Goal: Task Accomplishment & Management: Manage account settings

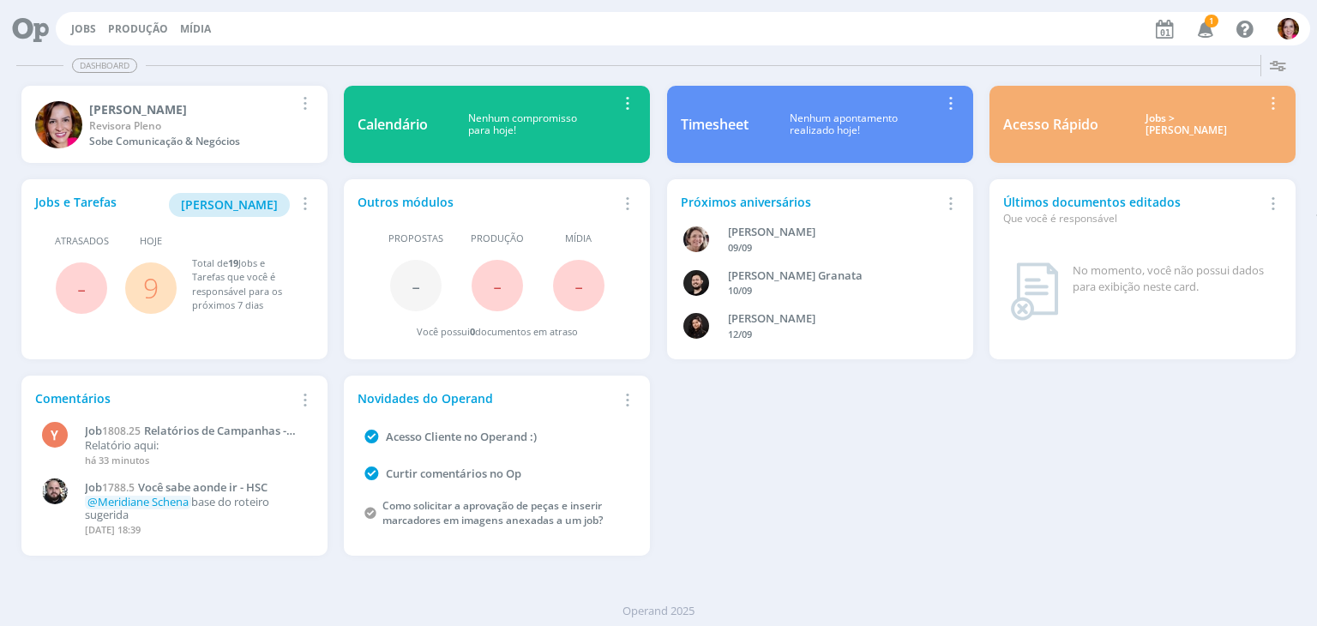
click at [1212, 23] on span "1" at bounding box center [1212, 21] width 14 height 13
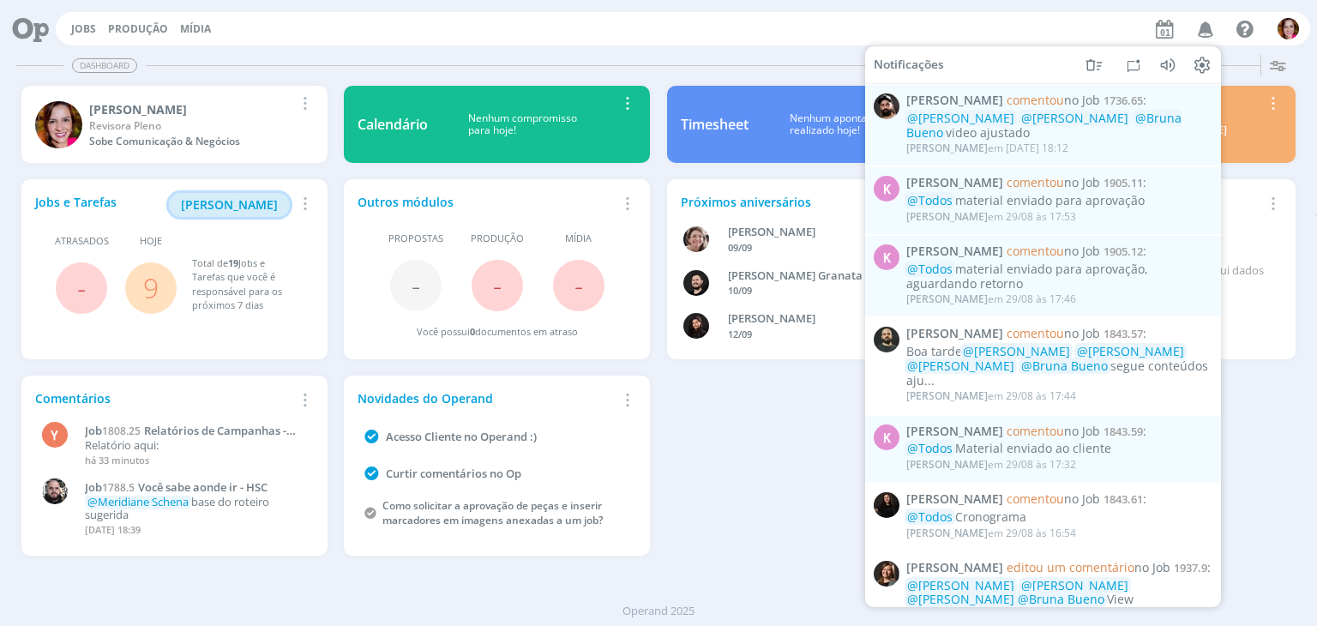
click at [221, 208] on span "Minha Pauta" at bounding box center [229, 204] width 97 height 16
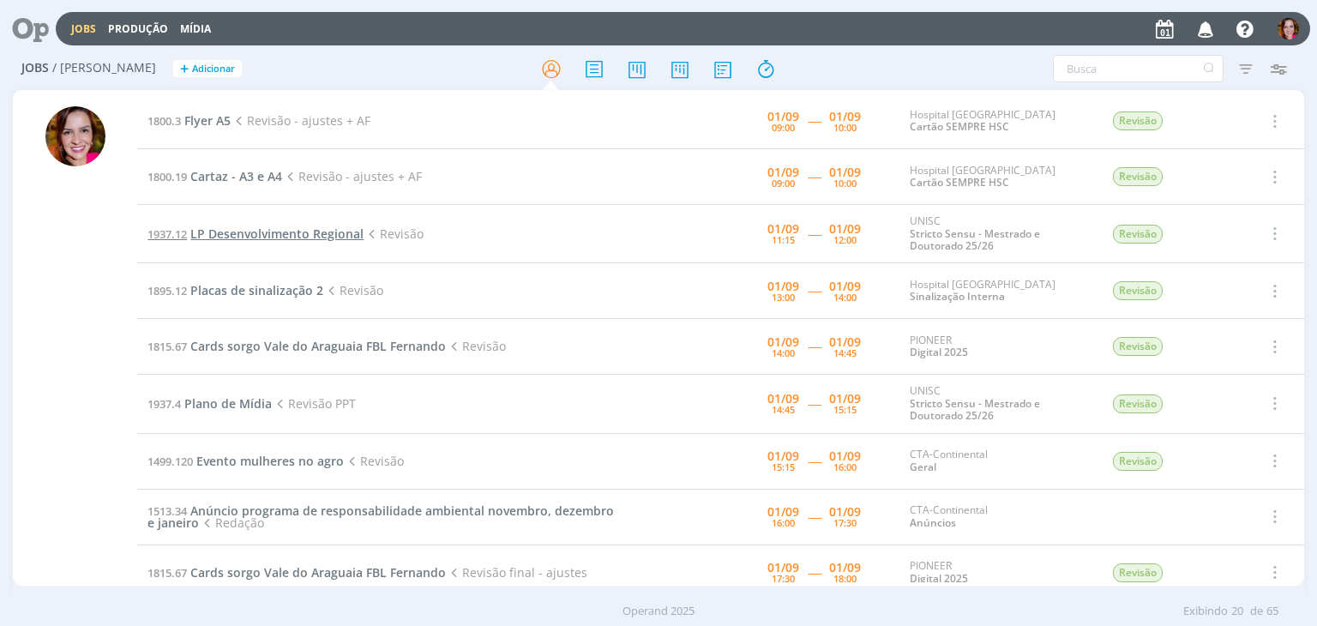
click at [292, 238] on span "LP Desenvolvimento Regional" at bounding box center [276, 234] width 173 height 16
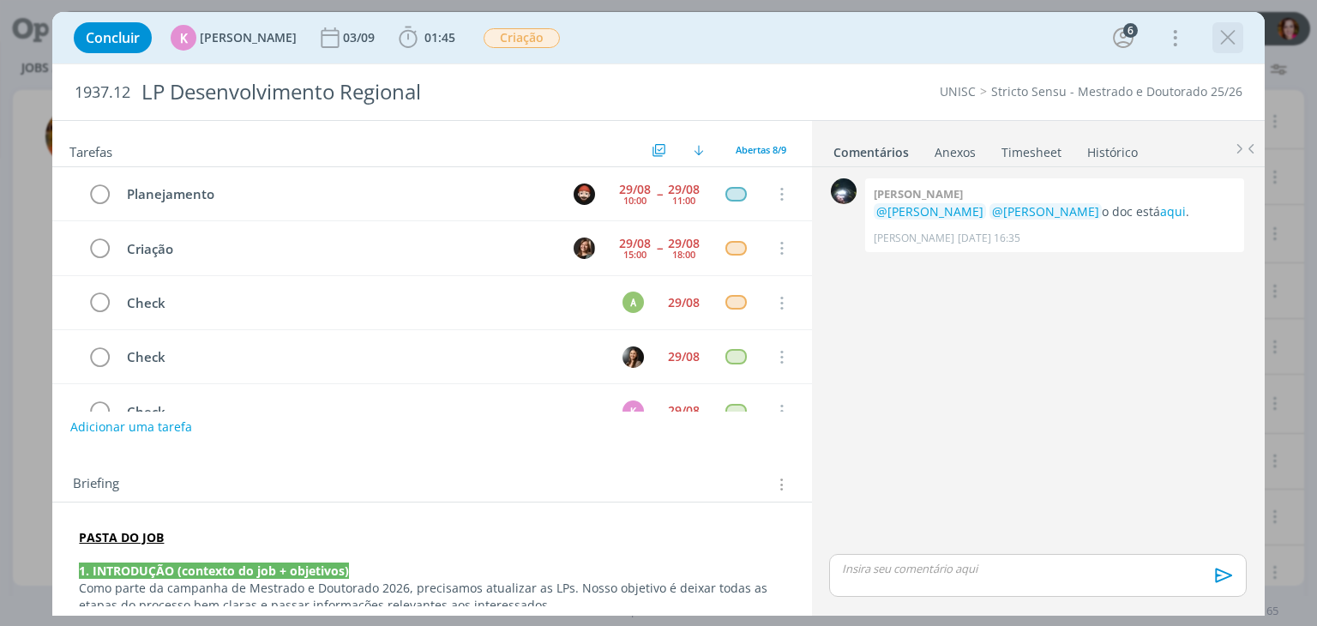
scroll to position [198, 0]
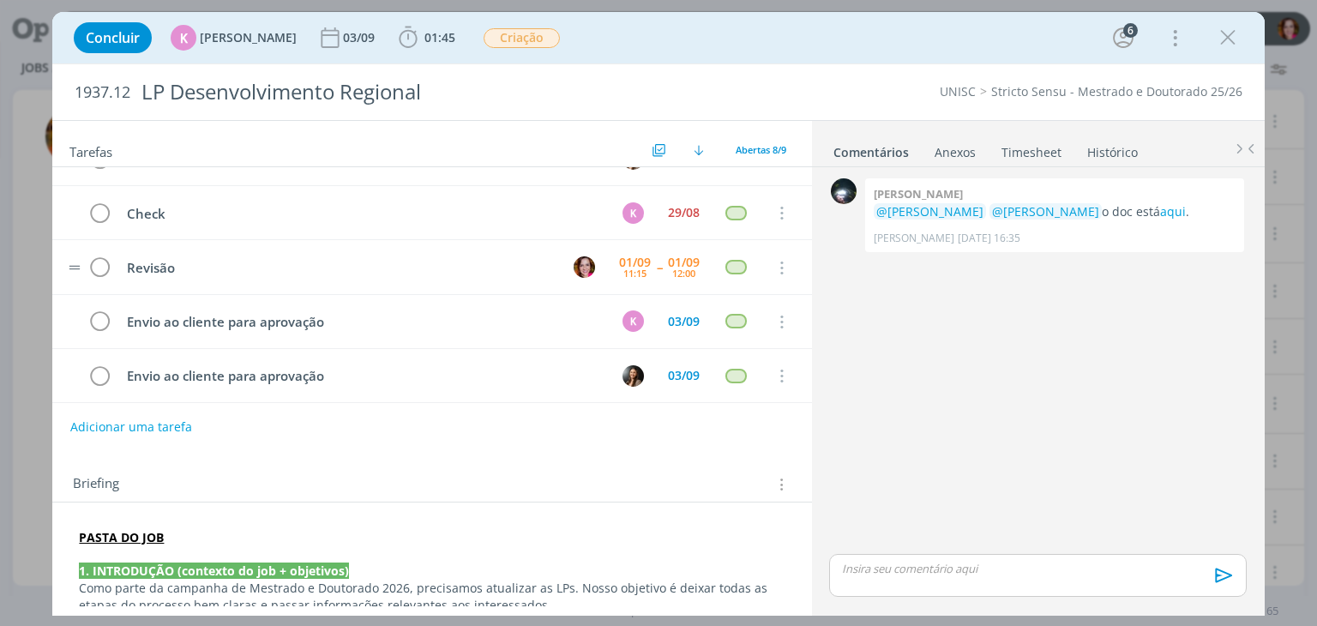
click at [796, 259] on tr "Revisão 01/09 11:15 -- 01/09 12:00 Cancelar" at bounding box center [431, 267] width 759 height 54
click at [1217, 39] on icon "dialog" at bounding box center [1228, 38] width 26 height 26
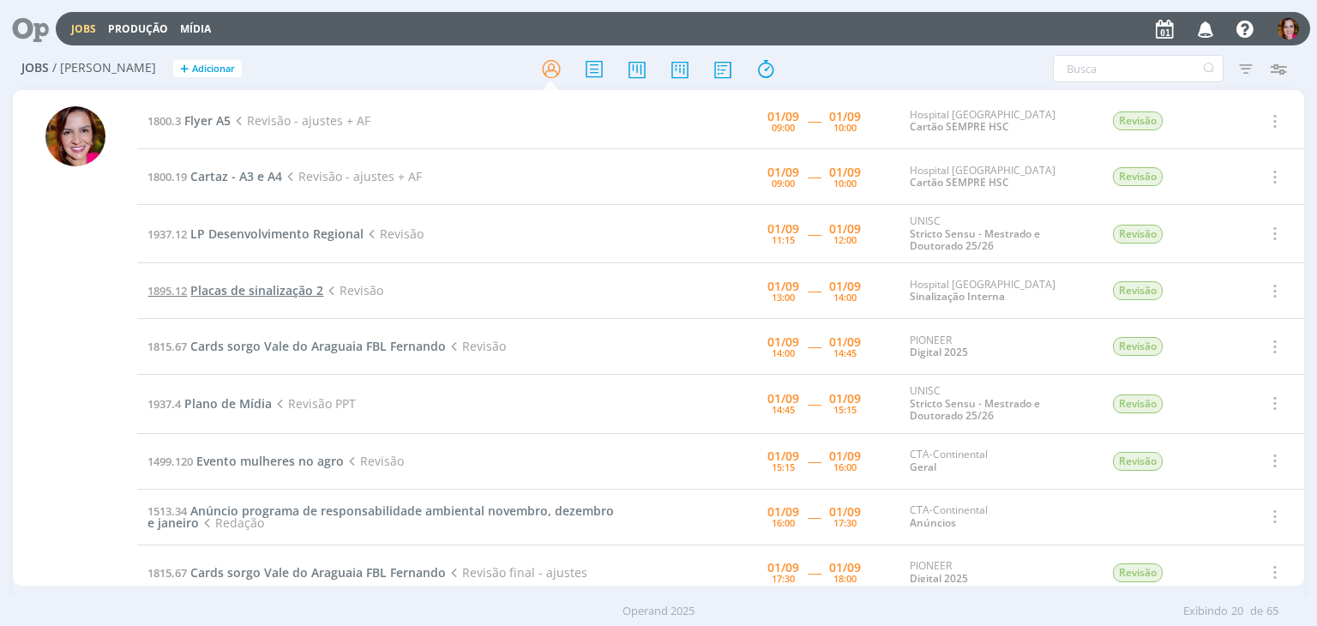
click at [244, 290] on span "Placas de sinalização 2" at bounding box center [256, 290] width 133 height 16
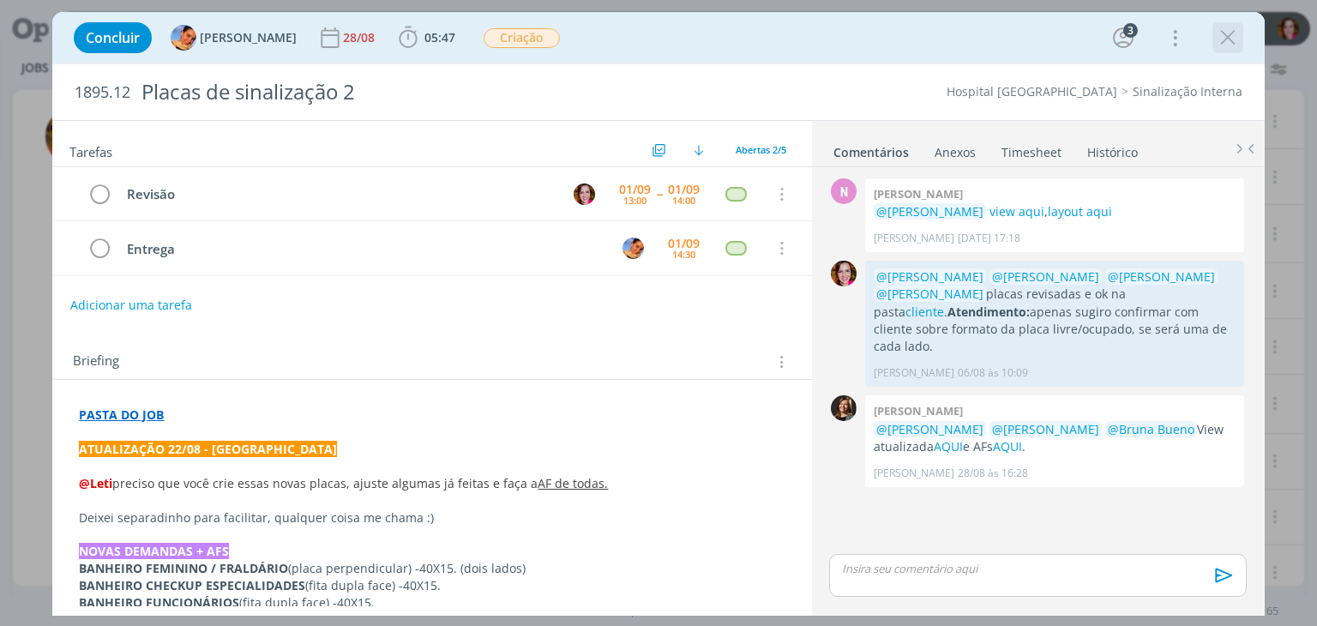
click at [1225, 35] on icon "dialog" at bounding box center [1228, 38] width 26 height 26
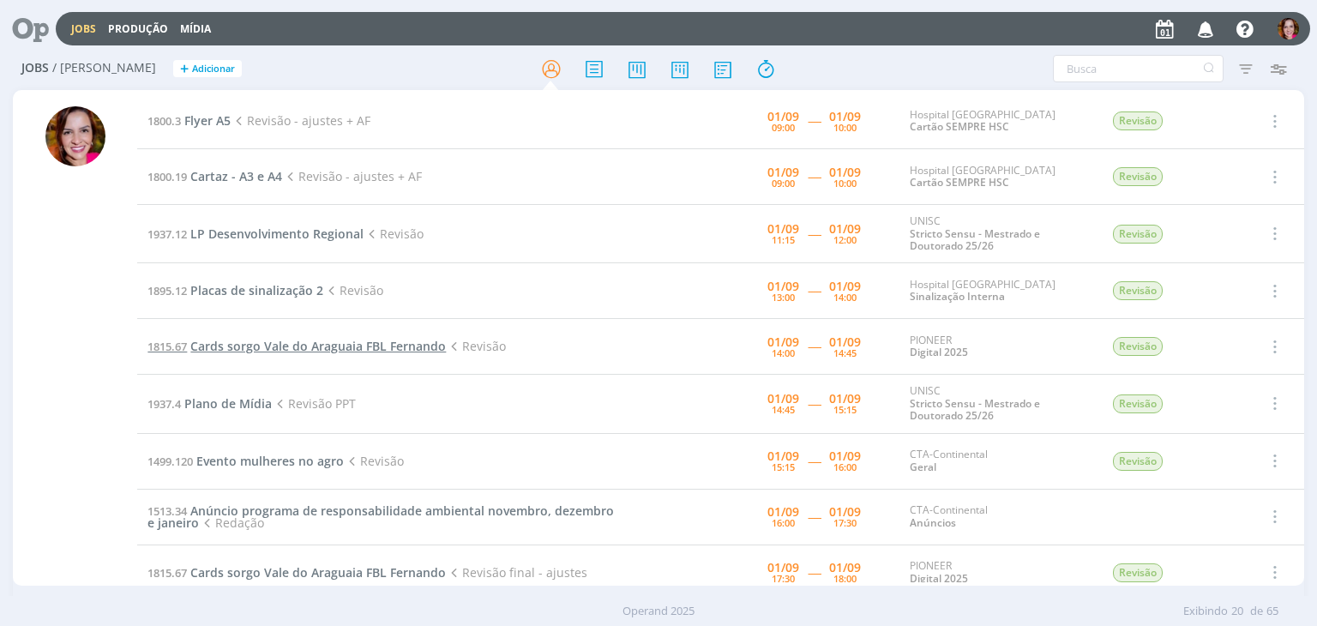
click at [260, 346] on span "Cards sorgo Vale do Araguaia FBL Fernando" at bounding box center [318, 346] width 256 height 16
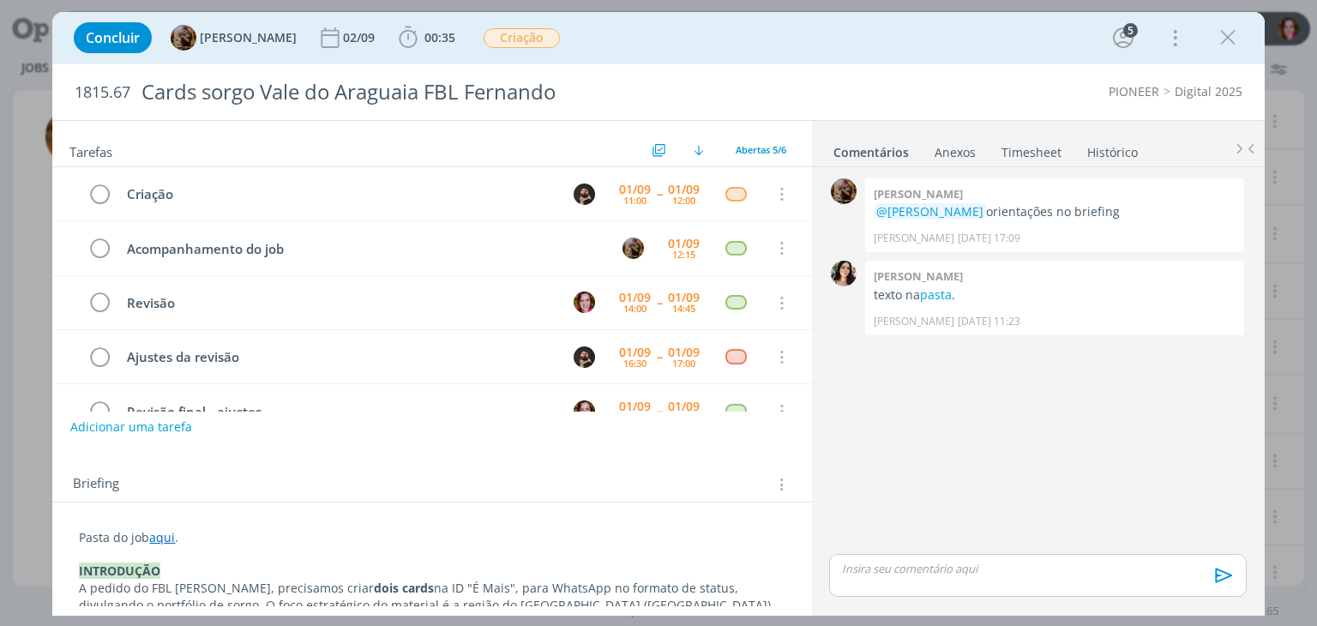
scroll to position [38, 0]
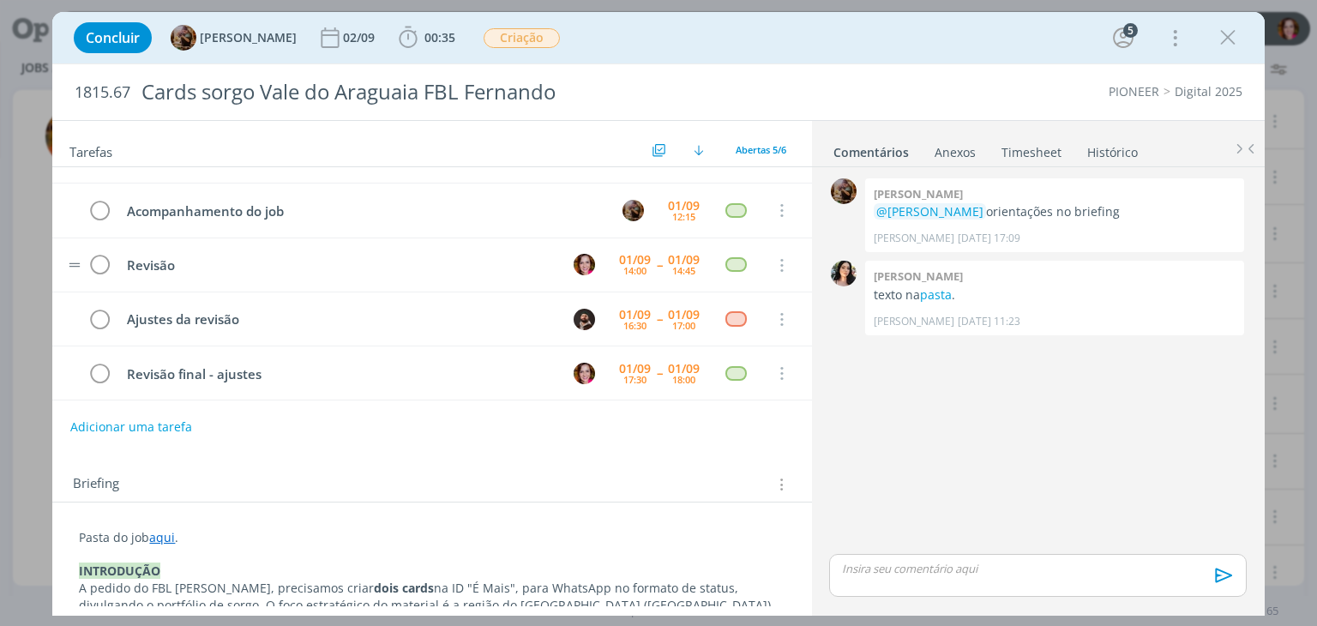
click at [799, 276] on tr "Revisão 01/09 14:00 -- 01/09 14:45 Cancelar" at bounding box center [431, 265] width 759 height 54
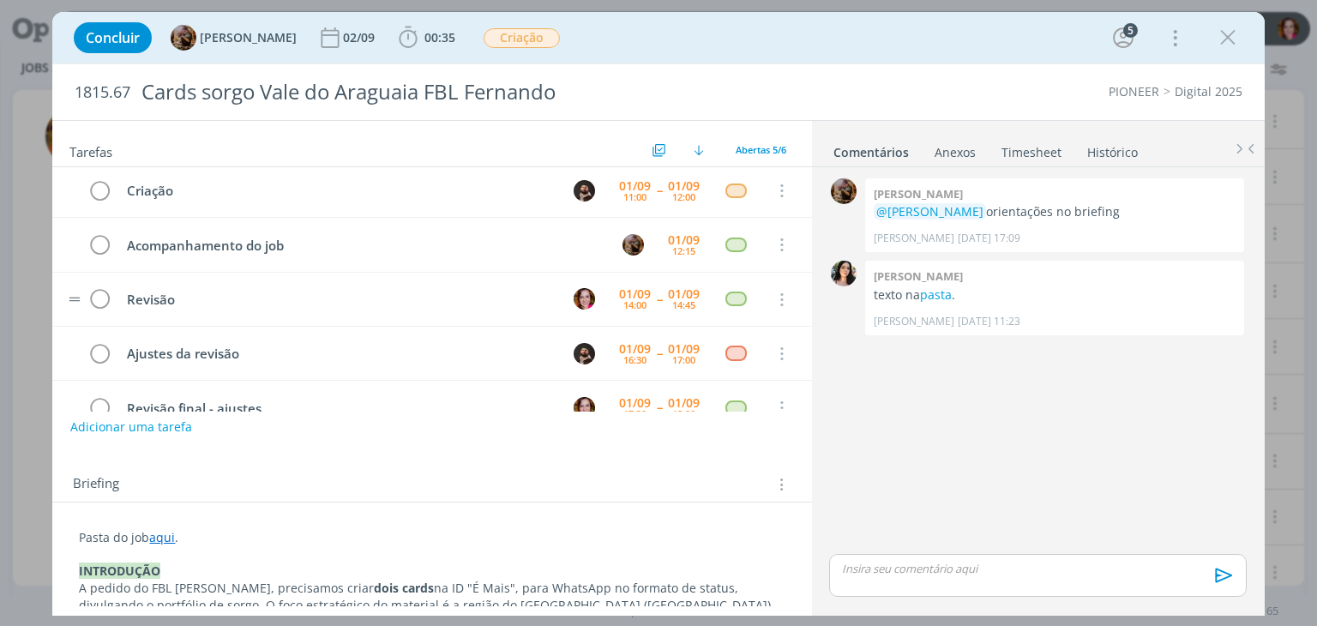
scroll to position [0, 0]
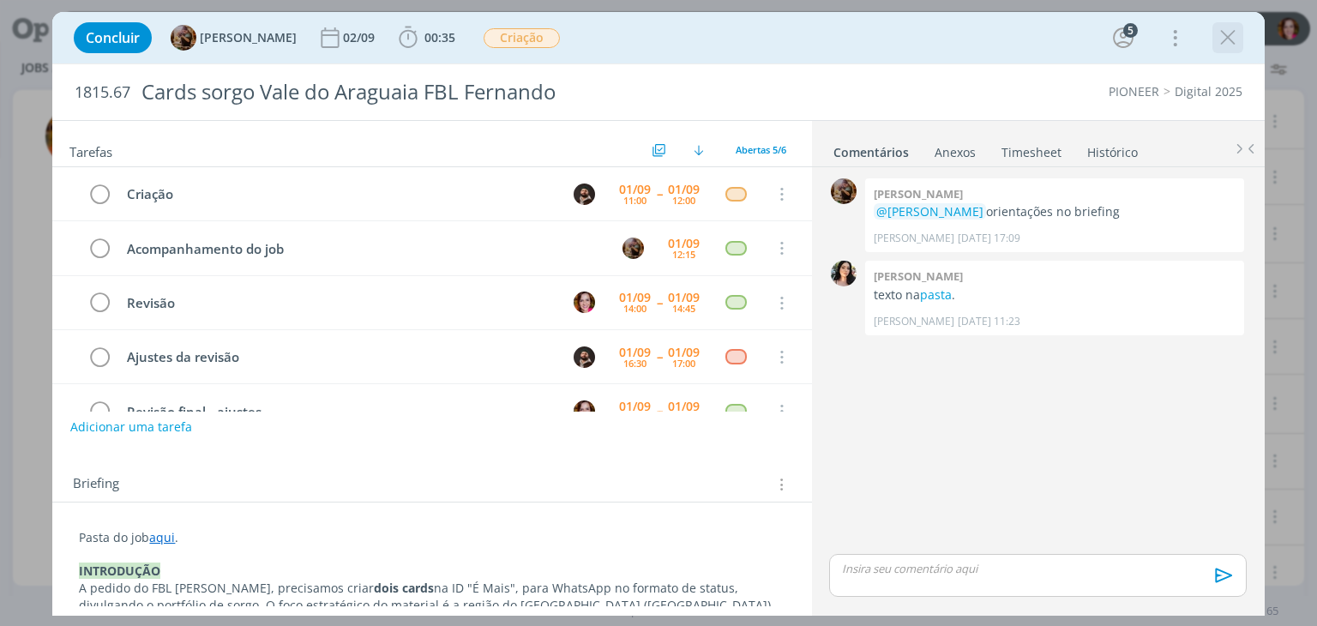
click at [1239, 37] on icon "dialog" at bounding box center [1228, 38] width 26 height 26
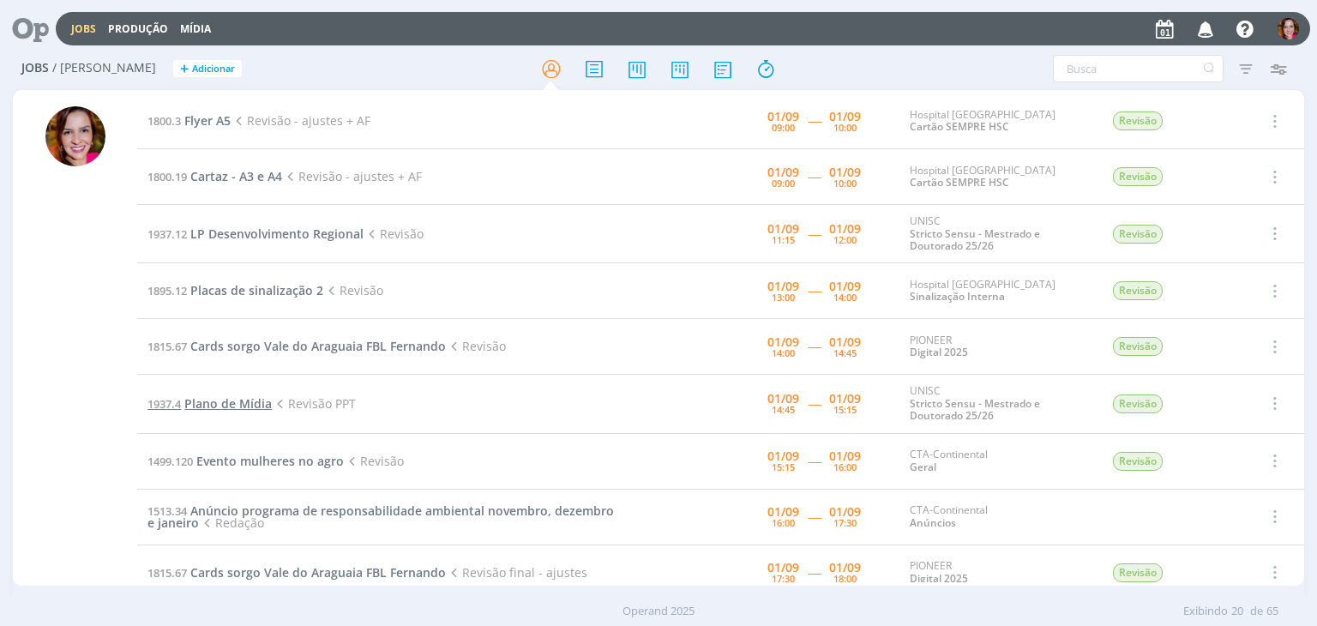
click at [233, 400] on span "Plano de Mídia" at bounding box center [227, 403] width 87 height 16
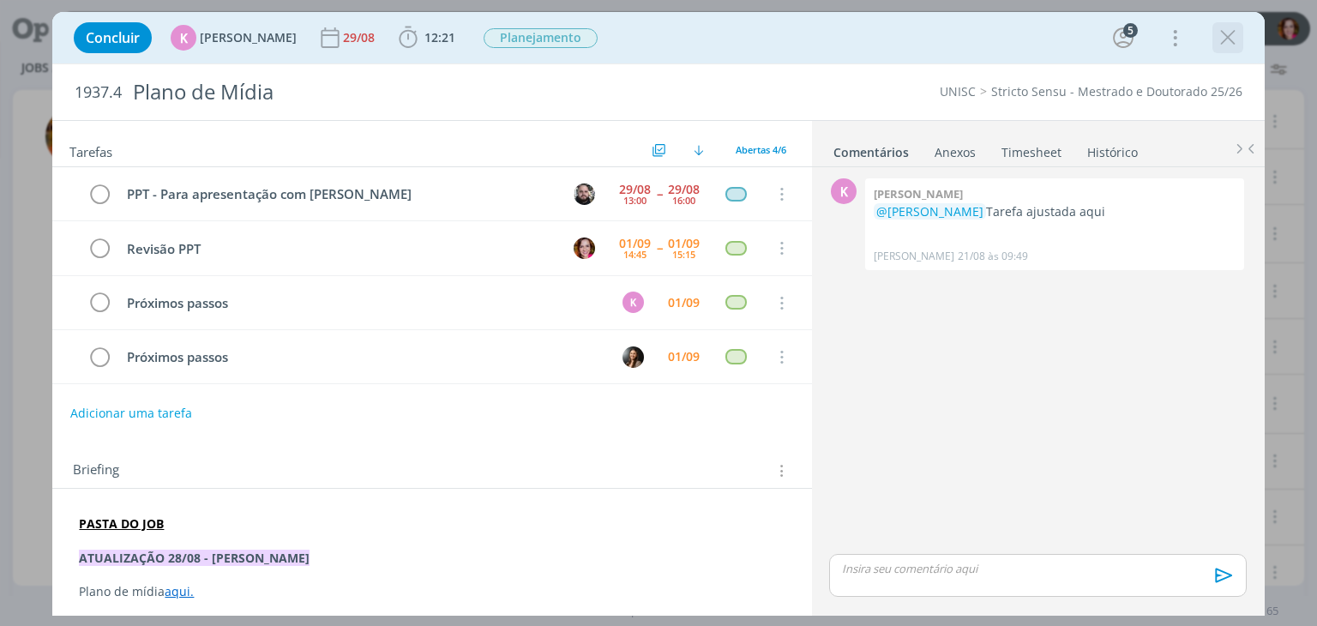
click at [1223, 44] on icon "dialog" at bounding box center [1228, 38] width 26 height 26
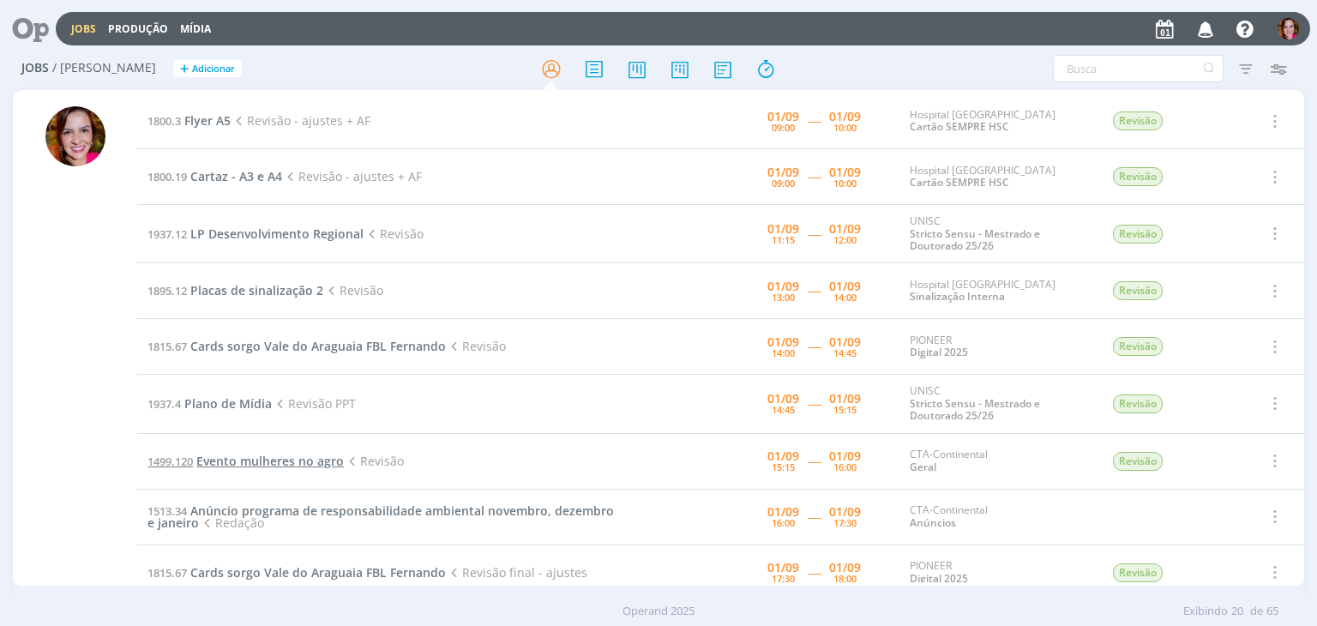
click at [244, 458] on span "Evento mulheres no agro" at bounding box center [269, 461] width 147 height 16
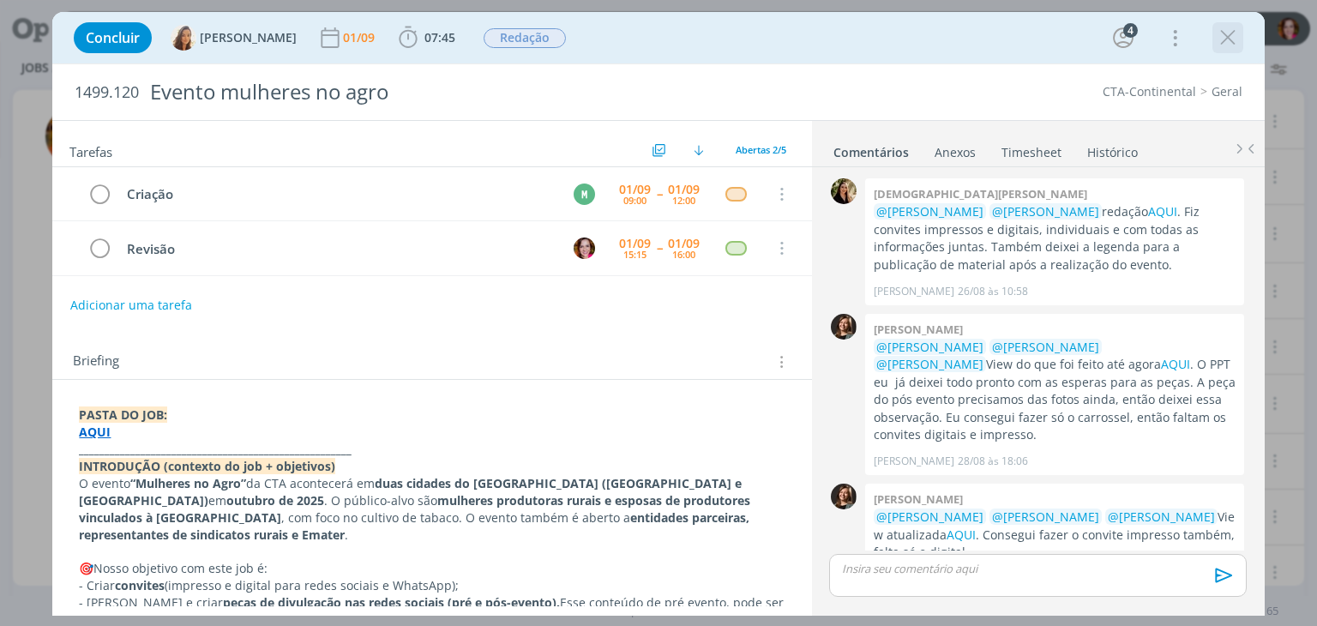
scroll to position [27, 0]
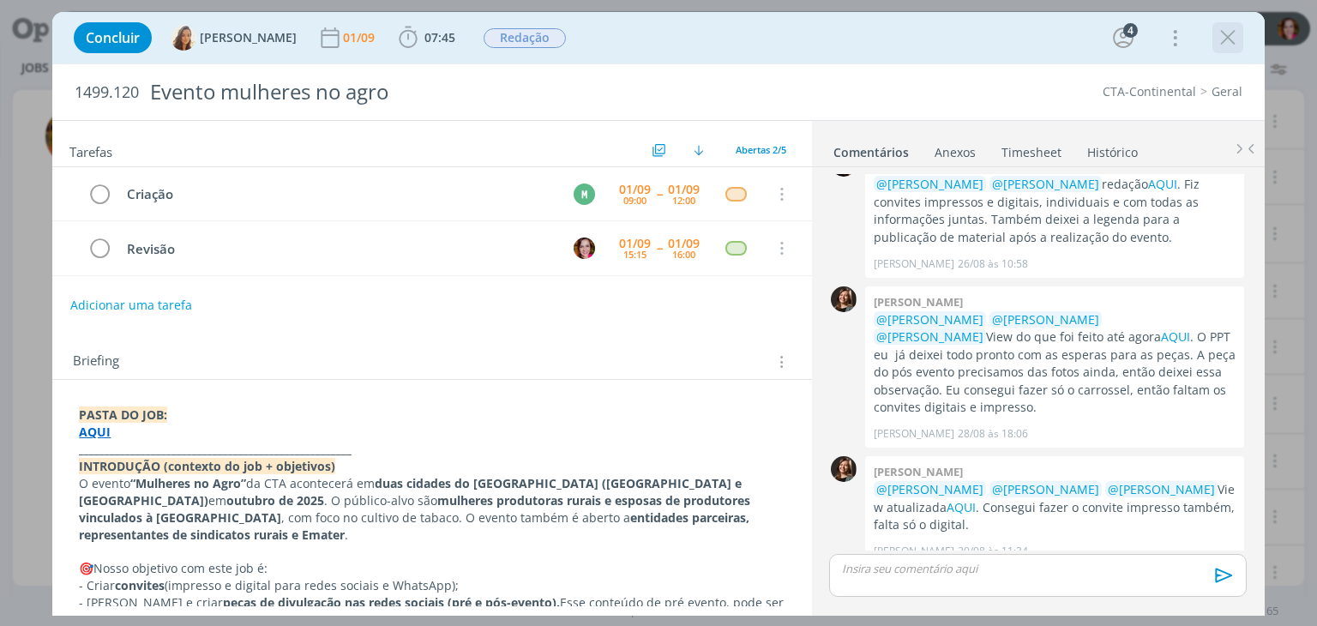
click at [1223, 49] on icon "dialog" at bounding box center [1228, 38] width 26 height 26
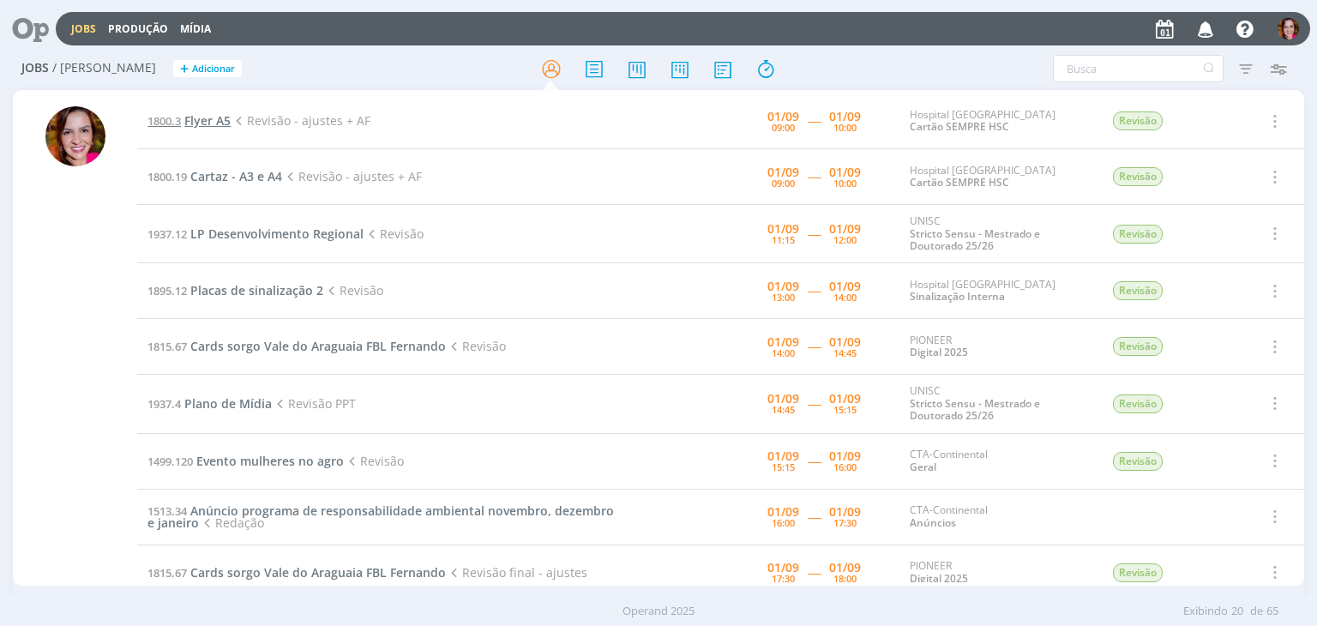
click at [216, 124] on span "Flyer A5" at bounding box center [207, 120] width 46 height 16
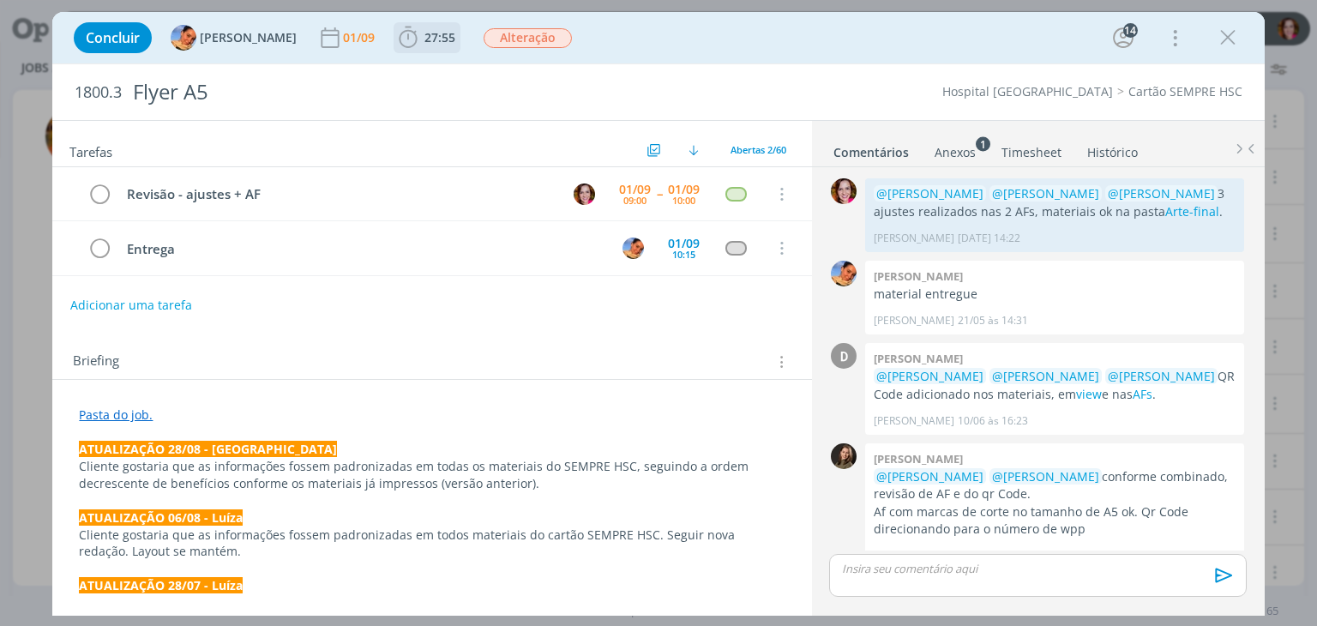
scroll to position [1602, 0]
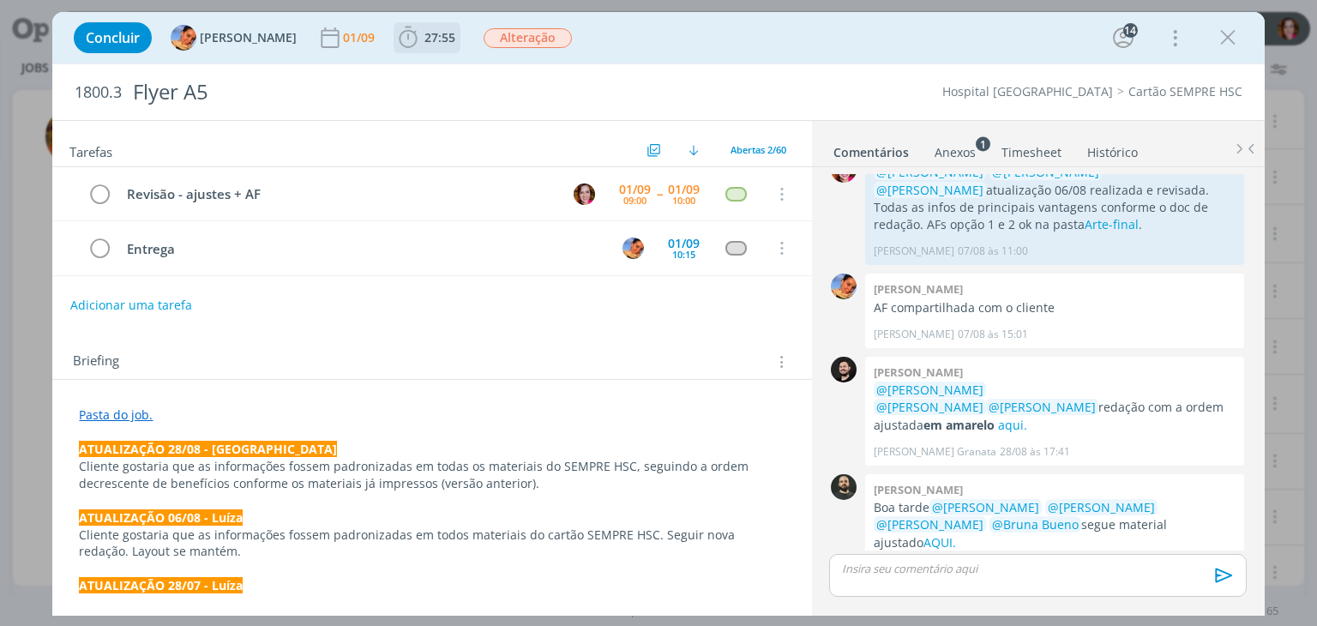
click at [424, 39] on span "27:55" at bounding box center [439, 37] width 31 height 16
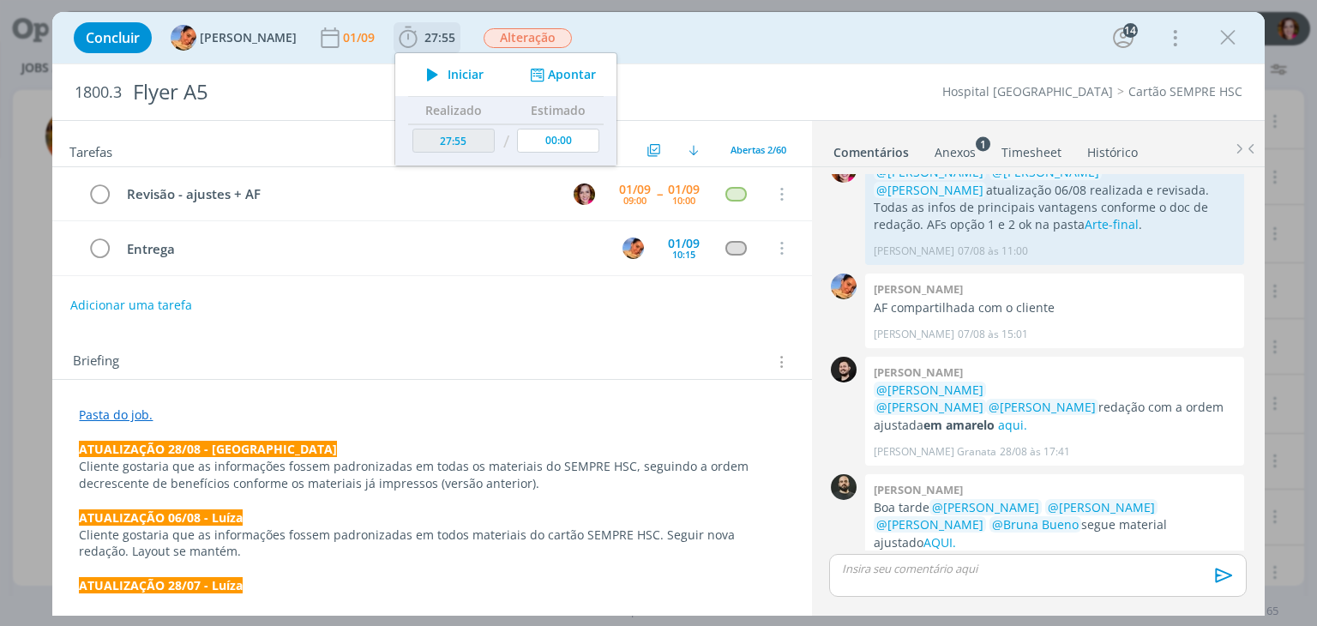
click at [448, 78] on span "Iniciar" at bounding box center [466, 75] width 36 height 12
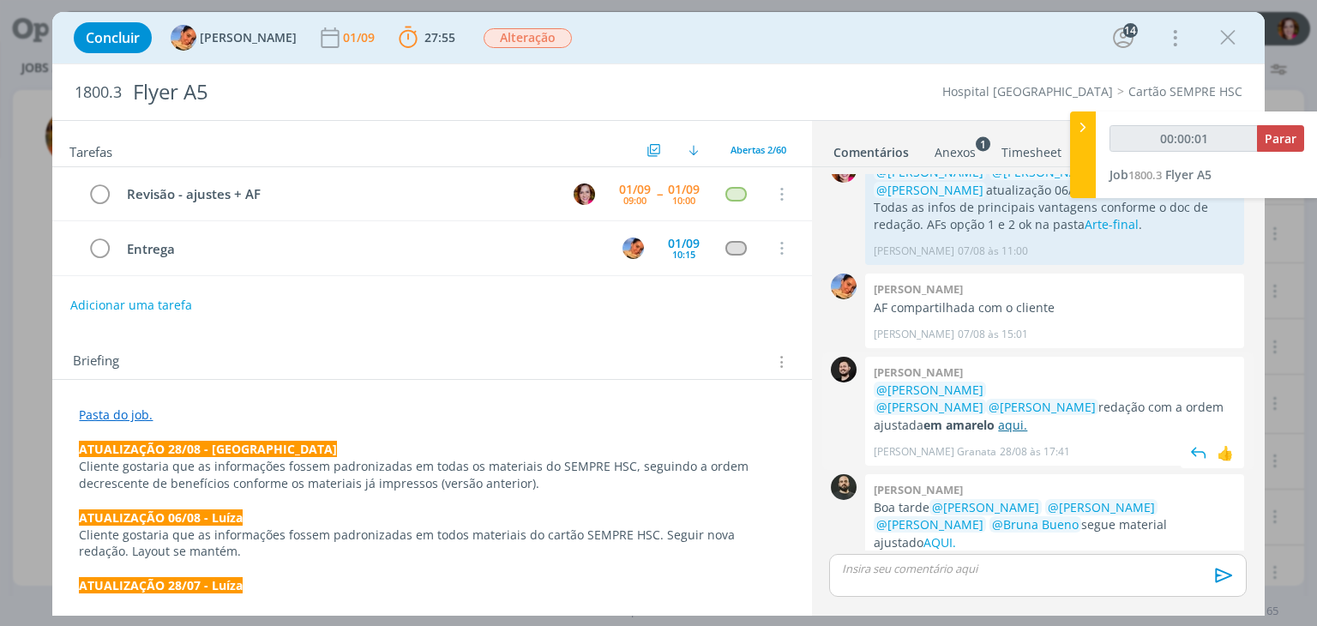
click at [1027, 417] on link "aqui." at bounding box center [1012, 425] width 29 height 16
click at [956, 534] on link "AQUI." at bounding box center [940, 542] width 33 height 16
type input "00:17:17"
click at [936, 572] on p "dialog" at bounding box center [1037, 568] width 389 height 15
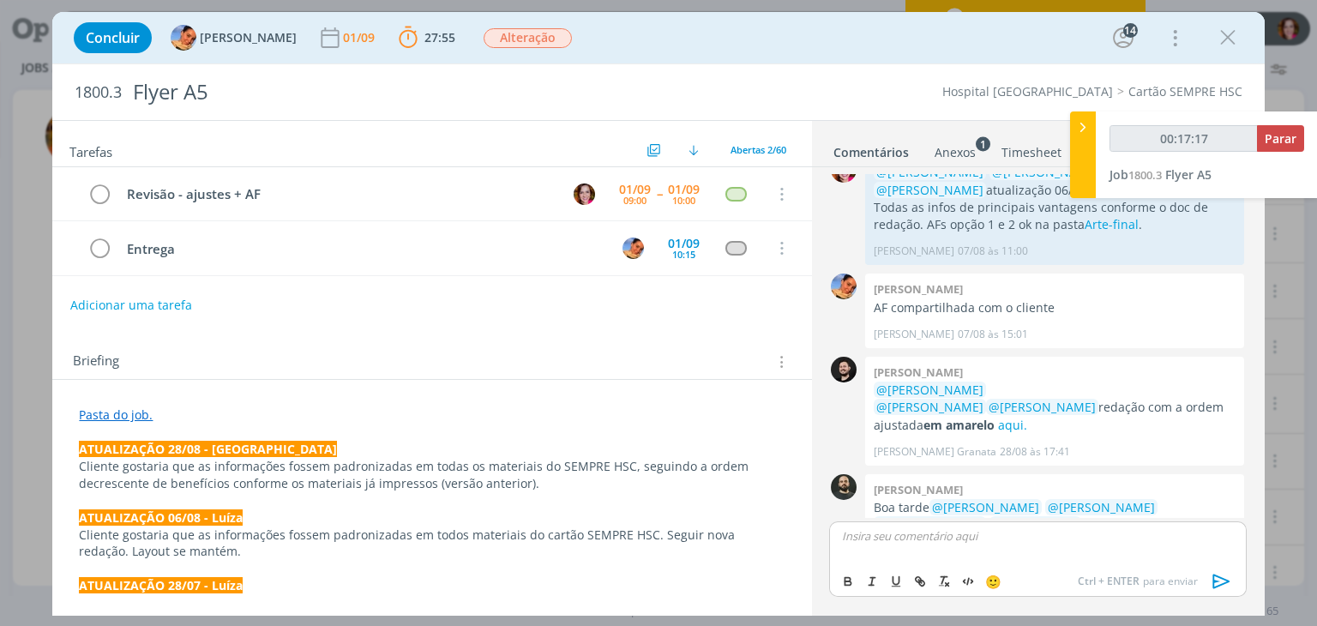
scroll to position [1634, 0]
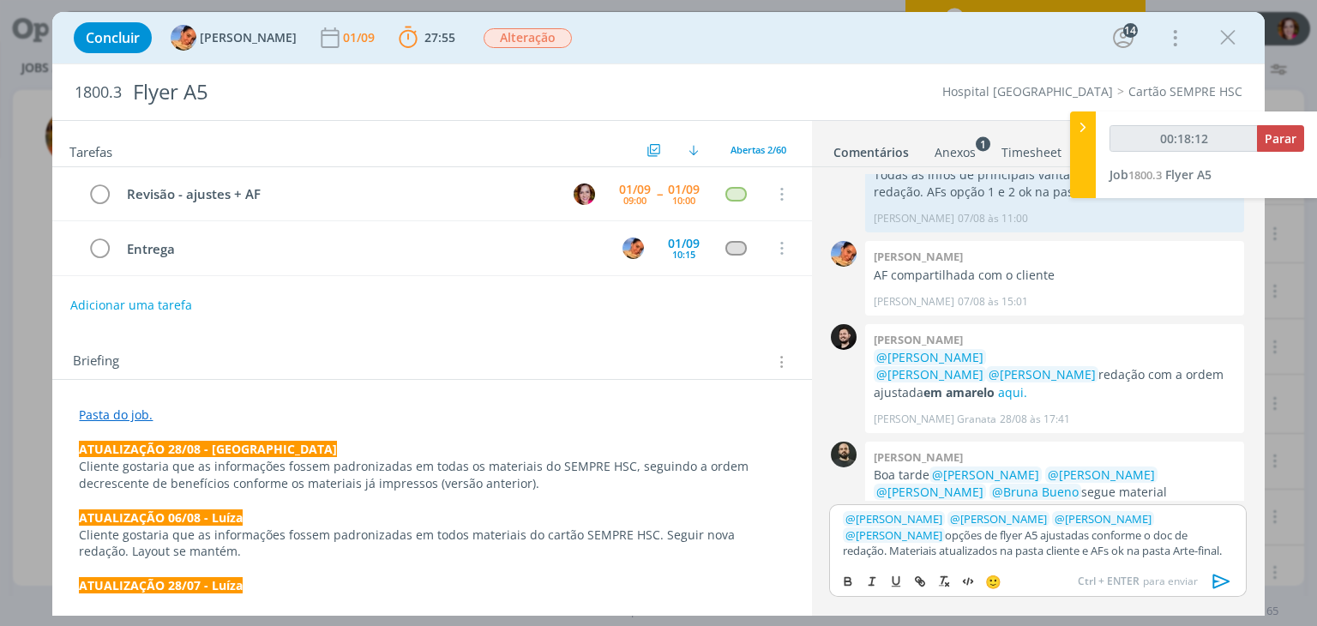
click at [924, 546] on p "﻿ @ Luíza Santana ﻿ ﻿ @ Beatriz Luchese ﻿ ﻿ @ Karoline Arend ﻿ ﻿ @ Patrick Frei…" at bounding box center [1037, 534] width 389 height 47
type input "00:18:15"
type input "cliente"
type input "00:18:16"
paste input "https://sobeae.sharepoint.com/sites/SOBEAE/Documentos%20Compartilhados/Forms/Al…"
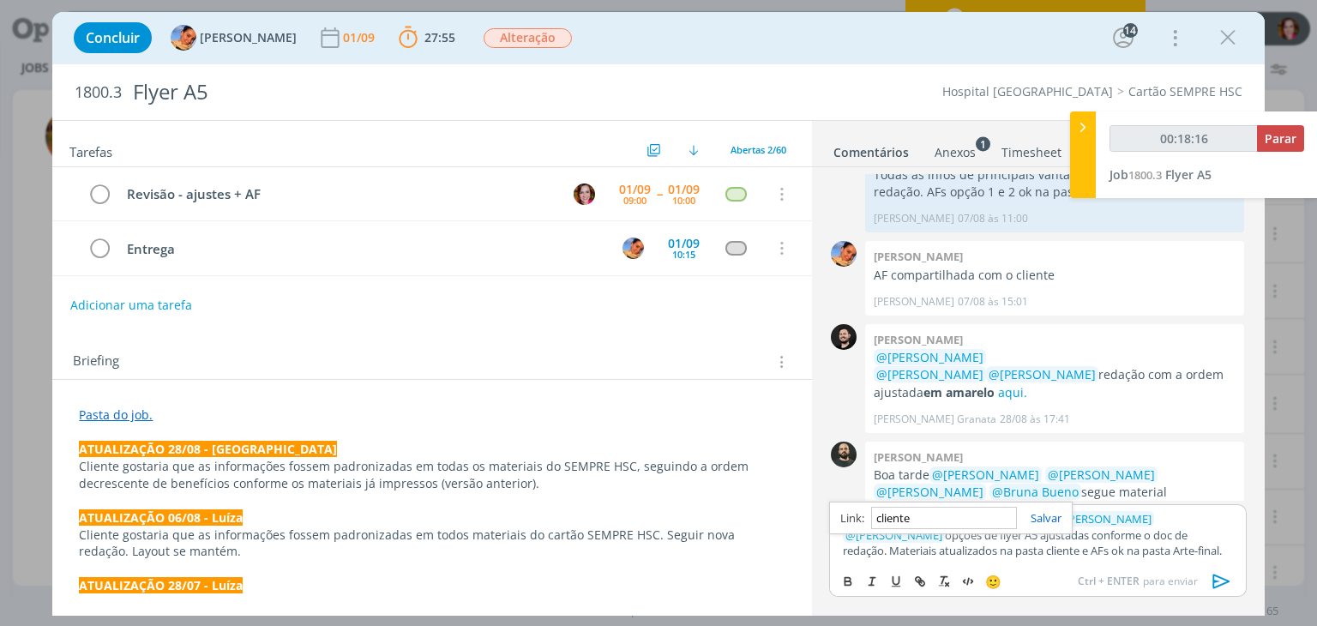
type input "https://sobeae.sharepoint.com/sites/SOBEAE/Documentos%20Compartilhados/Forms/Al…"
click at [1051, 546] on p "﻿ @ Luíza Santana ﻿ ﻿ @ Beatriz Luchese ﻿ ﻿ @ Karoline Arend ﻿ ﻿ @ Patrick Frei…" at bounding box center [1037, 534] width 389 height 47
type input "00:18:29"
type input "Arte-final"
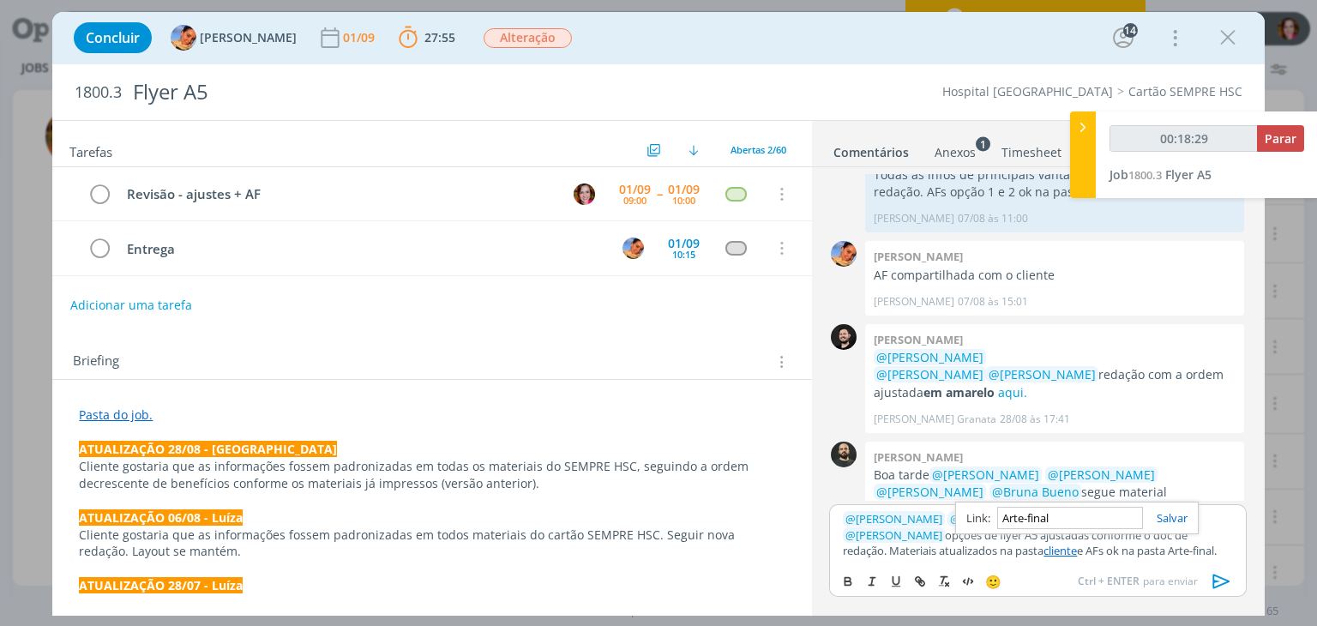
type input "00:18:30"
paste input "https://sobeae.sharepoint.com/sites/SOBEAE/Documentos%20Compartilhados/Forms/Al…"
type input "https://sobeae.sharepoint.com/sites/SOBEAE/Documentos%20Compartilhados/Forms/Al…"
click at [1044, 546] on link "cliente" at bounding box center [1060, 550] width 33 height 15
click at [953, 514] on link "https://sobeae.sharepoint.com/sites/SOBEAE/Documentos%20Compartilhados/Forms/Al…" at bounding box center [941, 518] width 117 height 22
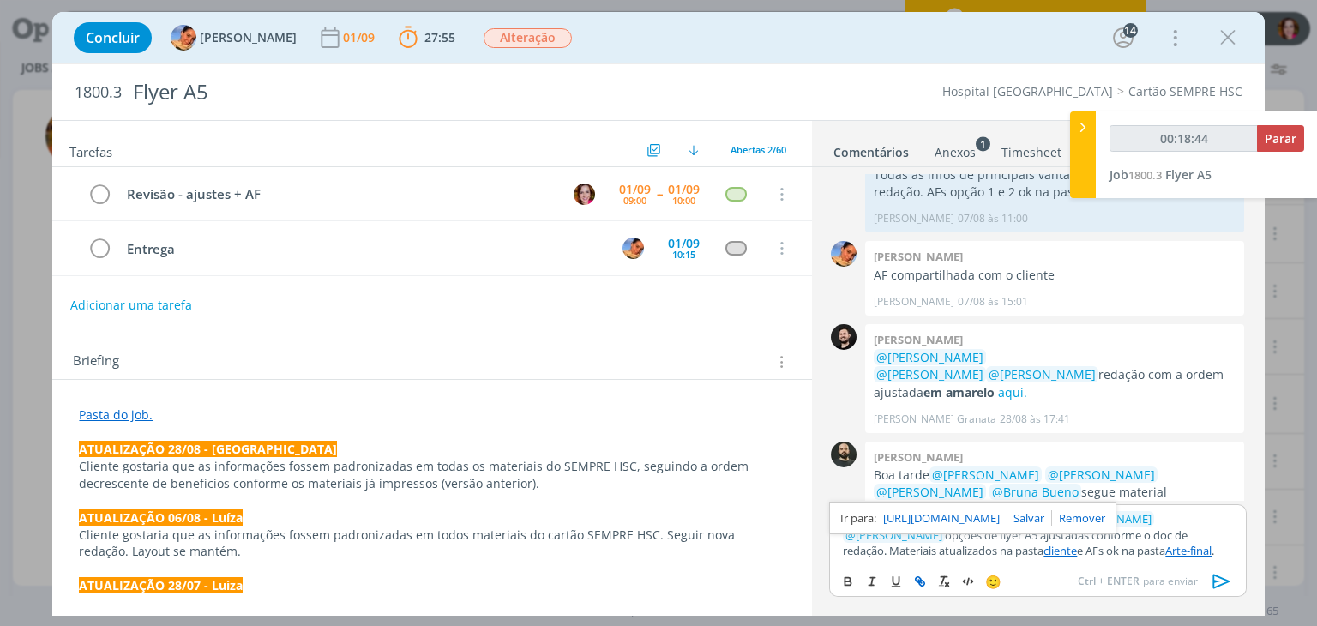
click at [1165, 553] on link "Arte-final" at bounding box center [1188, 550] width 46 height 15
click at [1050, 517] on link "https://sobeae.sharepoint.com/sites/SOBEAE/Documentos%20Compartilhados/Forms/Al…" at bounding box center [1015, 518] width 117 height 22
click at [887, 542] on p "﻿ @ Luíza Santana ﻿ ﻿ @ Beatriz Luchese ﻿ ﻿ @ Karoline Arend ﻿ ﻿ @ Patrick Frei…" at bounding box center [1037, 534] width 389 height 47
click at [1165, 551] on link "Arte-final" at bounding box center [1188, 550] width 46 height 15
click at [1053, 514] on link "https://sobeae.sharepoint.com/sites/SOBEAE/Documentos%20Compartilhados/Forms/Al…" at bounding box center [1015, 518] width 117 height 22
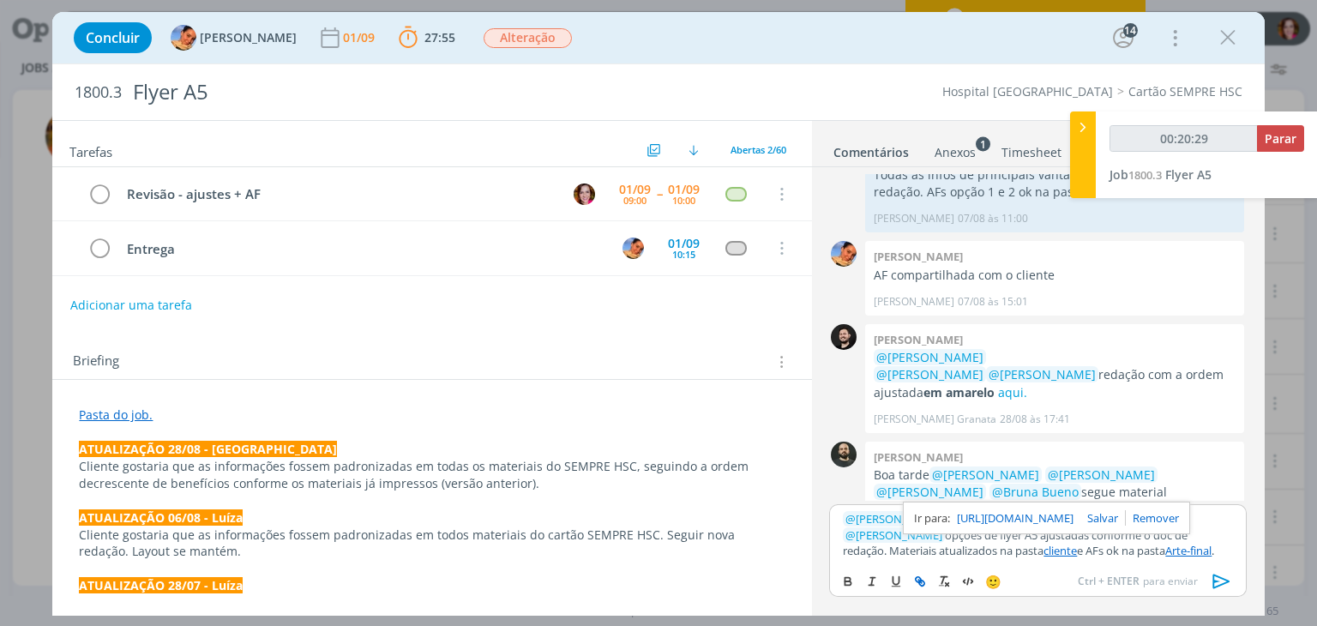
click at [1038, 550] on p "﻿ @ Luíza Santana ﻿ ﻿ @ Beatriz Luchese ﻿ ﻿ @ Karoline Arend ﻿ ﻿ @ Patrick Frei…" at bounding box center [1037, 534] width 389 height 47
click at [931, 539] on p "﻿ @ Luíza Santana ﻿ ﻿ @ Beatriz Luchese ﻿ ﻿ @ Karoline Arend ﻿ ﻿ @ Patrick Frei…" at bounding box center [1037, 534] width 389 height 47
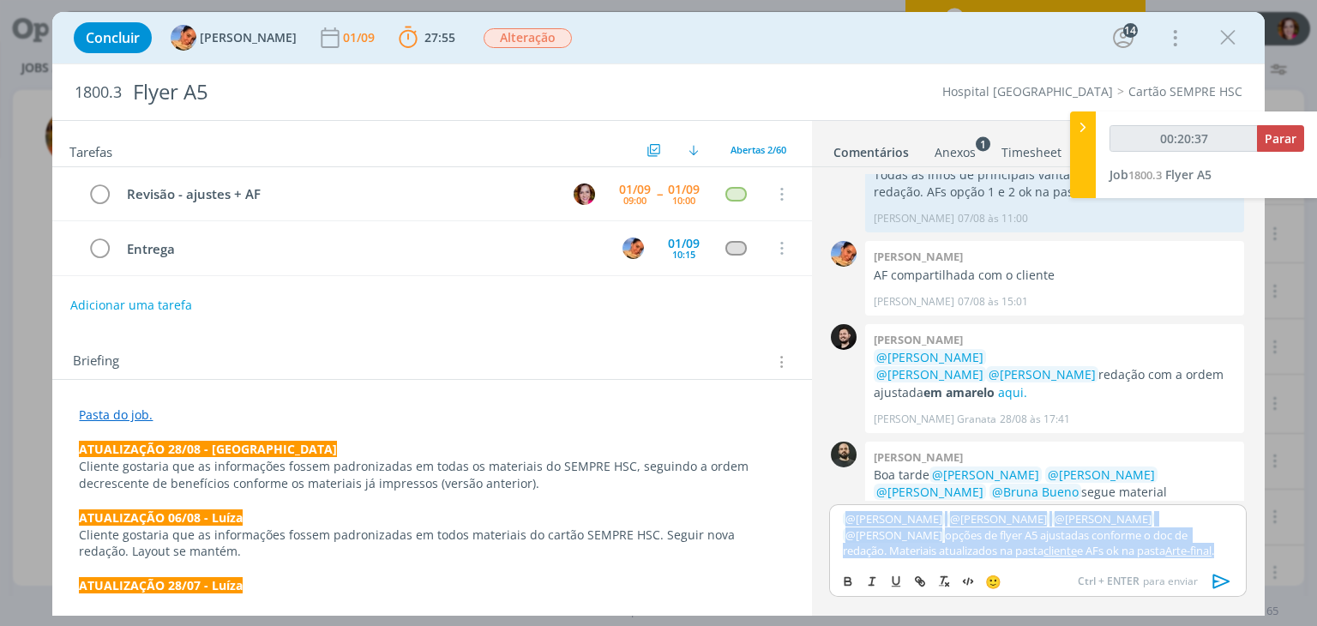
copy p "﻿ @ Luíza Santana ﻿ ﻿ @ Beatriz Luchese ﻿ ﻿ @ Karoline Arend ﻿ ﻿ @ Patrick Frei…"
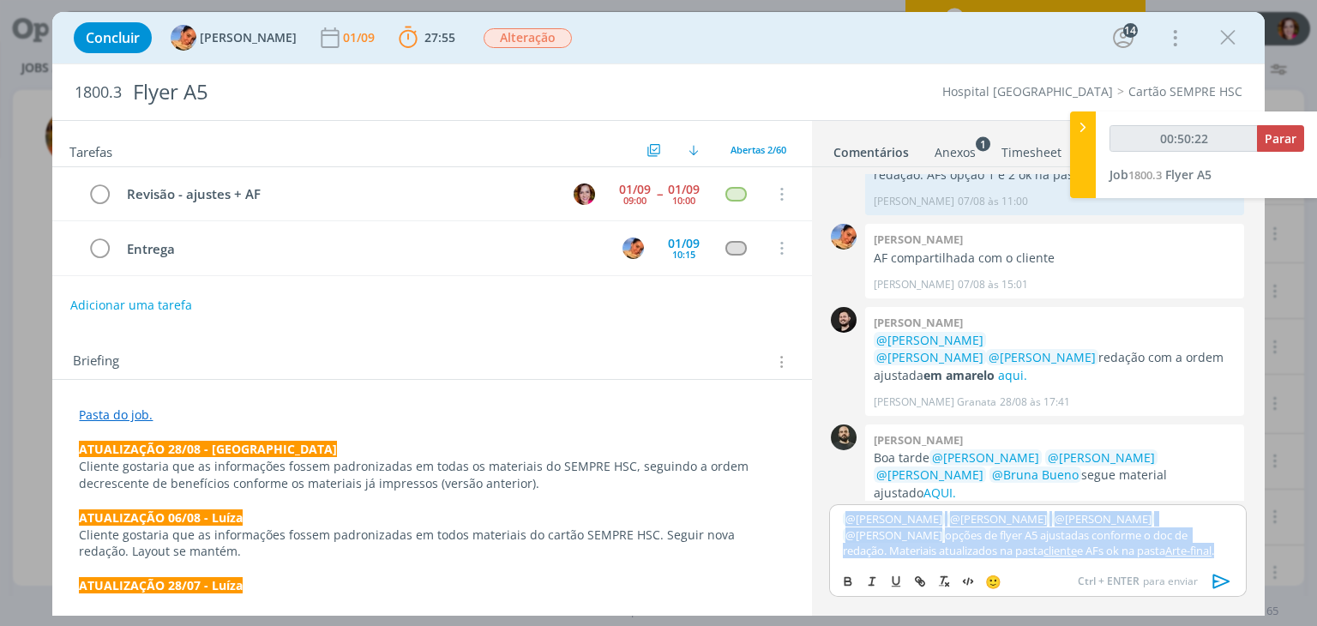
click at [1218, 581] on icon "dialog" at bounding box center [1222, 582] width 26 height 26
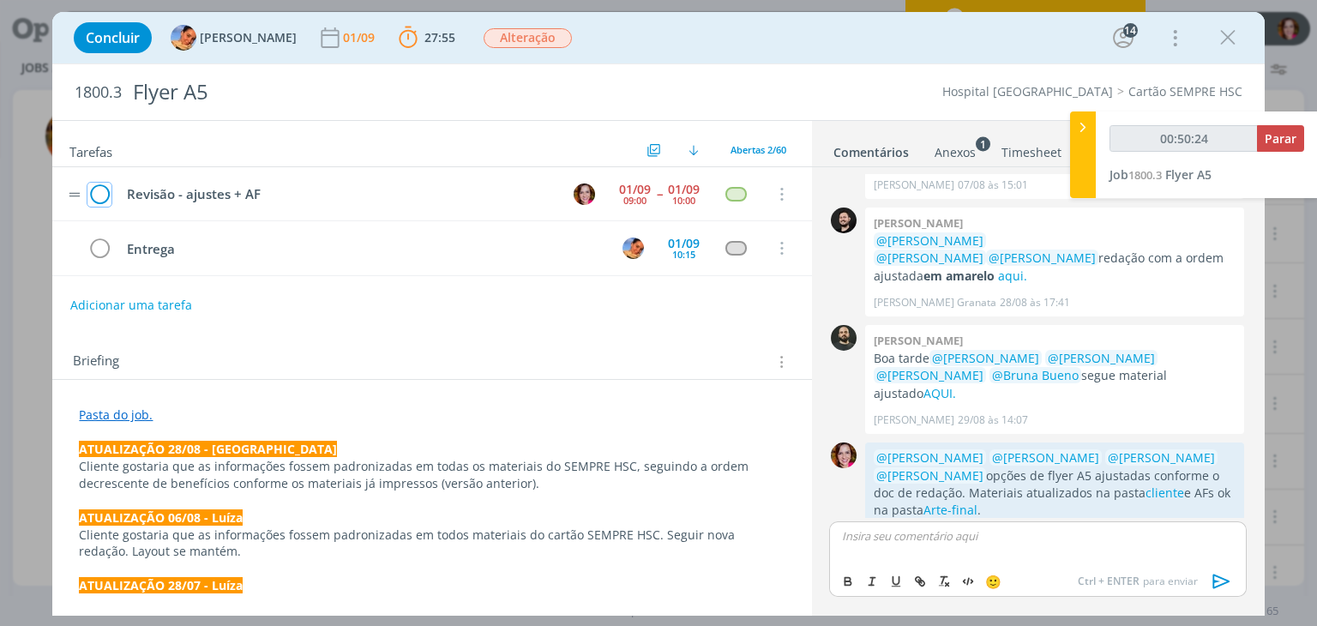
click at [96, 196] on icon "dialog" at bounding box center [99, 195] width 24 height 26
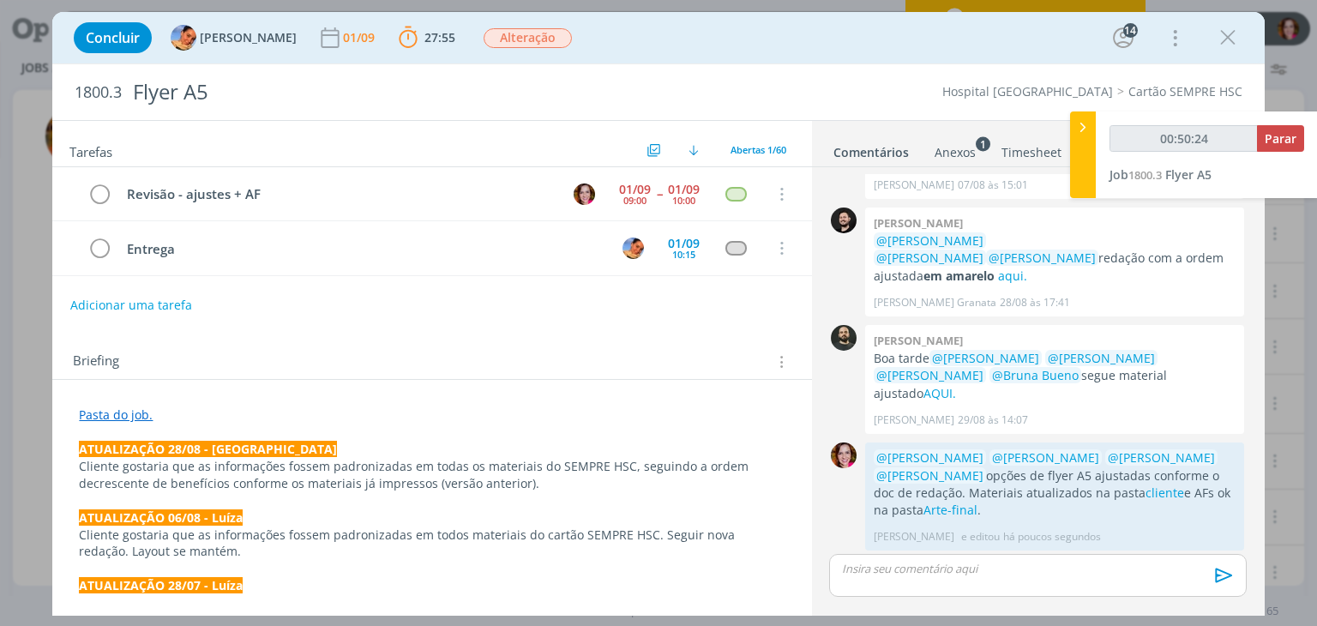
scroll to position [1718, 0]
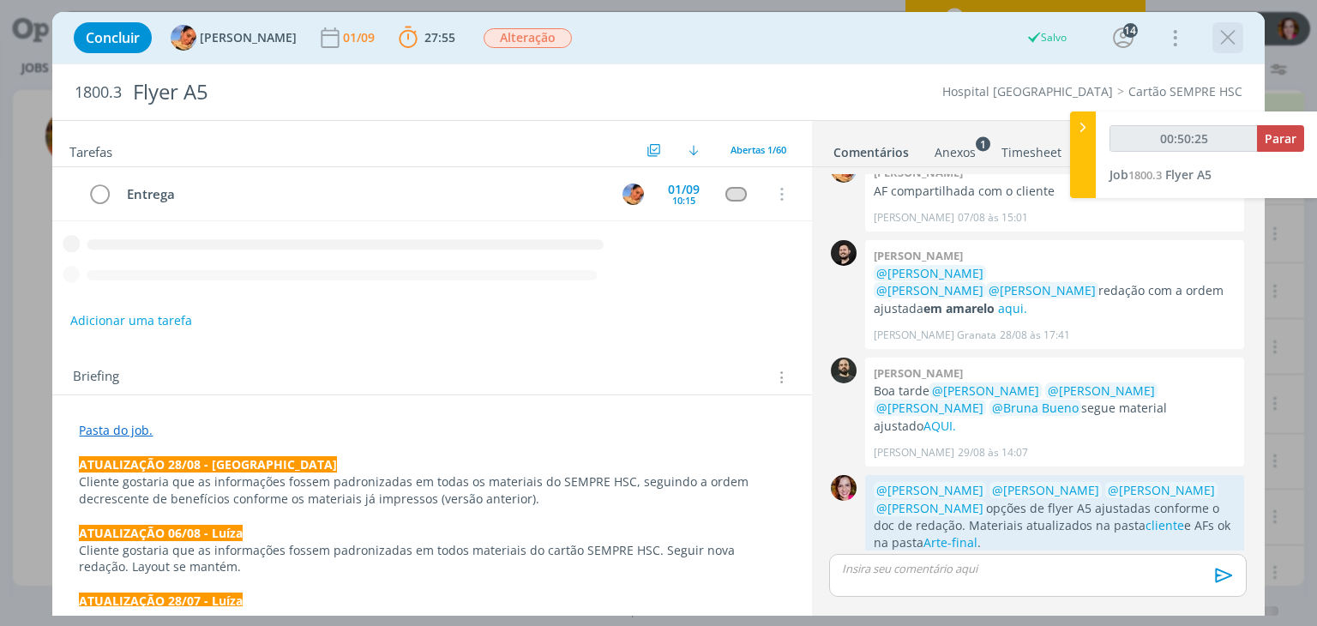
click at [1224, 42] on icon "dialog" at bounding box center [1228, 38] width 26 height 26
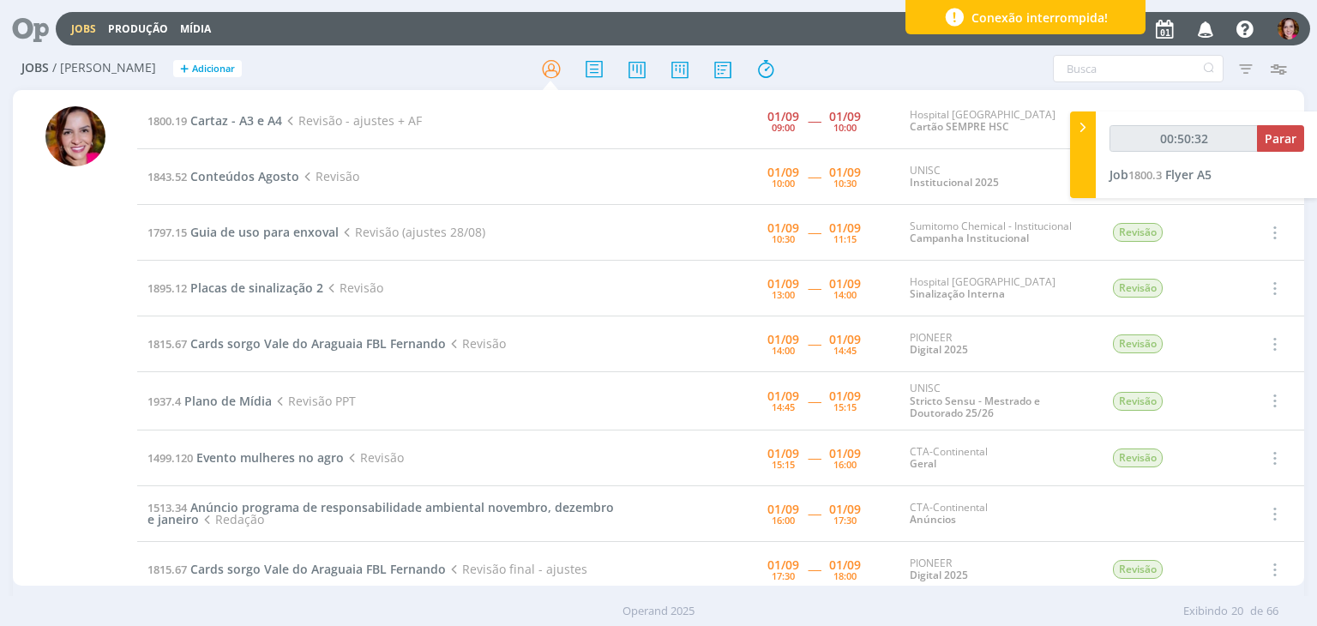
type input "00:50:33"
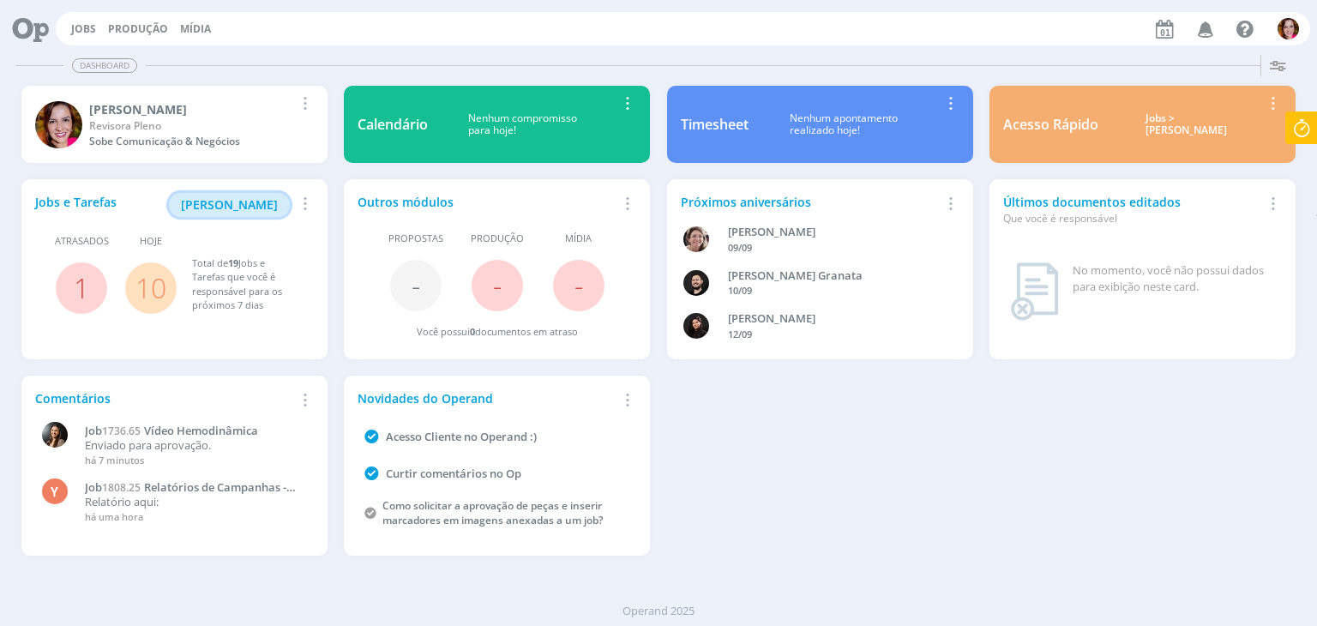
click at [256, 202] on span "Minha Pauta" at bounding box center [229, 204] width 97 height 16
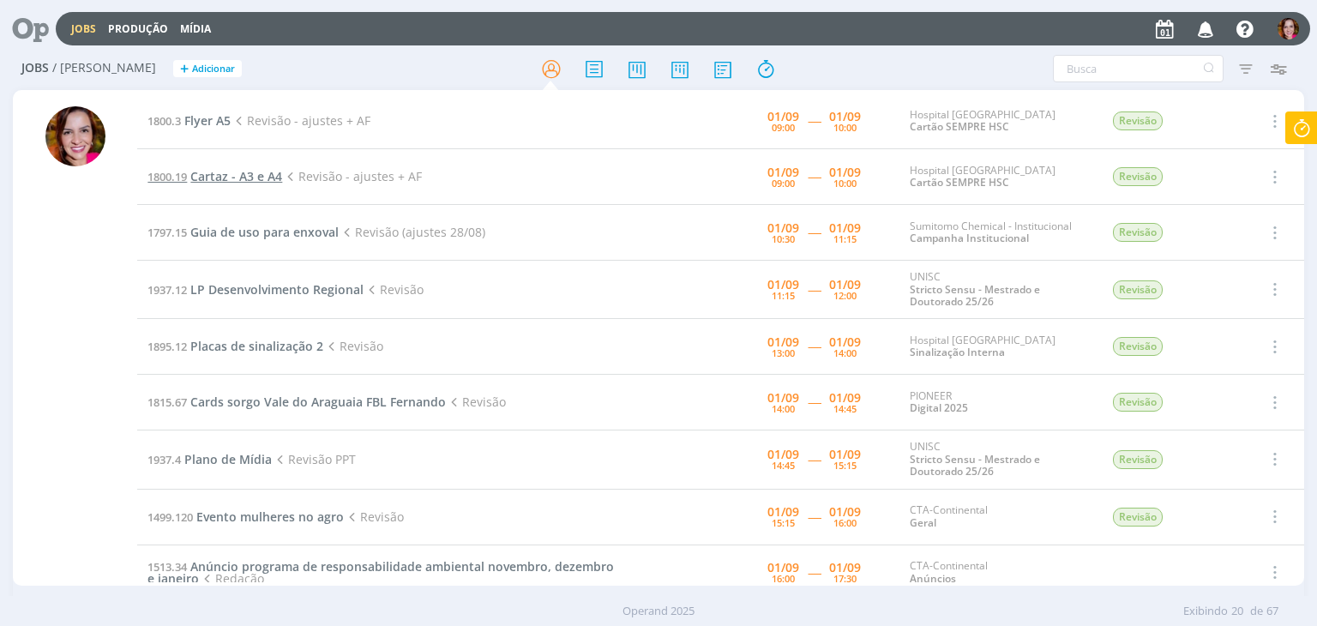
click at [250, 176] on span "Cartaz - A3 e A4" at bounding box center [236, 176] width 92 height 16
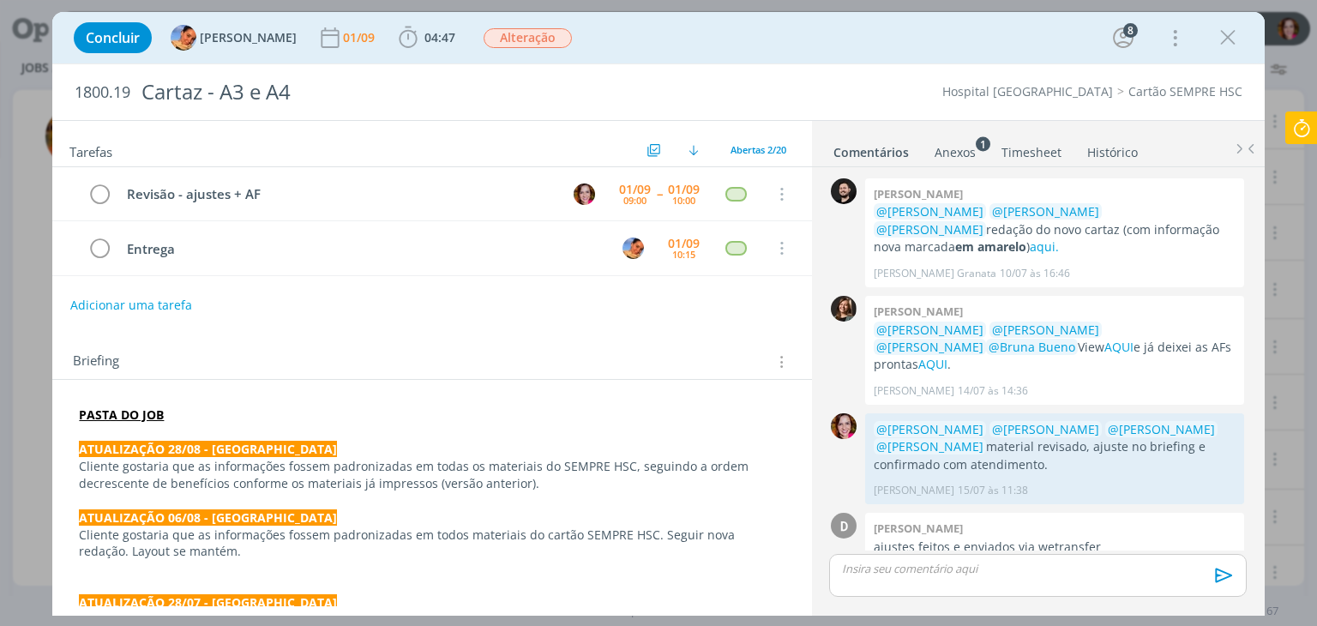
scroll to position [1249, 0]
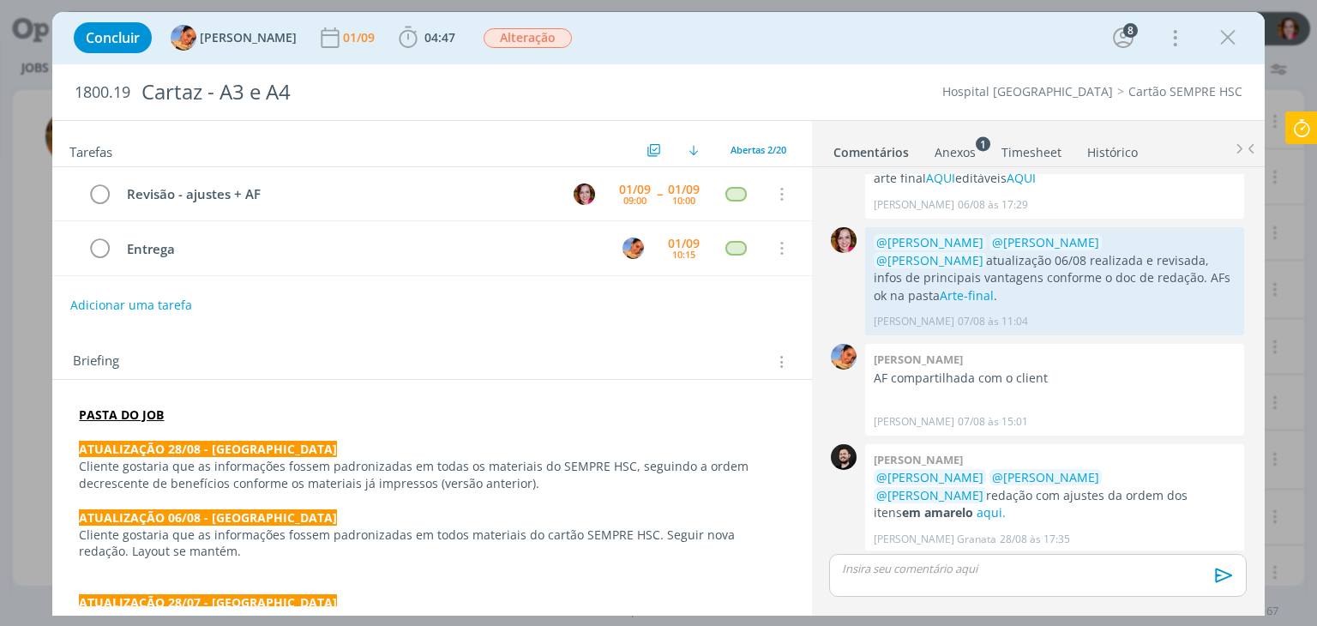
click at [954, 622] on link "AQUI." at bounding box center [938, 630] width 33 height 16
click at [1006, 504] on link "aqui." at bounding box center [991, 512] width 29 height 16
click at [922, 570] on p "dialog" at bounding box center [1037, 568] width 389 height 15
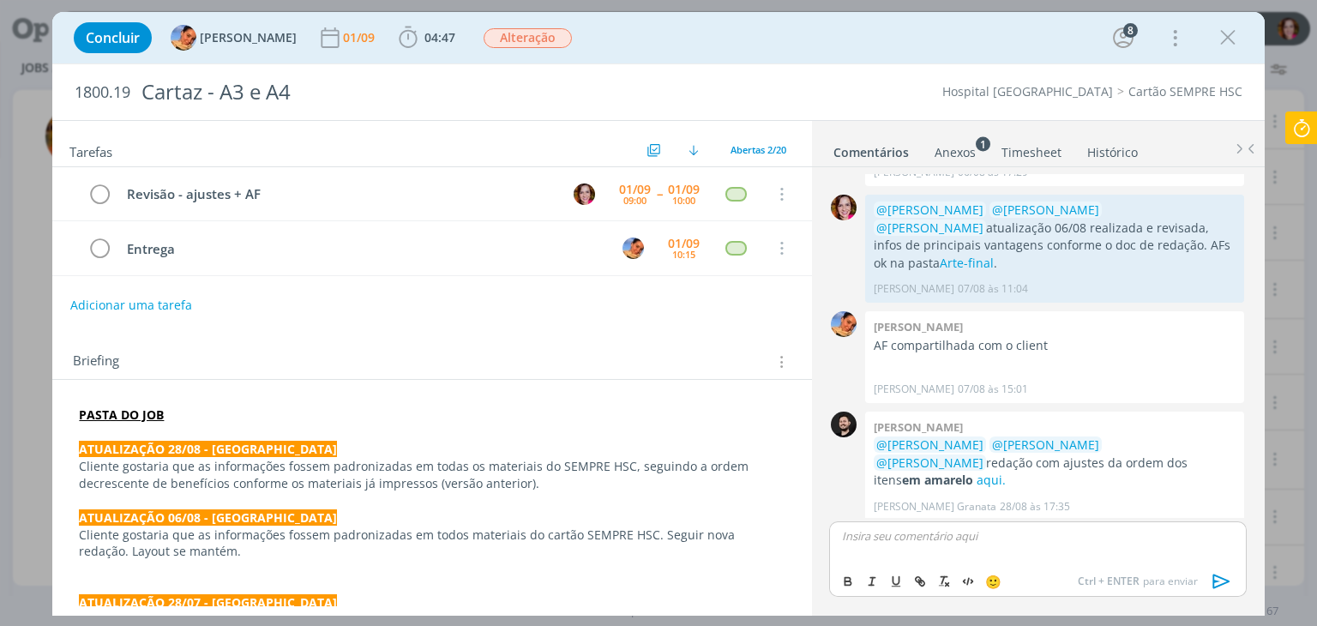
scroll to position [1299, 0]
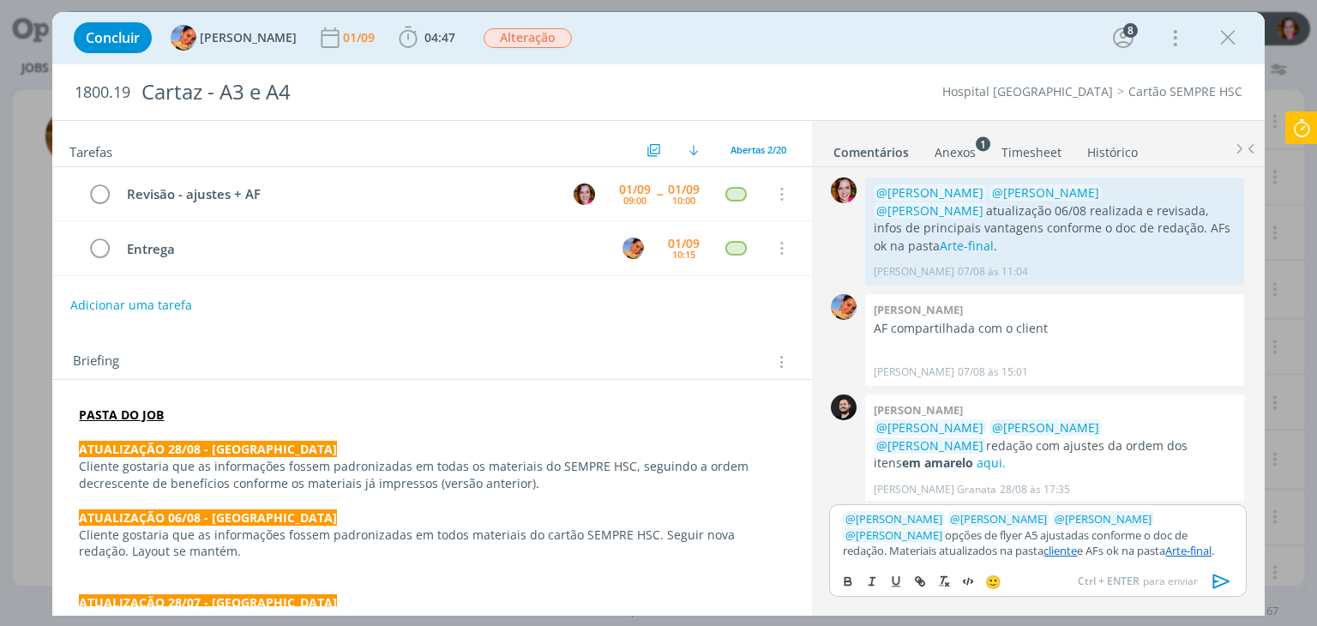
click at [899, 532] on p "﻿ @ Luíza Santana ﻿ ﻿ @ Beatriz Luchese ﻿ ﻿ @ Karoline Arend ﻿ ﻿ @ Patrick Frei…" at bounding box center [1037, 534] width 389 height 47
click at [947, 549] on p "﻿ @ Luíza Santana ﻿ ﻿ @ Beatriz Luchese ﻿ ﻿ @ Karoline Arend ﻿ ﻿ @ Patrick Frei…" at bounding box center [1037, 534] width 389 height 47
paste input "https://sobeae.sharepoint.com/sites/SOBEAE/Documentos%20Compartilhados/Forms/Al…"
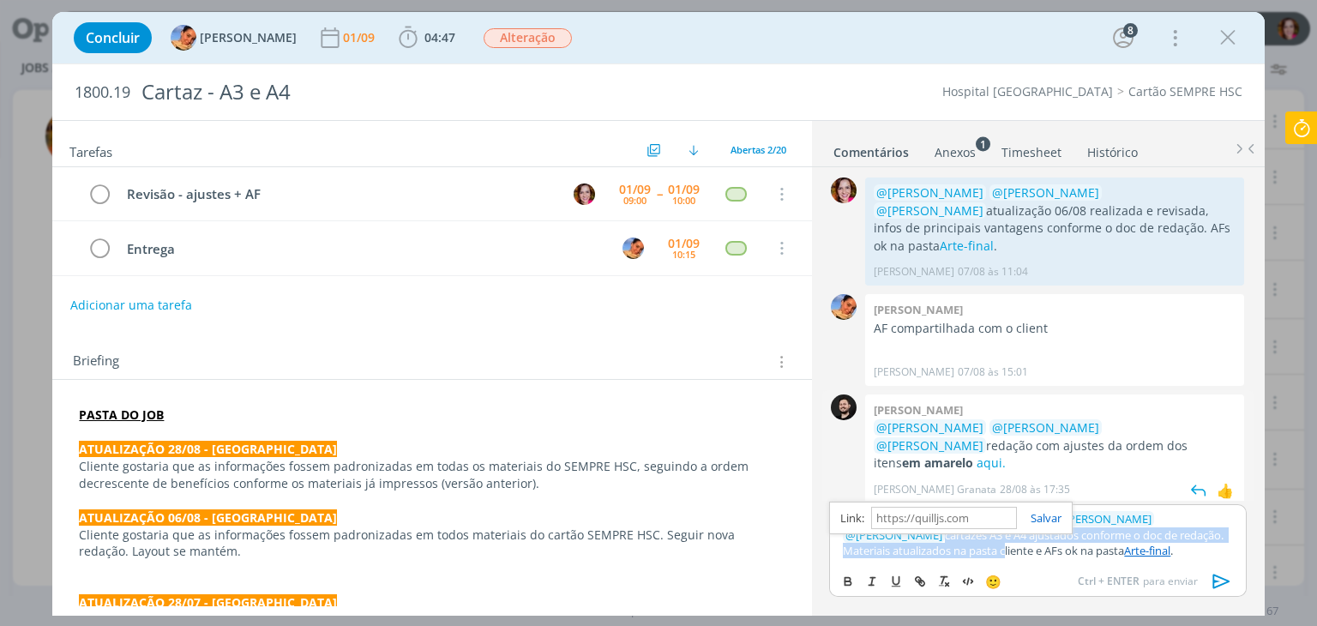
scroll to position [0, 0]
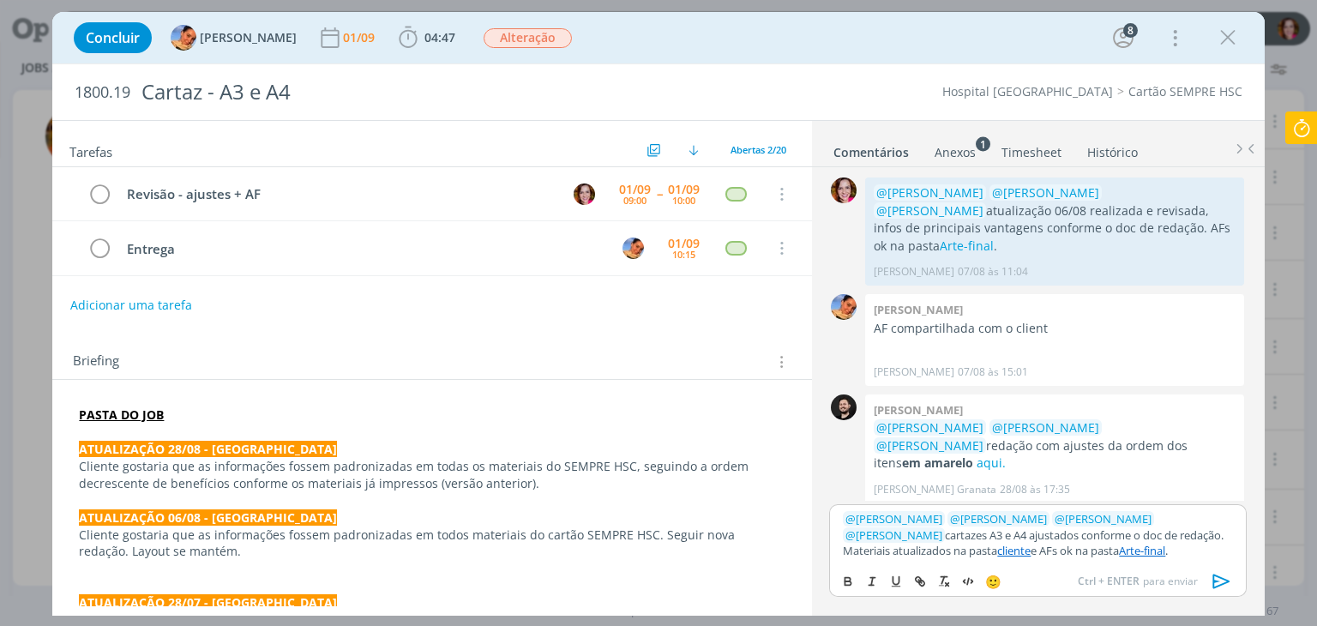
click at [1041, 547] on p "﻿ @ Luíza Santana ﻿ ﻿ @ Beatriz Luchese ﻿ ﻿ @ Karoline Arend ﻿ ﻿ @ Patrick Frei…" at bounding box center [1037, 534] width 389 height 47
paste input "https://sobeae.sharepoint.com/sites/SOBEAE/Documentos%20Compartilhados/Forms/Al…"
type input "https://sobeae.sharepoint.com/sites/SOBEAE/Documentos%20Compartilhados/Forms/Al…"
click at [997, 549] on link "cliente" at bounding box center [1013, 550] width 33 height 15
click at [908, 519] on link "https://sobeae.sharepoint.com/sites/SOBEAE/Documentos%20Compartilhados/Forms/Al…" at bounding box center [941, 518] width 117 height 22
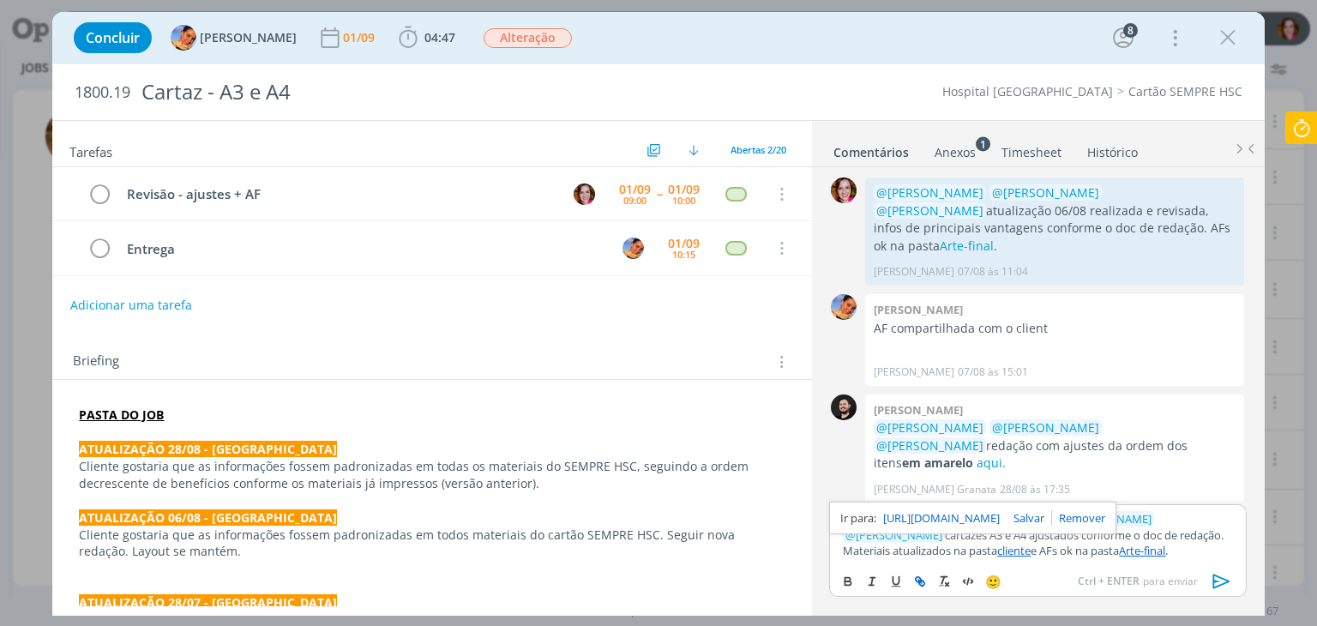
click at [1119, 546] on link "Arte-final" at bounding box center [1142, 550] width 46 height 15
click at [1034, 516] on link "https://sobeae.sharepoint.com/sites/SOBEAE/Documentos%20Compartilhados/Forms/Al…" at bounding box center [1006, 518] width 117 height 22
click at [1011, 519] on link "https://sobeae.sharepoint.com/sites/SOBEAE/Documentos%20Compartilhados/Forms/Al…" at bounding box center [1006, 518] width 117 height 22
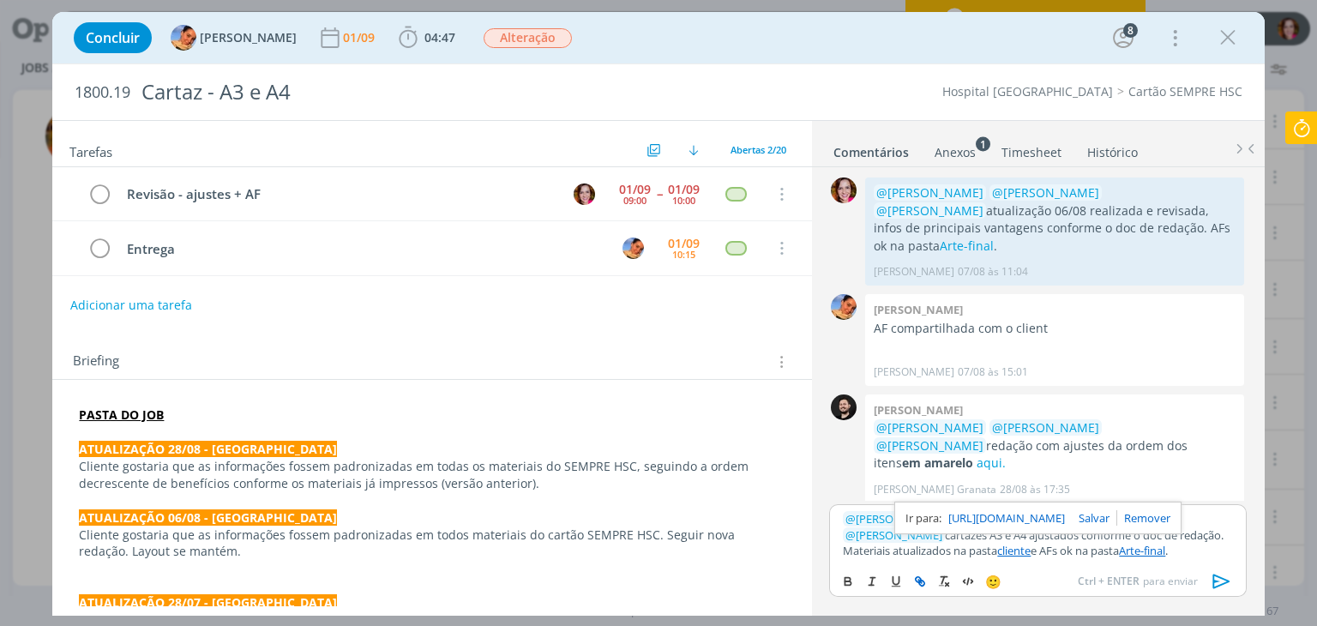
click at [1215, 582] on icon "dialog" at bounding box center [1222, 582] width 26 height 26
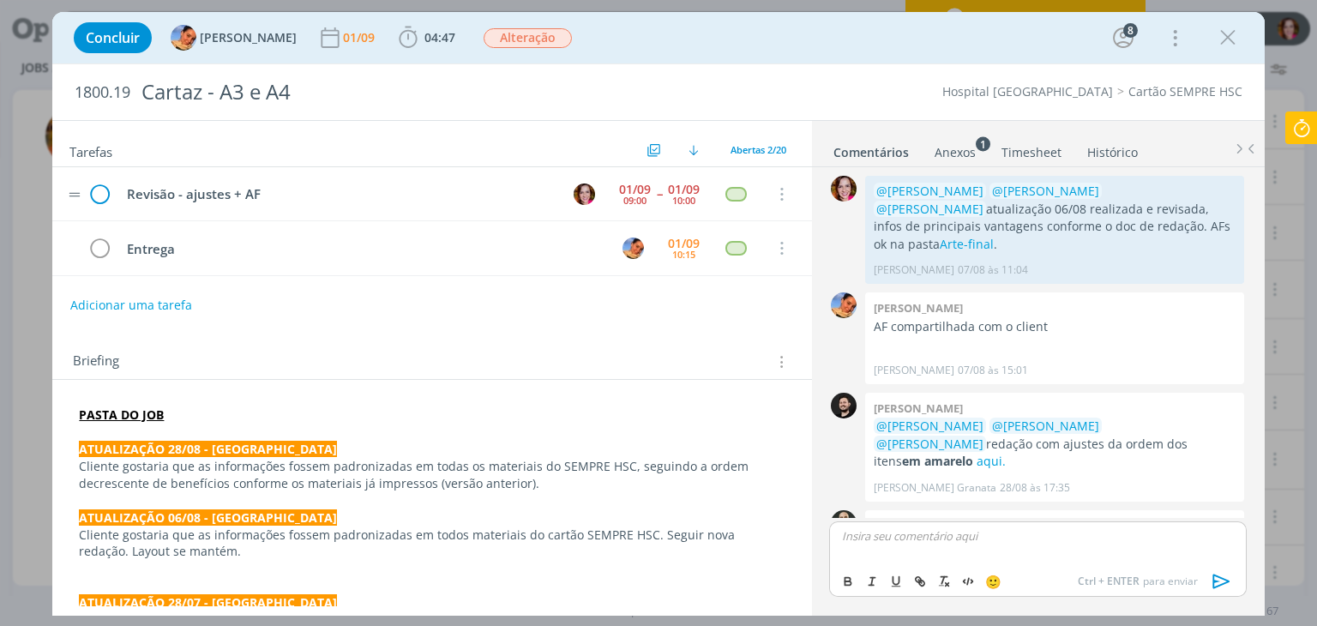
scroll to position [1399, 0]
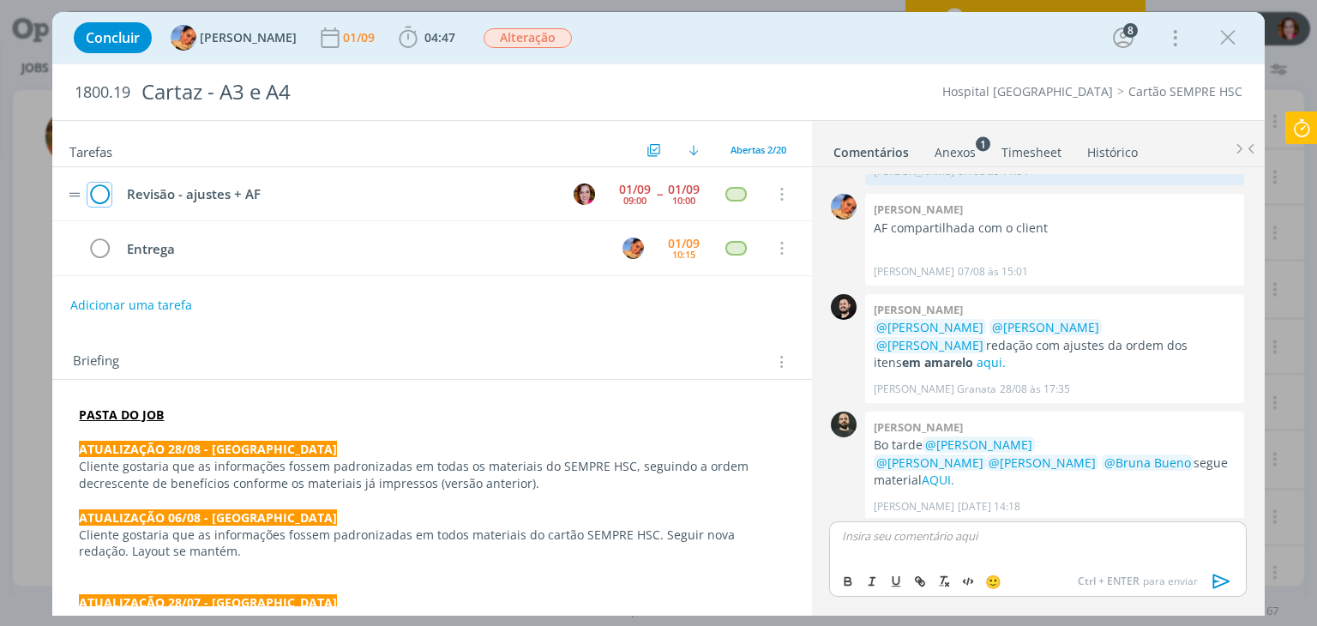
click at [100, 196] on icon "dialog" at bounding box center [99, 195] width 24 height 26
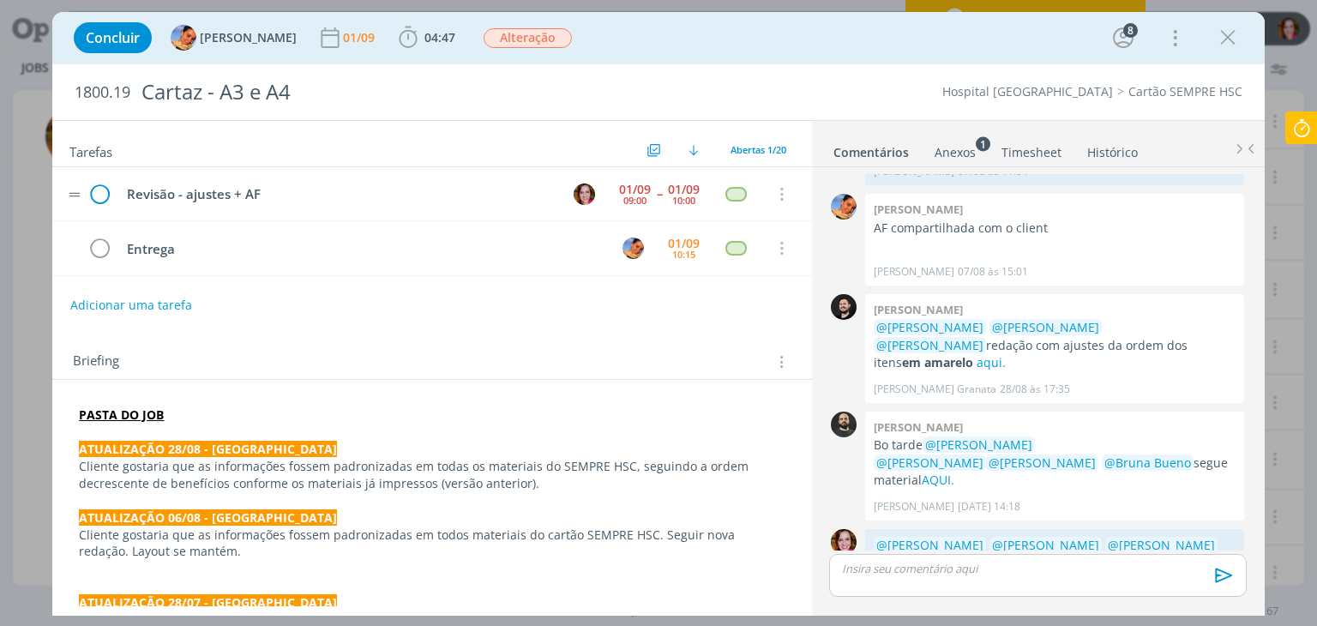
scroll to position [1367, 0]
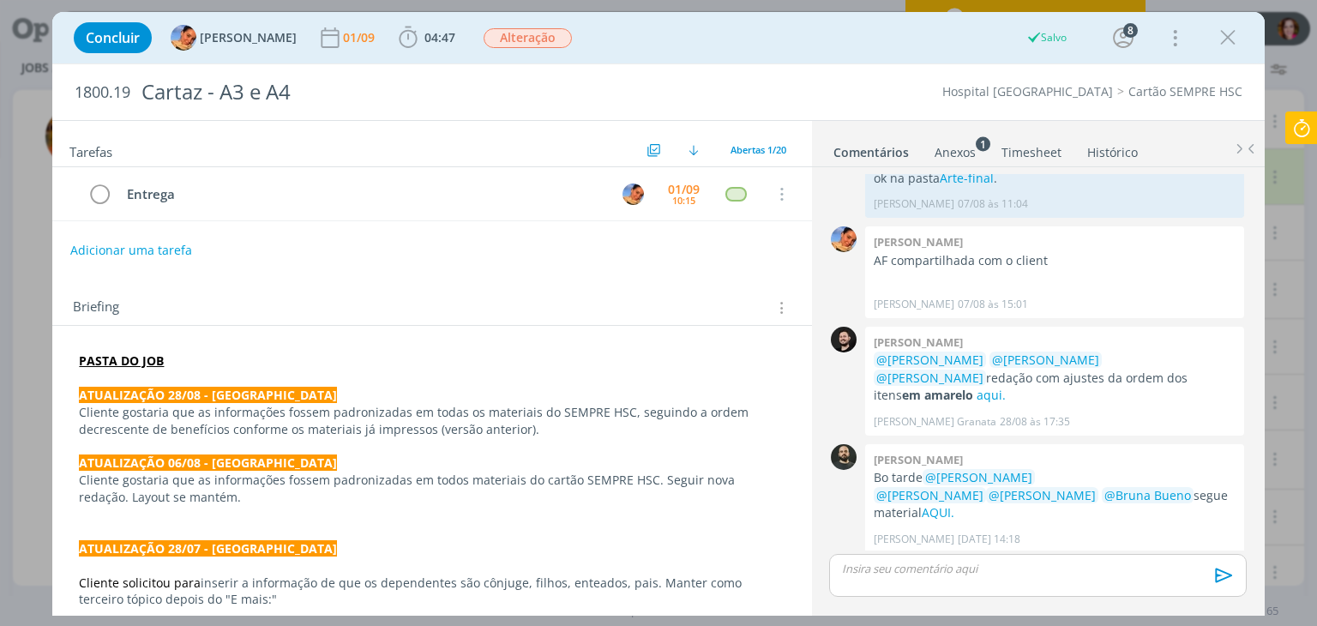
click at [1303, 135] on icon at bounding box center [1301, 127] width 31 height 33
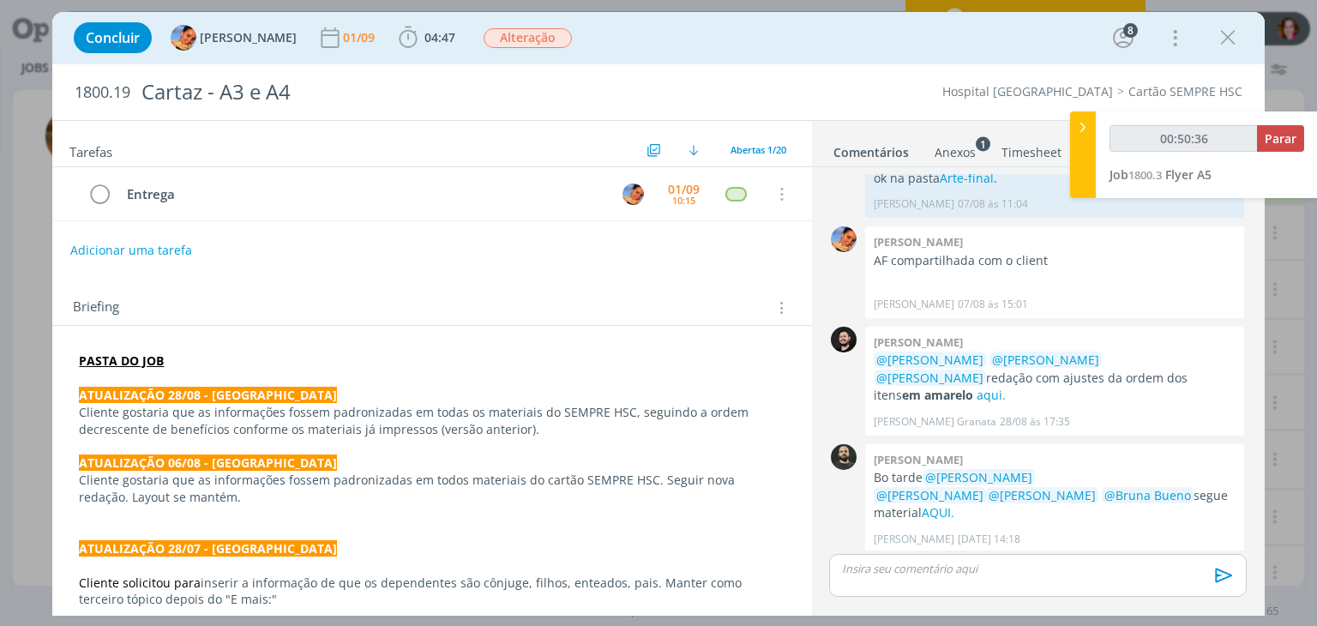
type input "00:50:37"
click at [1259, 147] on button "Parar" at bounding box center [1280, 138] width 47 height 27
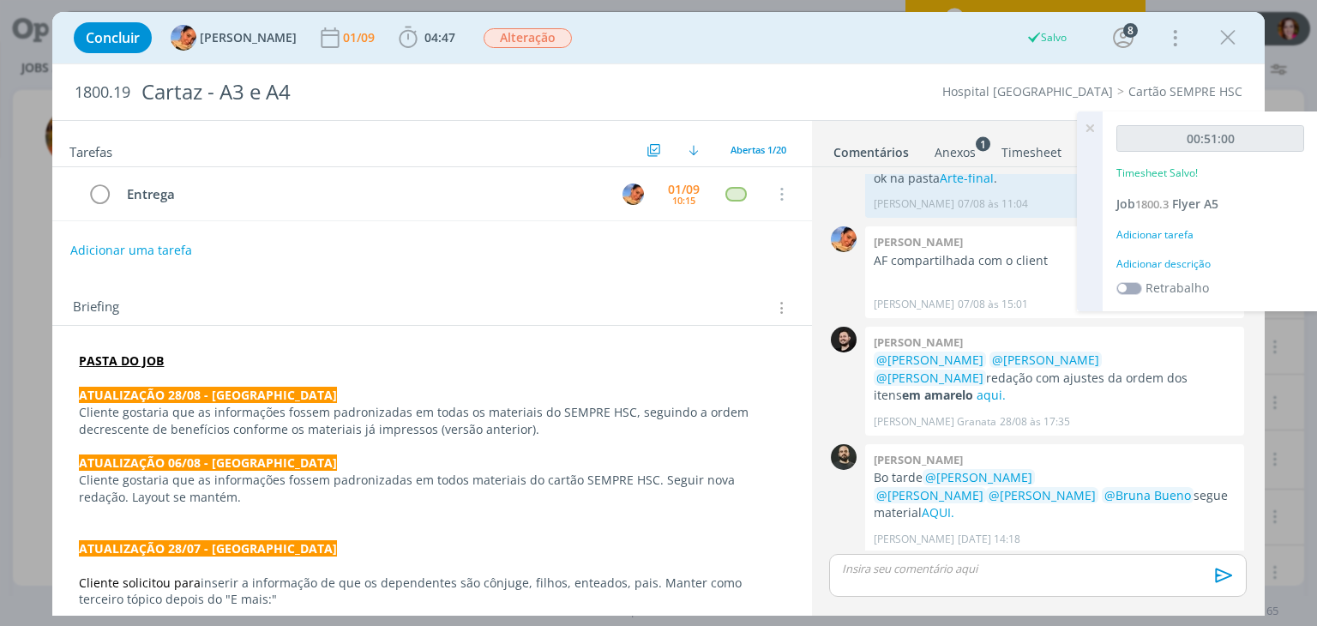
click at [1180, 258] on div "Adicionar descrição" at bounding box center [1210, 263] width 188 height 15
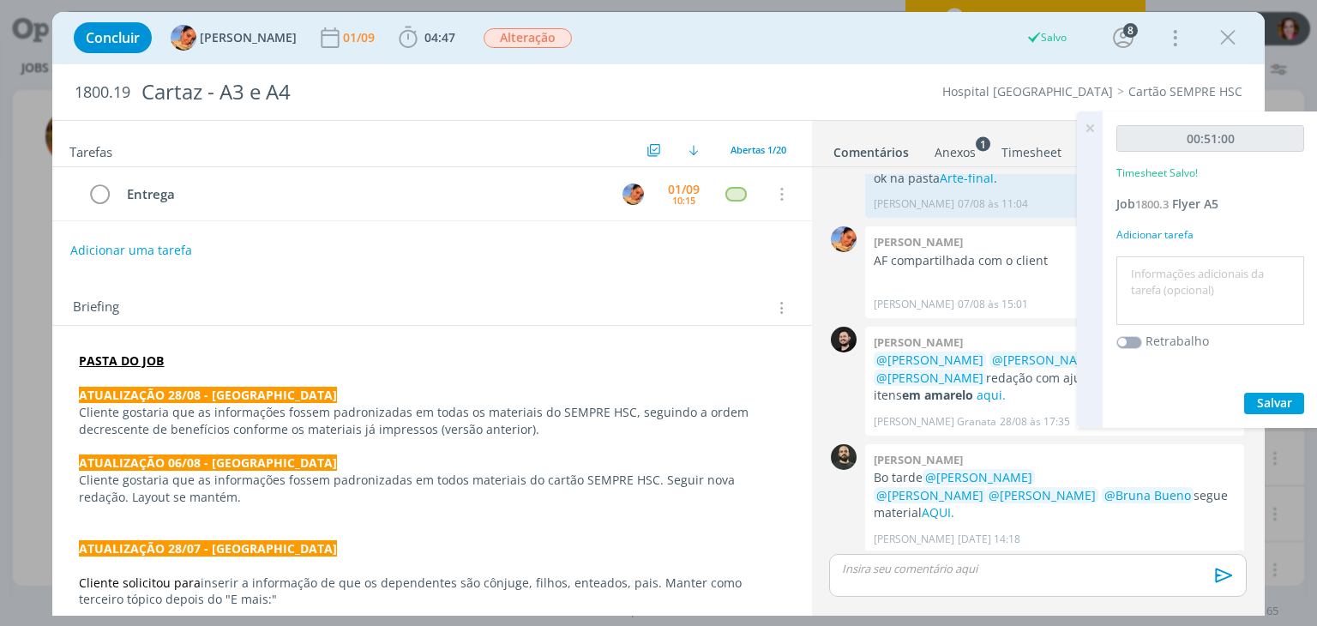
drag, startPoint x: 1180, startPoint y: 258, endPoint x: 1173, endPoint y: 270, distance: 13.8
click at [1173, 270] on div at bounding box center [1210, 290] width 188 height 69
click at [1173, 270] on textarea at bounding box center [1210, 291] width 179 height 61
type textarea "Revisão ajustes atualização 28/08 - A5, A4 e A3 e AFs"
click at [1283, 399] on span "Salvar" at bounding box center [1274, 402] width 35 height 16
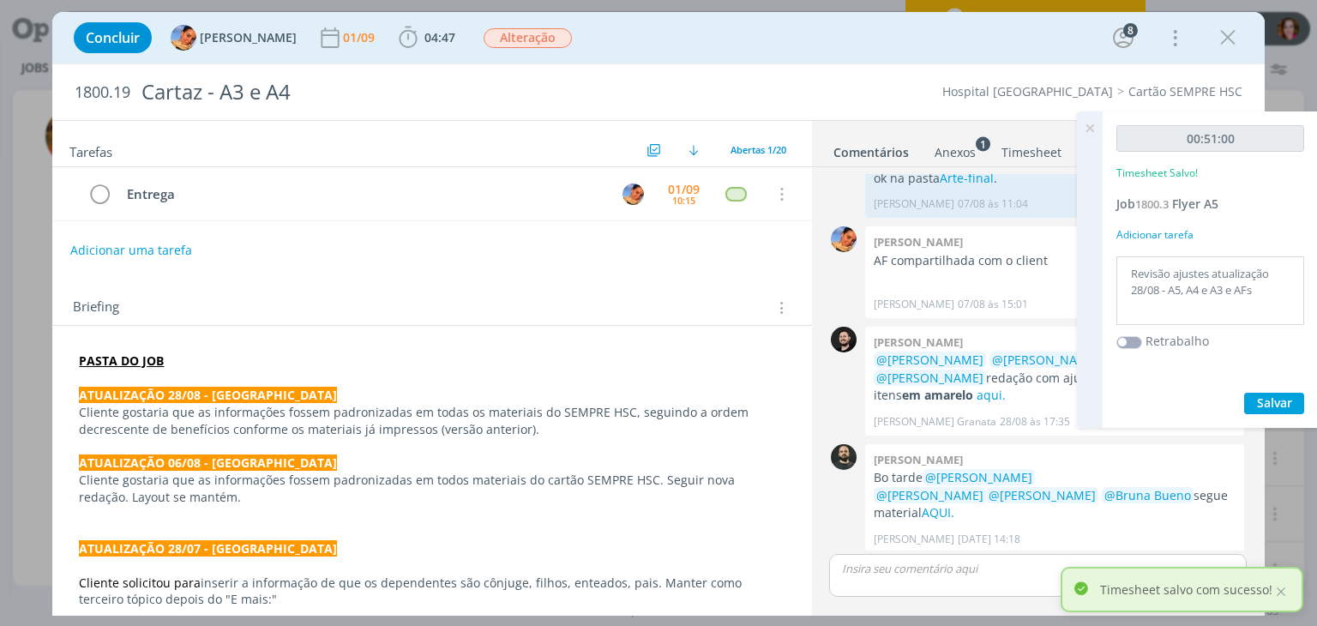
click at [1093, 129] on icon at bounding box center [1089, 127] width 31 height 33
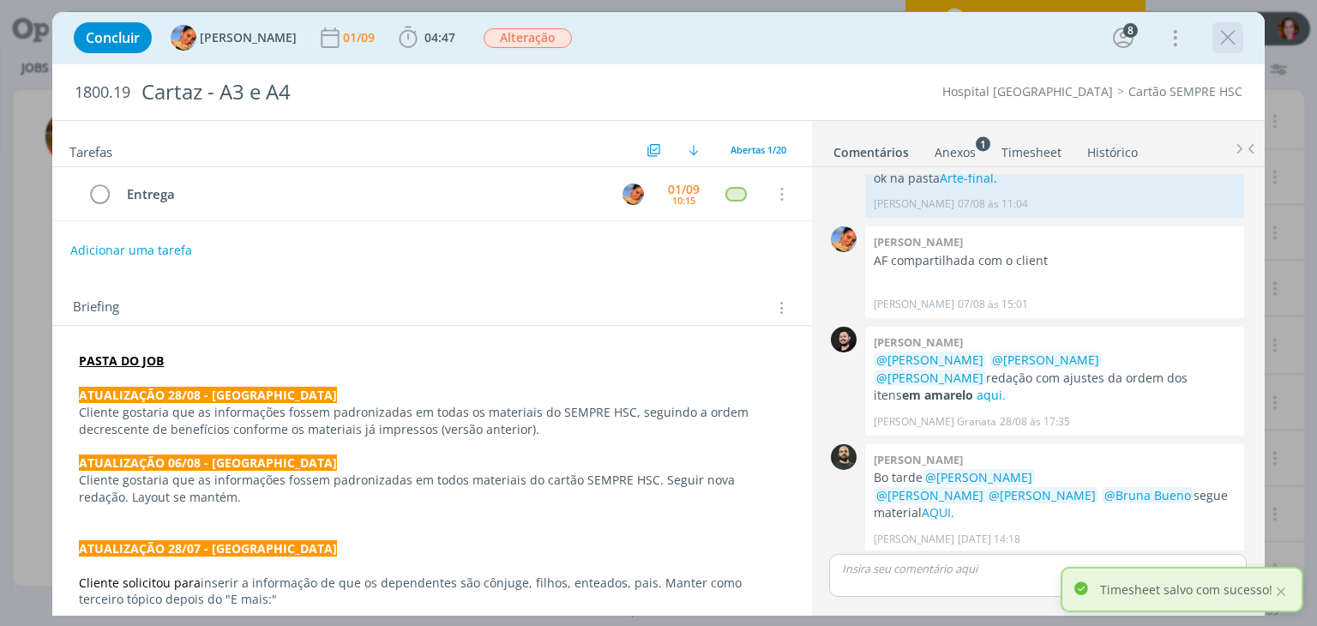
click at [1230, 34] on icon "dialog" at bounding box center [1228, 38] width 26 height 26
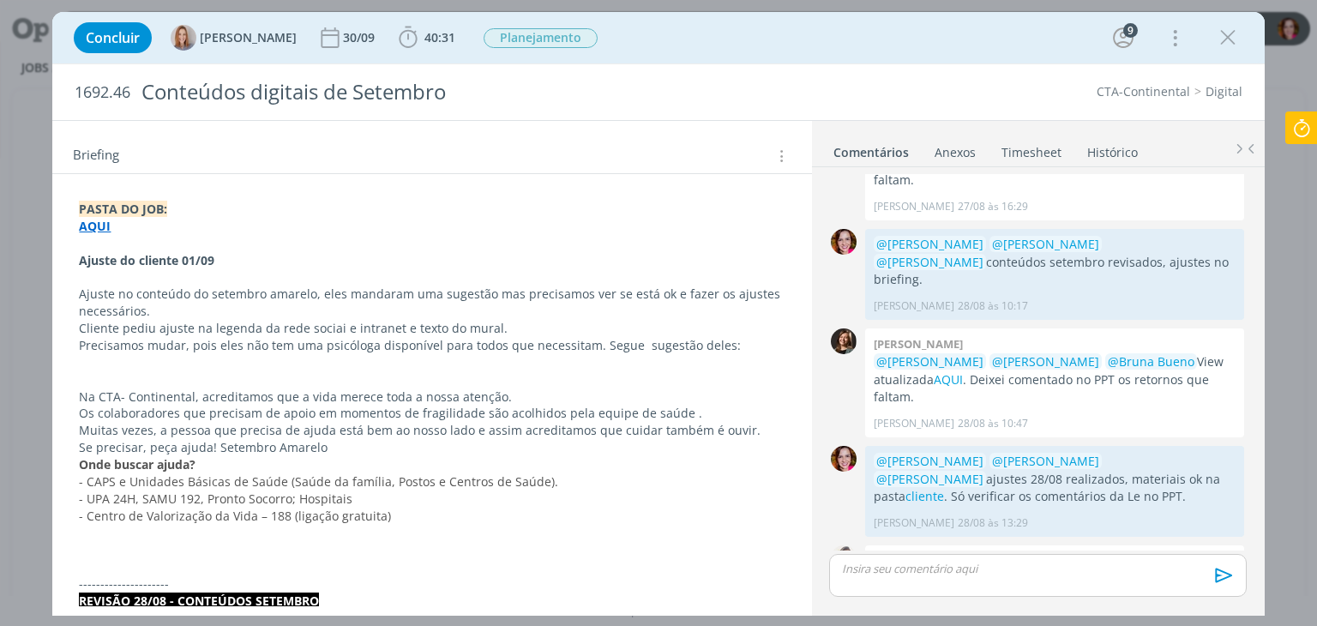
scroll to position [339, 0]
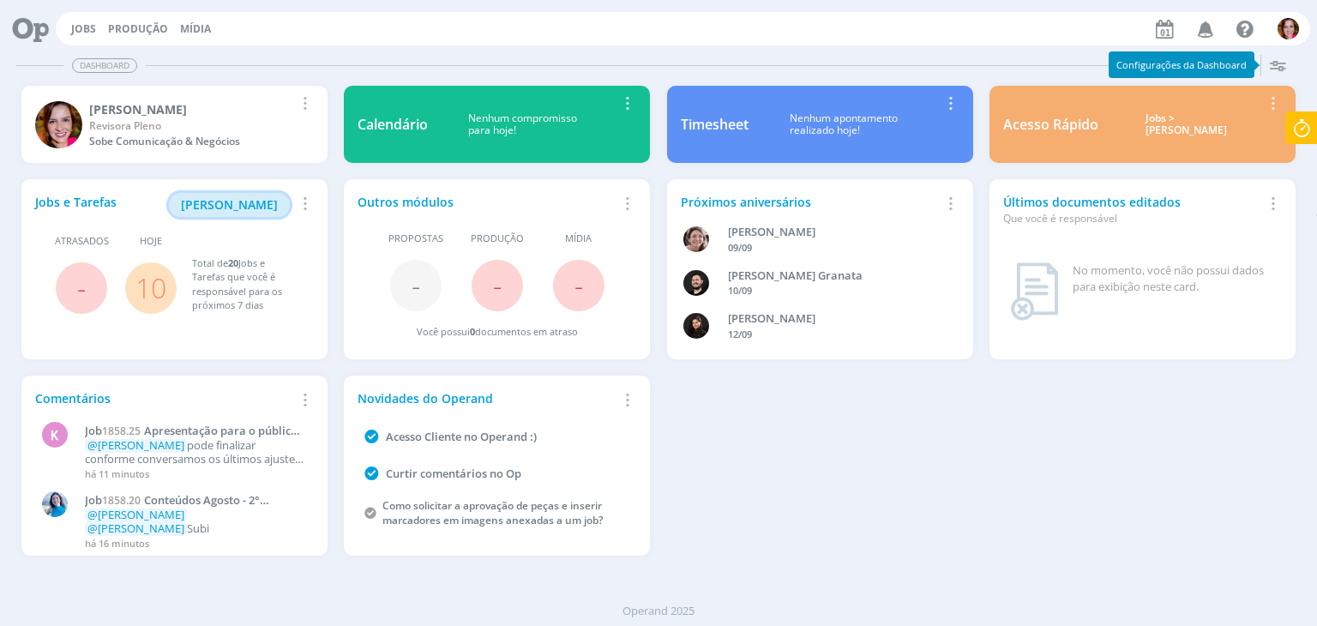
click at [220, 202] on span "[PERSON_NAME]" at bounding box center [229, 204] width 97 height 16
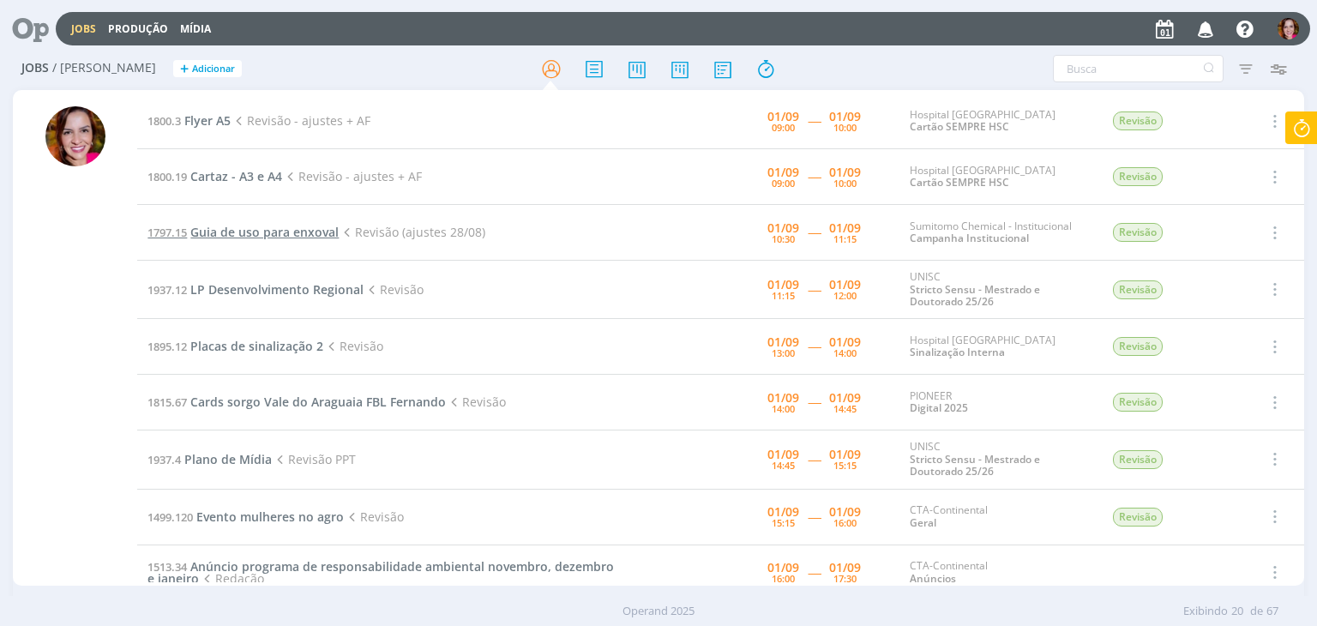
click at [224, 228] on span "Guia de uso para enxoval" at bounding box center [264, 232] width 148 height 16
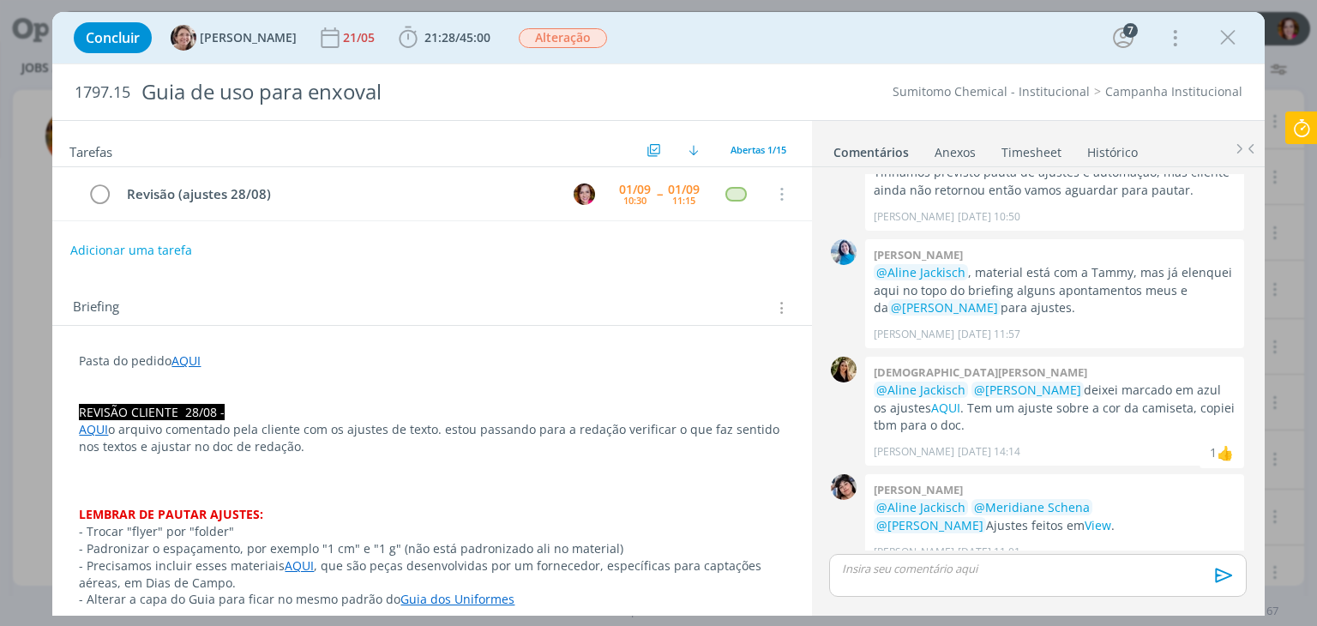
click at [93, 427] on link "AQUI" at bounding box center [93, 429] width 29 height 16
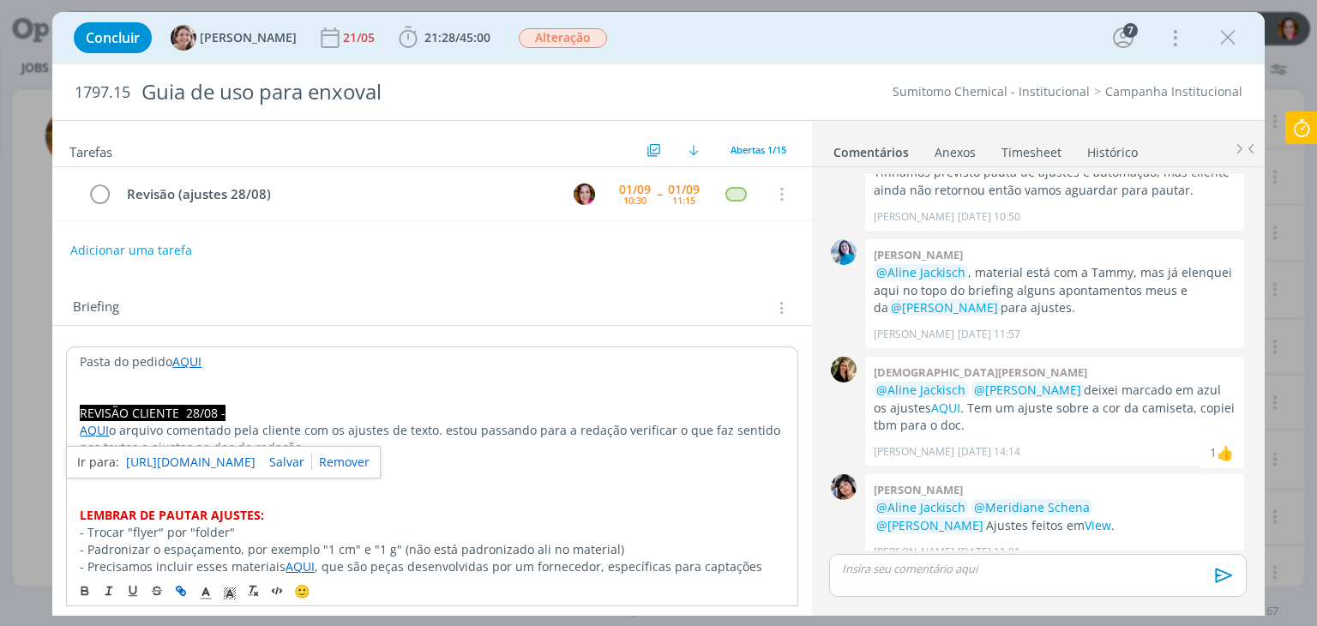
click at [138, 454] on link "[URL][DOMAIN_NAME]" at bounding box center [190, 462] width 129 height 22
click at [956, 400] on link "AQUI" at bounding box center [945, 408] width 29 height 16
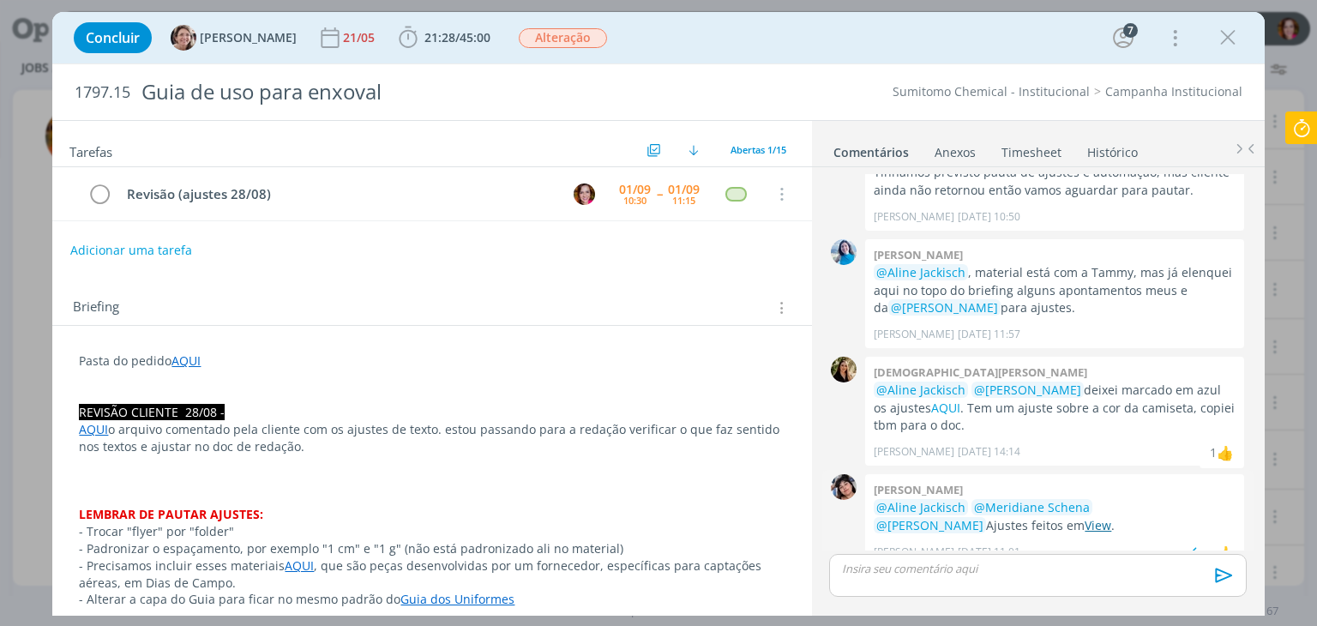
click at [1085, 517] on link "View" at bounding box center [1098, 525] width 27 height 16
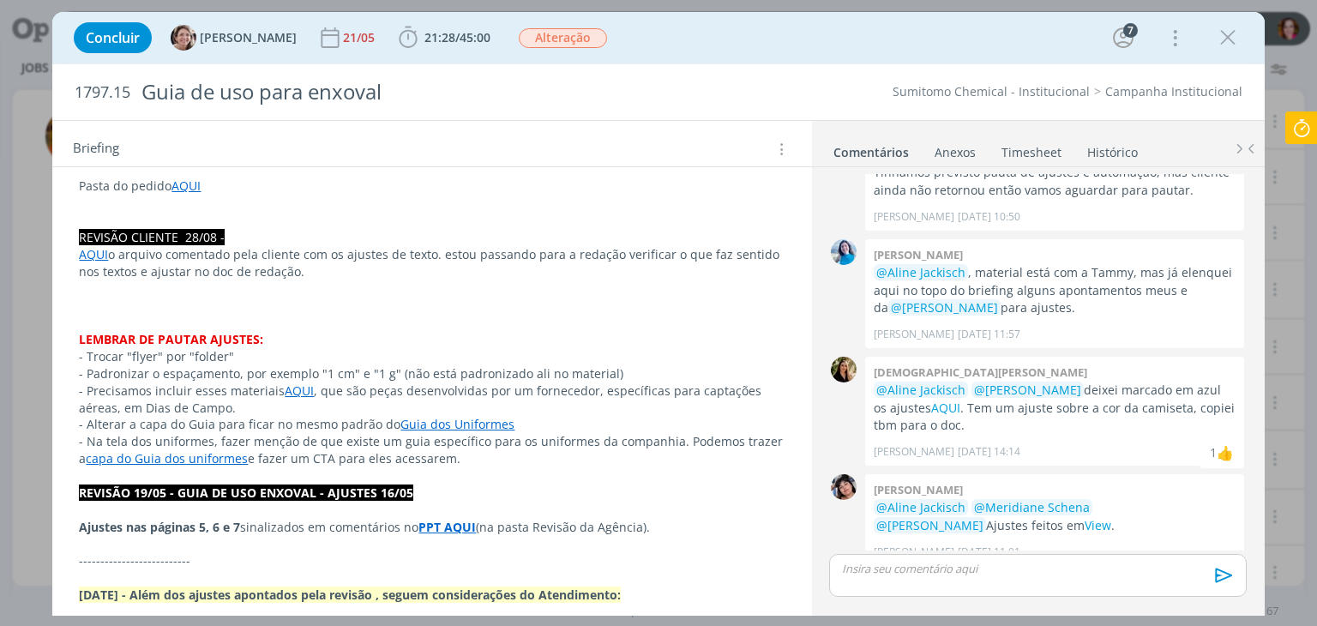
scroll to position [182, 0]
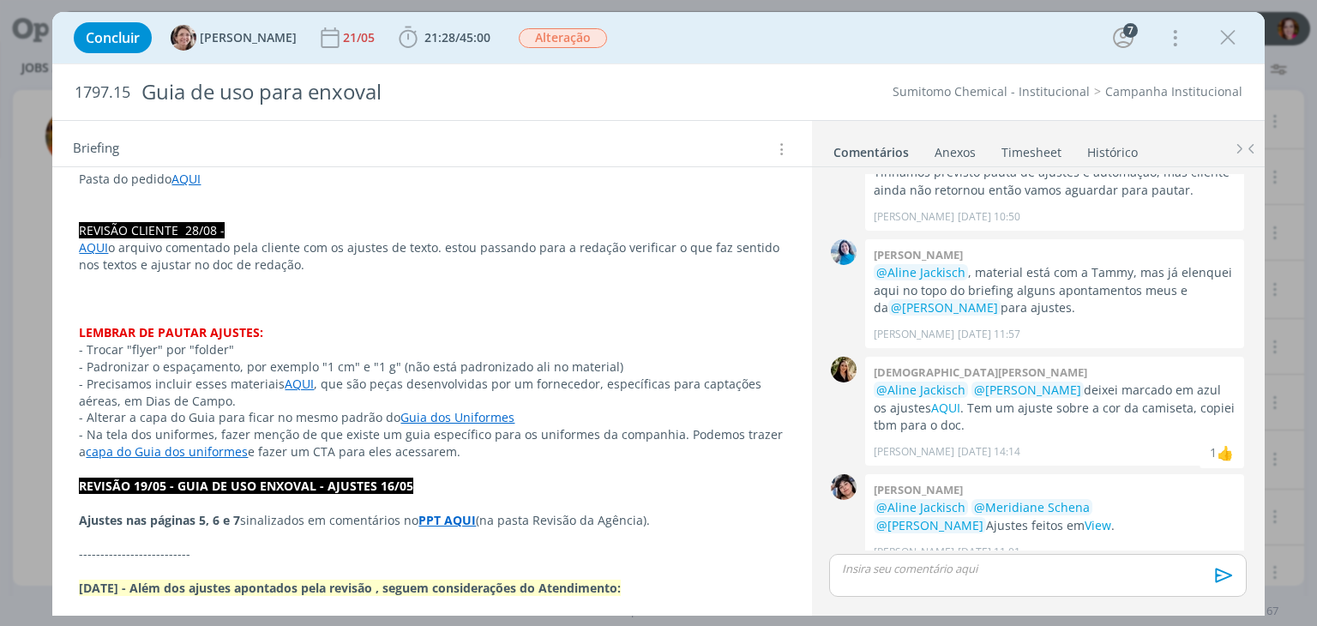
click at [293, 380] on link "AQUI" at bounding box center [299, 384] width 29 height 16
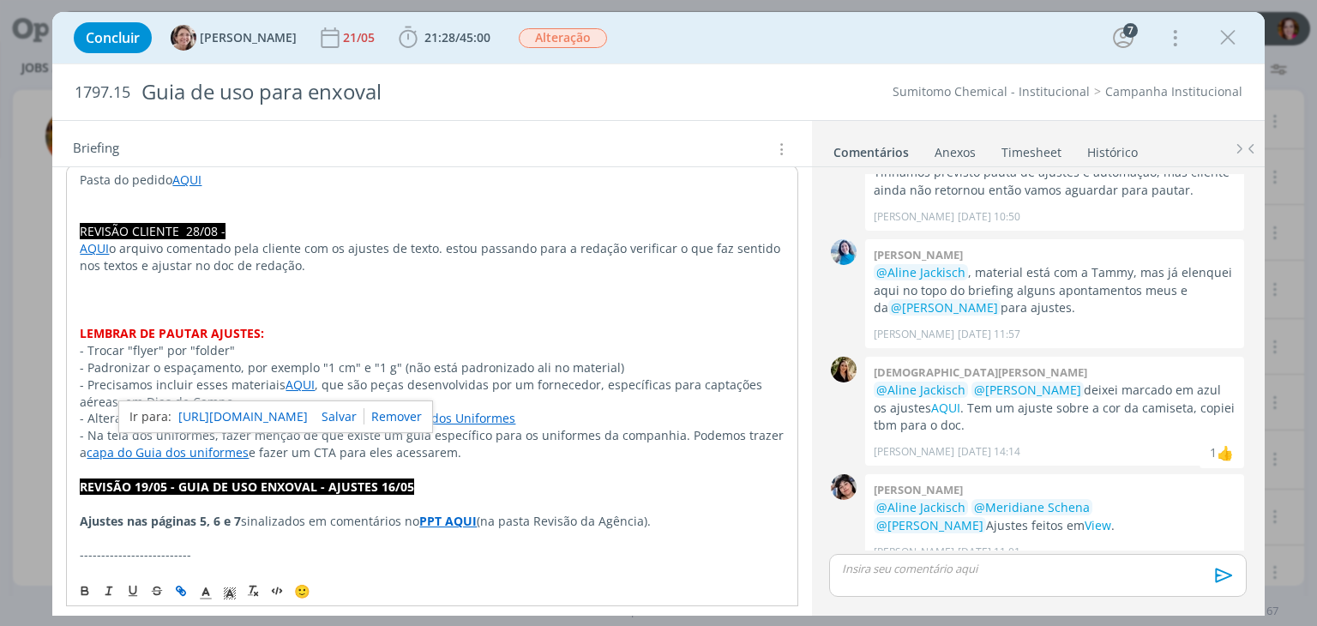
click at [308, 415] on link "https://sobeae.sharepoint.com/:f:/s/SOBEAE/Et8V5Ebb4k5AoL2h-xOUxWUBirmQPcMiolfw…" at bounding box center [242, 417] width 129 height 22
click at [244, 361] on p "- Padronizar o espaçamento, por exemplo "1 cm" e "1 g" (não está padronizado al…" at bounding box center [432, 367] width 704 height 17
click at [335, 402] on p "- Precisamos incluir esses materiais AQUI , que são peças desenvolvidas por um …" at bounding box center [432, 393] width 704 height 34
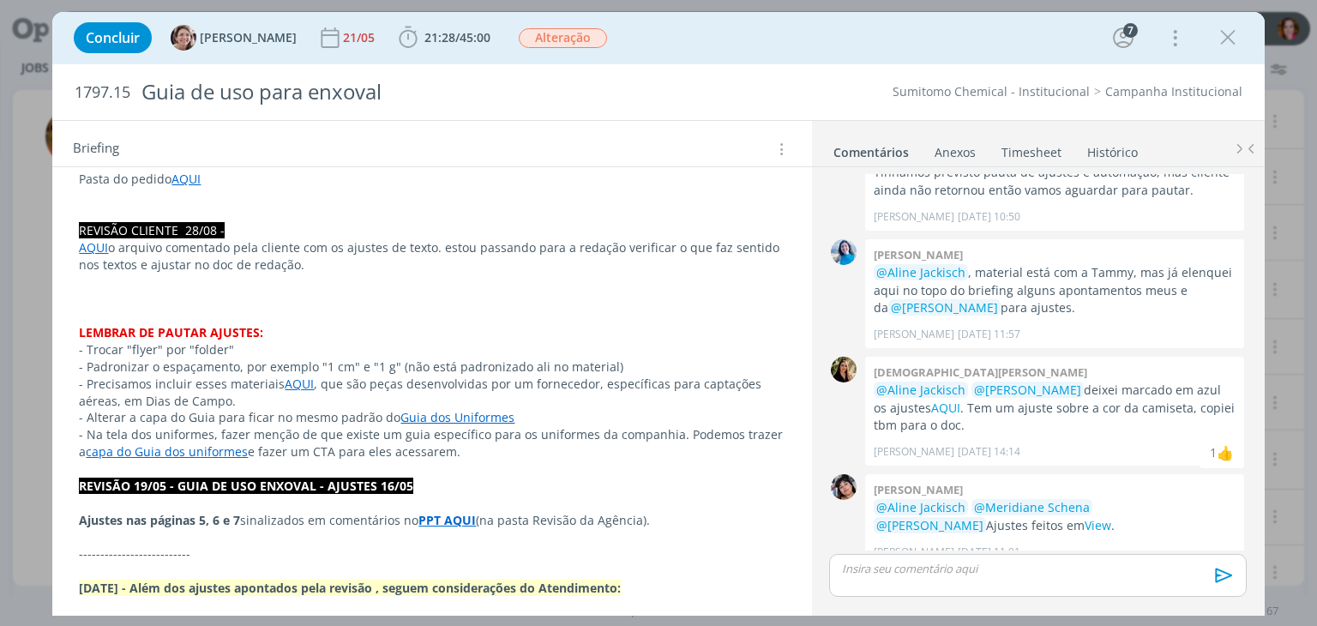
click at [443, 414] on link "Guia dos Uniformes" at bounding box center [457, 417] width 114 height 16
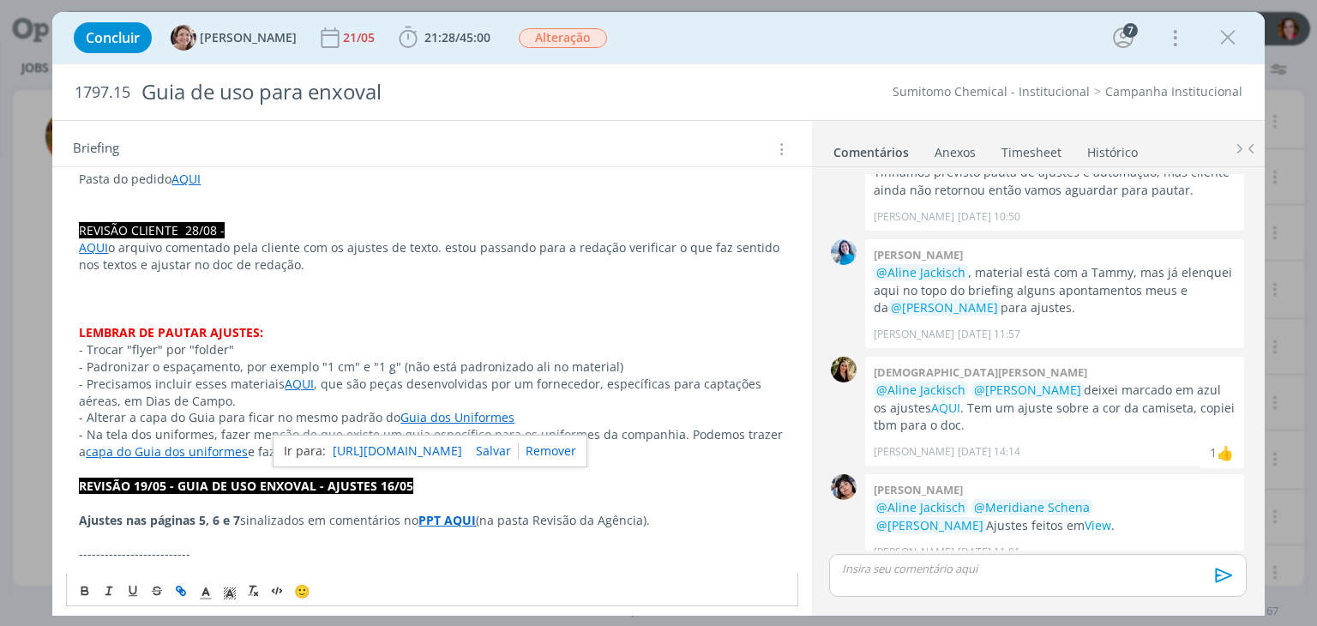
click at [460, 443] on link "https://app4.operand.com.br/jobs/13825" at bounding box center [397, 451] width 129 height 22
click at [140, 419] on p "- Alterar a capa do Guia para ficar no mesmo padrão do Guia dos Uniformes" at bounding box center [432, 417] width 706 height 17
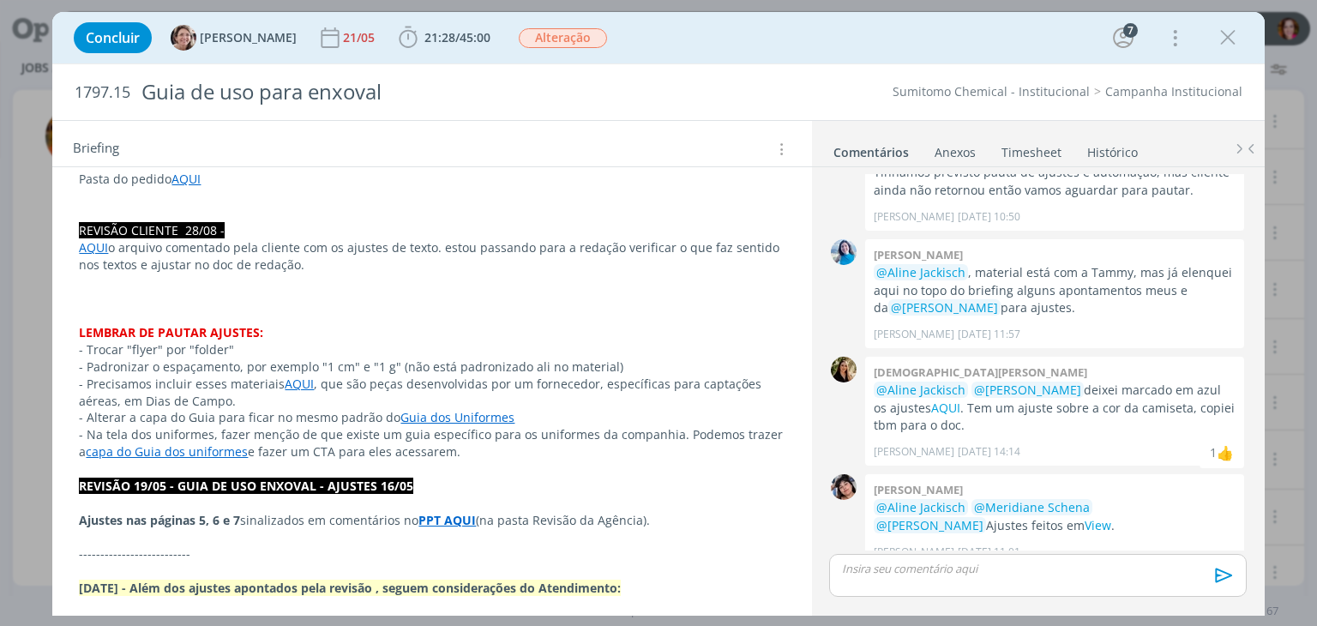
click at [303, 419] on p "- Alterar a capa do Guia para ficar no mesmo padrão do Guia dos Uniformes" at bounding box center [432, 417] width 706 height 17
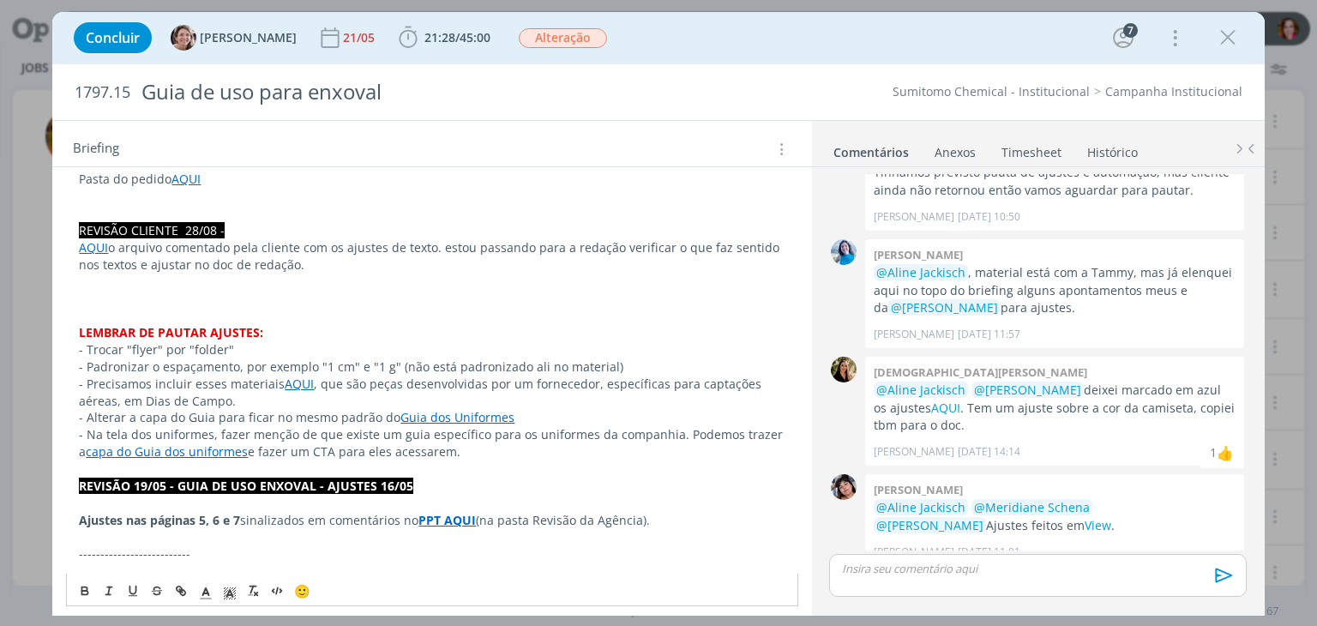
click at [170, 448] on link "capa do Guia dos uniformes" at bounding box center [167, 451] width 162 height 16
drag, startPoint x: 86, startPoint y: 431, endPoint x: 453, endPoint y: 454, distance: 367.7
click at [453, 454] on p "- Na tela dos uniformes, fazer menção de que existe um guia específico para os …" at bounding box center [432, 443] width 706 height 34
copy p "Na tela dos uniformes, fazer menção de que existe um guia específico para os un…"
click at [292, 438] on p "- Na tela dos uniformes, fazer menção de que existe um guia específico para os …" at bounding box center [432, 443] width 706 height 34
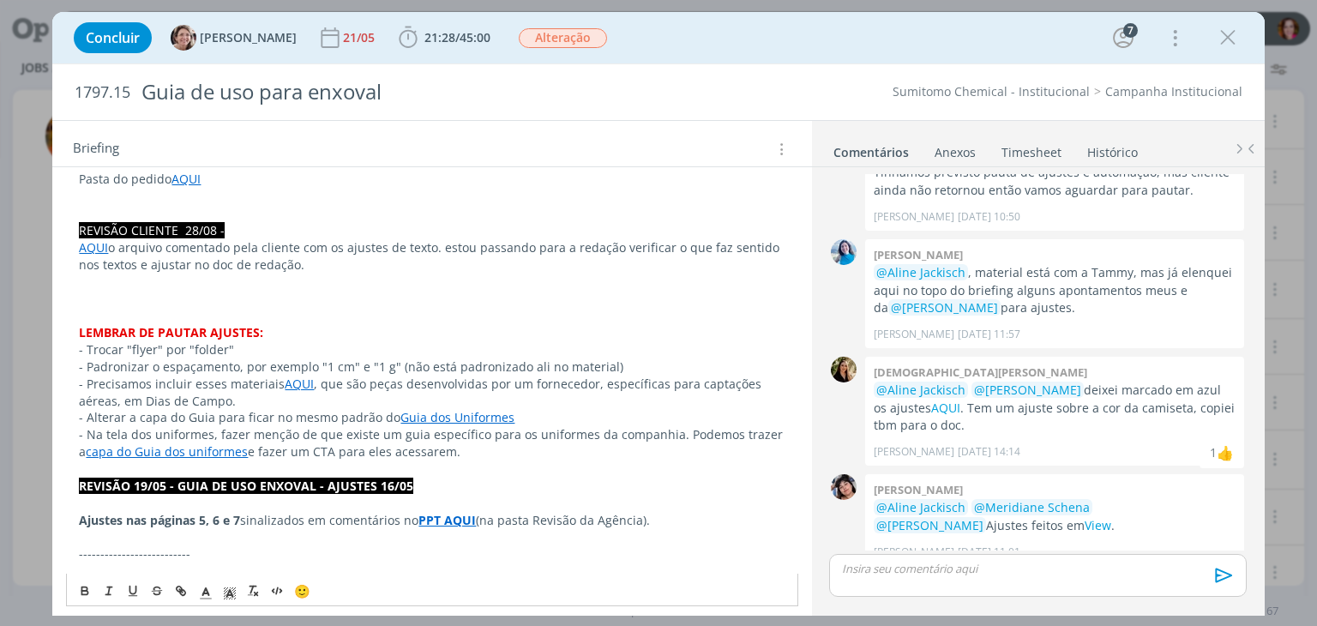
click at [206, 453] on link "capa do Guia dos uniformes" at bounding box center [167, 451] width 162 height 16
click at [352, 479] on link "https://app4.operand.com.br/jobs/13825" at bounding box center [374, 484] width 129 height 22
click at [106, 400] on p "- Precisamos incluir esses materiais AQUI , que são peças desenvolvidas por um …" at bounding box center [432, 393] width 706 height 34
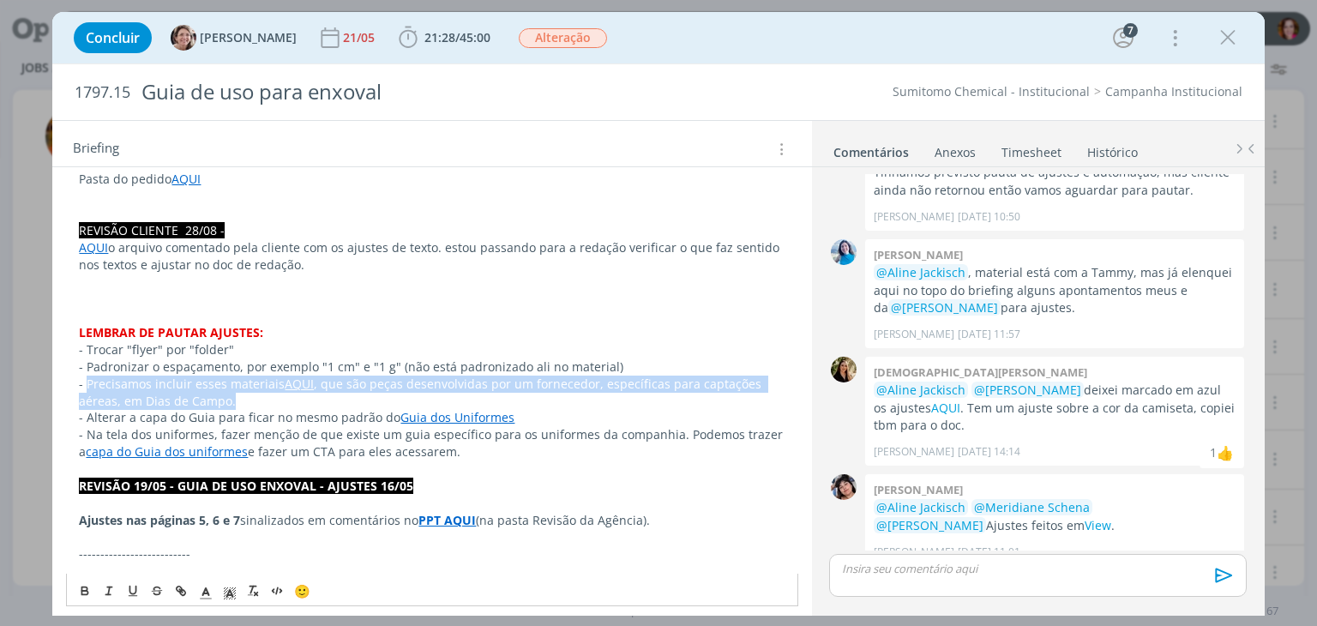
drag, startPoint x: 87, startPoint y: 382, endPoint x: 231, endPoint y: 396, distance: 144.8
click at [231, 396] on p "- Precisamos incluir esses materiais AQUI , que são peças desenvolvidas por um …" at bounding box center [432, 393] width 706 height 34
copy p "Precisamos incluir esses materiais AQUI , que são peças desenvolvidas por um fo…"
click at [401, 402] on p "- Precisamos incluir esses materiais AQUI , que são peças desenvolvidas por um …" at bounding box center [432, 393] width 706 height 34
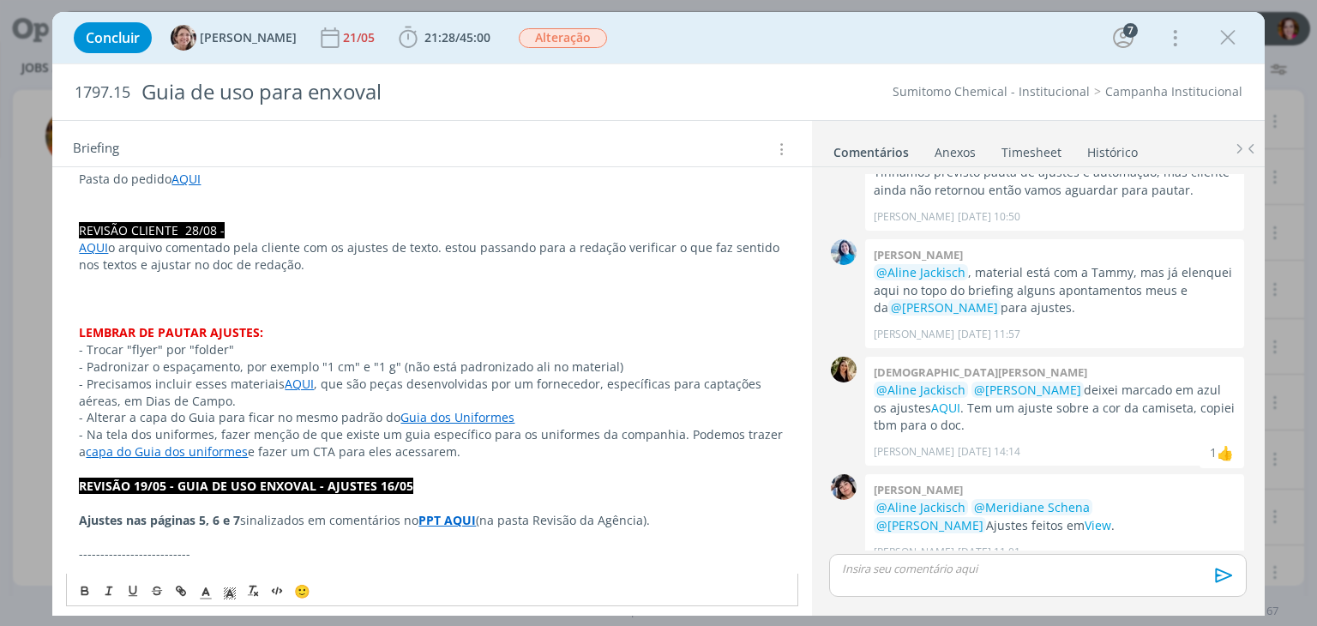
click at [300, 380] on link "AQUI" at bounding box center [299, 384] width 29 height 16
click at [298, 410] on link "https://sobeae.sharepoint.com/:f:/s/SOBEAE/Et8V5Ebb4k5AoL2h-xOUxWUBirmQPcMiolfw…" at bounding box center [242, 417] width 129 height 22
click at [364, 381] on p "- Precisamos incluir esses materiais AQUI , que são peças desenvolvidas por um …" at bounding box center [432, 393] width 706 height 34
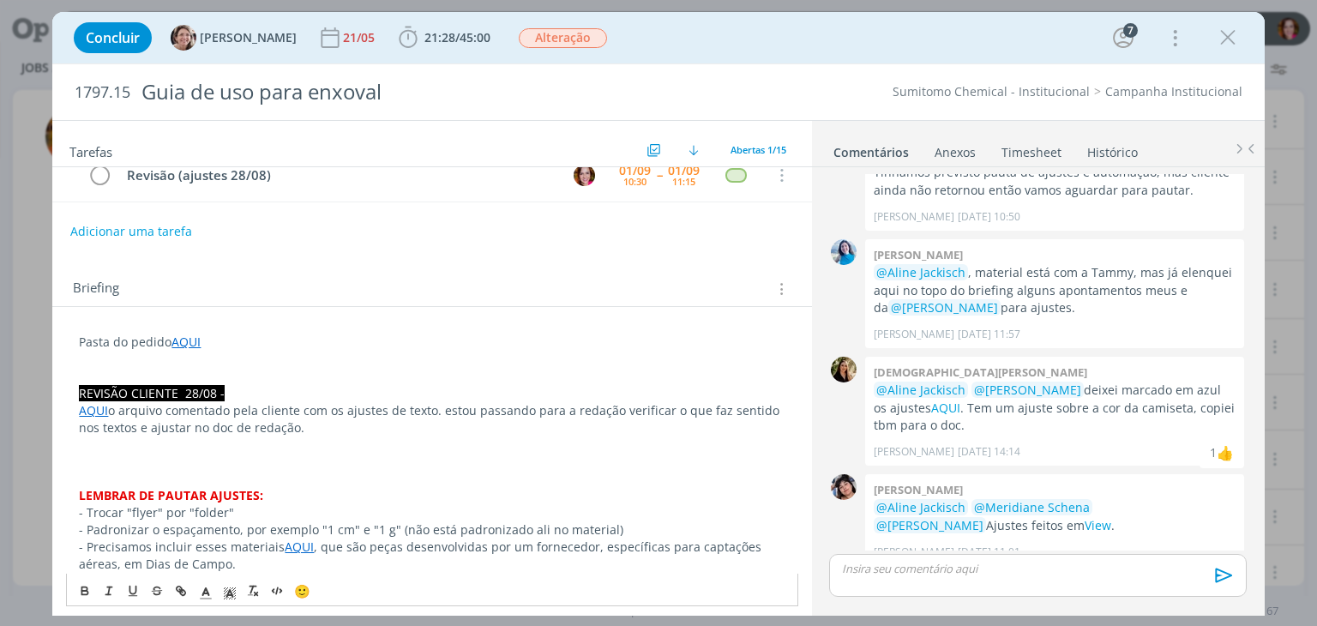
scroll to position [0, 0]
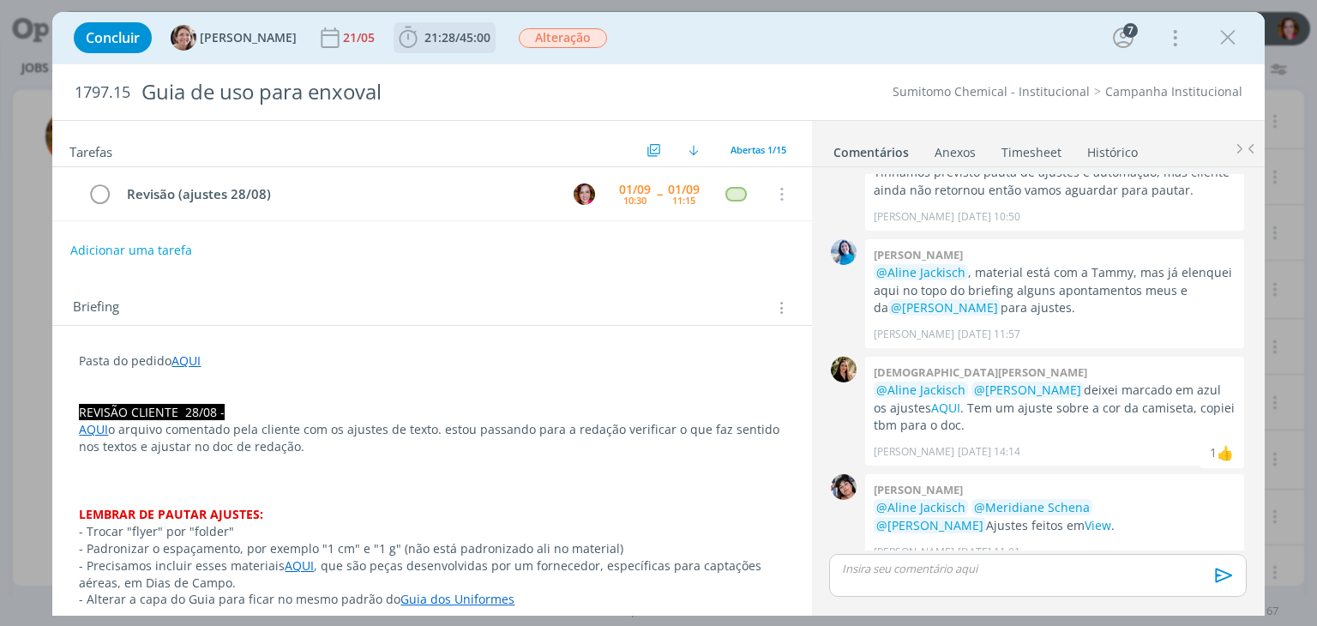
click at [424, 42] on span "21:28" at bounding box center [439, 37] width 31 height 16
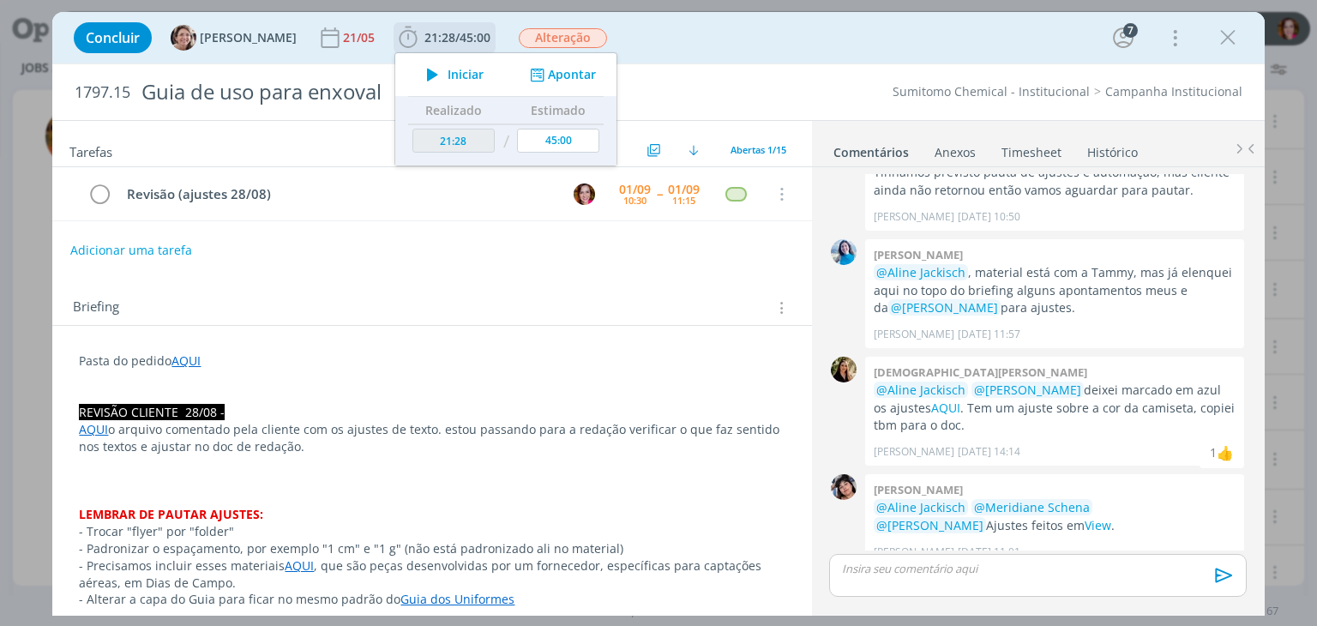
click at [418, 82] on icon "dialog" at bounding box center [433, 74] width 30 height 22
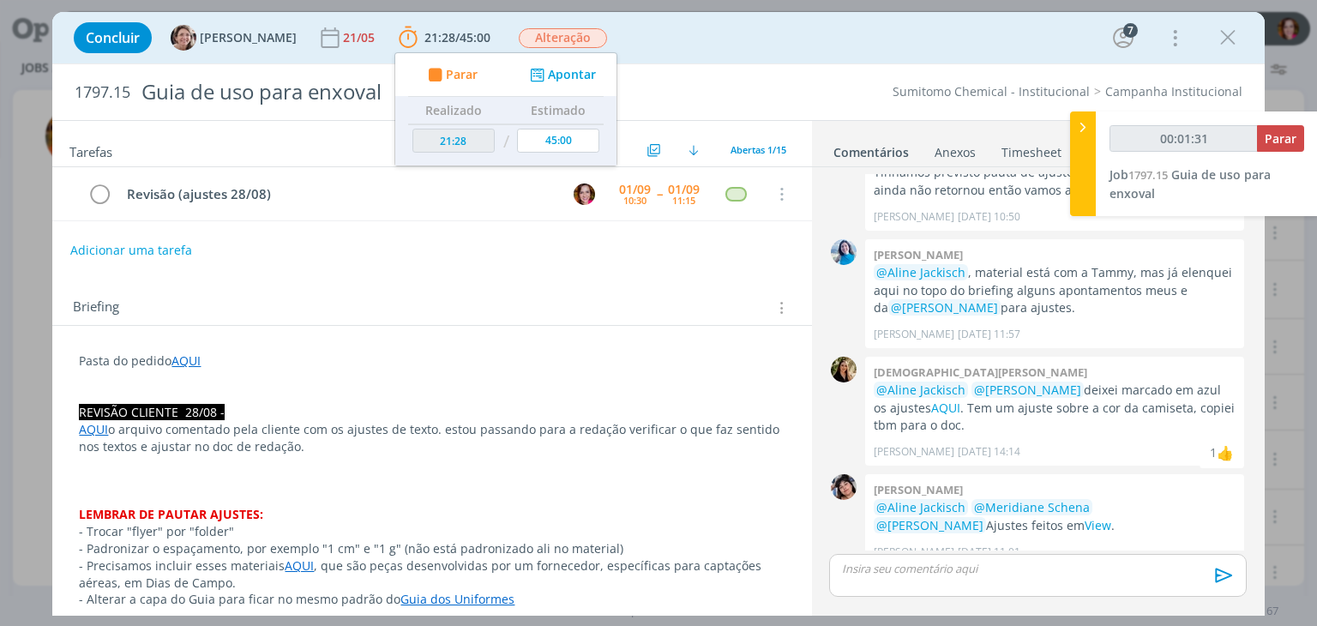
click at [281, 472] on p "dialog" at bounding box center [432, 480] width 706 height 17
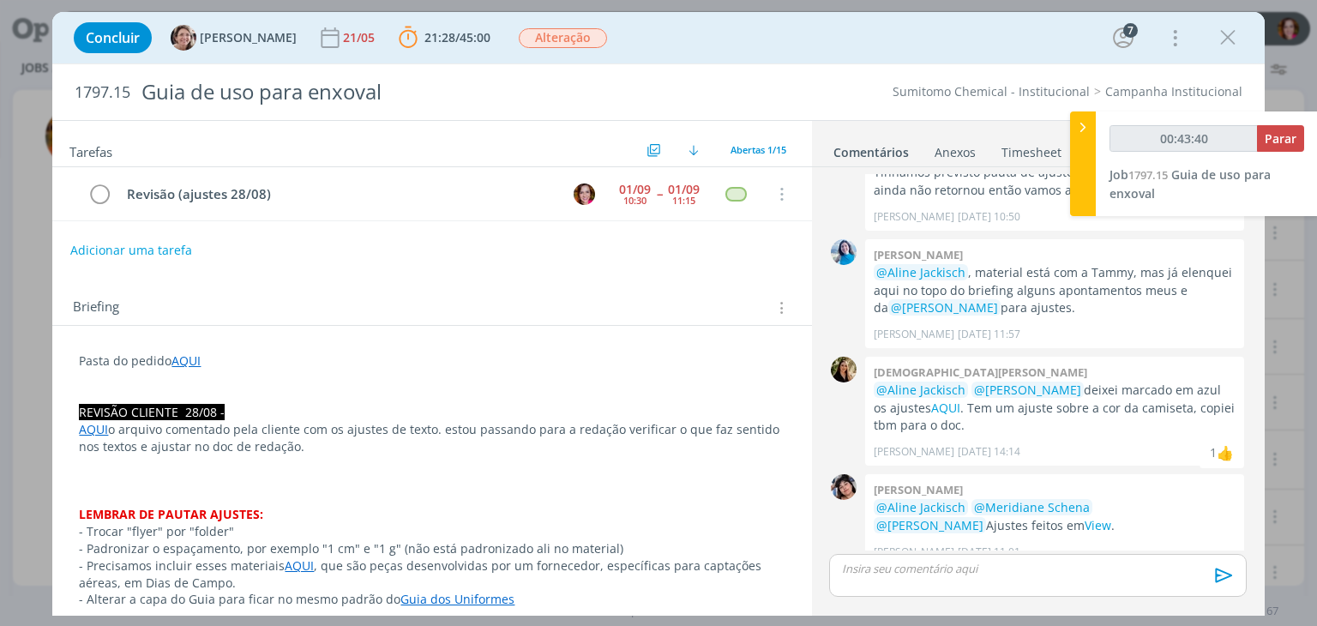
click at [916, 569] on p "dialog" at bounding box center [1037, 568] width 389 height 15
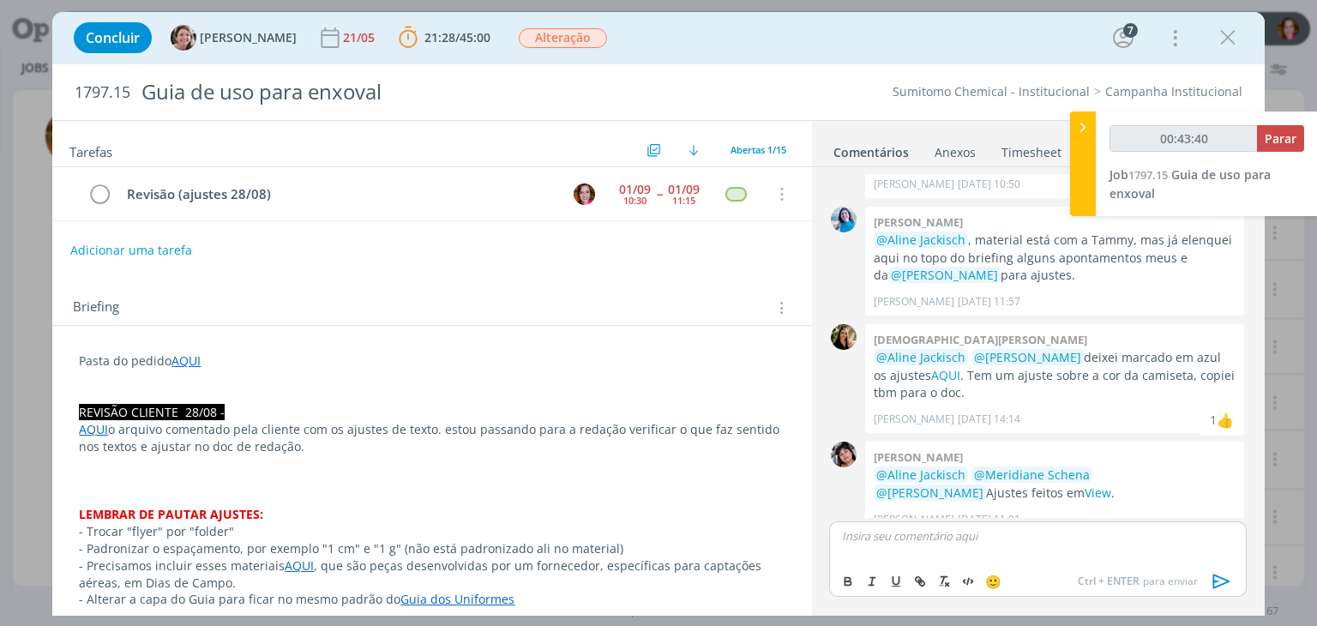
type input "00:43:41"
click at [285, 370] on p "dialog" at bounding box center [432, 378] width 706 height 17
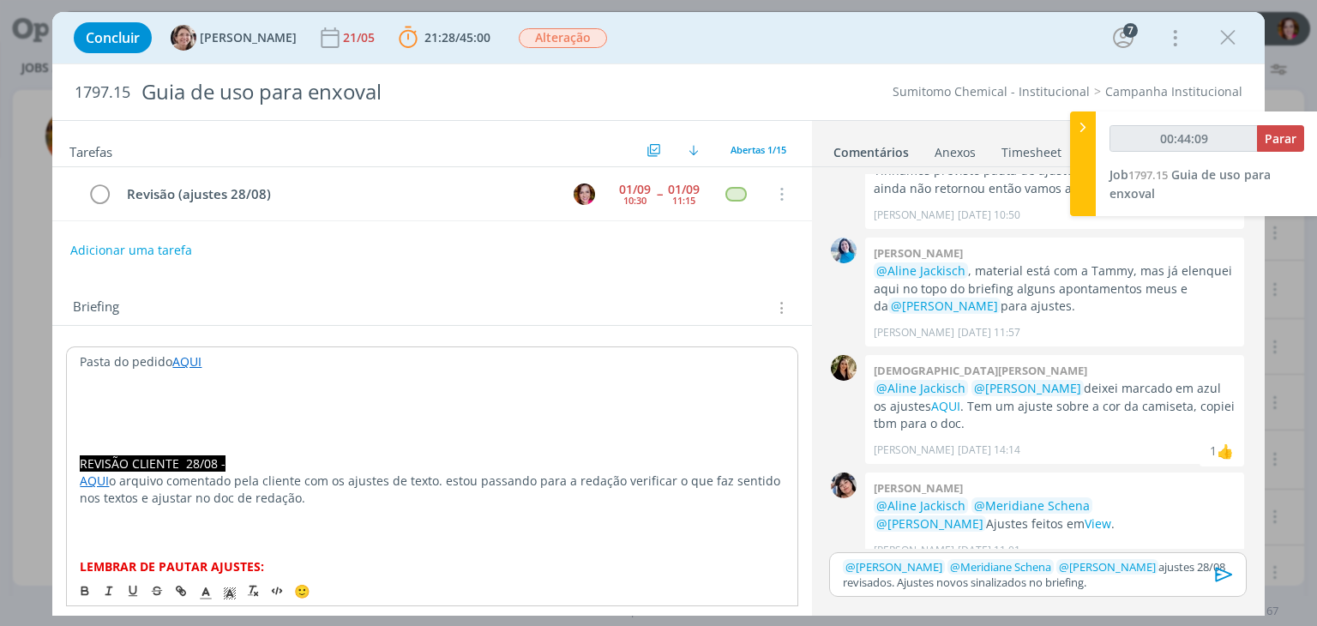
type input "00:44:10"
click at [205, 593] on line "dialog" at bounding box center [206, 593] width 4 height 0
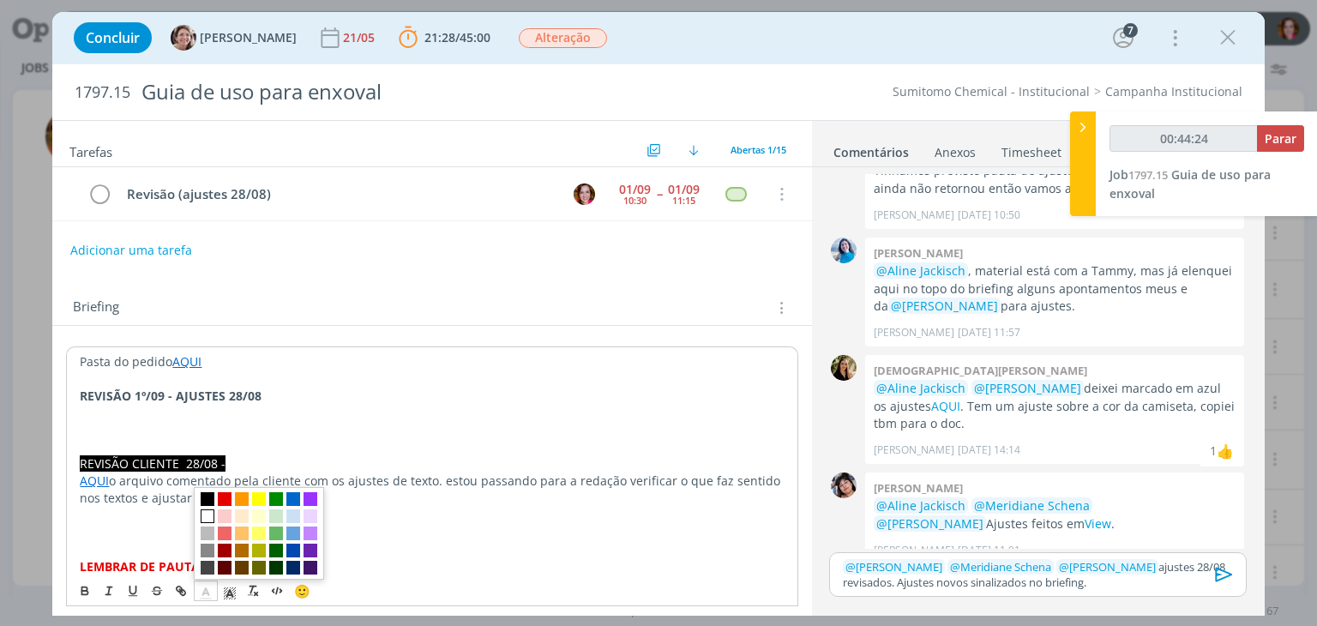
click at [204, 516] on span "dialog" at bounding box center [208, 516] width 14 height 14
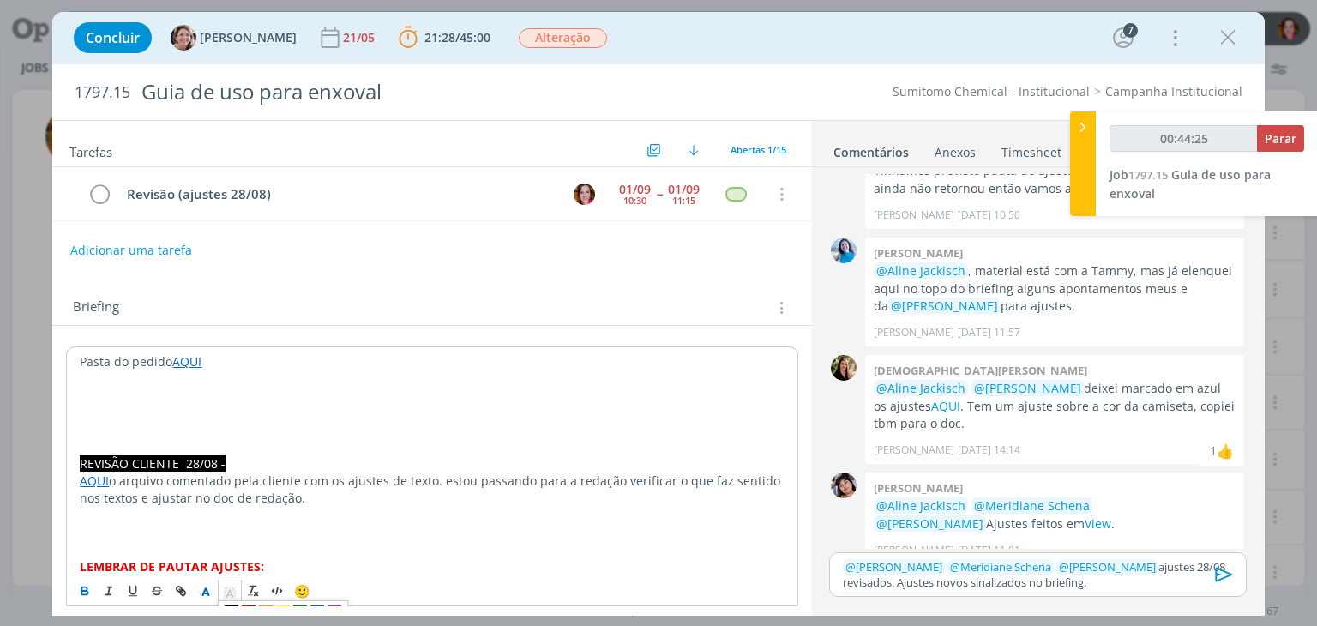
click at [233, 599] on span "dialog" at bounding box center [230, 591] width 24 height 21
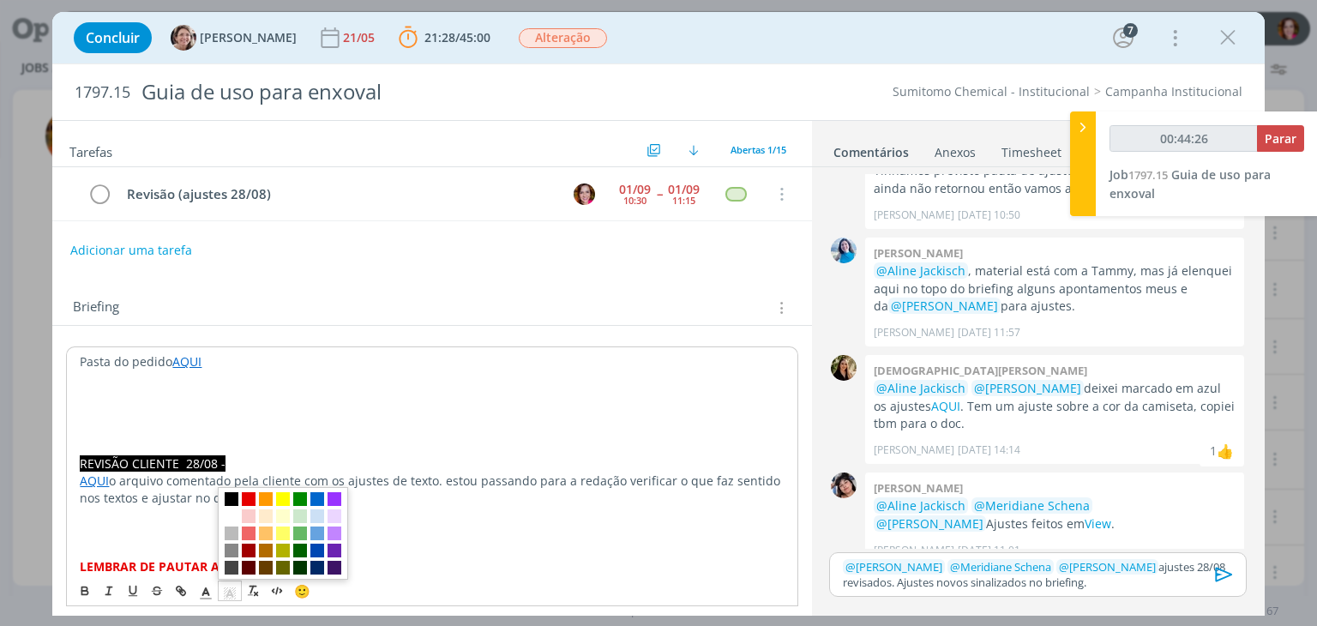
click at [231, 499] on span "dialog" at bounding box center [232, 499] width 14 height 14
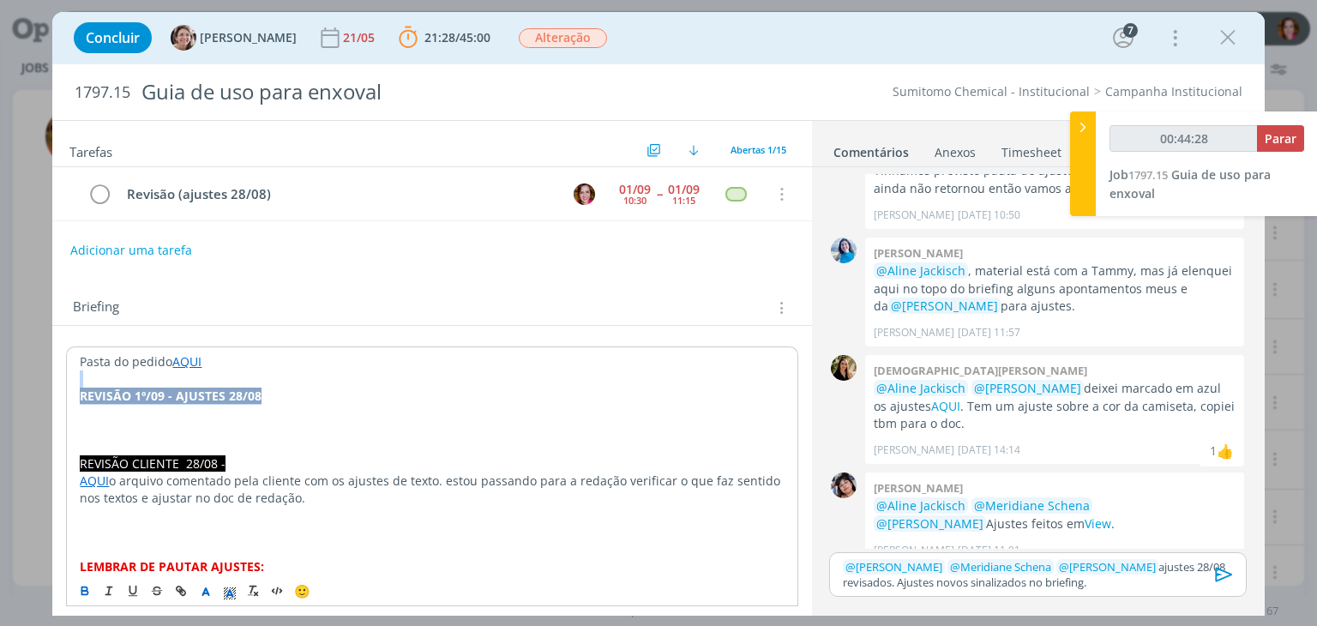
click at [293, 394] on p "REVISÃO 1º/09 - AJUSTES 28/08" at bounding box center [432, 396] width 704 height 17
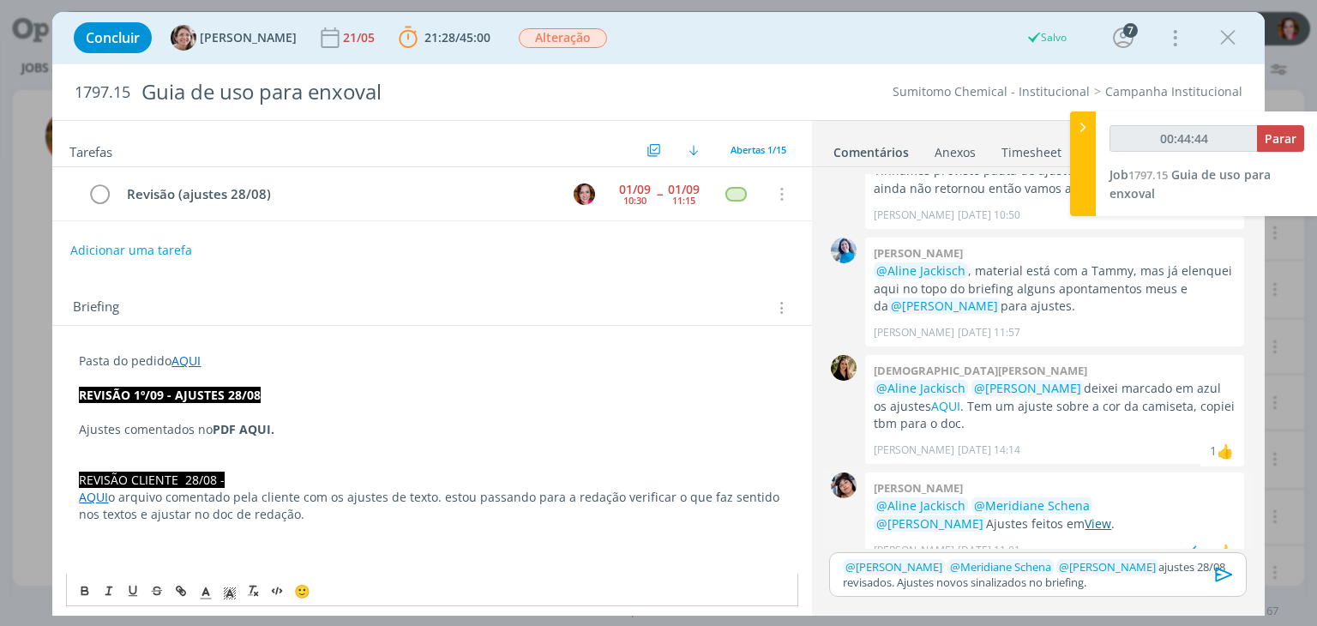
click at [1085, 515] on link "View" at bounding box center [1098, 523] width 27 height 16
click at [284, 426] on p "Ajustes comentados no PDF AQUI." at bounding box center [432, 429] width 706 height 17
type input "00:46:14"
paste input "https://sobeae.sharepoint.com/sites/SOBEAE/Documentos%20Compartilhados/Forms/Al…"
type input "https://sobeae.sharepoint.com/sites/SOBEAE/Documentos%20Compartilhados/Forms/Al…"
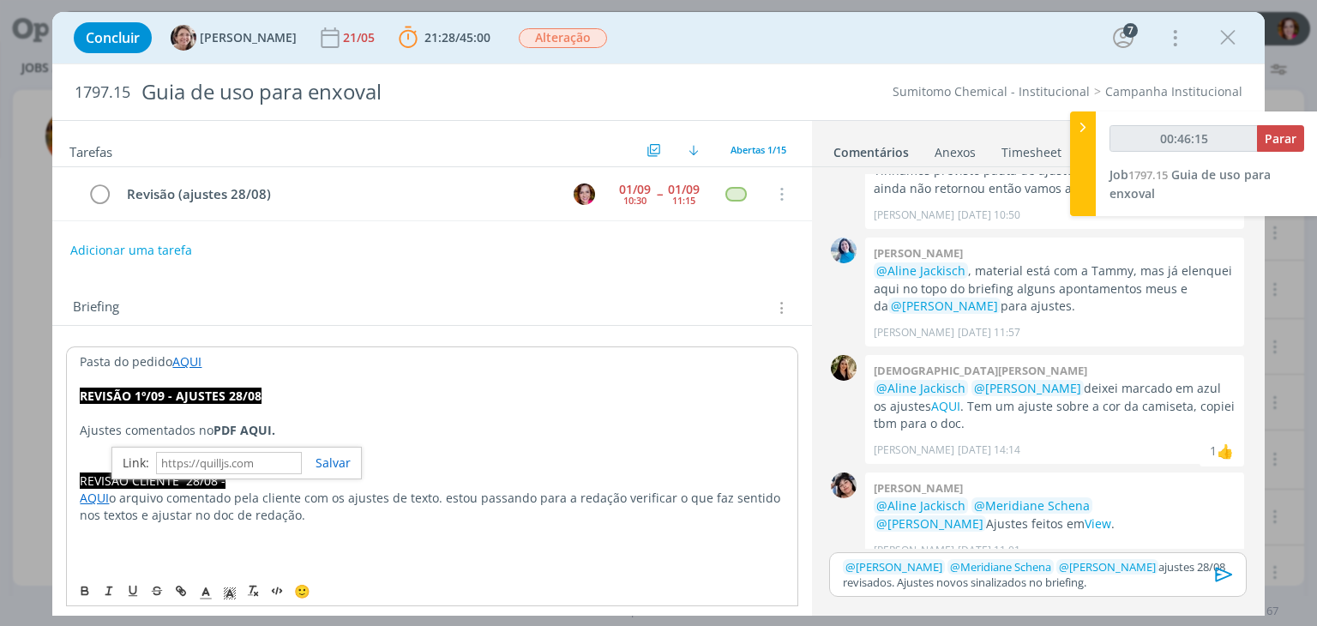
scroll to position [0, 0]
click at [1231, 575] on icon "dialog" at bounding box center [1225, 575] width 26 height 26
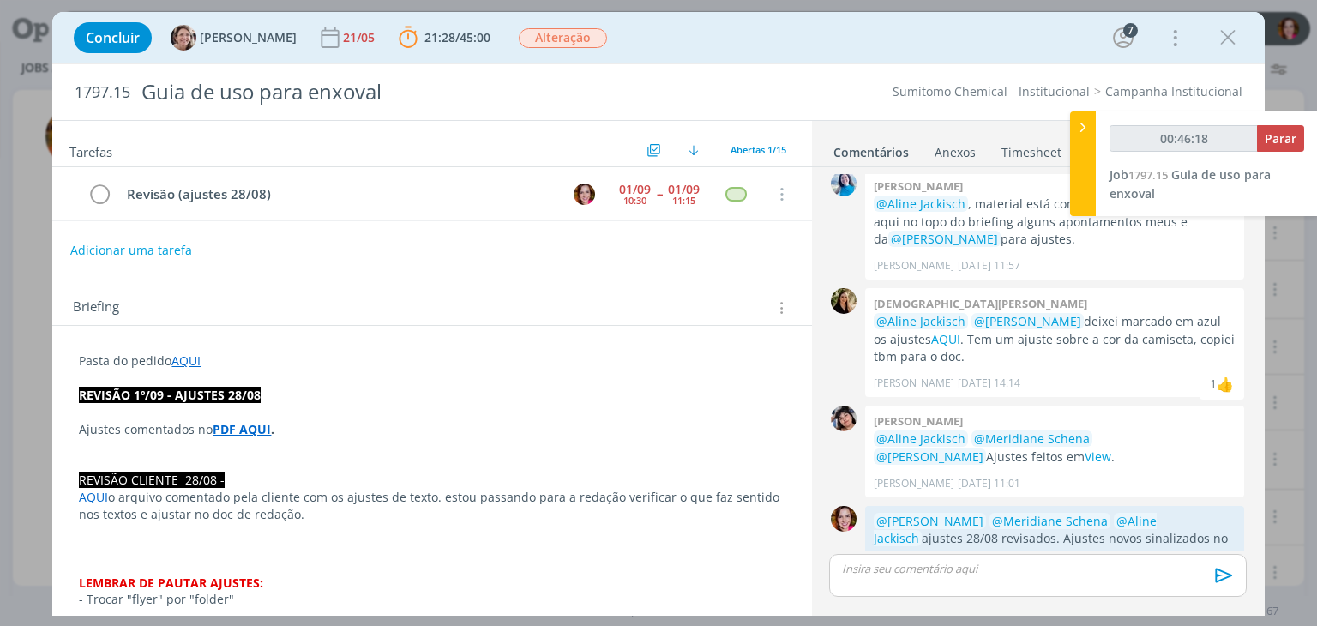
scroll to position [1535, 0]
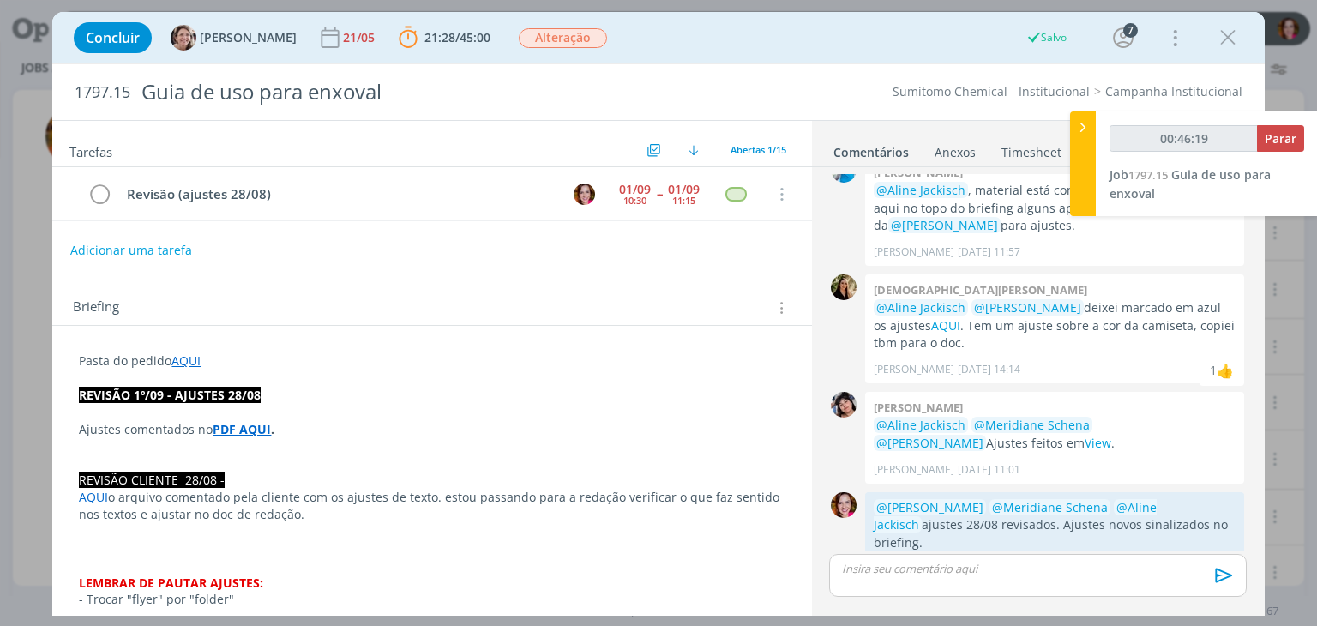
click at [245, 427] on strong "PDF AQUI" at bounding box center [242, 429] width 58 height 16
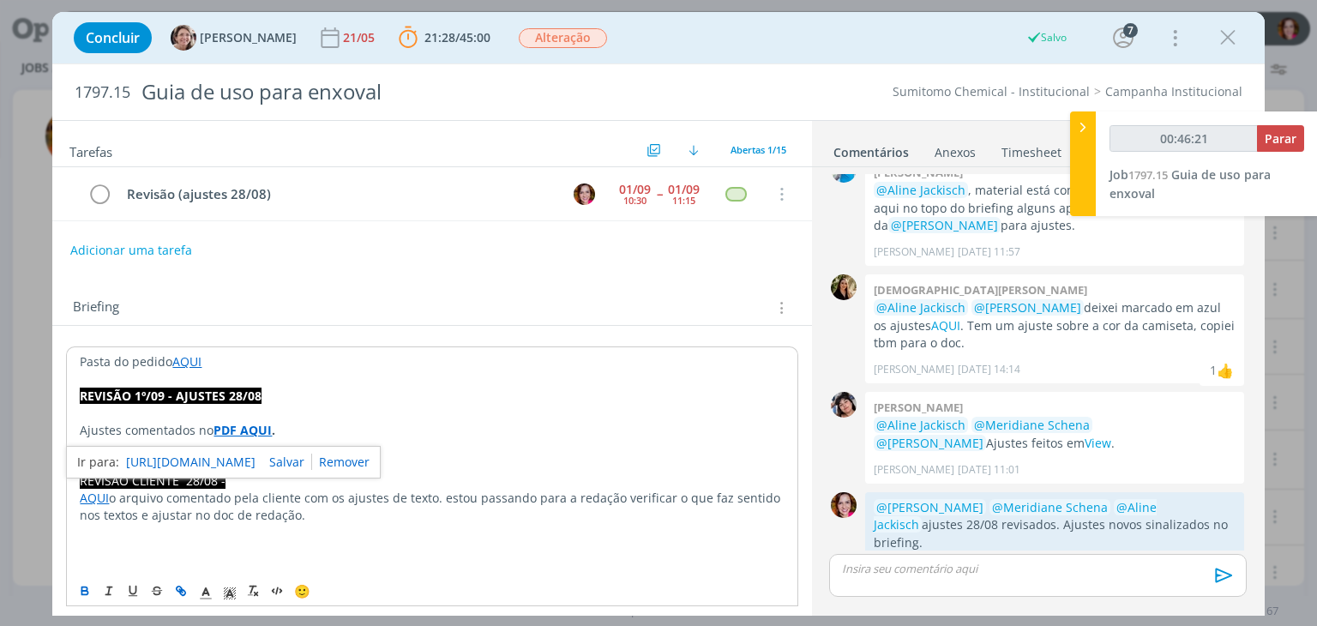
click at [237, 460] on link "https://sobeae.sharepoint.com/sites/SOBEAE/Documentos%20Compartilhados/Forms/Al…" at bounding box center [190, 462] width 129 height 22
click at [102, 192] on icon "dialog" at bounding box center [99, 195] width 24 height 26
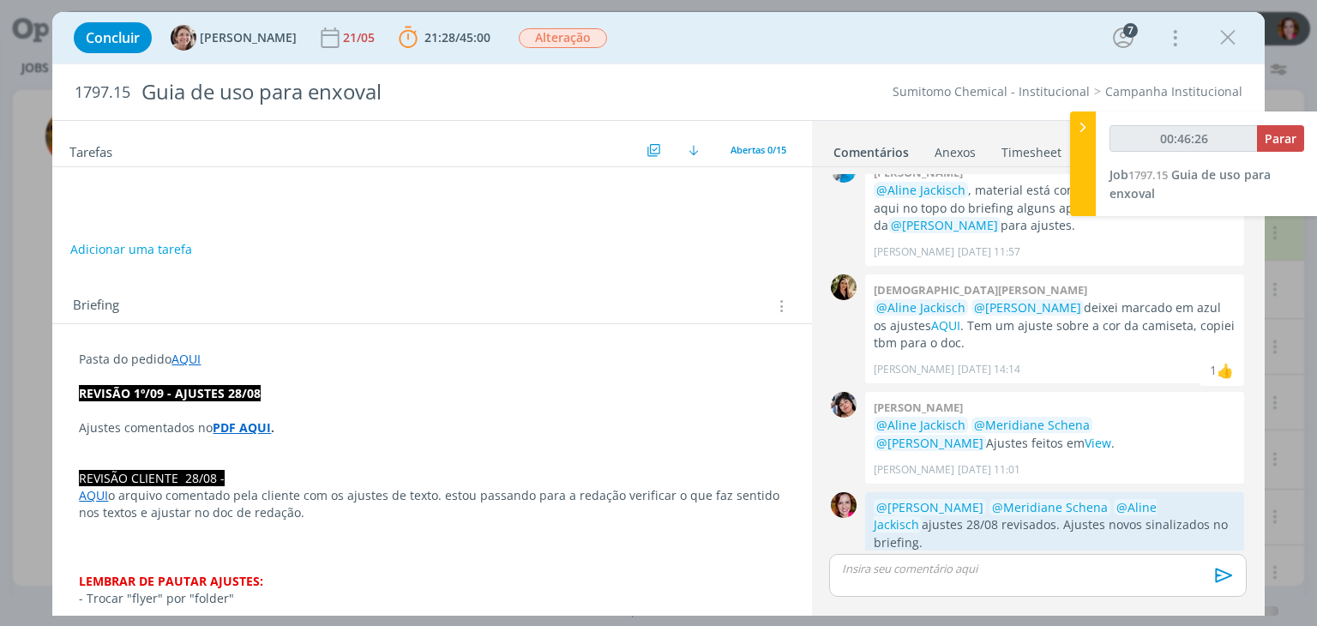
type input "00:46:27"
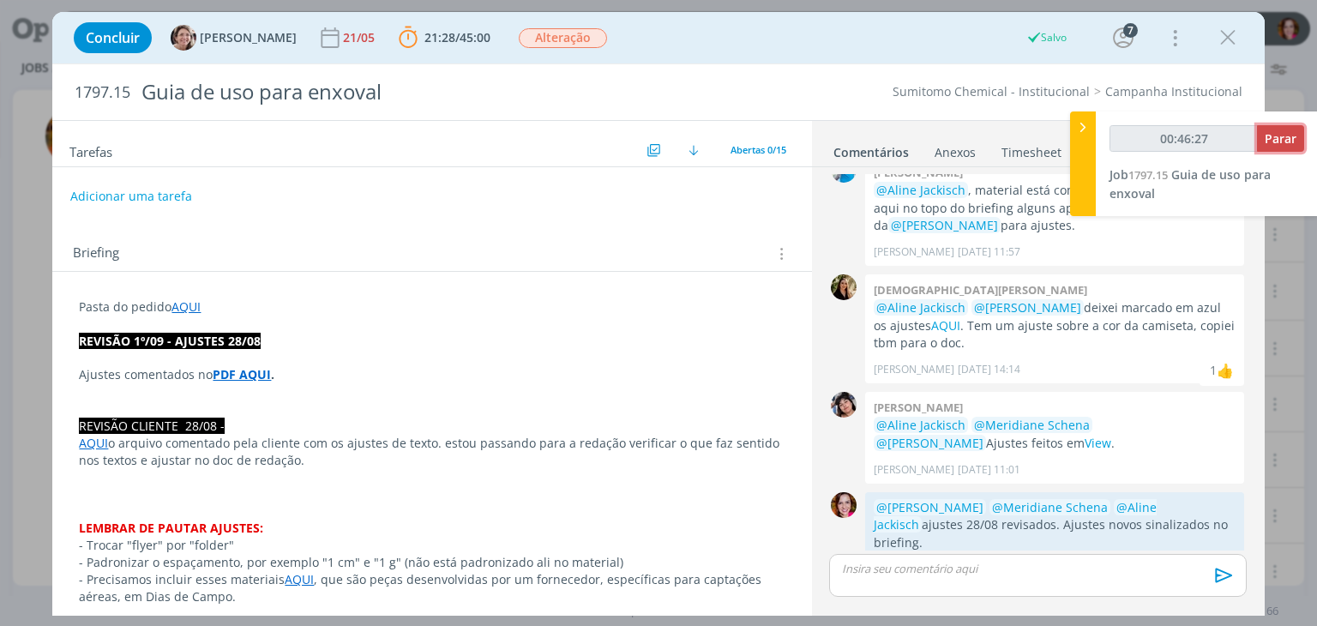
click at [1270, 138] on span "Parar" at bounding box center [1281, 138] width 32 height 16
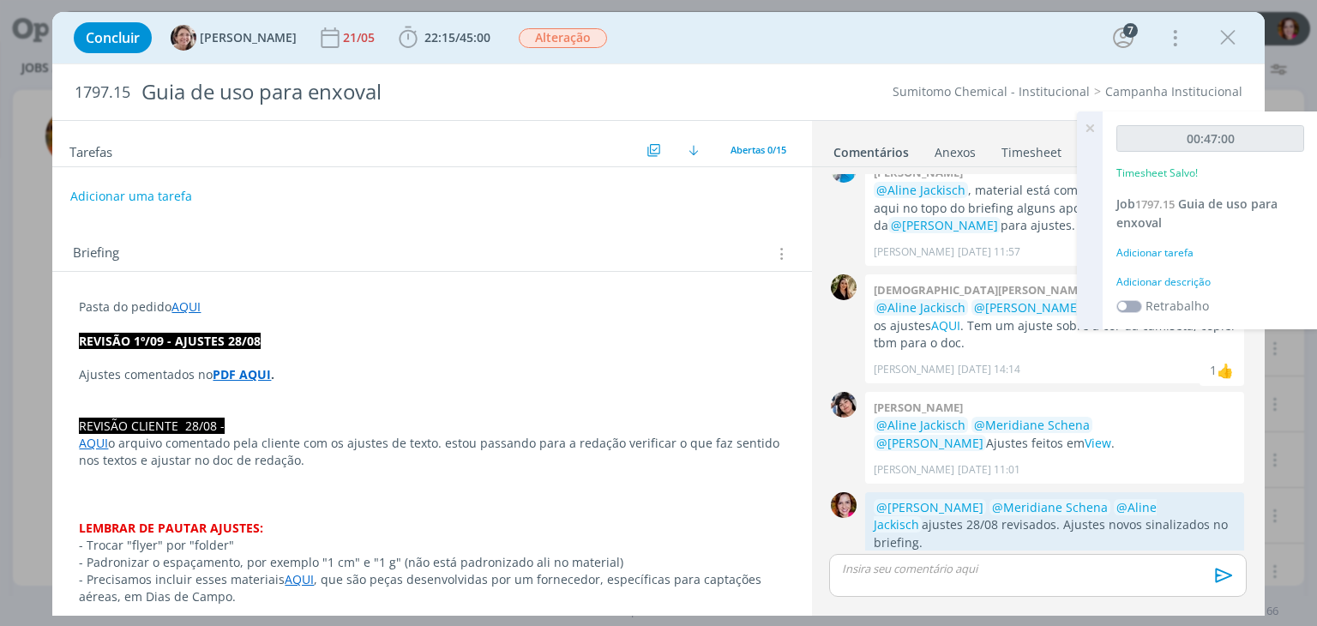
click at [1185, 285] on div "Adicionar descrição" at bounding box center [1210, 281] width 188 height 15
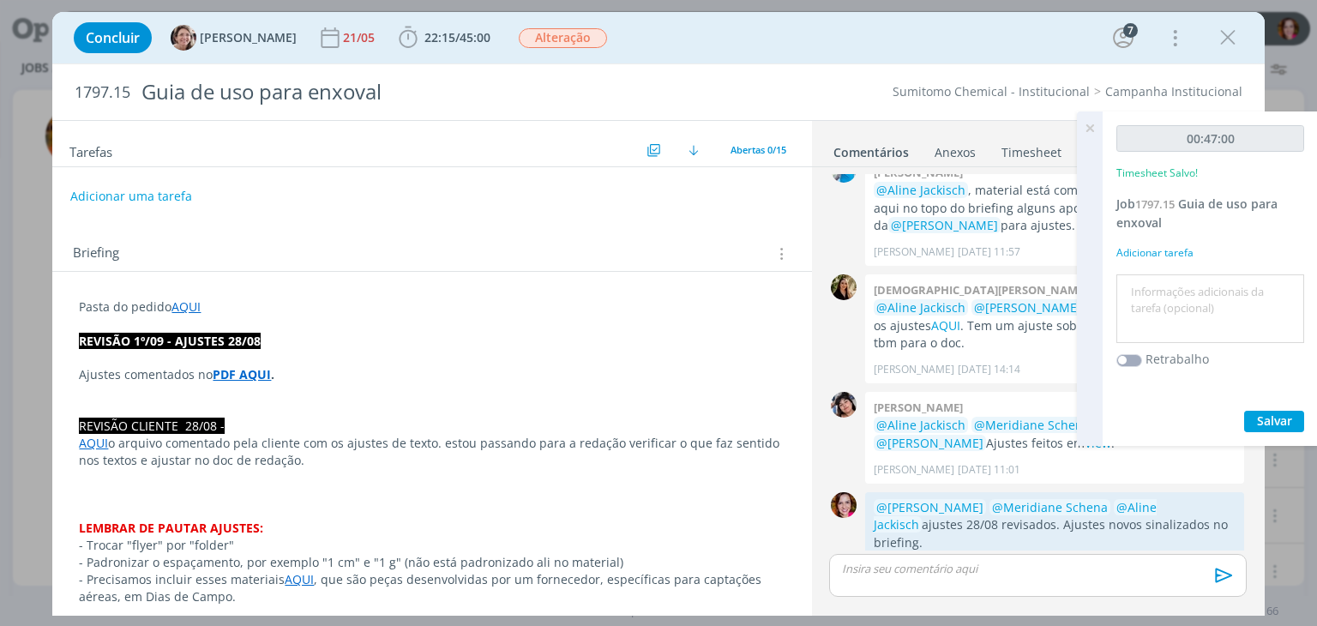
click at [1185, 285] on textarea at bounding box center [1210, 309] width 179 height 61
type textarea "Revisão ajustes 28/08"
click at [1276, 425] on span "Salvar" at bounding box center [1274, 420] width 35 height 16
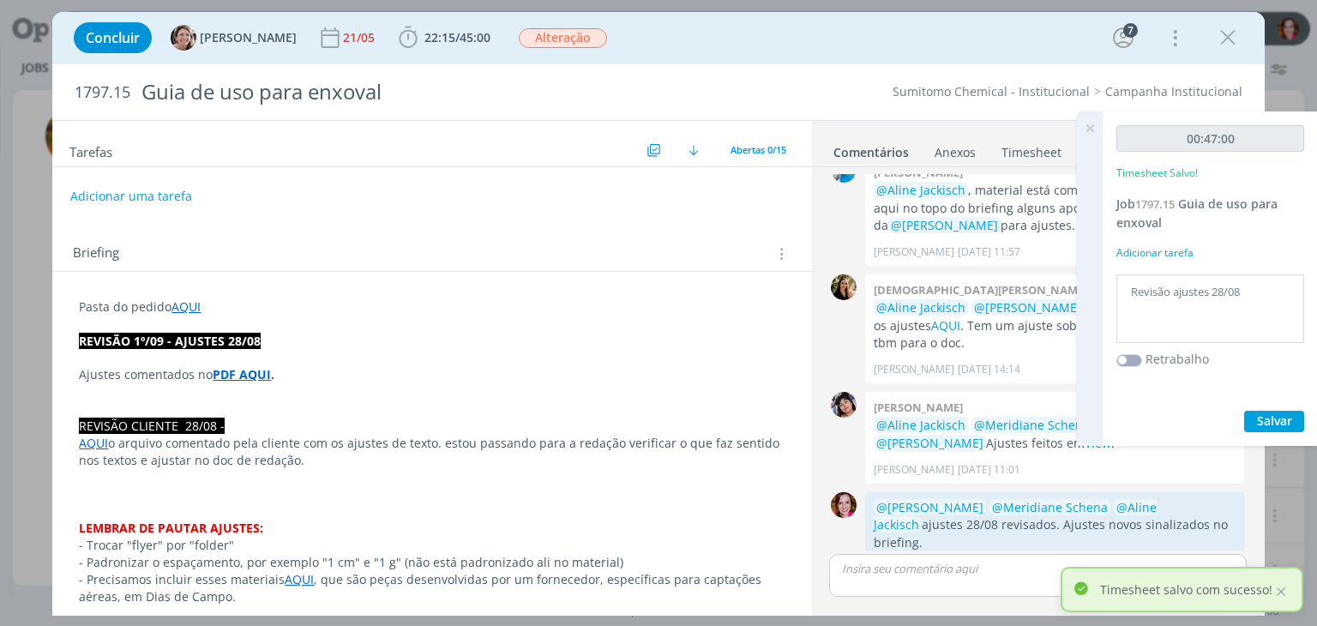
click at [1085, 123] on icon at bounding box center [1089, 127] width 31 height 33
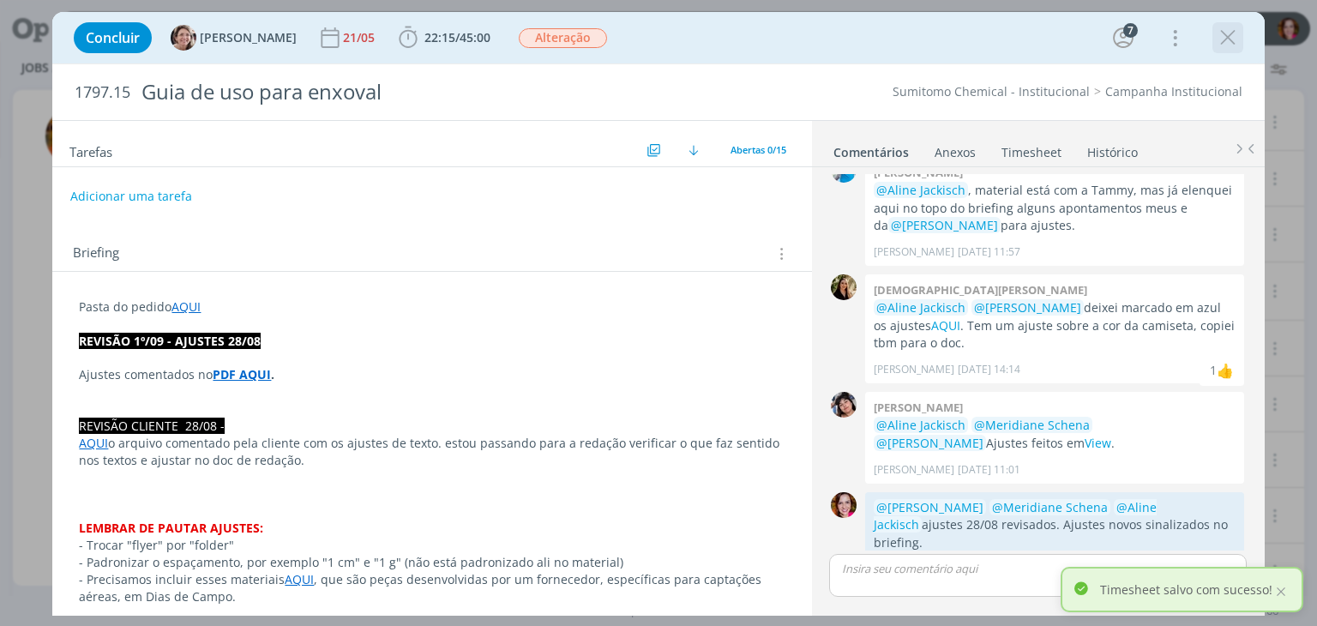
click at [1230, 37] on icon "dialog" at bounding box center [1228, 38] width 26 height 26
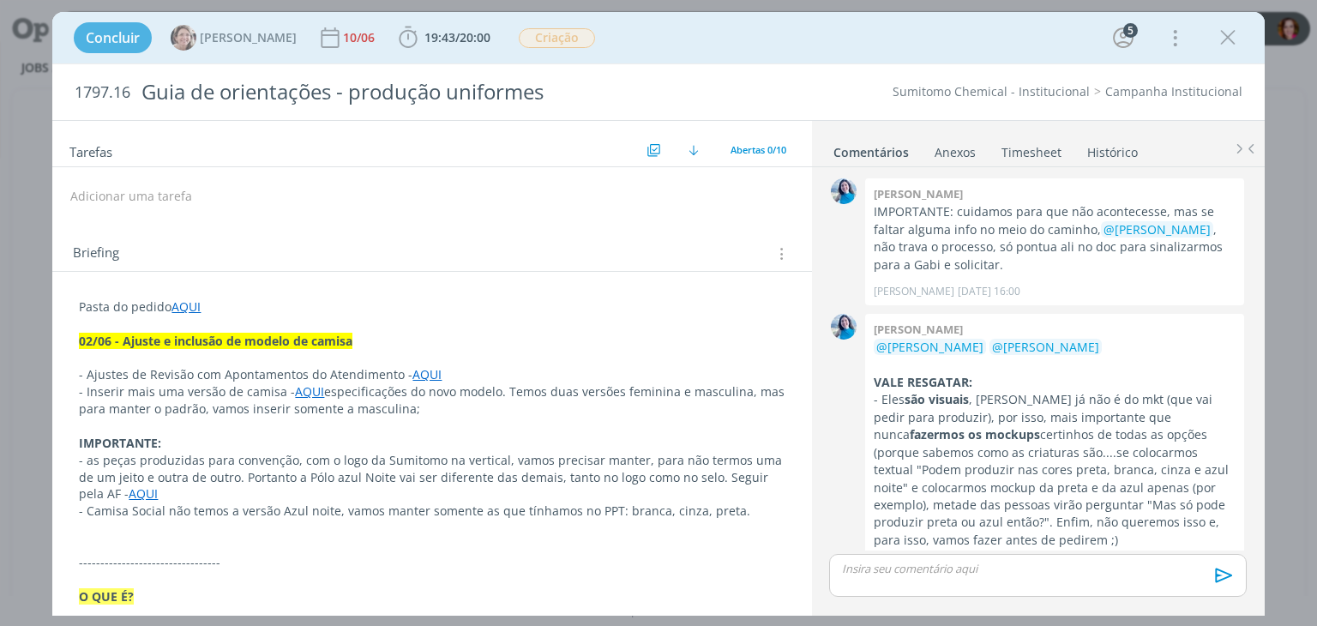
scroll to position [1876, 0]
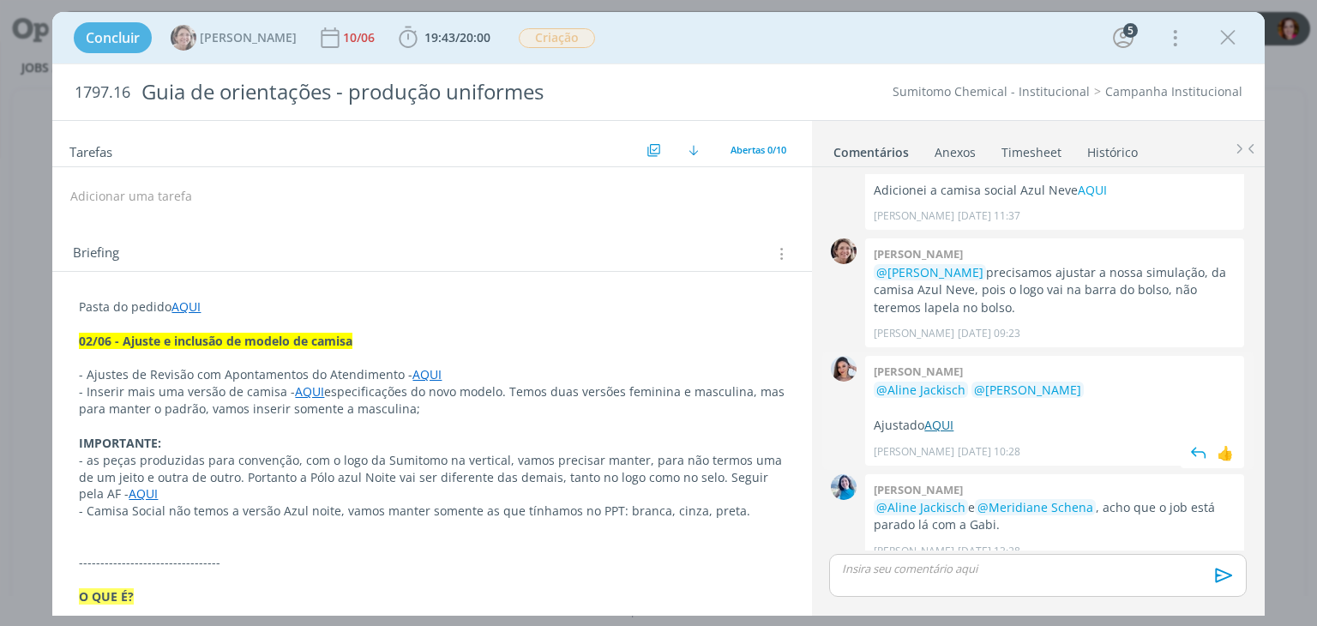
click at [947, 417] on link "AQUI" at bounding box center [938, 425] width 29 height 16
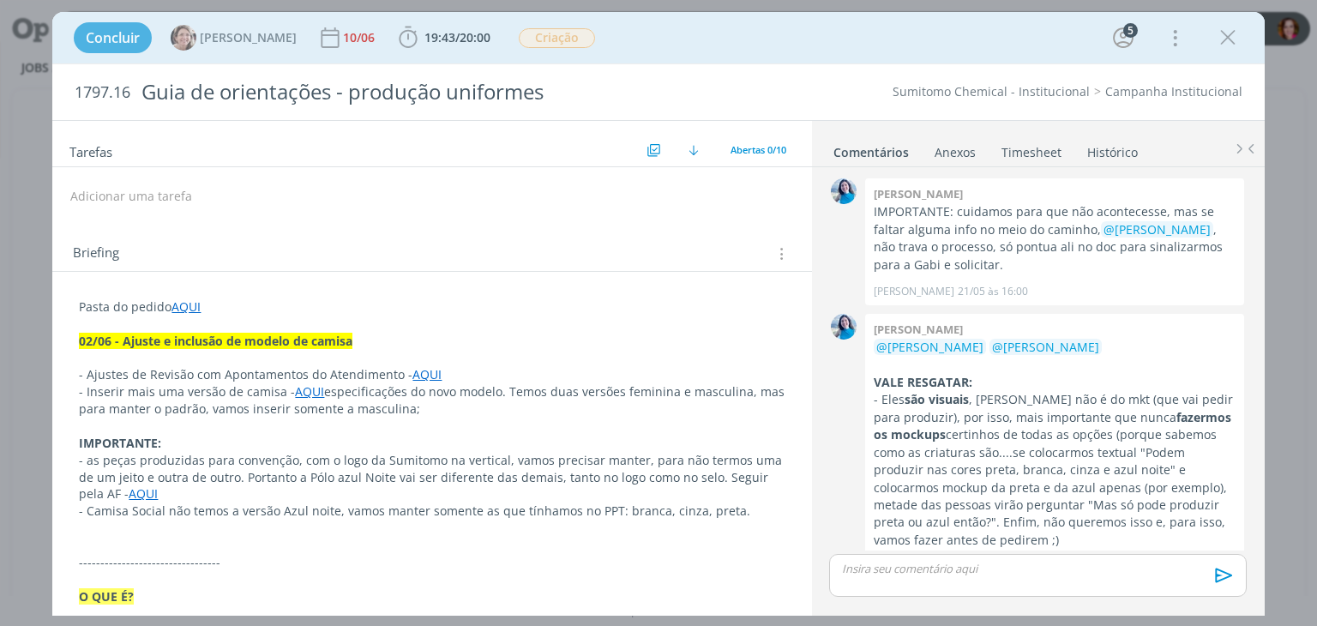
scroll to position [1876, 0]
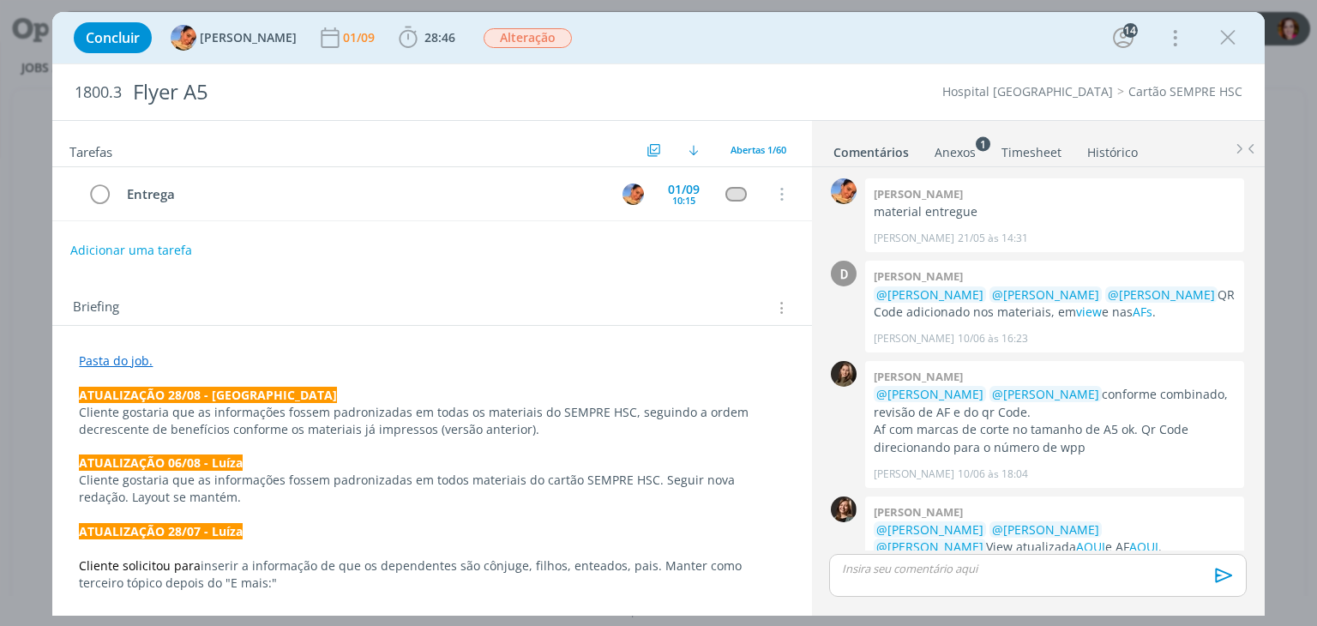
scroll to position [1637, 0]
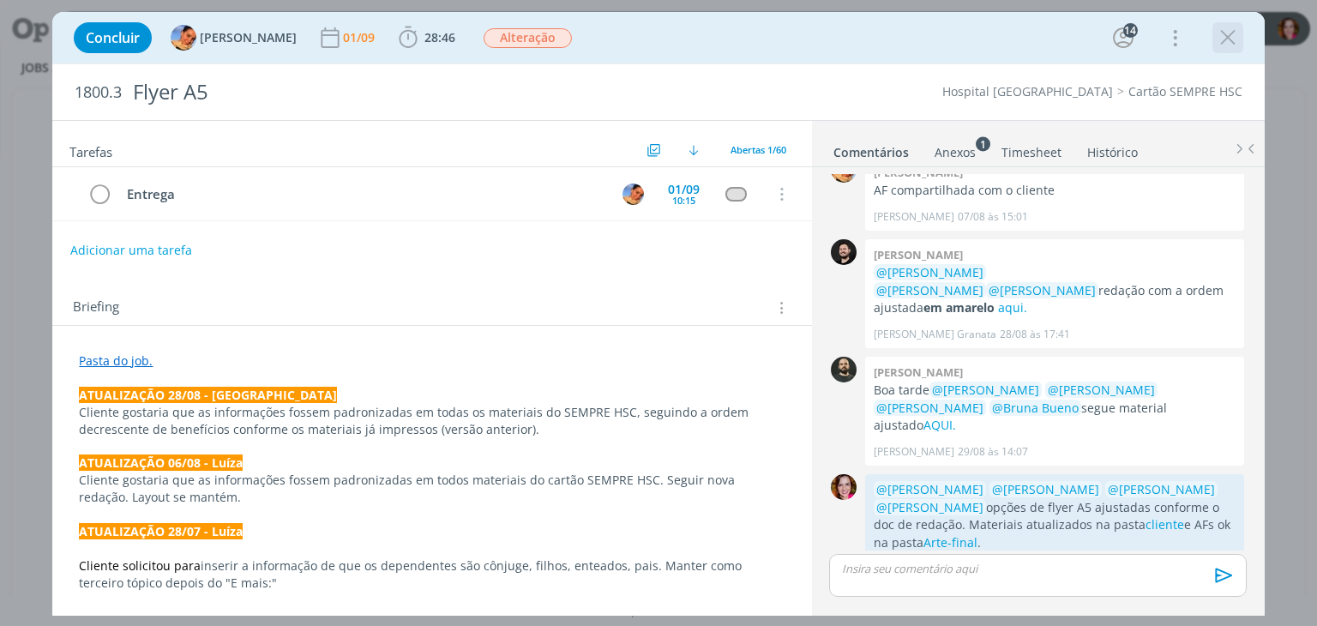
click at [1231, 39] on icon "dialog" at bounding box center [1228, 38] width 26 height 26
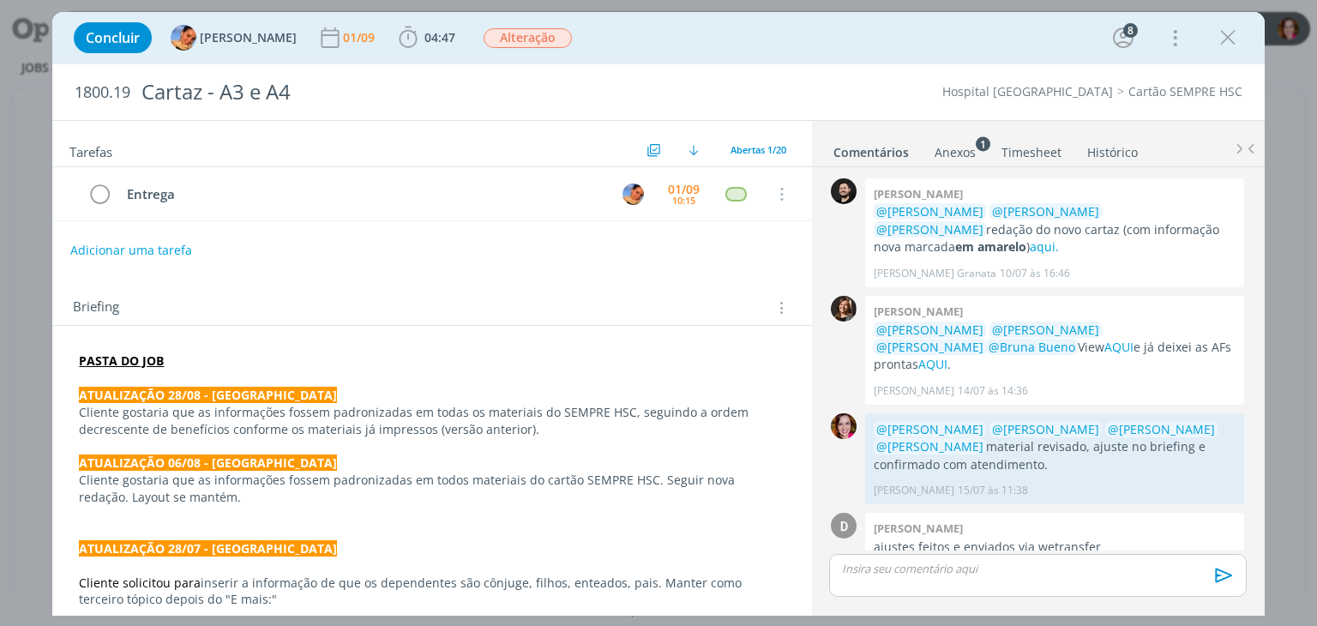
scroll to position [1367, 0]
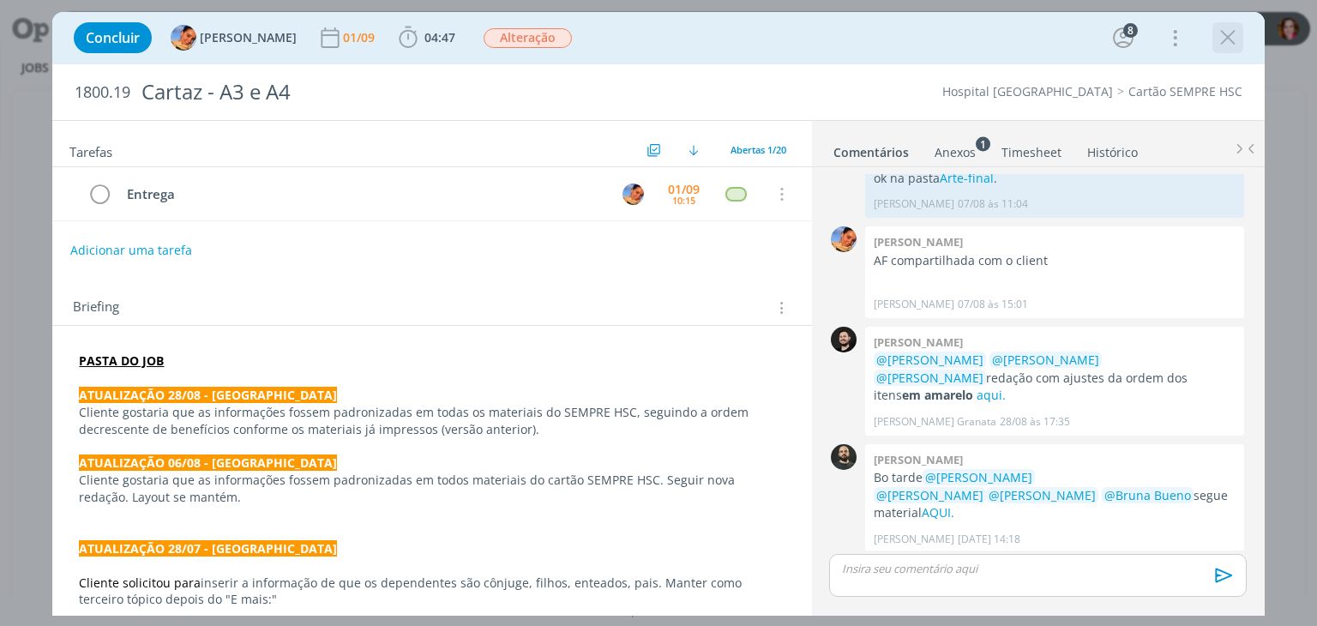
click at [1231, 35] on icon "dialog" at bounding box center [1228, 38] width 26 height 26
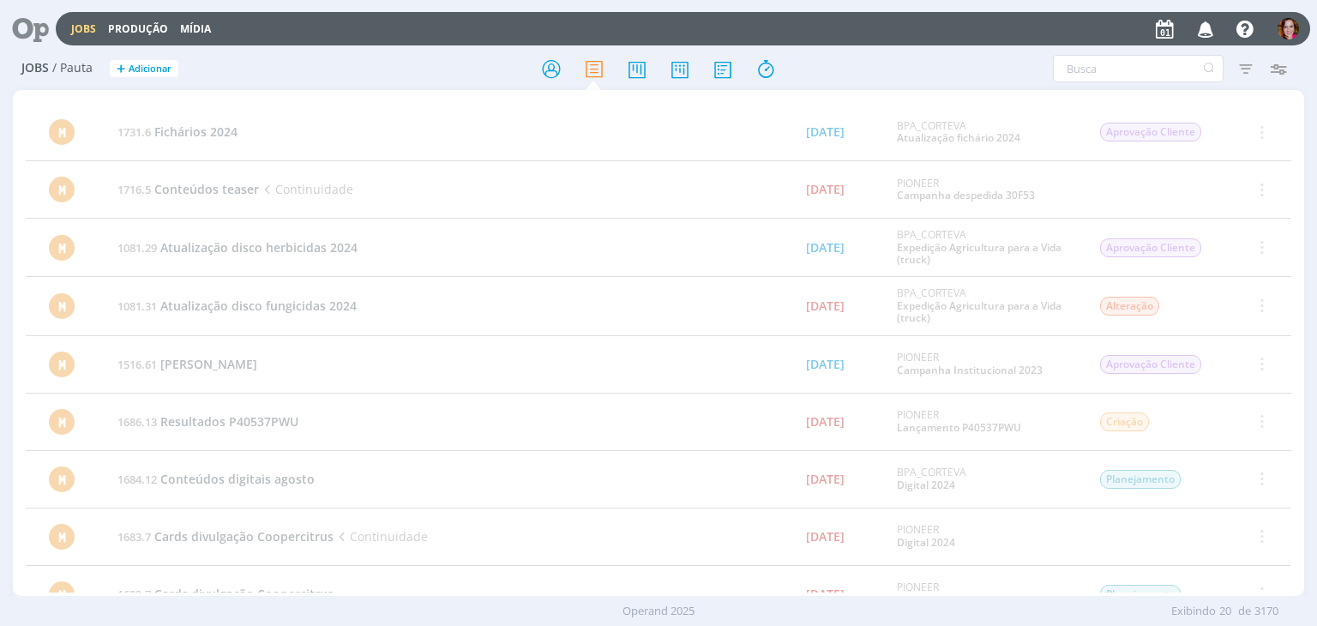
click at [41, 24] on icon at bounding box center [24, 28] width 35 height 33
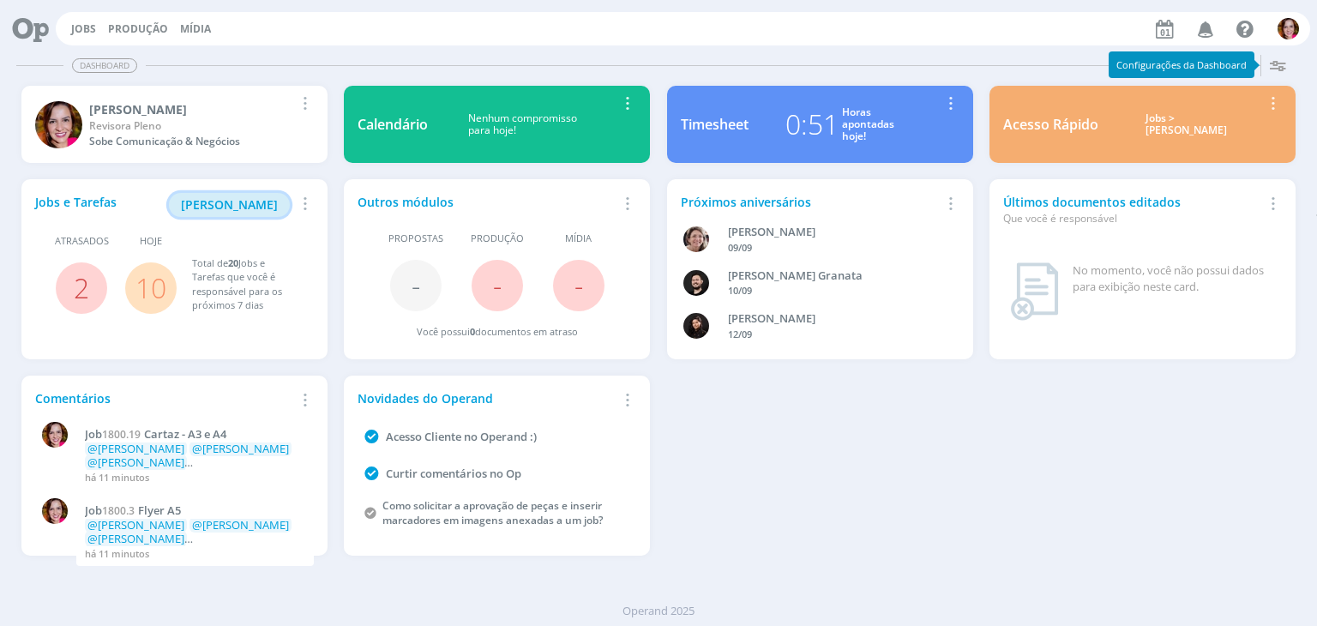
click at [257, 206] on span "[PERSON_NAME]" at bounding box center [229, 204] width 97 height 16
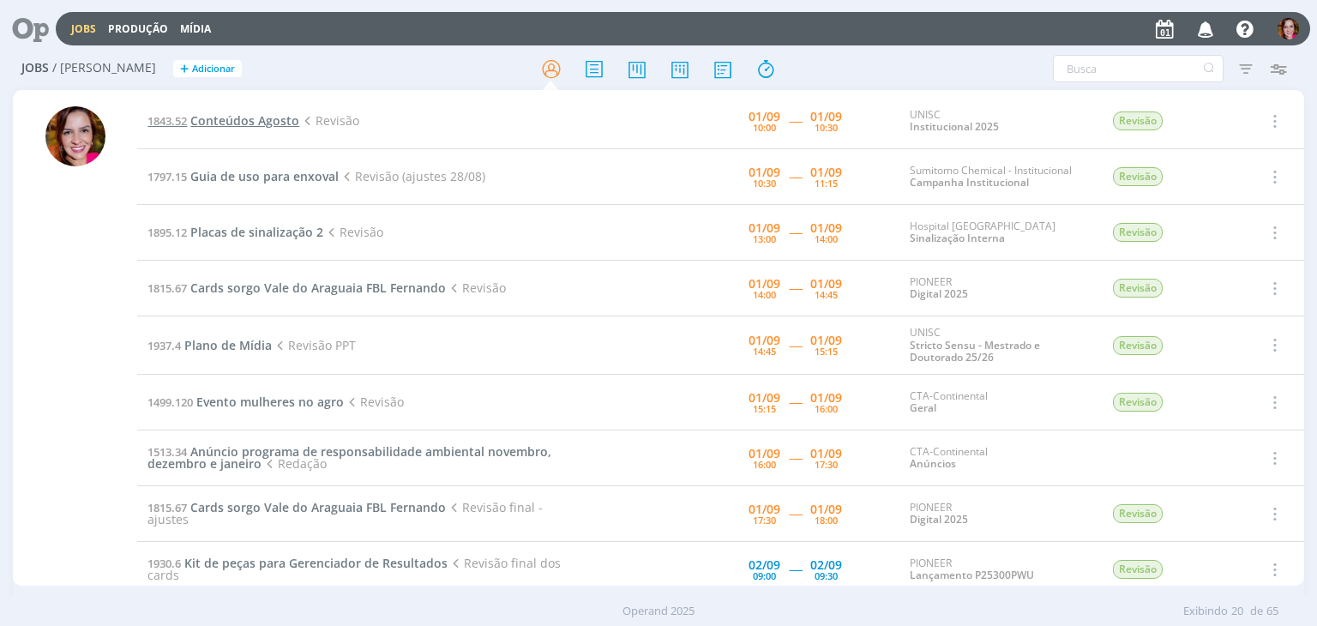
click at [254, 121] on span "Conteúdos Agosto" at bounding box center [244, 120] width 109 height 16
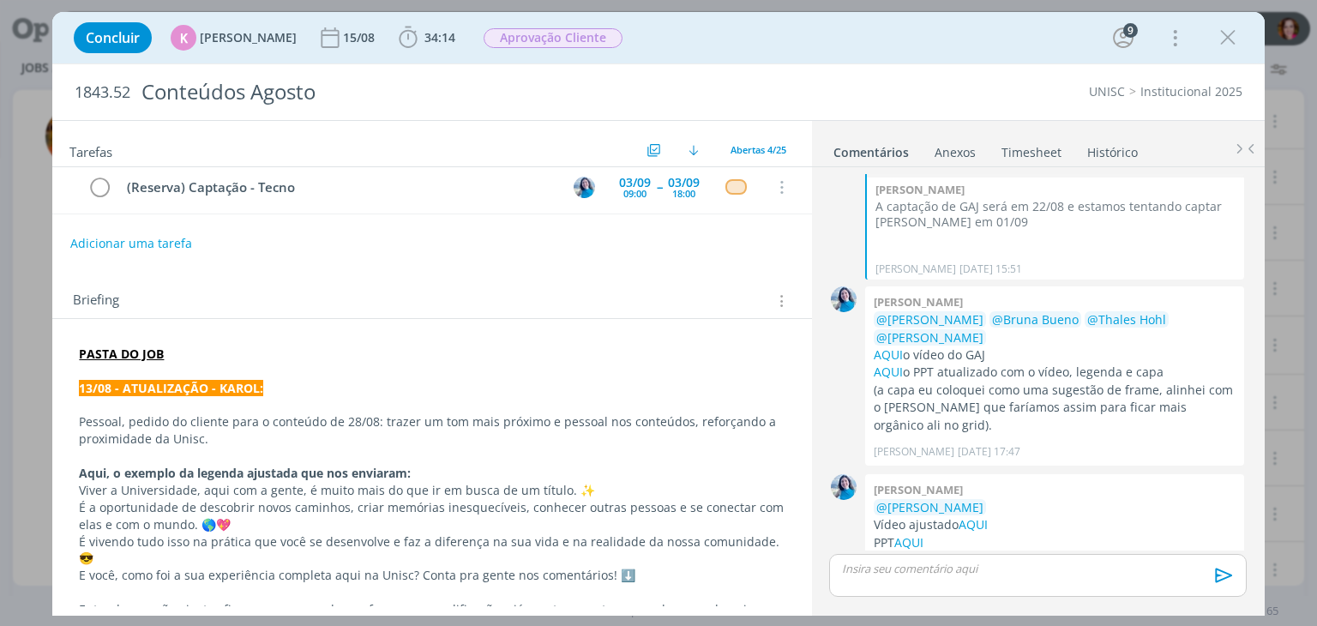
scroll to position [167, 0]
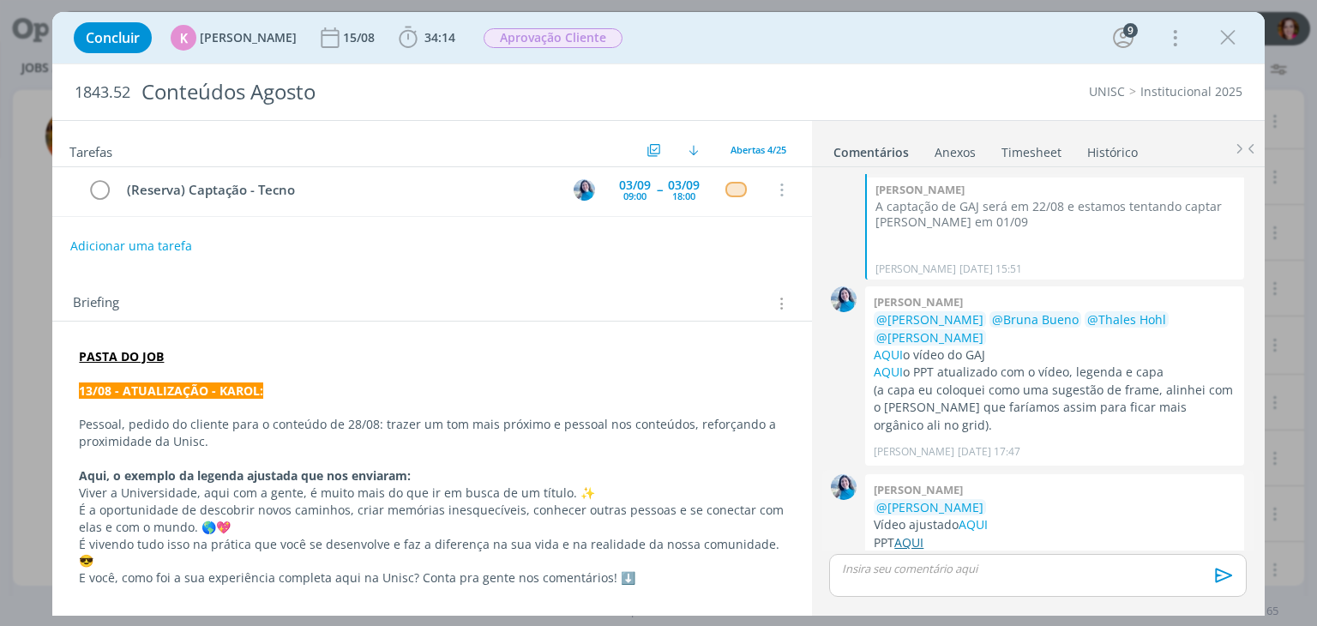
click at [923, 534] on link "AQUI" at bounding box center [908, 542] width 29 height 16
click at [406, 35] on icon "dialog" at bounding box center [409, 37] width 18 height 21
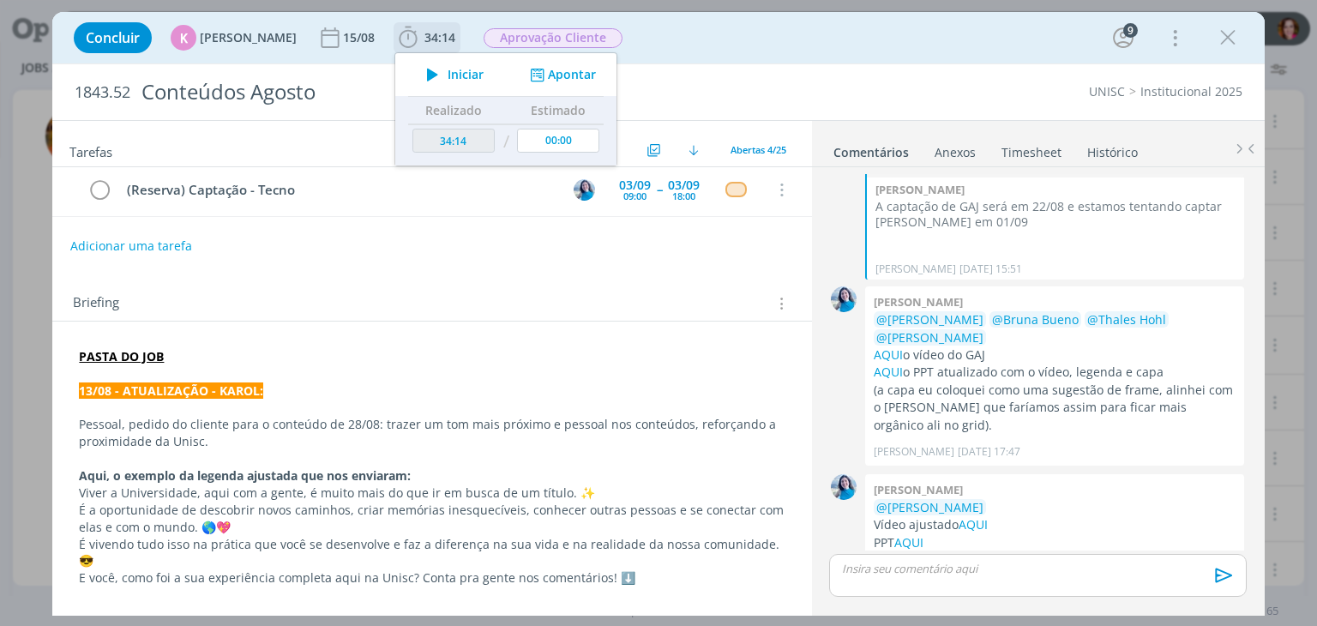
click at [422, 80] on icon "dialog" at bounding box center [433, 74] width 30 height 22
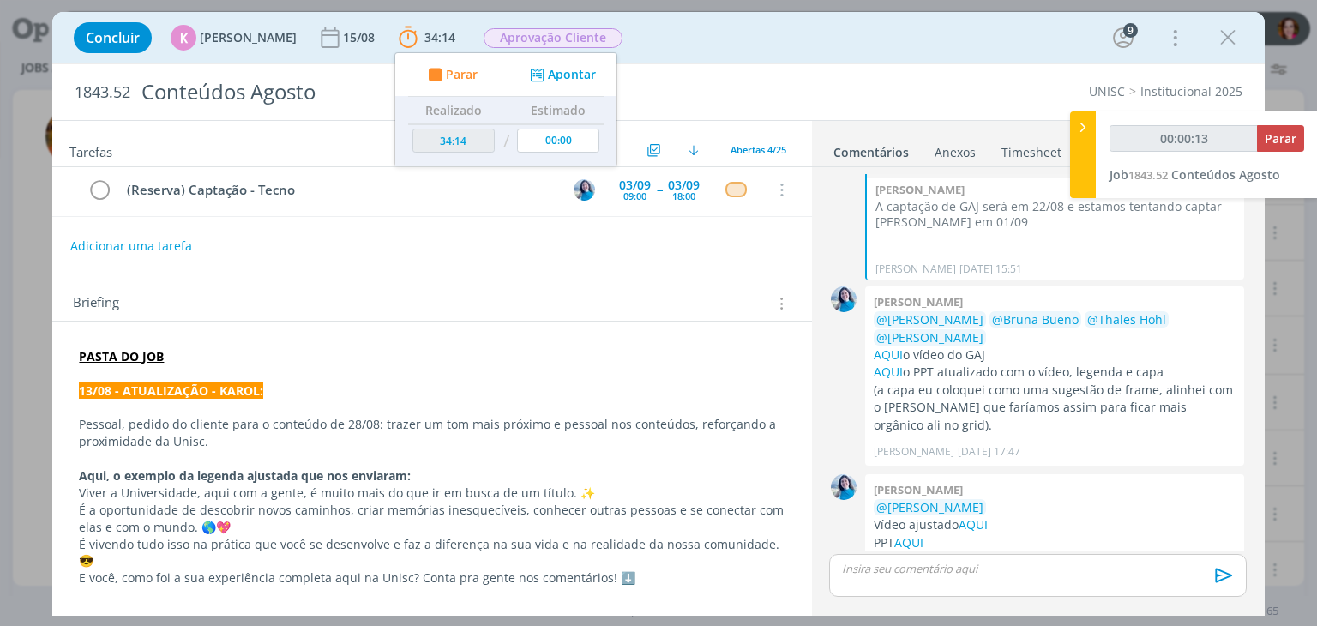
scroll to position [0, 0]
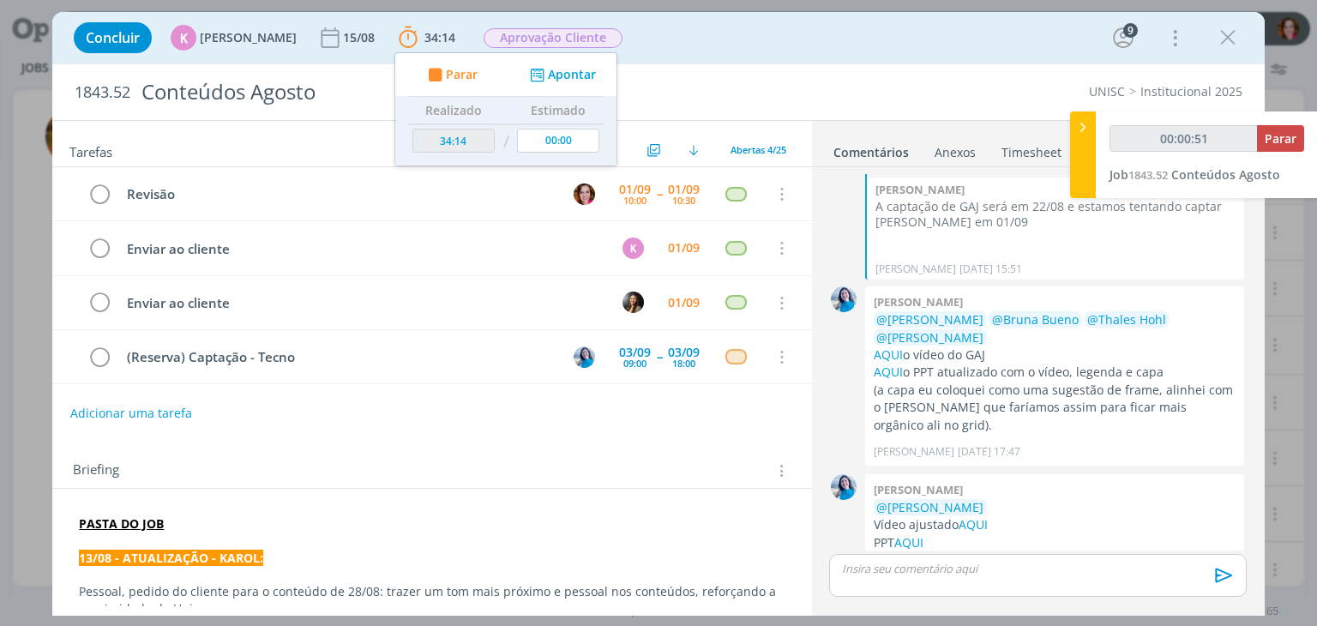
click at [726, 55] on div "Concluir K Karoline Arend 15/08 34:14 Parar Apontar Data * 01/09/2025 Horas * 0…" at bounding box center [658, 37] width 1186 height 41
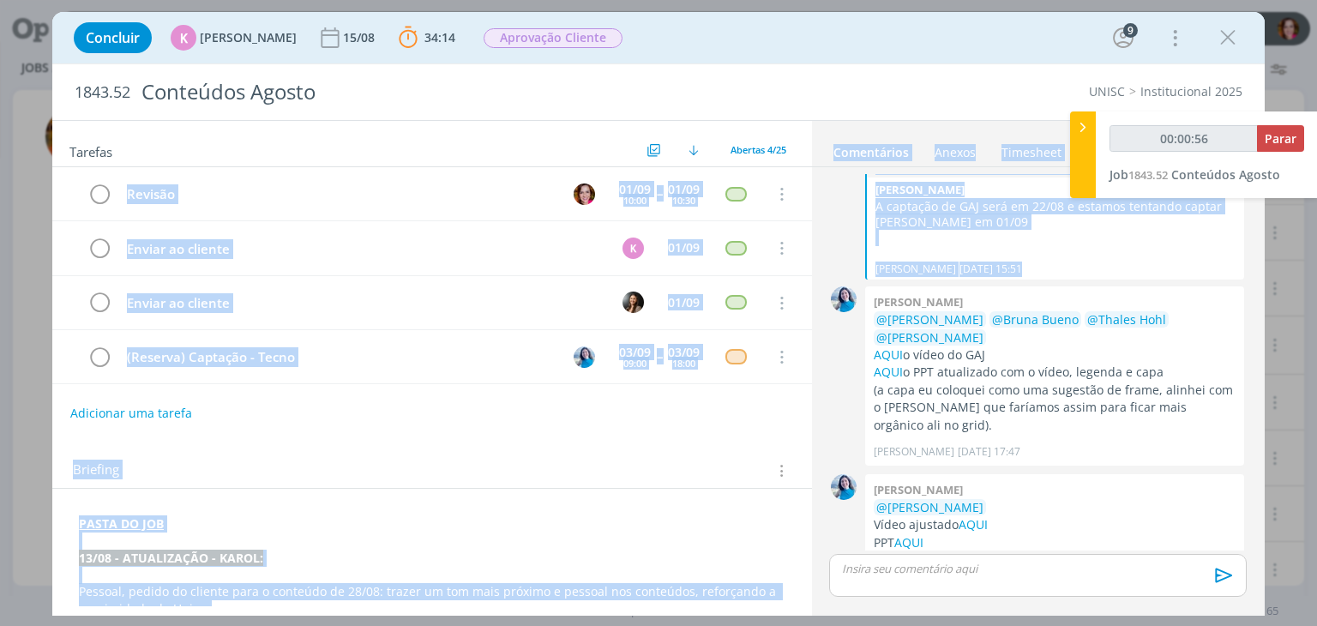
drag, startPoint x: 811, startPoint y: 232, endPoint x: 810, endPoint y: 241, distance: 9.5
click at [810, 241] on div "Tarefas Usar Job de template Ordenar por: Prazo crescente Prazo decrescente Ord…" at bounding box center [658, 368] width 1212 height 496
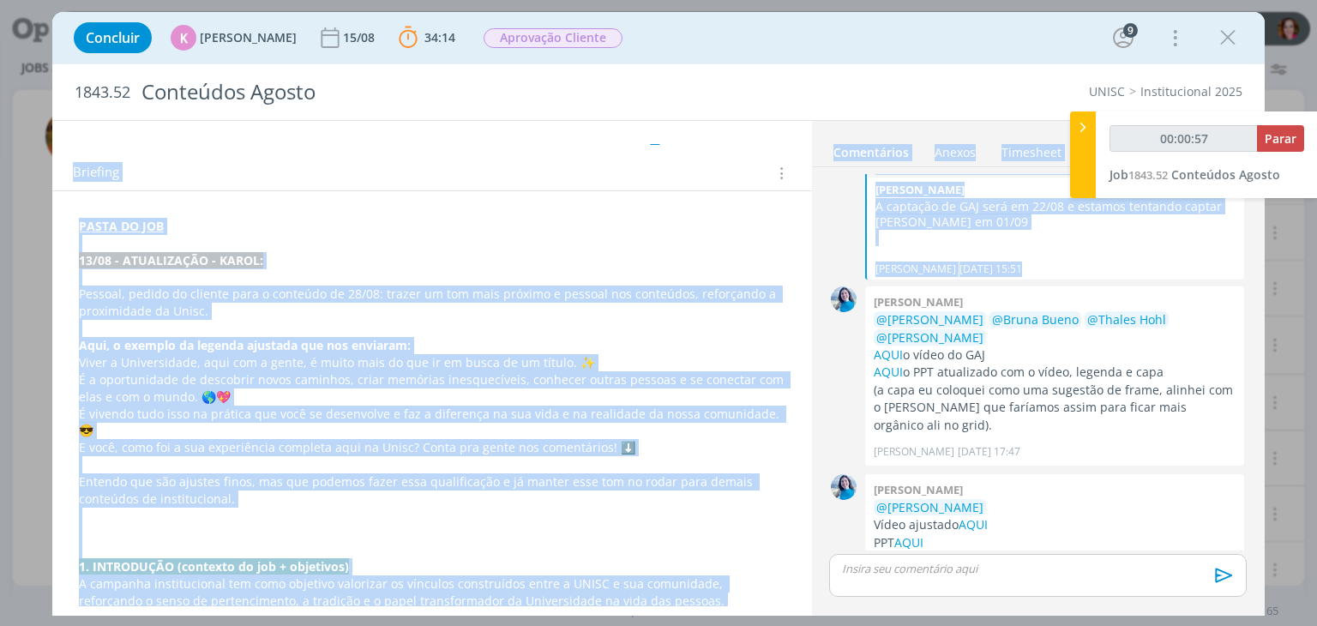
scroll to position [302, 0]
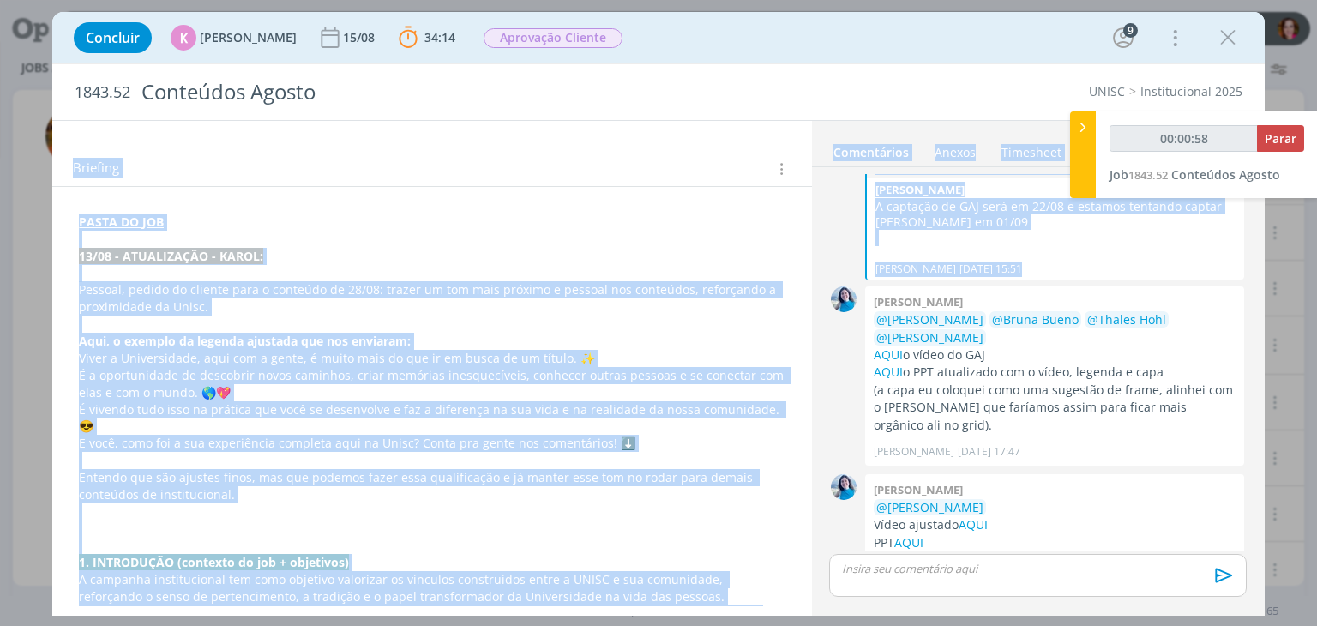
click at [678, 376] on p "É a oportunidade de descobrir novos caminhos, criar memórias inesquecíveis, con…" at bounding box center [432, 384] width 706 height 34
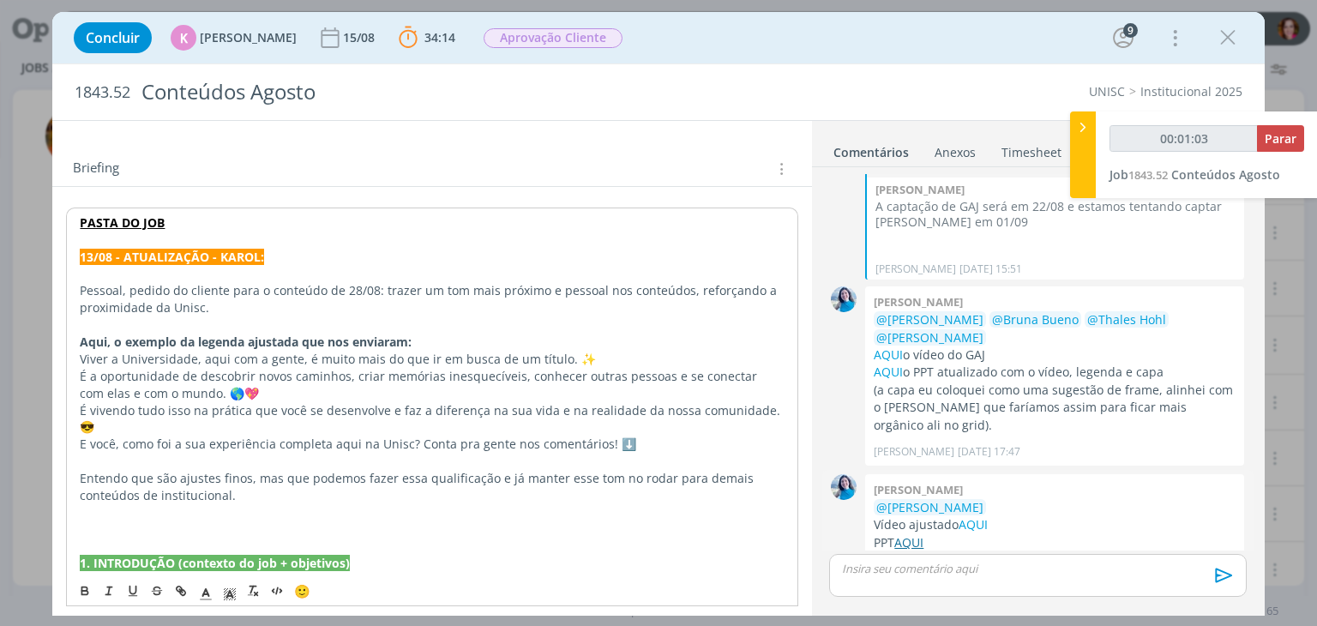
click at [916, 534] on link "AQUI" at bounding box center [908, 542] width 29 height 16
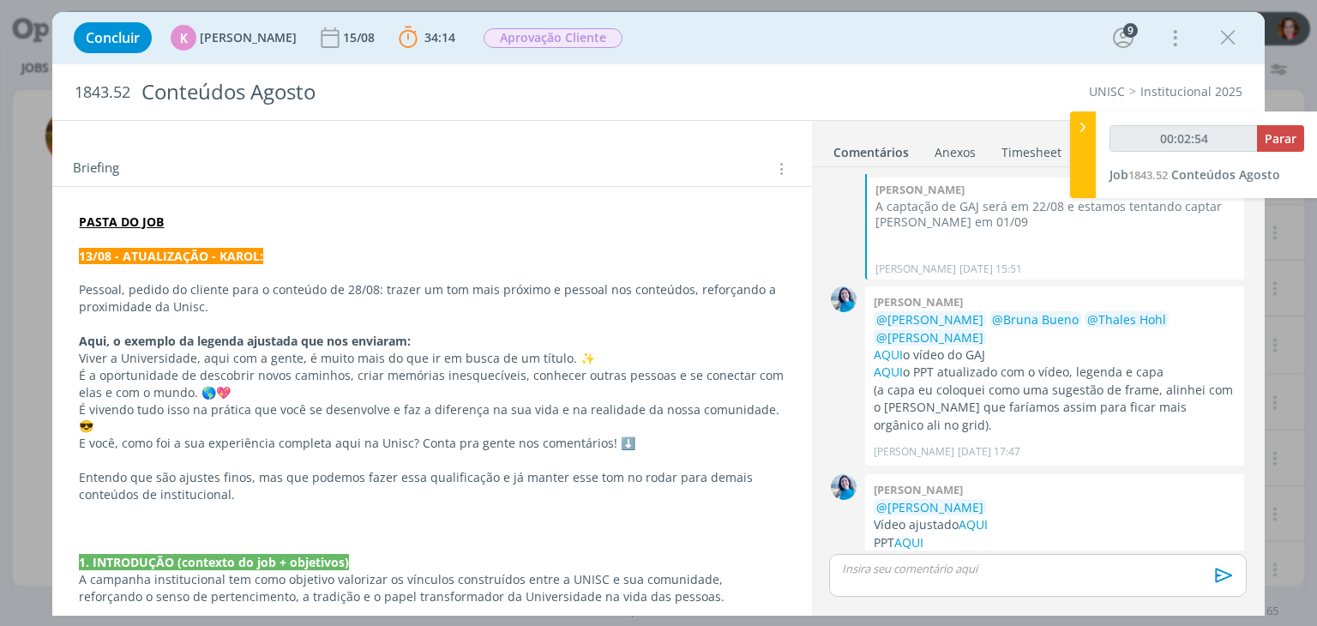
scroll to position [1825, 0]
click at [982, 517] on link "AQUI" at bounding box center [973, 525] width 29 height 16
click at [910, 569] on p "dialog" at bounding box center [1037, 568] width 389 height 15
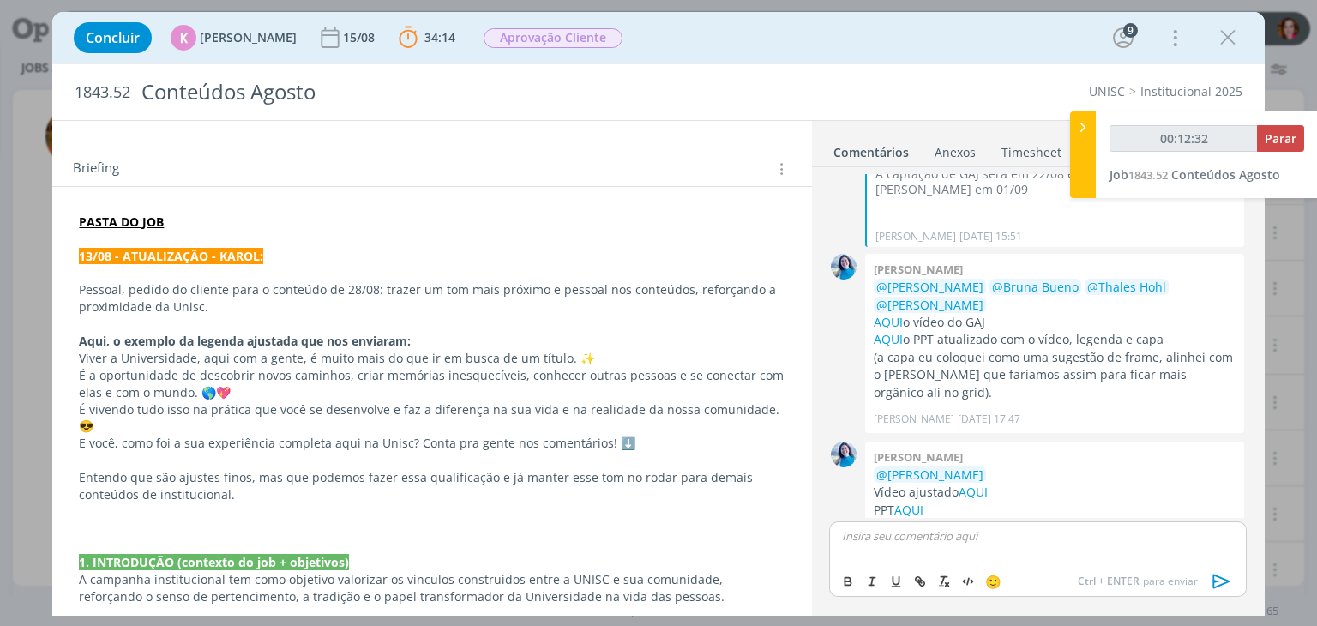
type input "00:12:33"
click at [888, 331] on link "AQUI" at bounding box center [888, 339] width 29 height 16
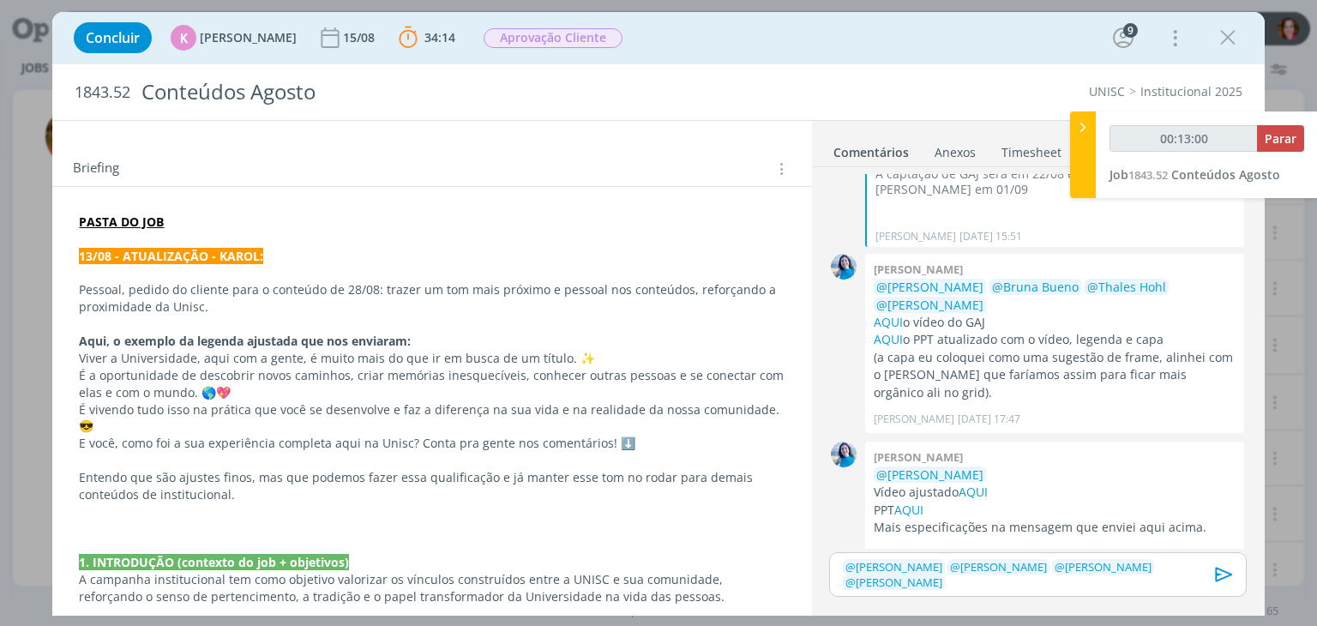
scroll to position [1826, 0]
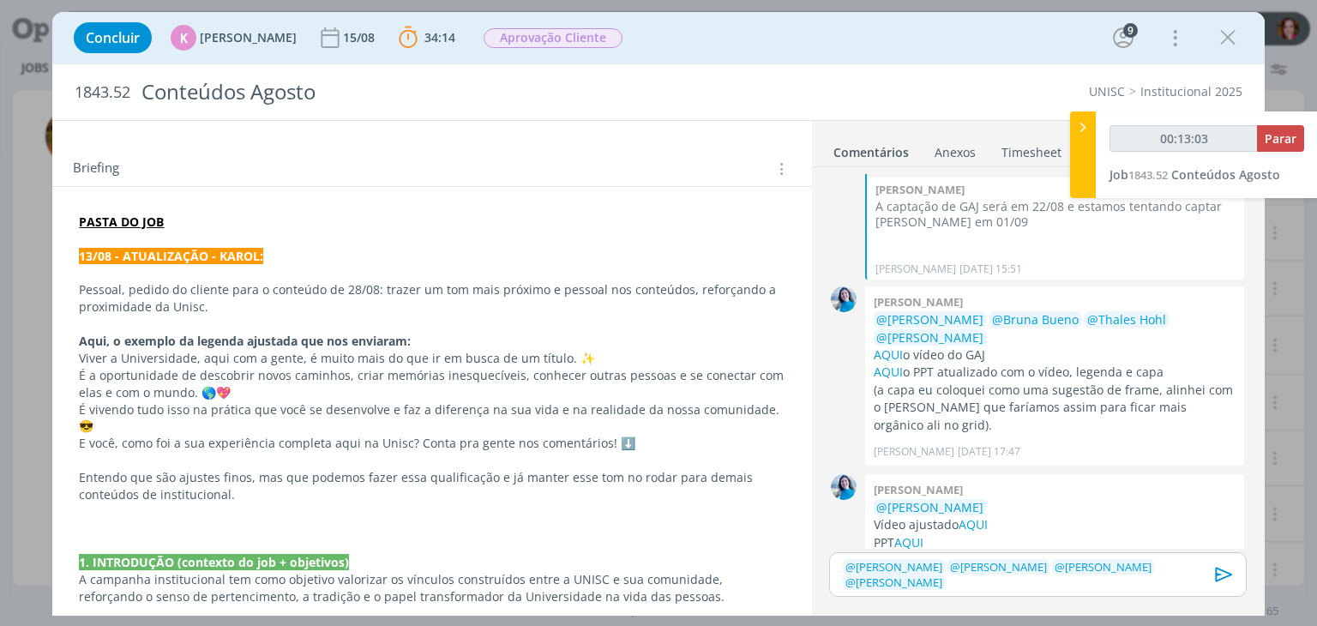
click at [117, 220] on strong "PASTA DO JOB" at bounding box center [121, 222] width 85 height 16
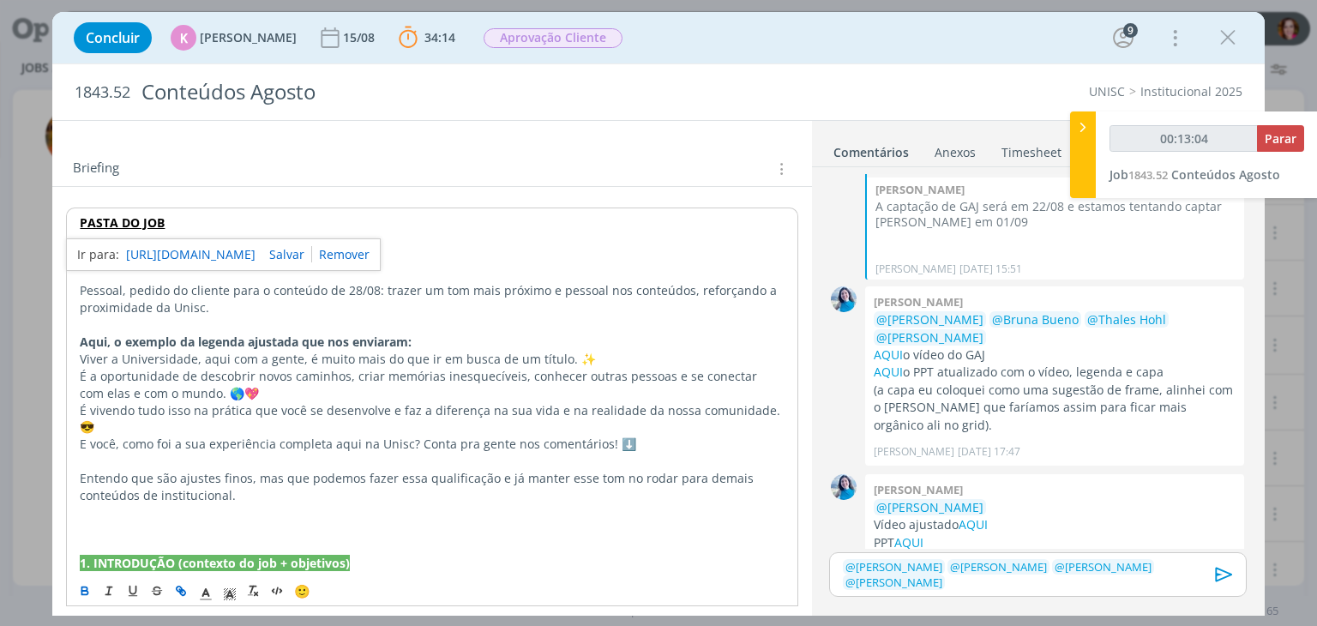
click at [152, 251] on link "https://sobeae.sharepoint.com/:f:/s/SOBEAE/ElLQy1-_oZdMuaGWr3EAhaABVbJjGXX4AuBw…" at bounding box center [190, 255] width 129 height 22
click at [942, 575] on span "@ Karoline Arend" at bounding box center [893, 582] width 97 height 15
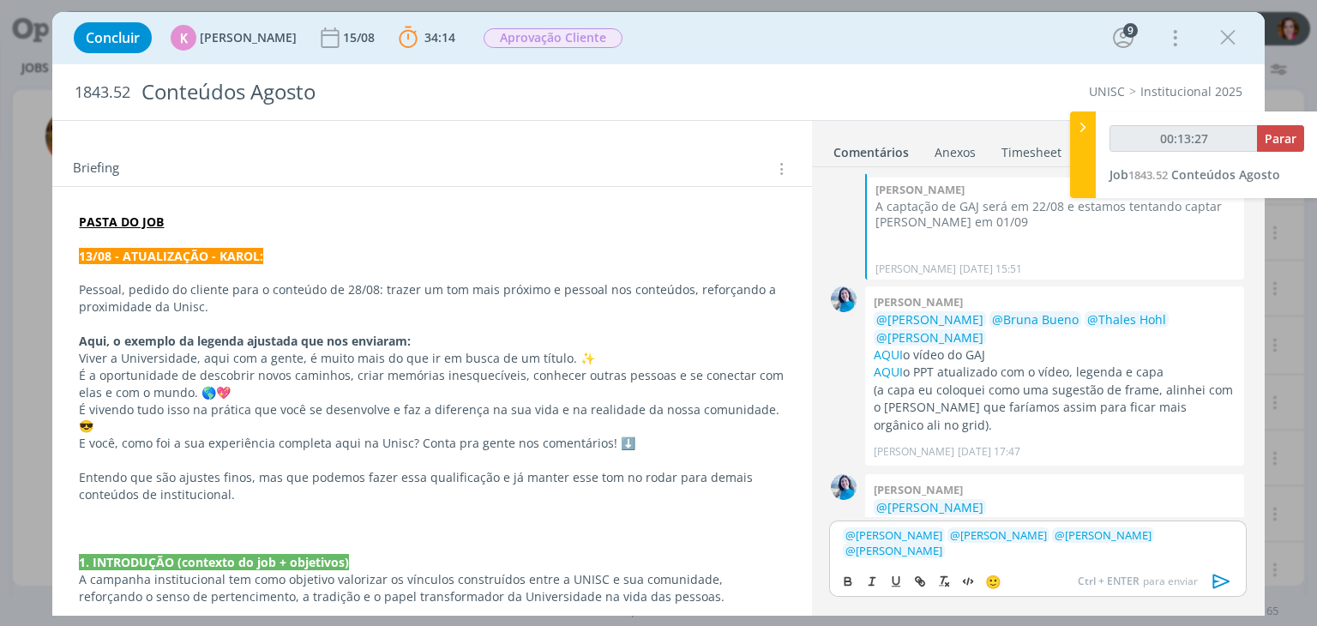
scroll to position [1858, 0]
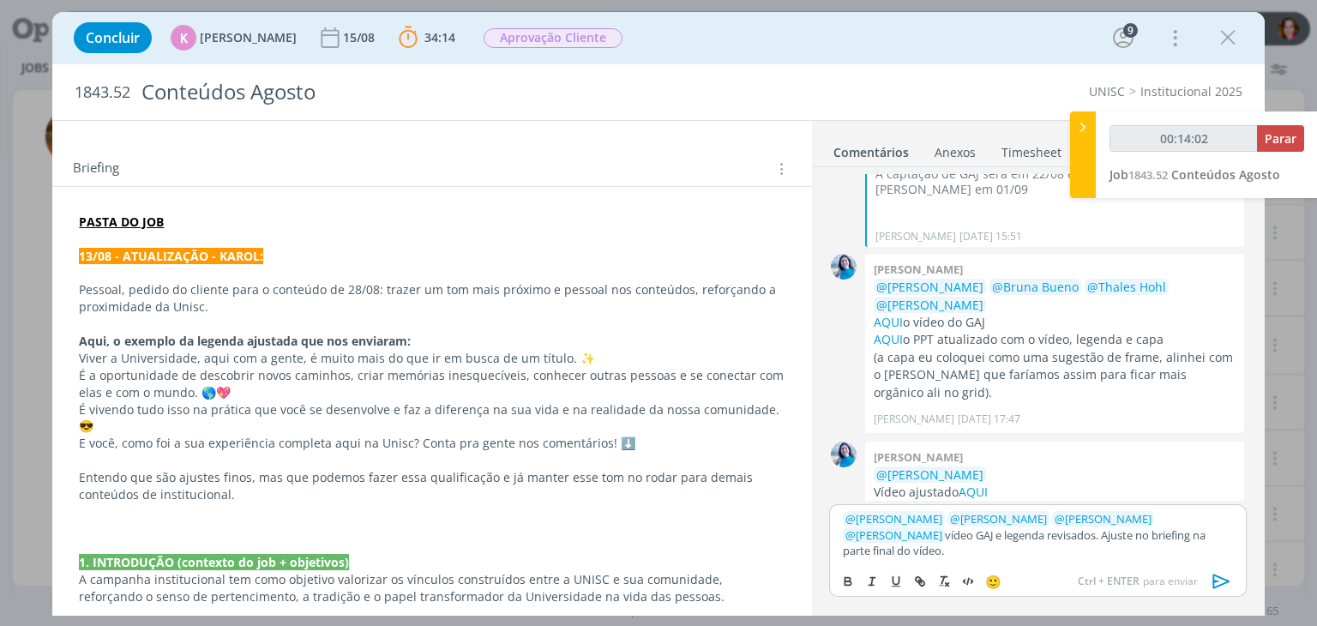
click at [289, 217] on p "PASTA DO JOB" at bounding box center [432, 222] width 706 height 17
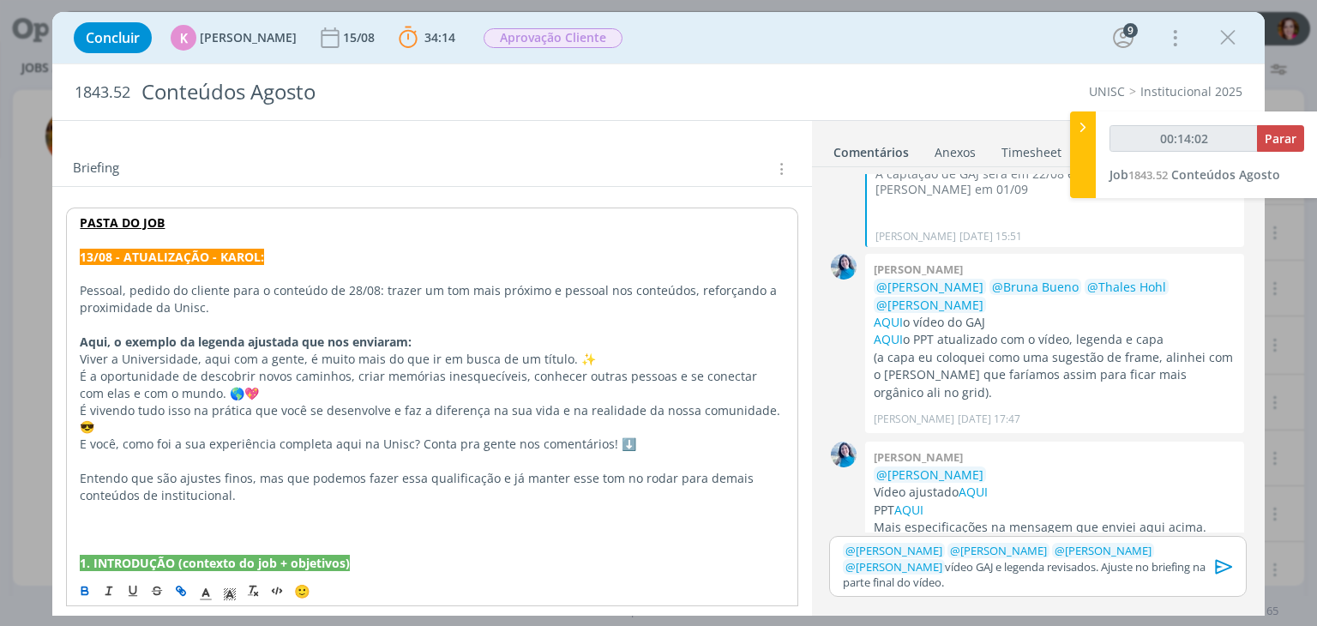
scroll to position [1828, 0]
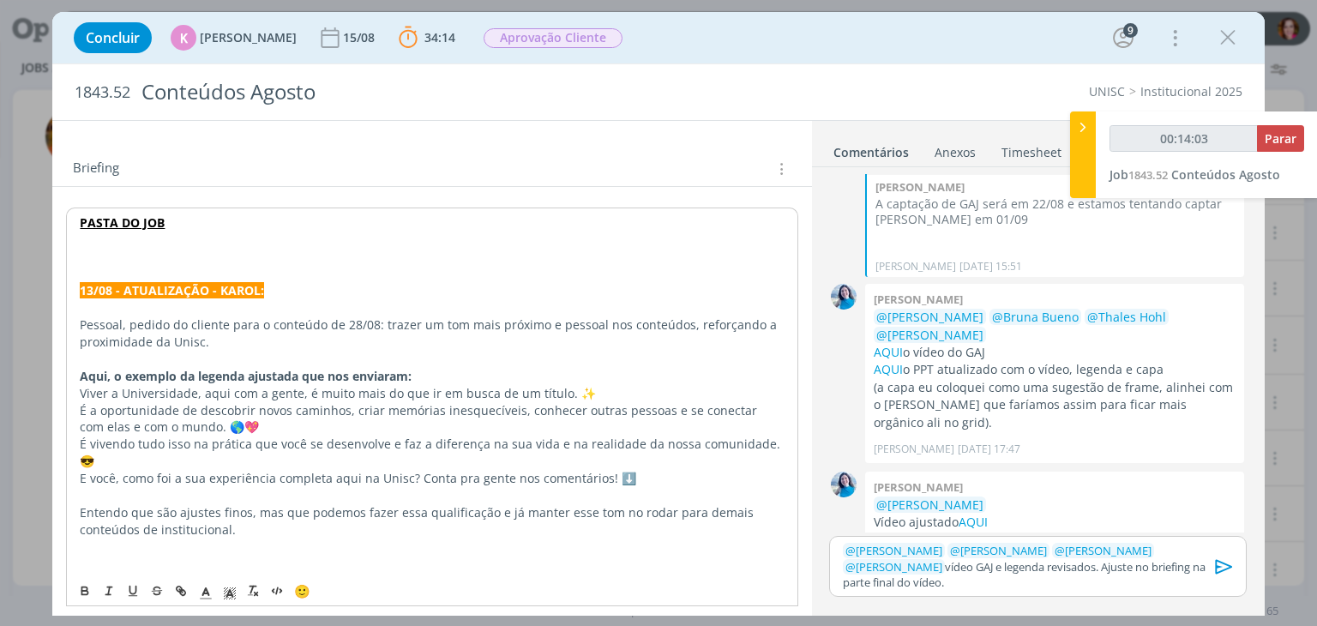
type input "00:14:04"
click at [208, 597] on icon "dialog" at bounding box center [205, 593] width 15 height 15
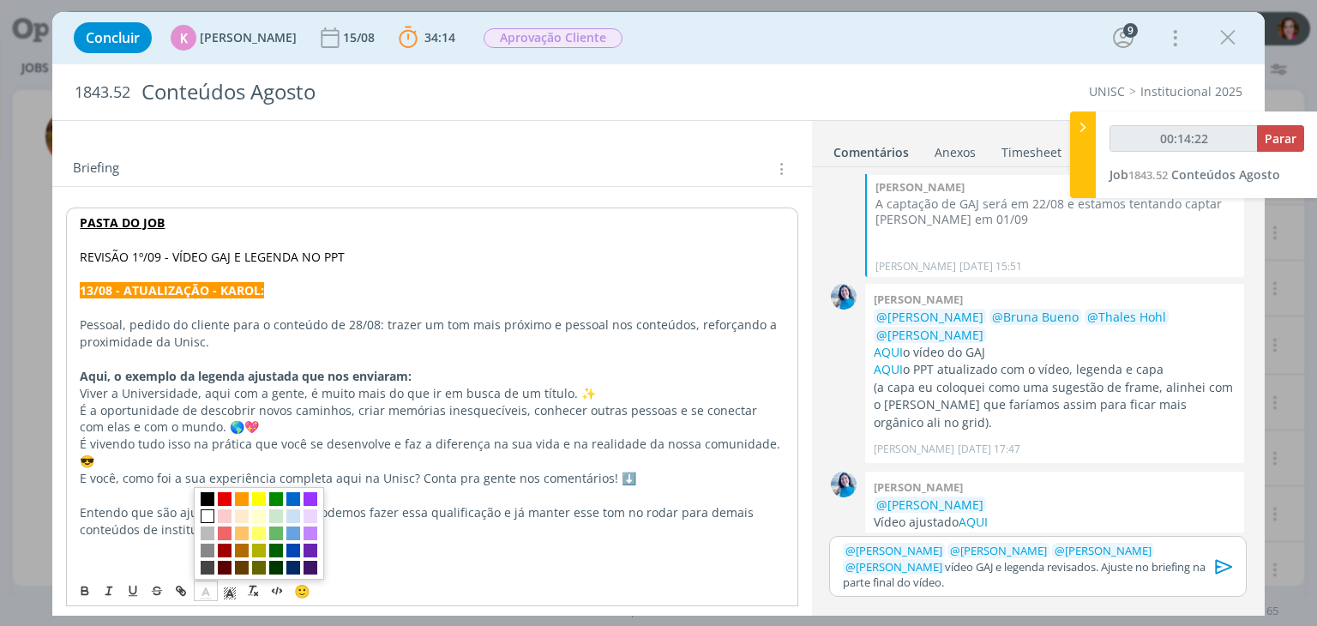
click at [208, 515] on span "dialog" at bounding box center [208, 516] width 14 height 14
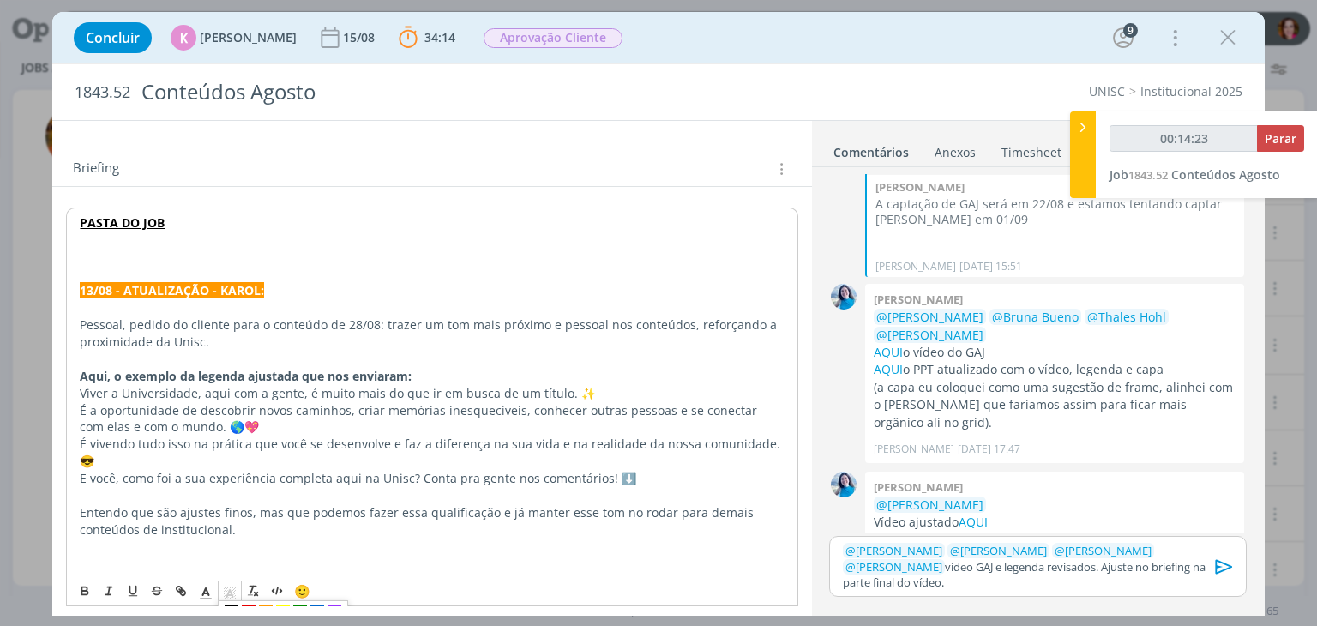
click at [226, 599] on rect "dialog" at bounding box center [226, 599] width 1 height 1
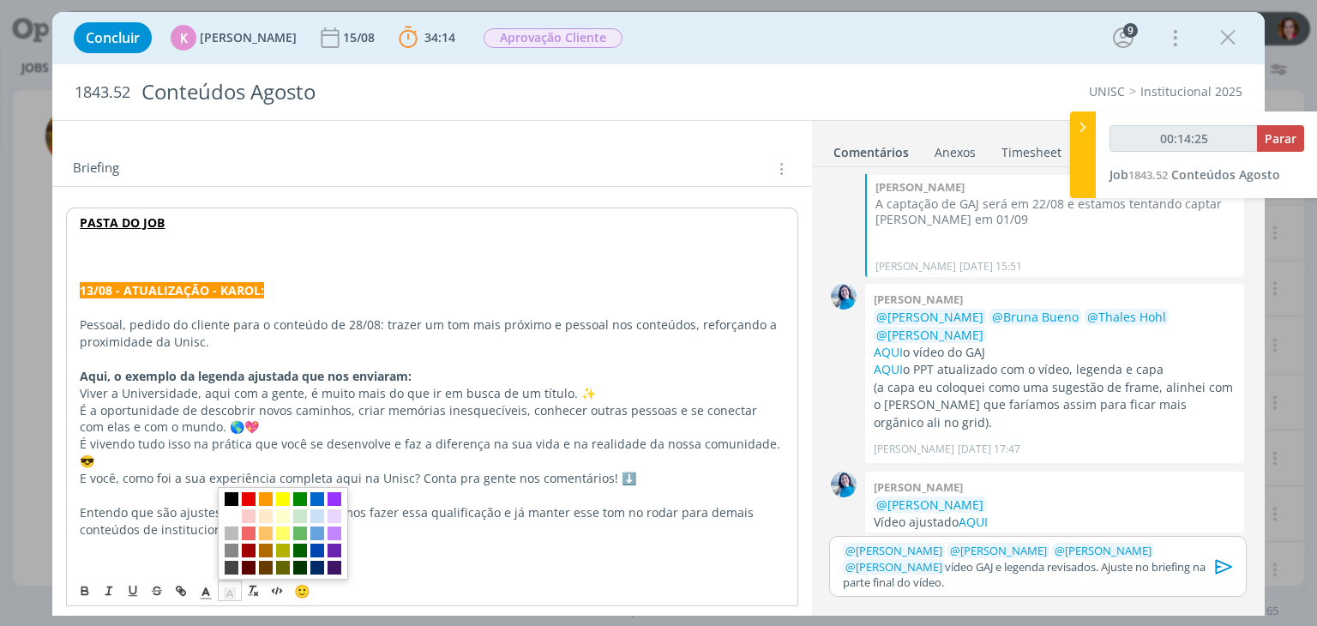
click at [229, 500] on span "dialog" at bounding box center [232, 499] width 14 height 14
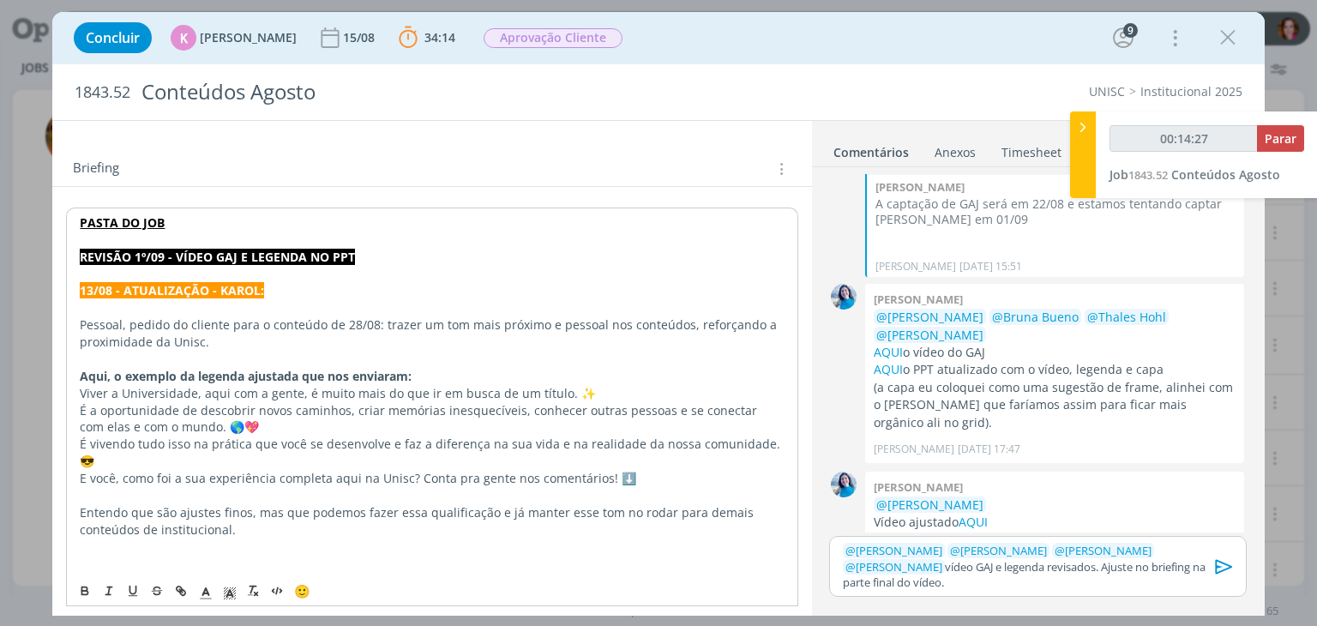
click at [377, 255] on p "REVISÃO 1º/09 - VÍDEO GAJ E LEGENDA NO PPT" at bounding box center [432, 257] width 704 height 17
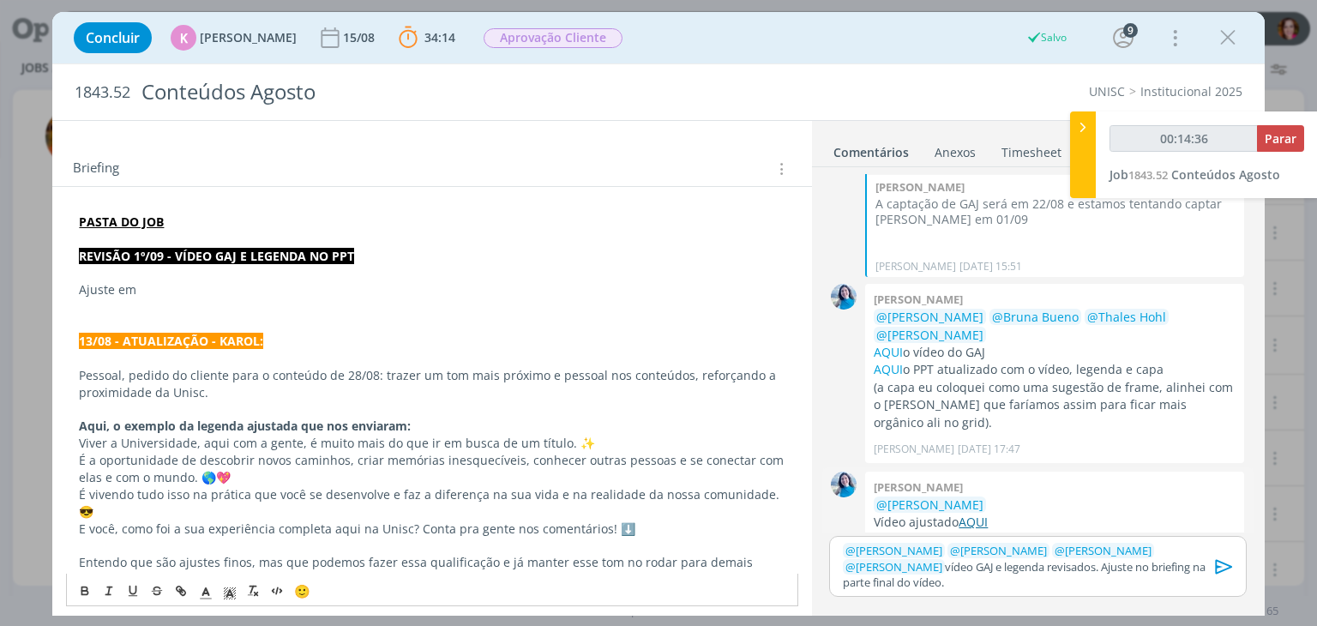
click at [979, 514] on link "AQUI" at bounding box center [973, 522] width 29 height 16
click at [188, 285] on p "Ajuste em" at bounding box center [432, 289] width 706 height 17
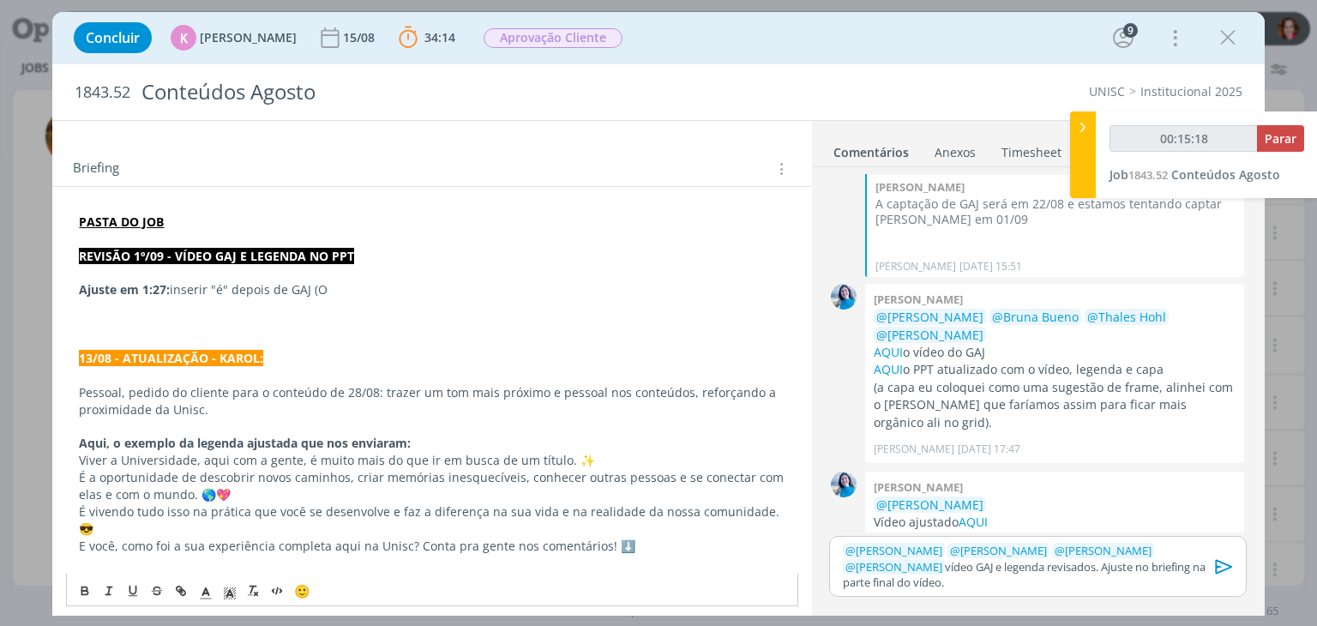
click at [406, 288] on p "Ajuste em 1:27: inserir "é" depois de GAJ (O" at bounding box center [432, 289] width 706 height 17
click at [436, 287] on p "Ajuste em 1:27: inserir "é" depois de GAJ (O GAJ é teu, é daqui) - está: O GAJ …" at bounding box center [432, 289] width 706 height 17
click at [437, 318] on p "dialog" at bounding box center [432, 324] width 706 height 17
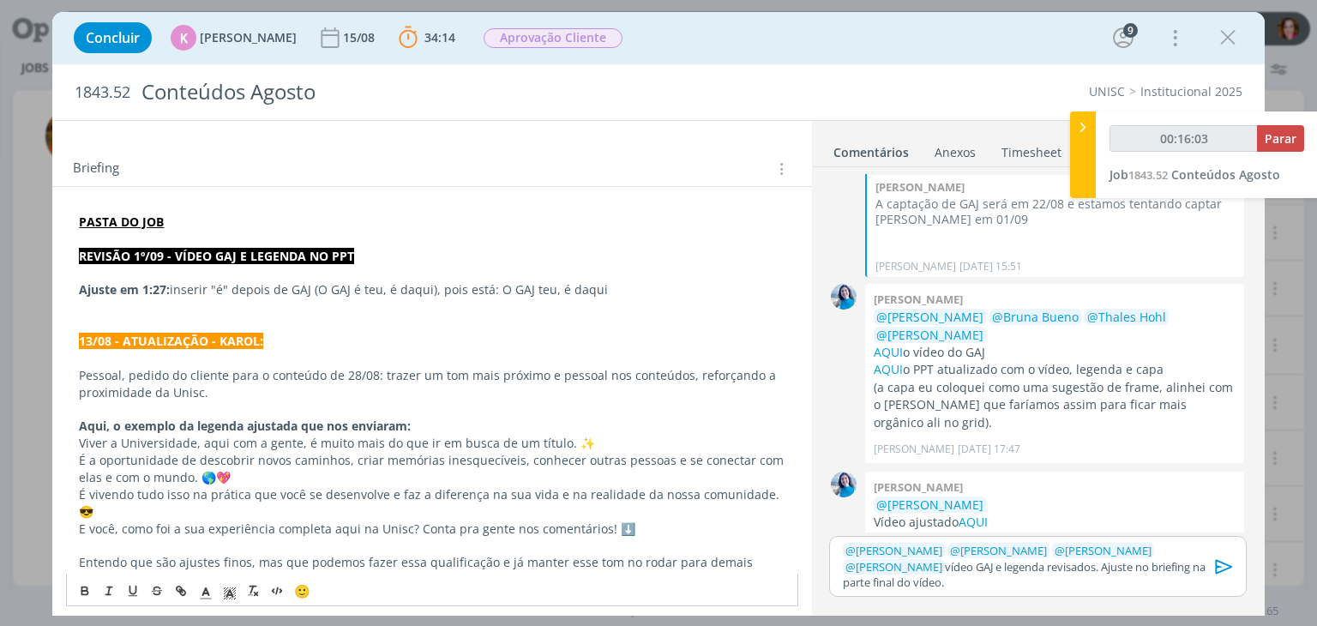
click at [1219, 578] on icon "dialog" at bounding box center [1225, 567] width 26 height 26
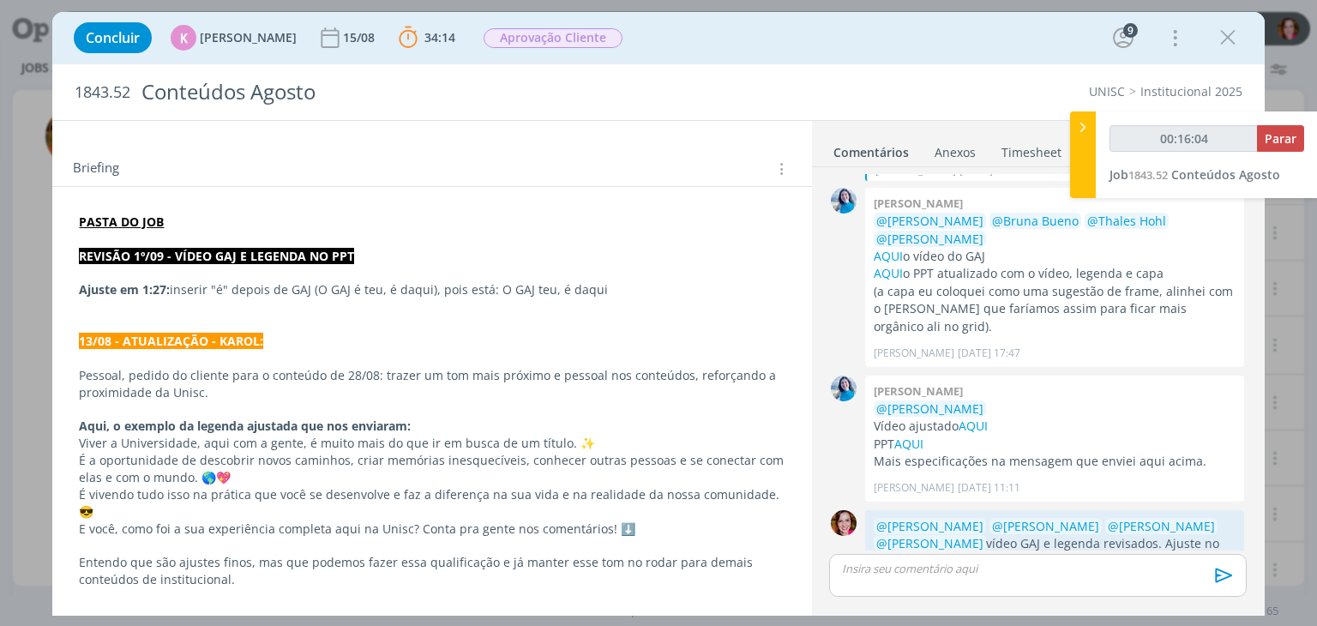
scroll to position [0, 0]
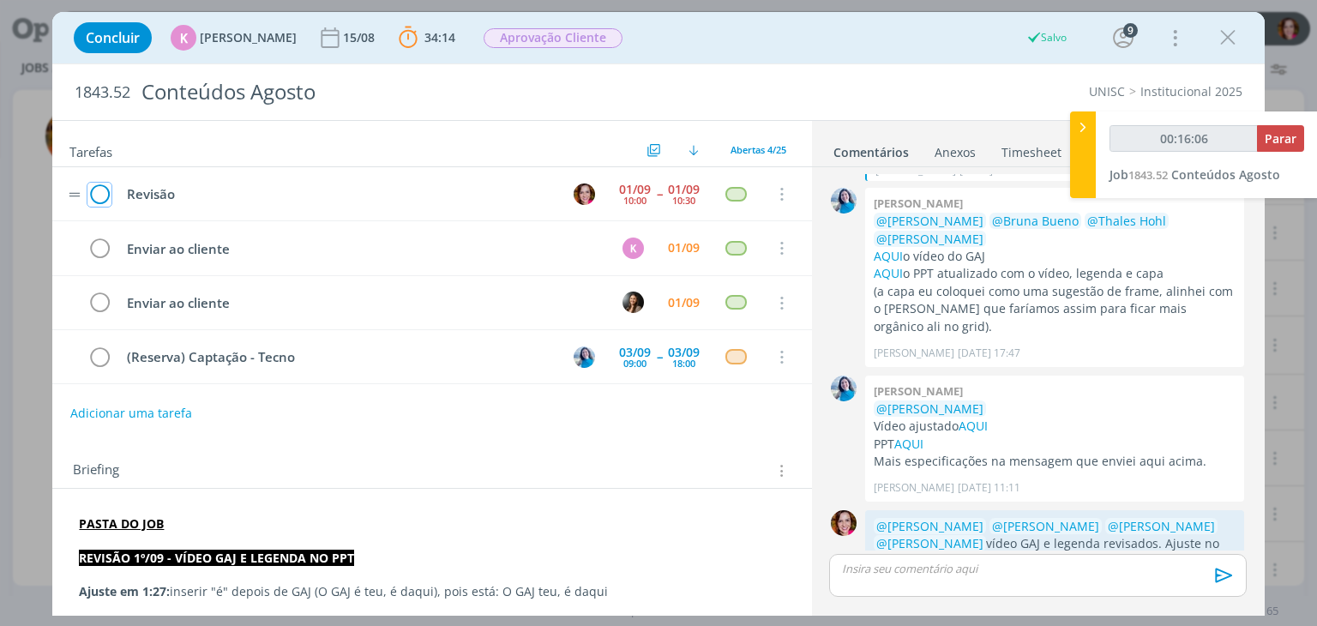
click at [97, 185] on icon "dialog" at bounding box center [99, 195] width 24 height 26
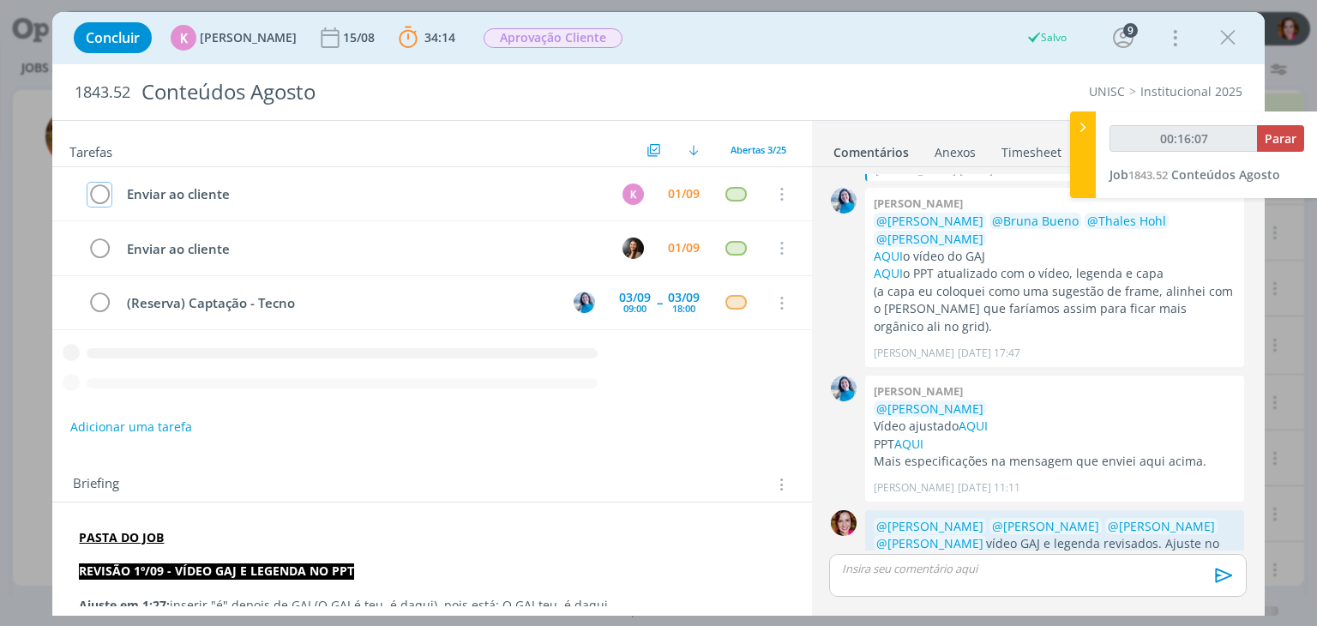
type input "00:16:08"
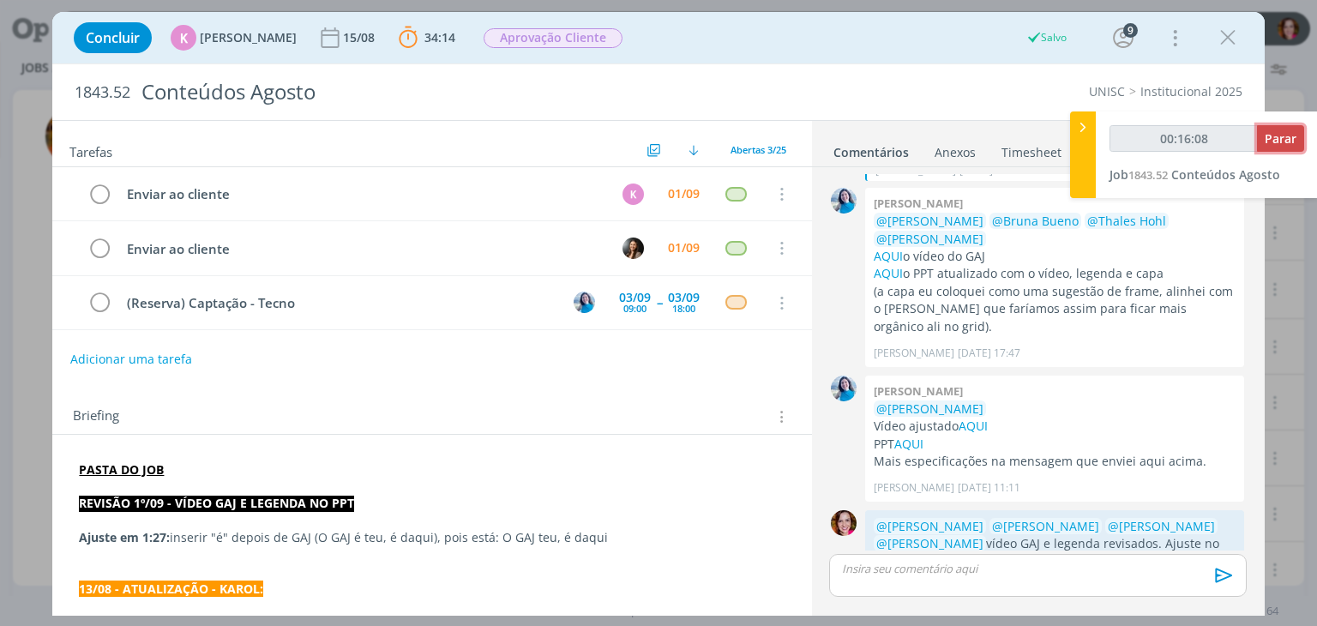
click at [1283, 135] on span "Parar" at bounding box center [1281, 138] width 32 height 16
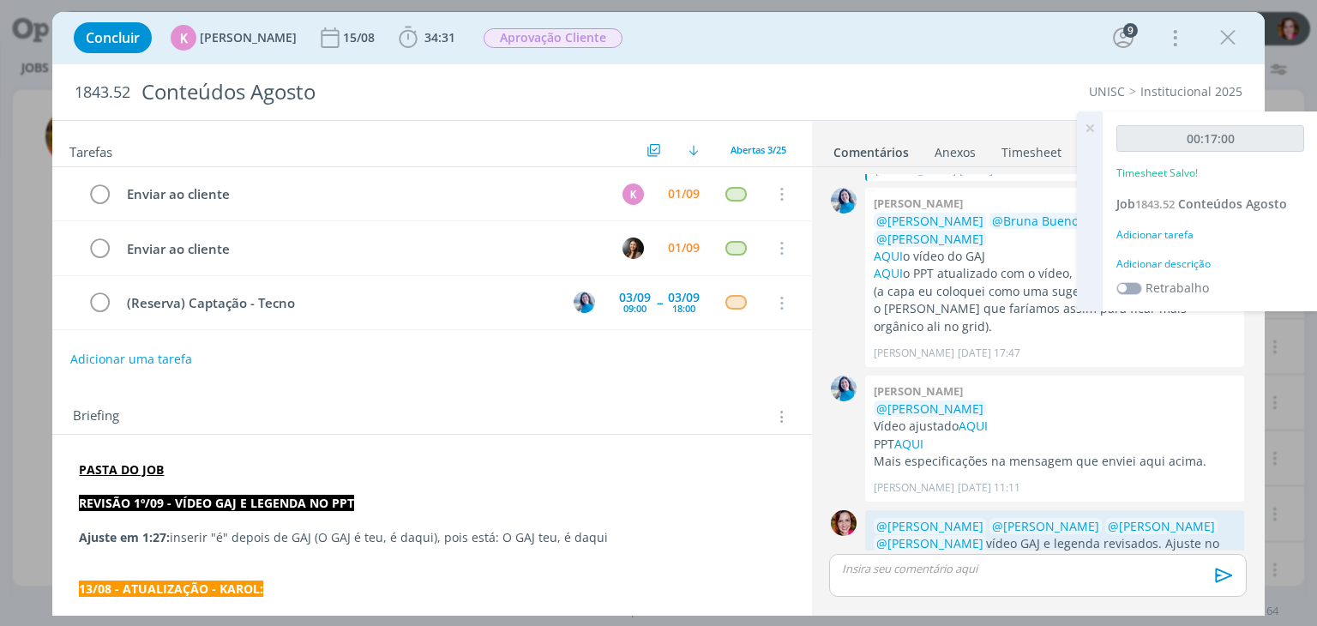
click at [1193, 262] on div "Adicionar descrição" at bounding box center [1210, 263] width 188 height 15
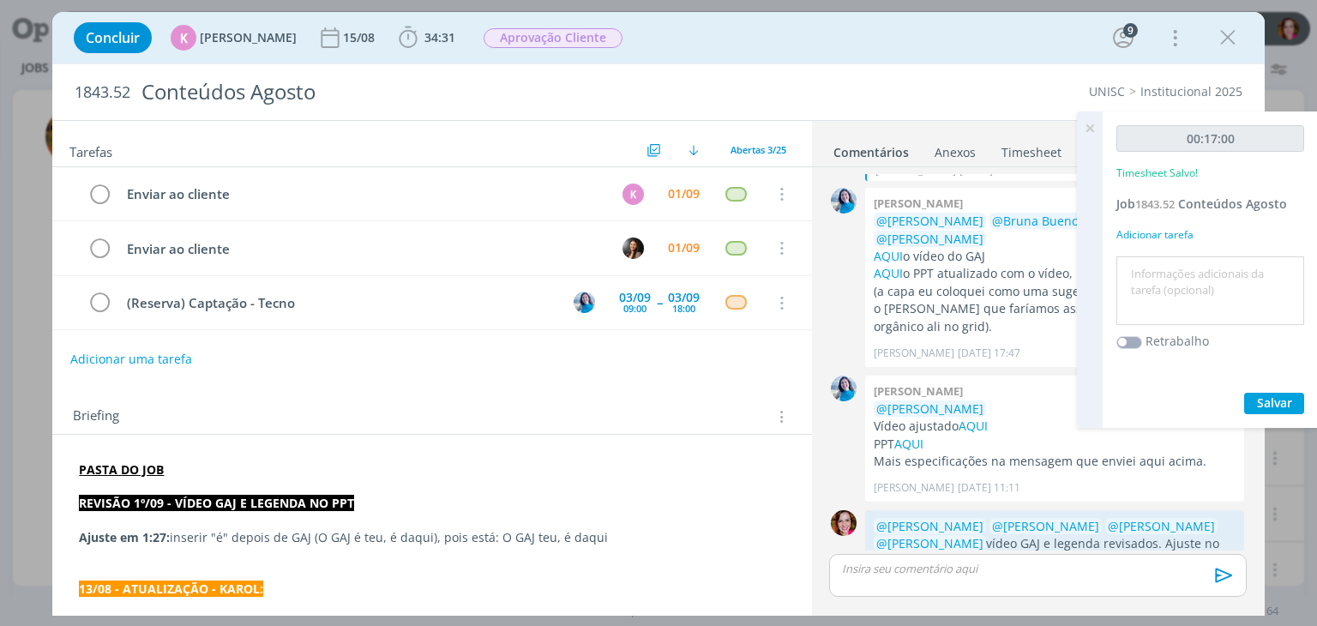
click at [1197, 278] on textarea at bounding box center [1210, 291] width 179 height 61
type textarea "Revisão vídeo GAJ e legenda"
click at [1257, 402] on span "Salvar" at bounding box center [1274, 402] width 35 height 16
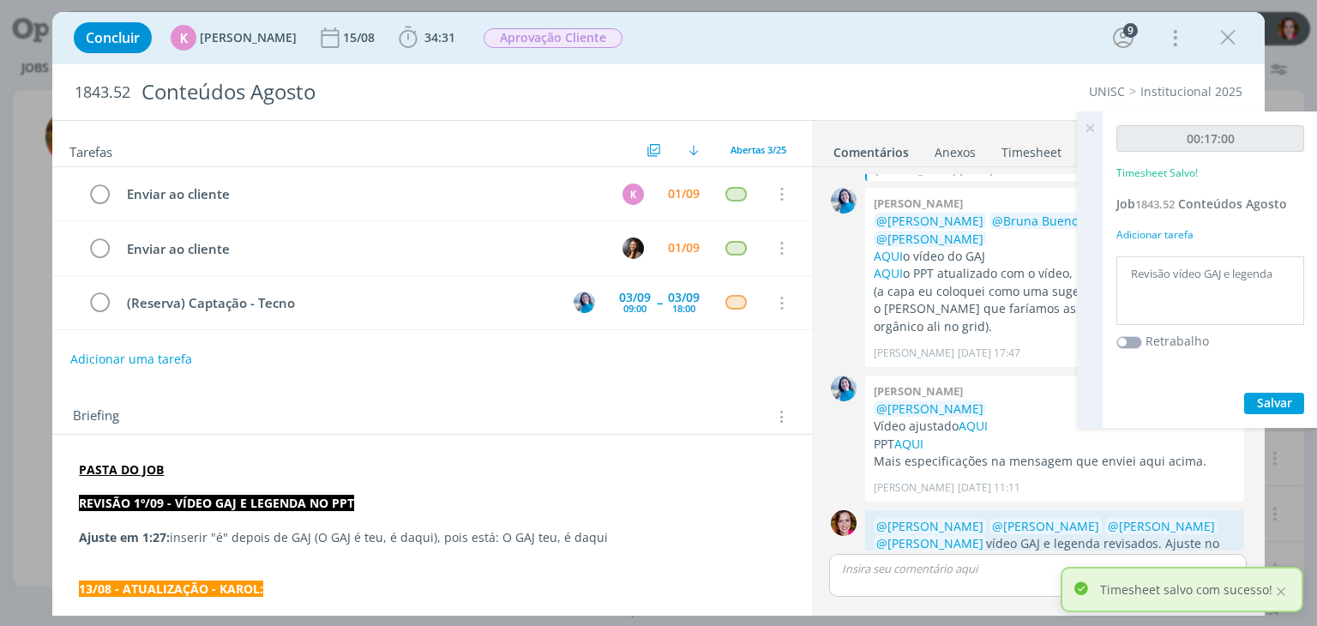
click at [1095, 128] on icon at bounding box center [1089, 127] width 31 height 33
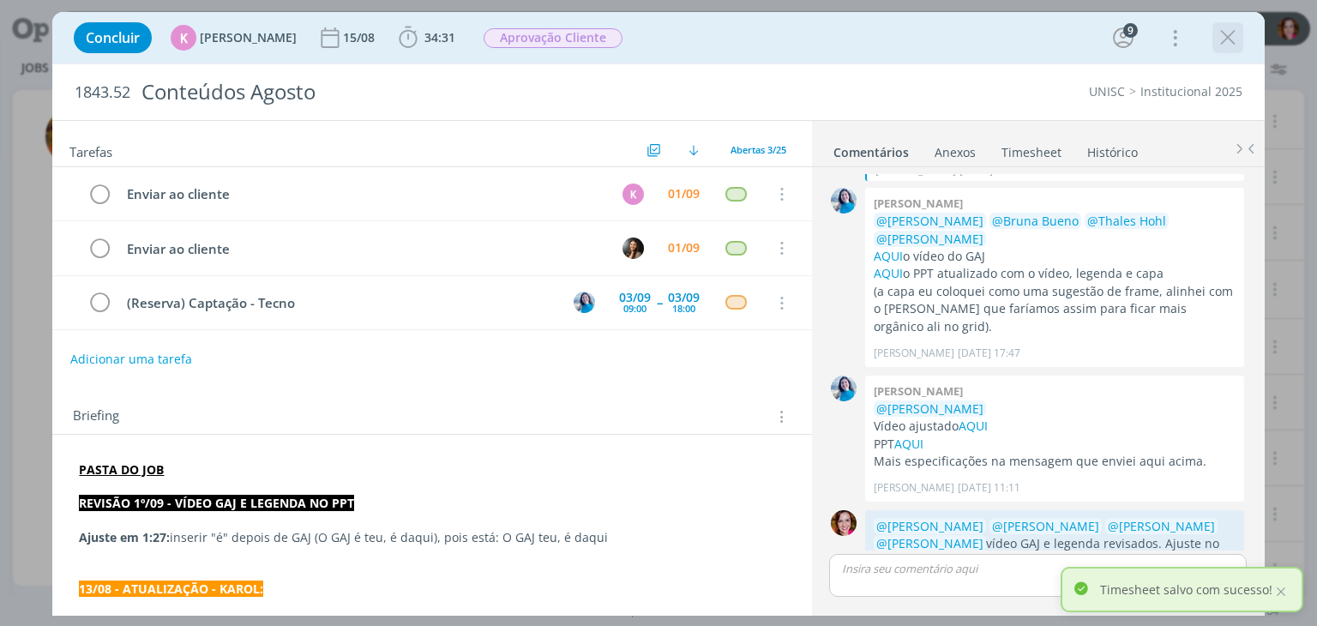
click at [1230, 49] on icon "dialog" at bounding box center [1228, 38] width 26 height 26
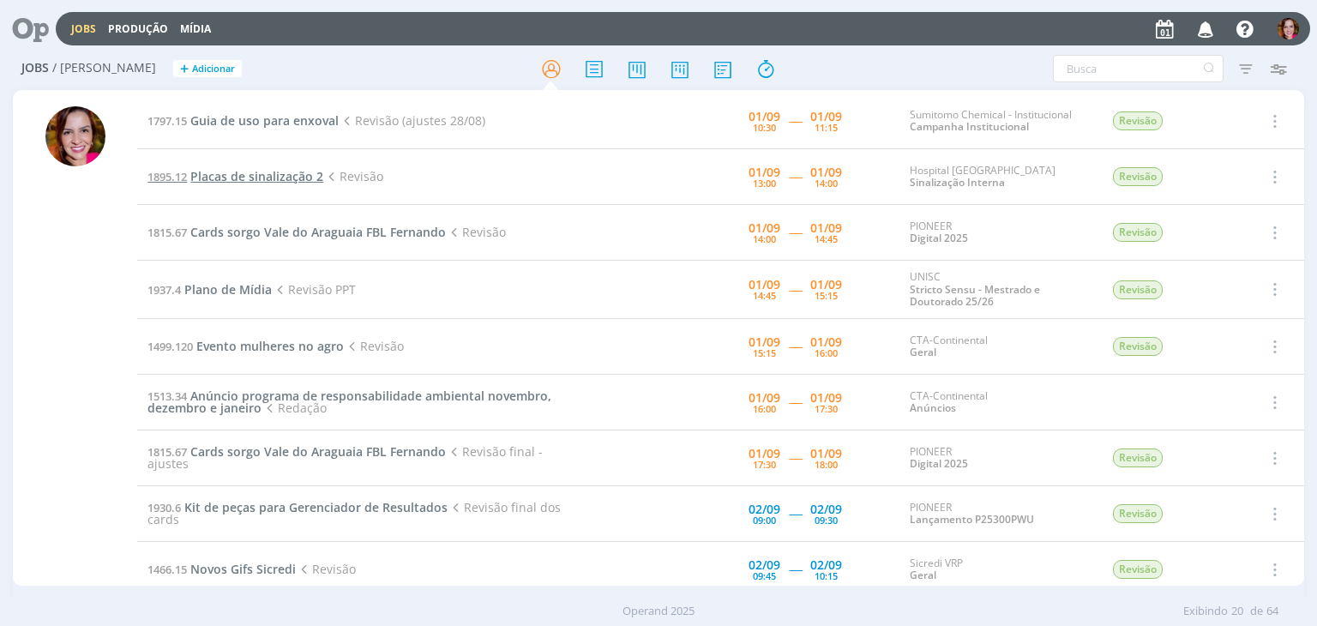
click at [292, 176] on span "Placas de sinalização 2" at bounding box center [256, 176] width 133 height 16
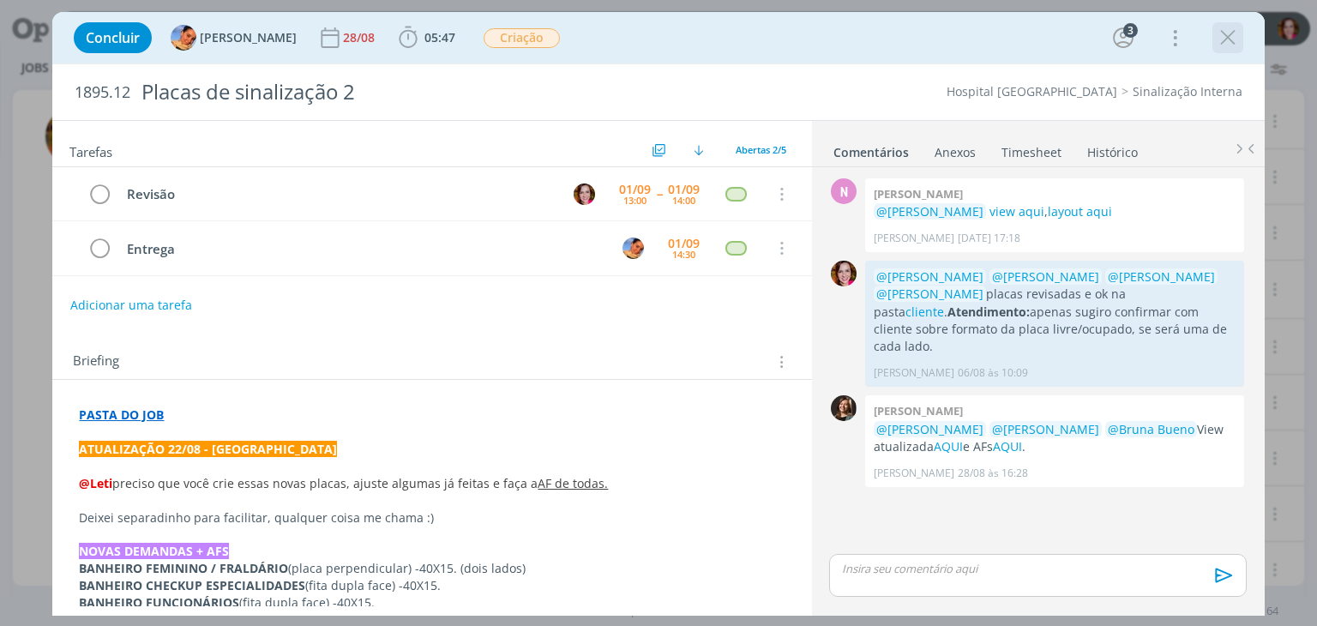
click at [1232, 40] on icon "dialog" at bounding box center [1228, 38] width 26 height 26
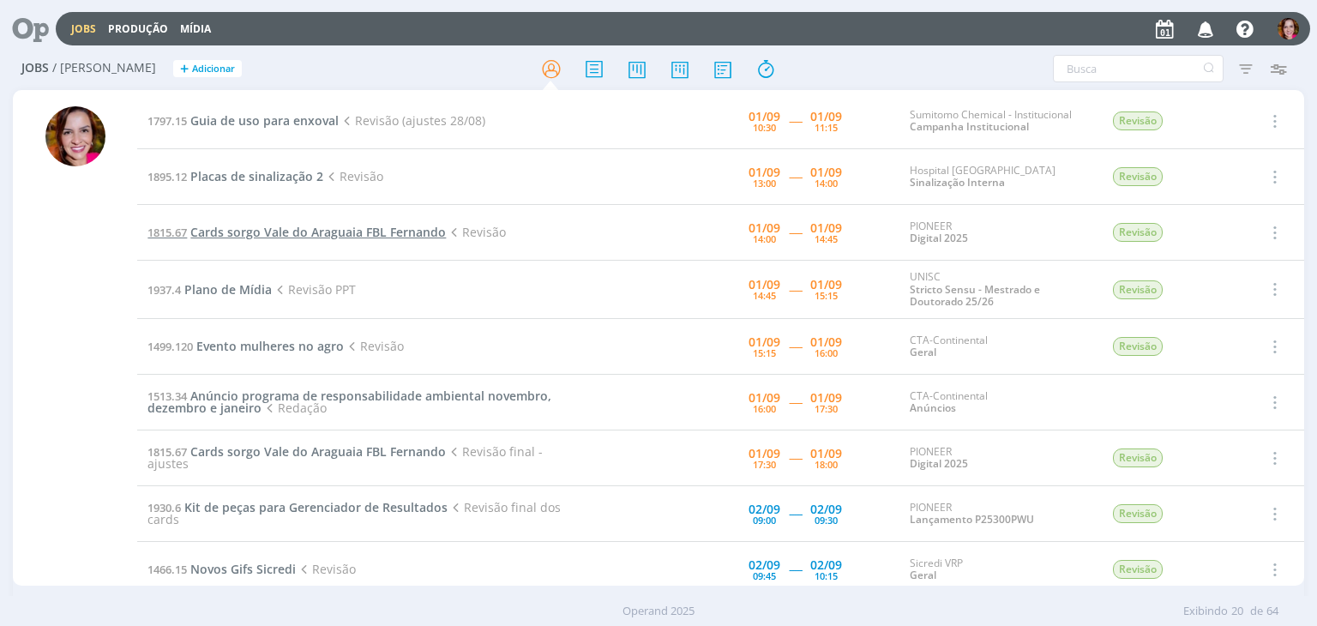
click at [336, 238] on span "Cards sorgo Vale do Araguaia FBL Fernando" at bounding box center [318, 232] width 256 height 16
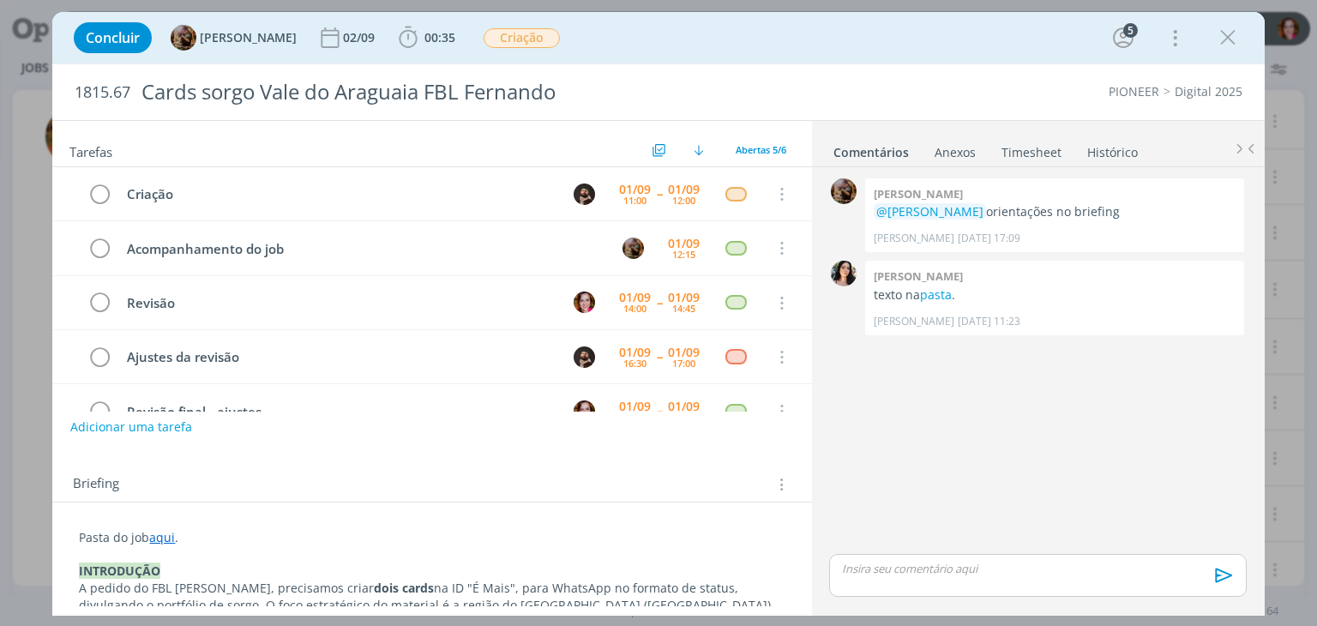
scroll to position [38, 0]
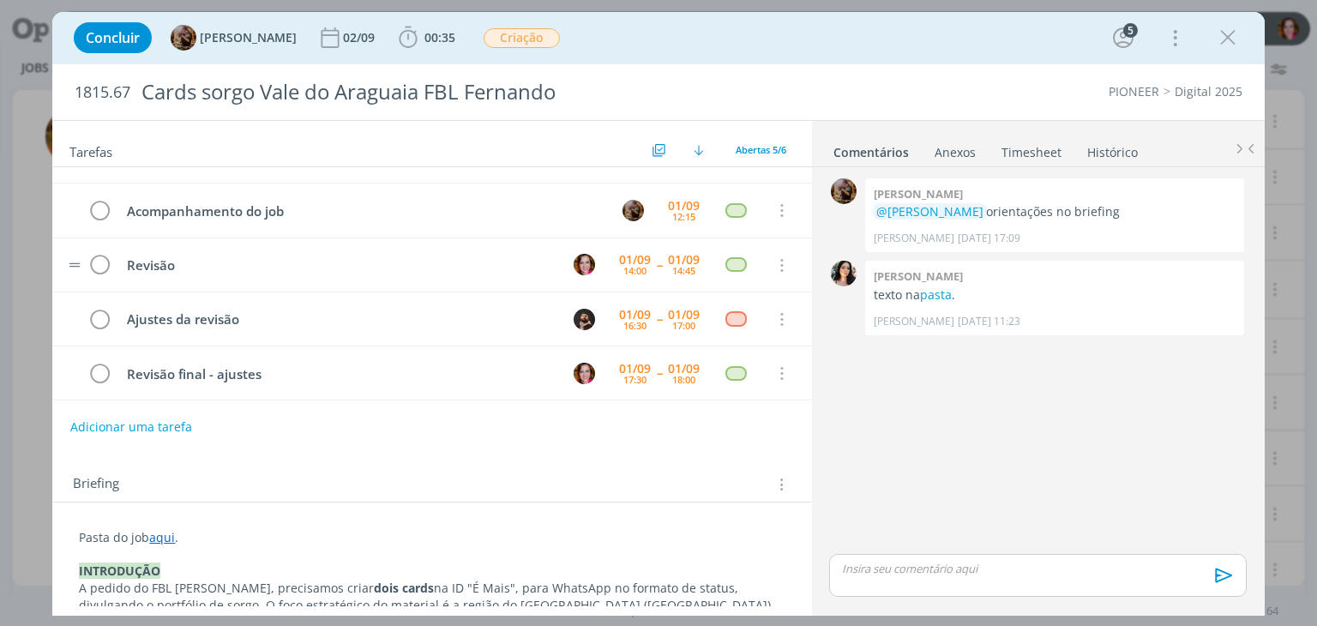
click at [797, 247] on tr "Revisão 01/09 14:00 -- 01/09 14:45 Cancelar" at bounding box center [431, 265] width 759 height 54
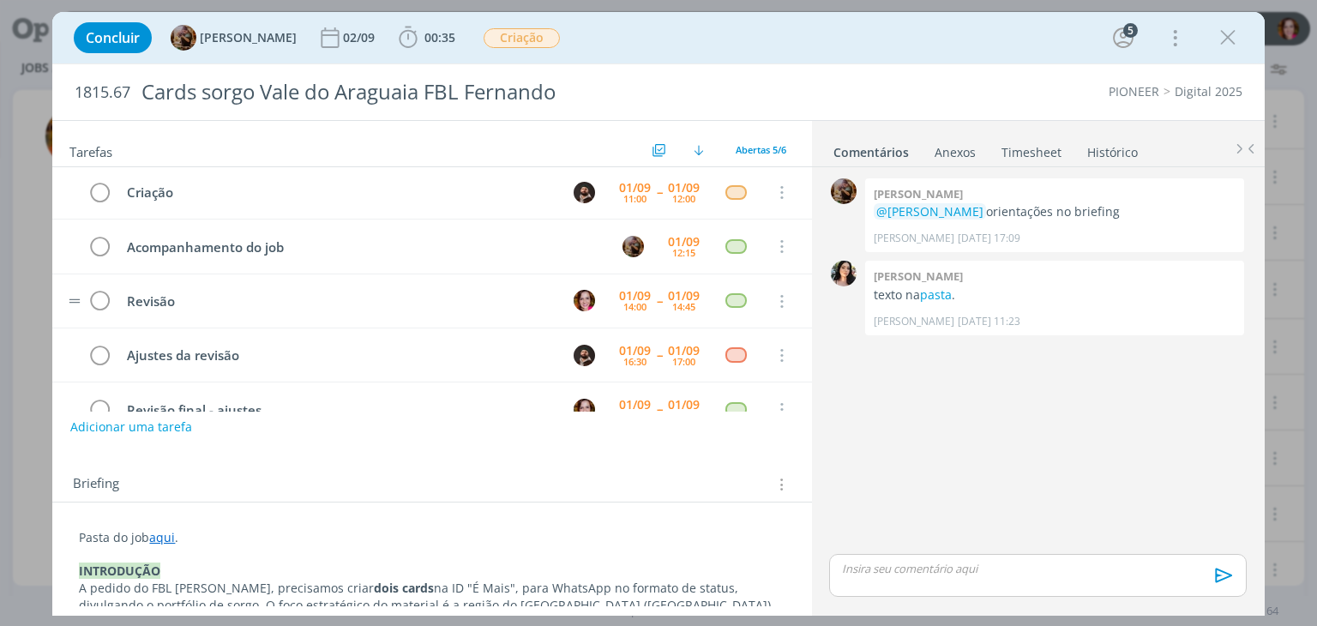
scroll to position [0, 0]
click at [1228, 39] on icon "dialog" at bounding box center [1228, 38] width 26 height 26
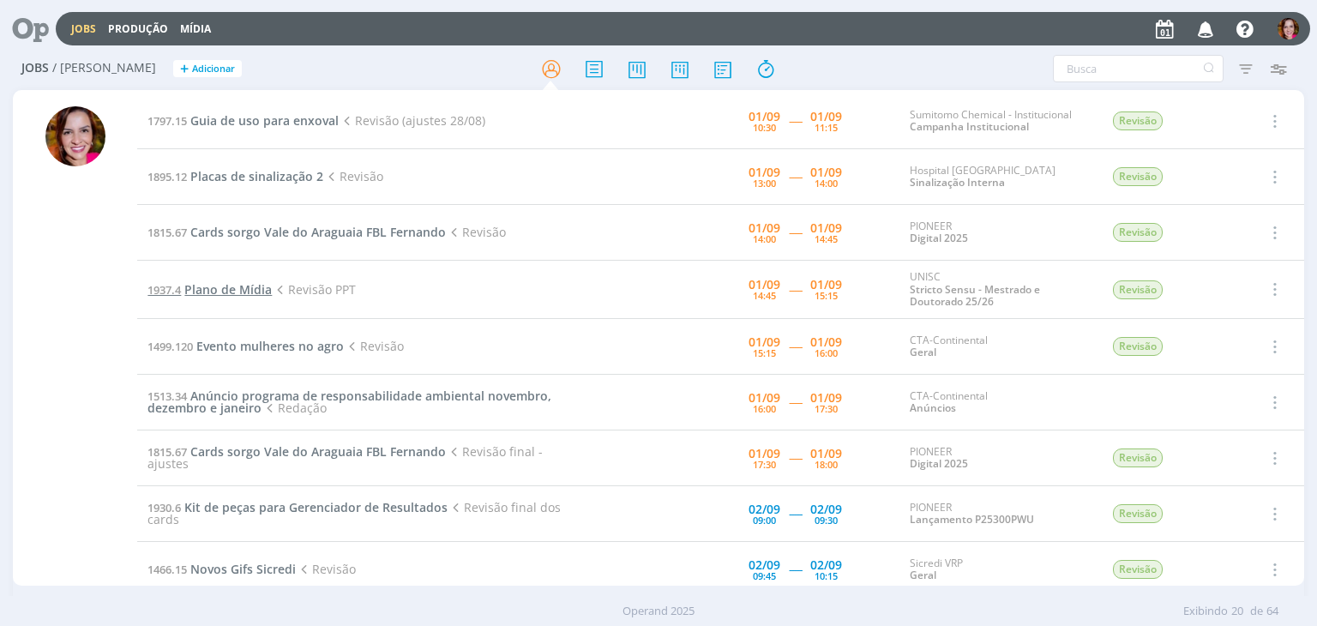
click at [210, 296] on span "Plano de Mídia" at bounding box center [227, 289] width 87 height 16
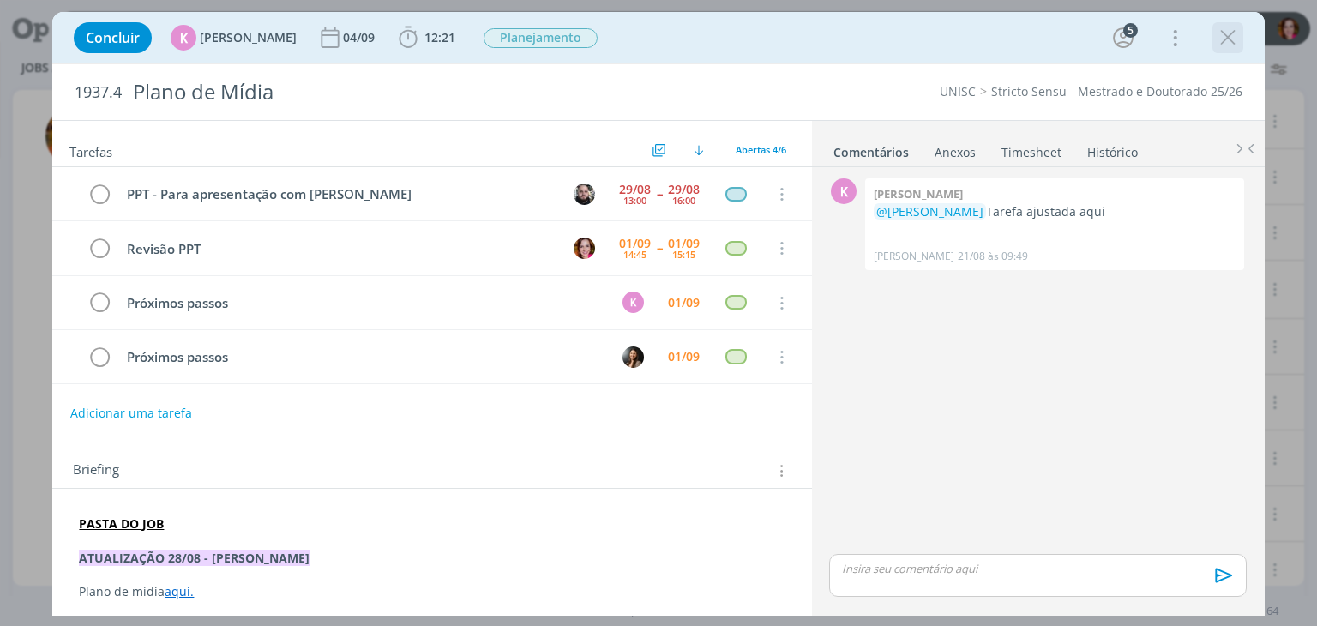
click at [1228, 45] on icon "dialog" at bounding box center [1228, 38] width 26 height 26
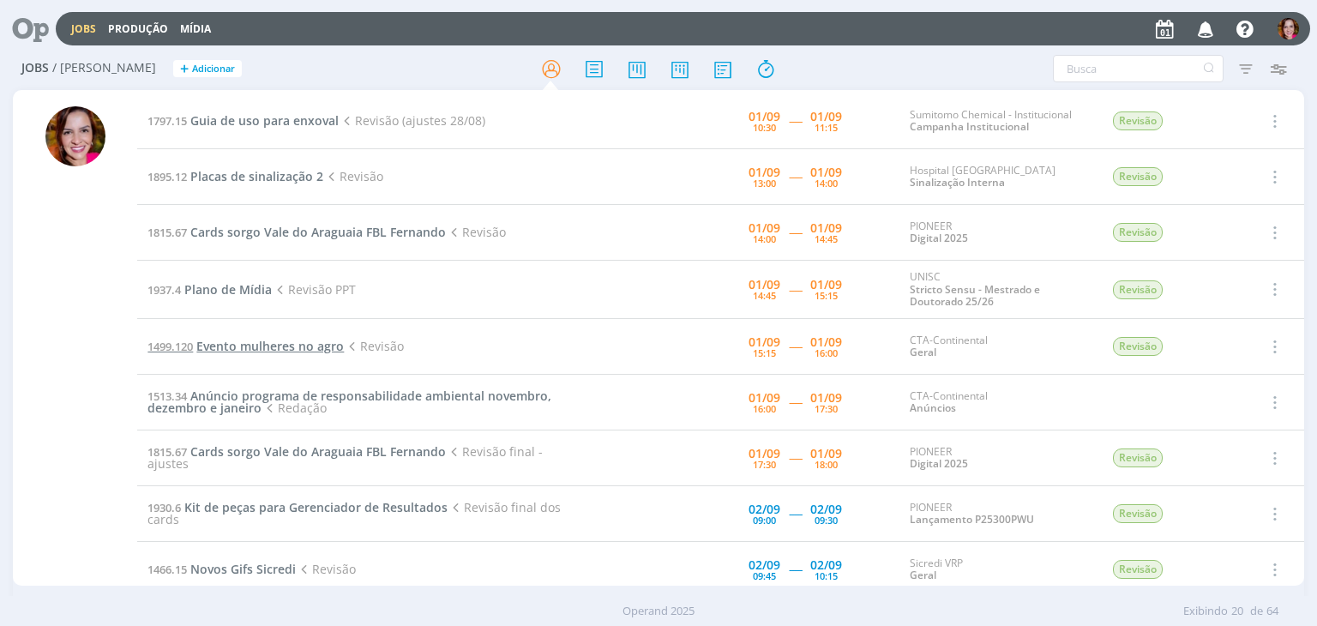
click at [239, 349] on span "Evento mulheres no agro" at bounding box center [269, 346] width 147 height 16
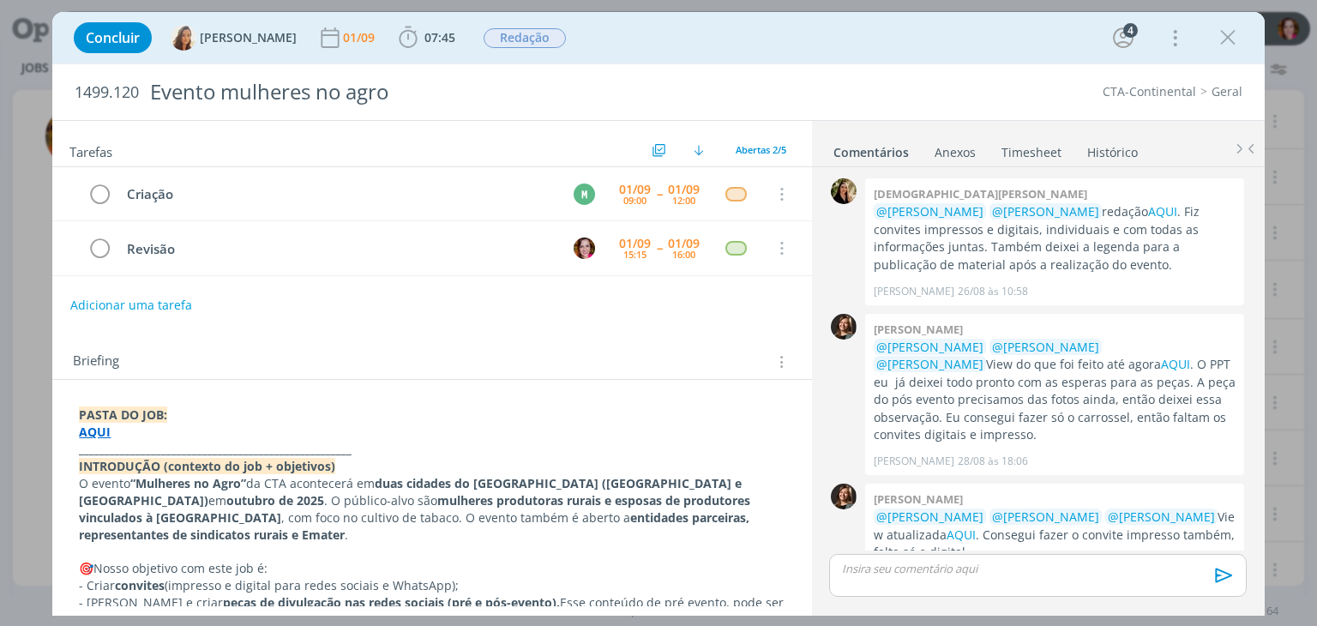
scroll to position [27, 0]
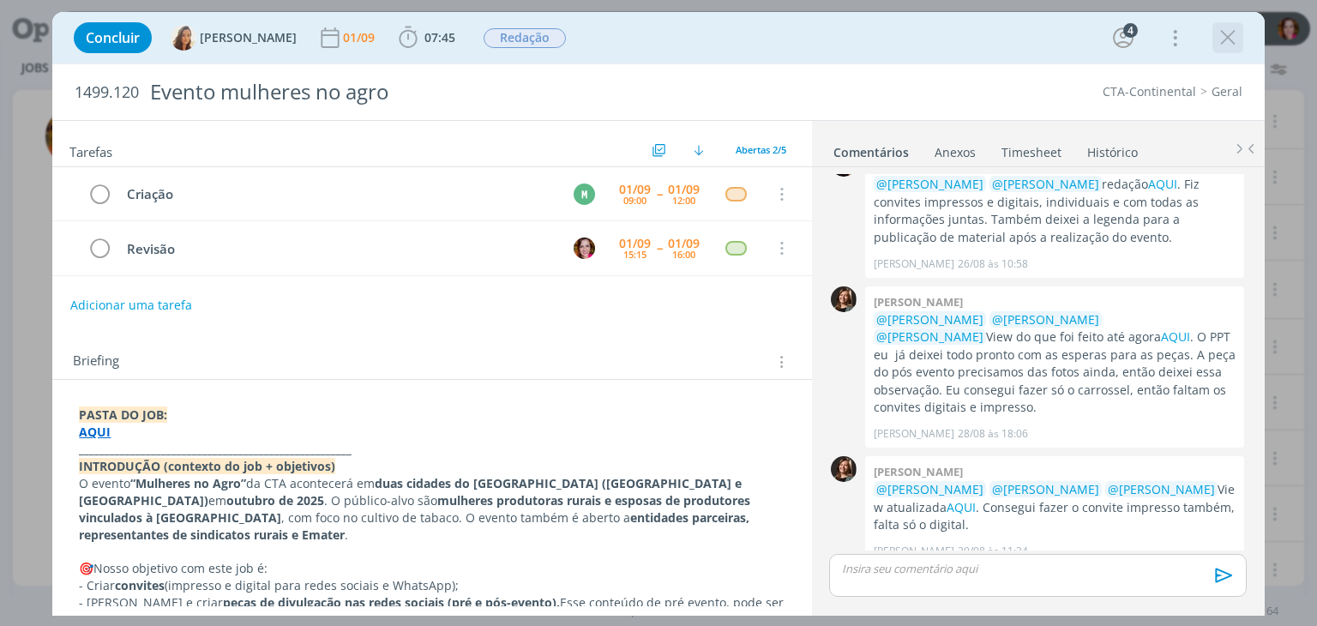
click at [1228, 40] on icon "dialog" at bounding box center [1228, 38] width 26 height 26
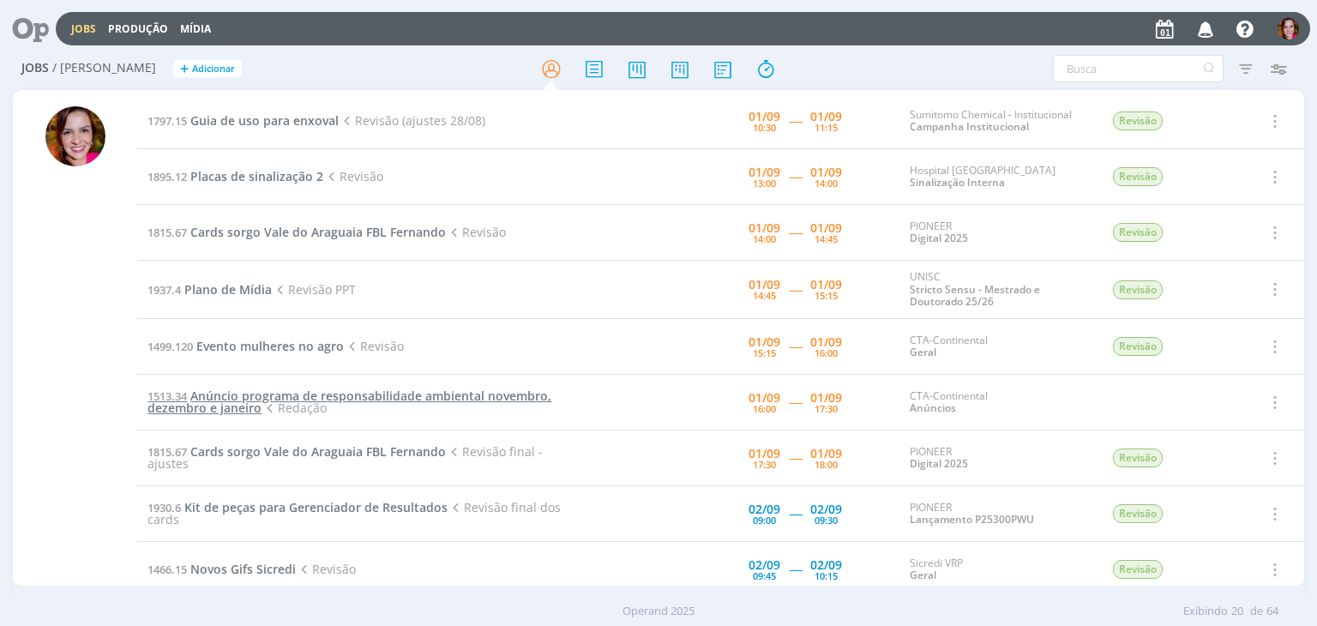
click at [261, 394] on span "Anúncio programa de responsabilidade ambiental novembro, dezembro e janeiro" at bounding box center [349, 402] width 404 height 28
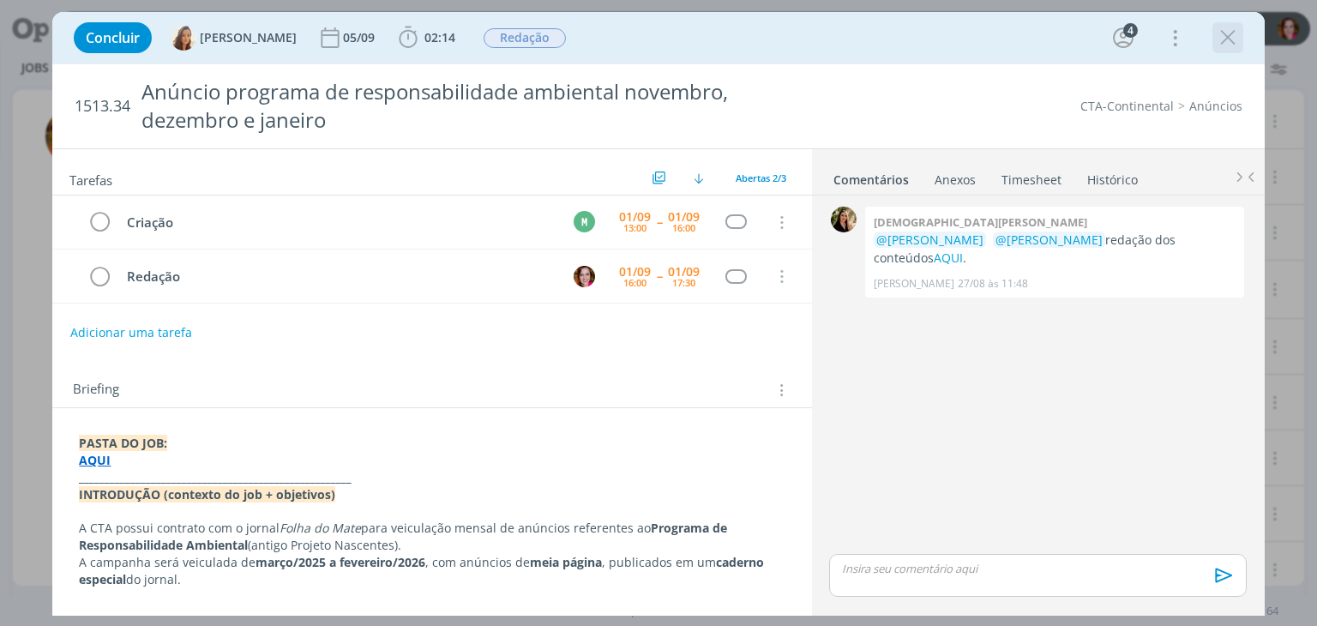
click at [1230, 36] on icon "dialog" at bounding box center [1228, 38] width 26 height 26
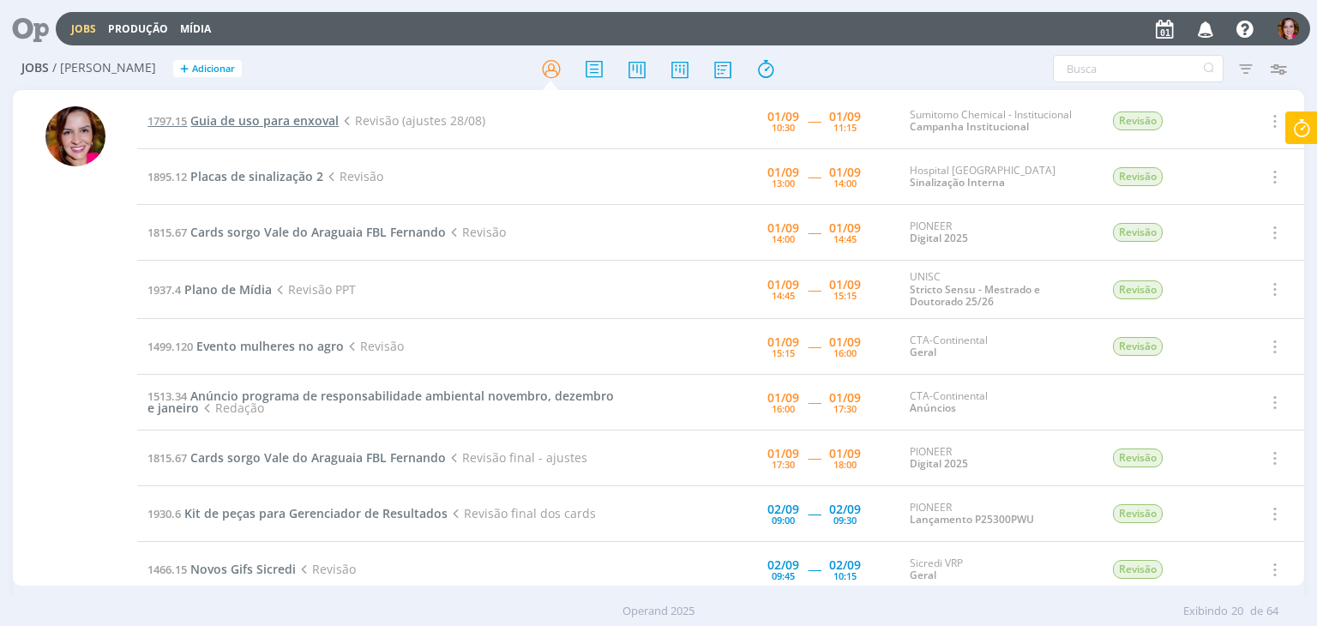
click at [292, 128] on span "Guia de uso para enxoval" at bounding box center [264, 120] width 148 height 16
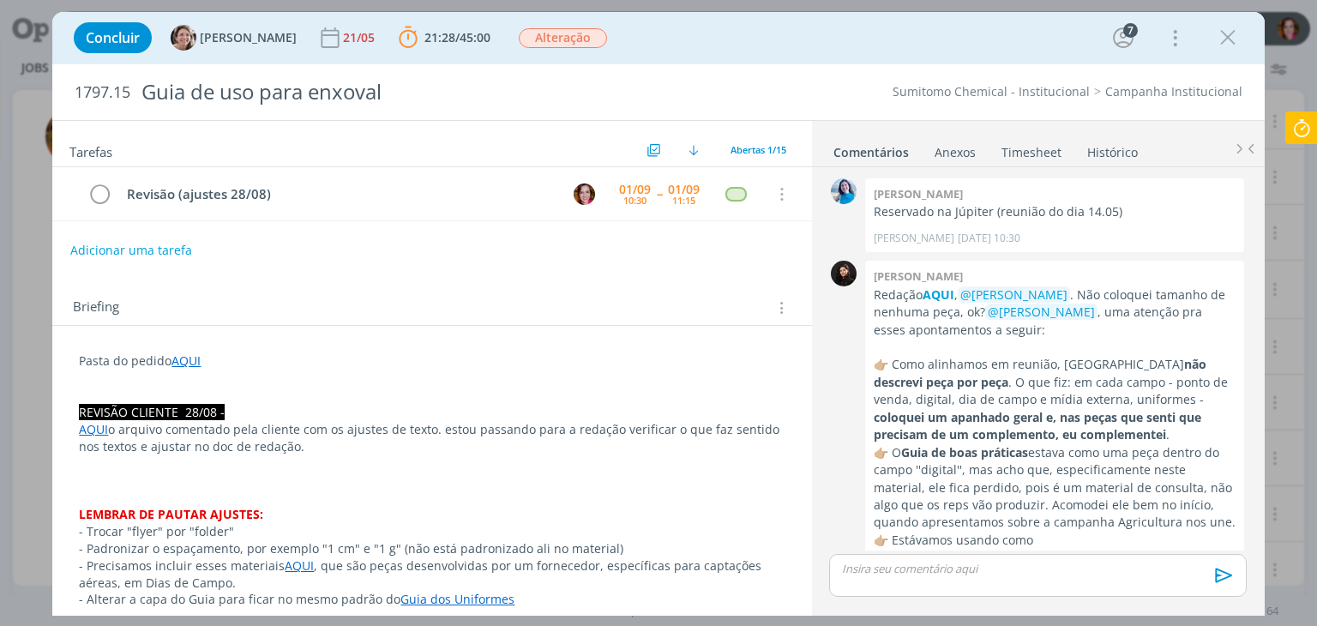
scroll to position [1453, 0]
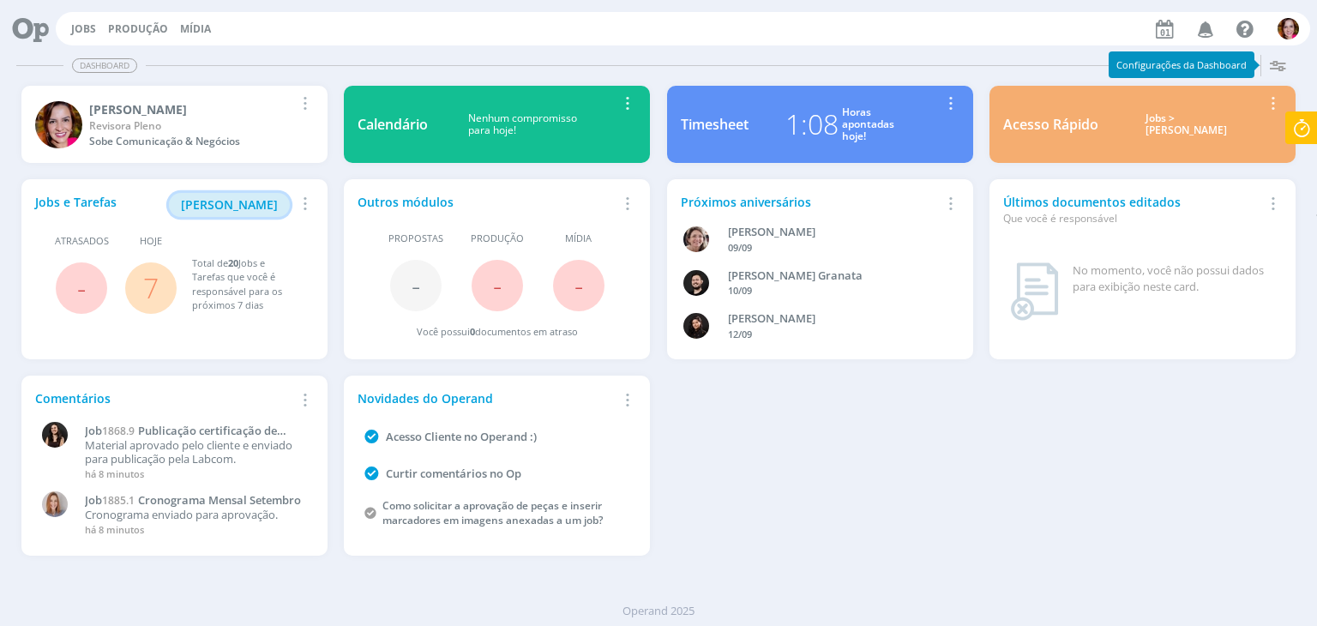
click at [250, 210] on span "[PERSON_NAME]" at bounding box center [229, 204] width 97 height 16
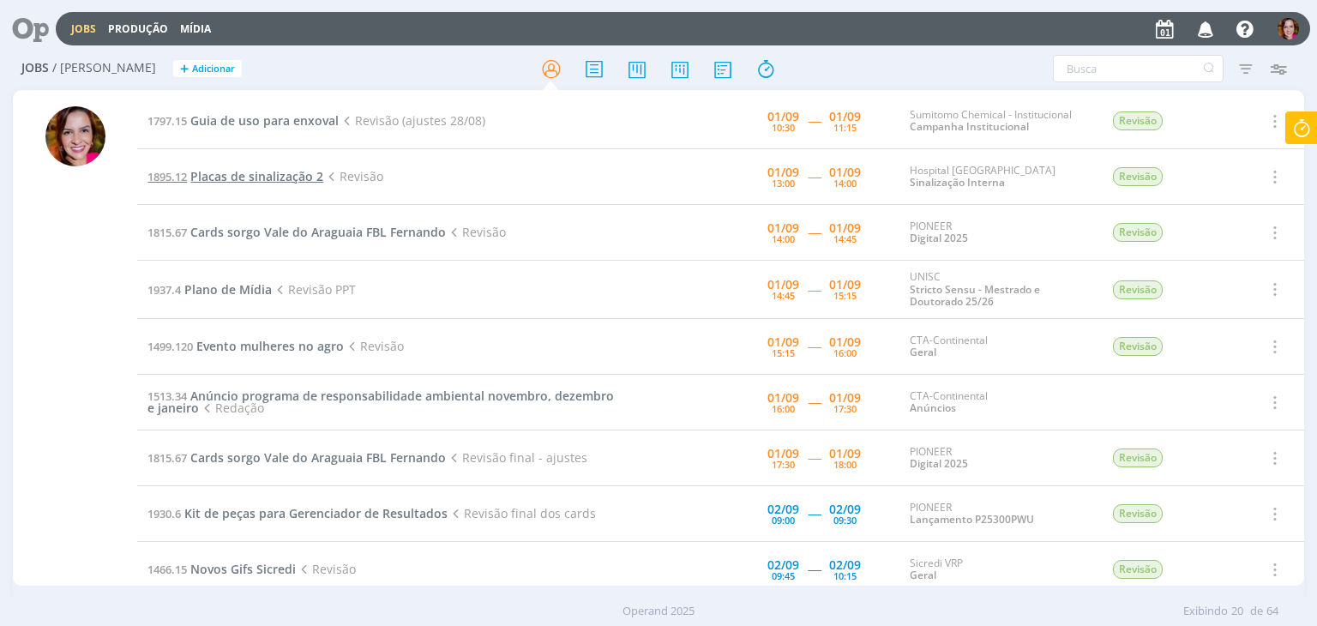
click at [304, 177] on span "Placas de sinalização 2" at bounding box center [256, 176] width 133 height 16
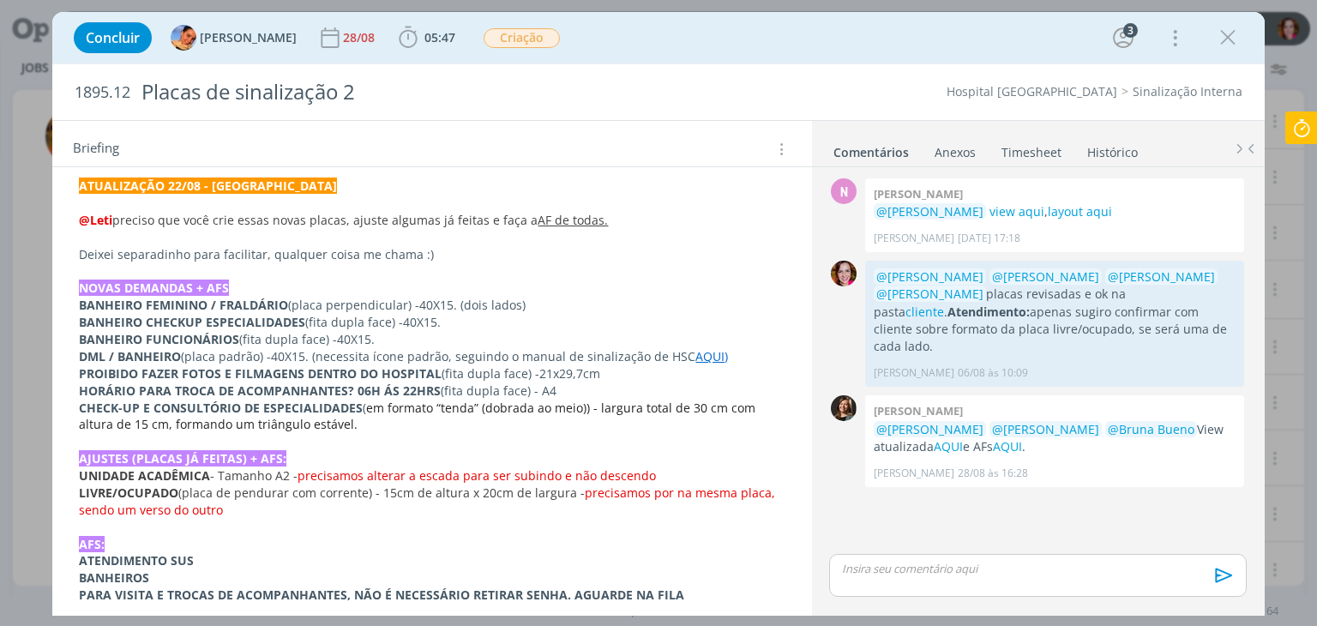
scroll to position [265, 0]
click at [934, 438] on link "AQUI" at bounding box center [948, 446] width 29 height 16
click at [700, 356] on link "AQUI" at bounding box center [709, 354] width 29 height 16
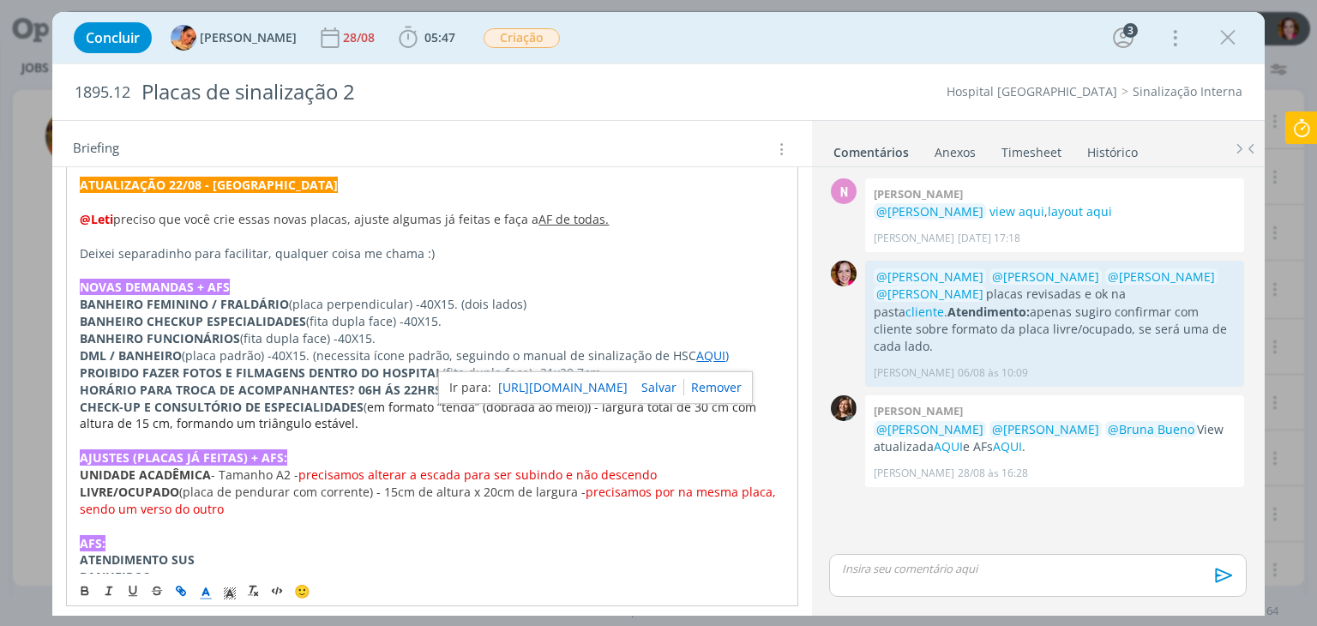
click at [620, 388] on link "https://sobeae.sharepoint.com/:b:/s/SOBEAE/EdAp5opwN35DsYkie6y-Pg0B-7k7lu3gmSOt…" at bounding box center [562, 387] width 129 height 22
click at [600, 388] on link "https://sobeae.sharepoint.com/:b:/s/SOBEAE/EdAp5opwN35DsYkie6y-Pg0B-7k7lu3gmSOt…" at bounding box center [562, 387] width 129 height 22
click at [451, 347] on span "40X15. (necessita ícone padrão, seguindo o manual de sinalização de HSC" at bounding box center [484, 355] width 424 height 16
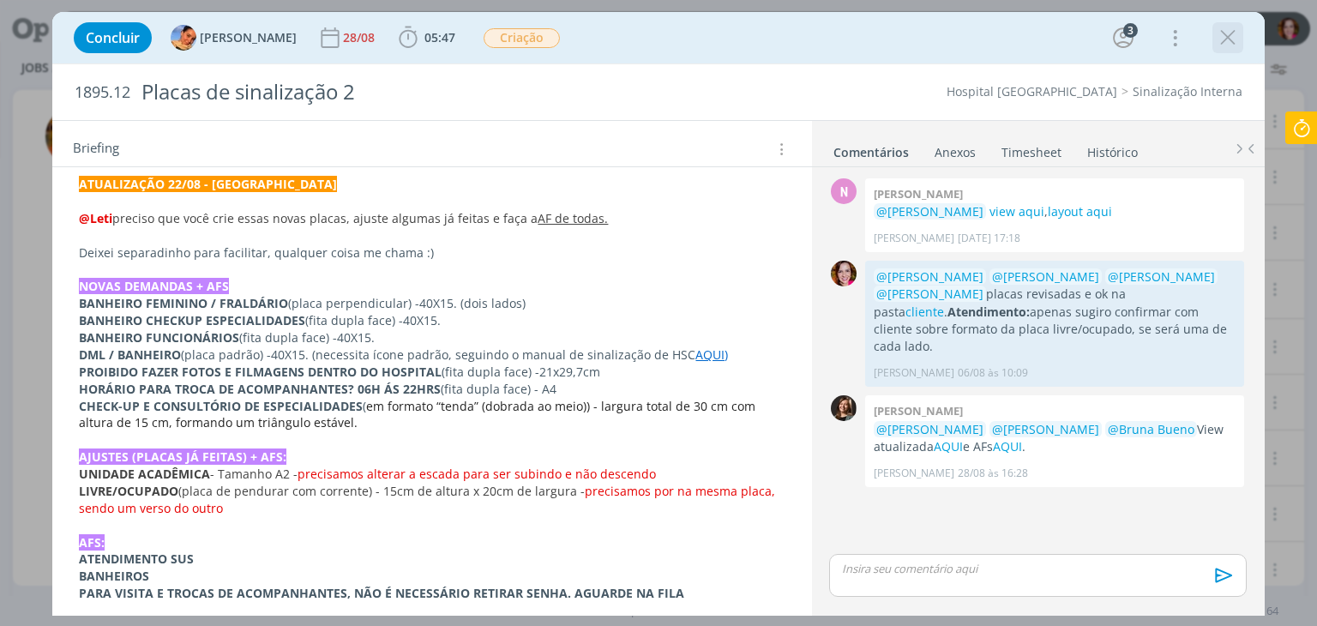
click at [1224, 44] on icon "dialog" at bounding box center [1228, 38] width 26 height 26
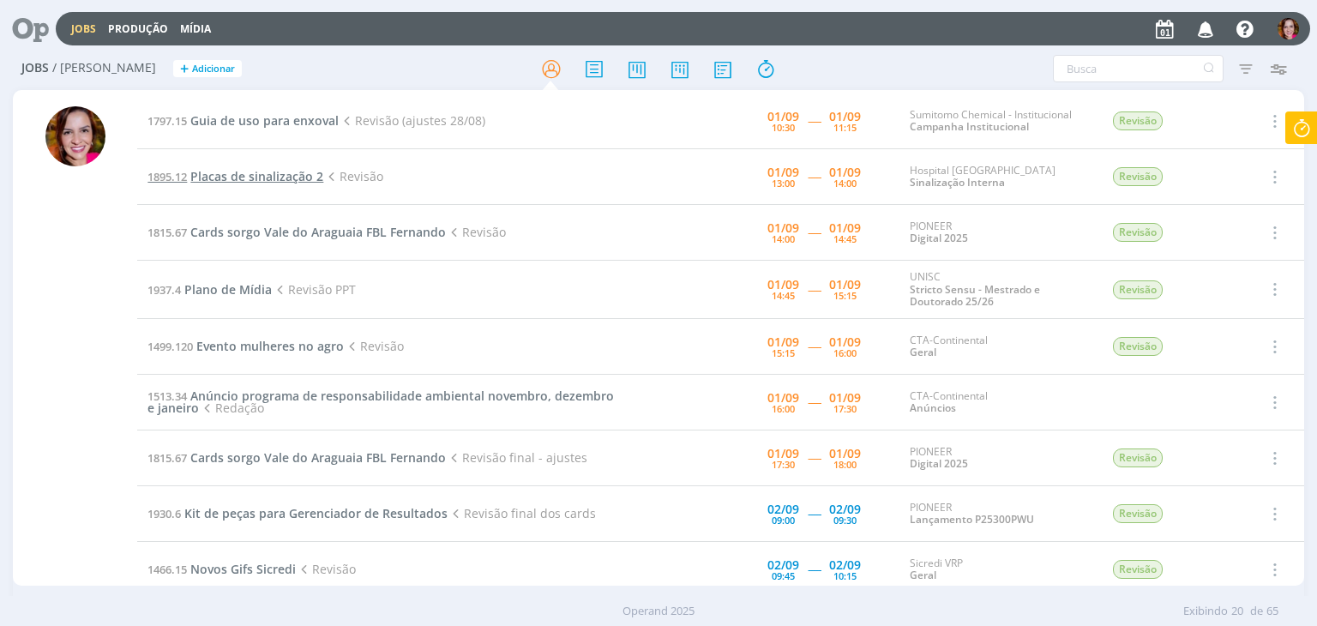
click at [238, 178] on span "Placas de sinalização 2" at bounding box center [256, 176] width 133 height 16
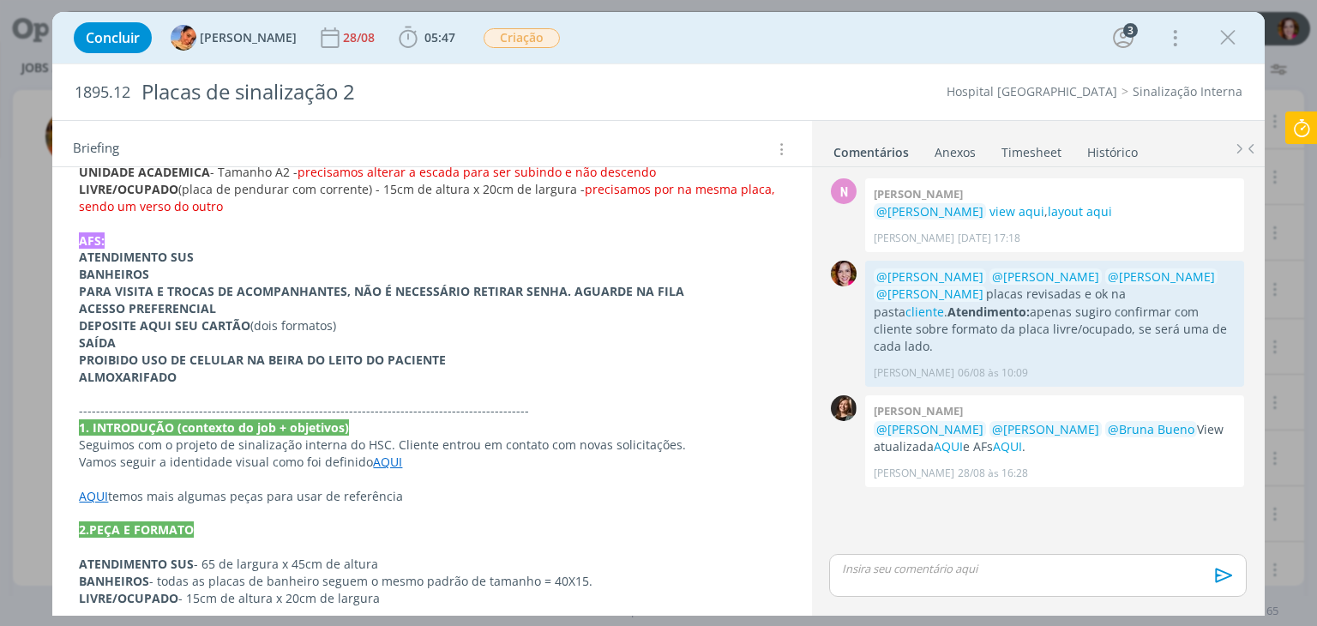
scroll to position [561, 0]
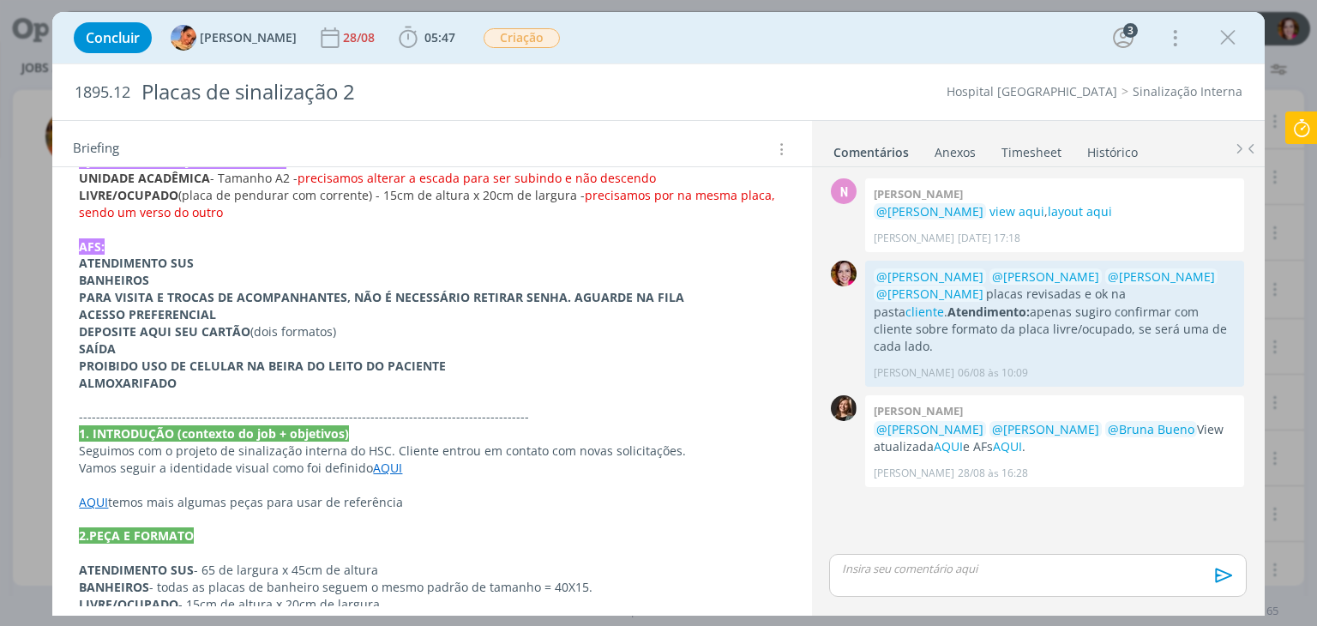
click at [806, 406] on div "Tarefas Usar Job de template Ordenar por: Prazo crescente Prazo decrescente Ord…" at bounding box center [658, 368] width 1212 height 496
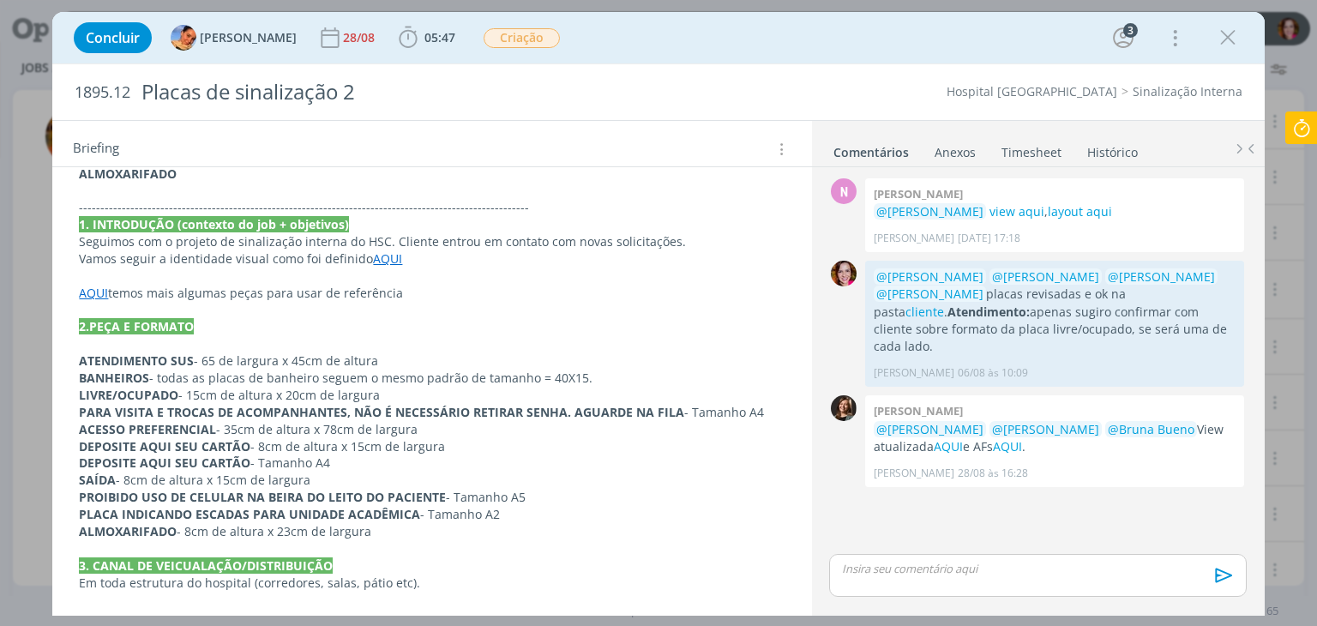
scroll to position [751, 0]
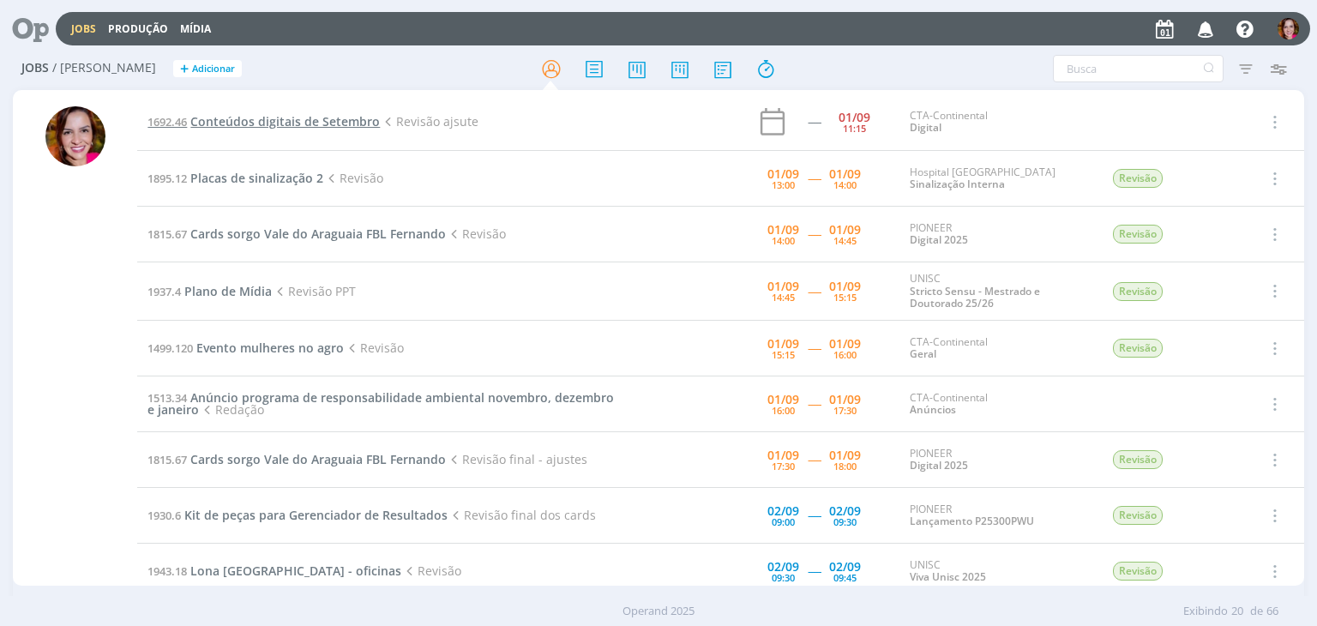
click at [322, 120] on span "Conteúdos digitais de Setembro" at bounding box center [285, 121] width 190 height 16
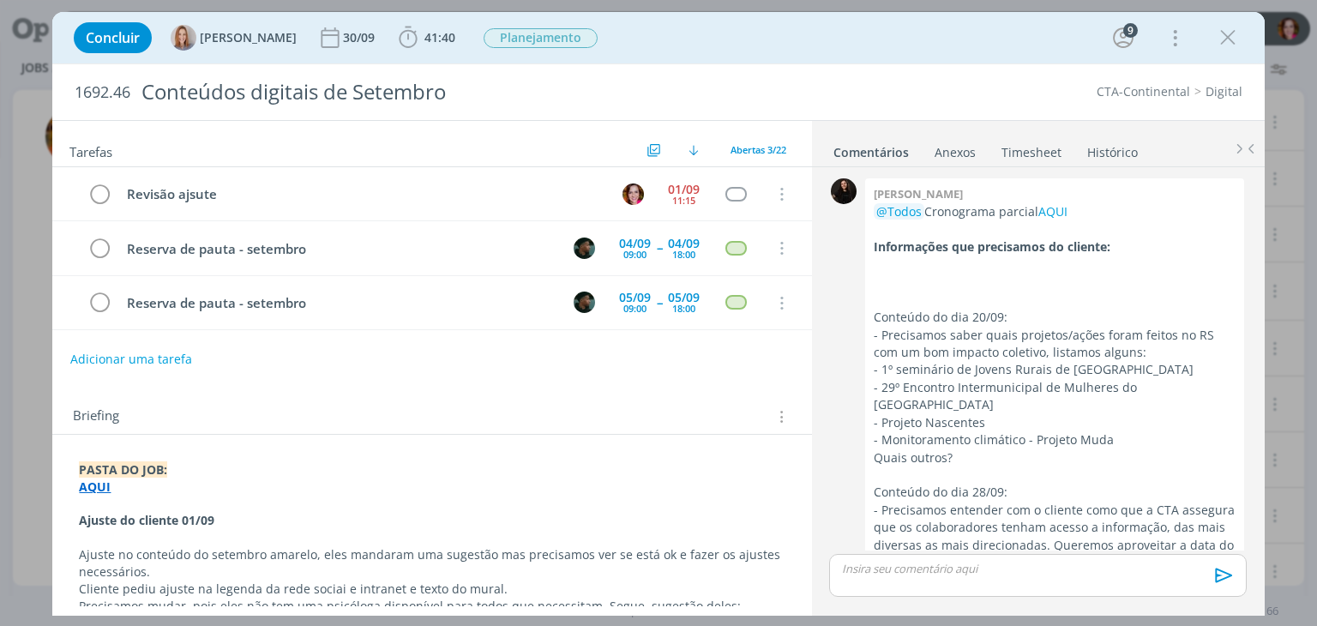
scroll to position [2596, 0]
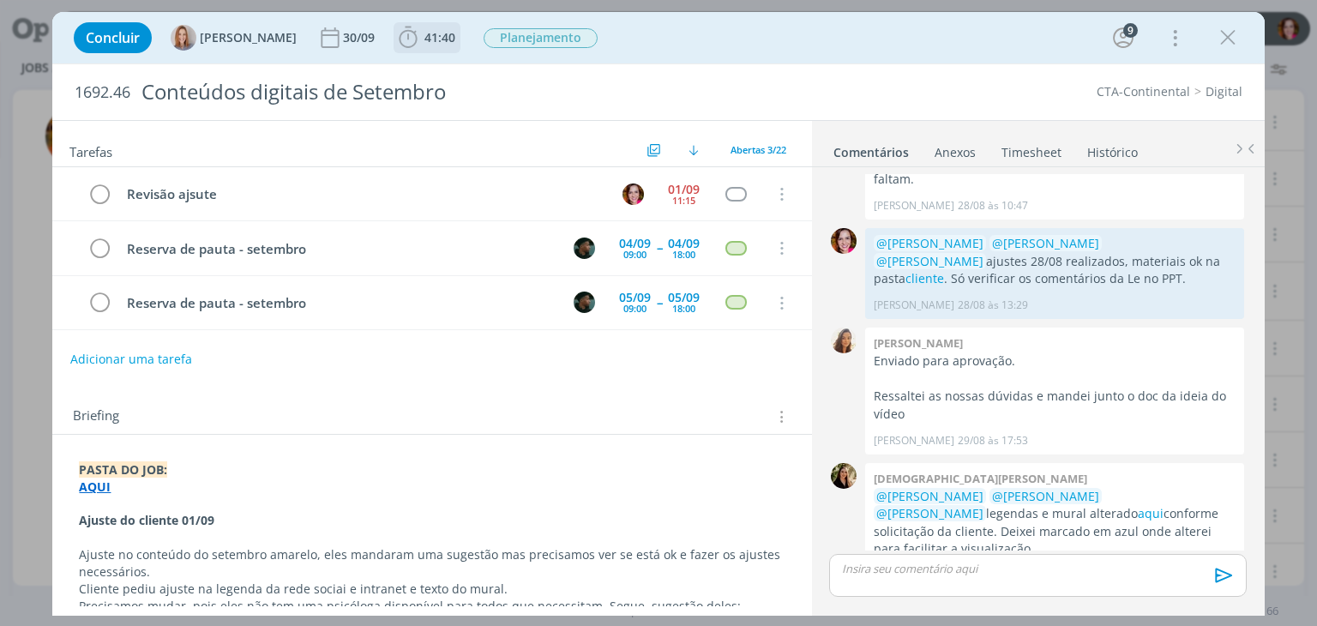
click at [424, 45] on span "41:40" at bounding box center [426, 38] width 63 height 26
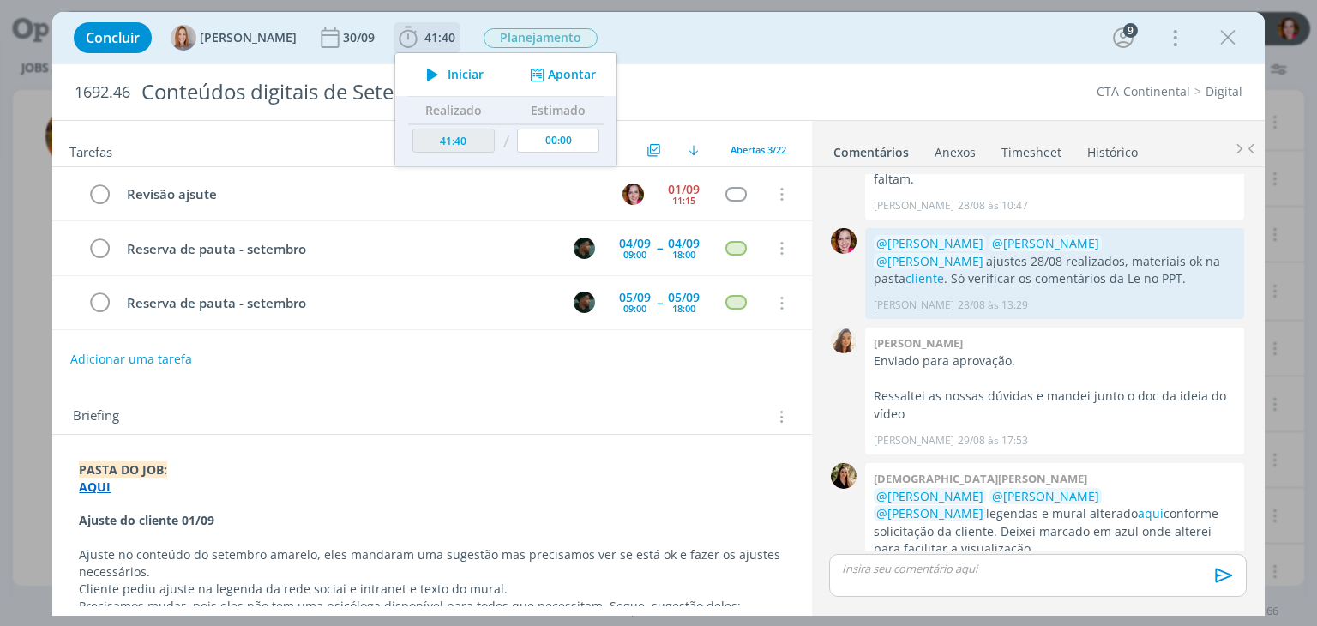
click at [441, 81] on icon "dialog" at bounding box center [433, 74] width 30 height 22
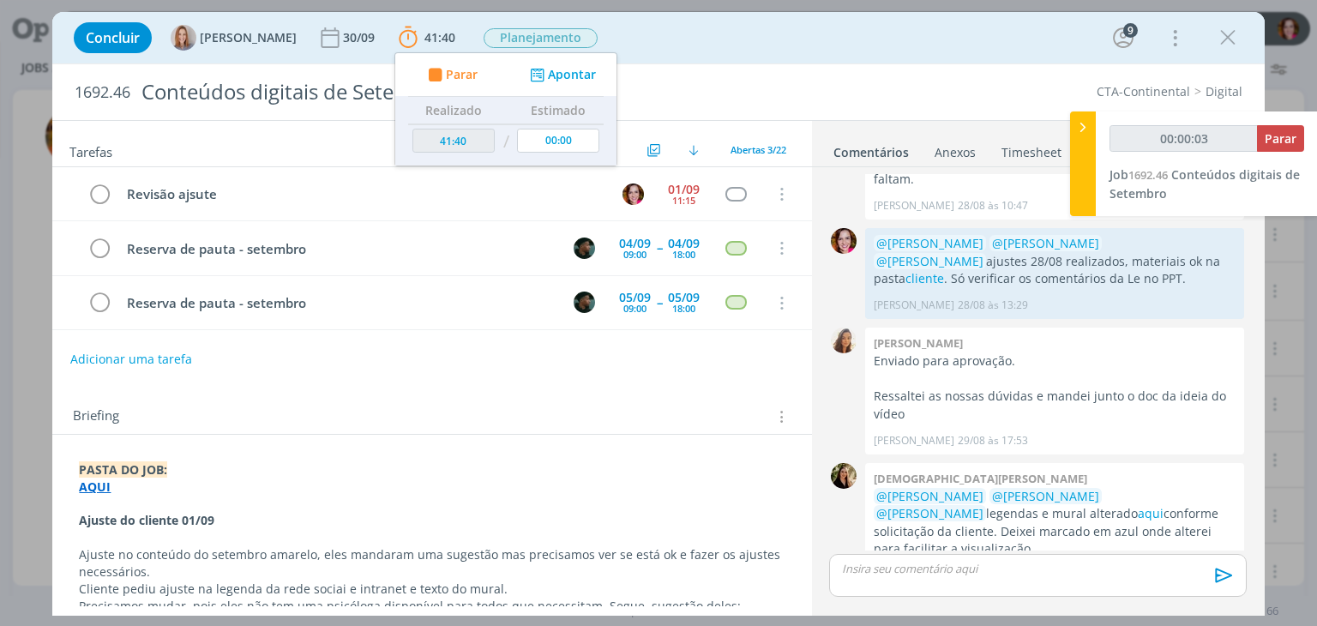
drag, startPoint x: 811, startPoint y: 238, endPoint x: 810, endPoint y: 274, distance: 36.9
click at [810, 274] on div "Tarefas Usar Job de template Ordenar por: Prazo crescente Prazo decrescente Ord…" at bounding box center [658, 368] width 1212 height 496
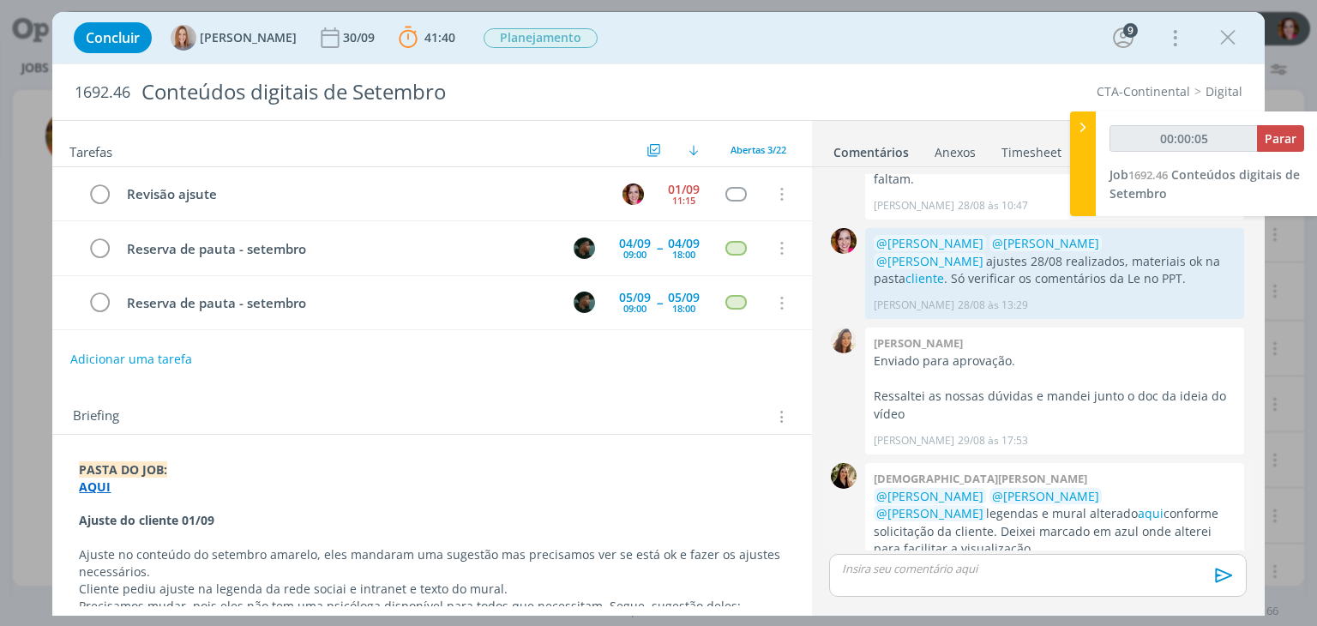
click at [936, 488] on p "@[PERSON_NAME] @[PERSON_NAME] @[PERSON_NAME] legendas e mural alterado aqui con…" at bounding box center [1055, 523] width 362 height 70
click at [1138, 505] on link "aqui" at bounding box center [1151, 513] width 26 height 16
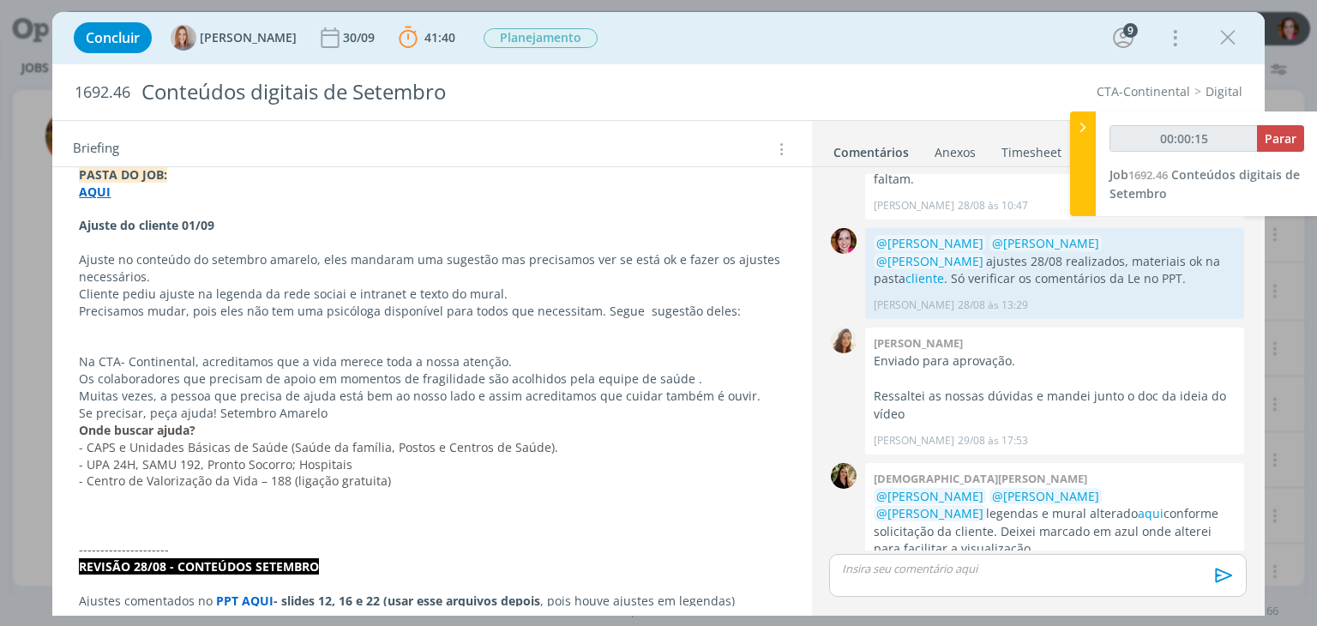
scroll to position [322, 0]
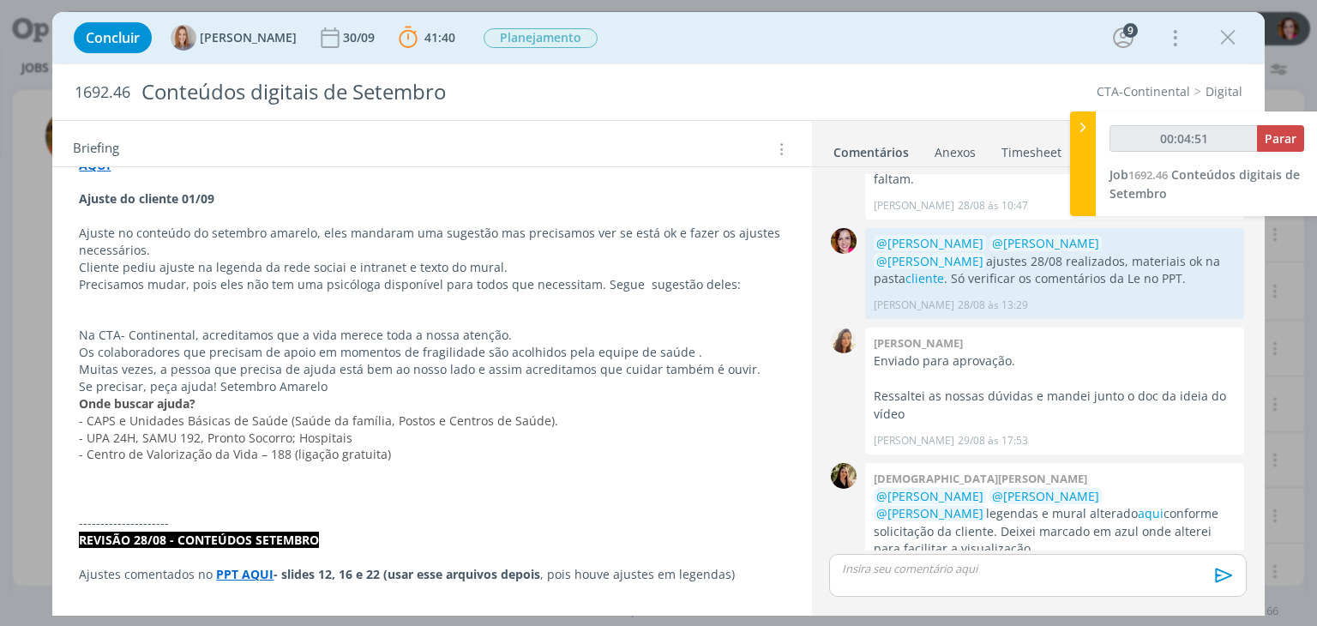
click at [1162, 623] on link "View" at bounding box center [1175, 631] width 27 height 16
type input "00:05:05"
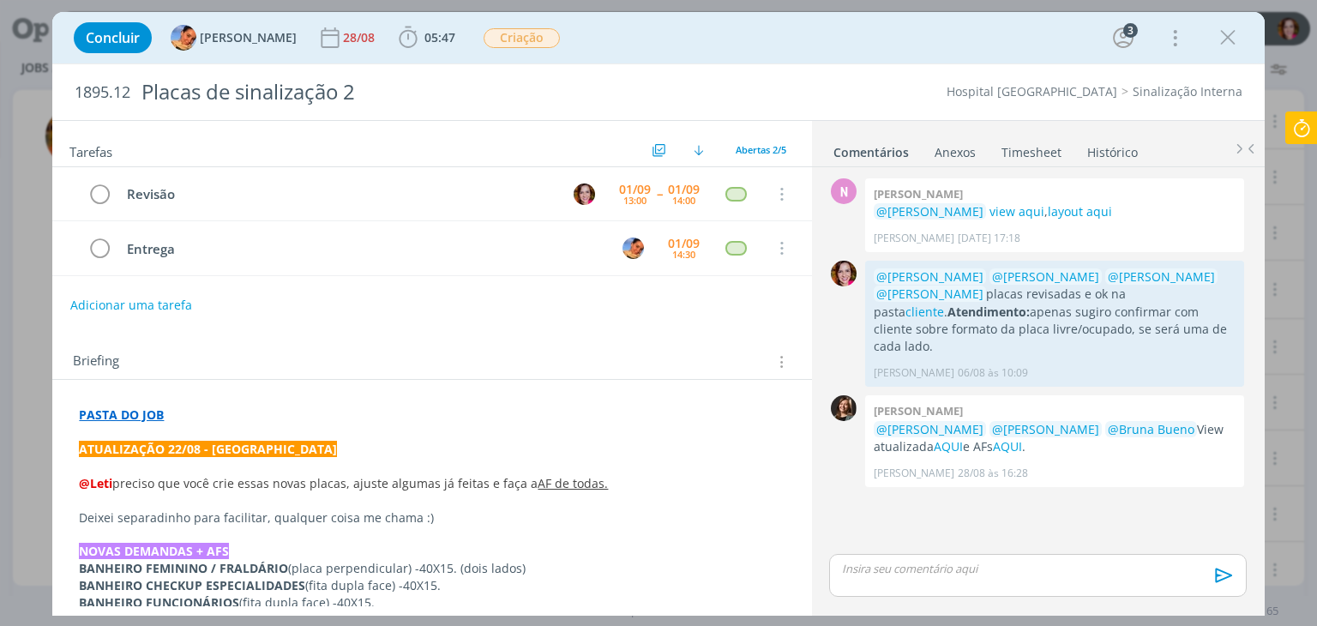
click at [1301, 135] on icon at bounding box center [1301, 127] width 31 height 33
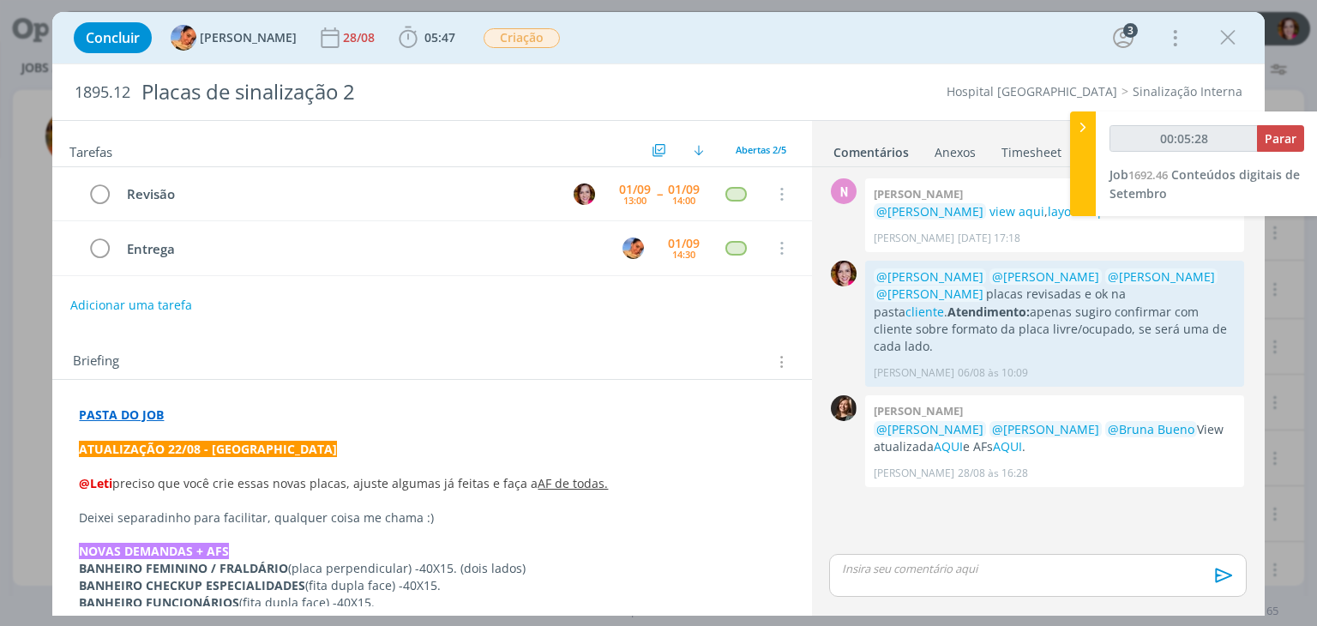
type input "00:05:29"
click at [1268, 147] on button "Parar" at bounding box center [1280, 138] width 47 height 27
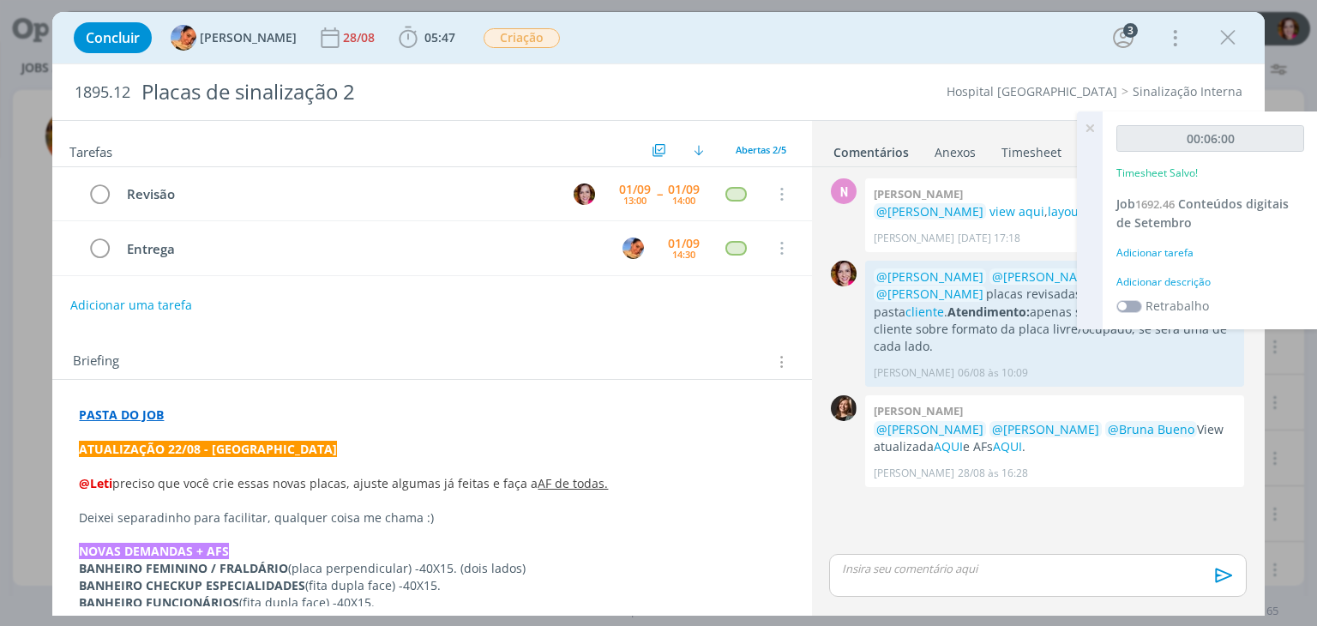
click at [1156, 276] on div "Adicionar descrição" at bounding box center [1210, 281] width 188 height 15
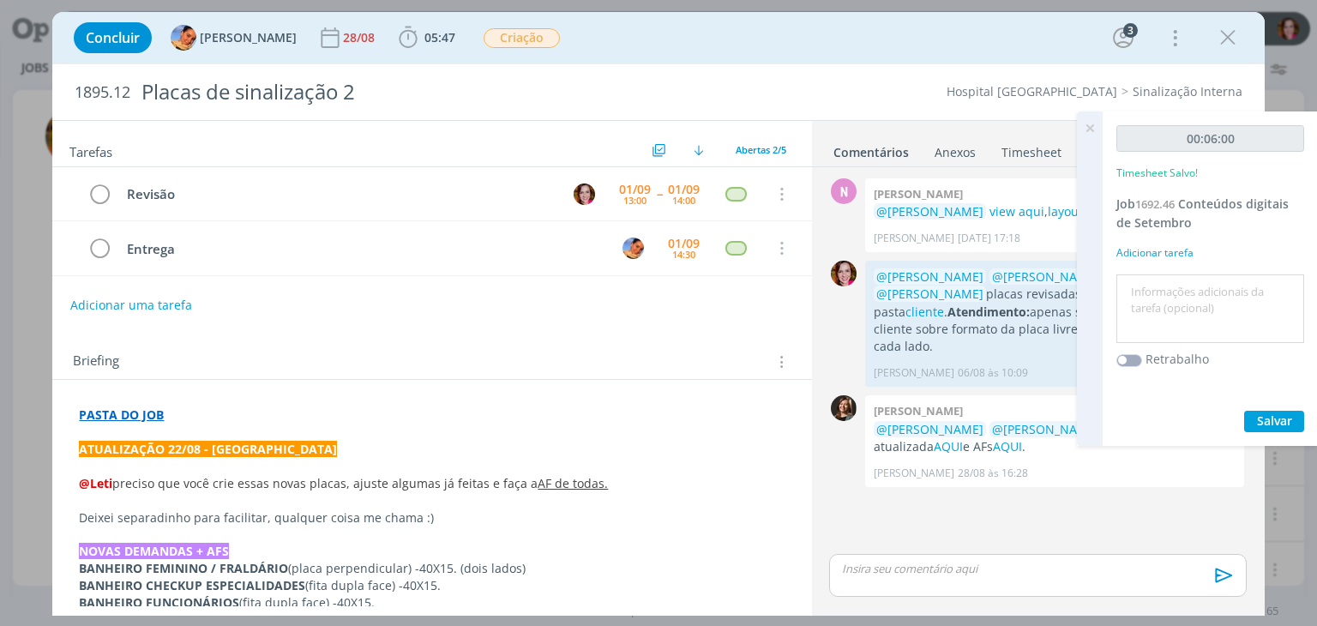
click at [1150, 298] on textarea at bounding box center [1210, 309] width 179 height 61
type textarea "Revisão ajustes 1º/09"
click at [1271, 418] on span "Salvar" at bounding box center [1274, 420] width 35 height 16
click at [1086, 129] on icon at bounding box center [1089, 127] width 31 height 33
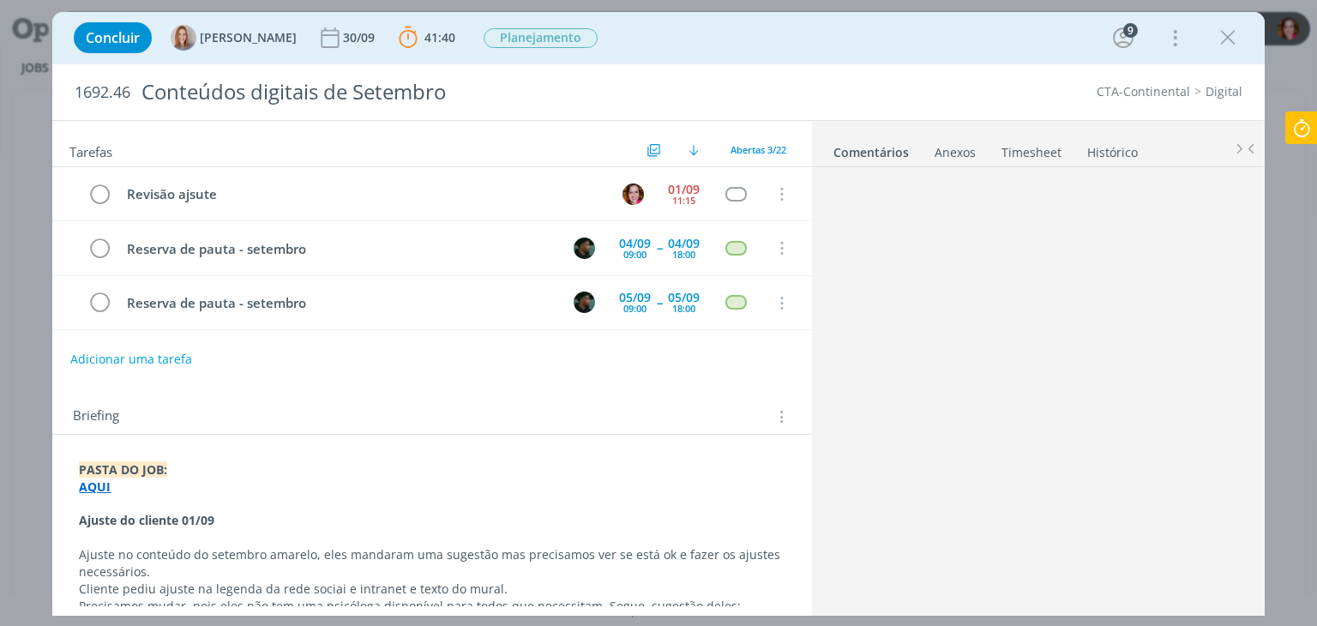
scroll to position [2596, 0]
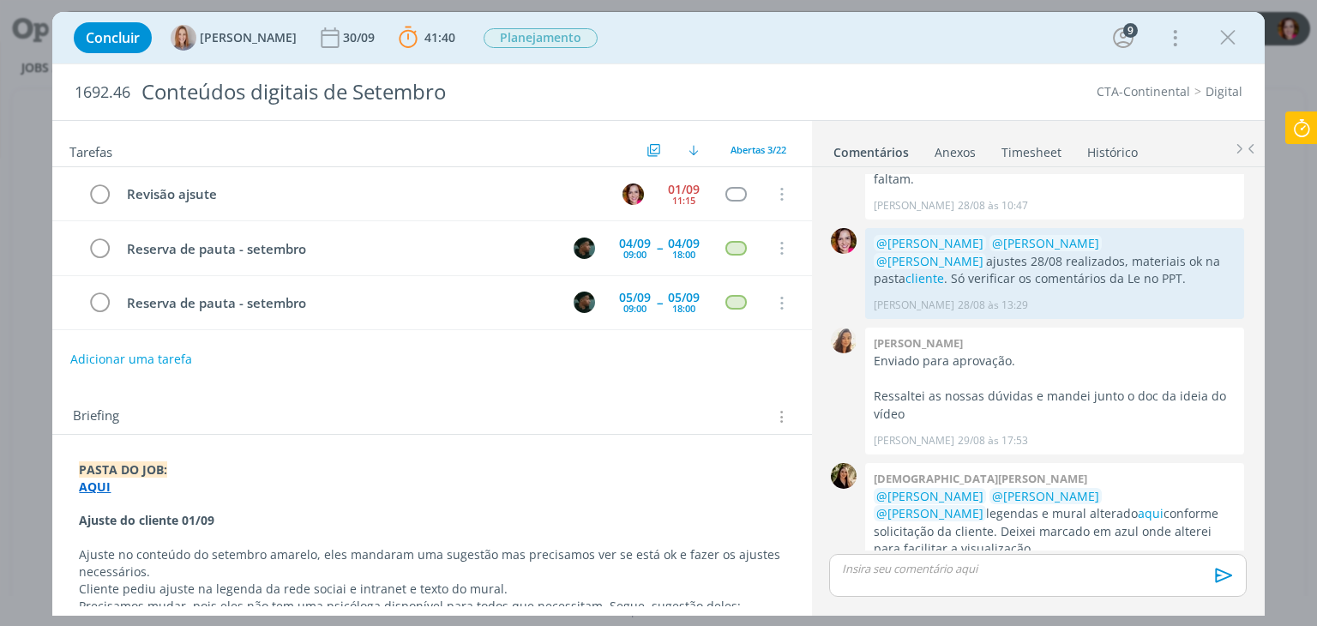
click at [847, 563] on p "dialog" at bounding box center [1037, 568] width 389 height 15
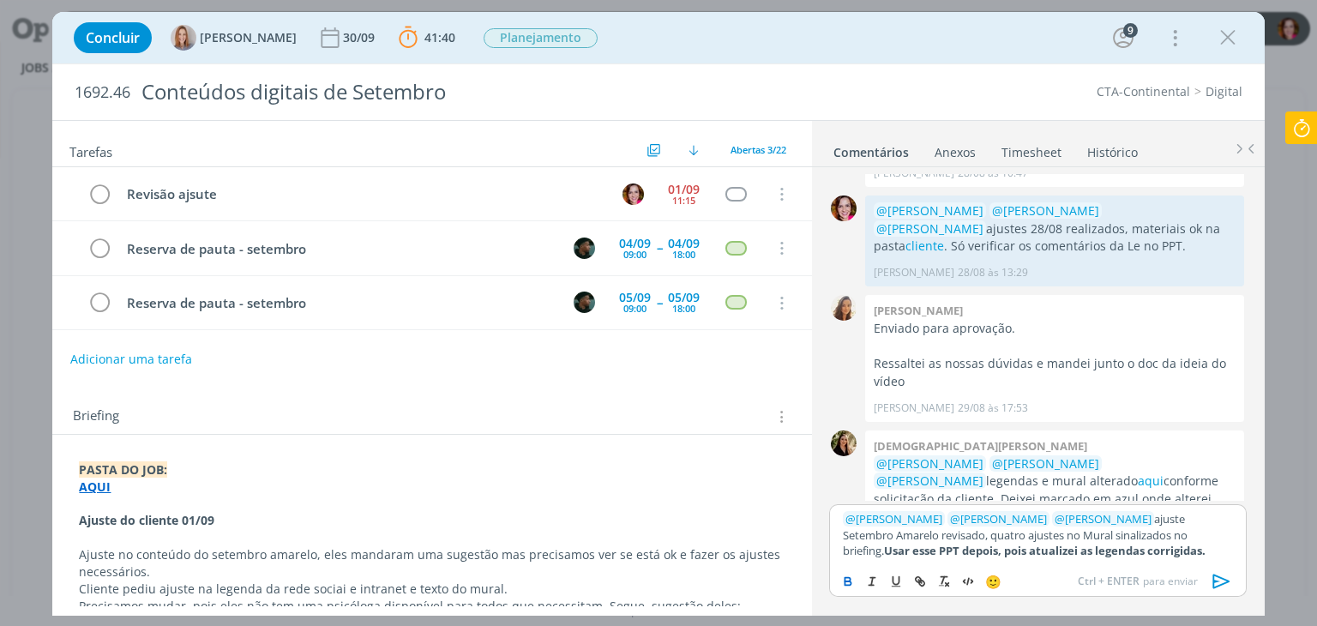
click at [282, 495] on p "dialog" at bounding box center [432, 503] width 706 height 17
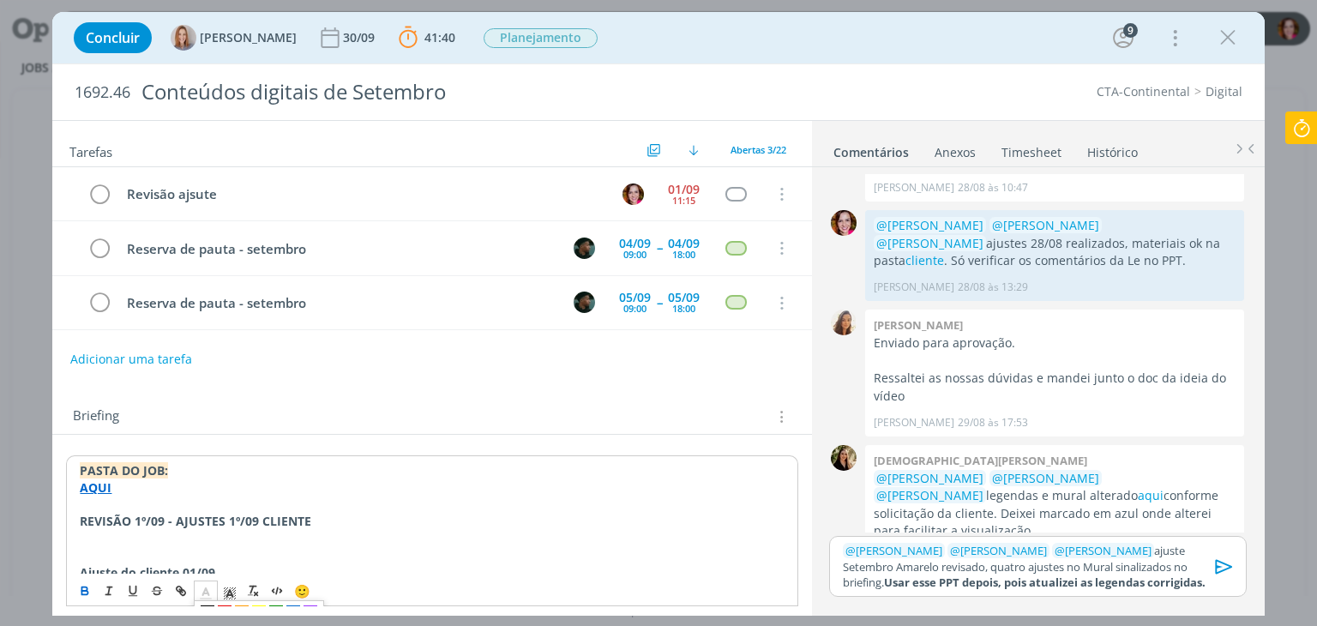
click at [203, 591] on polyline "dialog" at bounding box center [206, 591] width 6 height 7
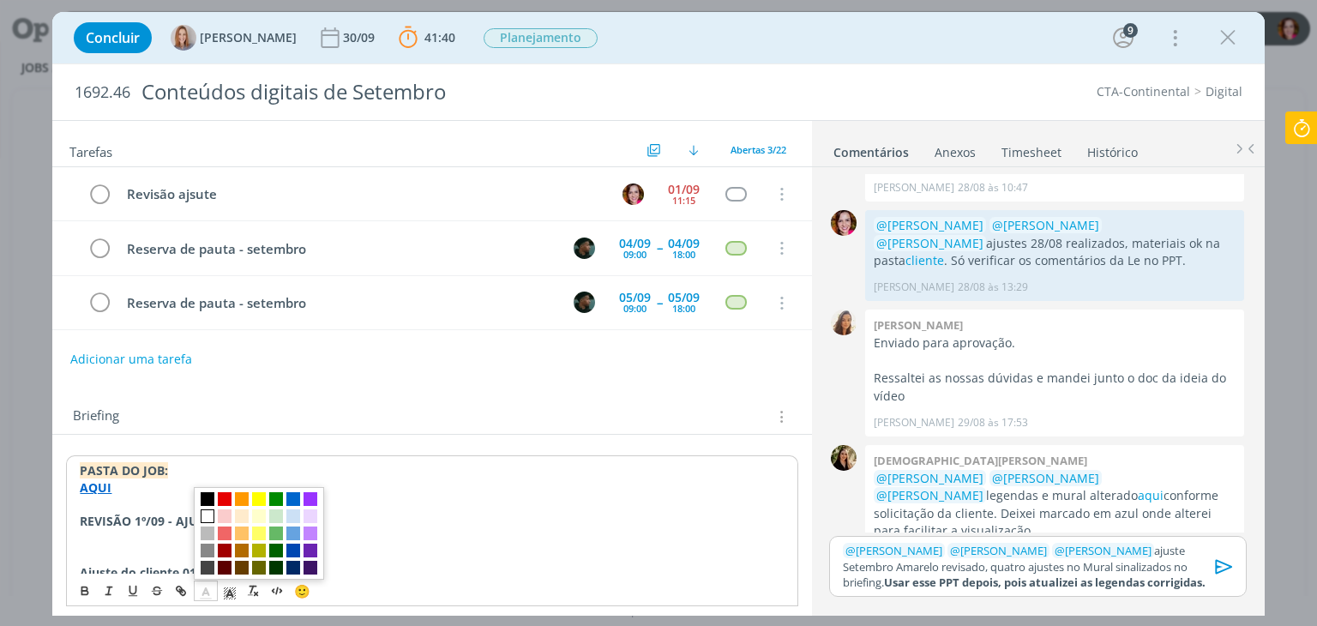
click at [202, 518] on span "dialog" at bounding box center [208, 516] width 14 height 14
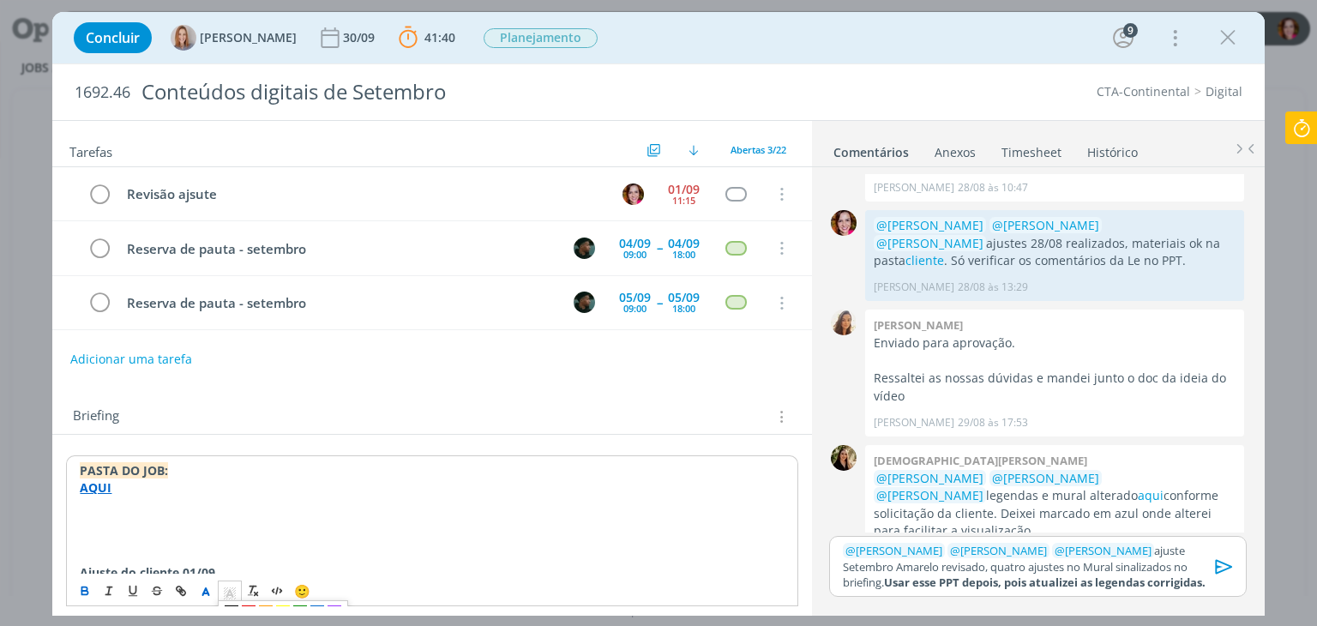
click at [230, 593] on icon "dialog" at bounding box center [229, 593] width 15 height 15
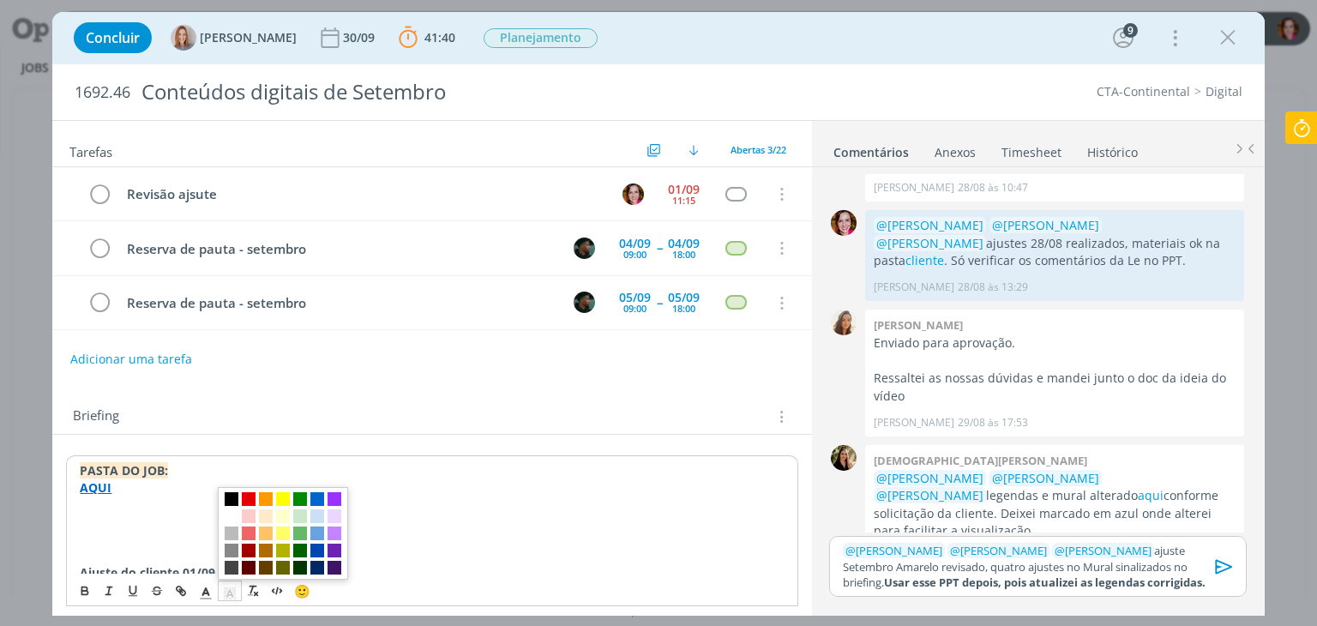
click at [230, 593] on icon "dialog" at bounding box center [229, 593] width 15 height 15
click at [234, 497] on span "dialog" at bounding box center [232, 499] width 14 height 14
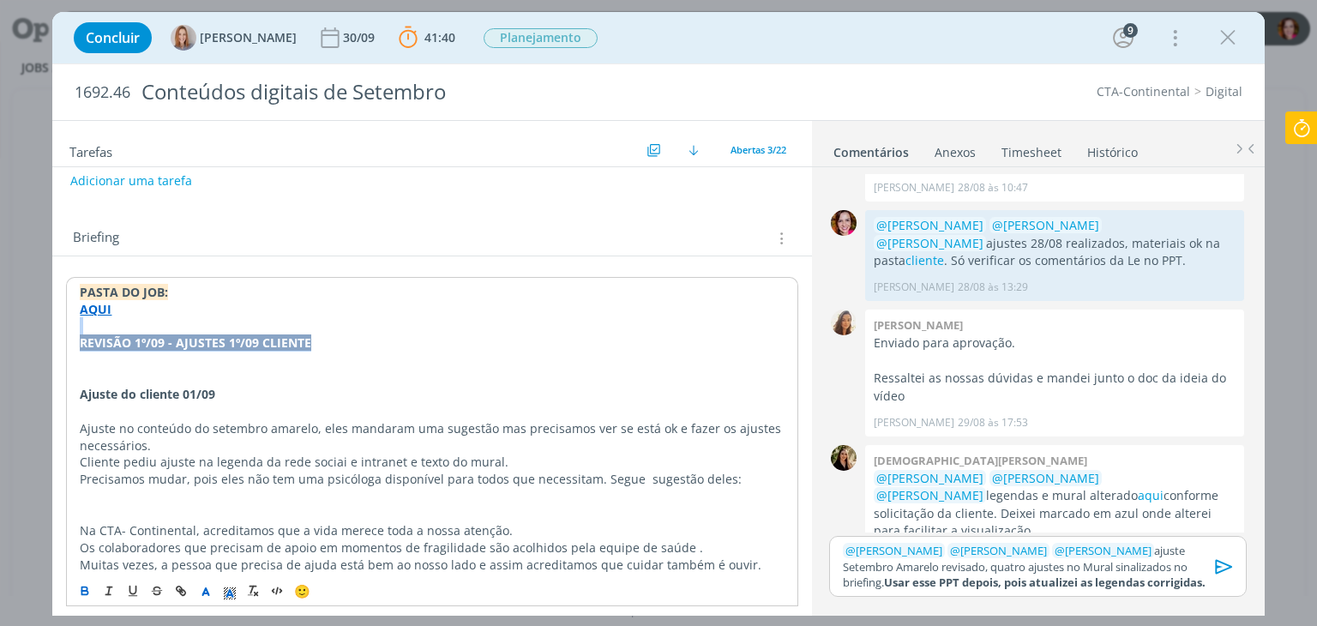
scroll to position [171, 0]
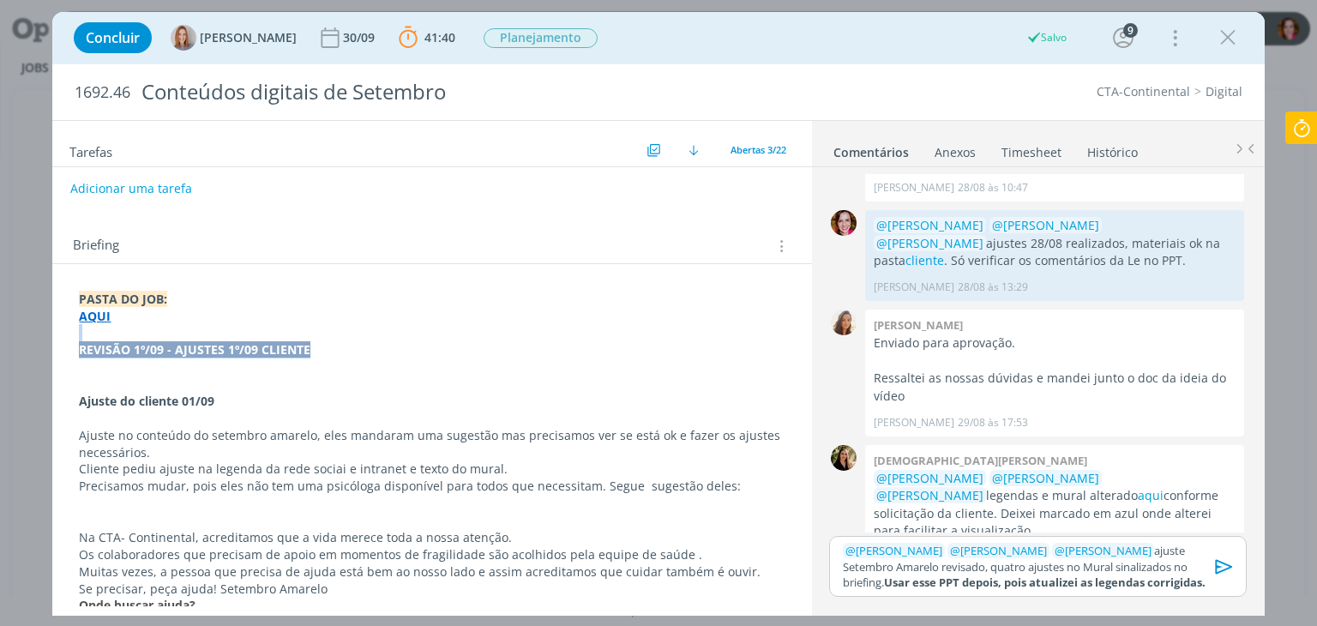
click at [371, 346] on p "REVISÃO 1º/09 - AJUSTES 1º/09 CLIENTE" at bounding box center [432, 349] width 706 height 17
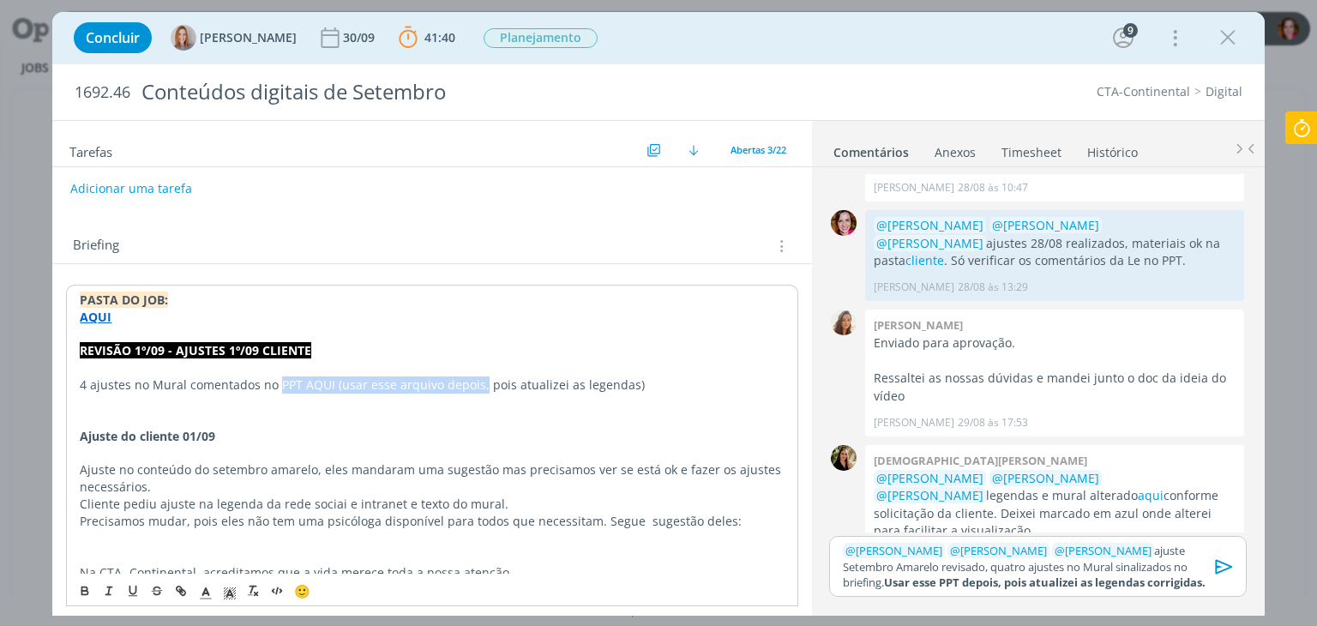
drag, startPoint x: 275, startPoint y: 378, endPoint x: 477, endPoint y: 382, distance: 201.6
click at [477, 382] on p "4 ajustes no Mural comentados no PPT AQUI (usar esse arquivo depois, pois atual…" at bounding box center [432, 384] width 704 height 17
click at [334, 376] on strong "PPT AQUI (usar esse arquivo depois," at bounding box center [386, 384] width 215 height 16
paste input "https://sobeae.sharepoint.com/sites/SOBEAE/Documentos%20Compartilhados/Forms/Al…"
type input "https://sobeae.sharepoint.com/sites/SOBEAE/Documentos%20Compartilhados/Forms/Al…"
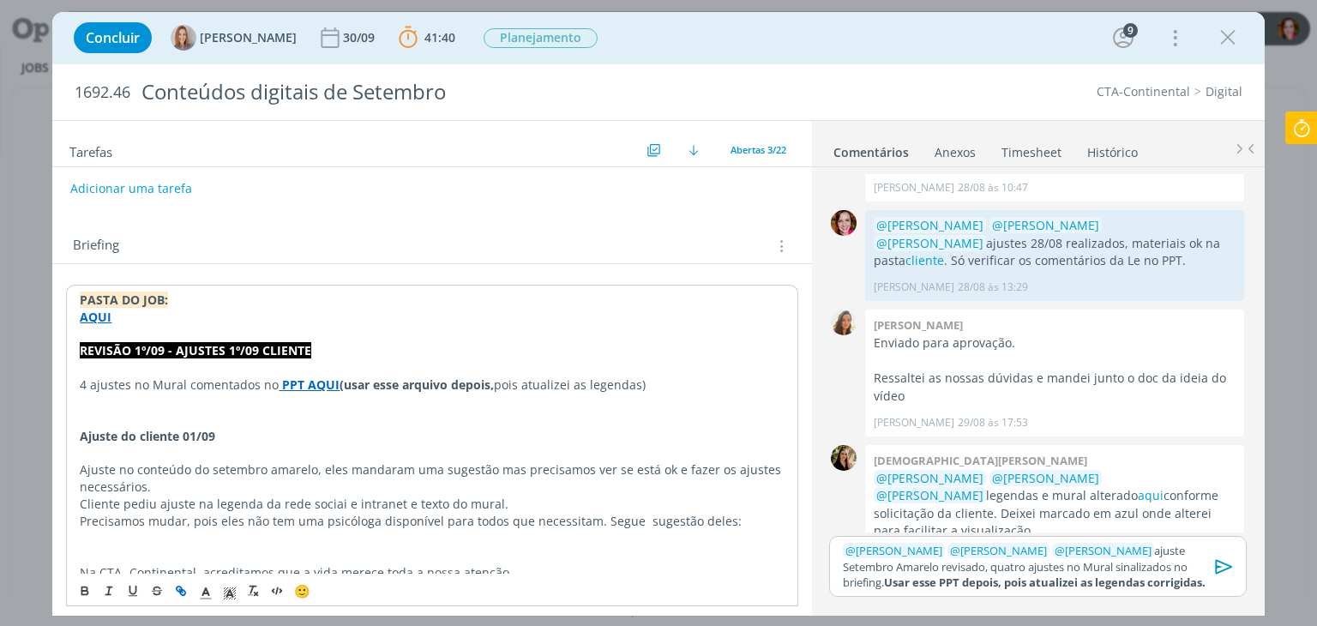
scroll to position [0, 0]
click at [315, 376] on strong "PPT AQUI" at bounding box center [310, 384] width 57 height 16
click at [327, 411] on link "https://sobeae.sharepoint.com/sites/SOBEAE/Documentos%20Compartilhados/Forms/Al…" at bounding box center [273, 417] width 168 height 22
click at [1227, 570] on icon "dialog" at bounding box center [1225, 567] width 26 height 26
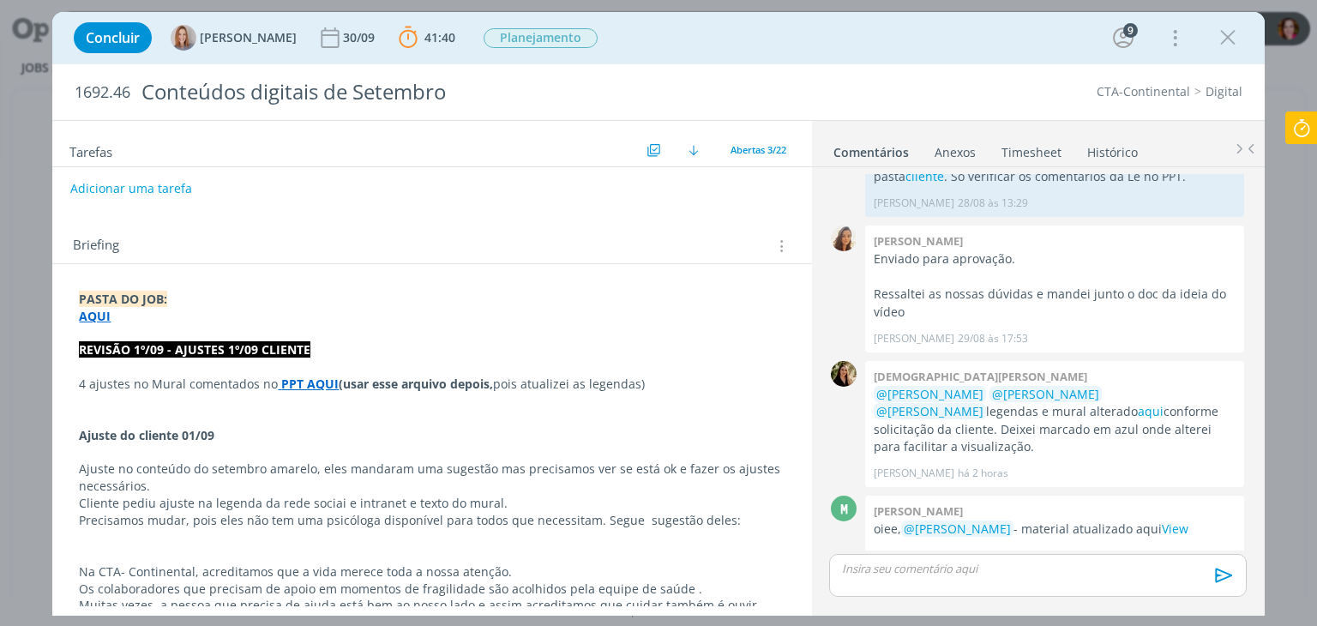
scroll to position [2713, 0]
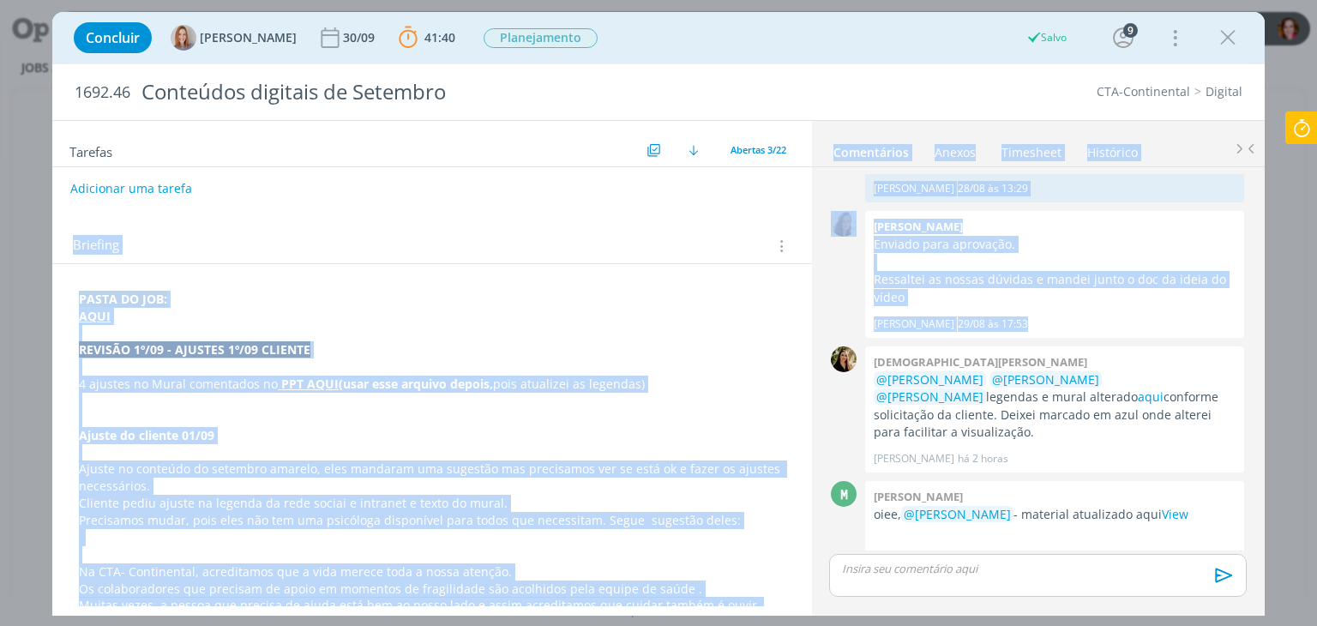
drag, startPoint x: 812, startPoint y: 262, endPoint x: 805, endPoint y: 159, distance: 103.1
click at [805, 159] on div "Tarefas Usar Job de template Ordenar por: Prazo crescente Prazo decrescente Ord…" at bounding box center [658, 368] width 1212 height 496
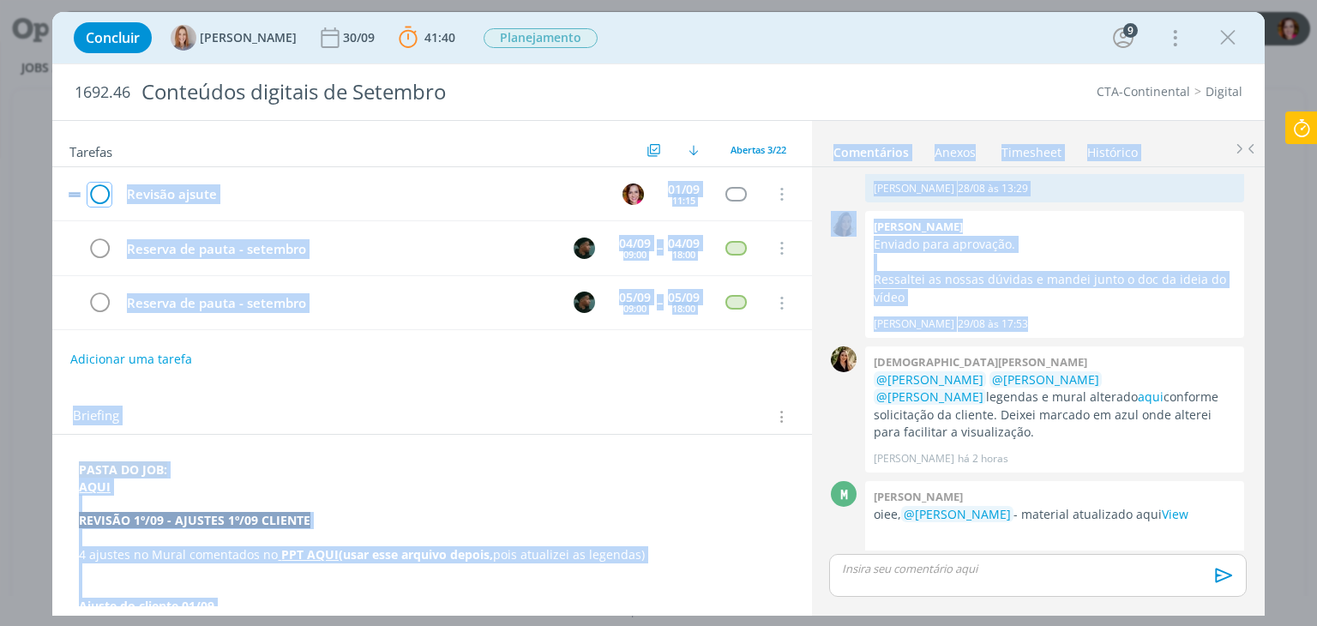
click at [99, 188] on icon "dialog" at bounding box center [99, 195] width 24 height 26
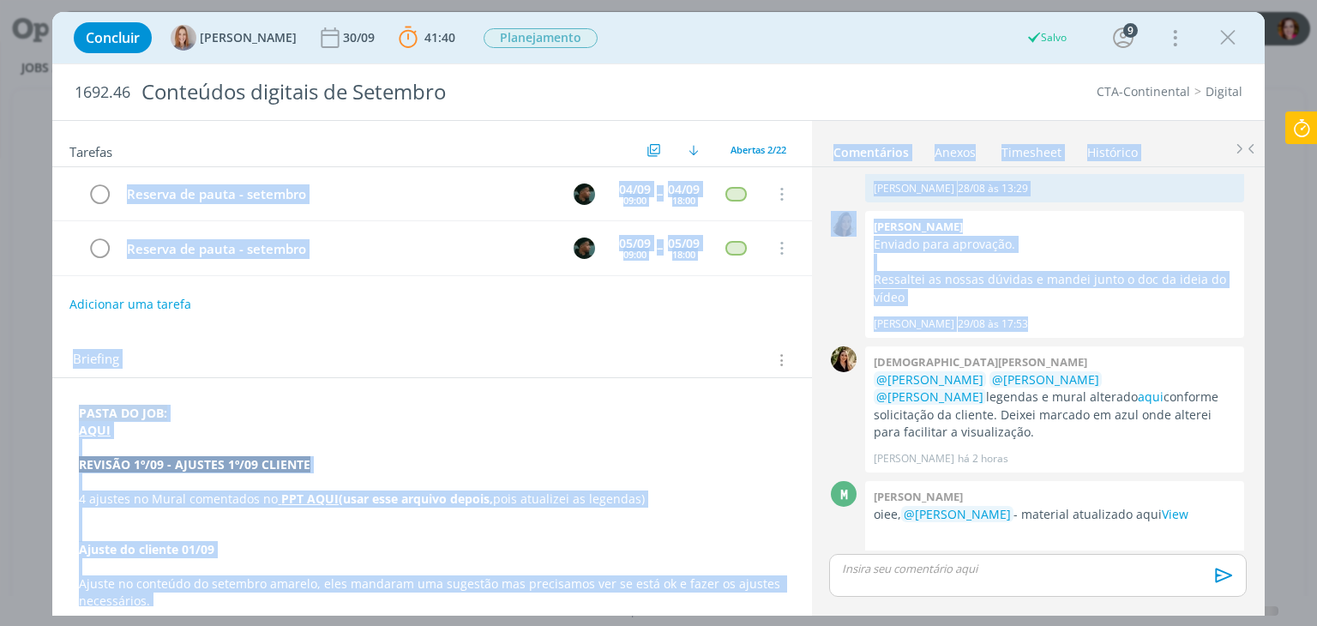
click at [137, 305] on button "Adicionar uma tarefa" at bounding box center [130, 304] width 122 height 29
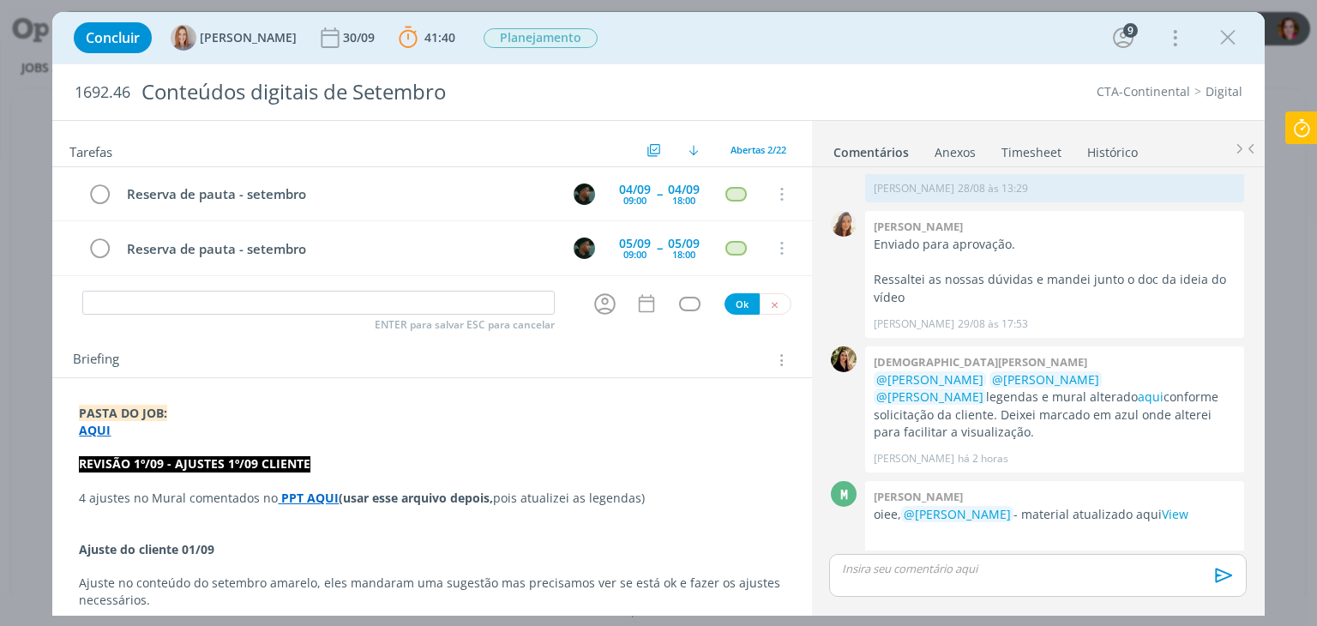
click at [137, 305] on input "dialog" at bounding box center [318, 303] width 472 height 24
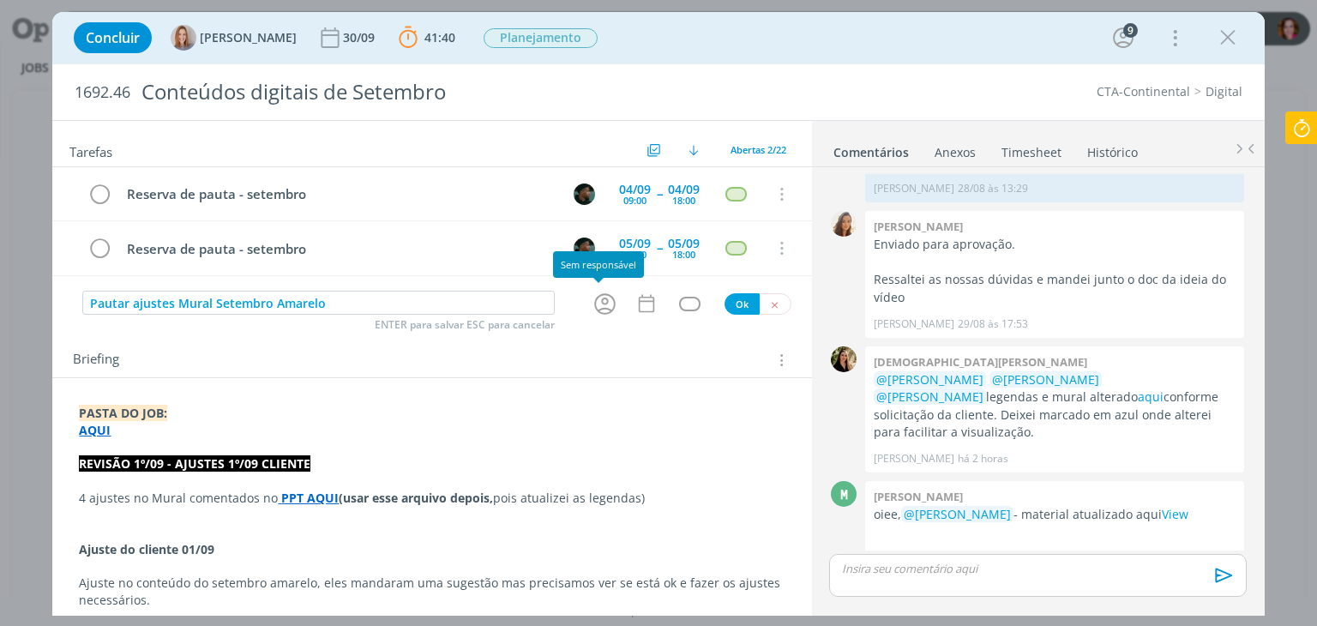
click at [593, 306] on icon "dialog" at bounding box center [605, 304] width 27 height 27
type input "Pautar ajustes Mural Setembro Amarelo"
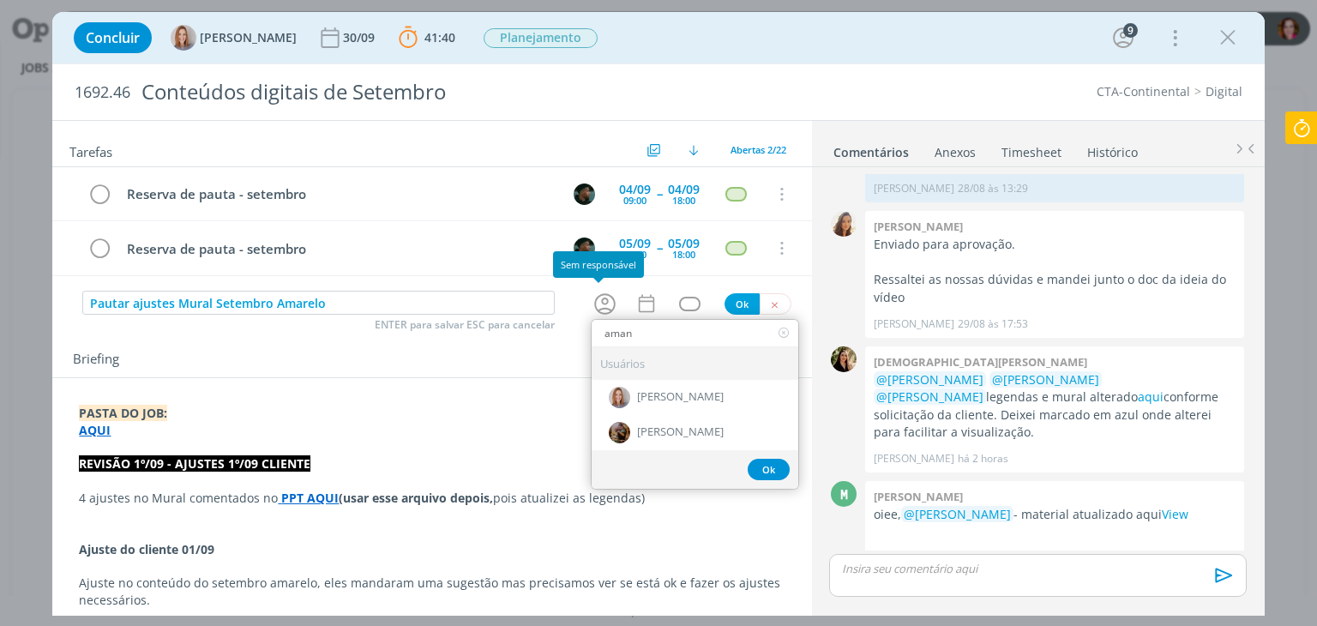
type input "aman"
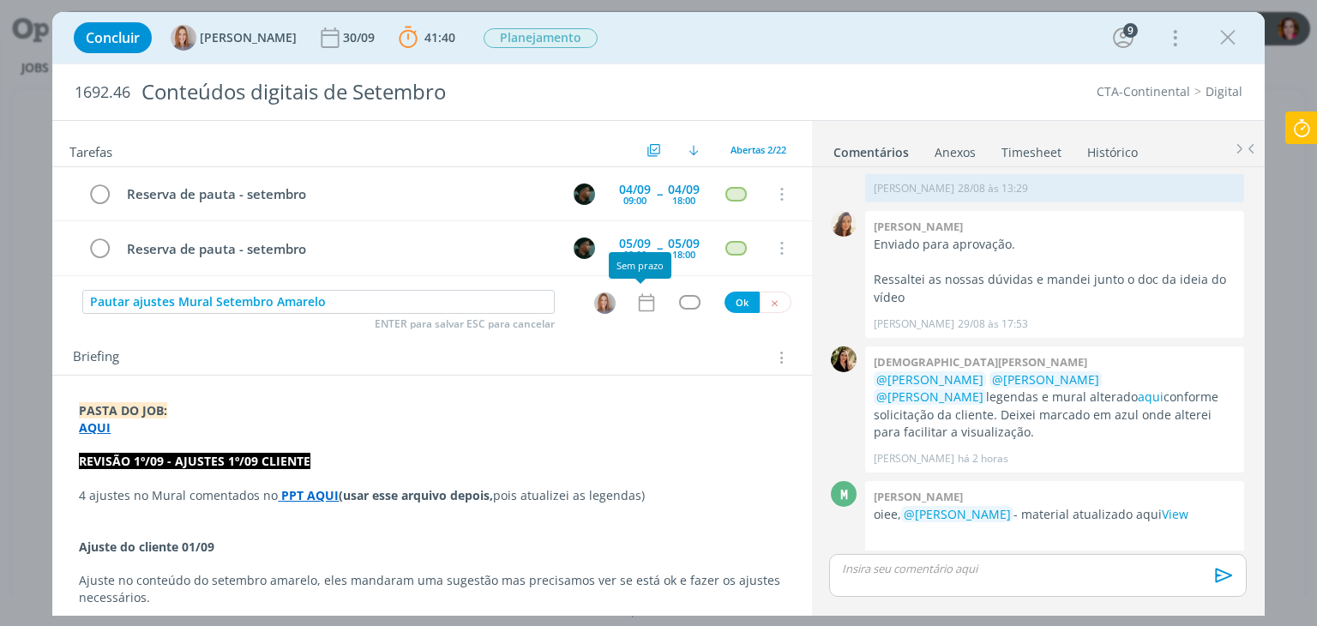
click at [638, 298] on icon "dialog" at bounding box center [645, 302] width 15 height 18
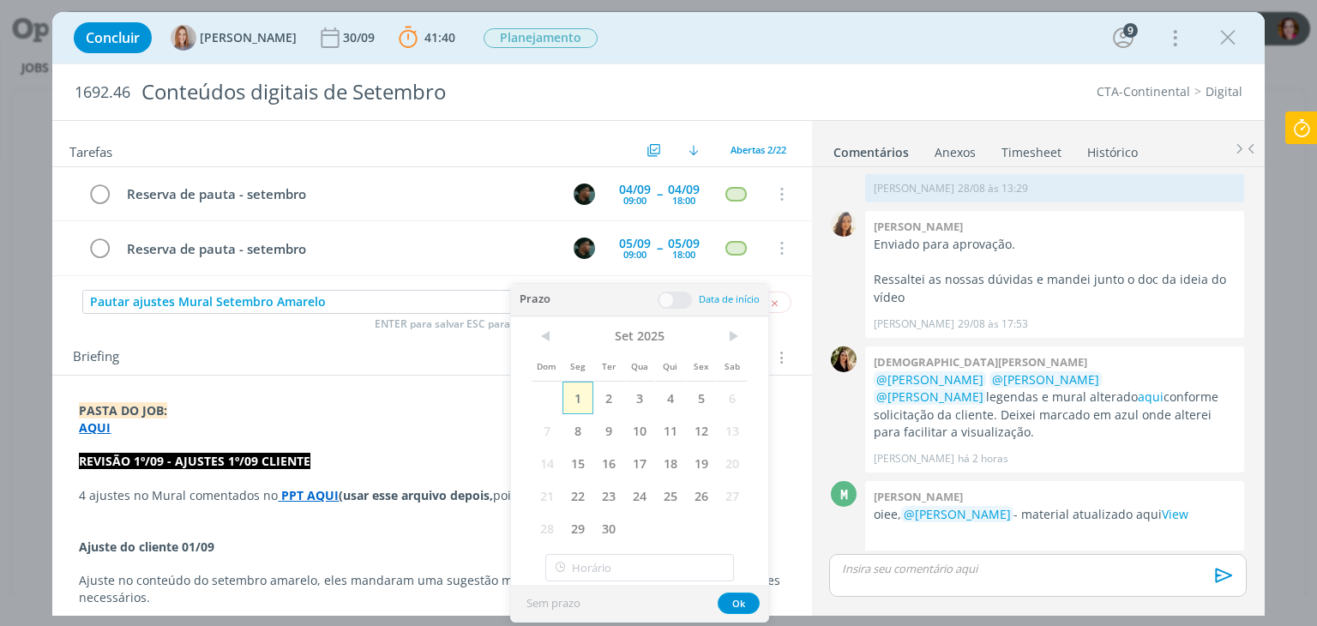
click at [576, 396] on span "1" at bounding box center [578, 398] width 31 height 33
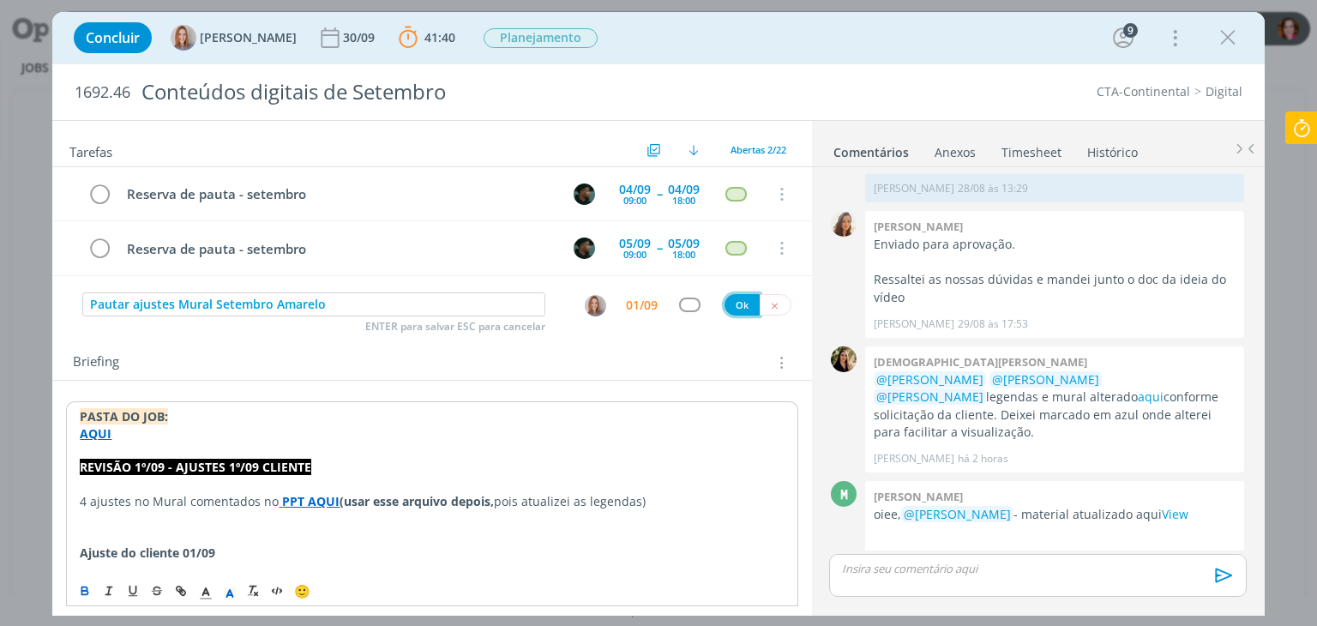
click at [725, 299] on button "Ok" at bounding box center [742, 304] width 35 height 21
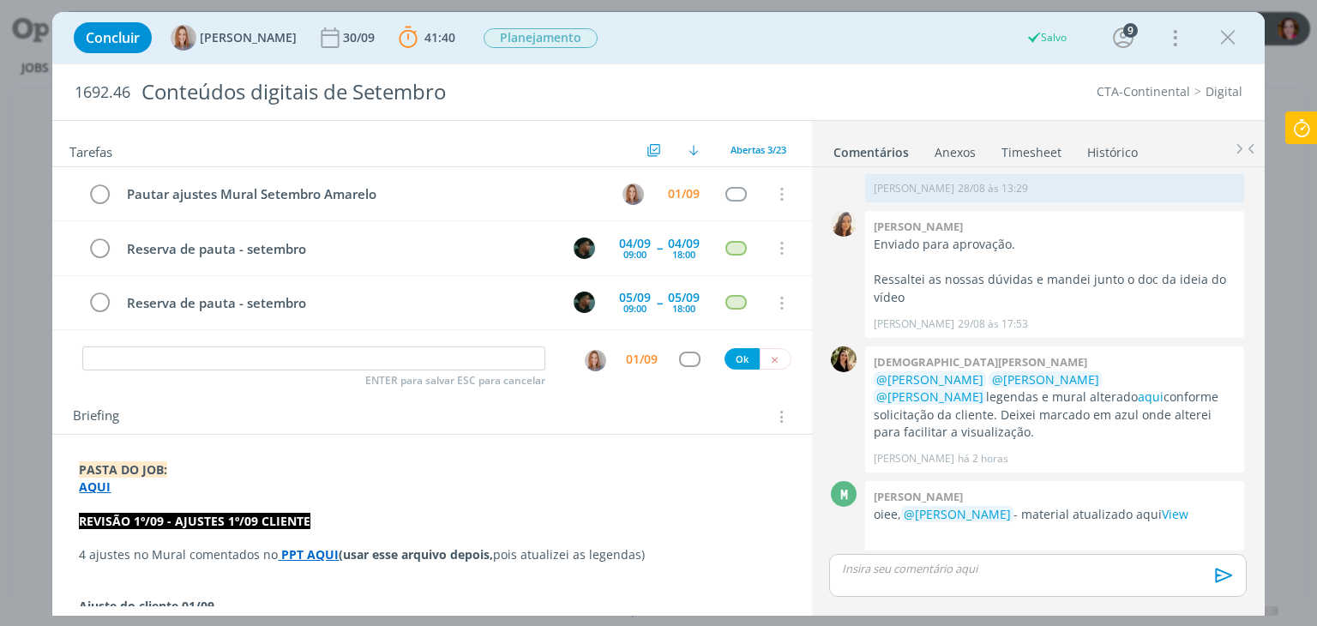
click at [1297, 123] on icon at bounding box center [1301, 127] width 31 height 33
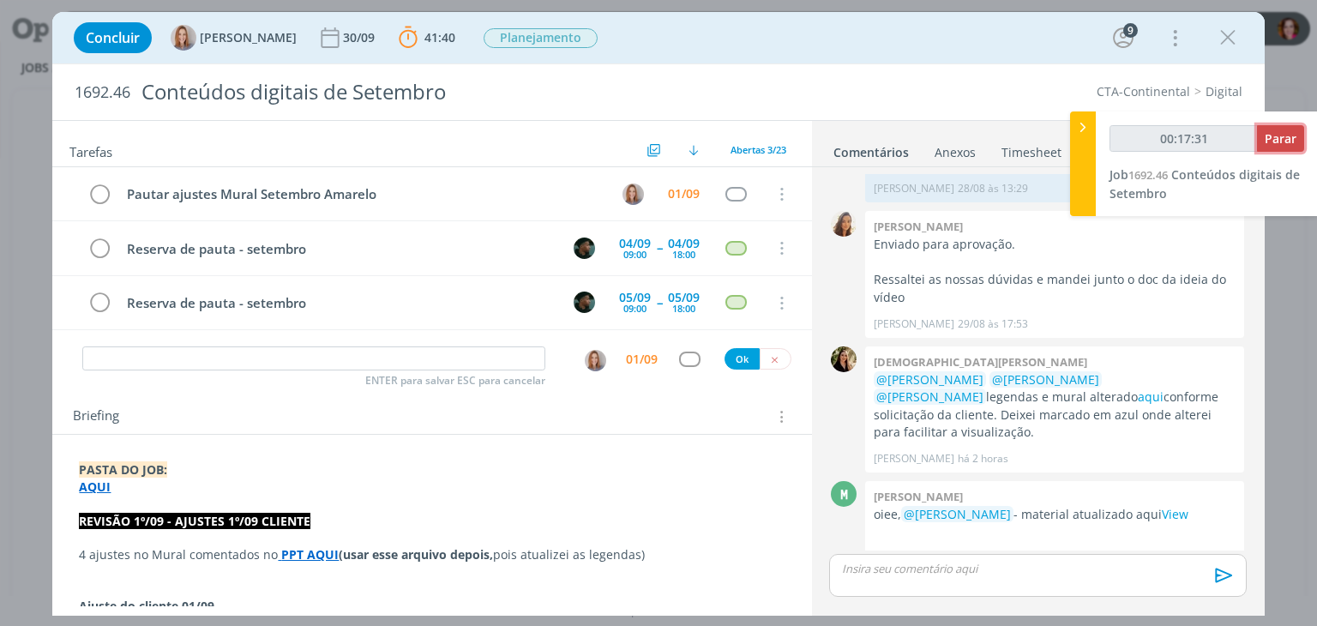
click at [1272, 146] on span "Parar" at bounding box center [1281, 138] width 32 height 16
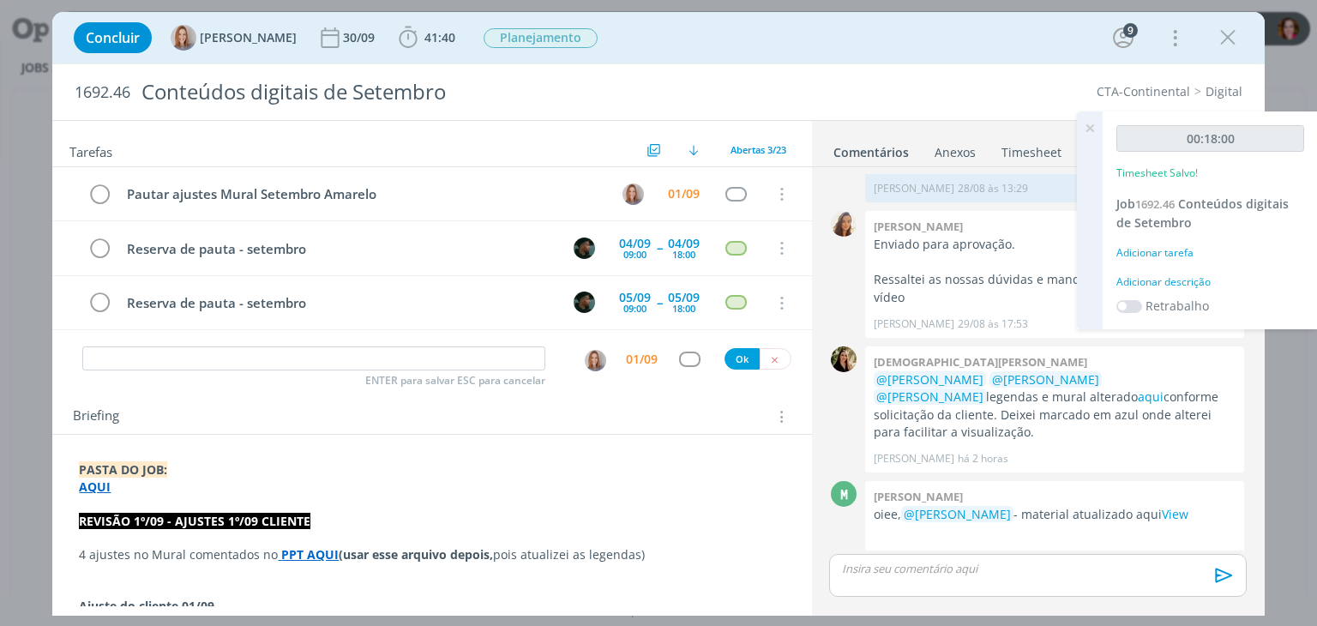
click at [1164, 280] on div "Adicionar descrição" at bounding box center [1210, 281] width 188 height 15
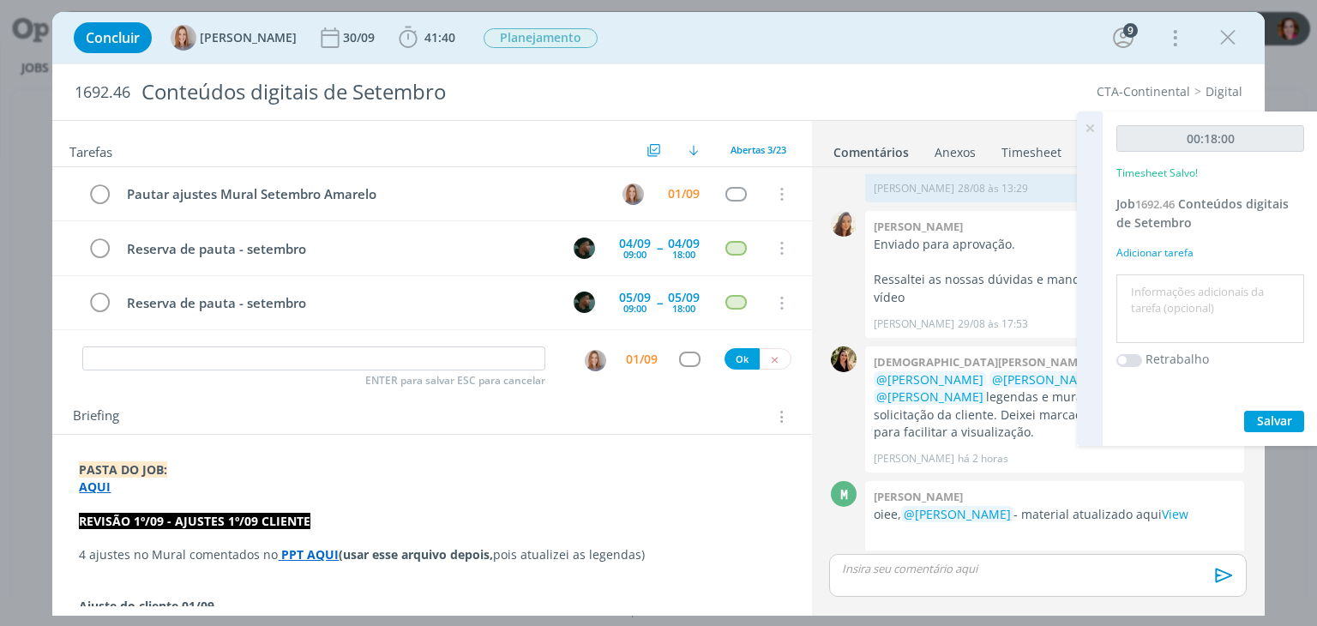
click at [1164, 280] on textarea at bounding box center [1210, 309] width 179 height 61
type textarea "Revisão ajustes cliente 1º/09 - Setembro Amarelo"
click at [1268, 417] on span "Salvar" at bounding box center [1274, 420] width 35 height 16
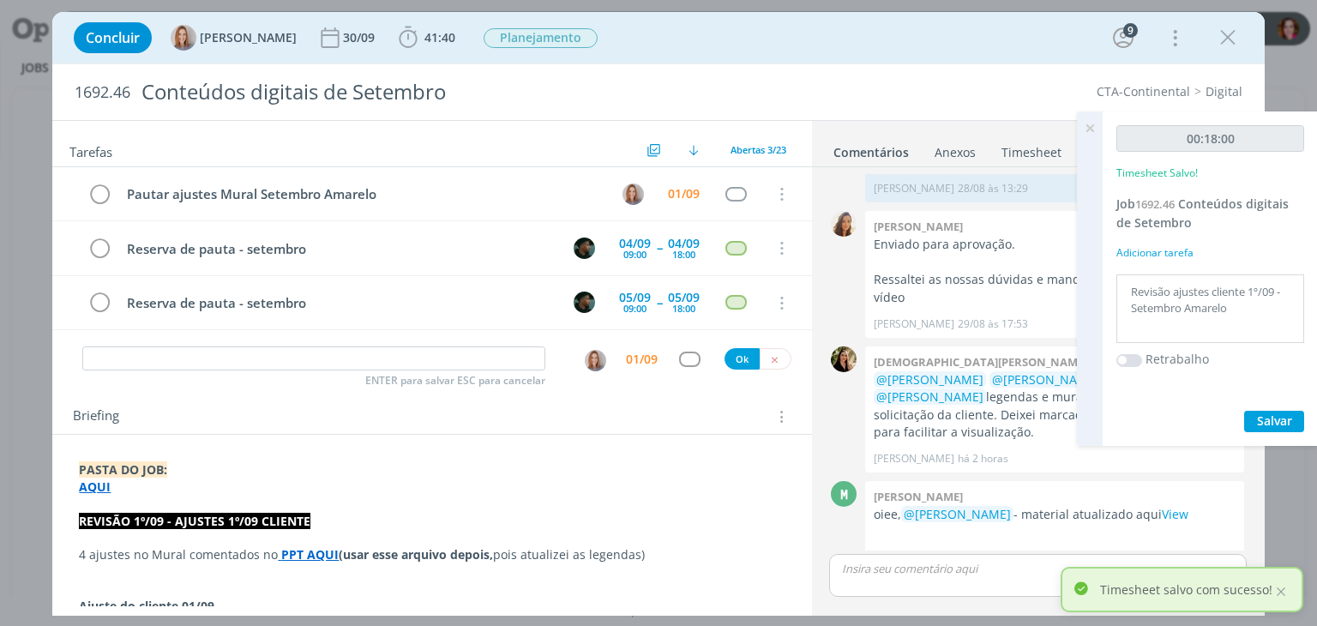
click at [1085, 124] on icon at bounding box center [1089, 127] width 31 height 33
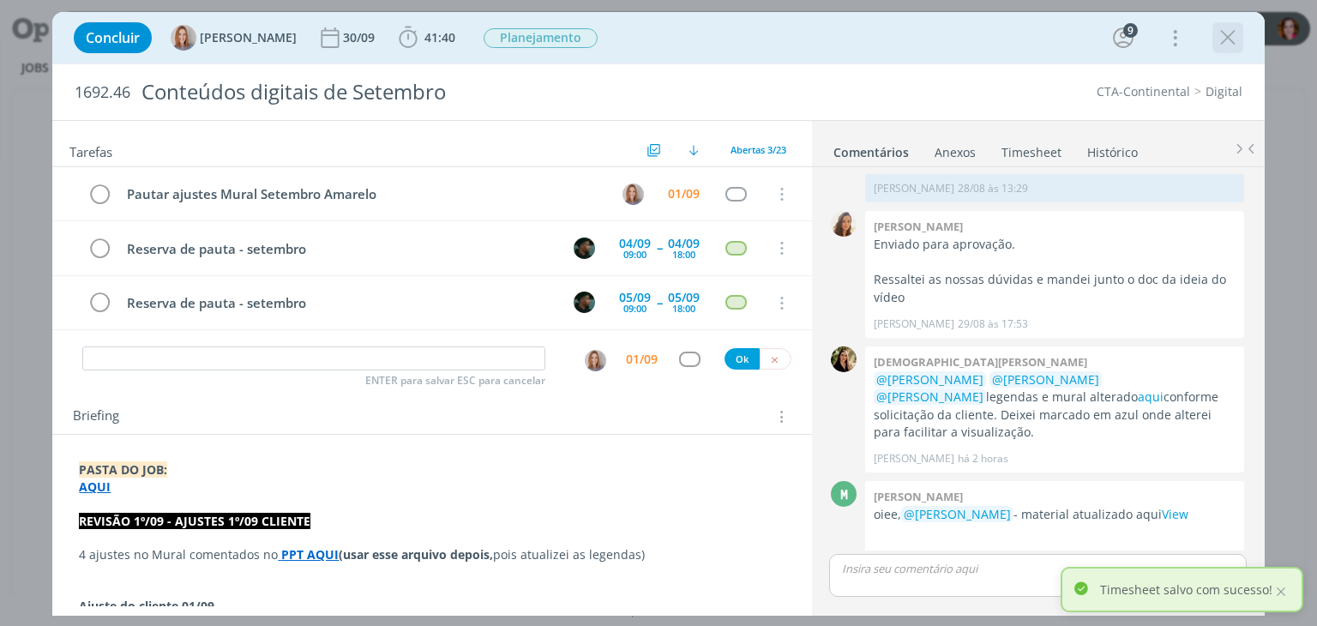
click at [1222, 35] on icon "dialog" at bounding box center [1228, 38] width 26 height 26
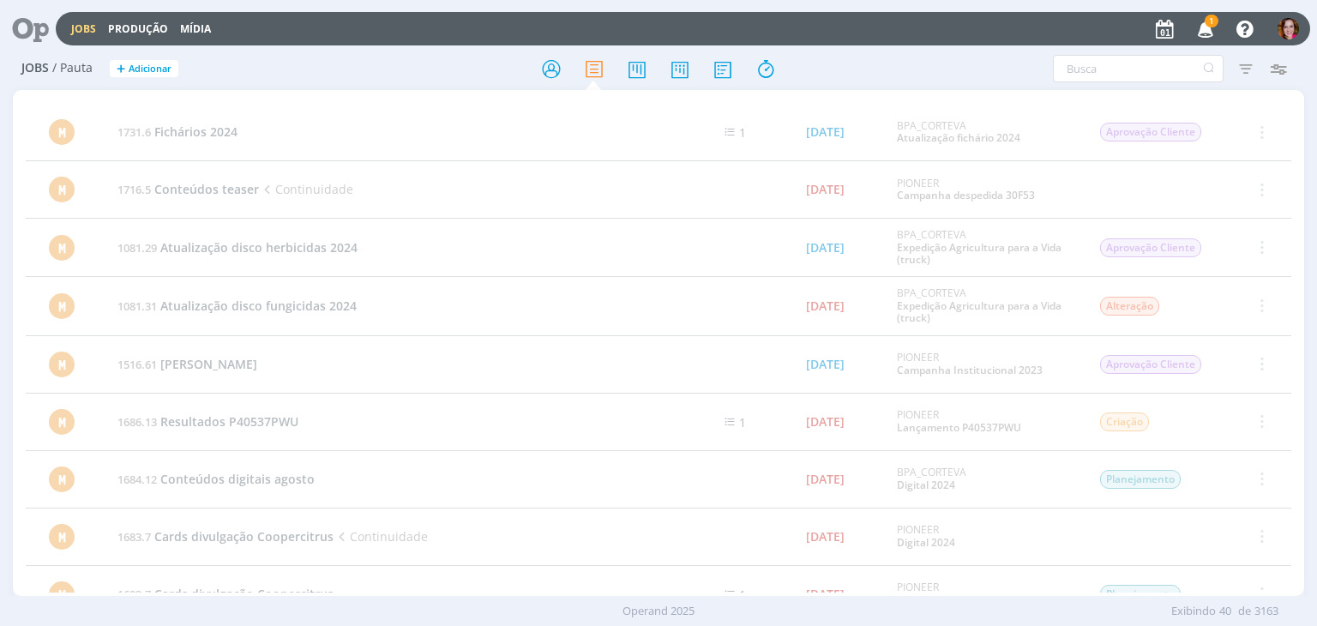
click at [34, 28] on icon at bounding box center [24, 28] width 35 height 33
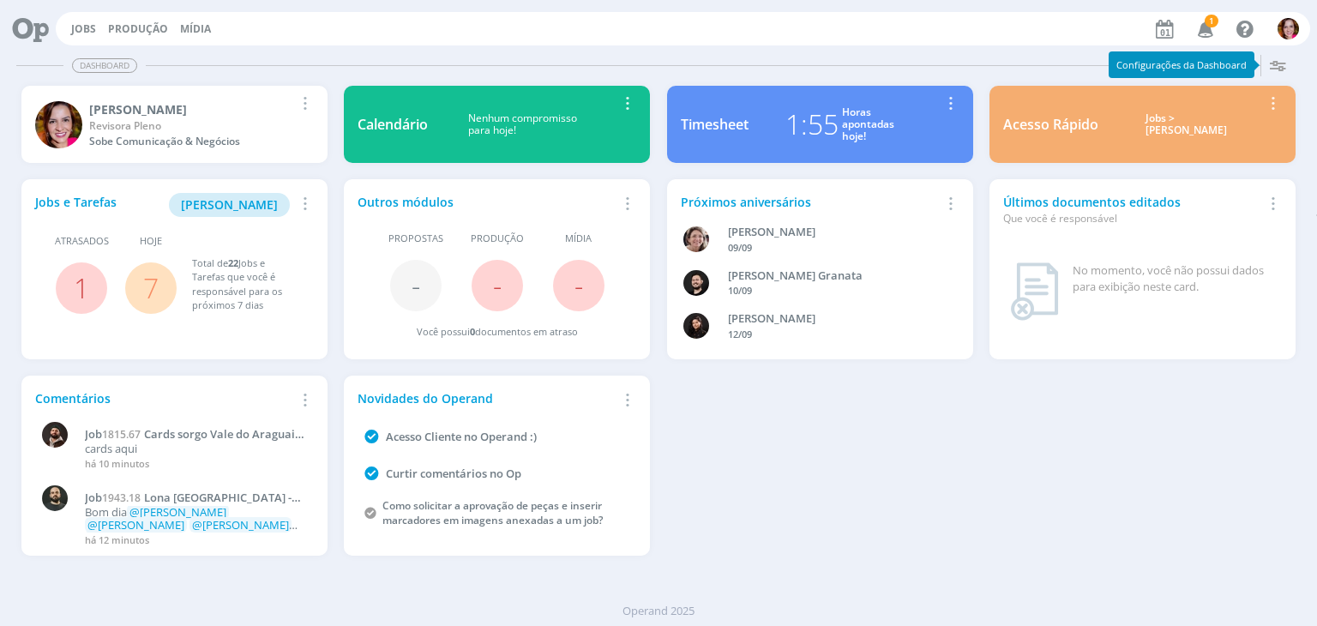
click at [1204, 32] on icon "button" at bounding box center [1206, 28] width 30 height 29
click at [237, 207] on span "Minha Pauta" at bounding box center [229, 204] width 97 height 16
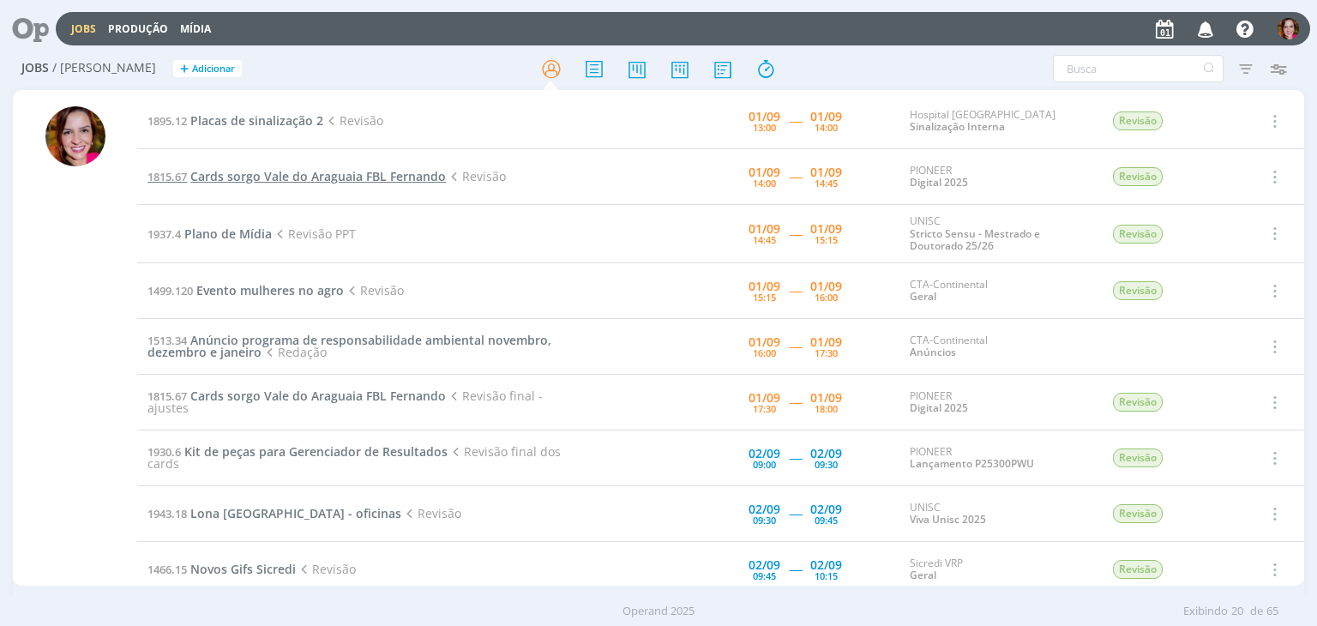
click at [264, 182] on span "Cards sorgo Vale do Araguaia FBL Fernando" at bounding box center [318, 176] width 256 height 16
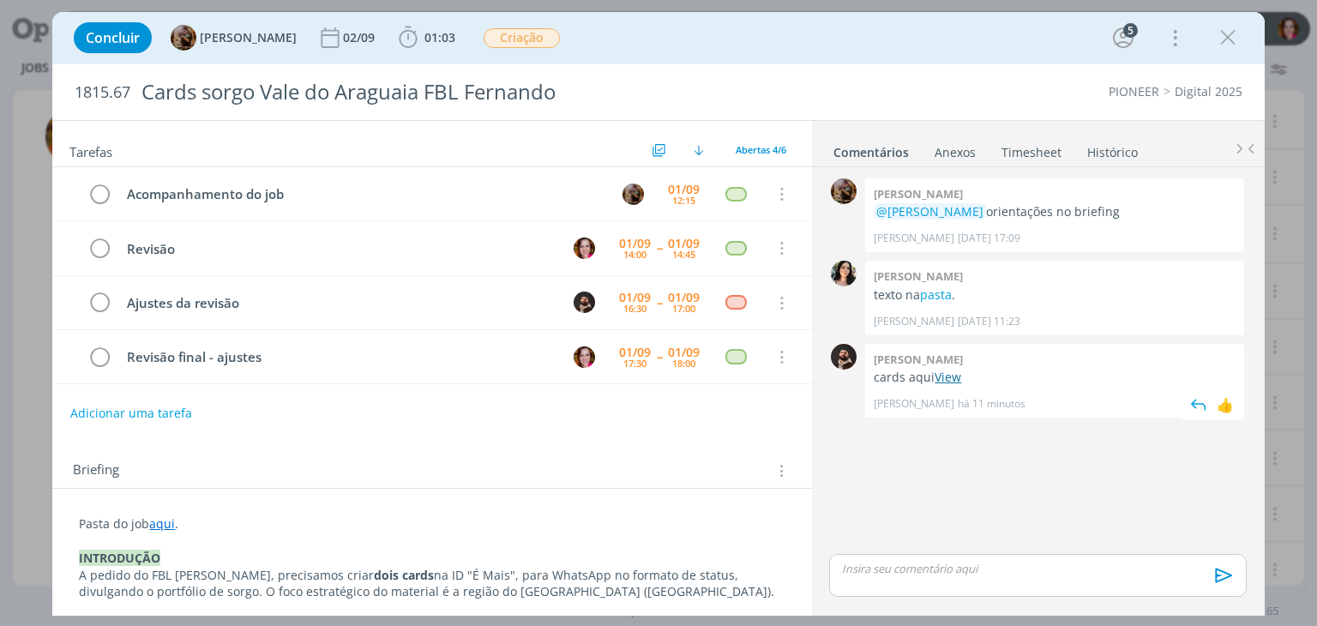
click at [949, 375] on link "View" at bounding box center [948, 377] width 27 height 16
click at [247, 567] on p "A pedido do FBL Fernando, precisamos criar dois cards na ID "É Mais", para What…" at bounding box center [432, 584] width 706 height 34
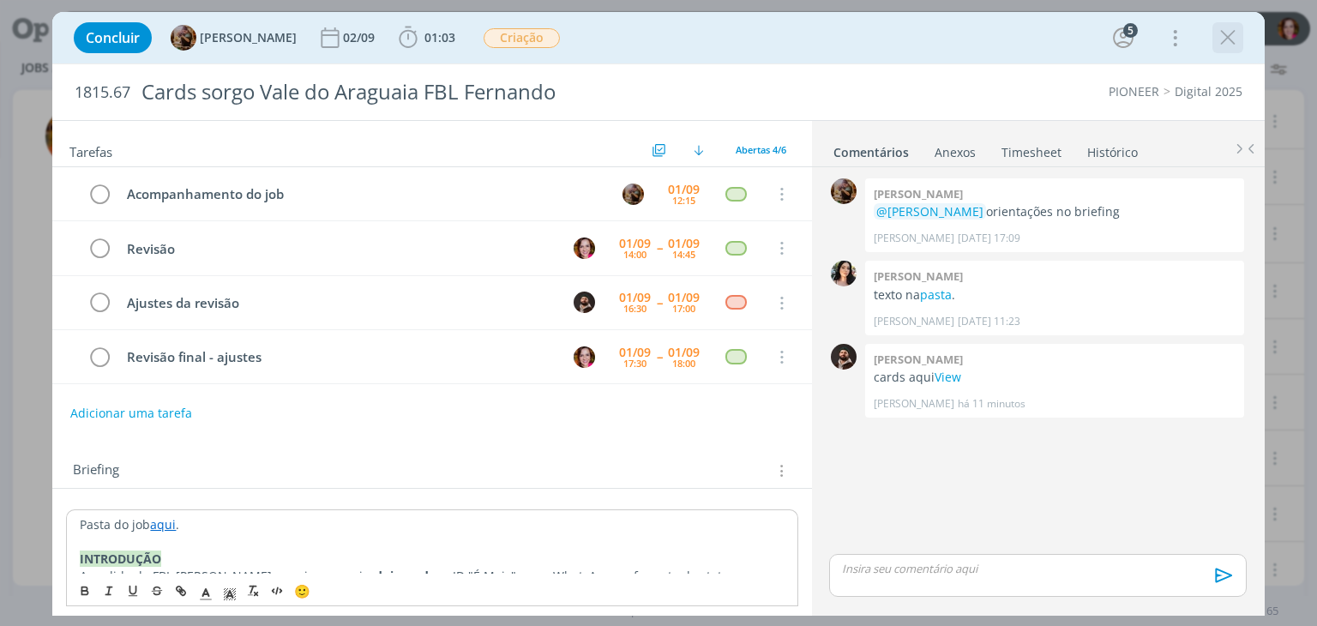
click at [1235, 44] on icon "dialog" at bounding box center [1228, 38] width 26 height 26
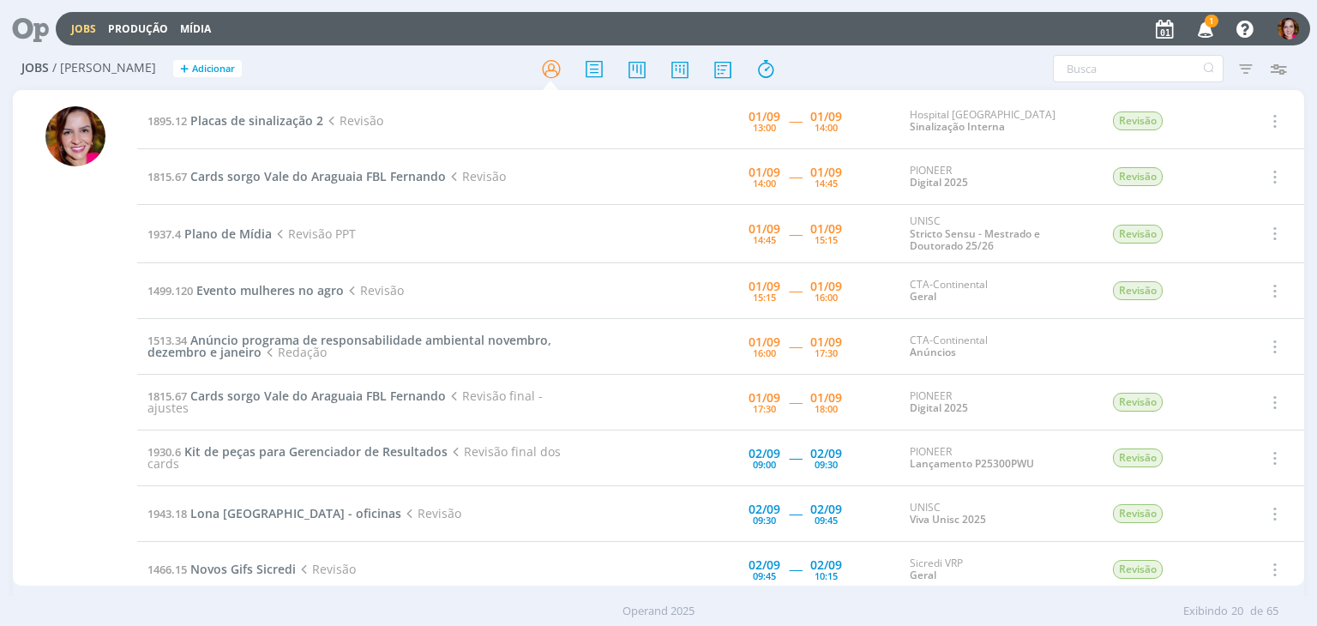
click at [1202, 32] on icon "button" at bounding box center [1206, 28] width 30 height 29
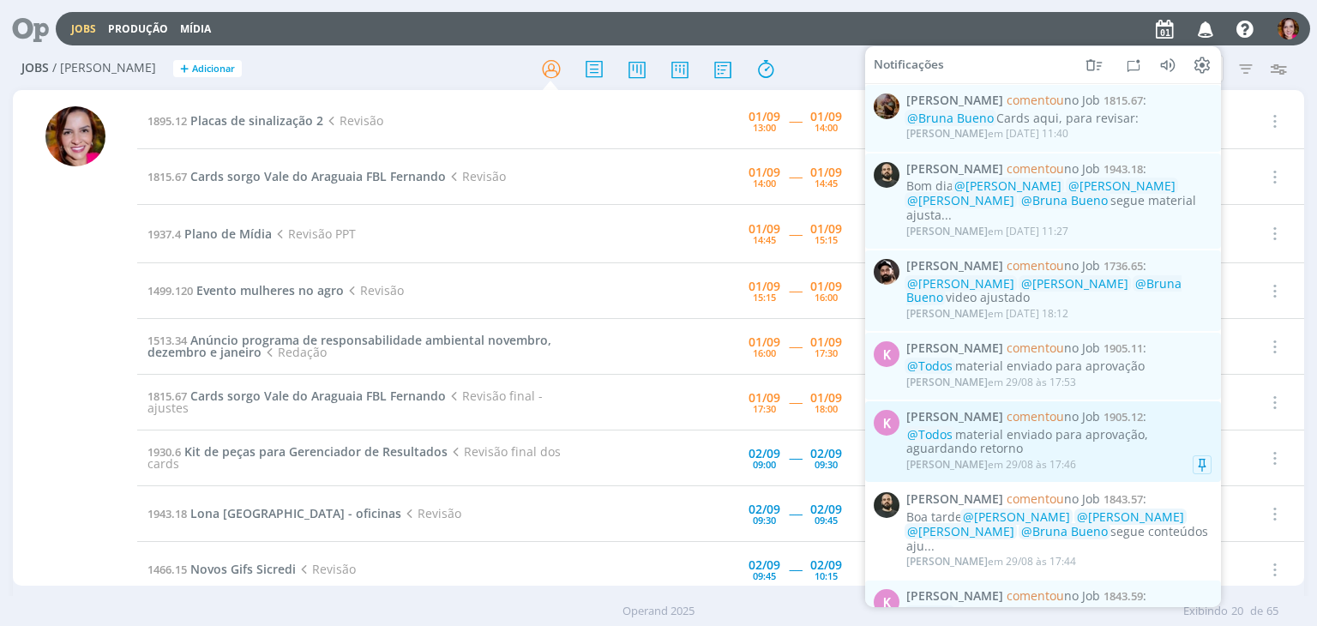
click at [1015, 471] on div "Karoline Arend em 29/08 às 17:46" at bounding box center [991, 465] width 170 height 12
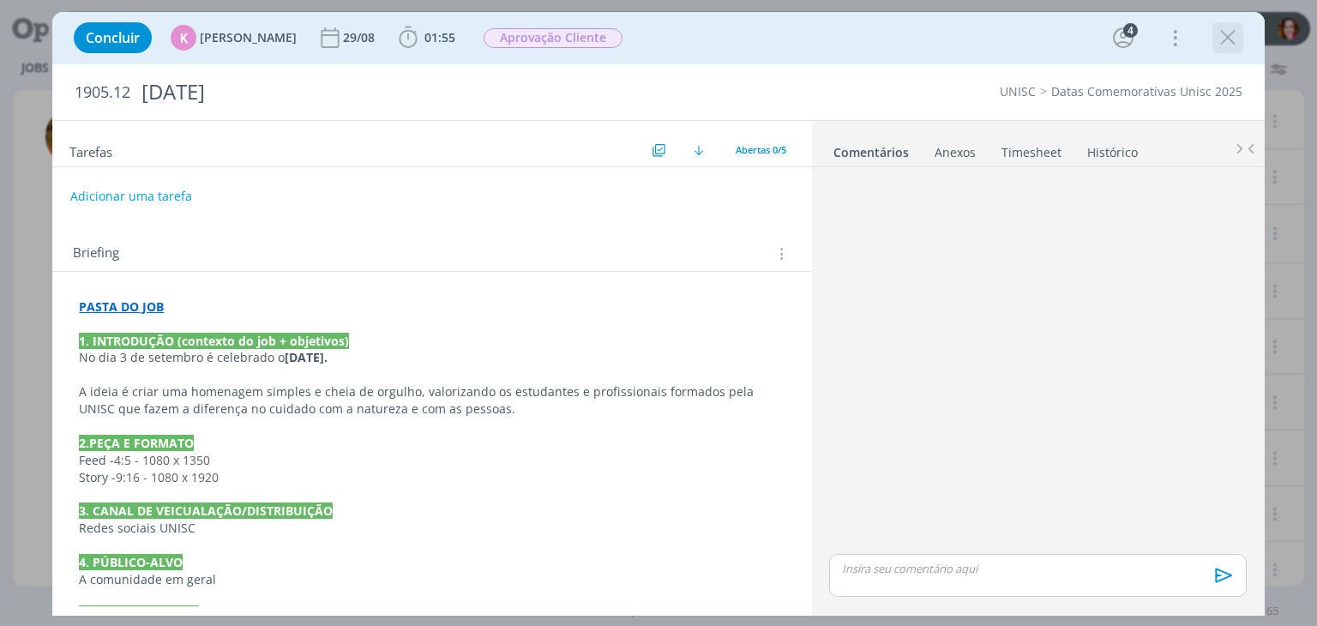
click at [1228, 39] on icon "dialog" at bounding box center [1228, 38] width 26 height 26
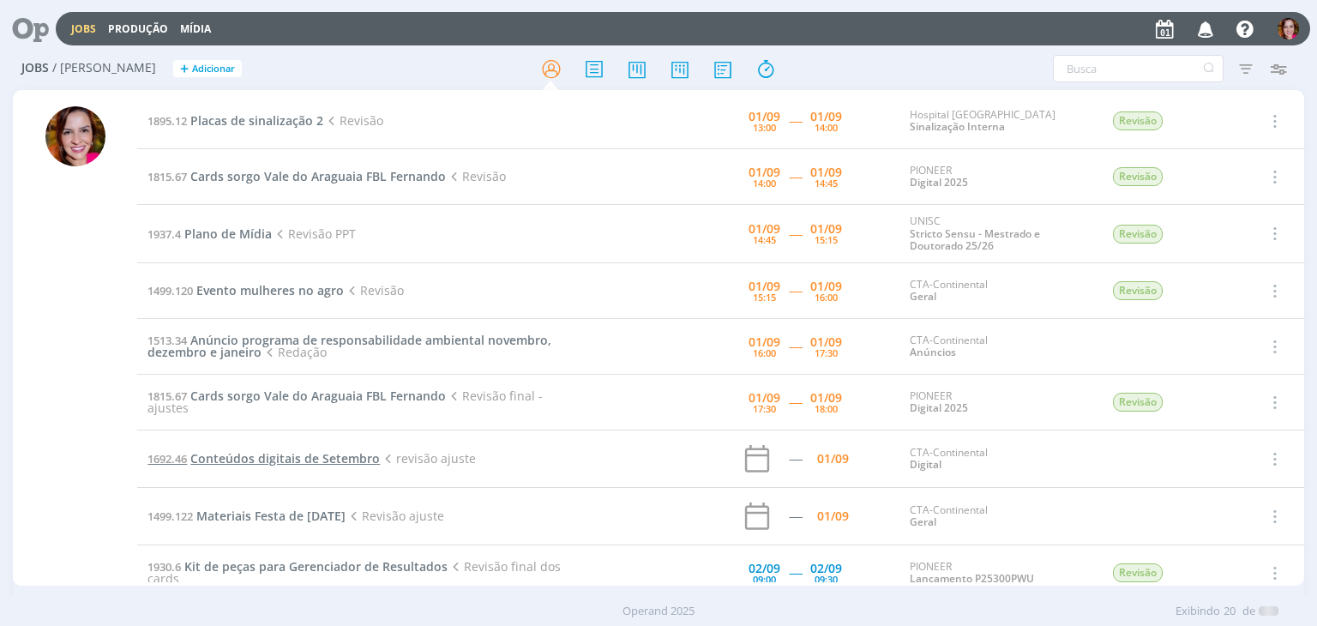
click at [291, 460] on span "Conteúdos digitais de Setembro" at bounding box center [285, 458] width 190 height 16
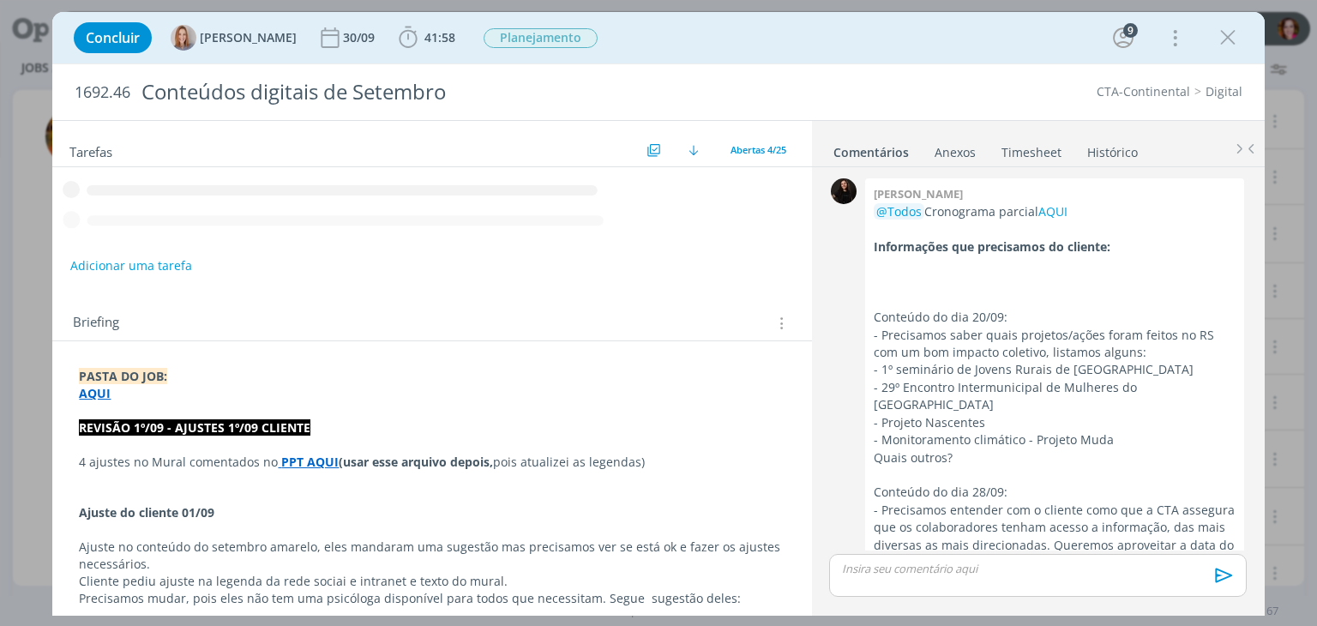
scroll to position [2713, 0]
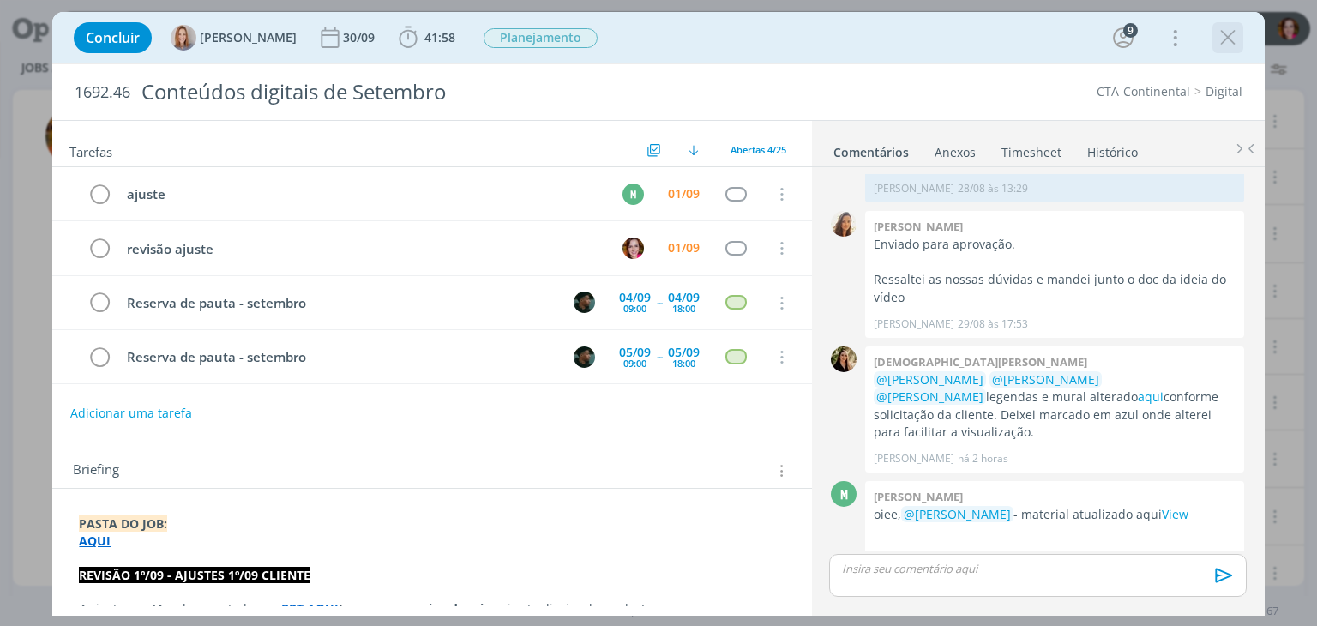
click at [1228, 39] on icon "dialog" at bounding box center [1228, 38] width 26 height 26
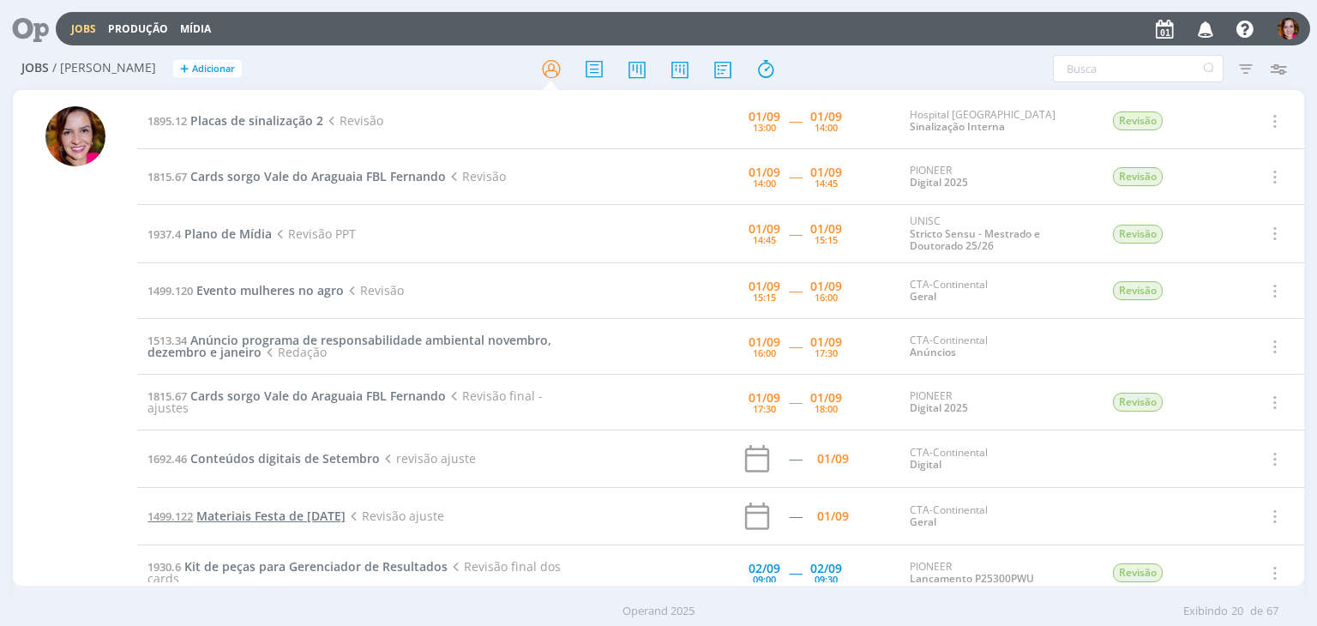
click at [309, 519] on span "Materiais Festa de Natal 2025" at bounding box center [270, 516] width 149 height 16
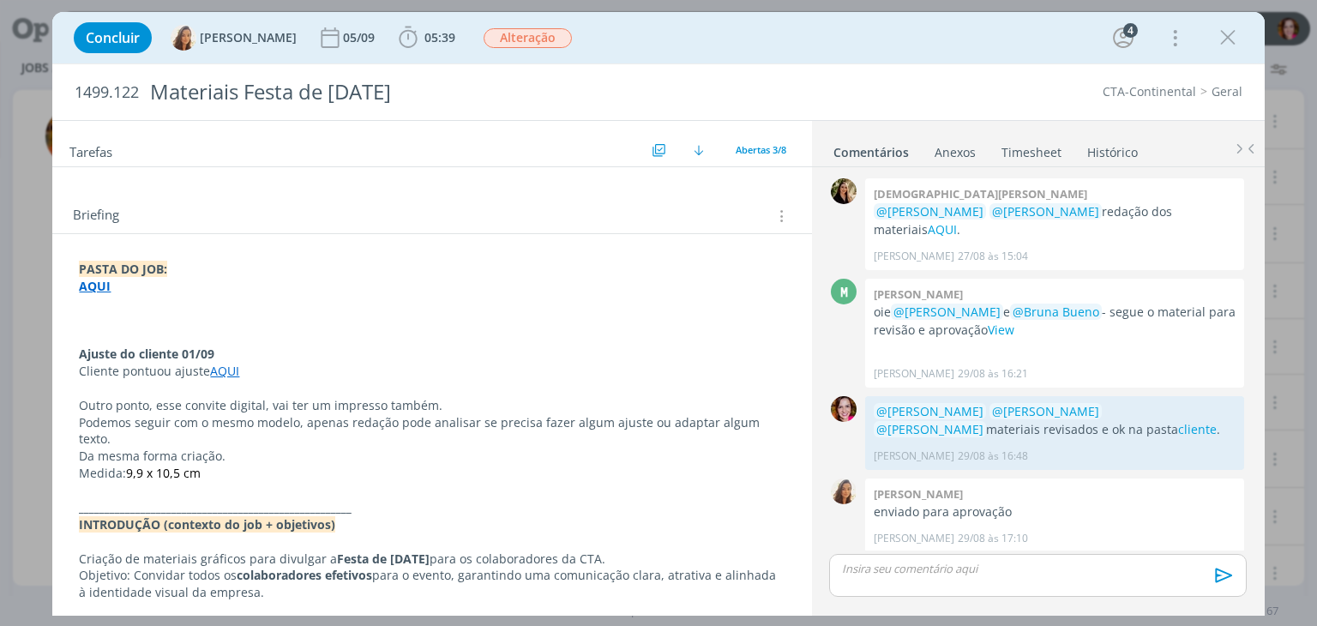
scroll to position [206, 0]
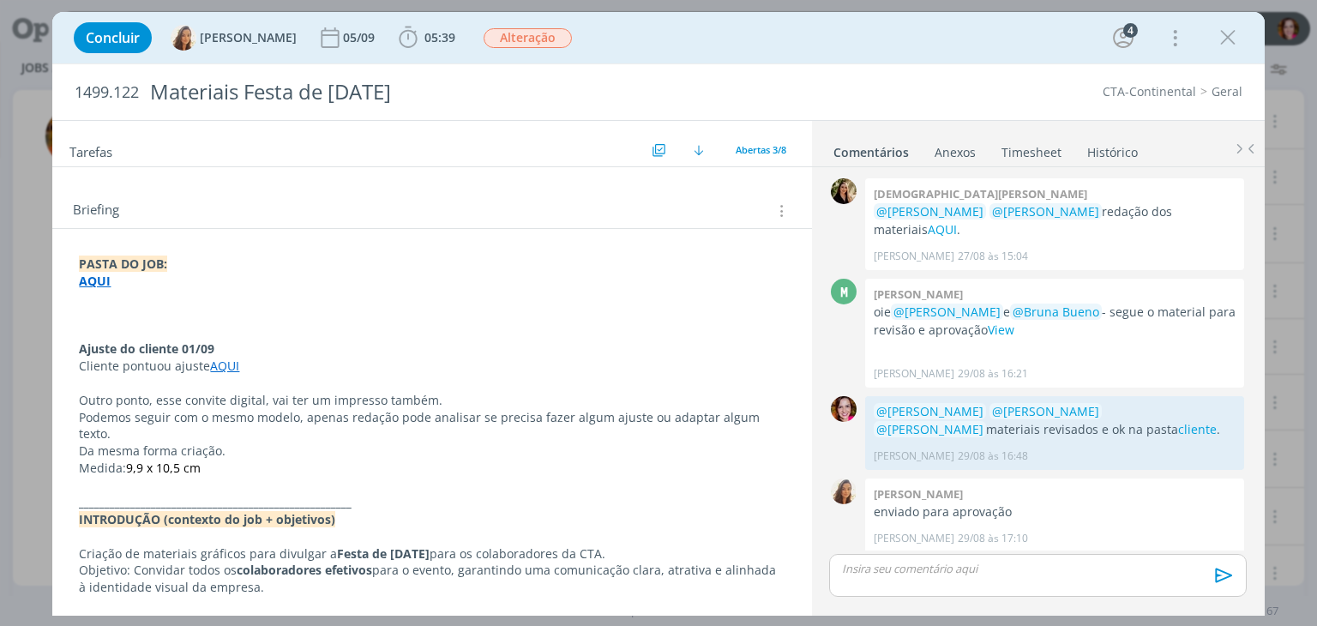
click at [219, 363] on link "AQUI" at bounding box center [224, 366] width 29 height 16
click at [254, 392] on link "https://sobeae.sharepoint.com/:f:/s/SOBEAE/Egr4bKcuFkpPhnyMyxs4GVsBTwE5SVtDidxu…" at bounding box center [190, 399] width 129 height 22
click at [1236, 47] on icon "dialog" at bounding box center [1228, 38] width 26 height 26
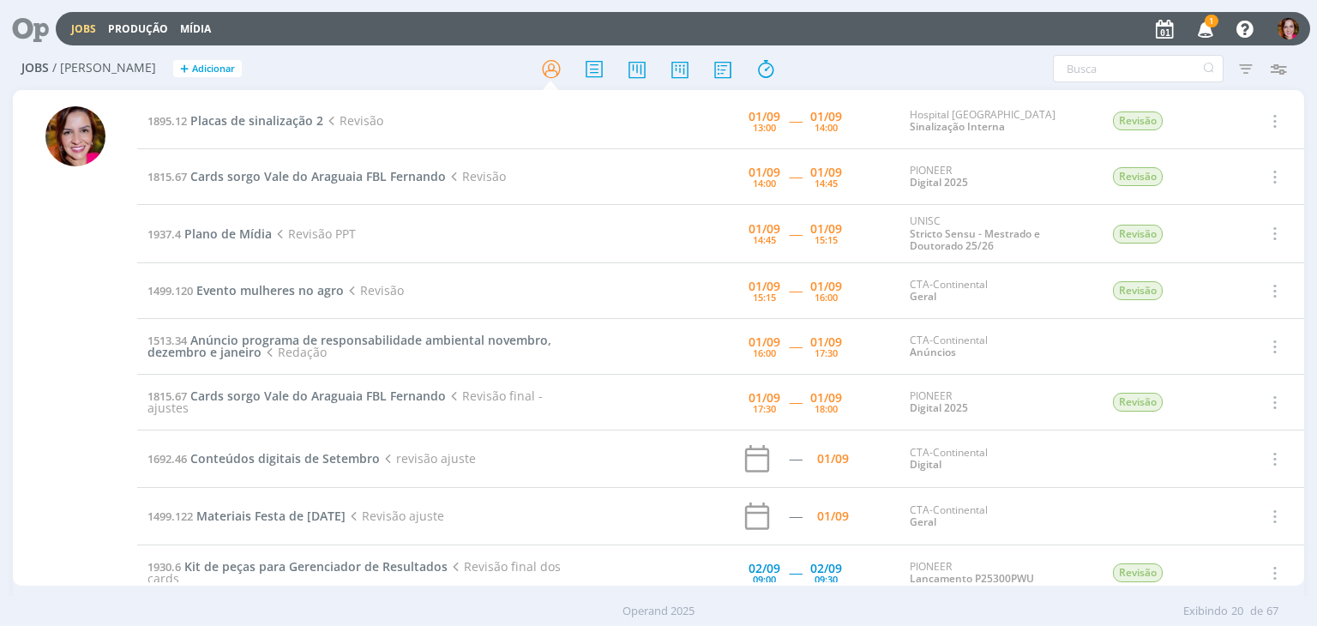
click at [1205, 25] on icon "button" at bounding box center [1206, 28] width 30 height 29
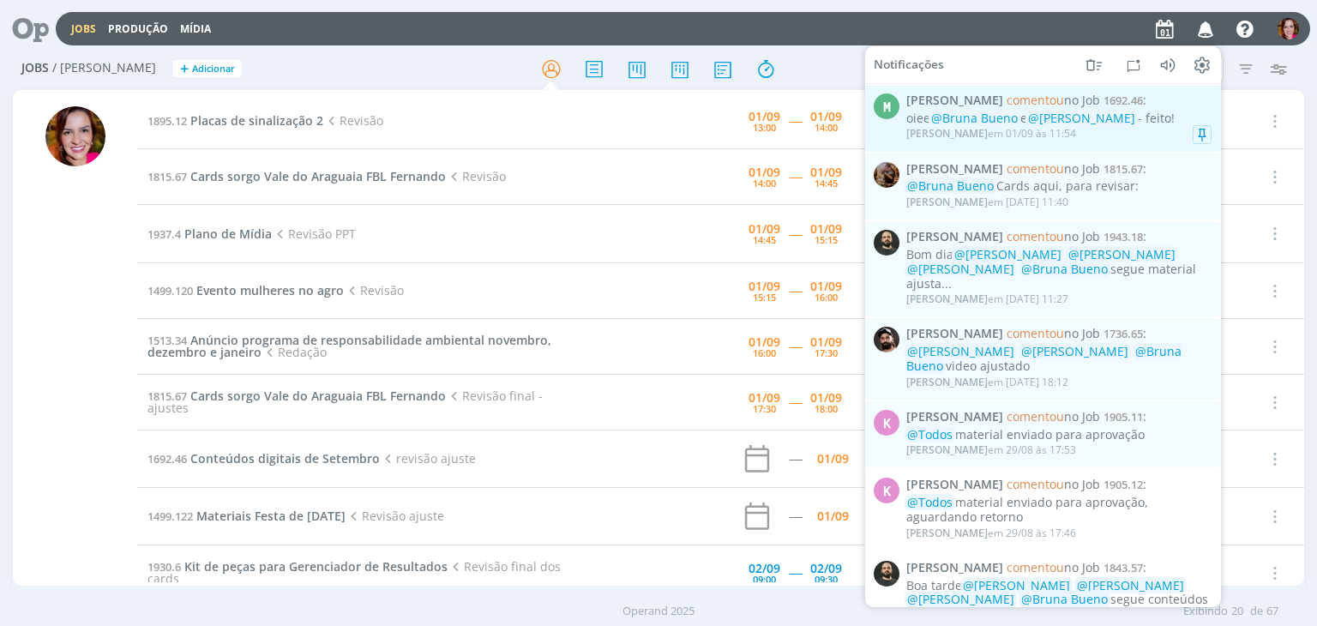
click at [1142, 128] on div "Marcel Ali em 01/09 às 11:54" at bounding box center [1058, 133] width 305 height 17
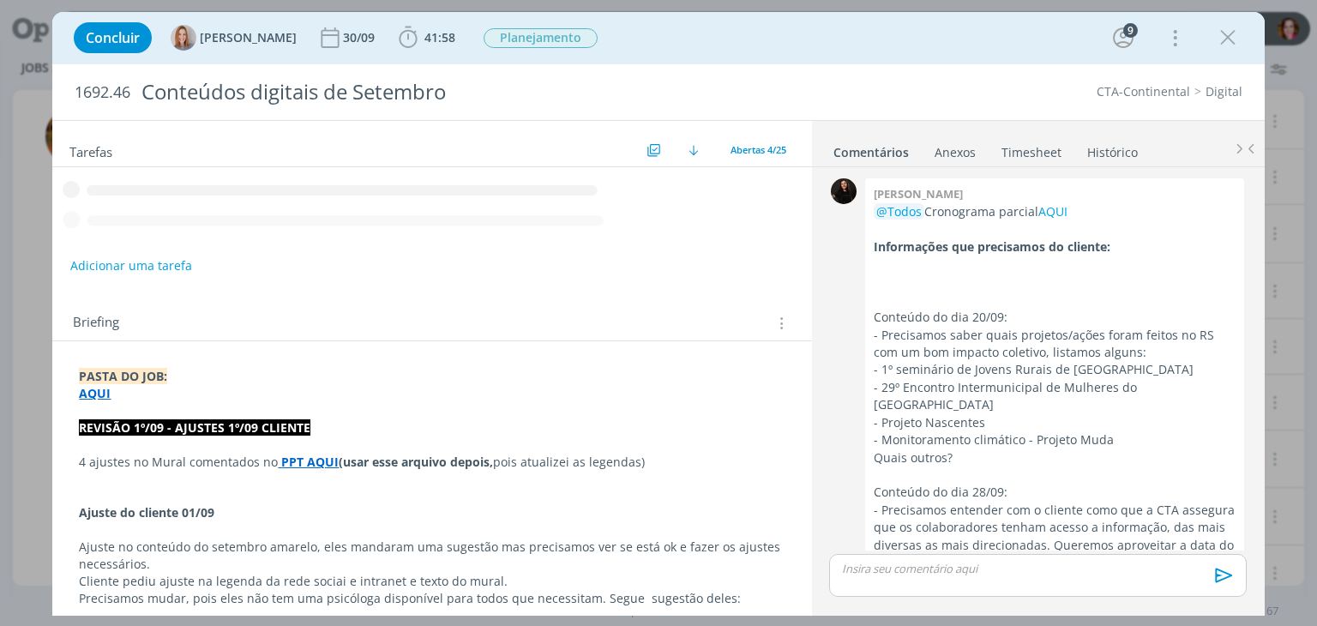
scroll to position [2813, 0]
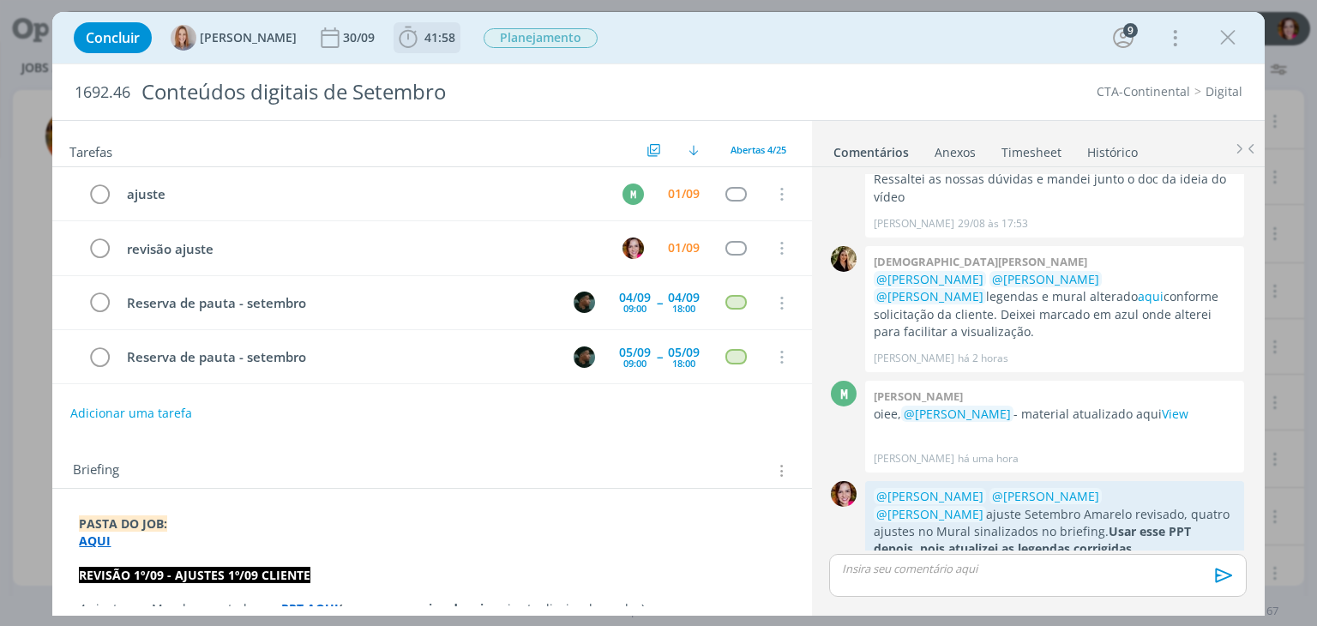
click at [406, 23] on span "41:58 Iniciar Apontar Data * 01/09/2025 Horas * 00:00 Tarefa Selecione a tarefa…" at bounding box center [427, 37] width 67 height 31
click at [418, 47] on icon "dialog" at bounding box center [408, 38] width 26 height 26
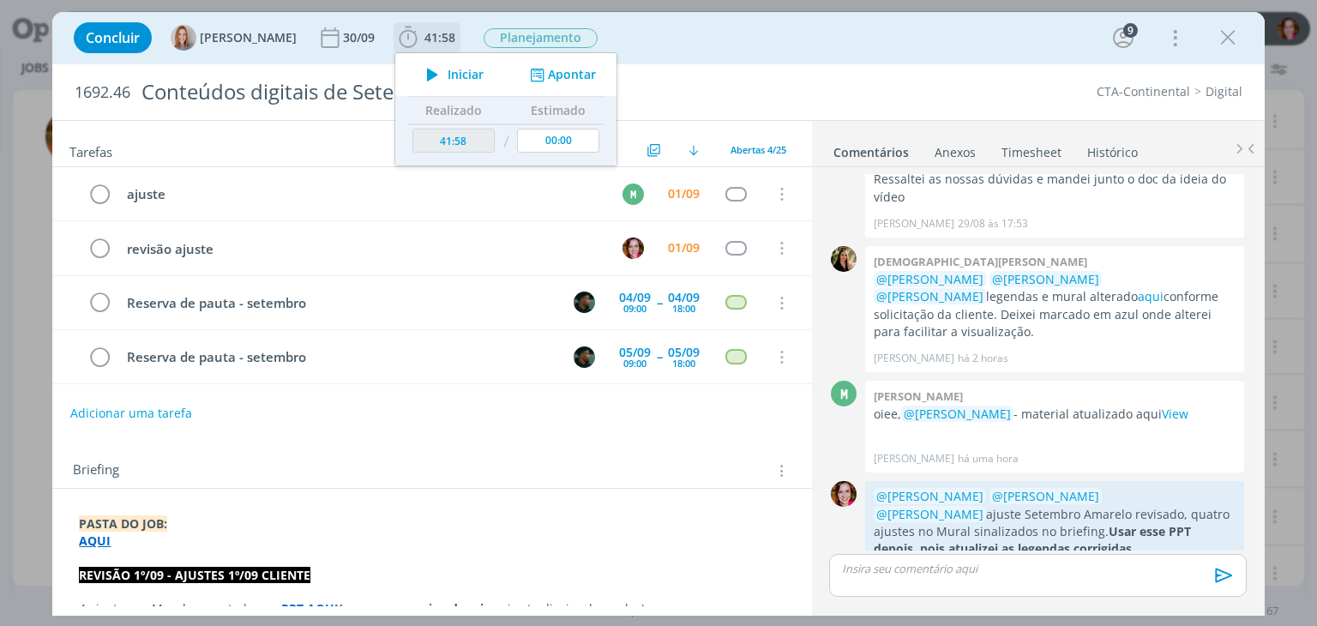
click at [424, 75] on icon "dialog" at bounding box center [433, 74] width 30 height 22
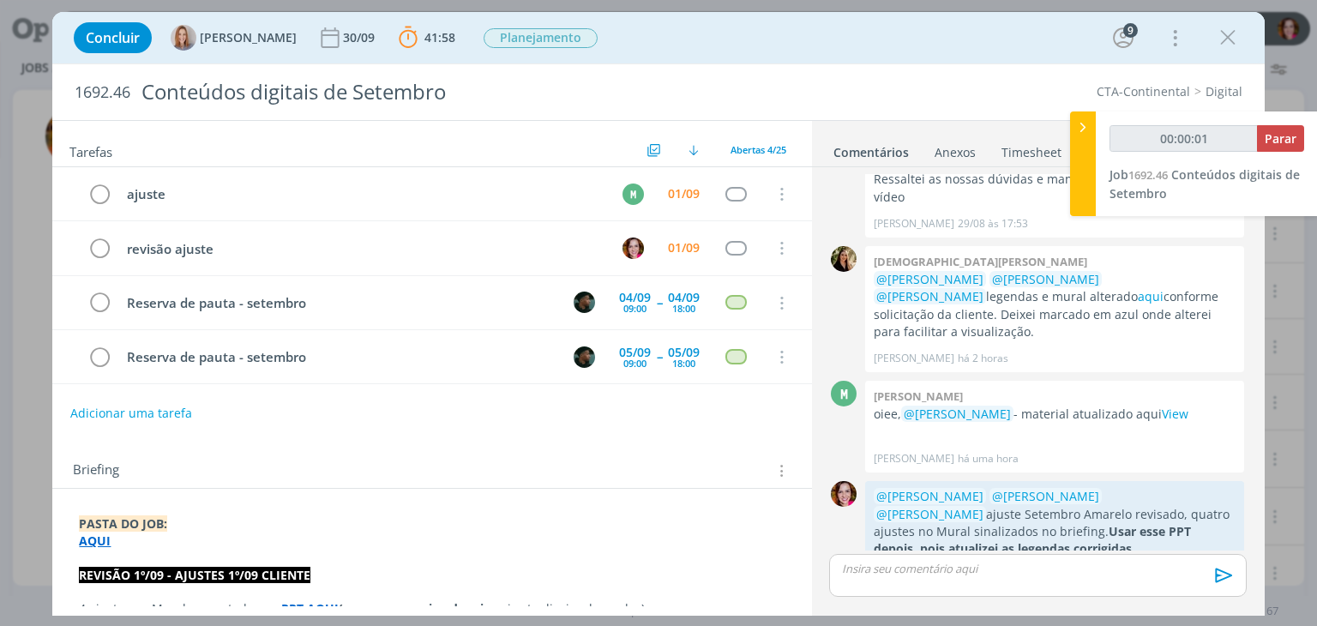
click at [1150, 623] on link "View" at bounding box center [1159, 631] width 27 height 16
type input "00:05:29"
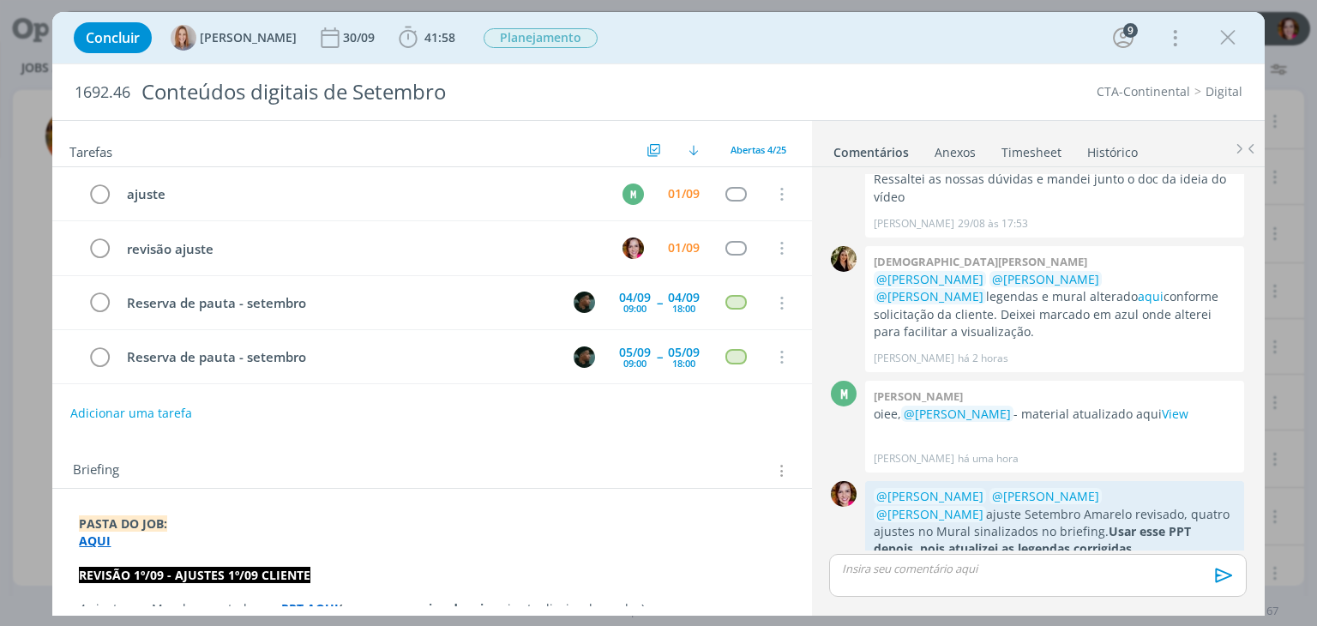
click at [875, 570] on p "dialog" at bounding box center [1037, 568] width 389 height 15
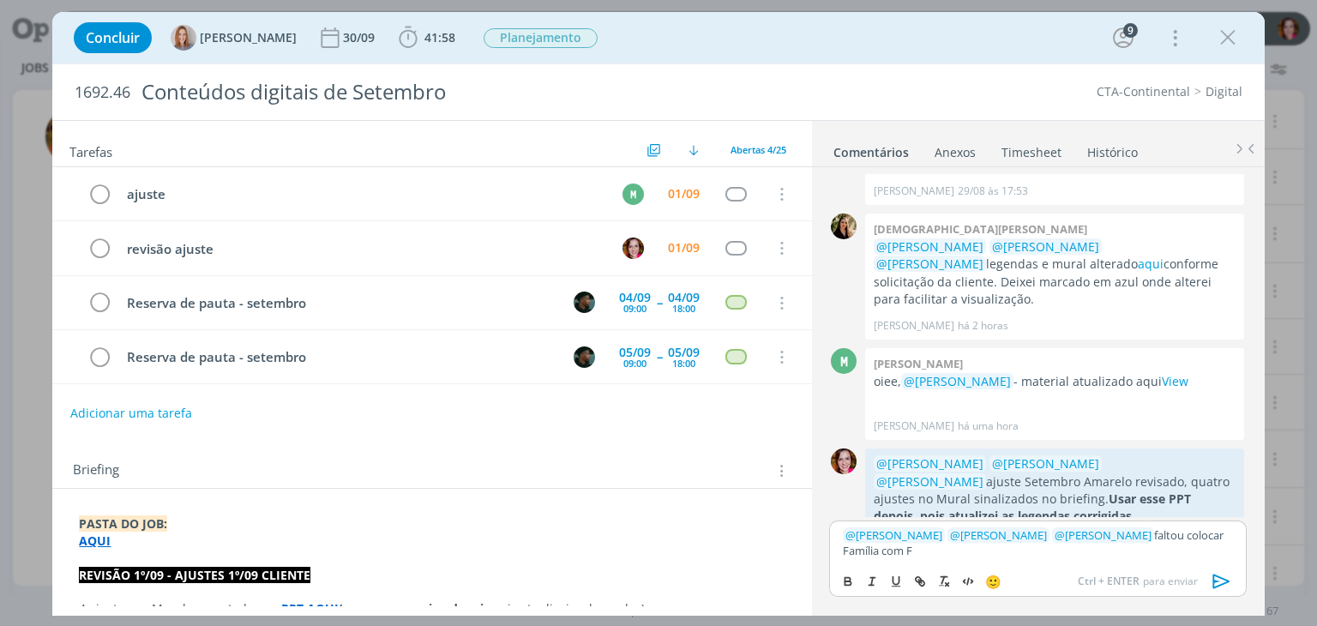
click at [1110, 532] on p "﻿ @ Marcel Ali ﻿ ﻿ @ Vanessa Feron ﻿ ﻿ @ Amanda Oliveira ﻿ faltou colocar Famíl…" at bounding box center [1037, 543] width 389 height 32
drag, startPoint x: 1110, startPoint y: 532, endPoint x: 1118, endPoint y: 563, distance: 31.2
click at [1118, 563] on div "﻿ @ Marcel Ali ﻿ ﻿ @ Vanessa Feron ﻿ ﻿ @ Amanda Oliveira ﻿ no Mural, faltou col…" at bounding box center [1037, 542] width 417 height 45
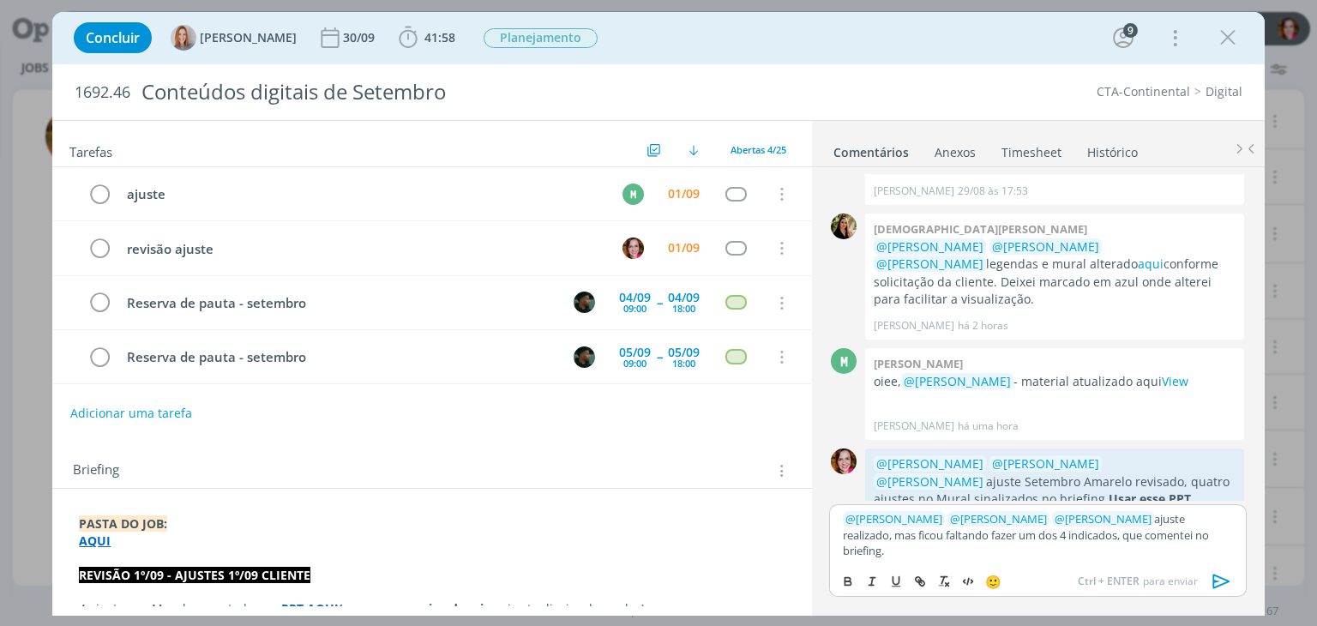
click at [316, 545] on p "AQUI" at bounding box center [432, 540] width 706 height 17
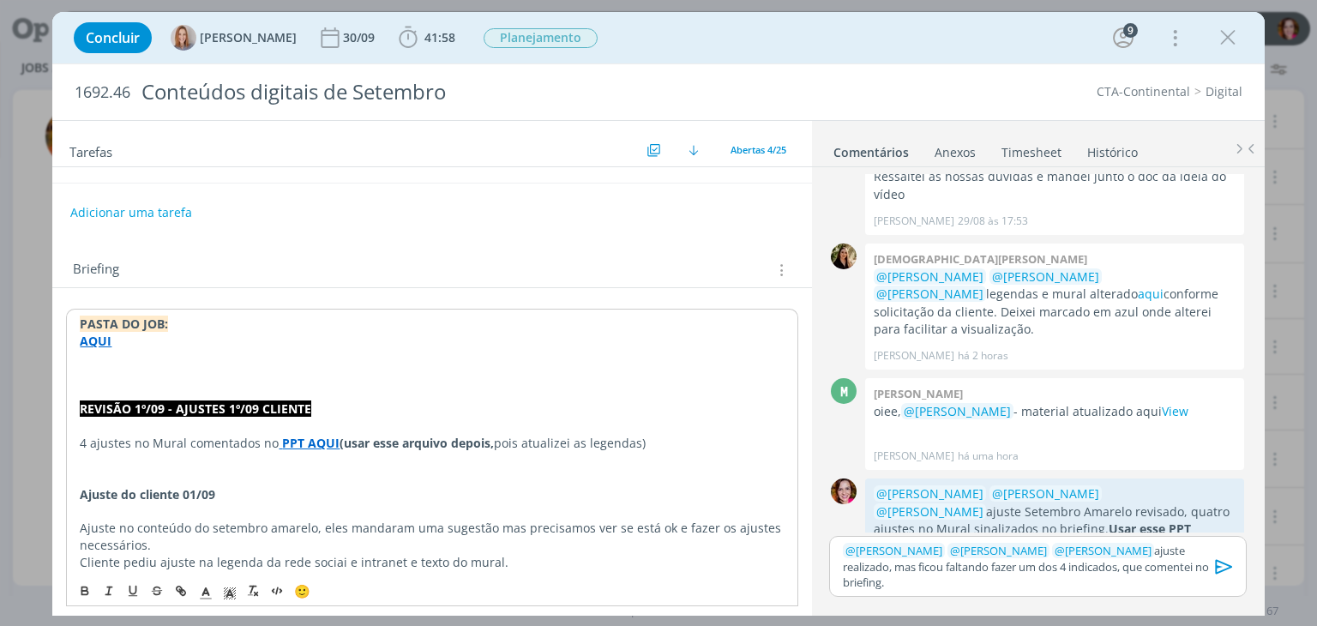
scroll to position [166, 0]
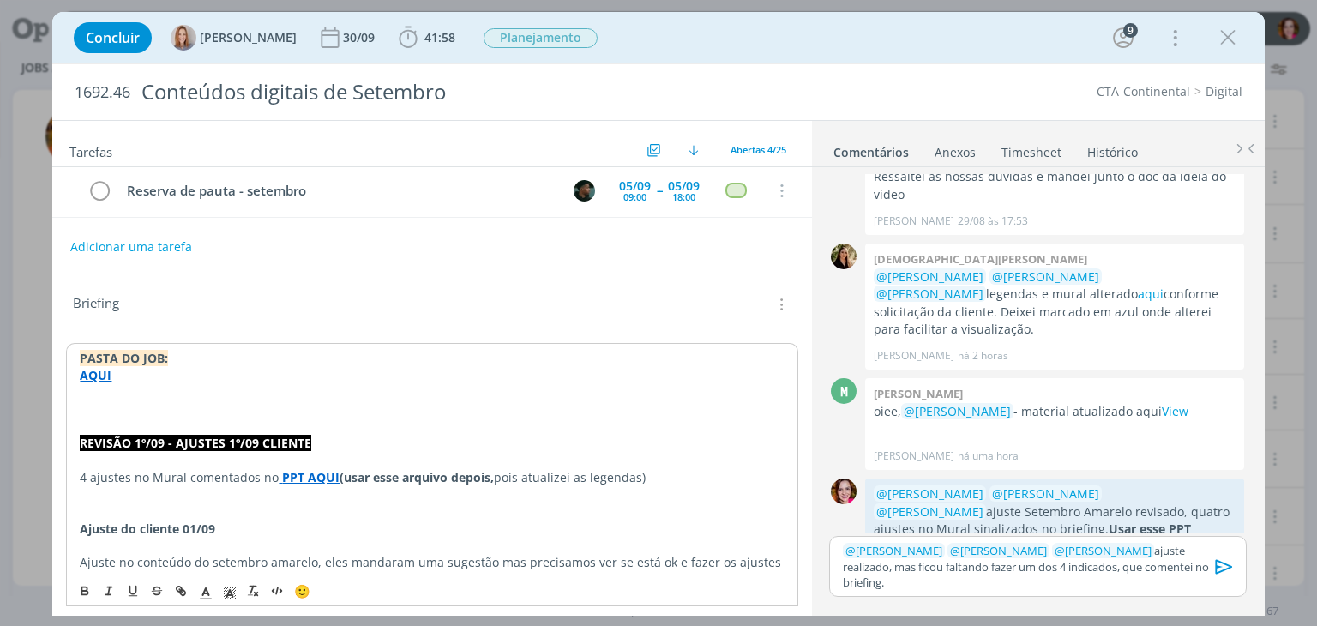
click at [99, 401] on p "dialog" at bounding box center [432, 409] width 704 height 17
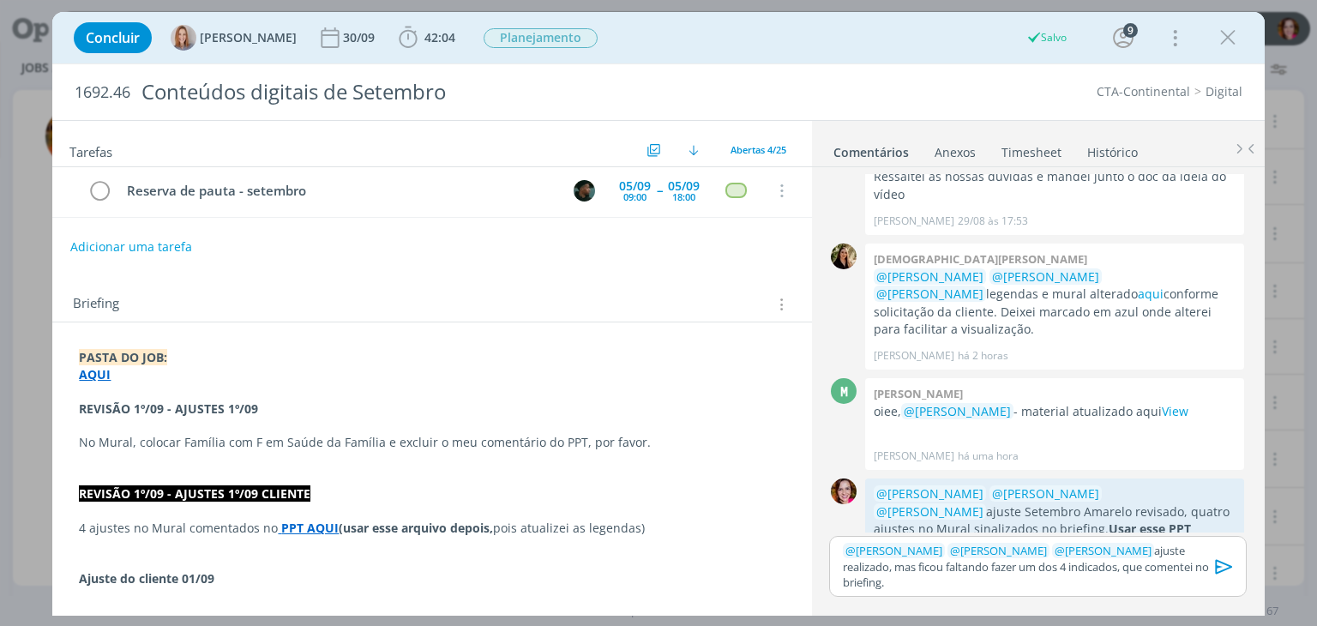
click at [1223, 574] on icon "dialog" at bounding box center [1225, 567] width 26 height 26
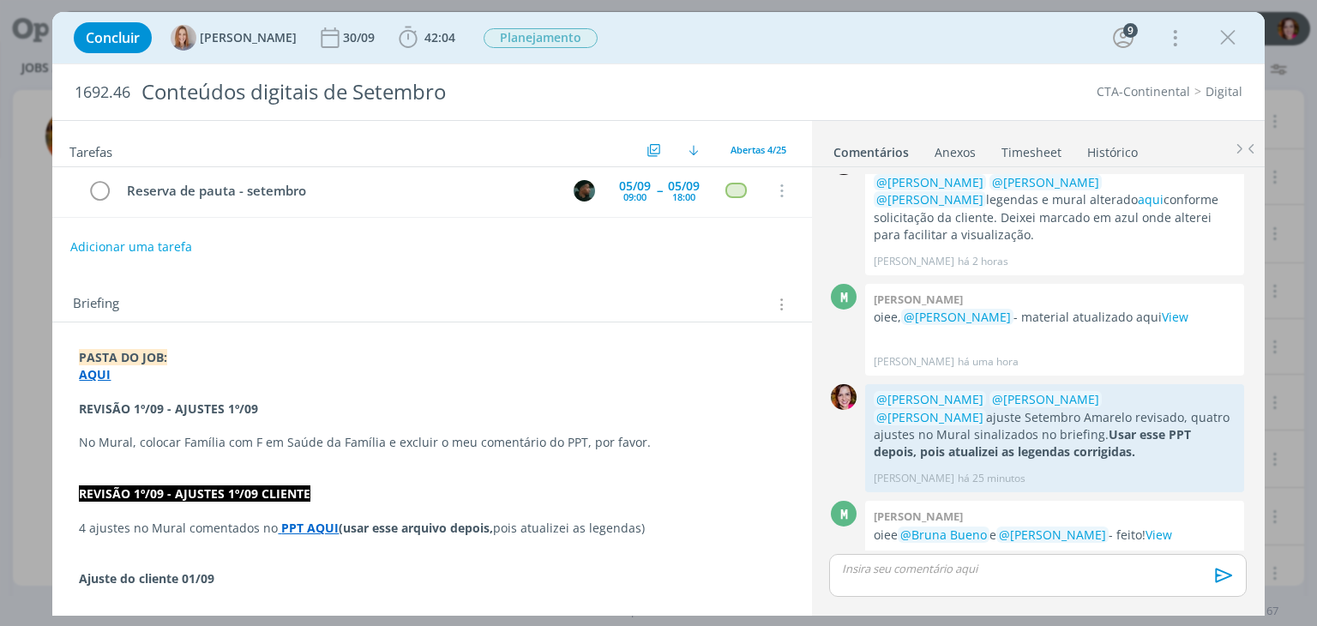
scroll to position [2913, 0]
click at [165, 402] on strong "REVISÃO 1º/09 - AJUSTES 1º/09" at bounding box center [168, 408] width 179 height 16
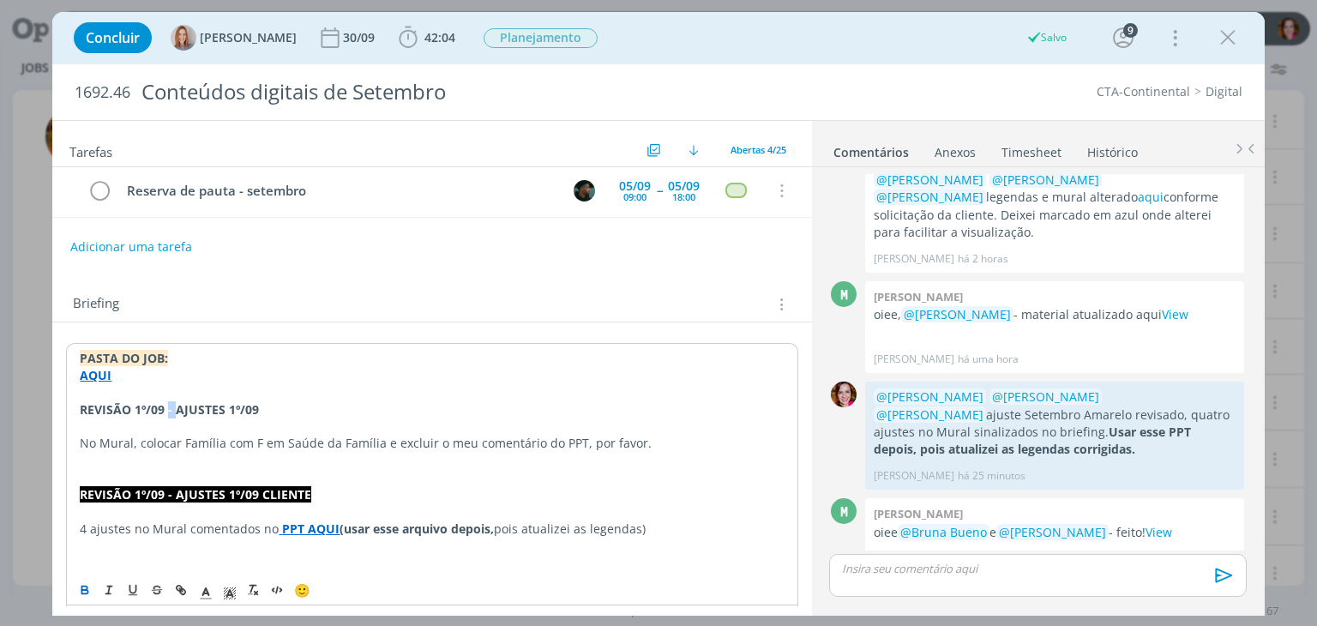
click at [165, 402] on strong "REVISÃO 1º/09 - AJUSTES 1º/09" at bounding box center [169, 409] width 179 height 16
click at [208, 593] on line "dialog" at bounding box center [206, 593] width 4 height 0
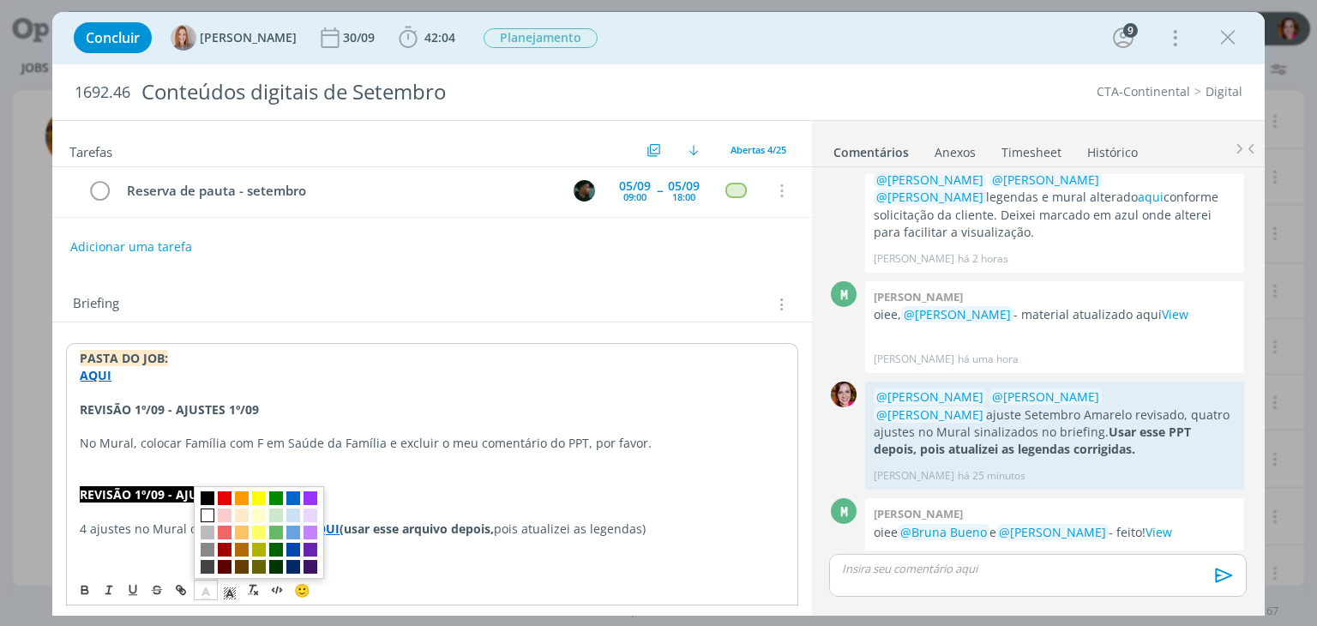
click at [208, 515] on span "dialog" at bounding box center [208, 516] width 14 height 14
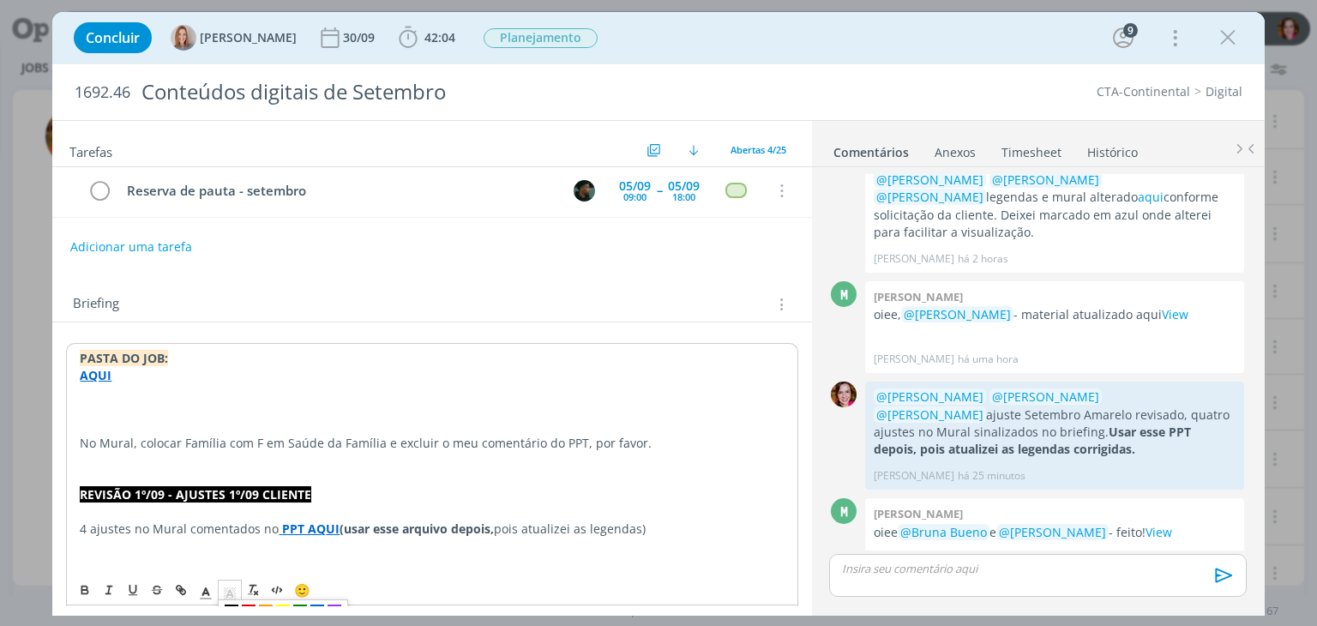
click at [233, 589] on icon "dialog" at bounding box center [229, 593] width 15 height 15
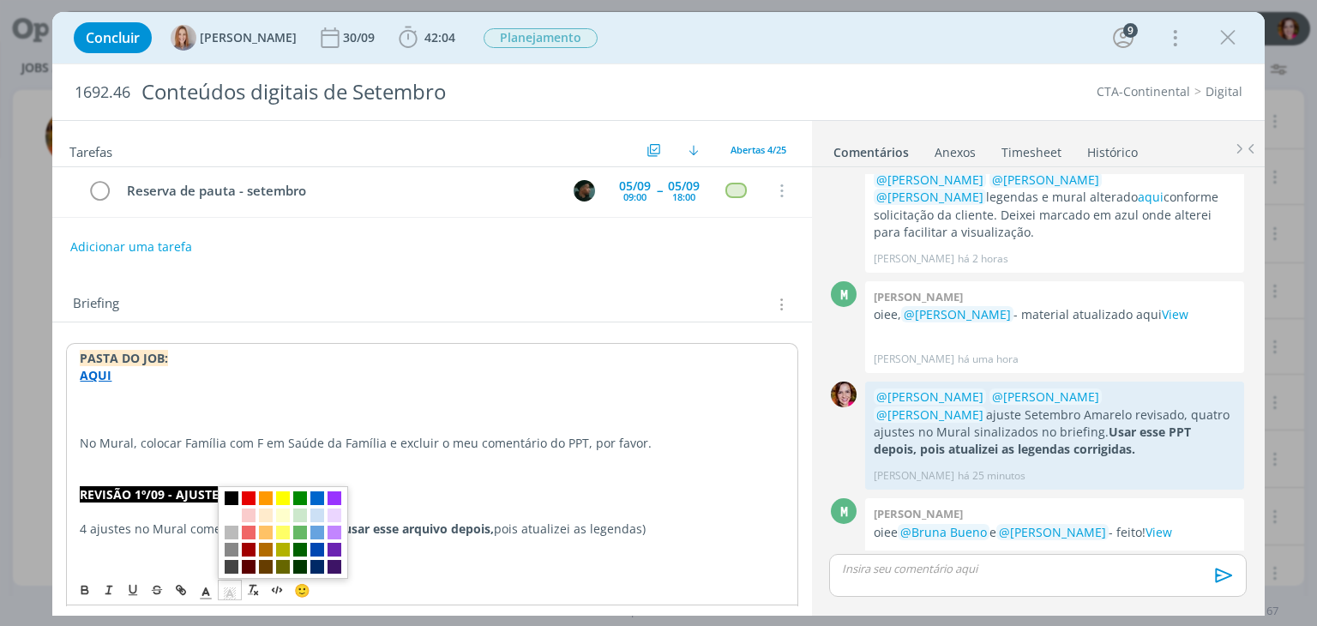
click at [233, 589] on icon "dialog" at bounding box center [229, 593] width 15 height 15
click at [237, 496] on span "dialog" at bounding box center [232, 499] width 14 height 14
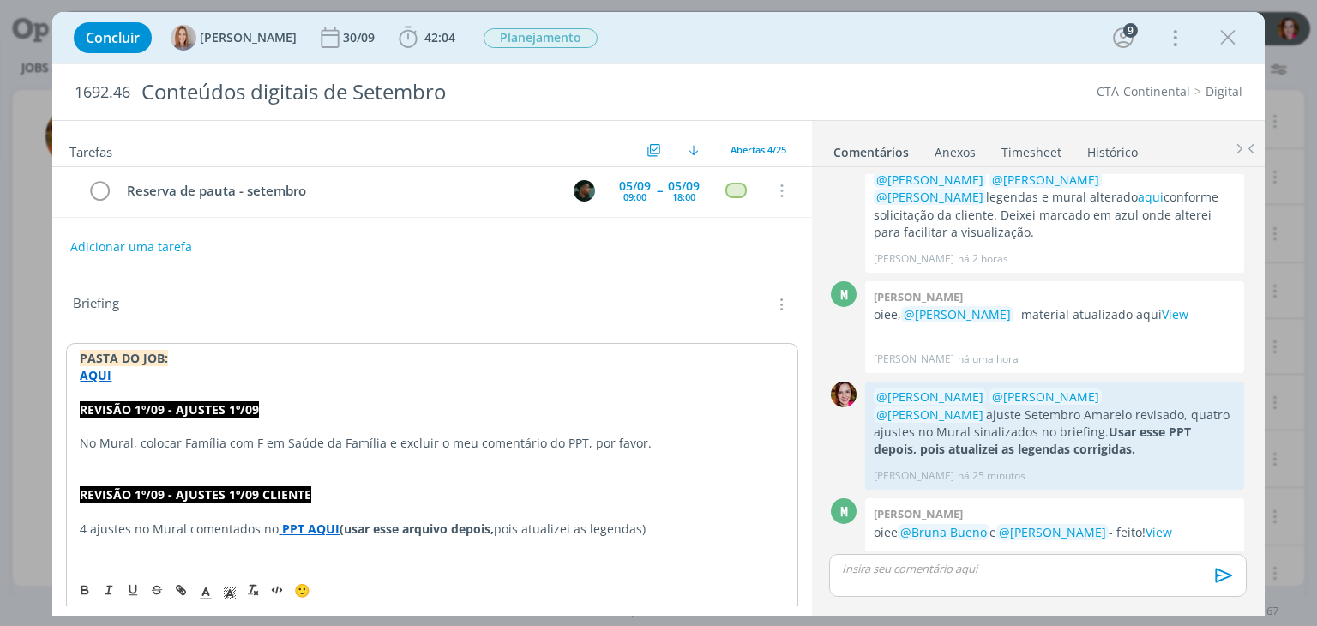
click at [161, 384] on p "dialog" at bounding box center [432, 392] width 704 height 17
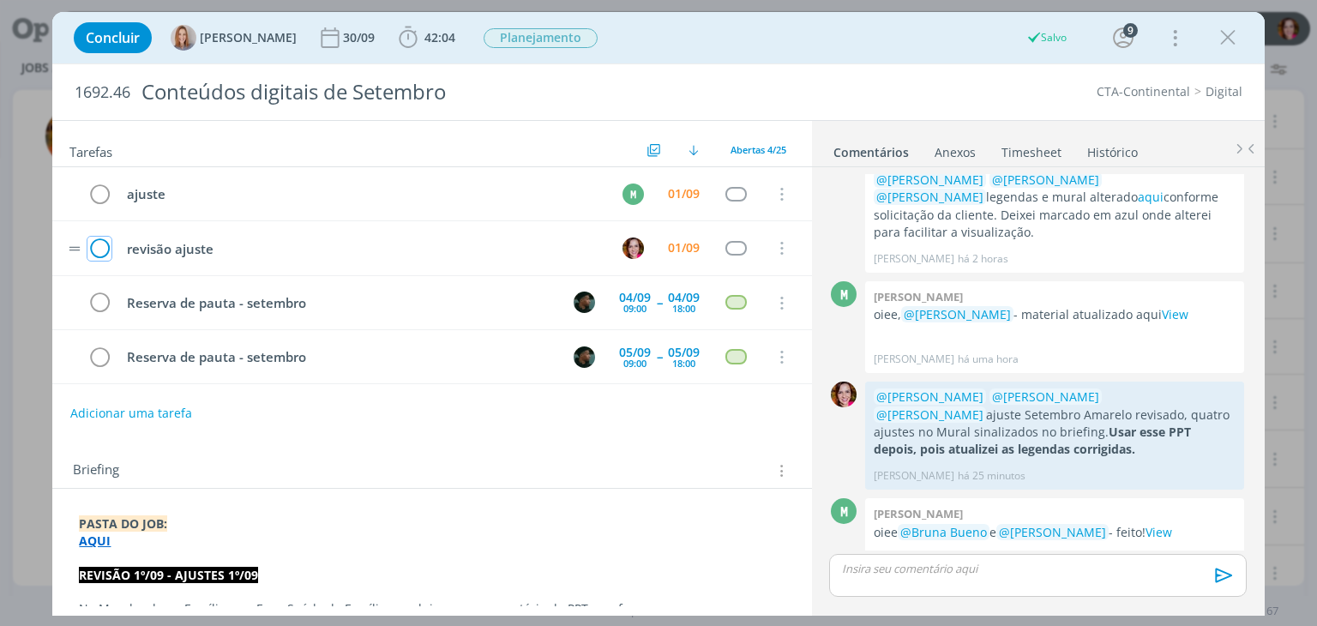
click at [103, 251] on icon "dialog" at bounding box center [99, 249] width 24 height 26
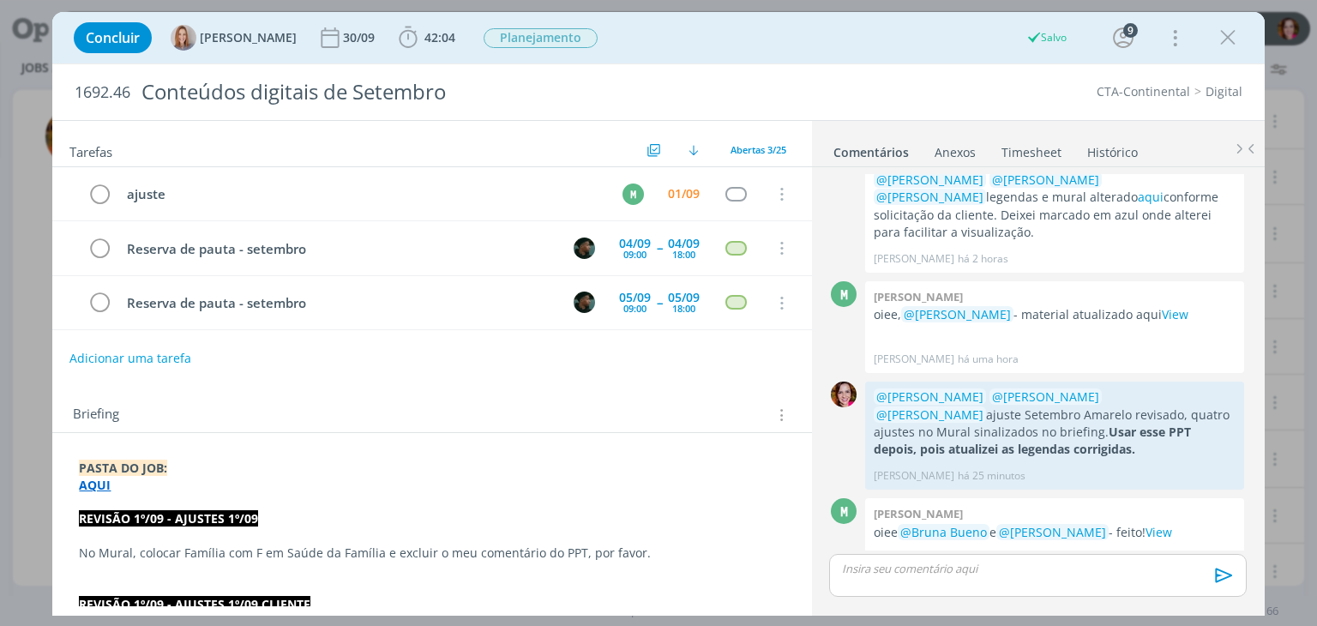
click at [128, 352] on button "Adicionar uma tarefa" at bounding box center [130, 358] width 122 height 29
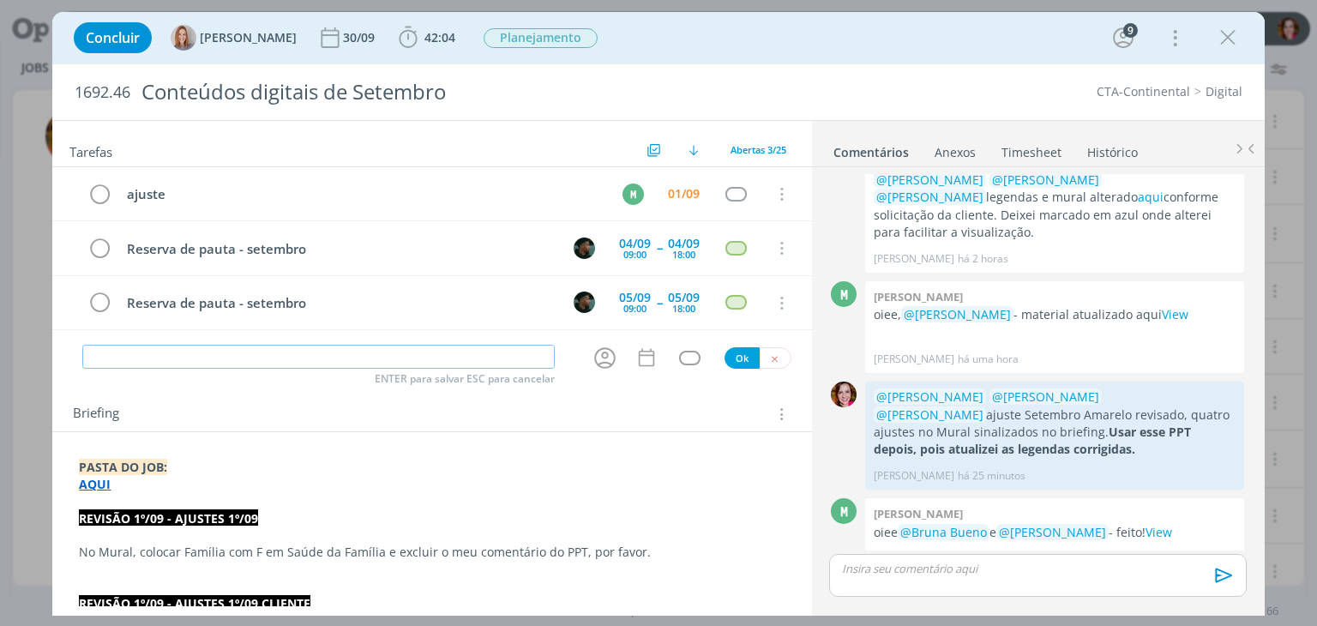
click at [128, 352] on input "dialog" at bounding box center [318, 357] width 472 height 24
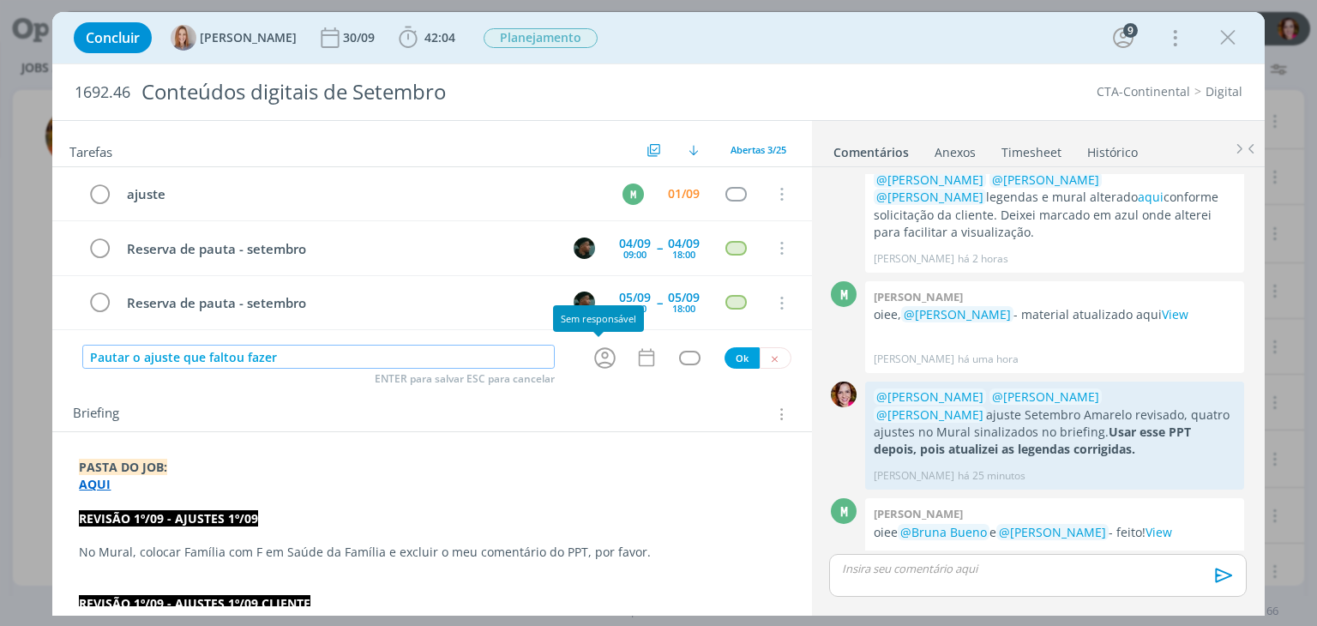
click at [597, 358] on icon "dialog" at bounding box center [605, 358] width 27 height 27
type input "Pautar o ajuste que faltou fazer"
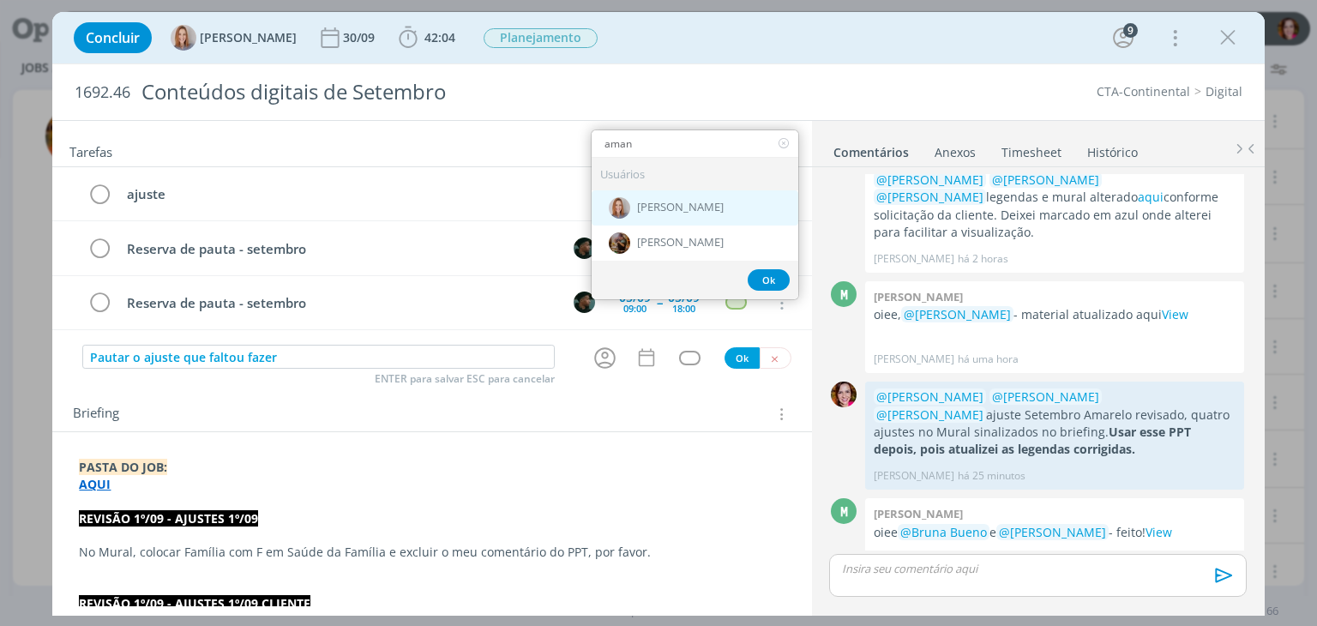
type input "aman"
click at [686, 206] on span "[PERSON_NAME]" at bounding box center [680, 208] width 87 height 14
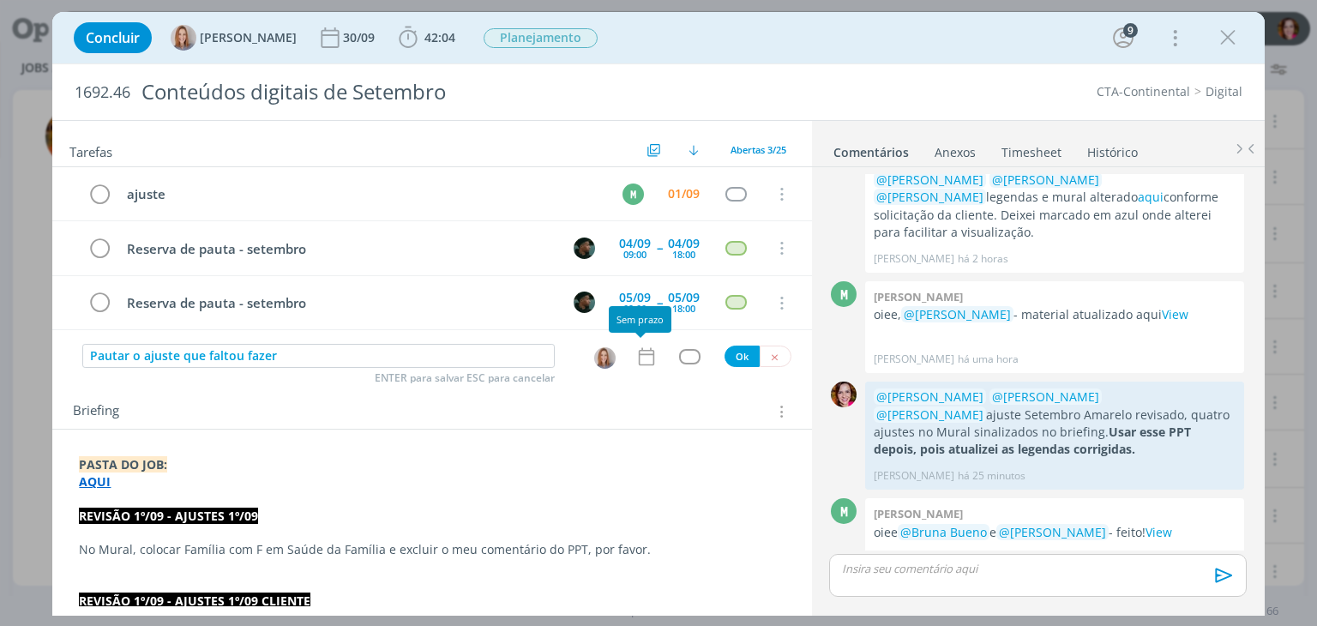
click at [638, 362] on icon "dialog" at bounding box center [645, 356] width 15 height 18
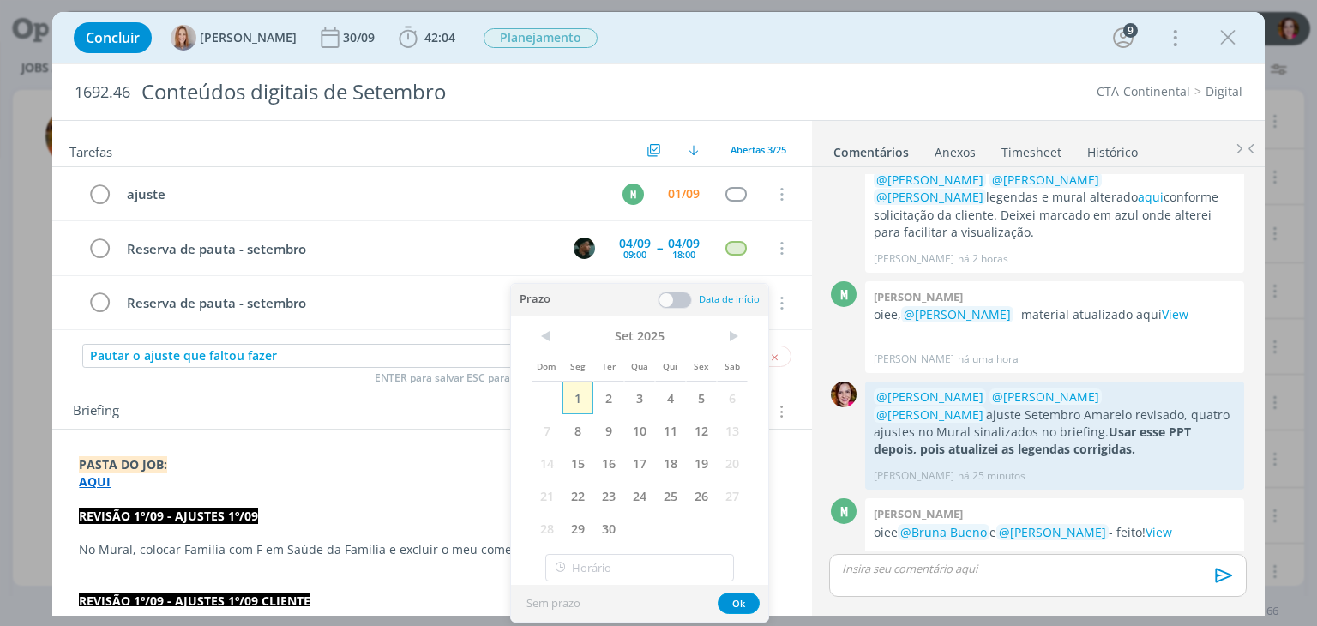
click at [583, 395] on span "1" at bounding box center [578, 398] width 31 height 33
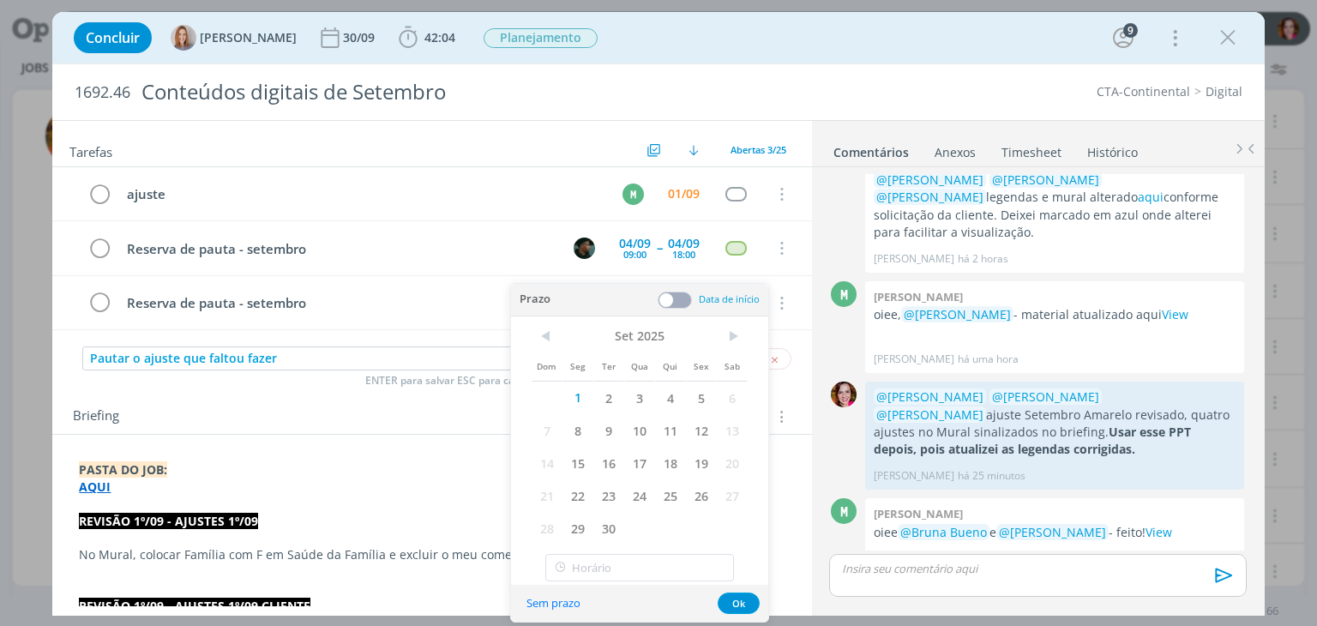
click at [812, 448] on div "0 Sandriny soares @Todos Cronograma parcial AQUI Informações que precisamos do …" at bounding box center [1038, 389] width 453 height 445
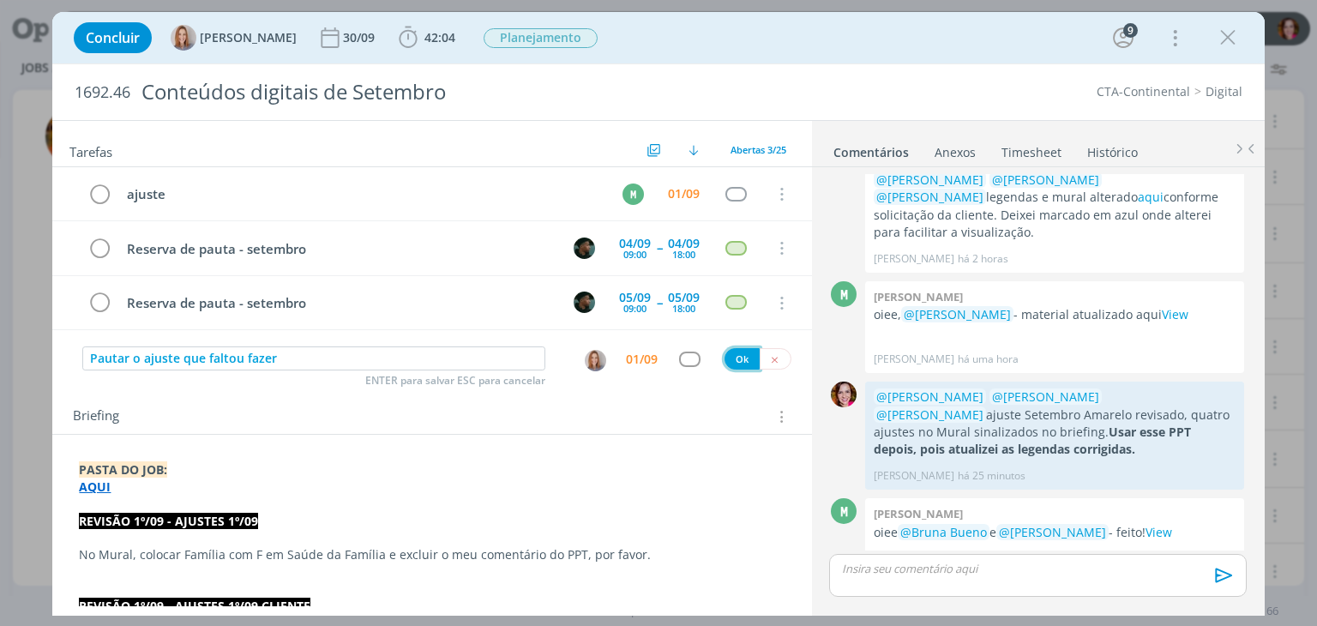
click at [737, 358] on button "Ok" at bounding box center [742, 358] width 35 height 21
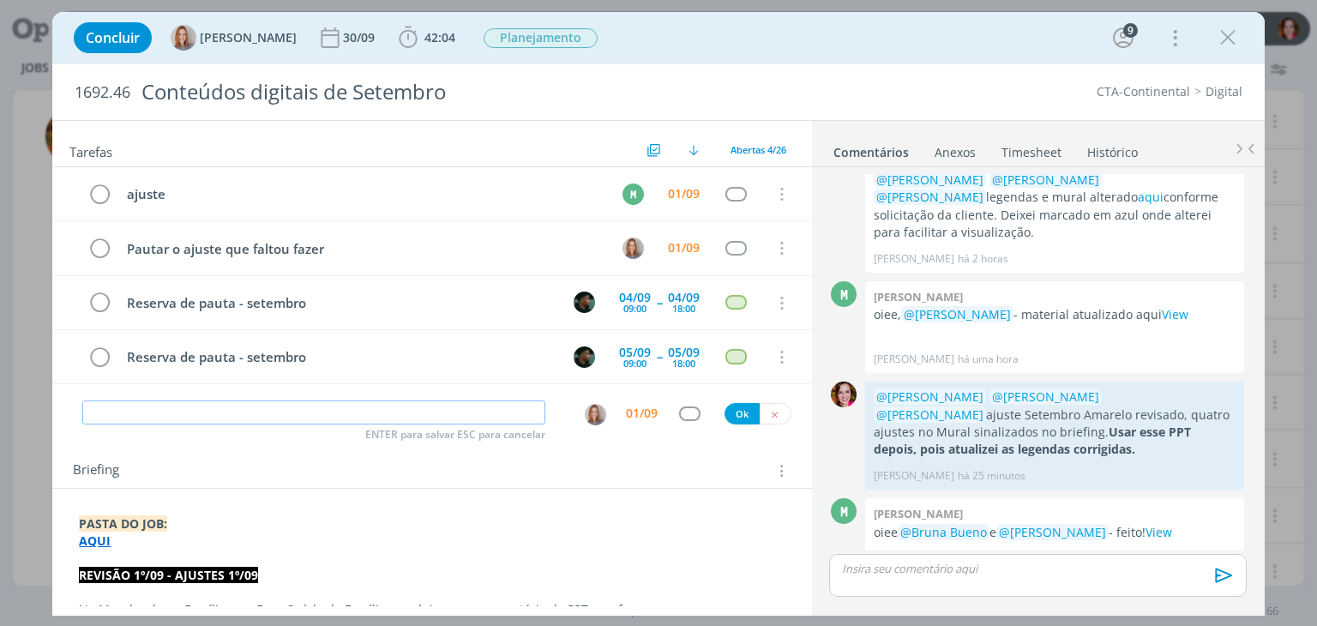
click at [275, 409] on input "dialog" at bounding box center [313, 412] width 463 height 24
click at [297, 594] on p "dialog" at bounding box center [432, 591] width 706 height 17
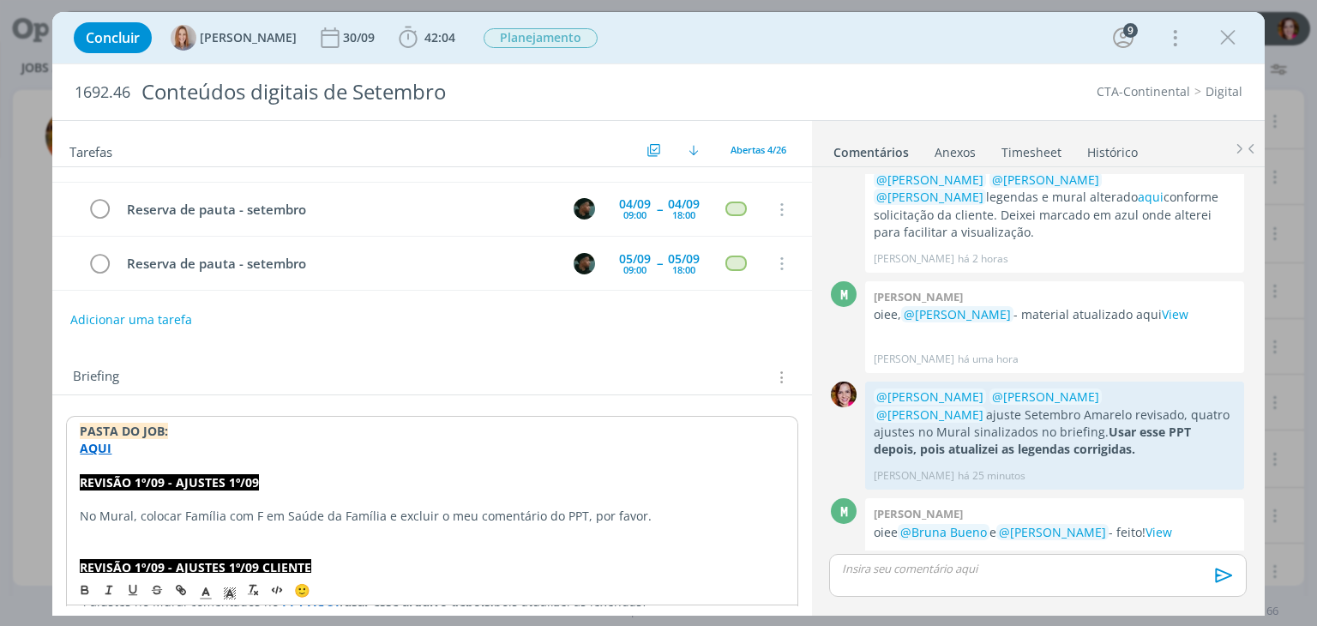
scroll to position [127, 0]
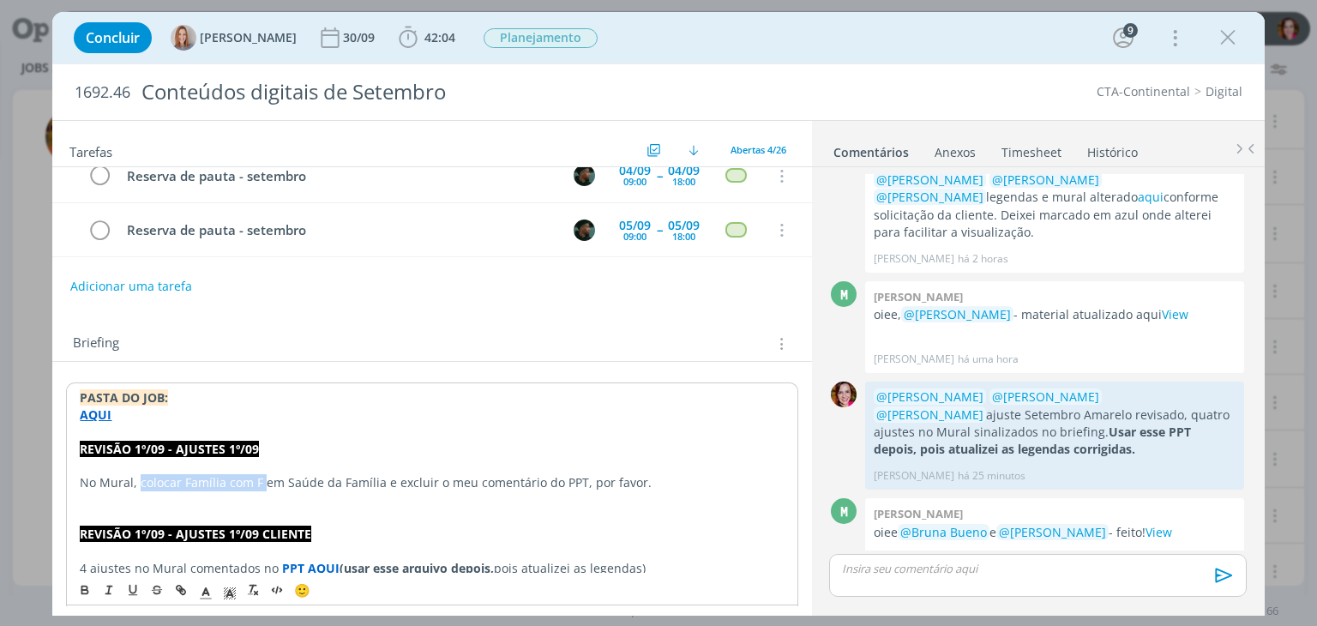
drag, startPoint x: 137, startPoint y: 477, endPoint x: 264, endPoint y: 484, distance: 127.1
click at [264, 484] on p "No Mural, colocar Família com F em Saúde da Família e excluir o meu comentário …" at bounding box center [432, 482] width 704 height 17
click at [1228, 45] on icon "dialog" at bounding box center [1228, 38] width 26 height 26
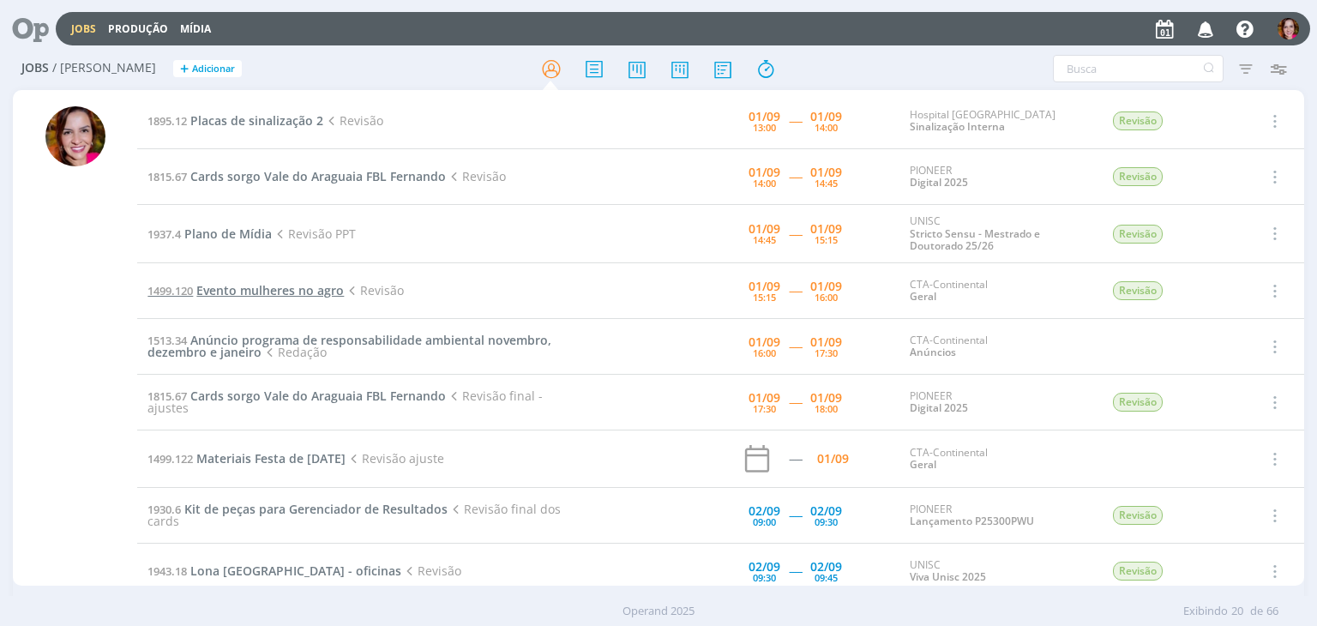
click at [258, 292] on span "Evento mulheres no agro" at bounding box center [269, 290] width 147 height 16
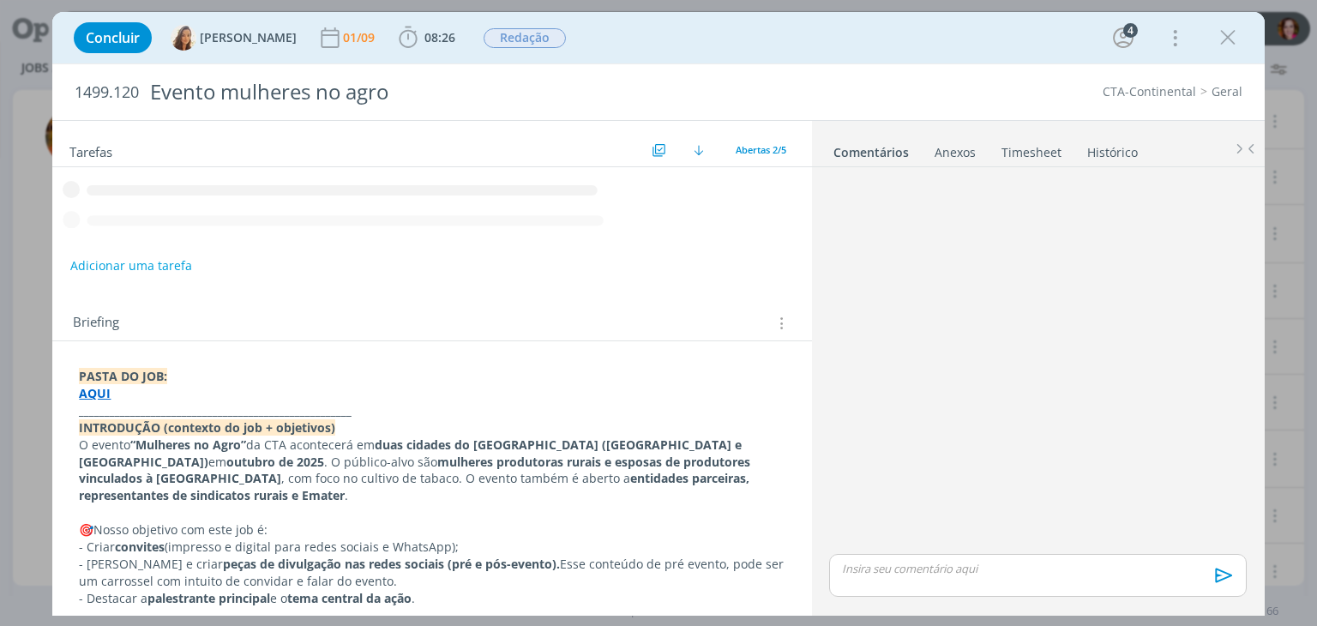
scroll to position [27, 0]
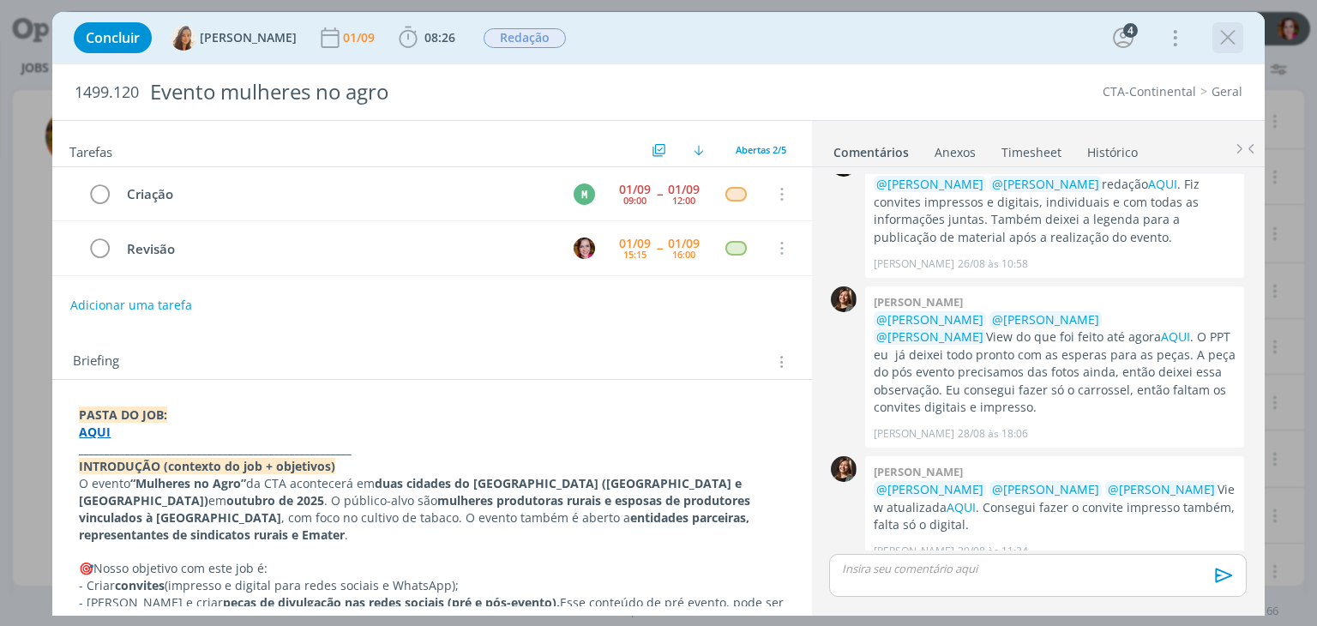
click at [1224, 47] on icon "dialog" at bounding box center [1228, 38] width 26 height 26
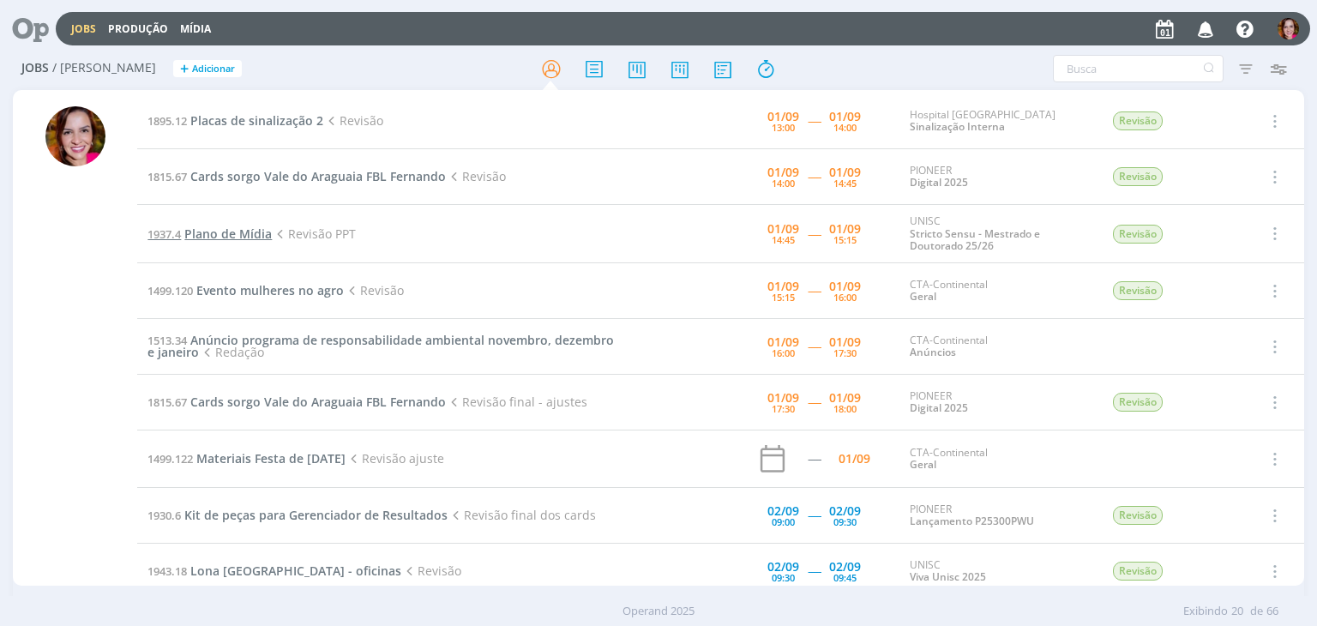
click at [240, 238] on span "Plano de Mídia" at bounding box center [227, 234] width 87 height 16
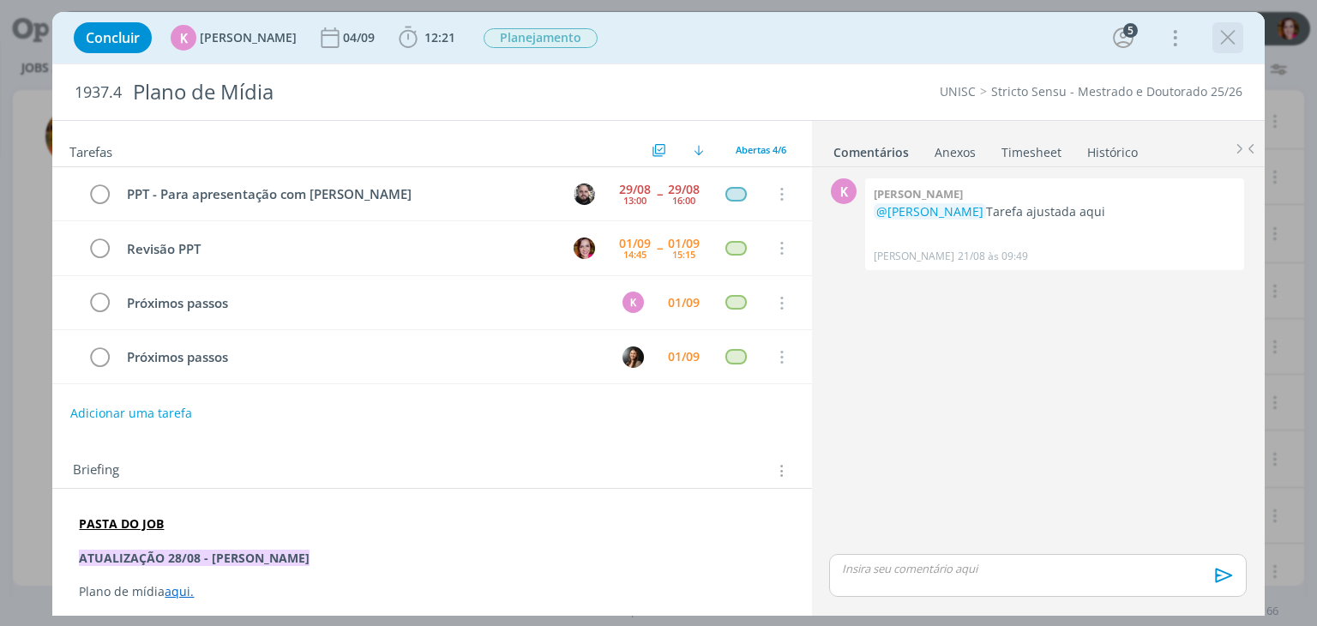
click at [1218, 33] on icon "dialog" at bounding box center [1228, 38] width 26 height 26
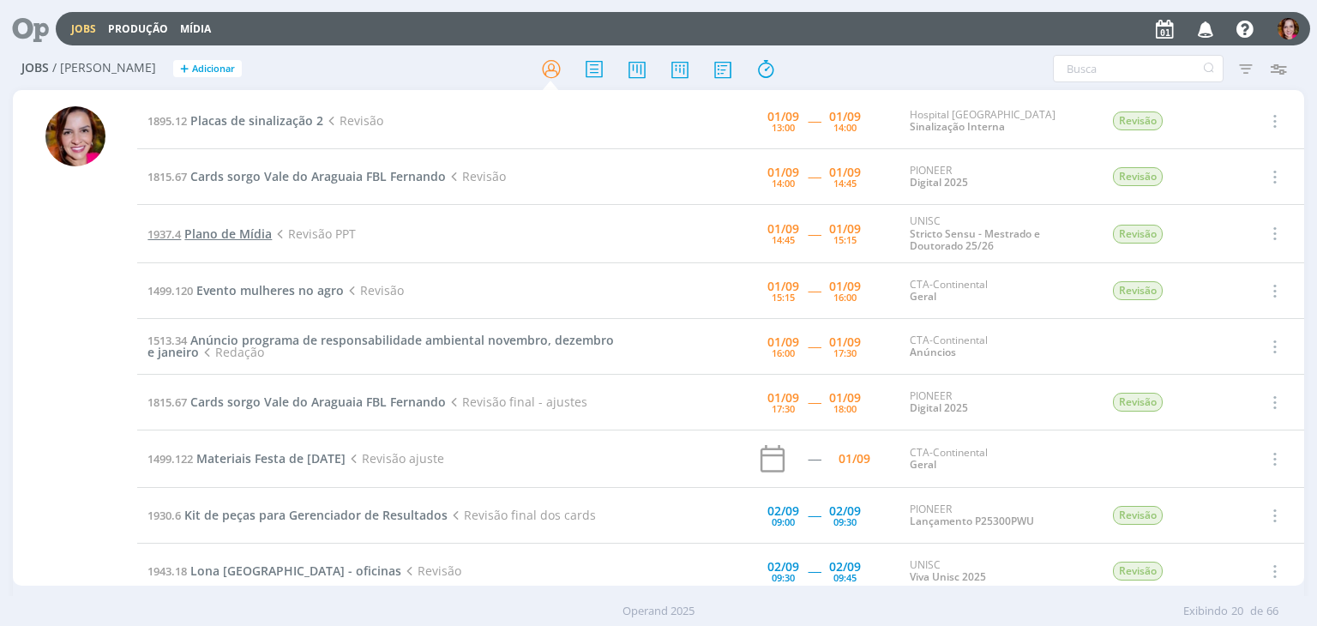
click at [239, 232] on span "Plano de Mídia" at bounding box center [227, 234] width 87 height 16
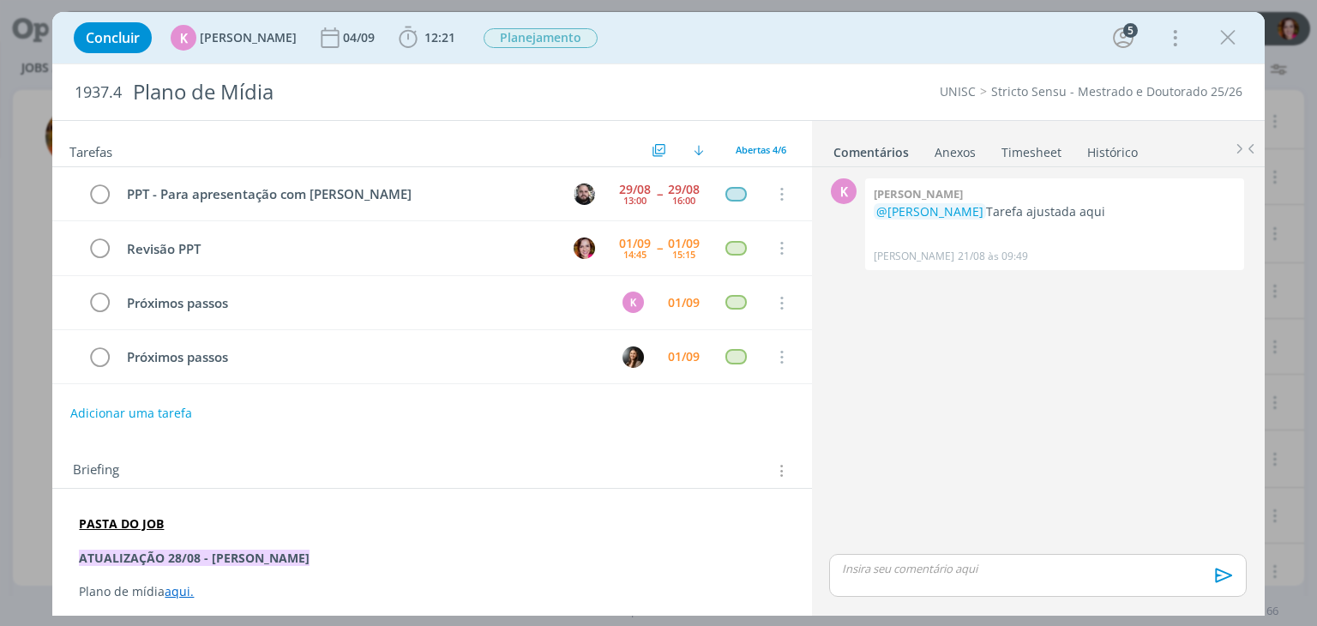
click at [123, 519] on strong "PASTA DO JOB" at bounding box center [121, 523] width 85 height 16
click at [154, 549] on link "[URL][DOMAIN_NAME]" at bounding box center [190, 556] width 129 height 22
click at [1224, 45] on icon "dialog" at bounding box center [1228, 38] width 26 height 26
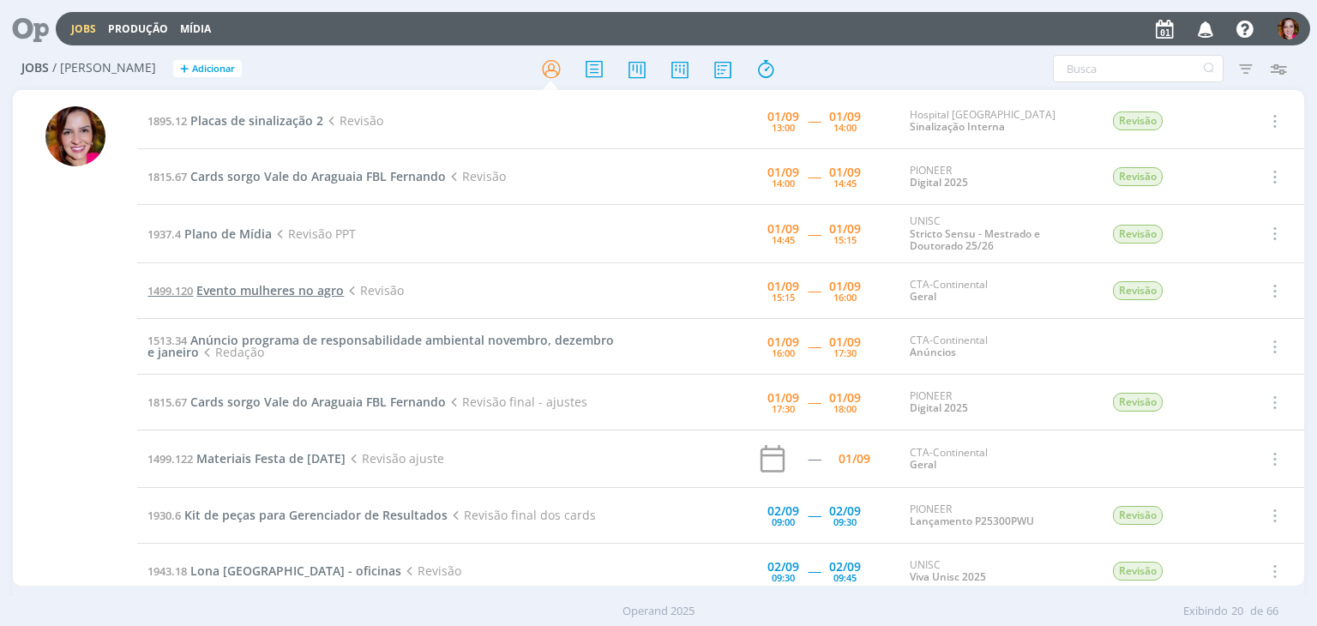
click at [247, 293] on span "Evento mulheres no agro" at bounding box center [269, 290] width 147 height 16
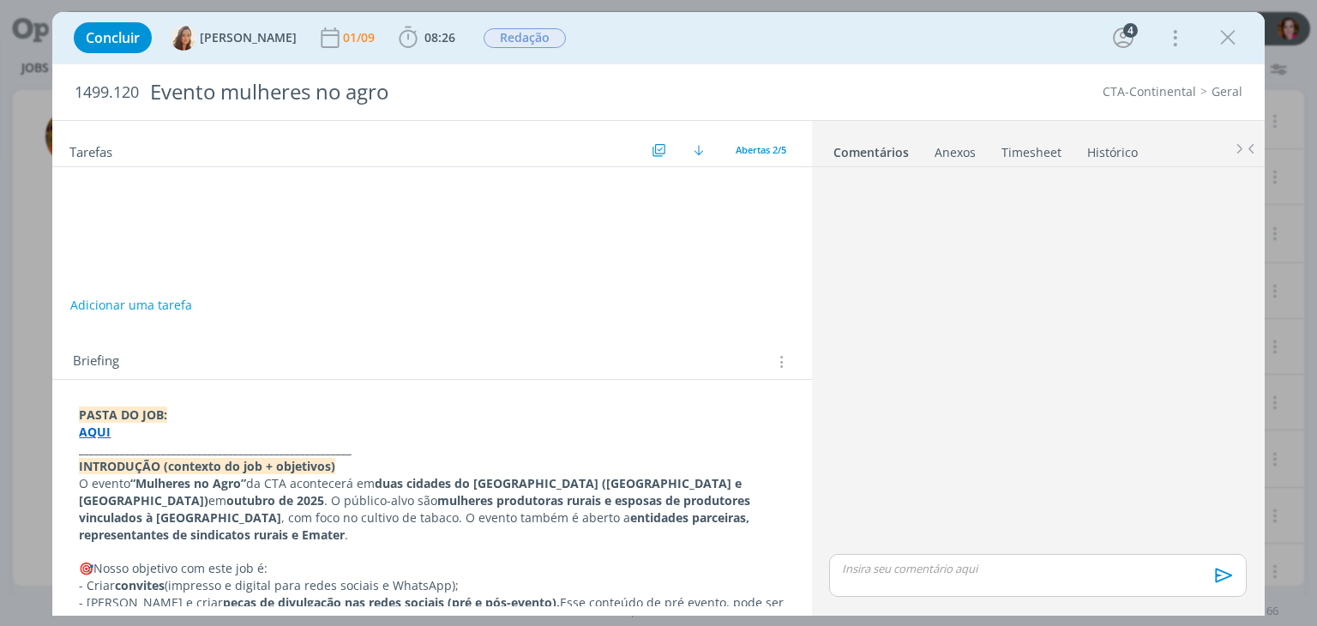
scroll to position [27, 0]
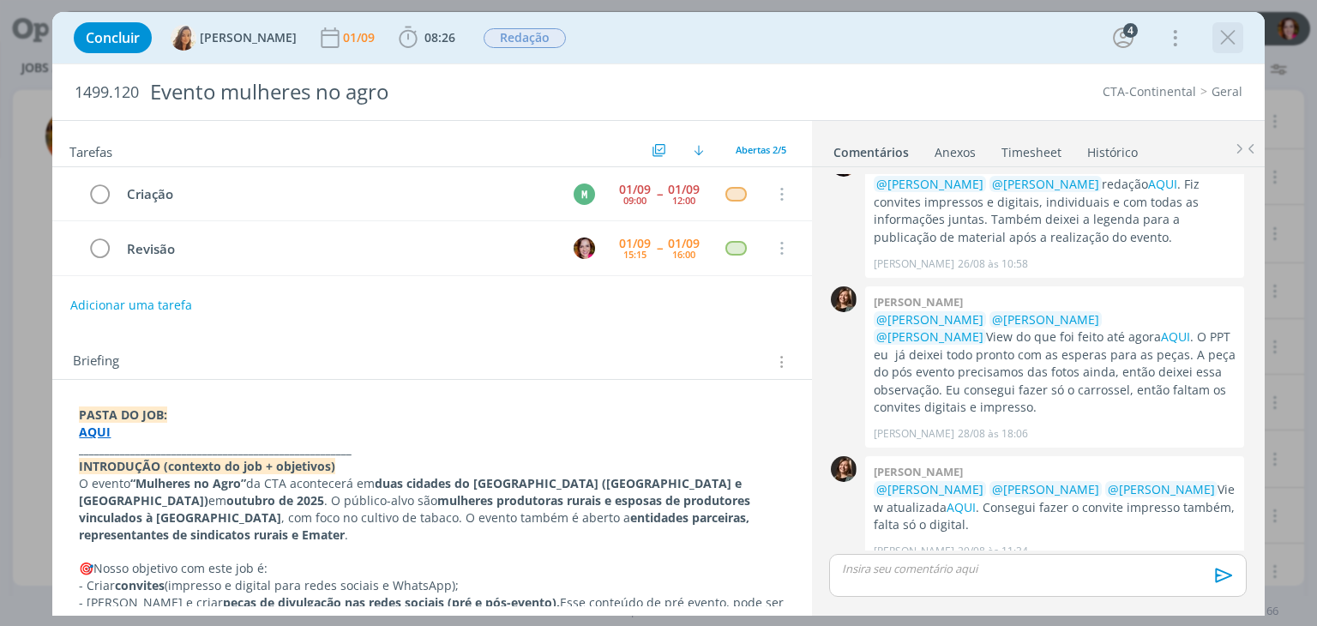
click at [1236, 40] on icon "dialog" at bounding box center [1228, 38] width 26 height 26
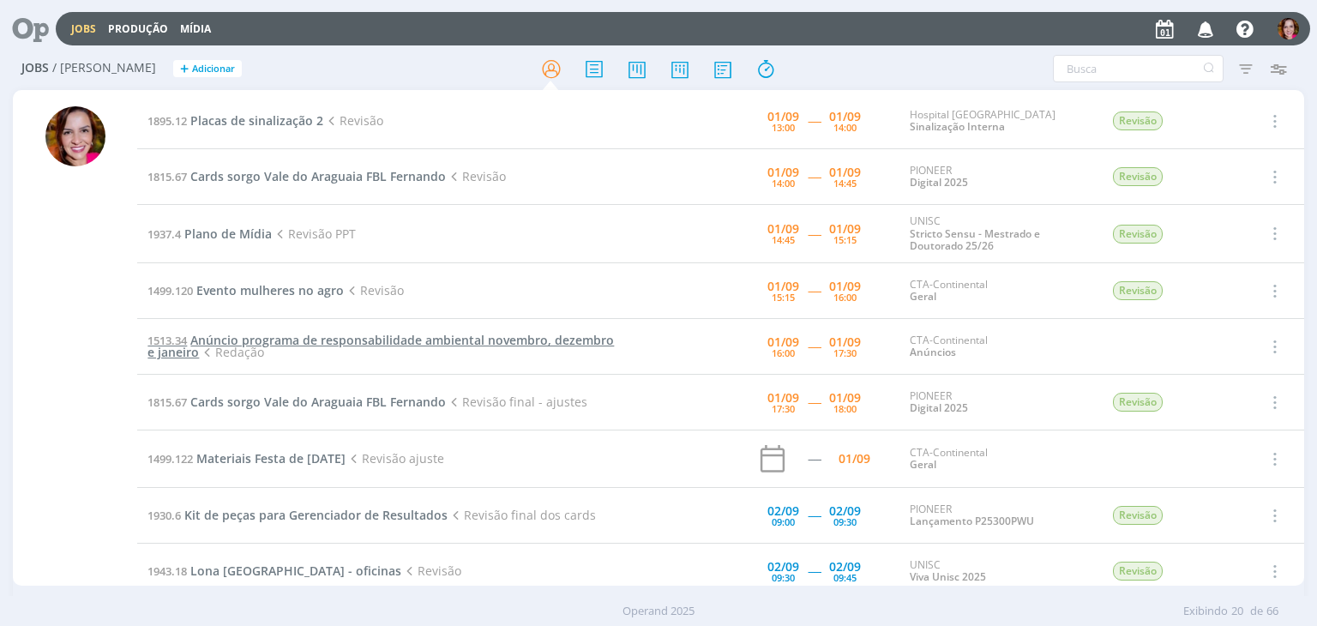
click at [352, 341] on span "Anúncio programa de responsabilidade ambiental novembro, dezembro e janeiro" at bounding box center [380, 346] width 466 height 28
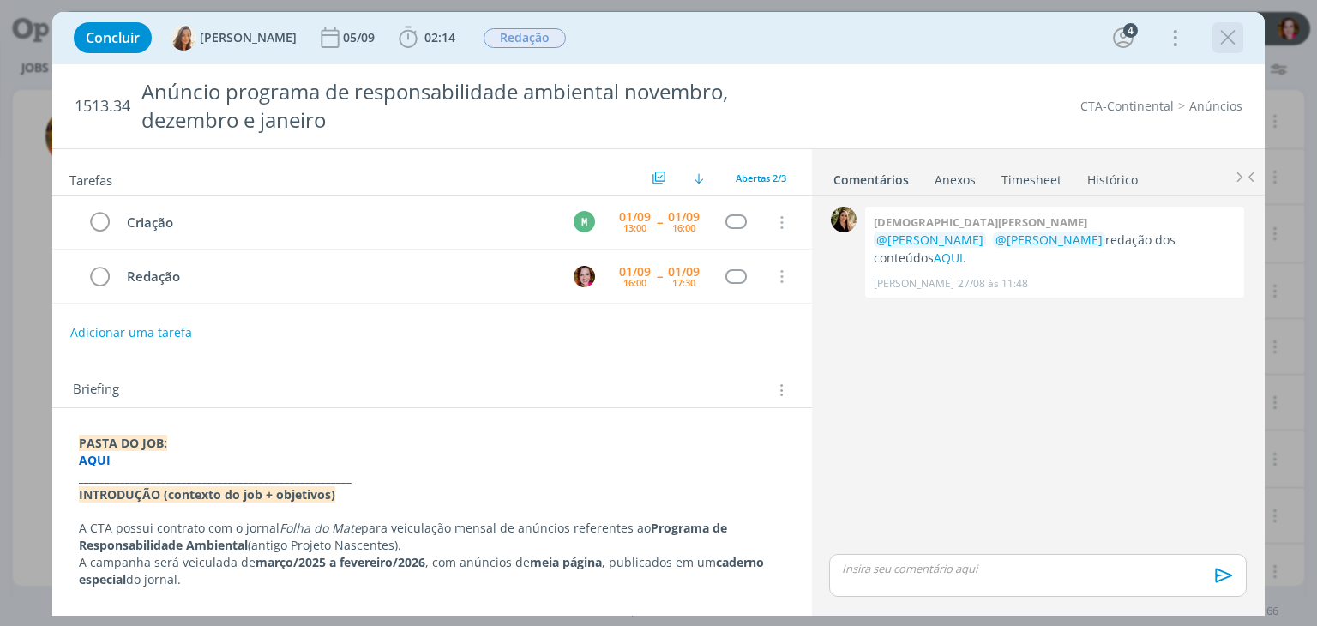
click at [1235, 43] on icon "dialog" at bounding box center [1228, 38] width 26 height 26
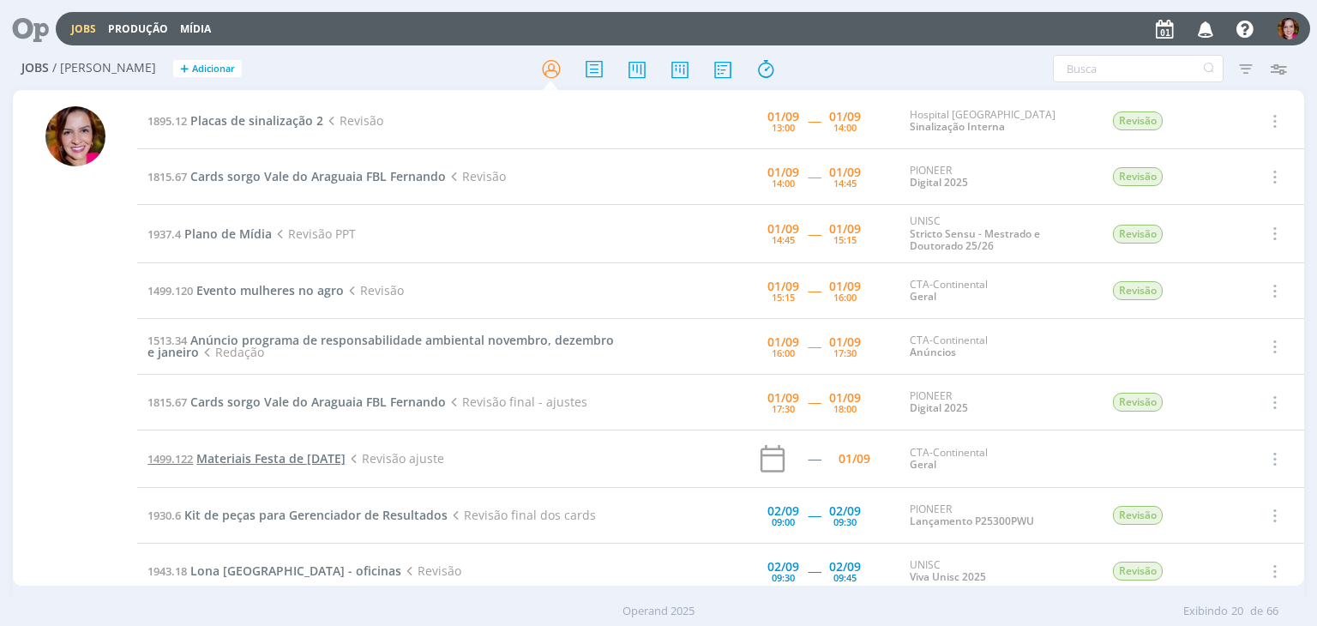
click at [255, 461] on span "Materiais Festa de [DATE]" at bounding box center [270, 458] width 149 height 16
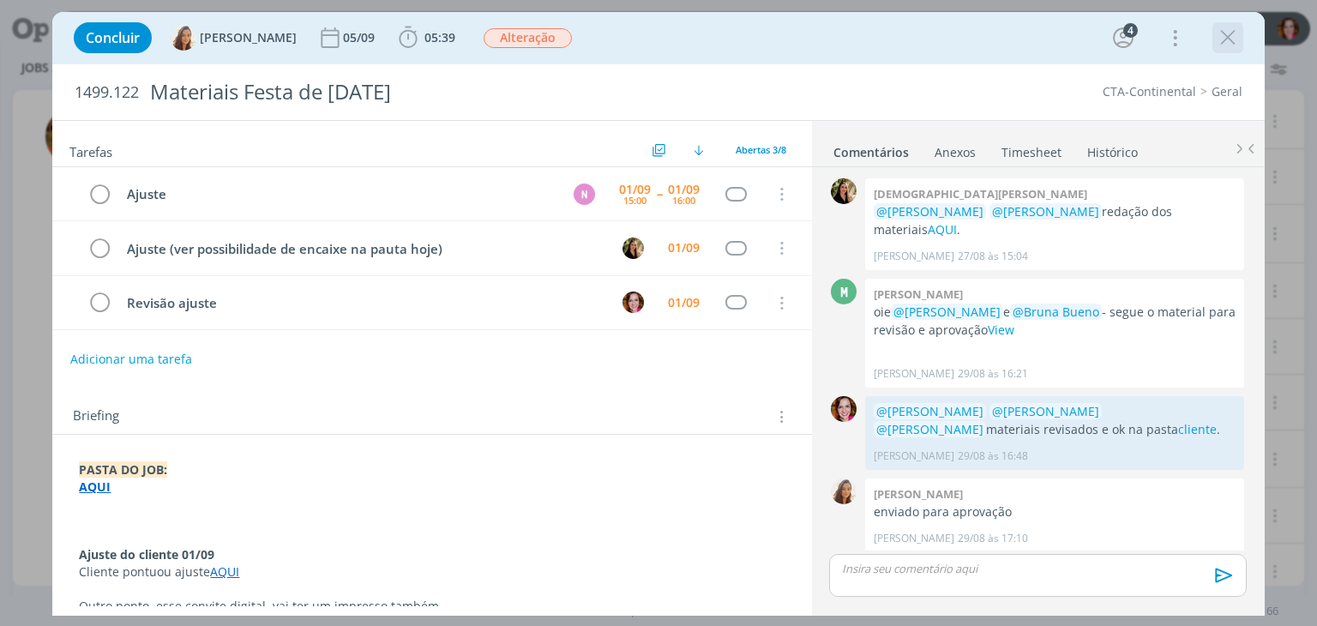
click at [1224, 39] on icon "dialog" at bounding box center [1228, 38] width 26 height 26
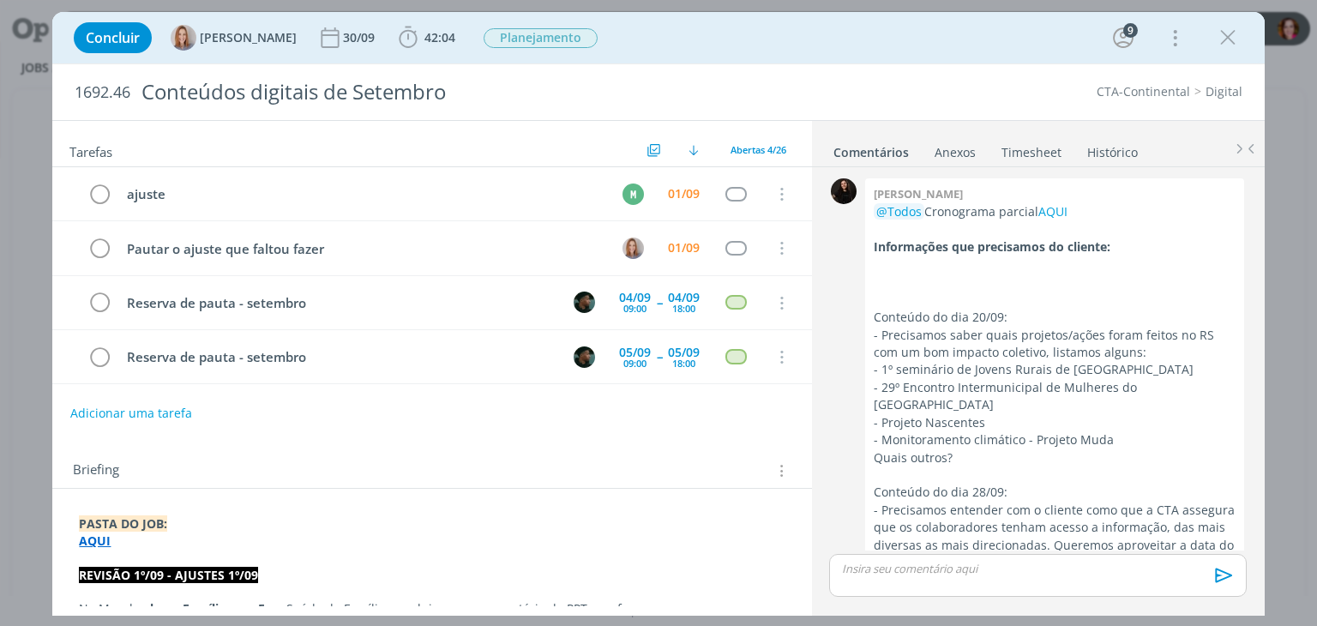
scroll to position [2913, 0]
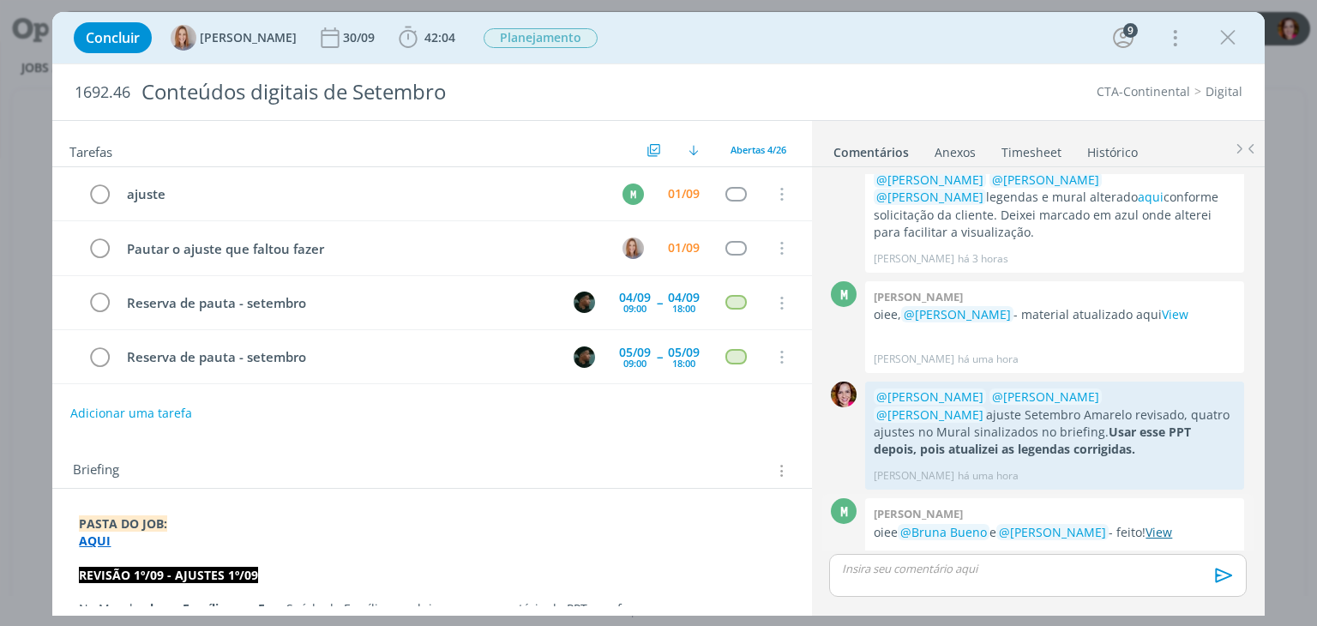
click at [1160, 524] on link "View" at bounding box center [1159, 532] width 27 height 16
click at [780, 247] on icon "dialog" at bounding box center [781, 248] width 19 height 15
click at [734, 281] on link "Cancelar" at bounding box center [726, 277] width 135 height 27
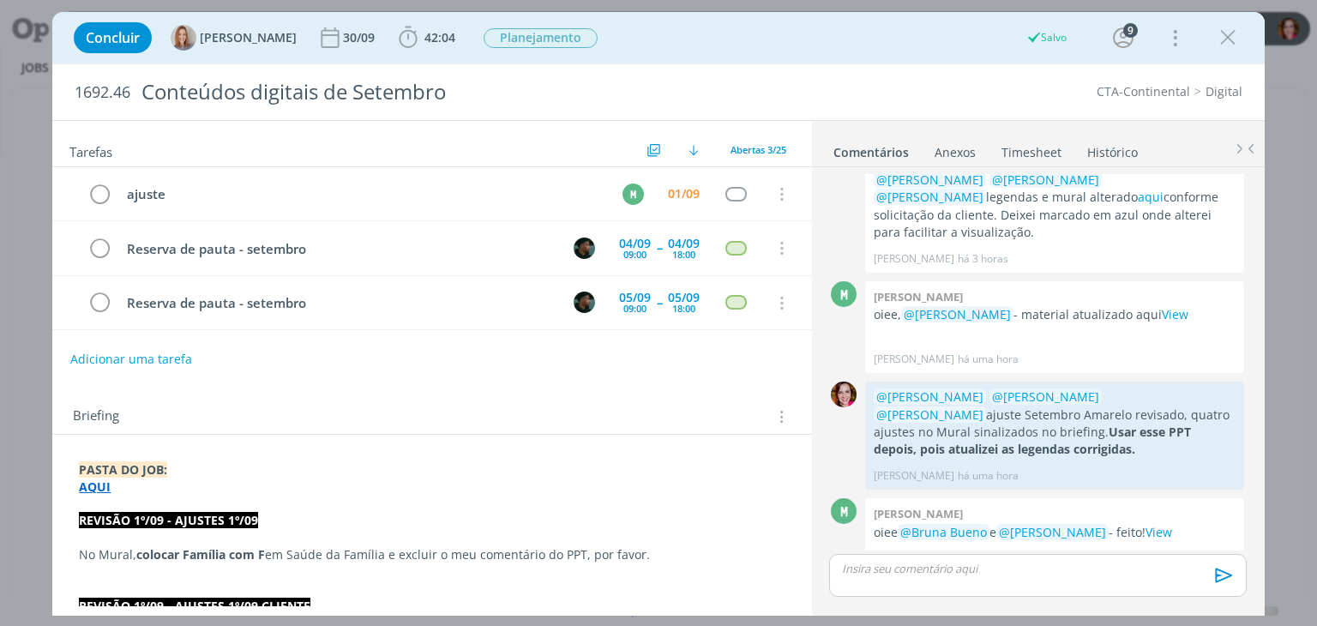
click at [899, 578] on div "dialog" at bounding box center [1037, 575] width 417 height 43
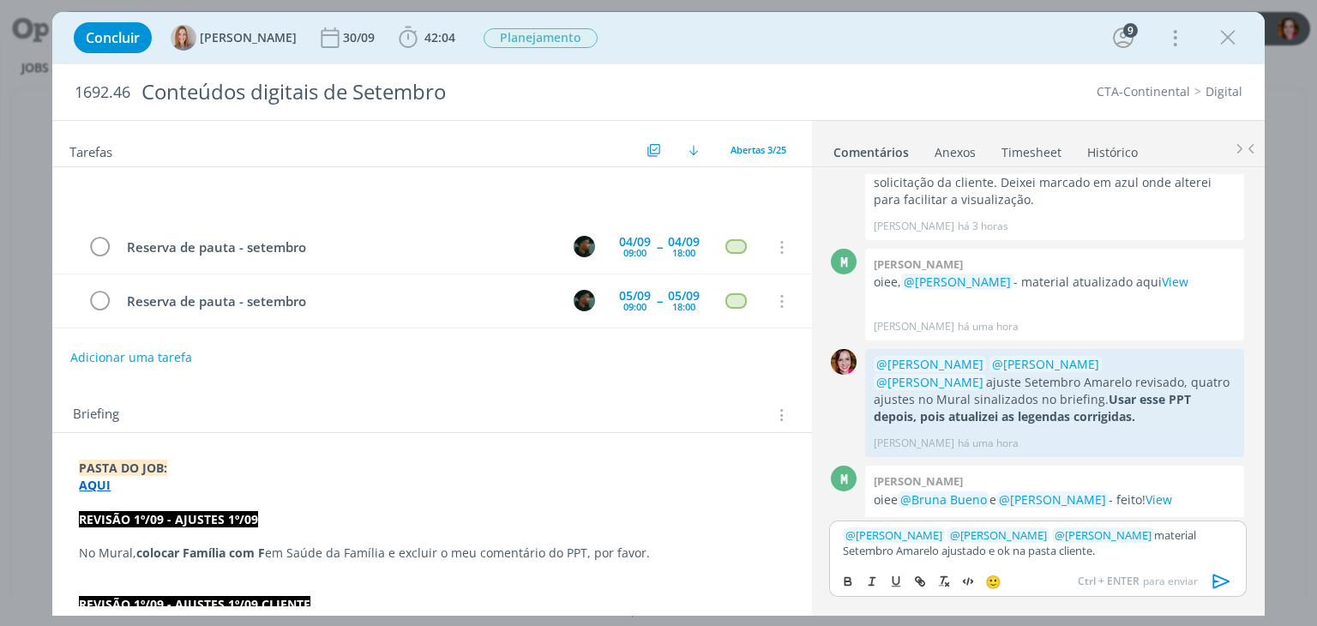
scroll to position [3029, 0]
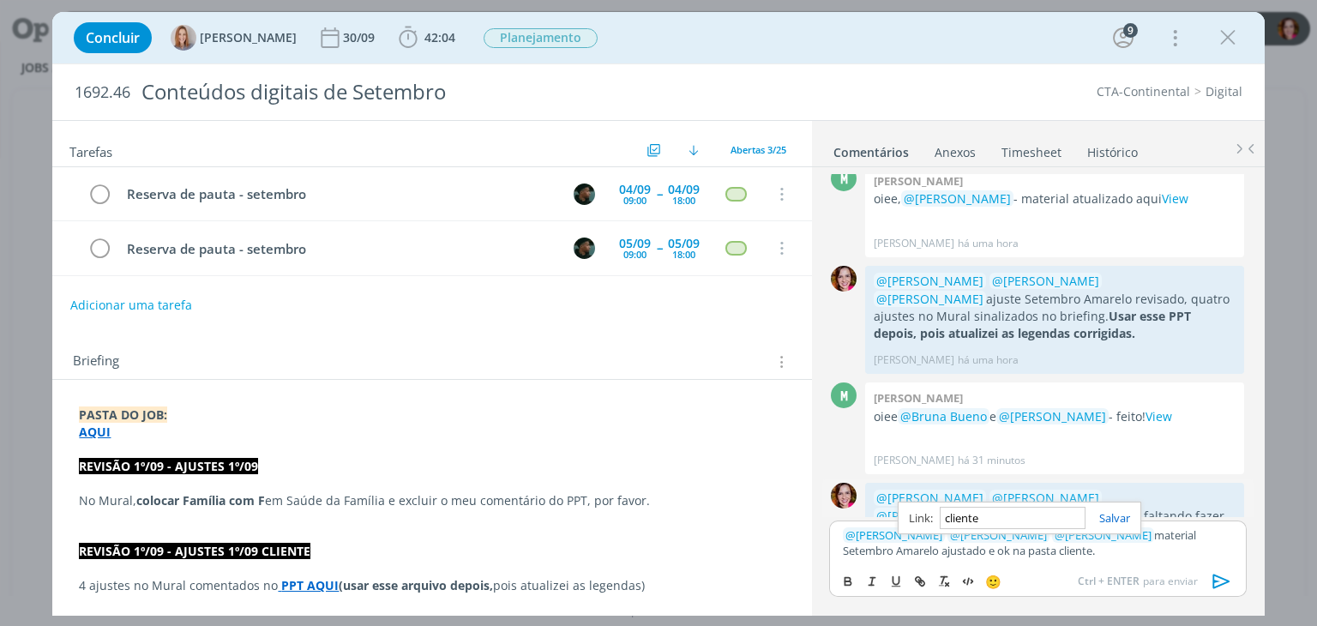
paste input "https://sobeae.sharepoint.com/sites/SOBEAE/Documentos%20Compartilhados/Forms/Al…"
type input "https://sobeae.sharepoint.com/sites/SOBEAE/Documentos%20Compartilhados/Forms/Al…"
click at [1224, 577] on icon "dialog" at bounding box center [1222, 582] width 26 height 26
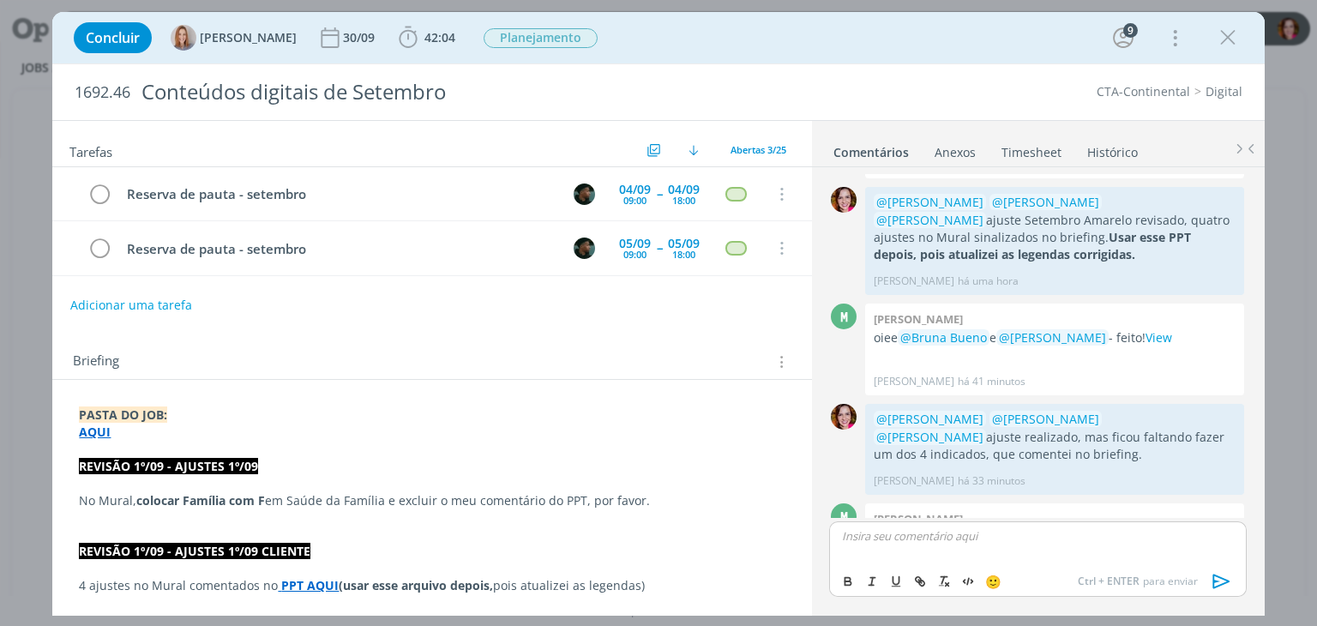
scroll to position [3110, 0]
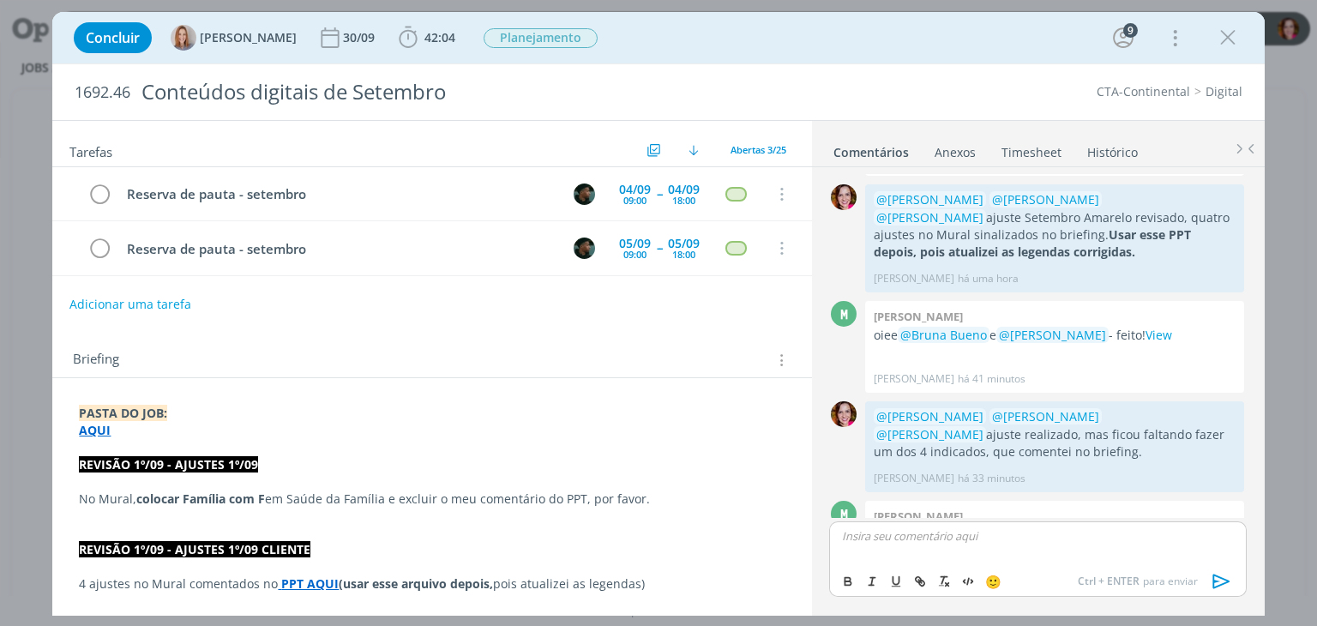
click at [93, 297] on button "Adicionar uma tarefa" at bounding box center [130, 304] width 122 height 29
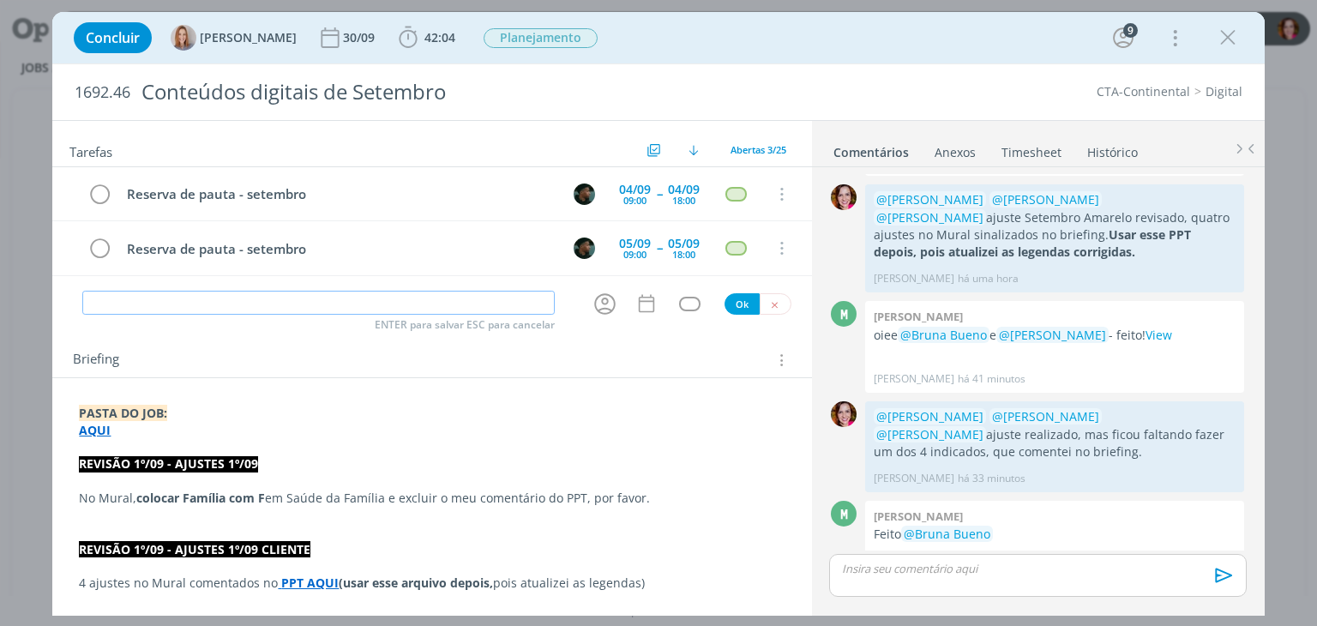
scroll to position [3078, 0]
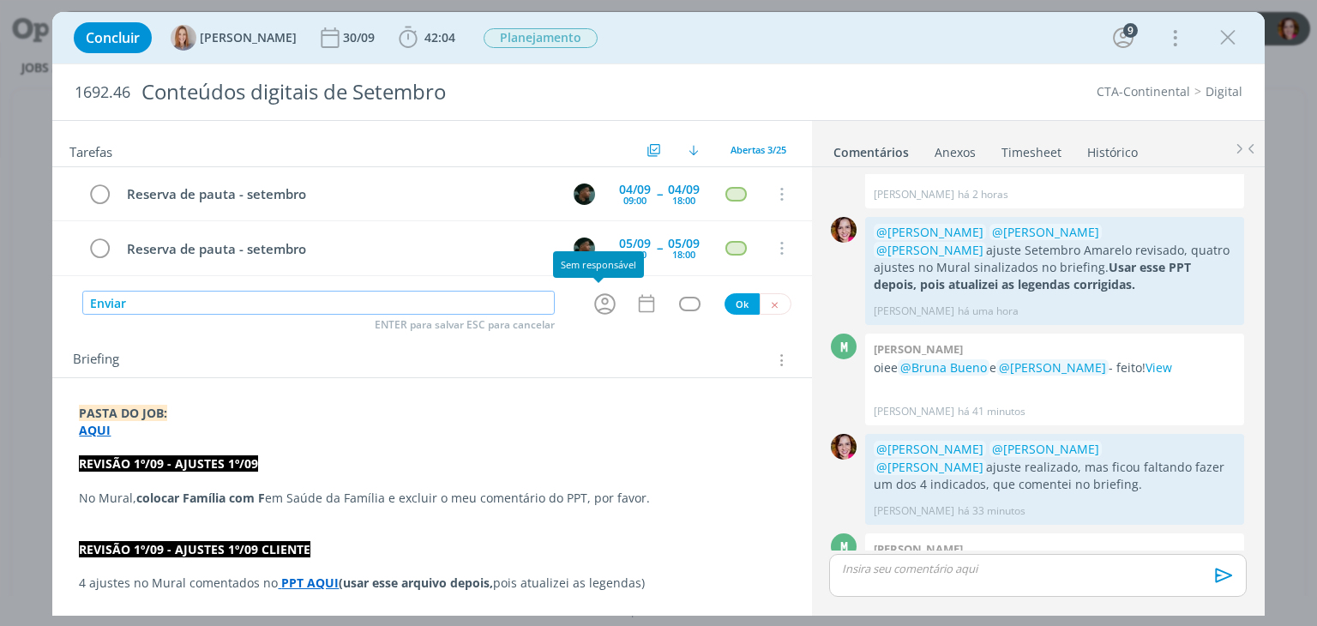
click at [602, 310] on icon "dialog" at bounding box center [604, 303] width 21 height 21
type input "Enviar"
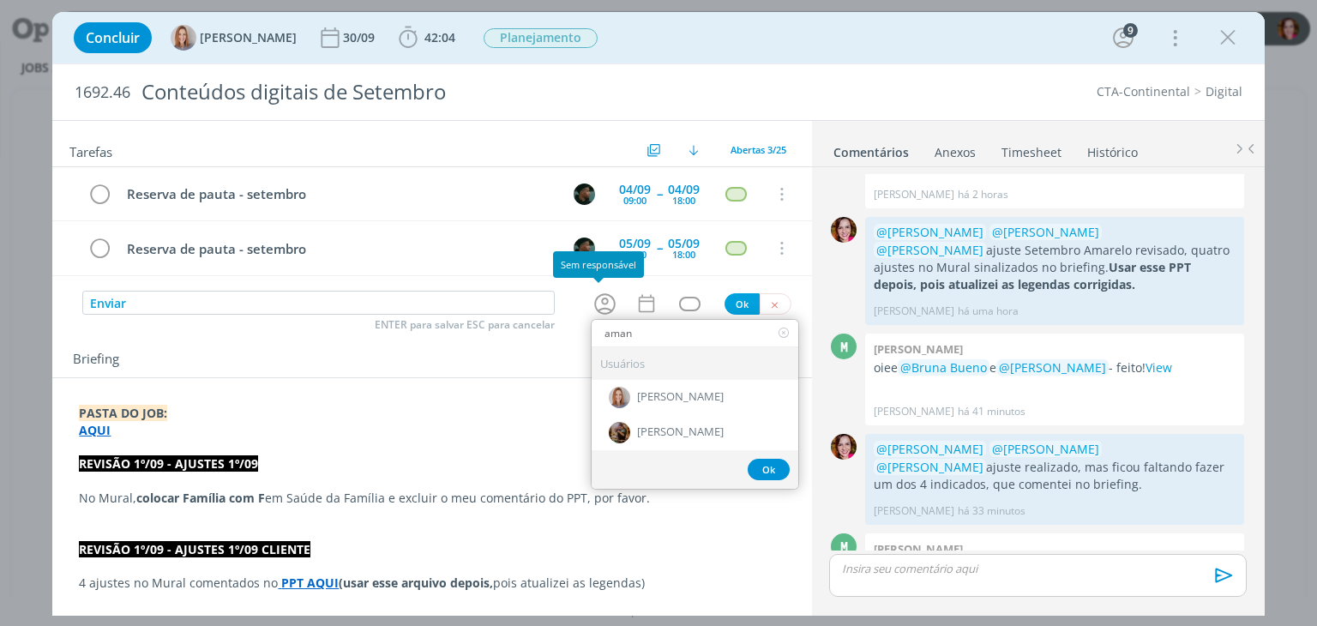
type input "aman"
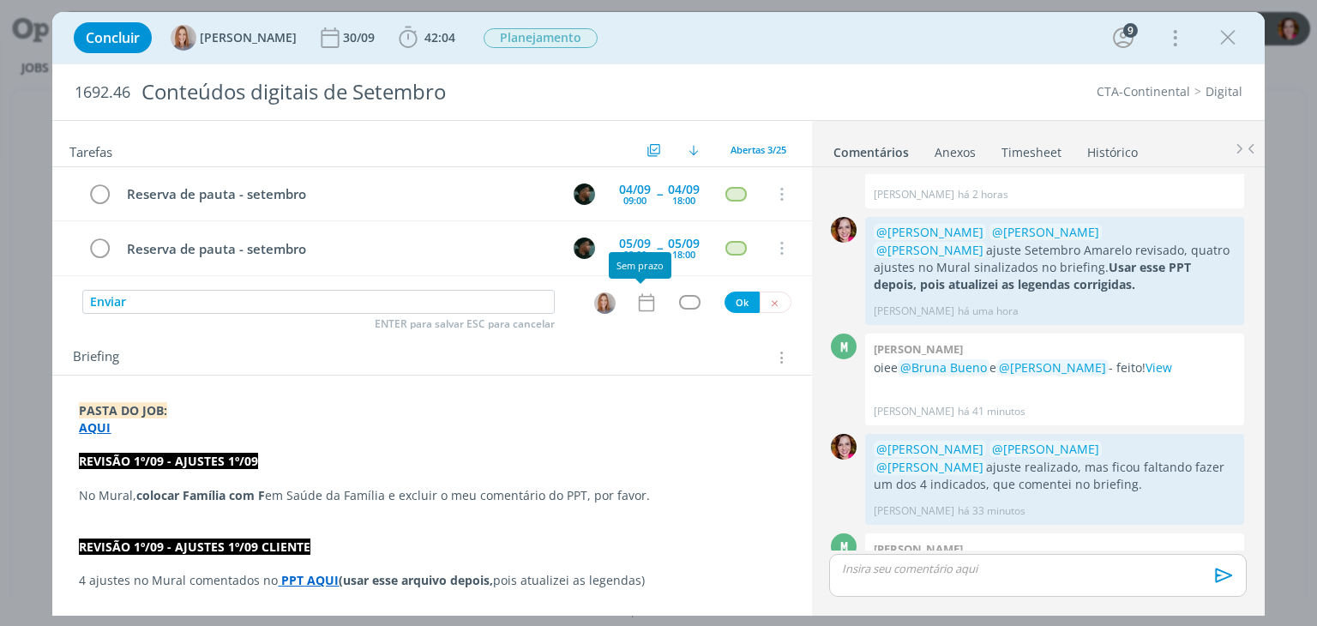
click at [636, 303] on icon "dialog" at bounding box center [646, 303] width 22 height 22
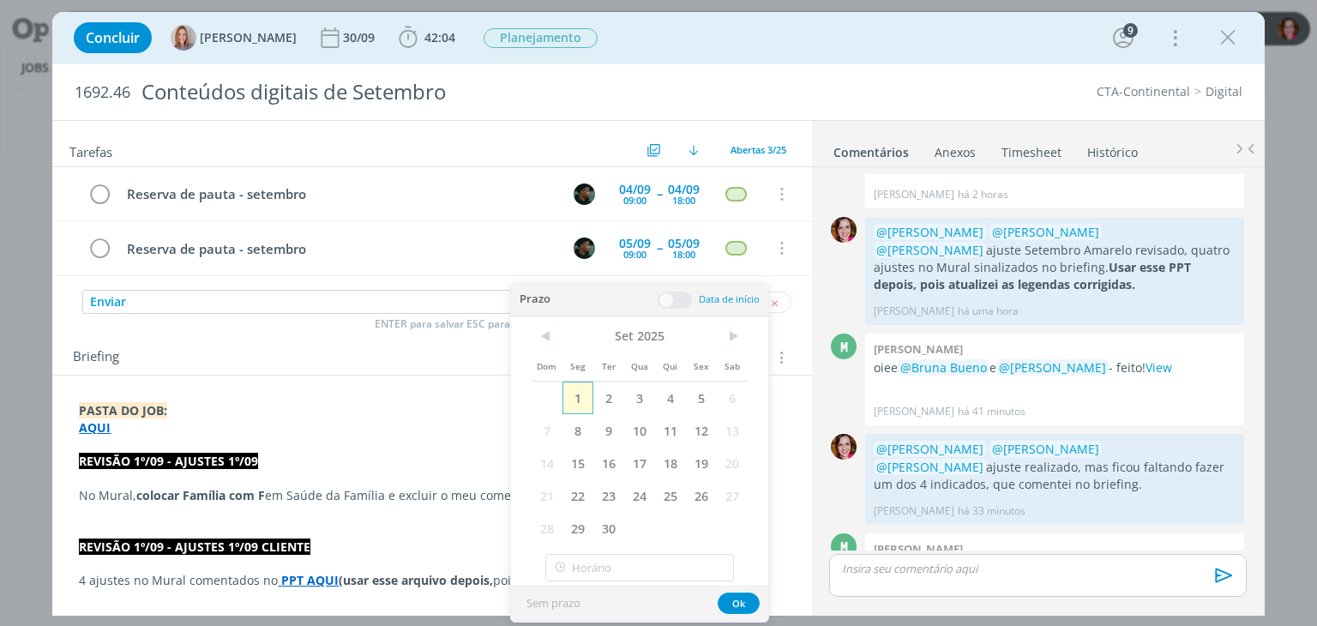
click at [583, 397] on span "1" at bounding box center [578, 398] width 31 height 33
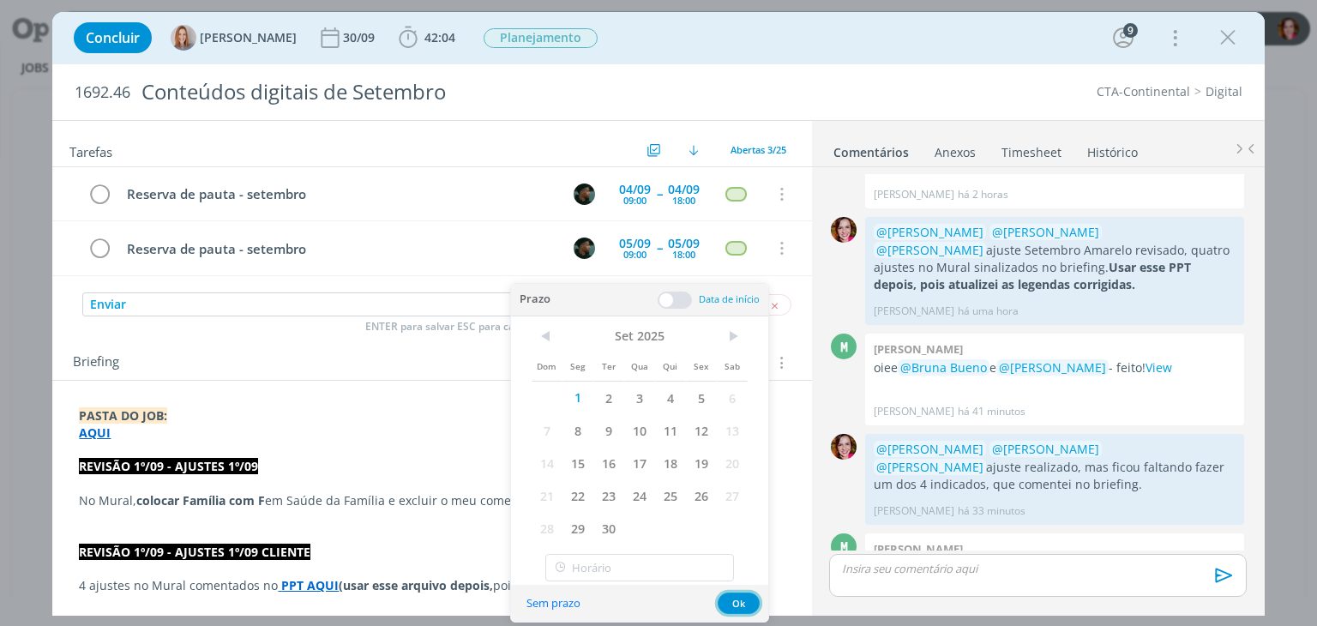
click at [751, 605] on button "Ok" at bounding box center [739, 603] width 42 height 21
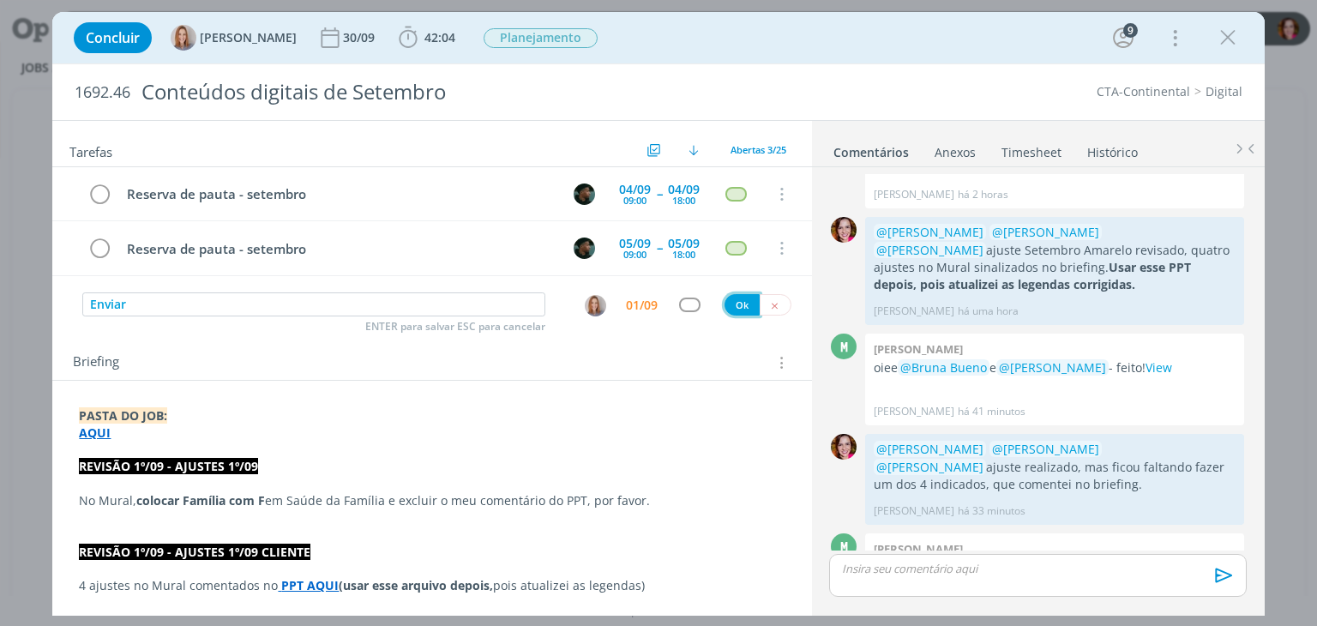
click at [735, 299] on button "Ok" at bounding box center [742, 304] width 35 height 21
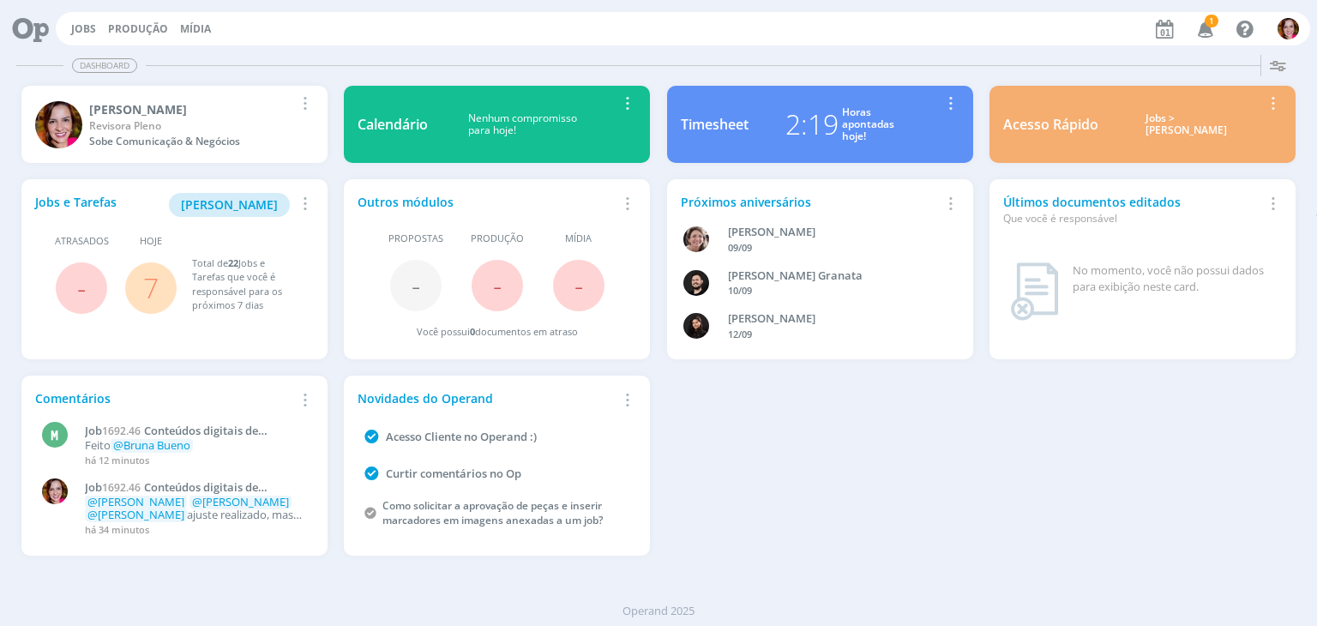
click at [1213, 29] on icon "button" at bounding box center [1206, 28] width 30 height 29
click at [238, 208] on span "[PERSON_NAME]" at bounding box center [229, 204] width 97 height 16
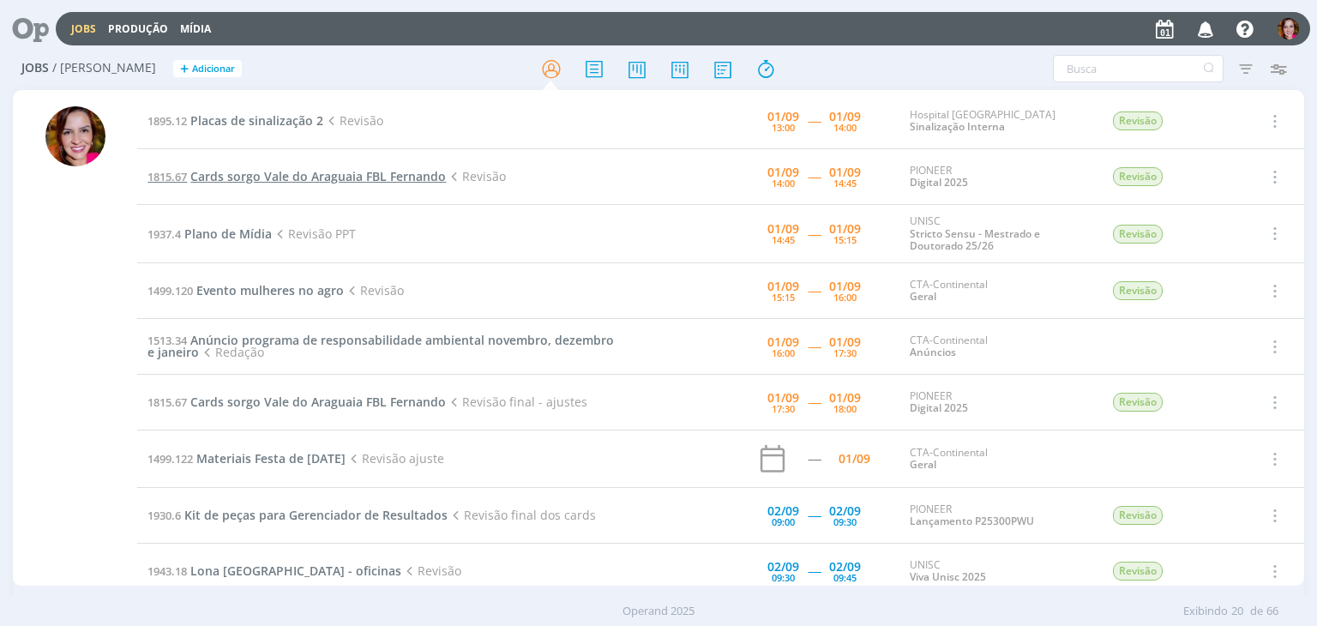
click at [333, 181] on span "Cards sorgo Vale do Araguaia FBL Fernando" at bounding box center [318, 176] width 256 height 16
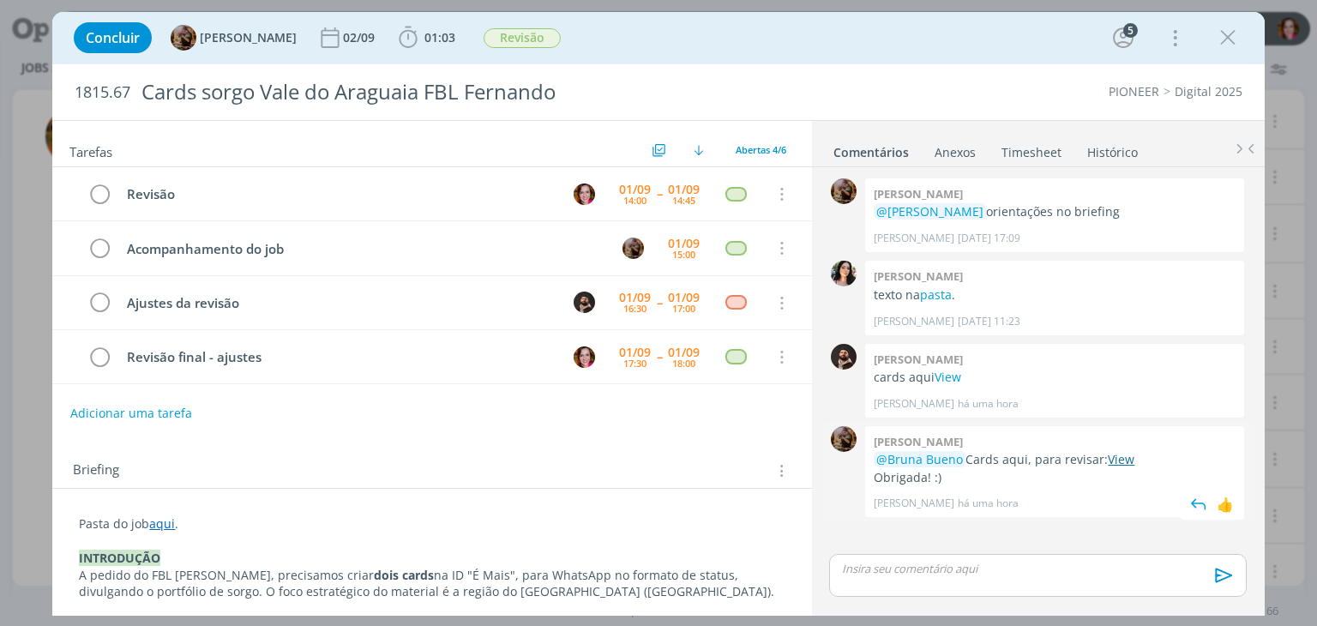
click at [1111, 460] on link "View" at bounding box center [1121, 459] width 27 height 16
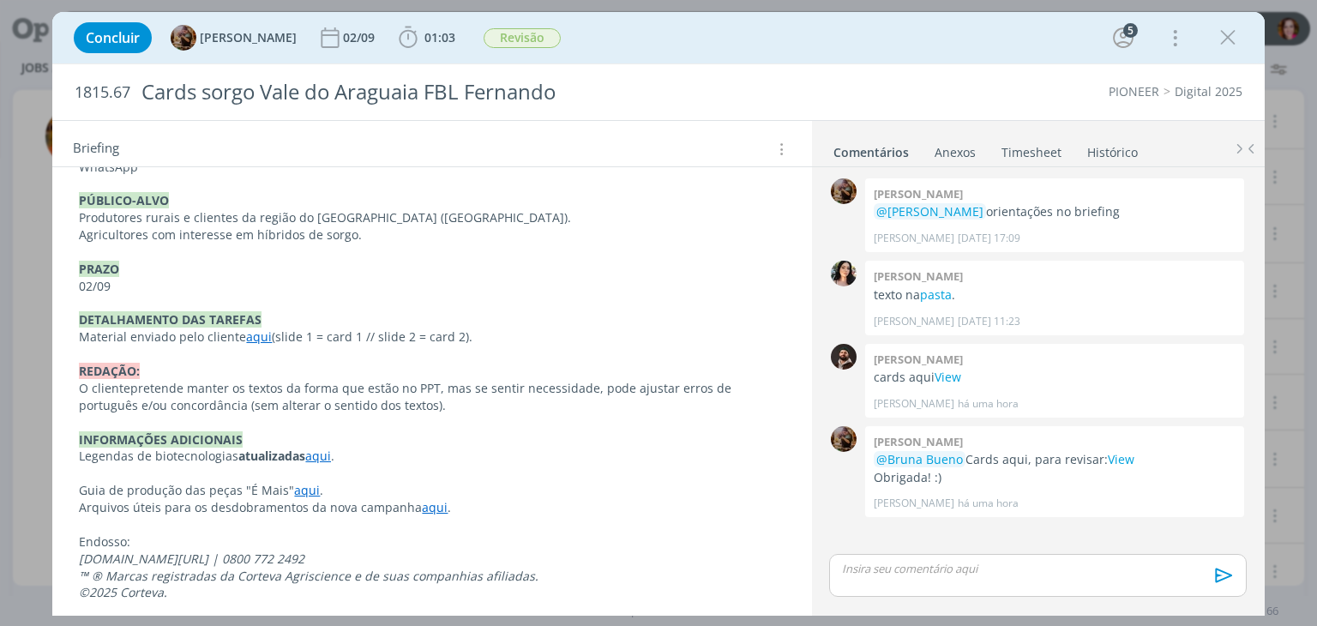
scroll to position [549, 0]
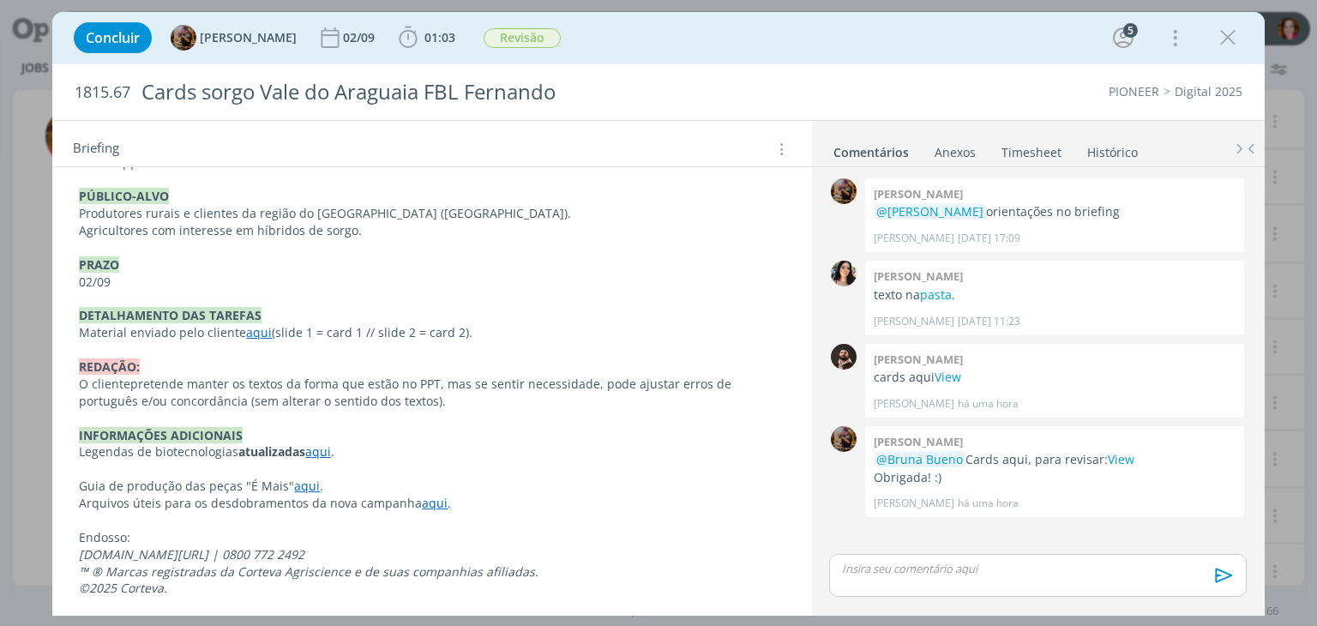
click at [253, 333] on link "aqui" at bounding box center [259, 332] width 26 height 16
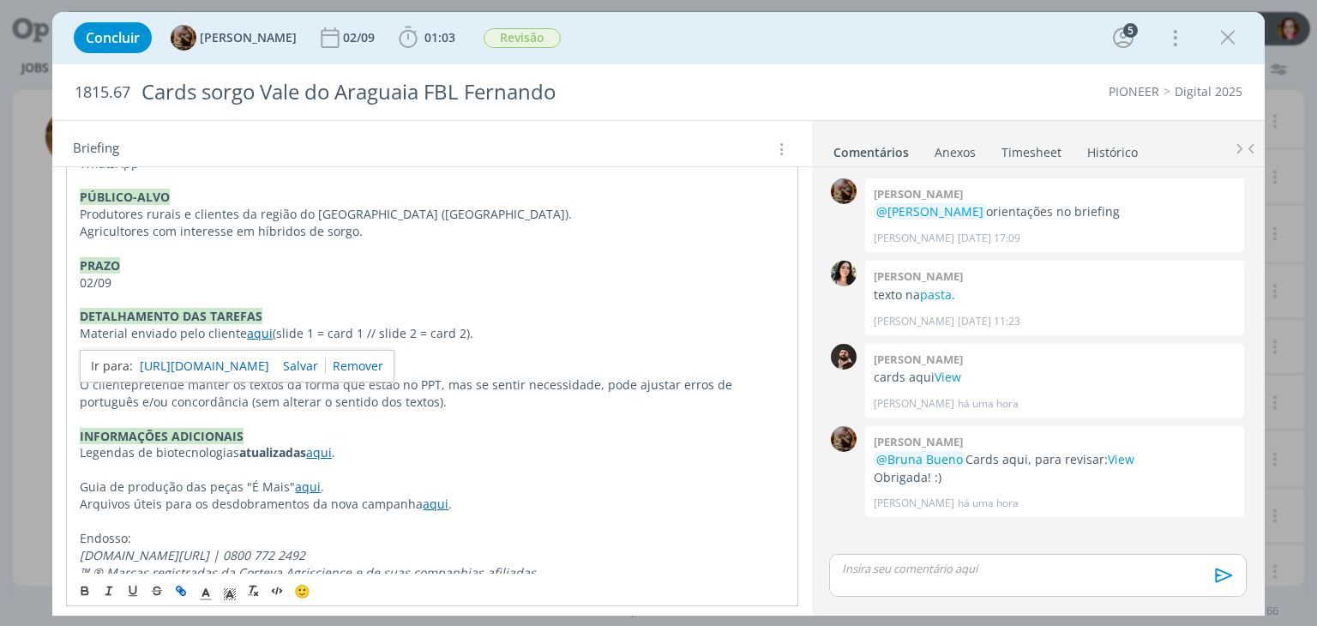
click at [266, 361] on link "[URL][DOMAIN_NAME]" at bounding box center [204, 366] width 129 height 22
click at [635, 382] on p "O cliente pretende manter os textos da forma que estão no PPT, mas s e sentir n…" at bounding box center [432, 393] width 704 height 34
click at [940, 296] on link "pasta" at bounding box center [936, 294] width 32 height 16
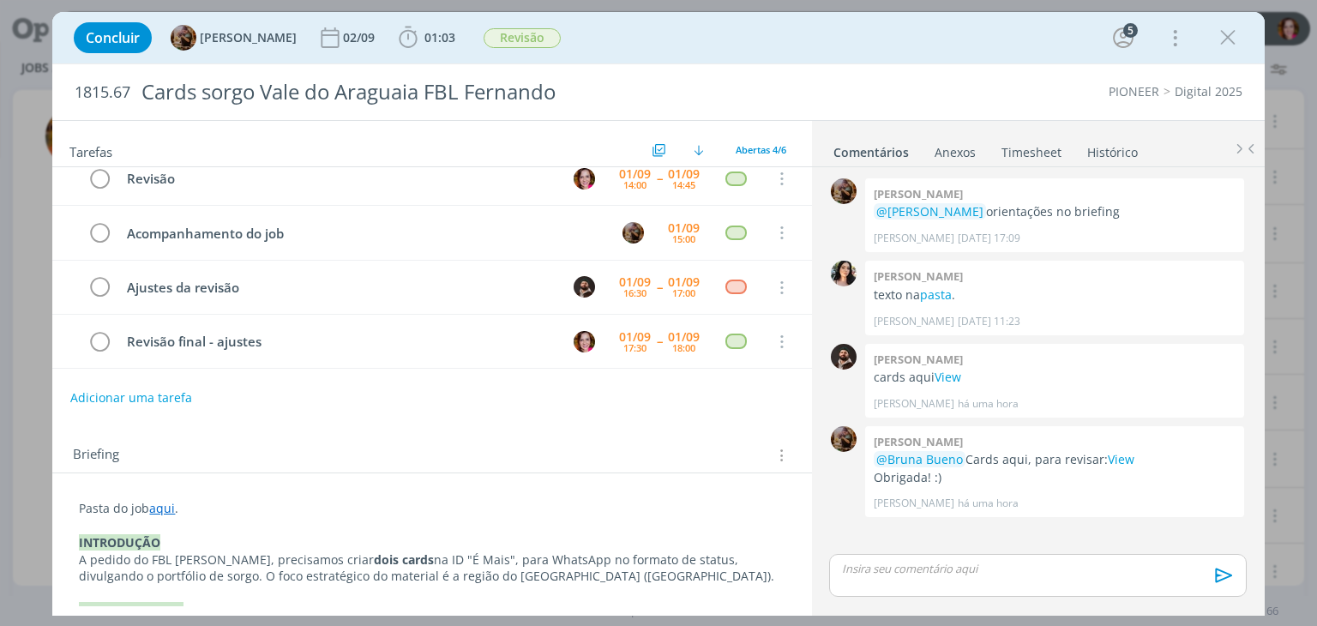
scroll to position [0, 0]
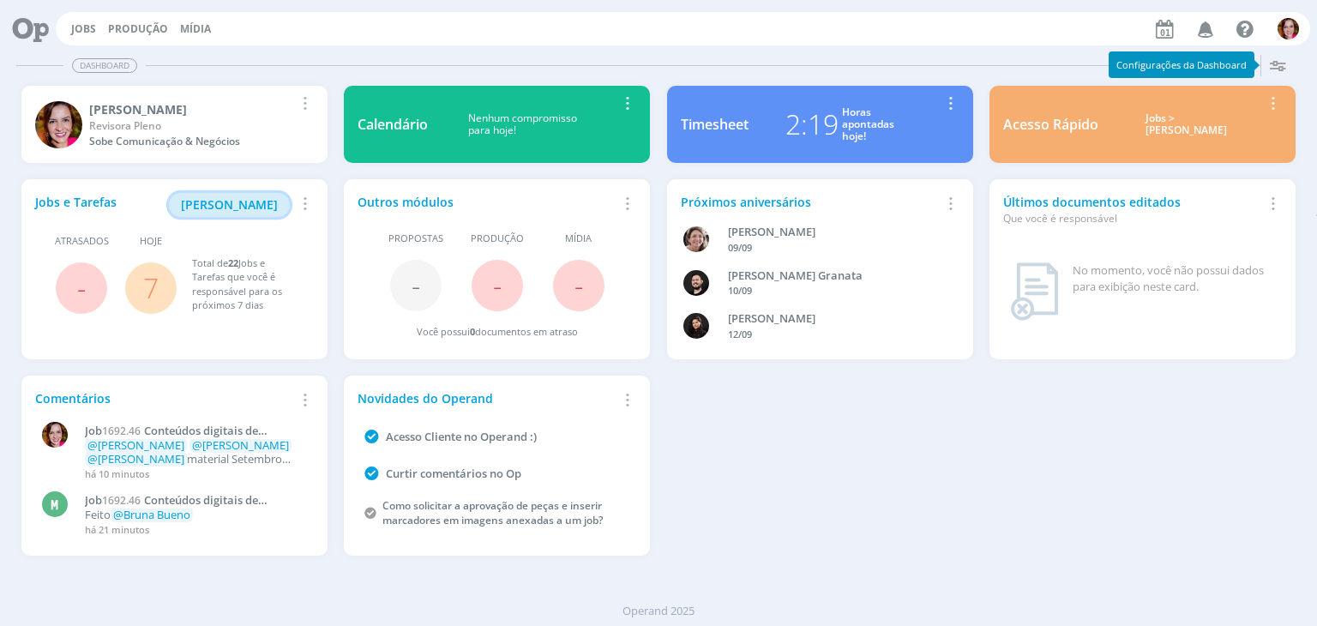
click at [244, 205] on span "[PERSON_NAME]" at bounding box center [229, 204] width 97 height 16
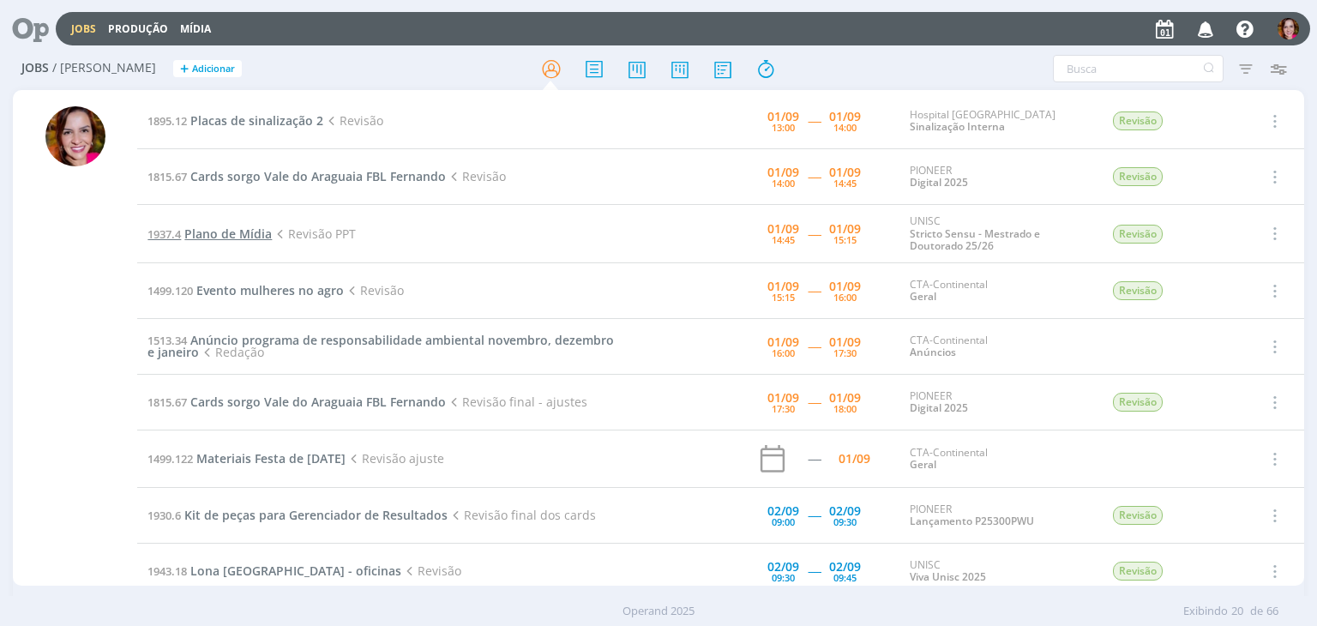
click at [236, 234] on span "Plano de Mídia" at bounding box center [227, 234] width 87 height 16
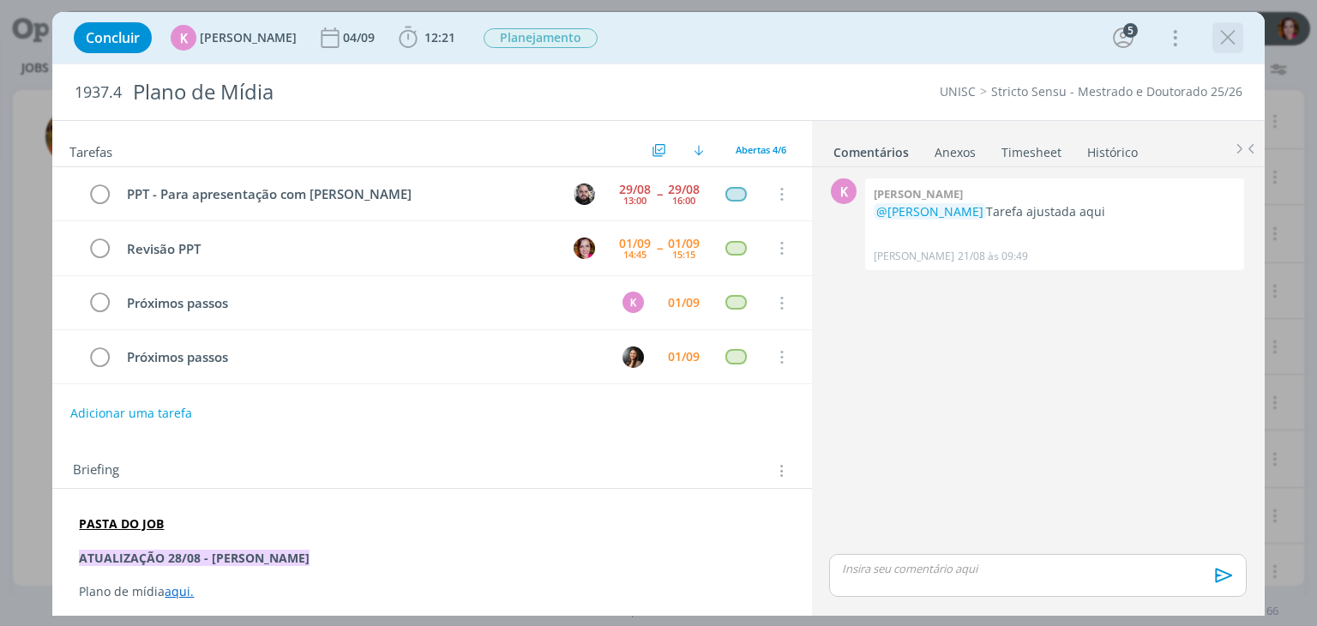
click at [1218, 42] on icon "dialog" at bounding box center [1228, 38] width 26 height 26
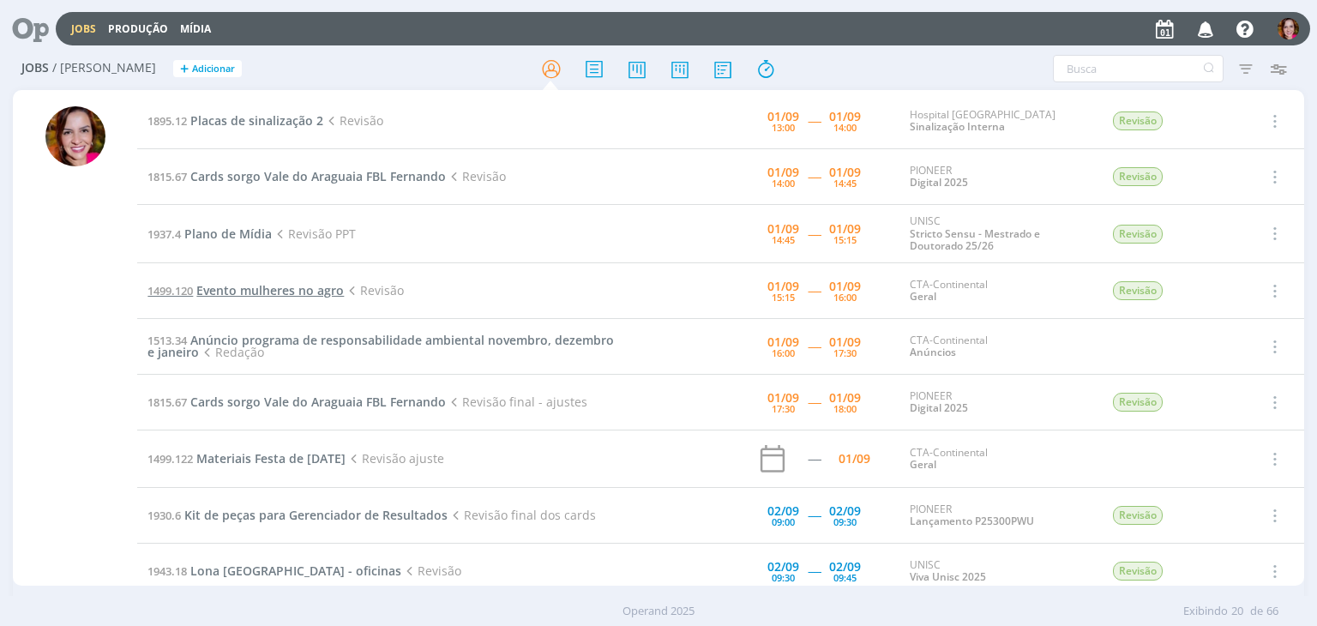
click at [254, 292] on span "Evento mulheres no agro" at bounding box center [269, 290] width 147 height 16
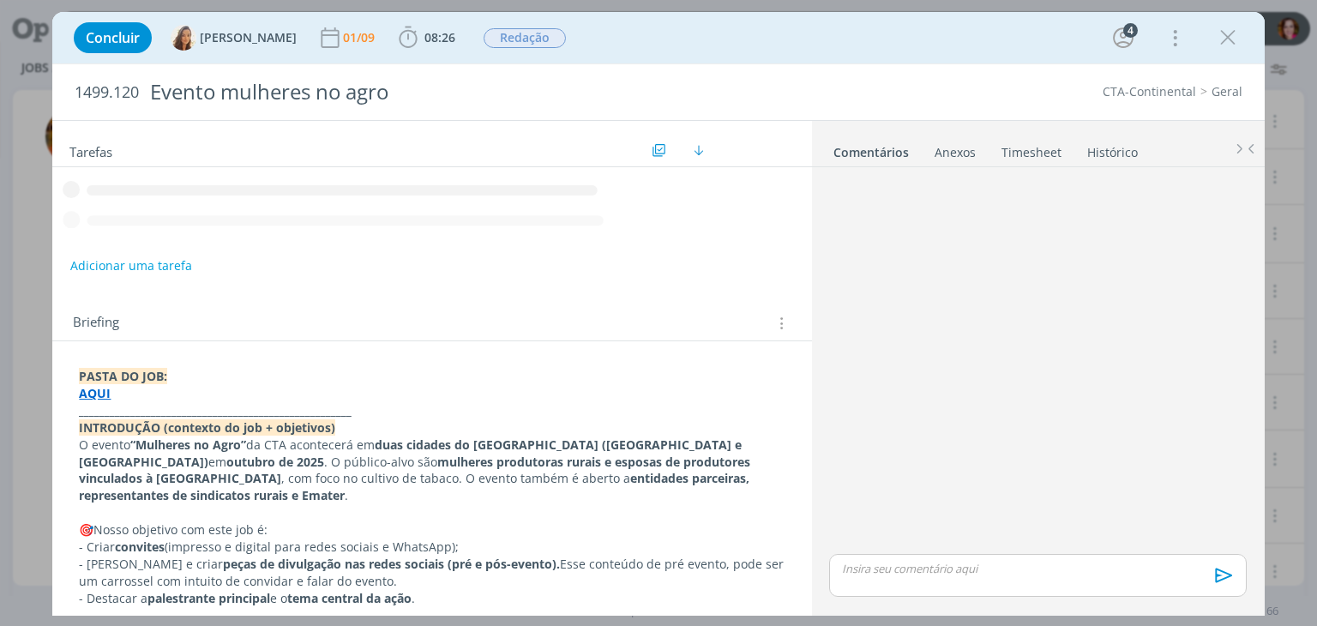
scroll to position [27, 0]
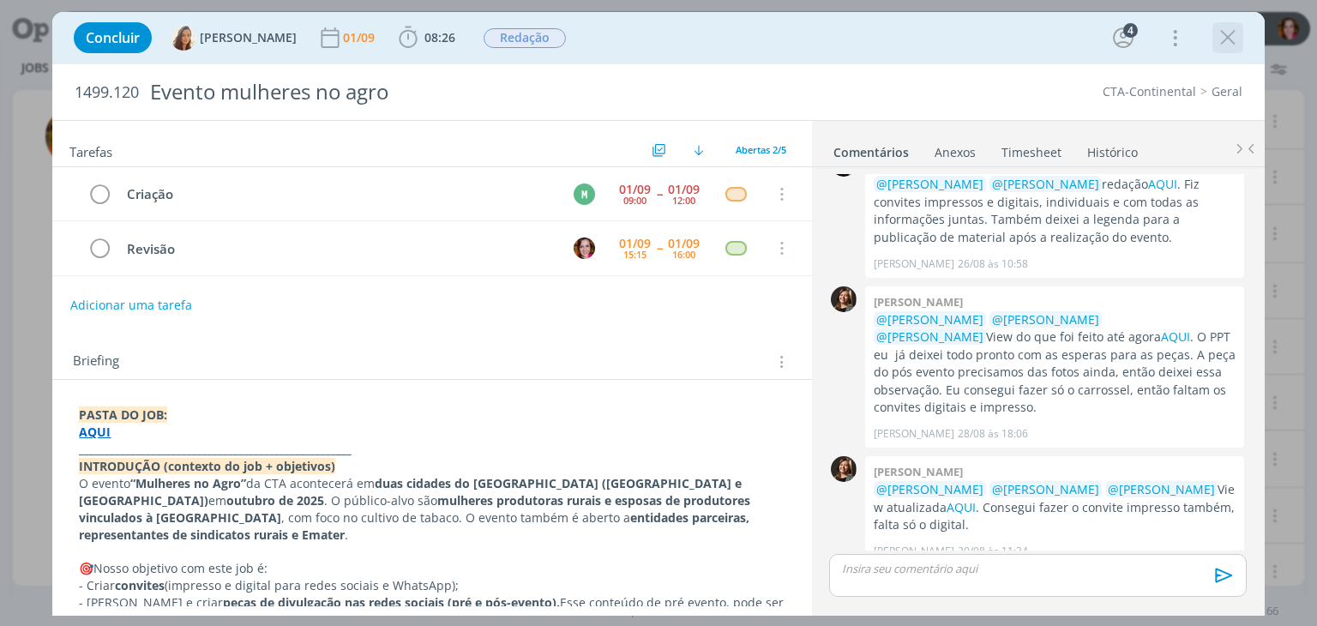
click at [1220, 45] on icon "dialog" at bounding box center [1228, 38] width 26 height 26
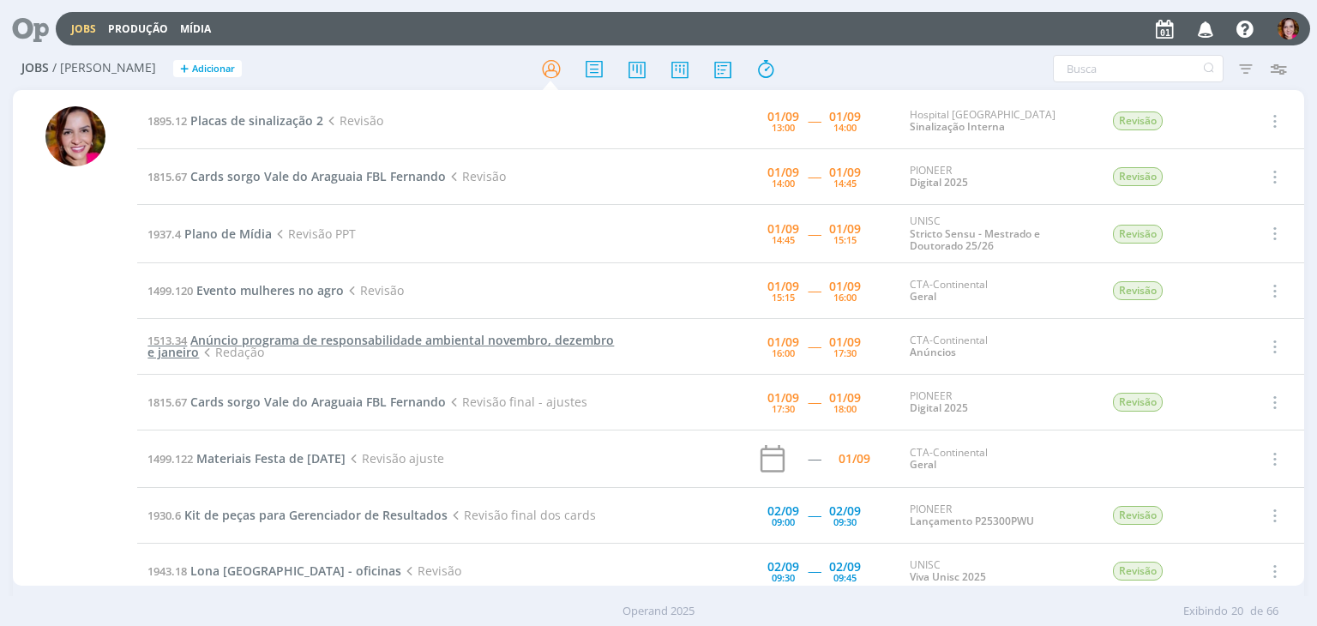
click at [305, 339] on span "Anúncio programa de responsabilidade ambiental novembro, dezembro e janeiro" at bounding box center [380, 346] width 466 height 28
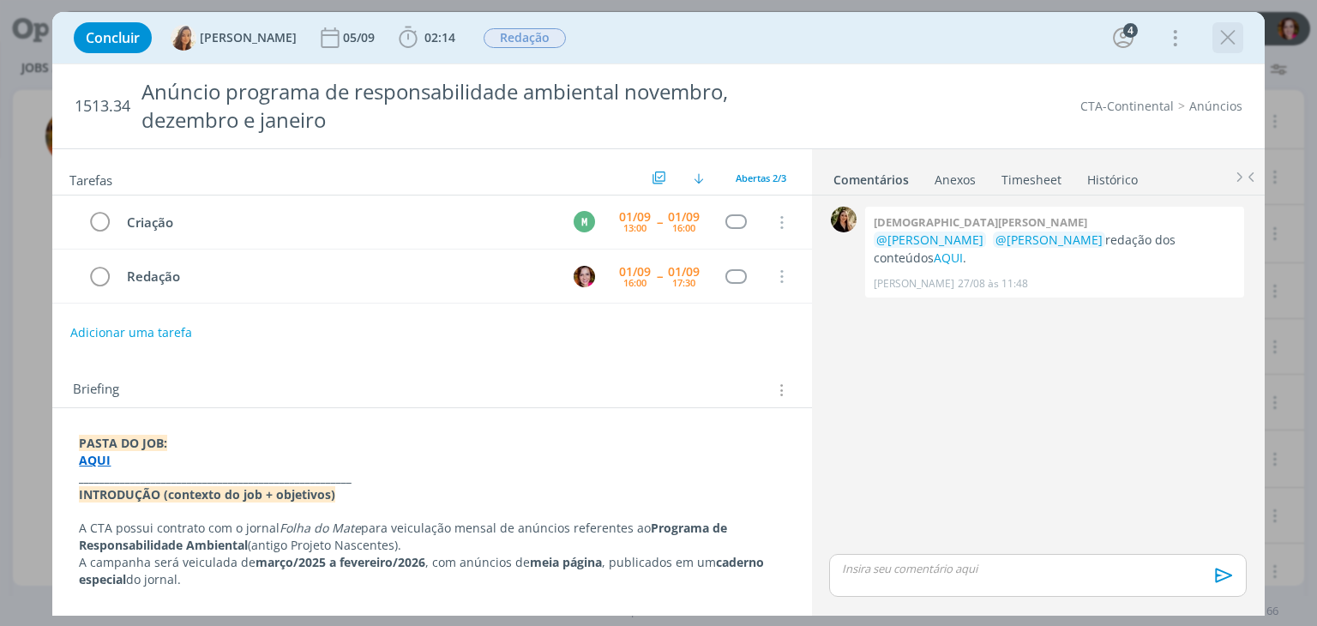
click at [1227, 35] on icon "dialog" at bounding box center [1228, 38] width 26 height 26
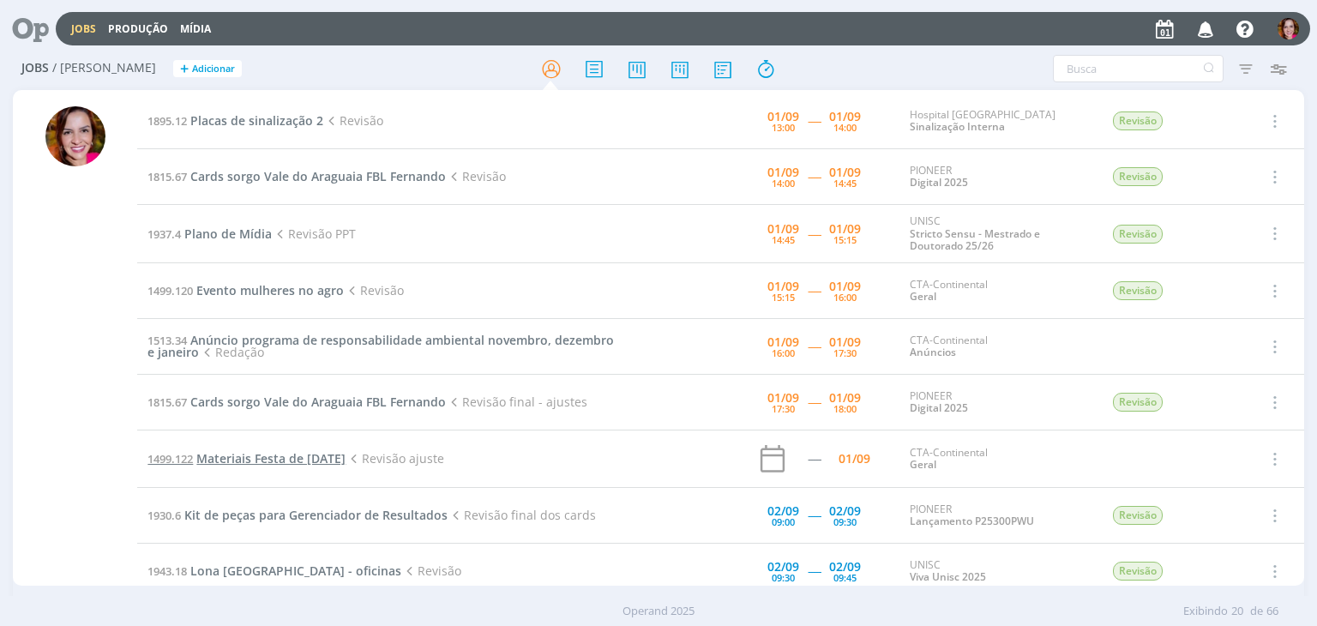
click at [223, 459] on span "Materiais Festa de [DATE]" at bounding box center [270, 458] width 149 height 16
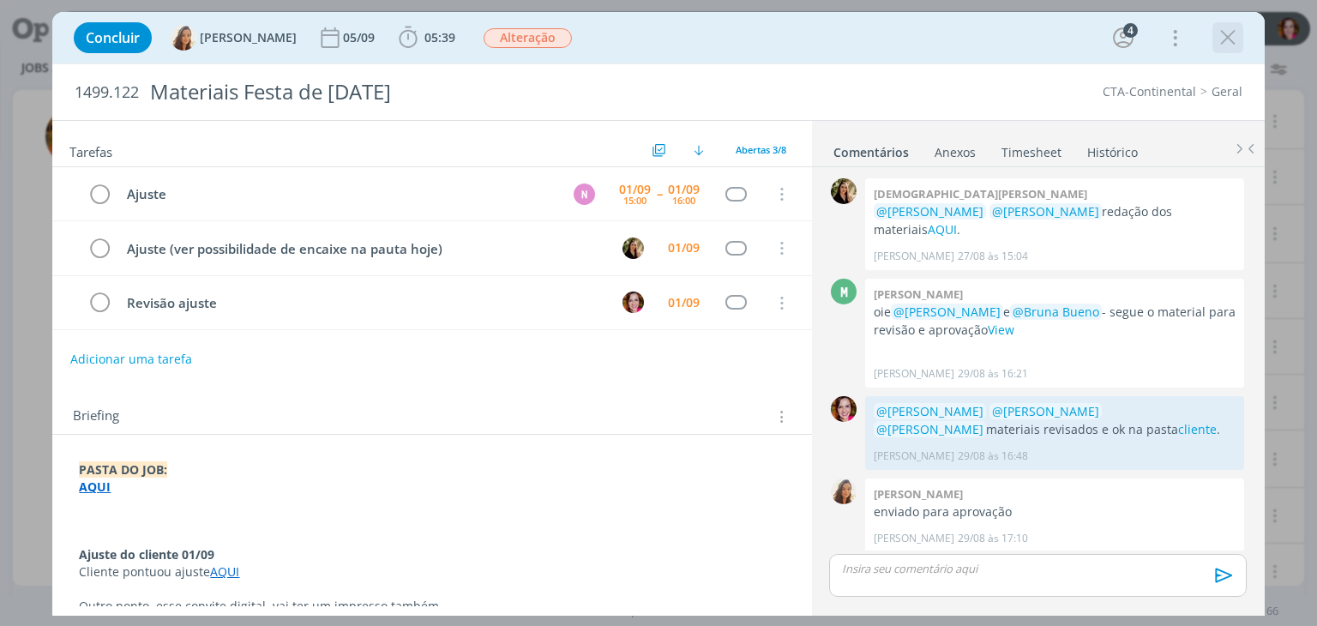
click at [1232, 41] on icon "dialog" at bounding box center [1228, 38] width 26 height 26
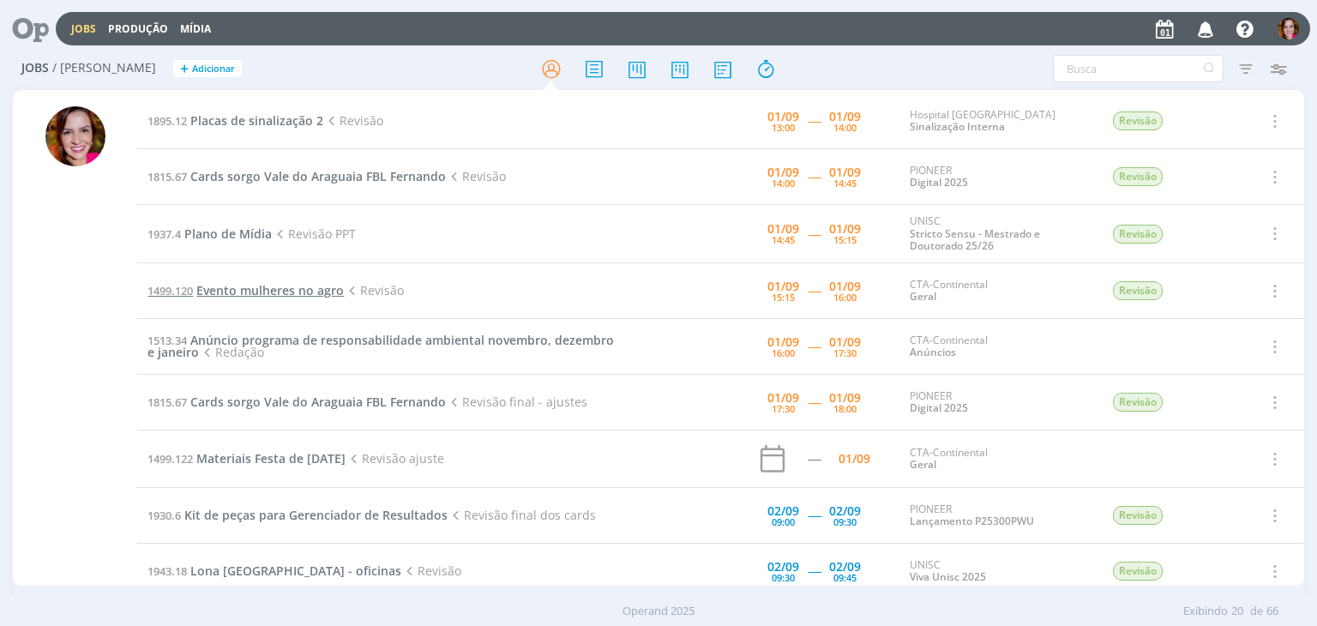
click at [277, 295] on span "Evento mulheres no agro" at bounding box center [269, 290] width 147 height 16
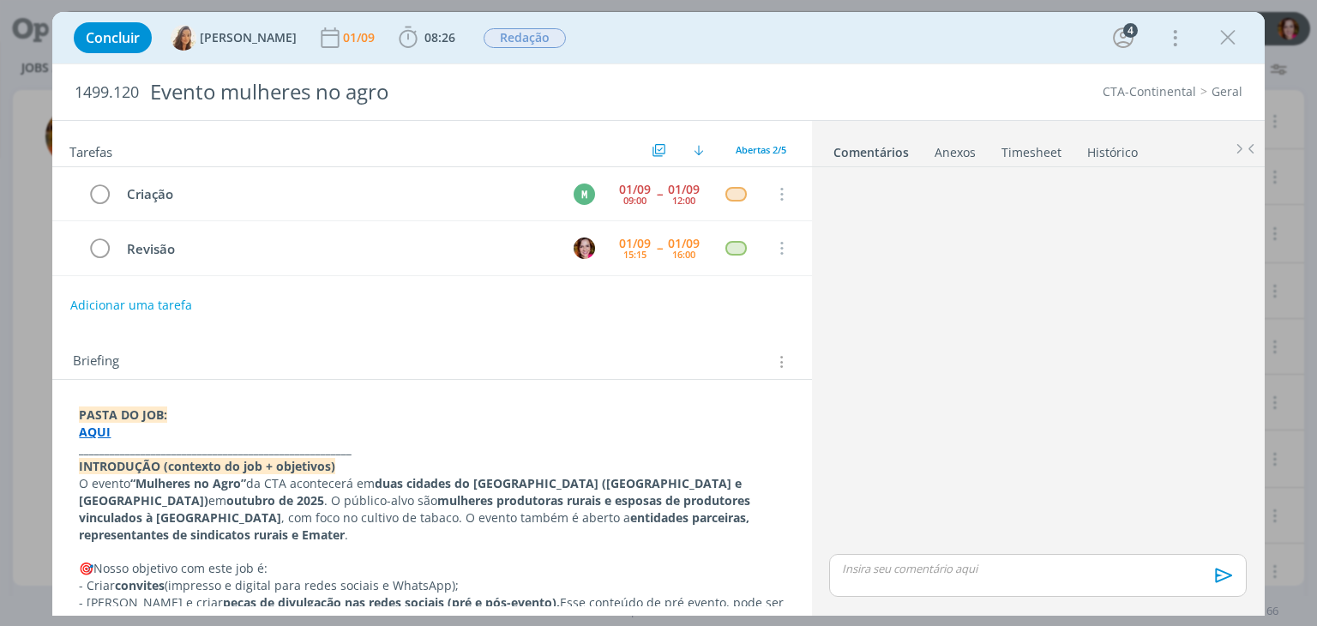
scroll to position [27, 0]
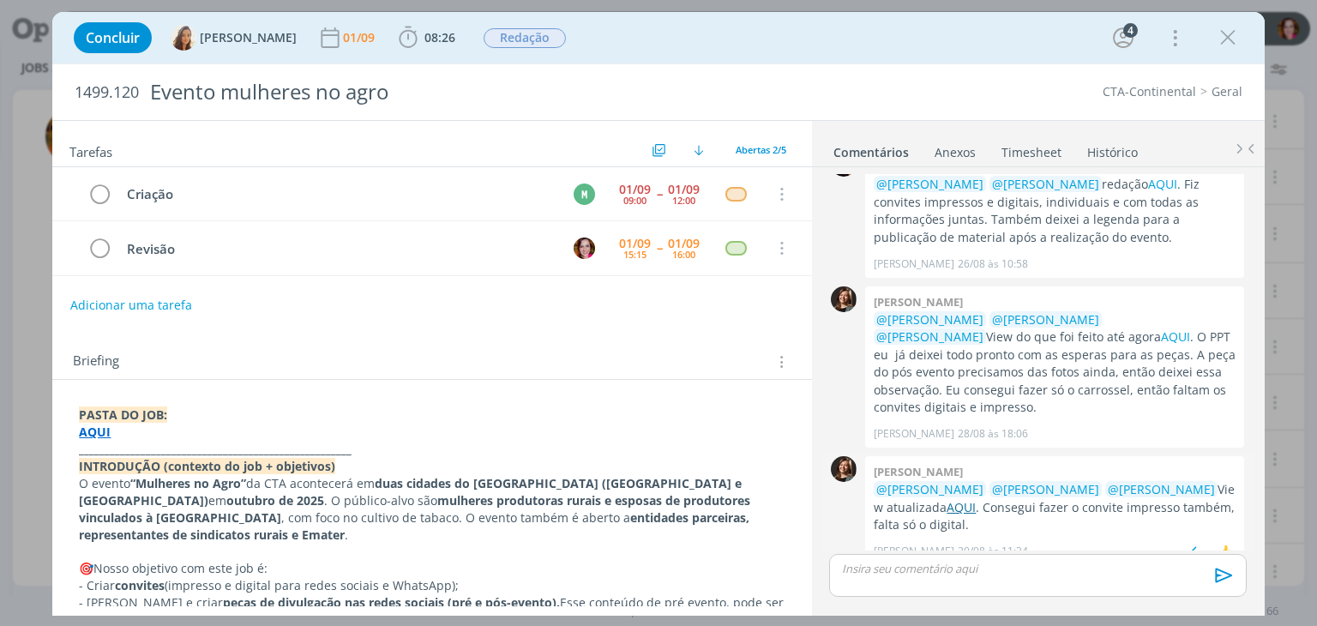
click at [949, 499] on link "AQUI" at bounding box center [961, 507] width 29 height 16
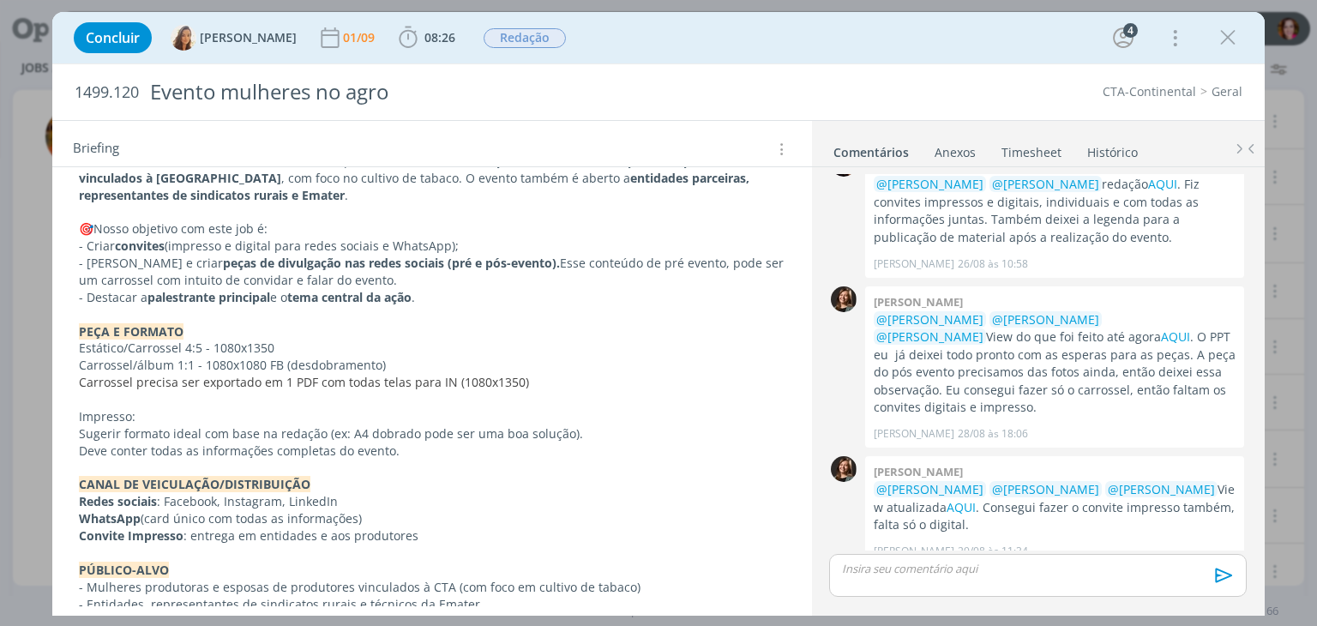
scroll to position [344, 0]
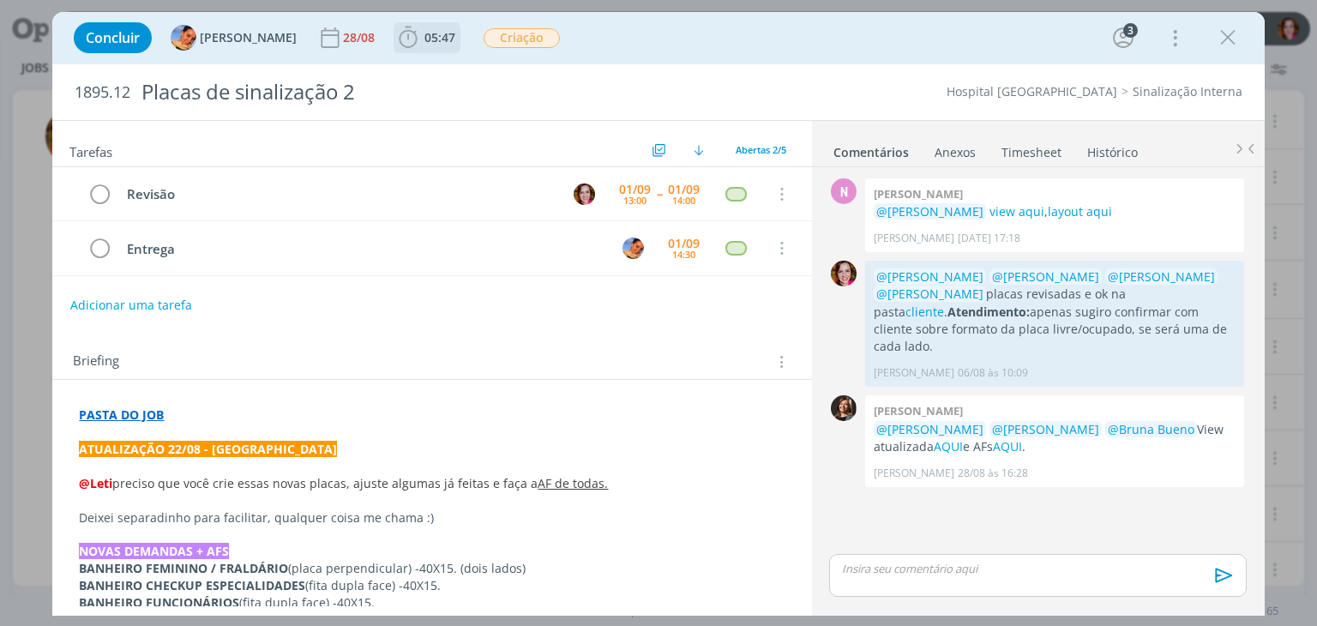
click at [398, 51] on span "05:47 Iniciar Apontar Data * [DATE] Horas * 00:00 [PERSON_NAME] a tarefa Aberta…" at bounding box center [427, 37] width 67 height 31
click at [424, 42] on span "05:47" at bounding box center [439, 37] width 31 height 16
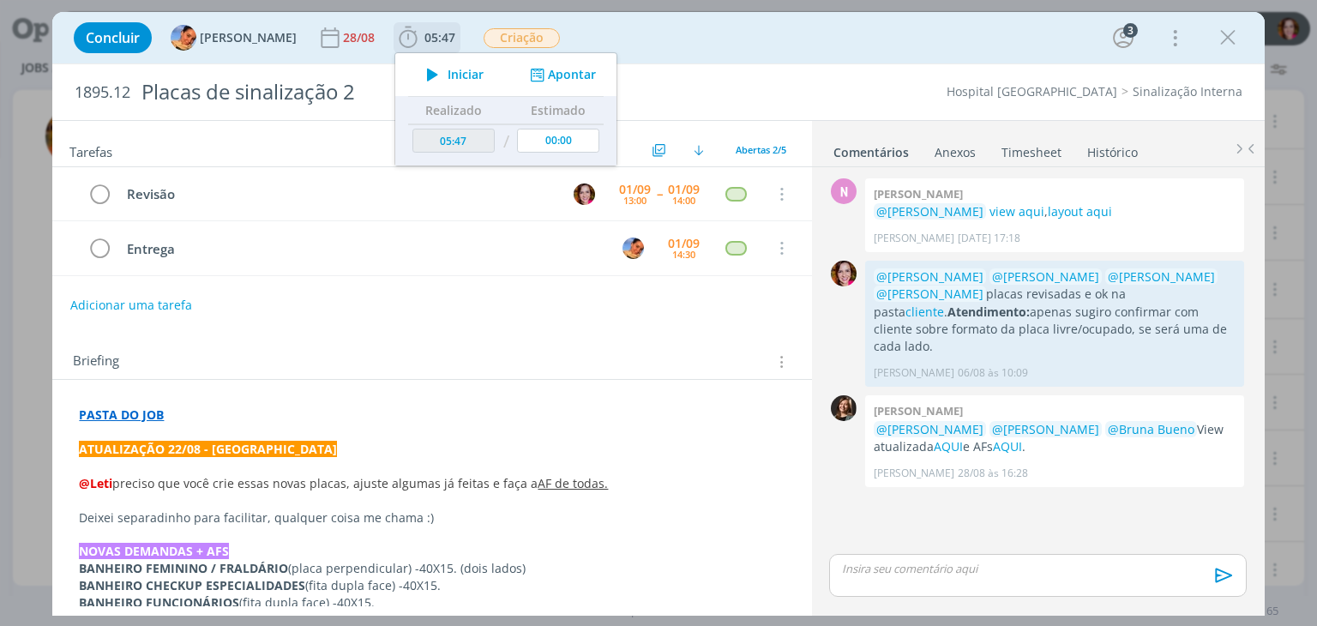
click at [423, 75] on icon "dialog" at bounding box center [433, 74] width 30 height 22
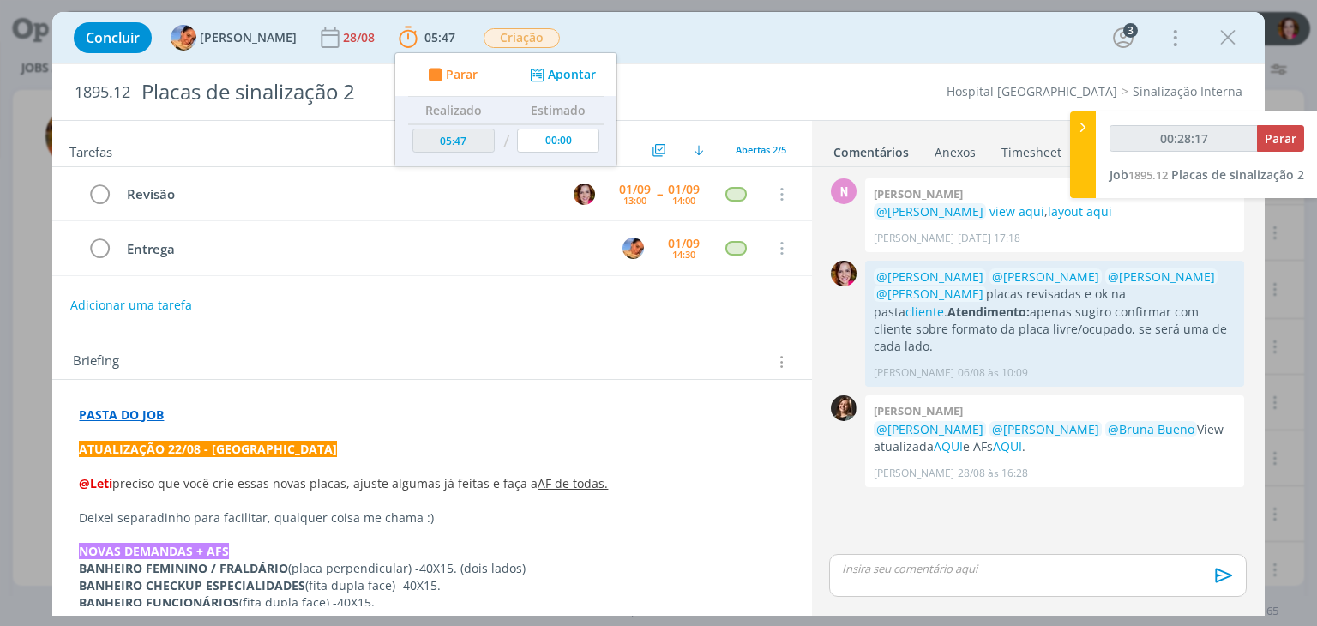
type input "00:29:32"
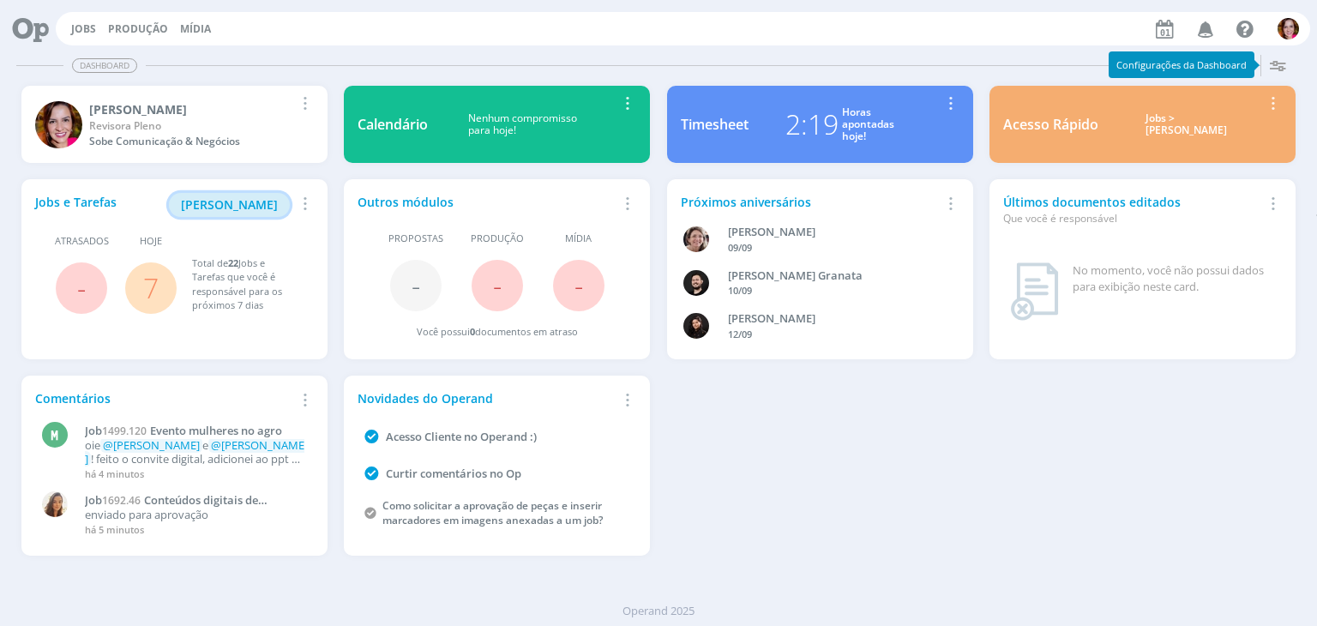
click at [235, 197] on span "[PERSON_NAME]" at bounding box center [229, 204] width 97 height 16
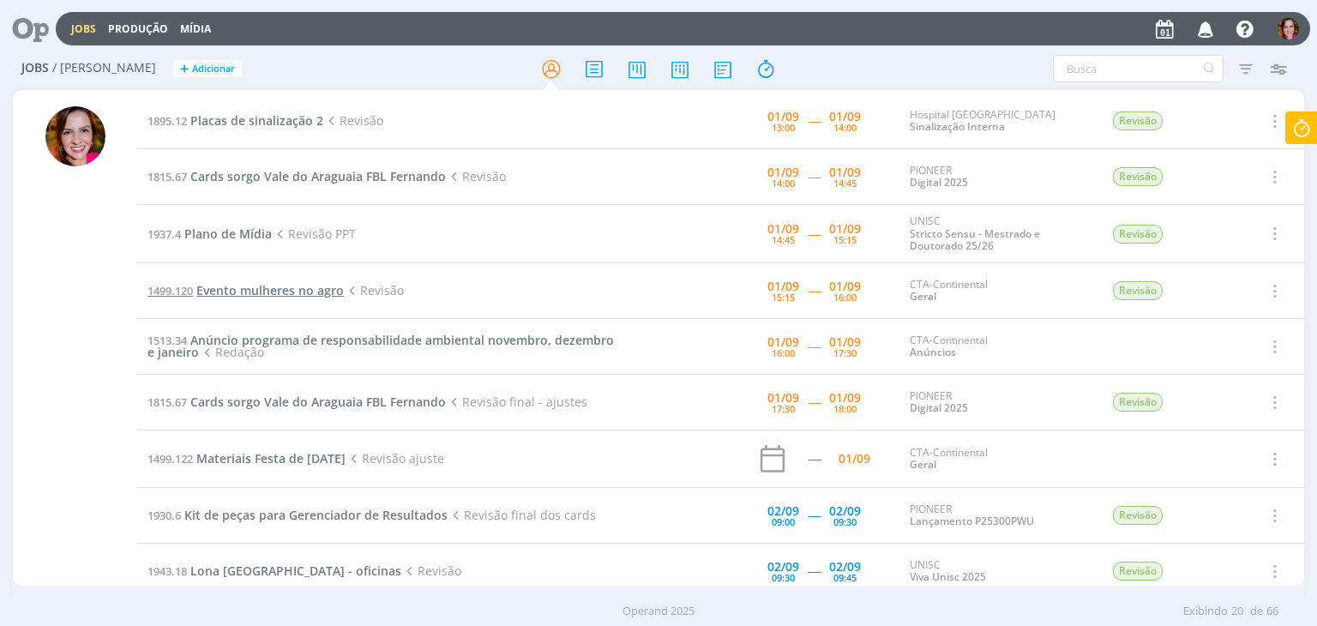
click at [247, 286] on span "Evento mulheres no agro" at bounding box center [269, 290] width 147 height 16
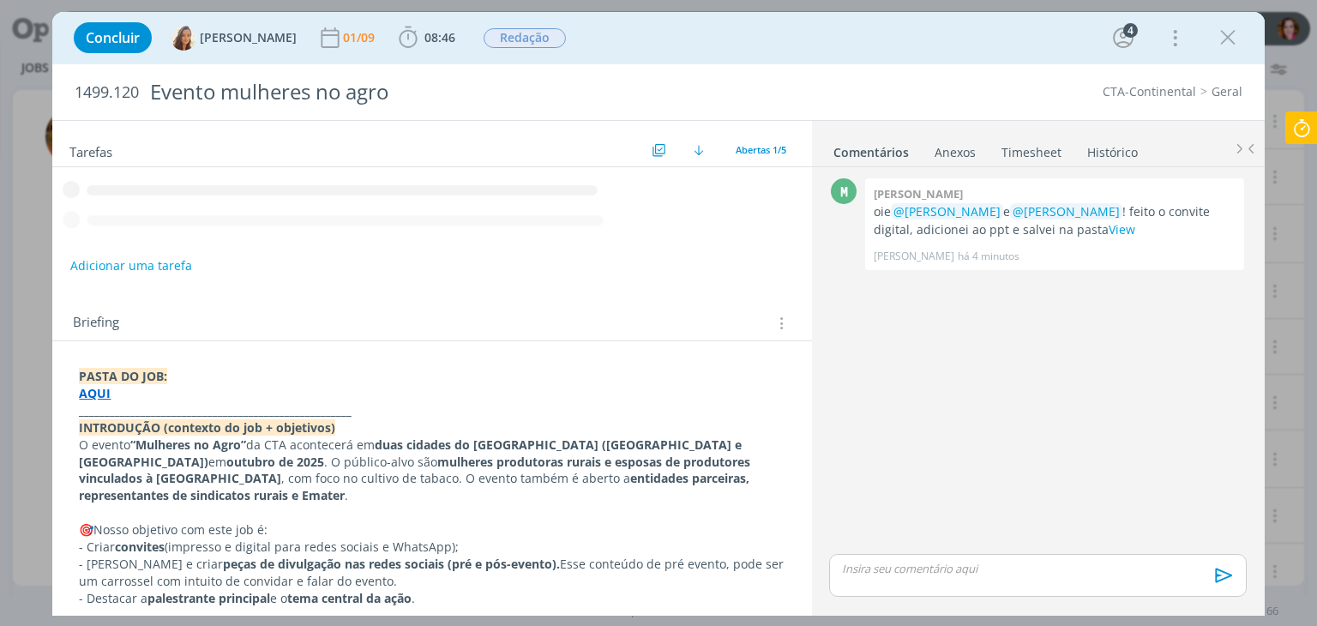
scroll to position [127, 0]
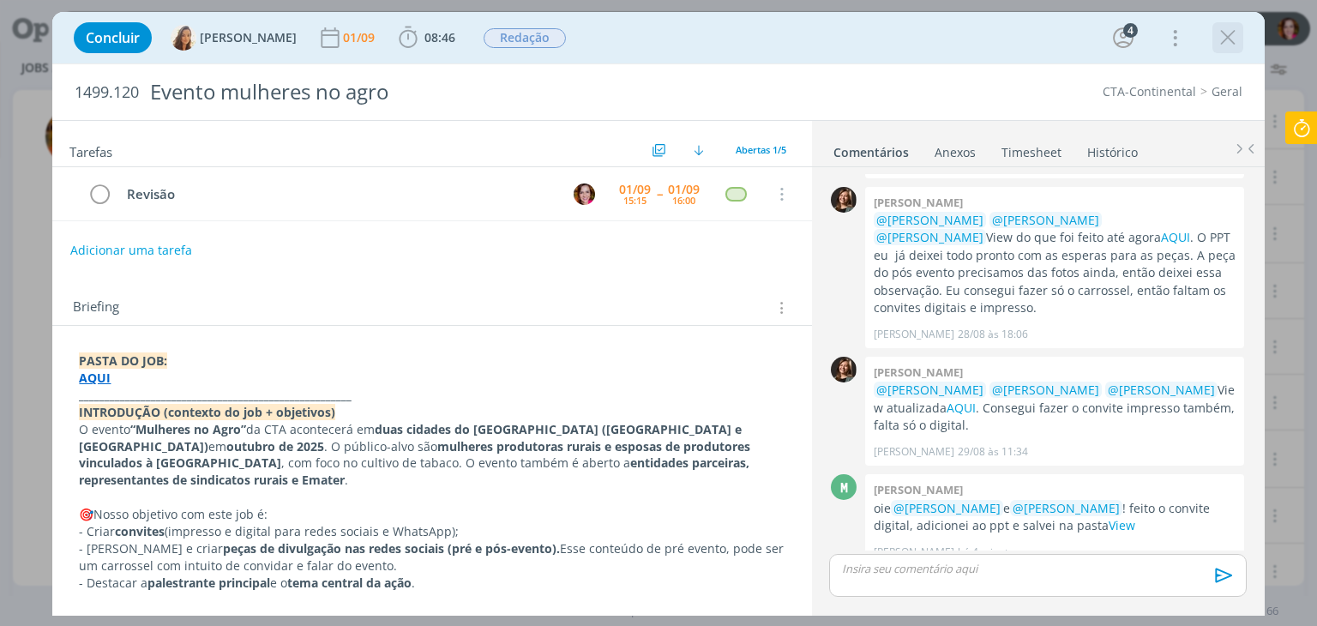
click at [1238, 34] on icon "dialog" at bounding box center [1228, 38] width 26 height 26
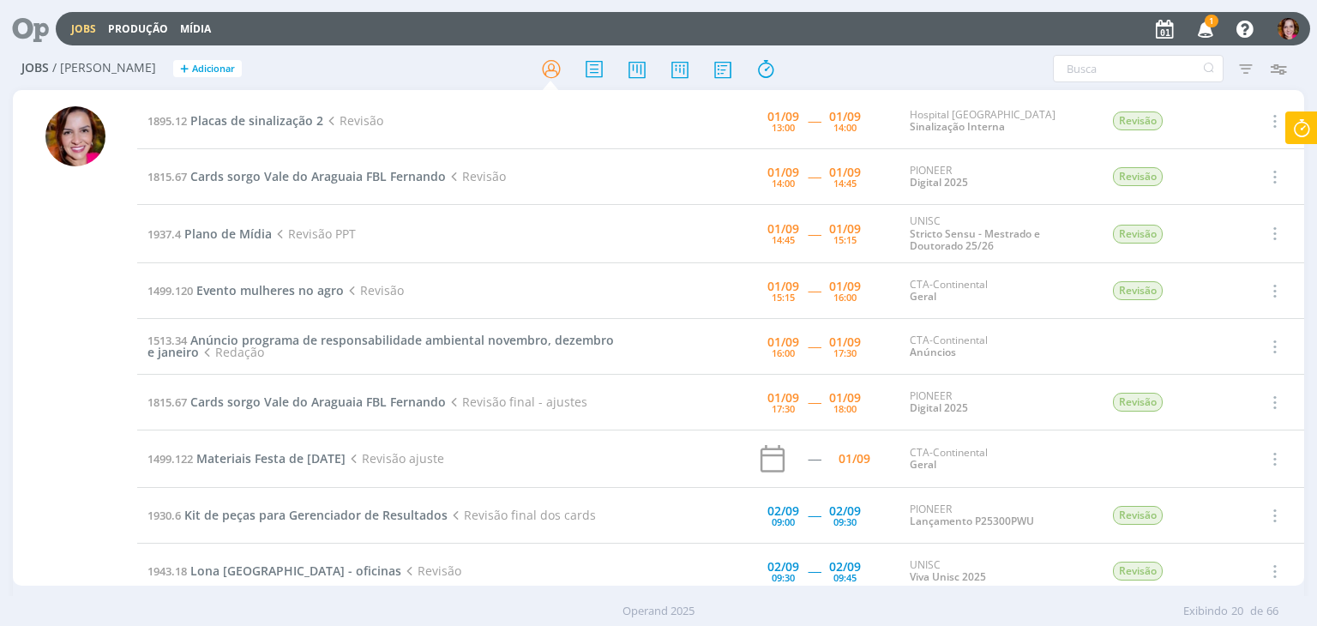
click at [1206, 32] on icon "button" at bounding box center [1206, 28] width 30 height 29
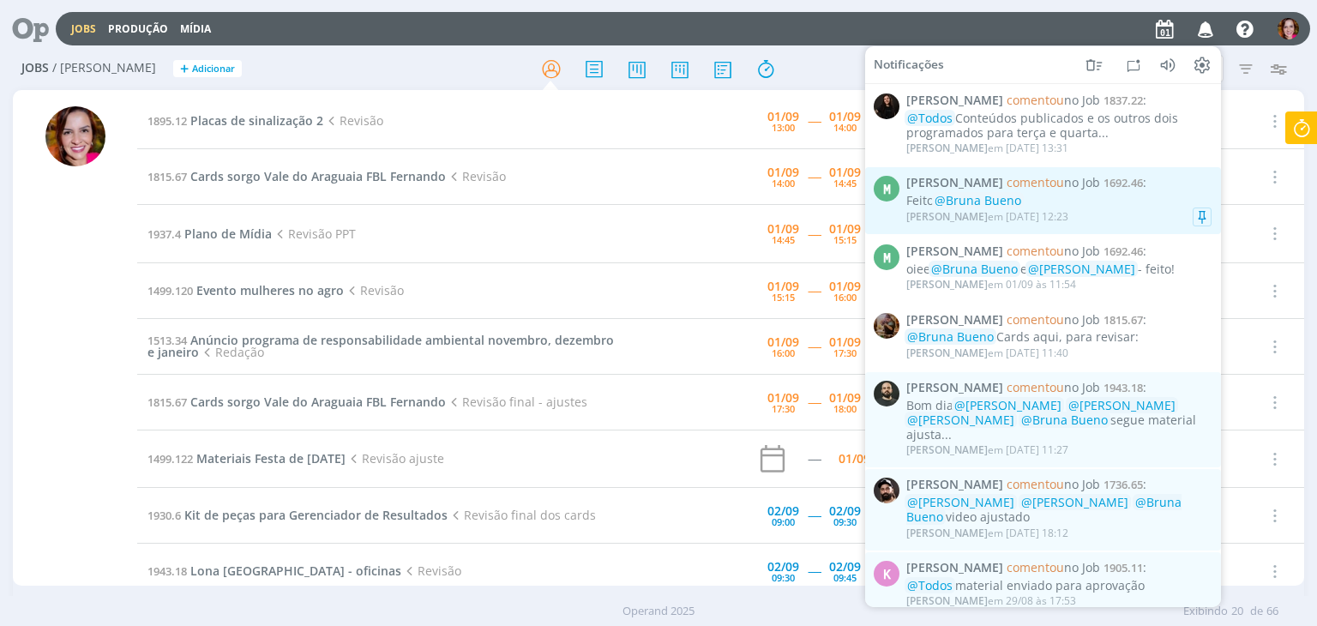
click at [1103, 198] on div "Feito @Bruna Bueno" at bounding box center [1058, 201] width 305 height 15
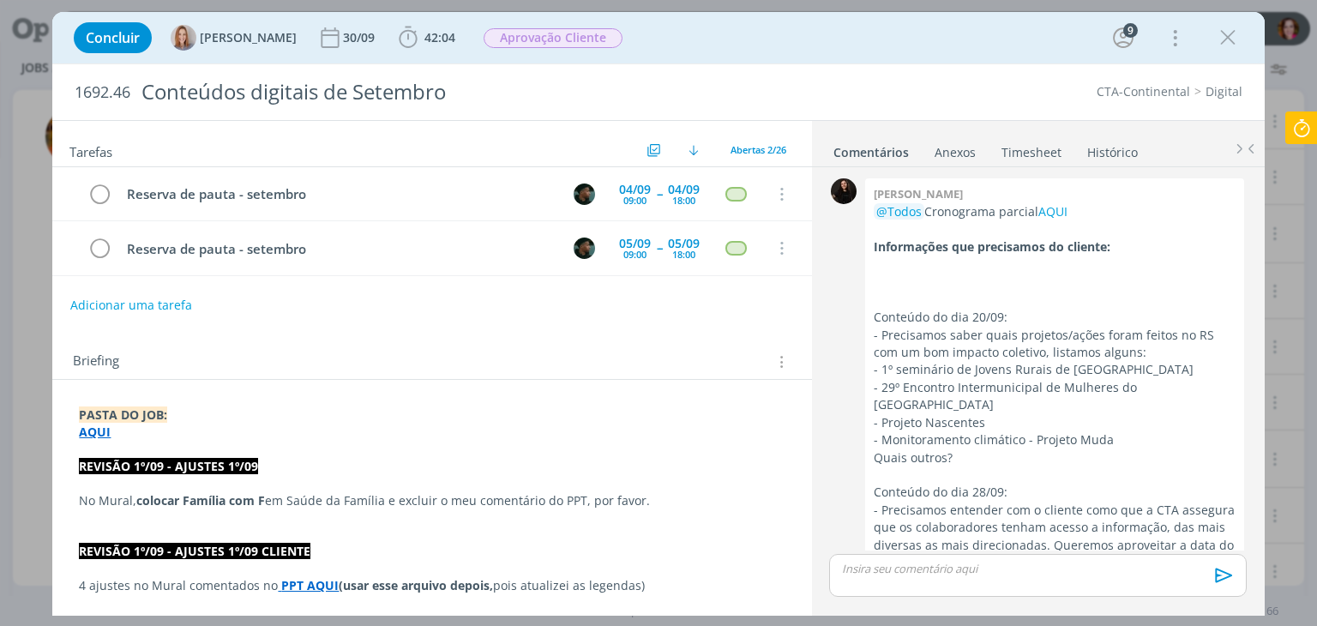
scroll to position [3160, 0]
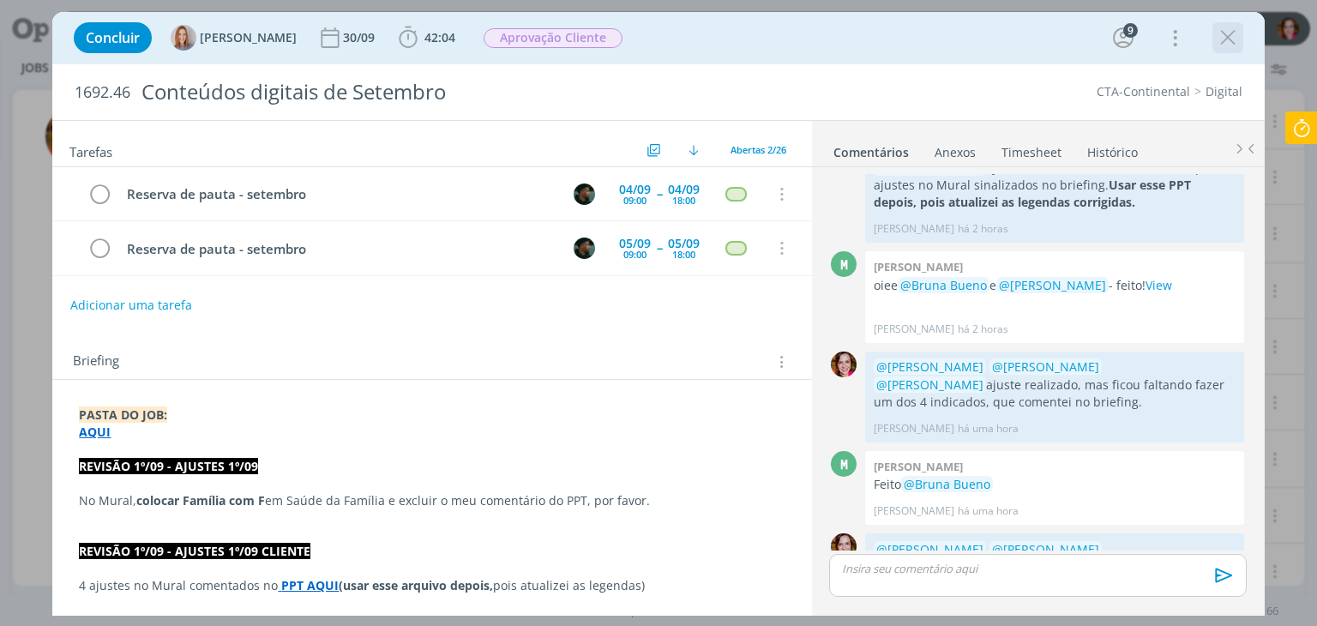
click at [1229, 34] on icon "dialog" at bounding box center [1228, 38] width 26 height 26
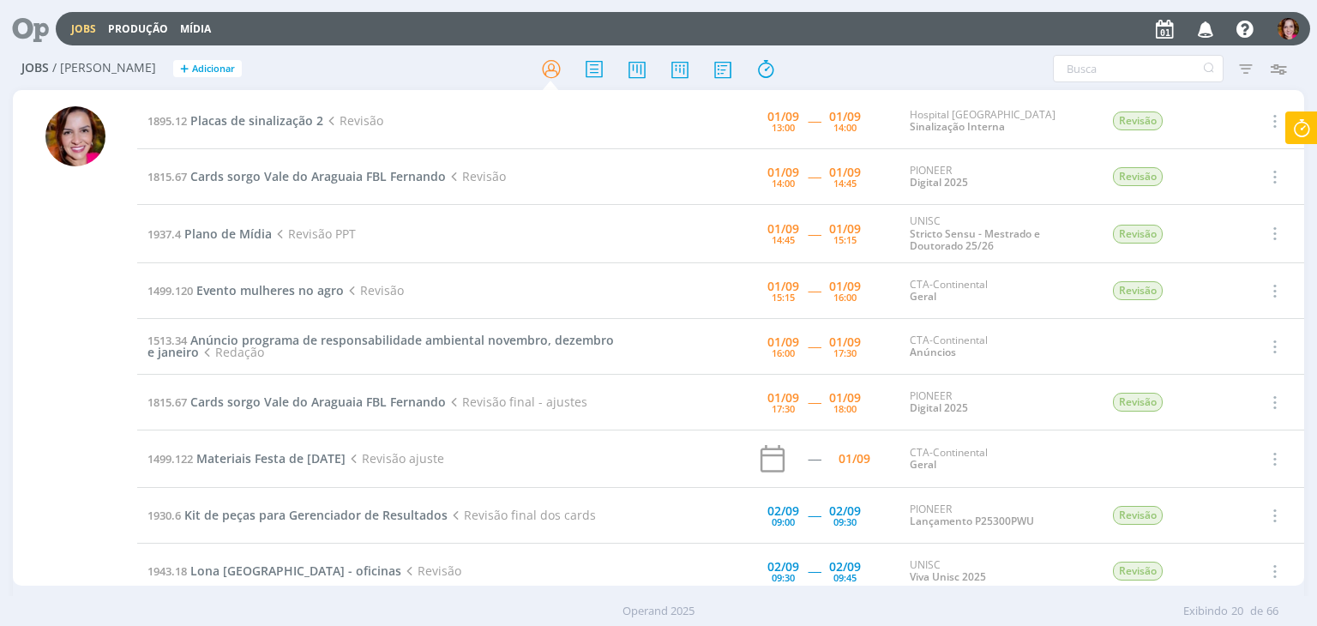
click at [1212, 32] on icon "button" at bounding box center [1206, 28] width 30 height 29
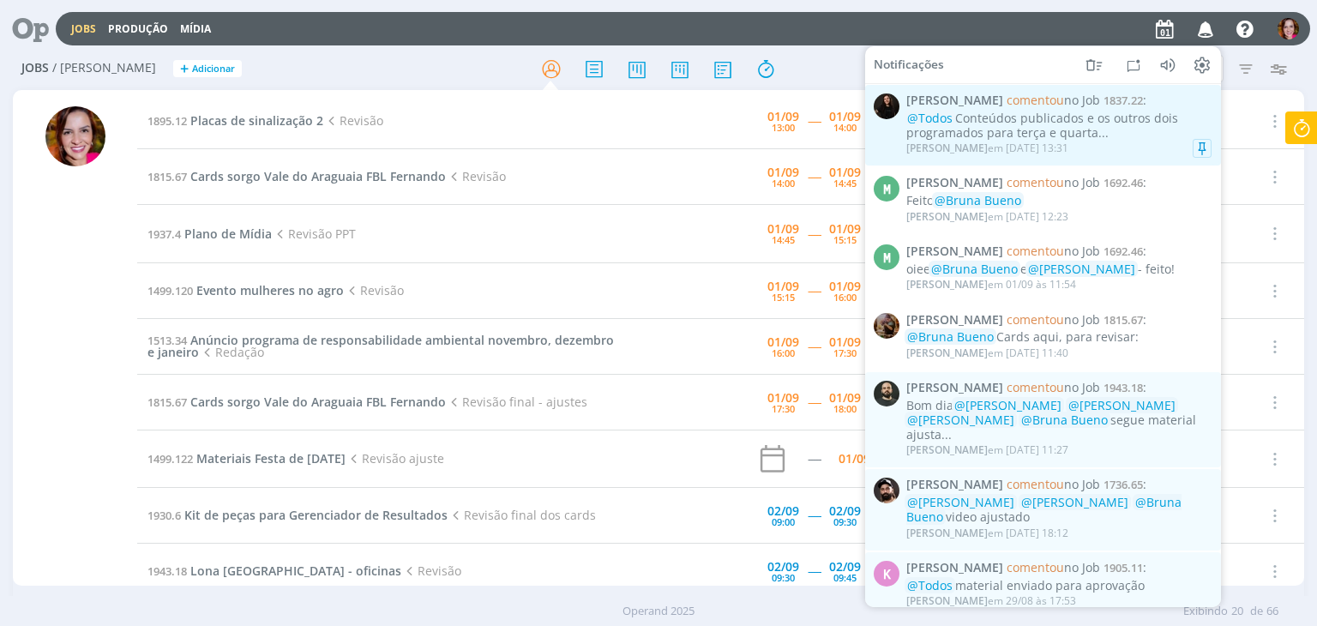
click at [1098, 122] on div "@Todos Conteúdos publicados e os outros dois programados para terça e quarta..." at bounding box center [1058, 125] width 305 height 29
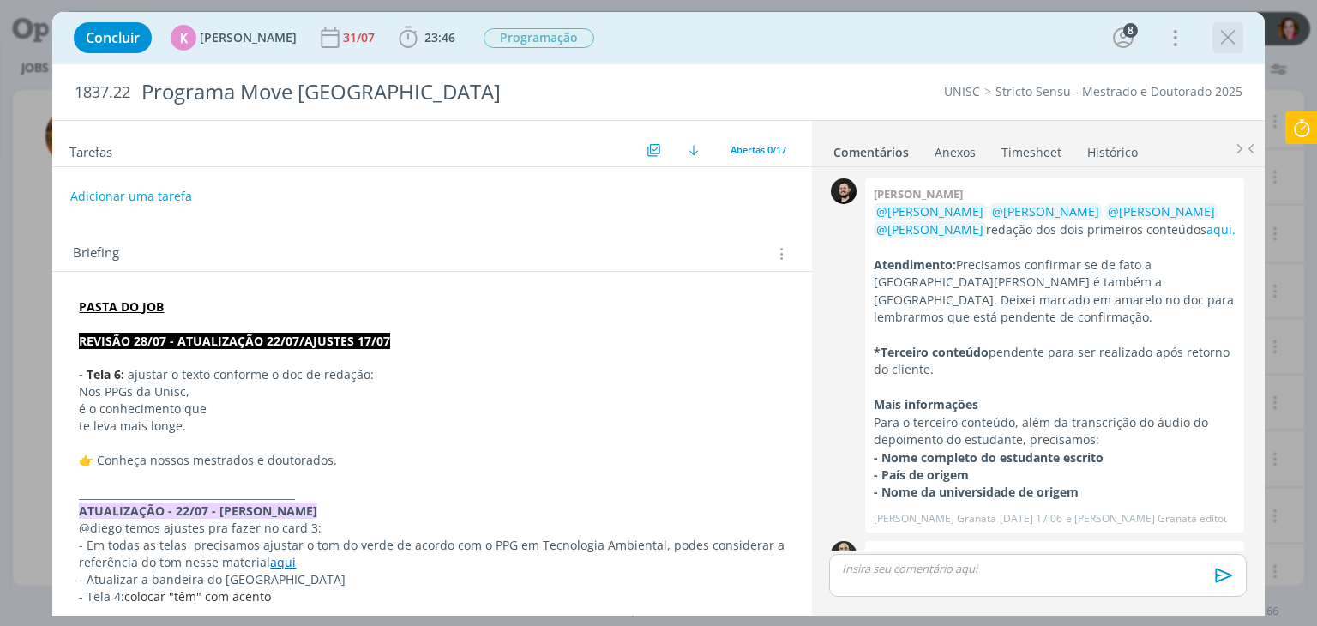
scroll to position [1537, 0]
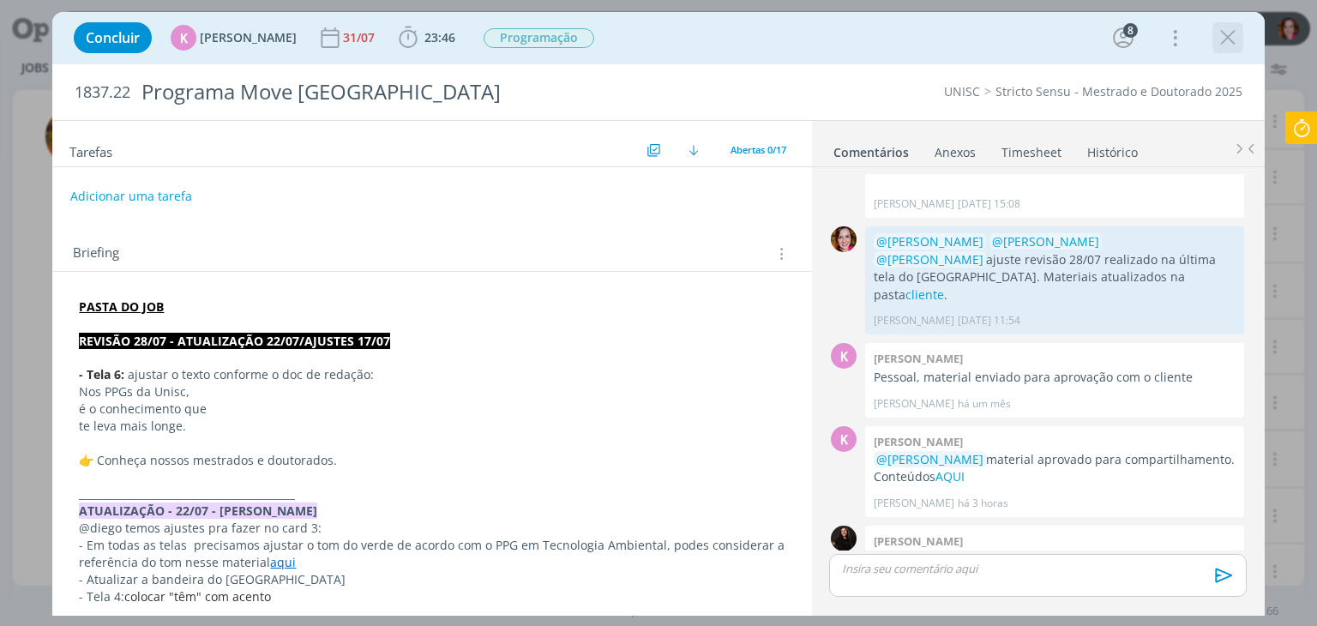
click at [1219, 44] on icon "dialog" at bounding box center [1228, 38] width 26 height 26
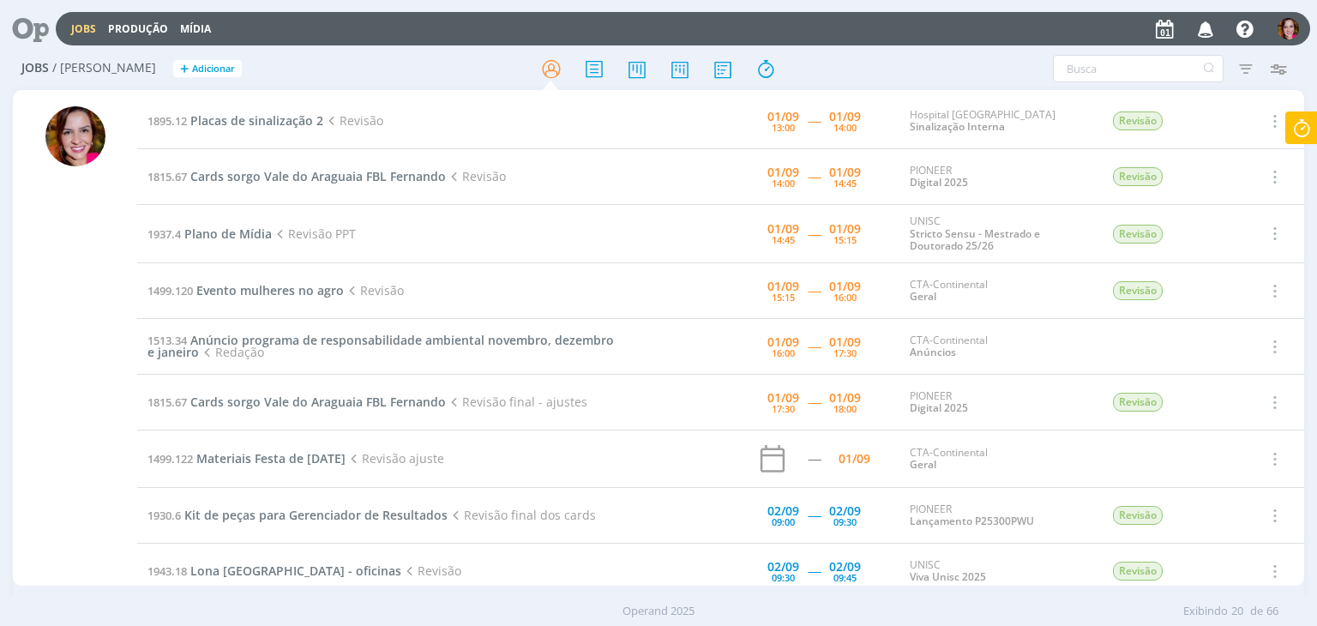
click at [1199, 28] on icon "button" at bounding box center [1206, 28] width 30 height 29
click at [254, 287] on span "Evento mulheres no agro" at bounding box center [269, 290] width 147 height 16
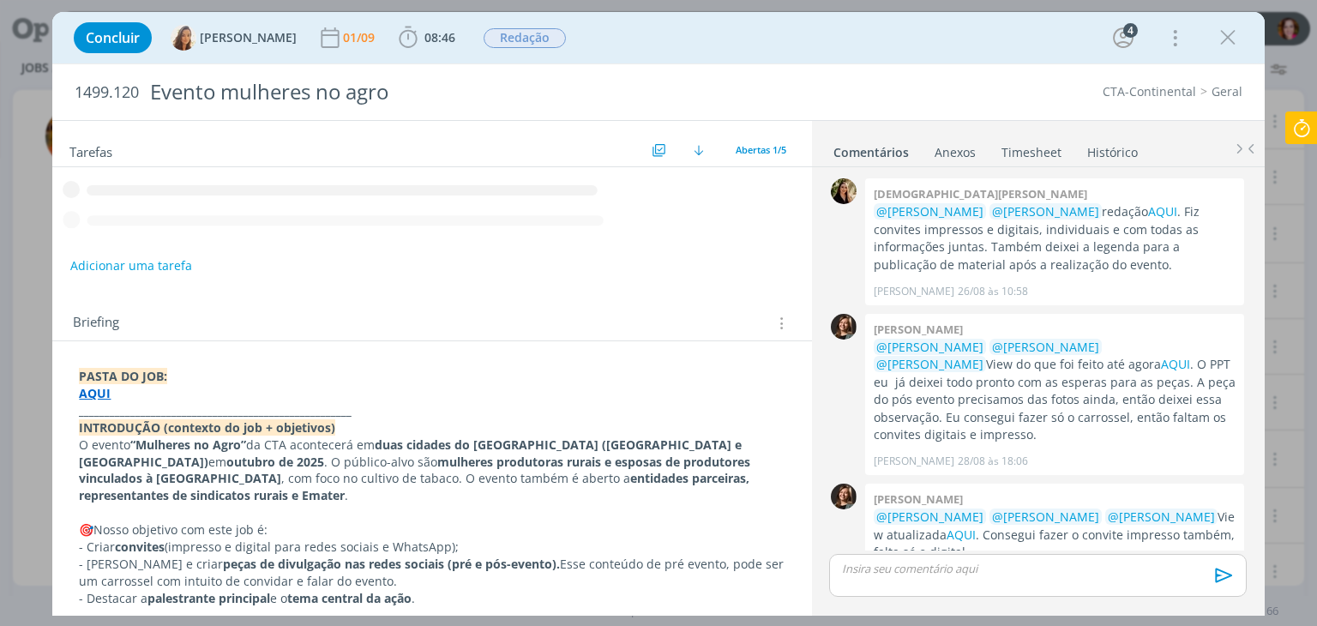
scroll to position [127, 0]
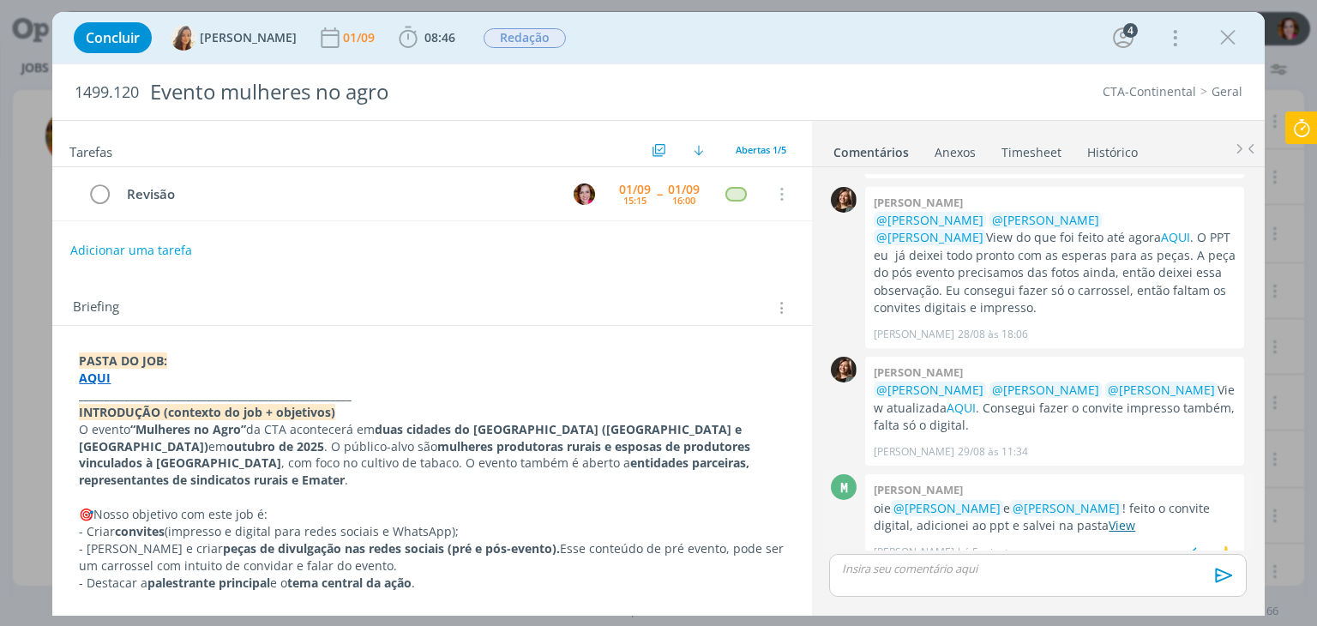
click at [1109, 517] on link "View" at bounding box center [1122, 525] width 27 height 16
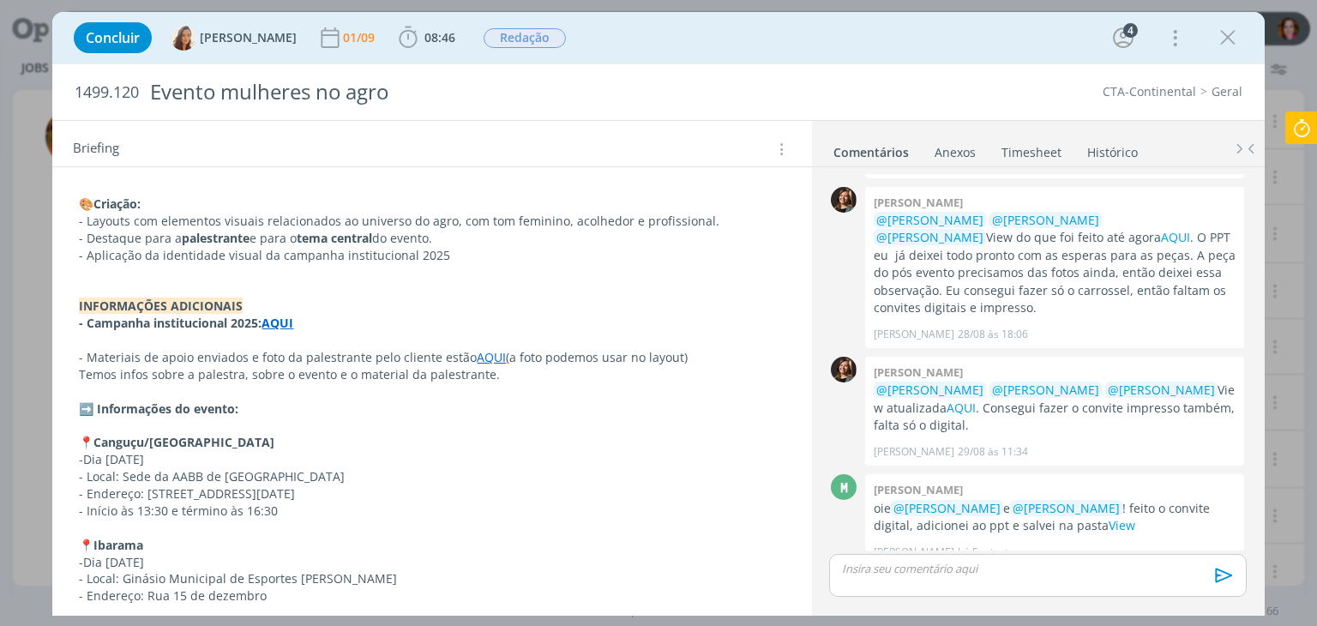
scroll to position [1121, 0]
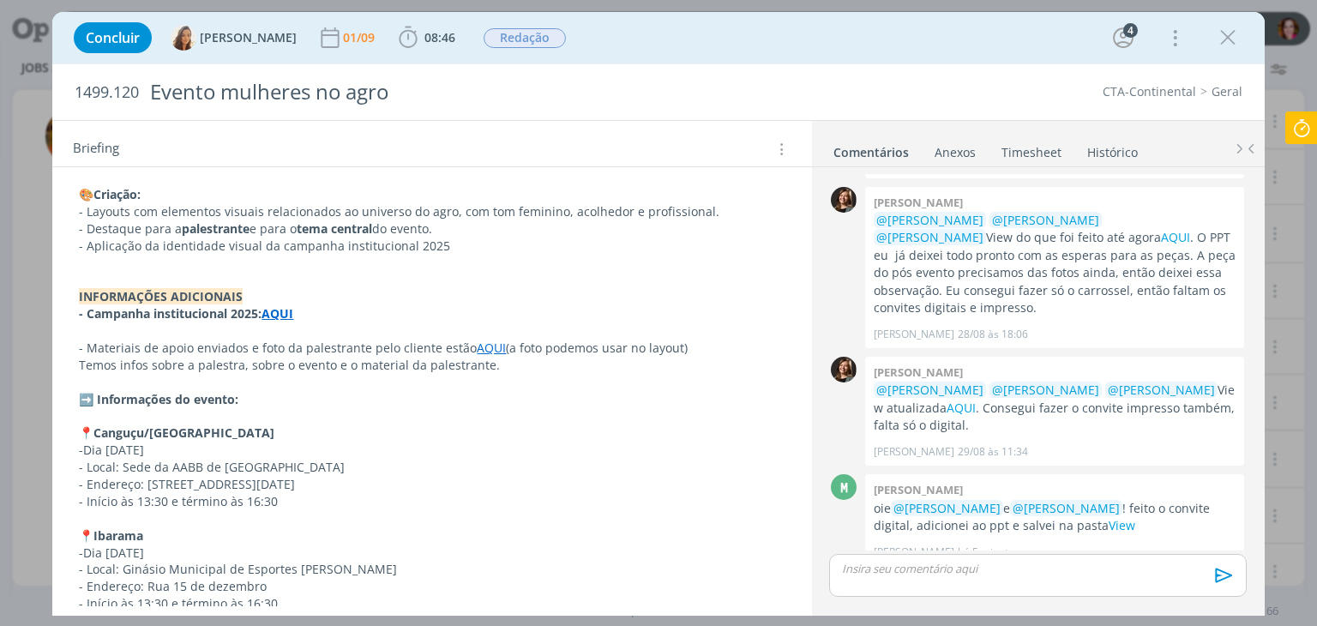
click at [477, 340] on link "AQUI" at bounding box center [491, 348] width 29 height 16
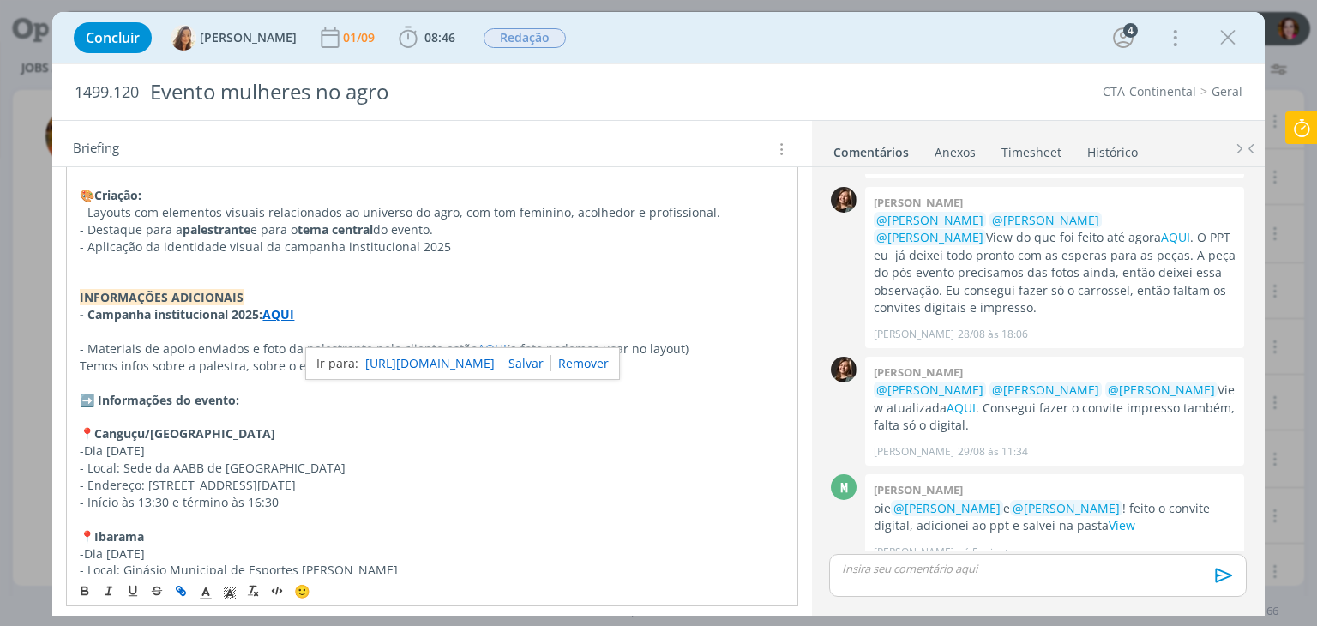
click at [514, 442] on p "- Dia 14/10/25" at bounding box center [432, 450] width 704 height 17
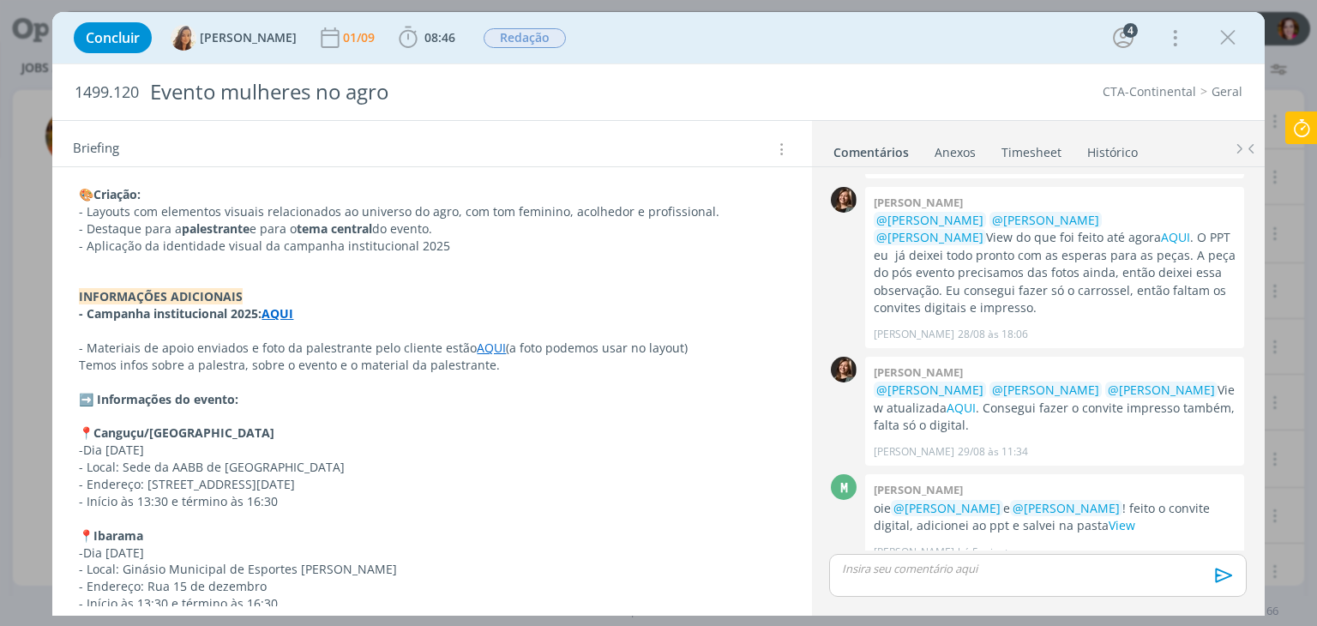
click at [492, 340] on link "AQUI" at bounding box center [491, 348] width 29 height 16
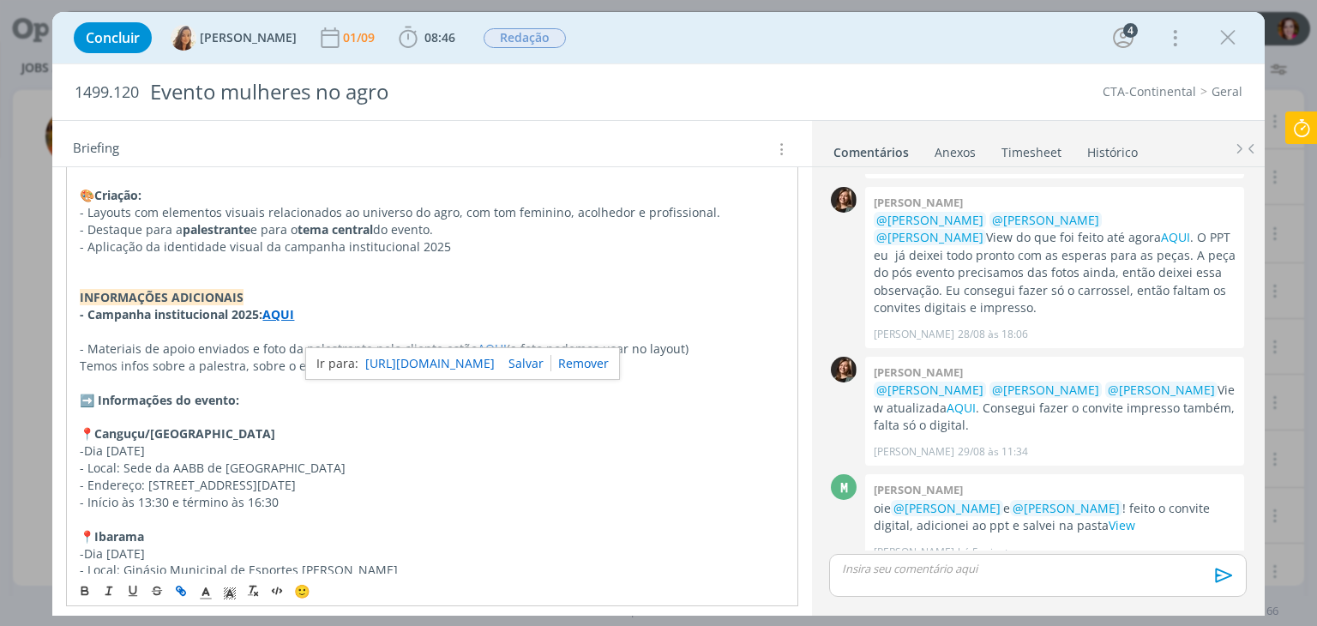
click at [500, 374] on div "https://sobeae.sharepoint.com/:f:/s/SOBEAE/EpyyKjZJyKVJh6_fm3ta1usBxkYAj5pUNphE…" at bounding box center [462, 363] width 315 height 33
click at [495, 364] on link "https://sobeae.sharepoint.com/:f:/s/SOBEAE/EpyyKjZJyKVJh6_fm3ta1usBxkYAj5pUNphE…" at bounding box center [429, 363] width 129 height 22
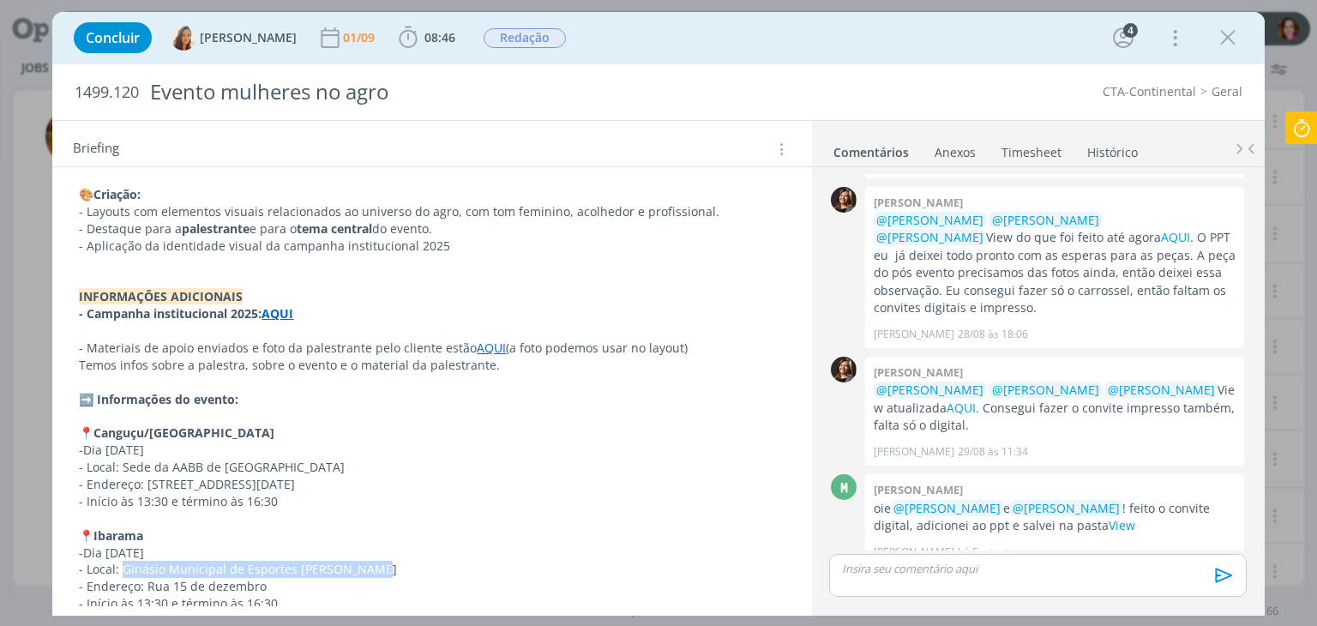
drag, startPoint x: 123, startPoint y: 551, endPoint x: 365, endPoint y: 553, distance: 242.7
click at [365, 561] on p "- Local: Ginásio Municipal de Esportes João Lazzari" at bounding box center [432, 569] width 706 height 17
copy span "Ginásio Municipal de Esportes João Lazzari"
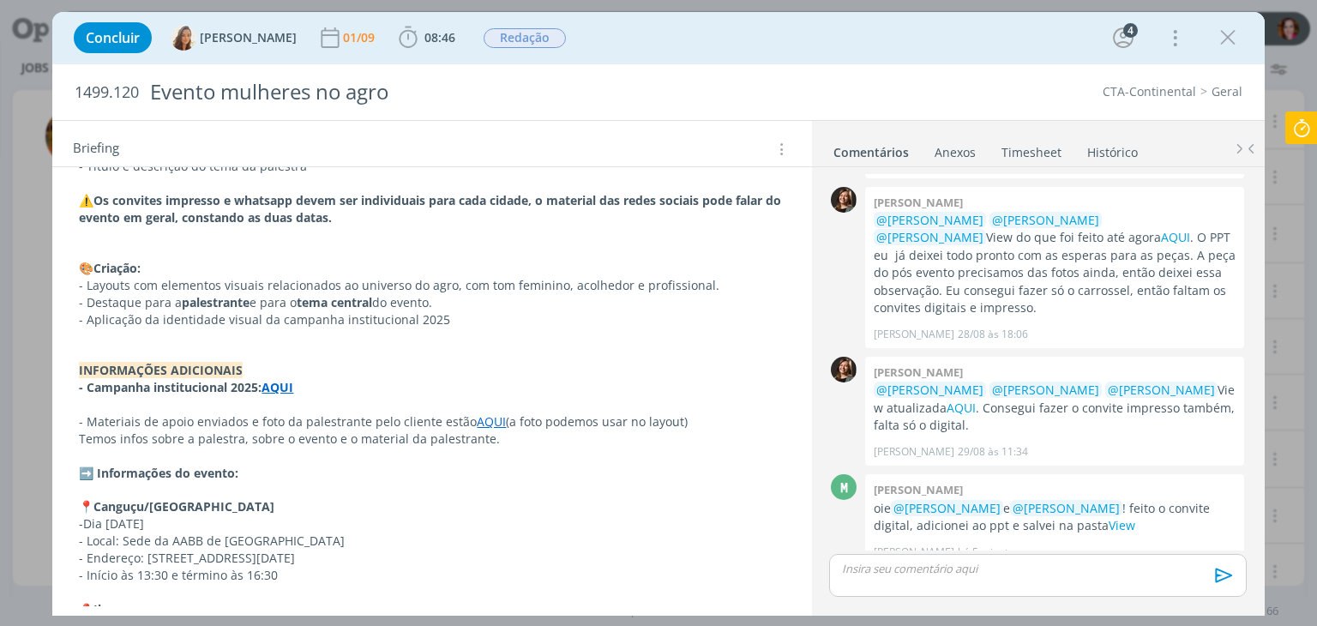
scroll to position [1044, 0]
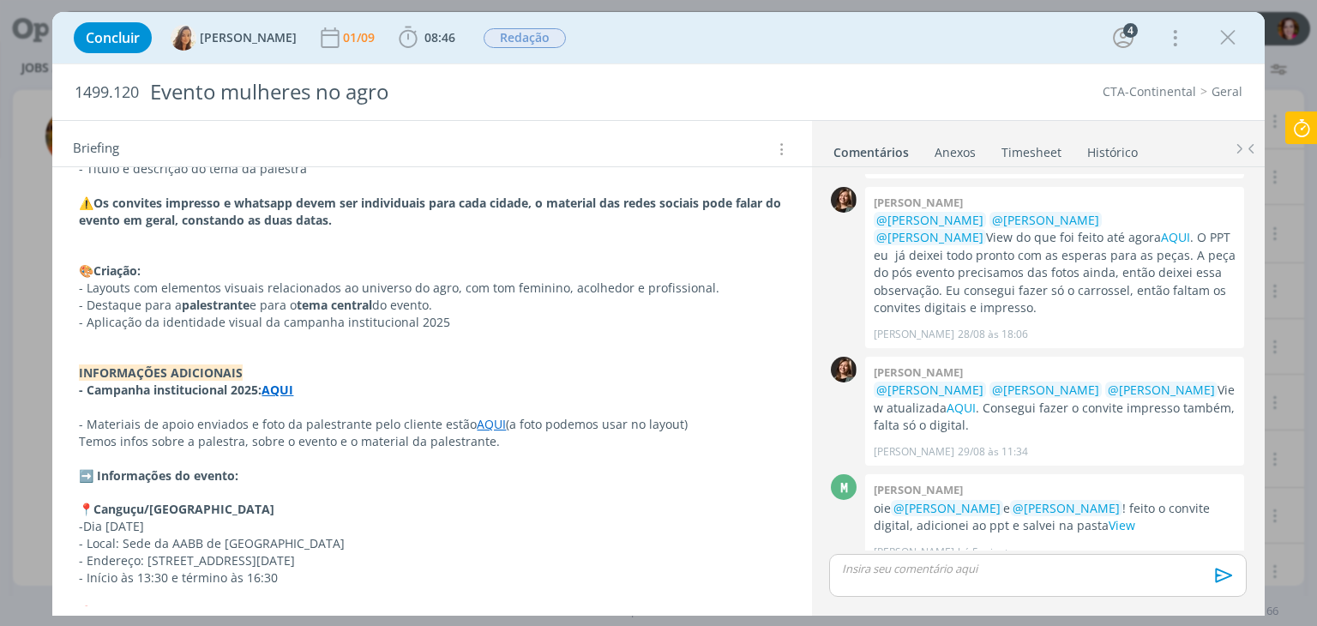
click at [478, 416] on link "AQUI" at bounding box center [491, 424] width 29 height 16
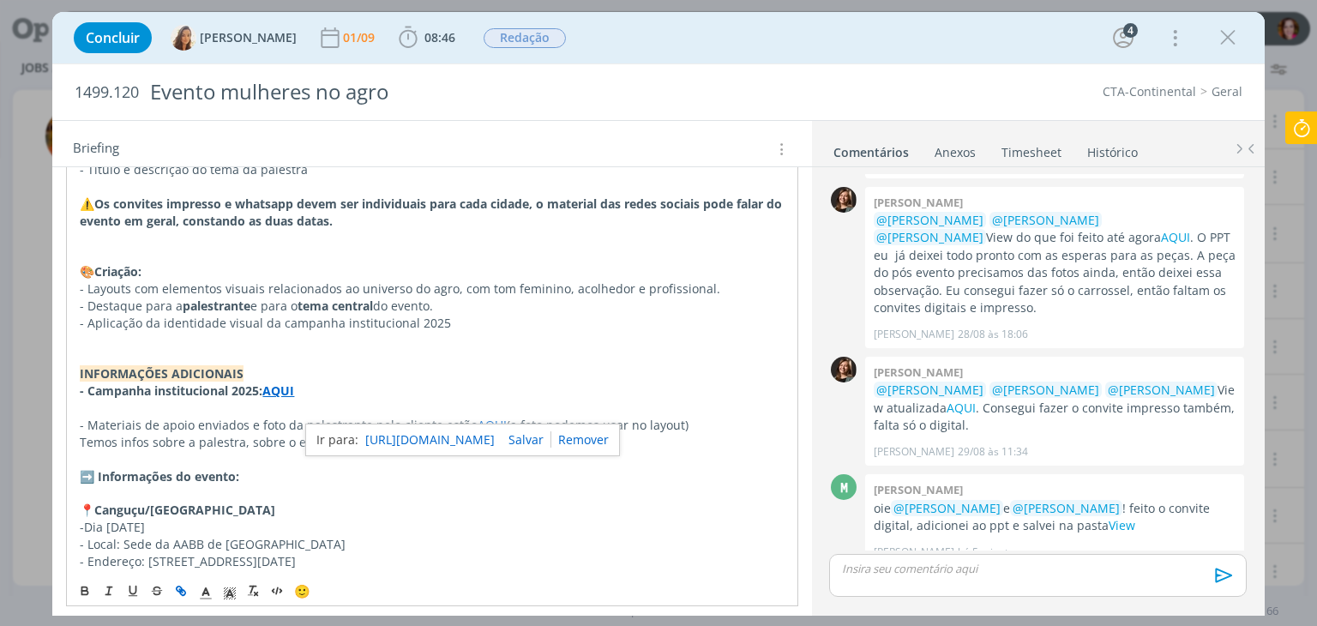
click at [477, 444] on link "https://sobeae.sharepoint.com/:f:/s/SOBEAE/EpyyKjZJyKVJh6_fm3ta1usBxkYAj5pUNphE…" at bounding box center [429, 440] width 129 height 22
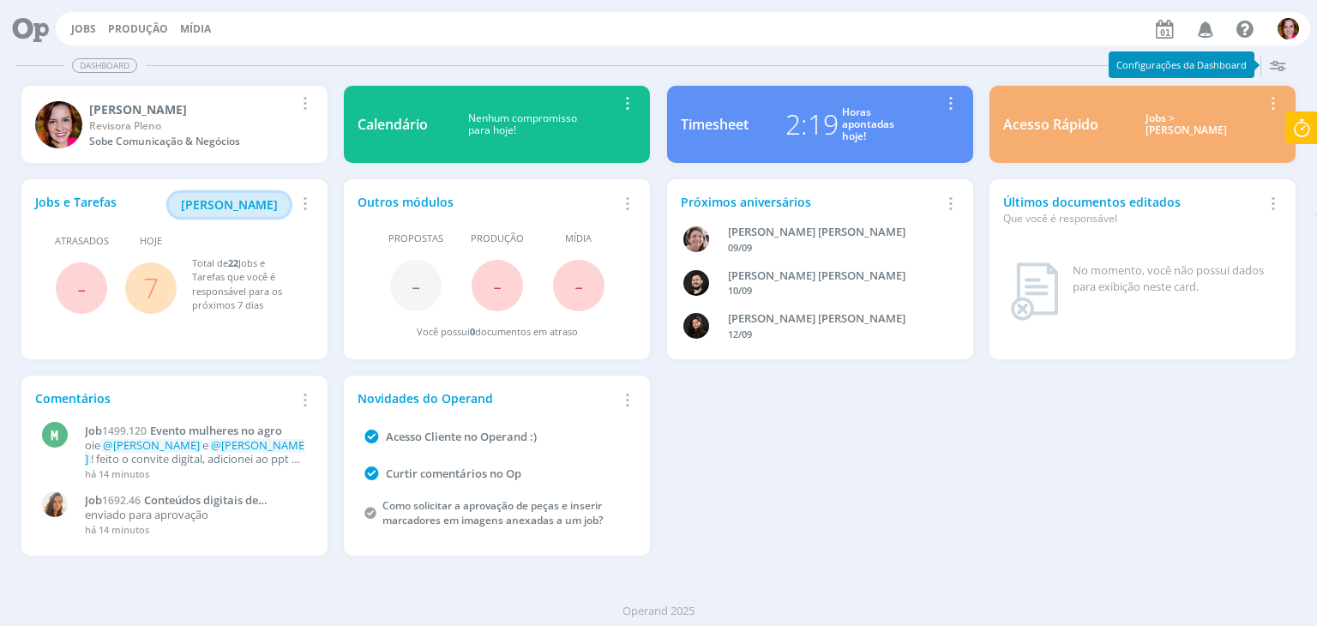
click at [244, 200] on span "[PERSON_NAME]" at bounding box center [229, 204] width 97 height 16
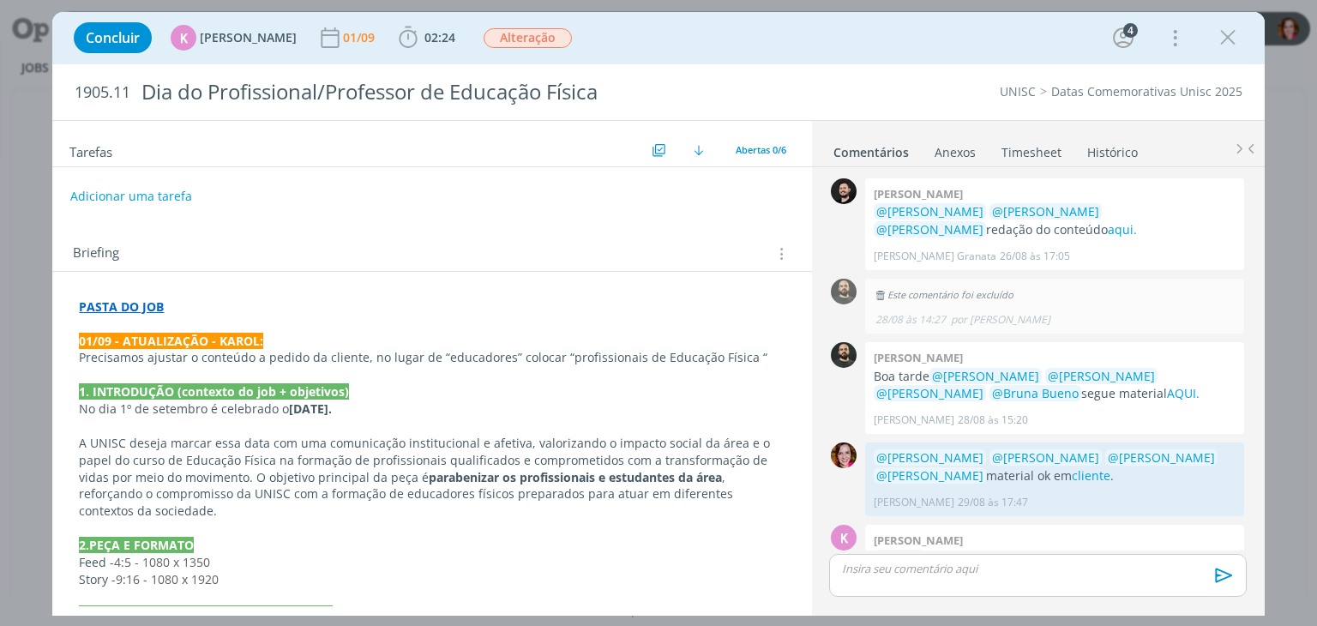
scroll to position [151, 0]
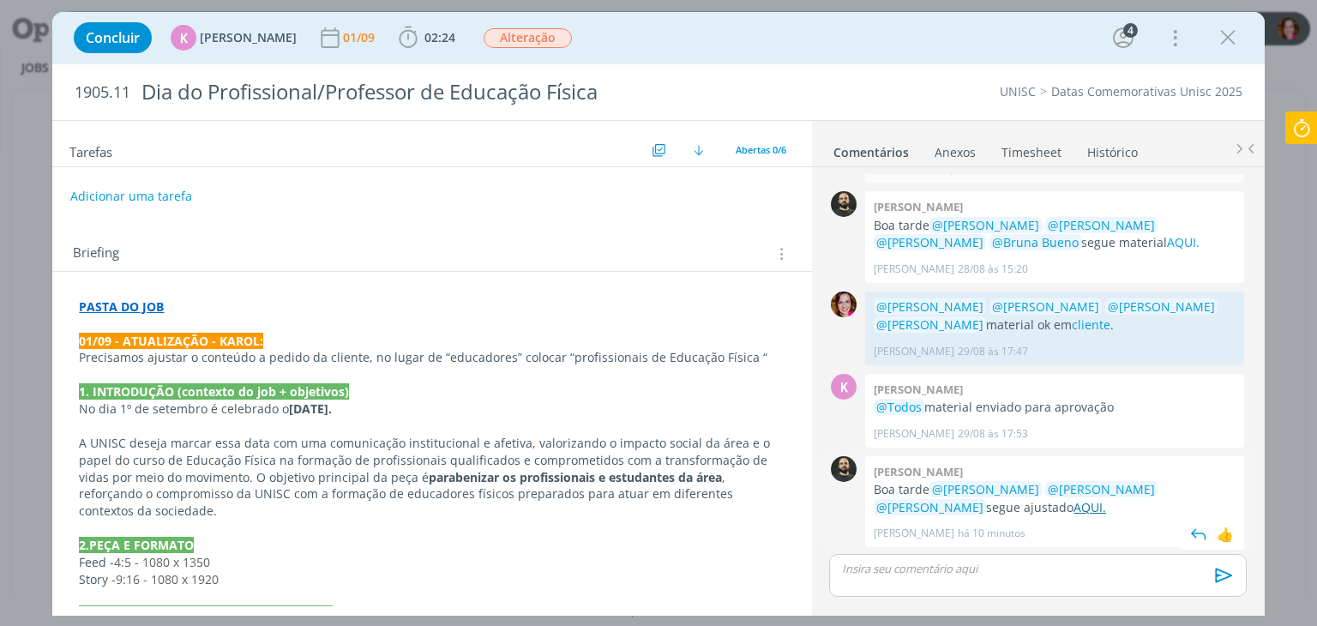
click at [1074, 508] on link "AQUI." at bounding box center [1090, 507] width 33 height 16
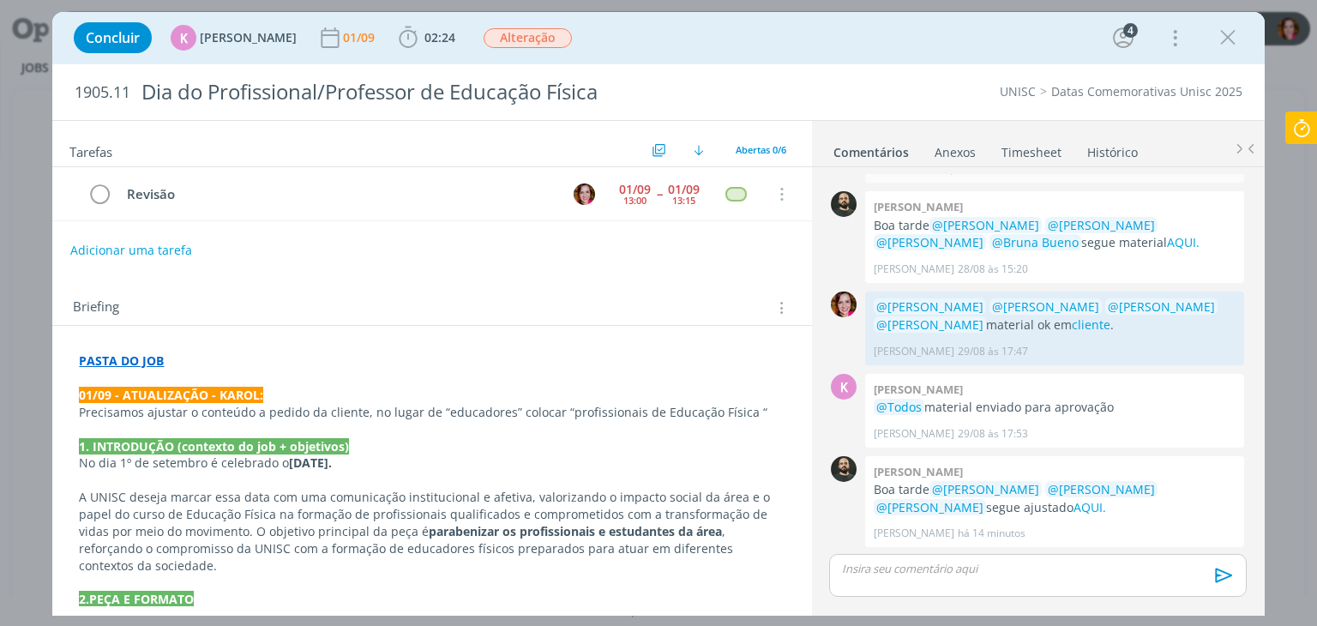
click at [858, 575] on p "dialog" at bounding box center [1037, 568] width 389 height 15
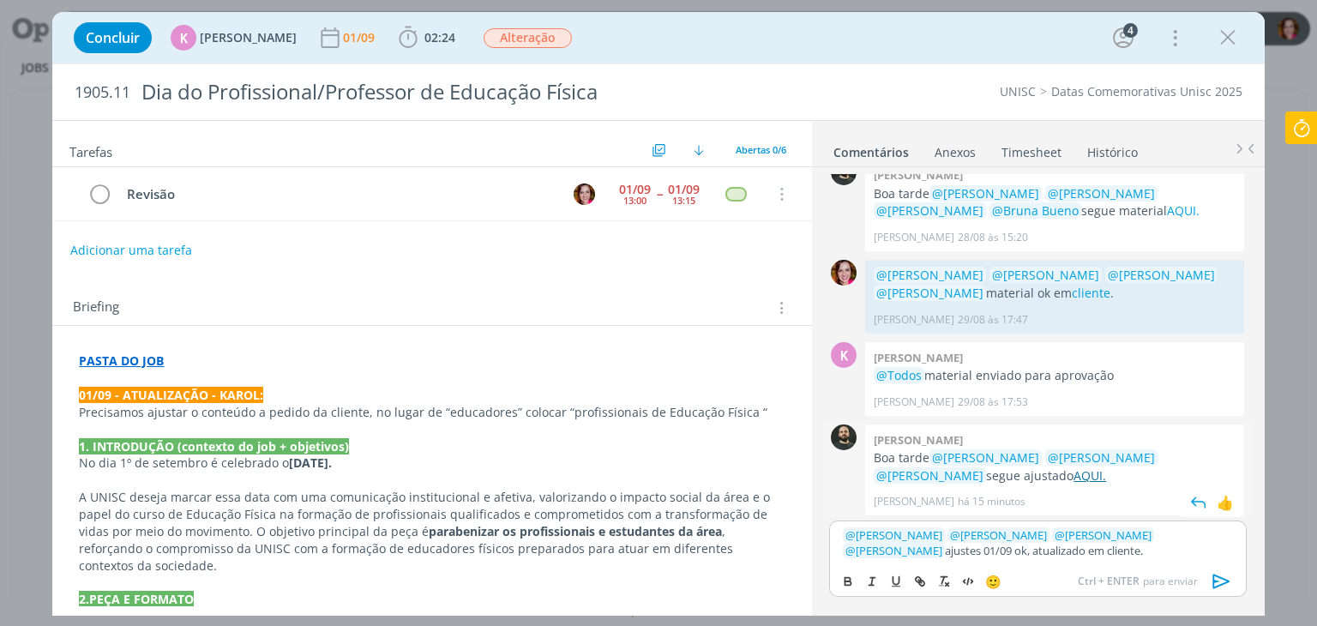
click at [1074, 476] on link "AQUI." at bounding box center [1090, 475] width 33 height 16
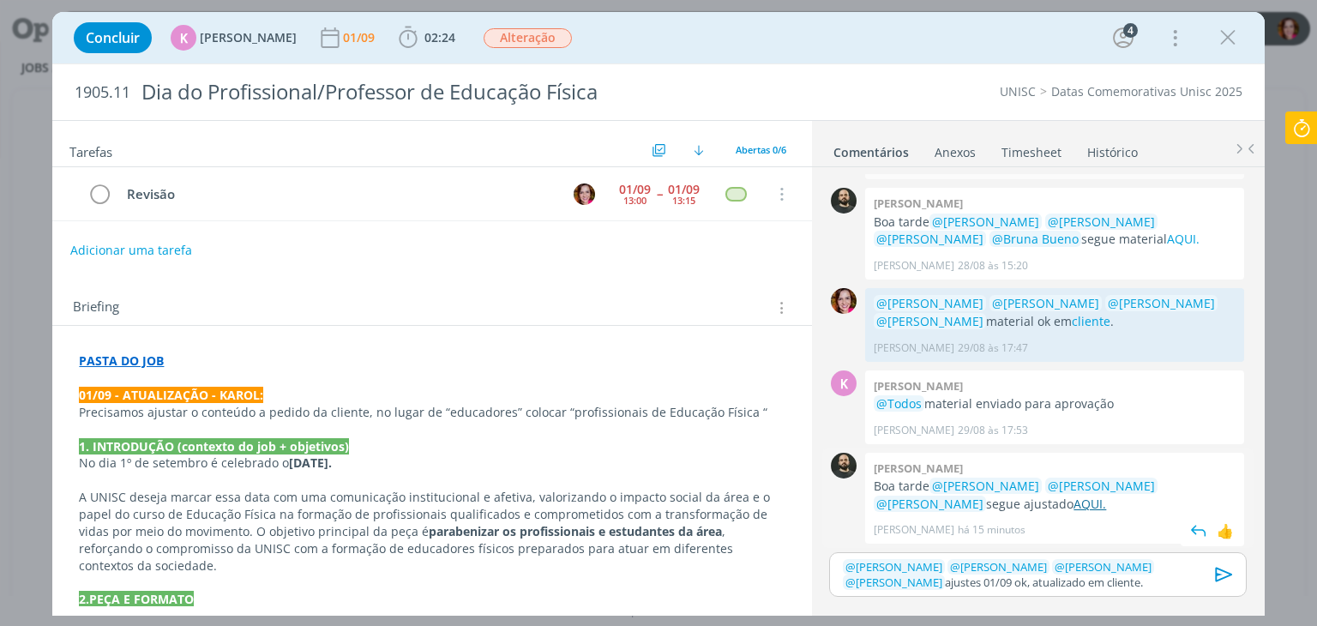
scroll to position [153, 0]
click at [1084, 588] on p "﻿ @ Patrick Freitas ﻿ ﻿ @ Luíza Santana ﻿ ﻿ @ Beatriz Luchese ﻿ ﻿ @ Karoline Ar…" at bounding box center [1037, 575] width 389 height 32
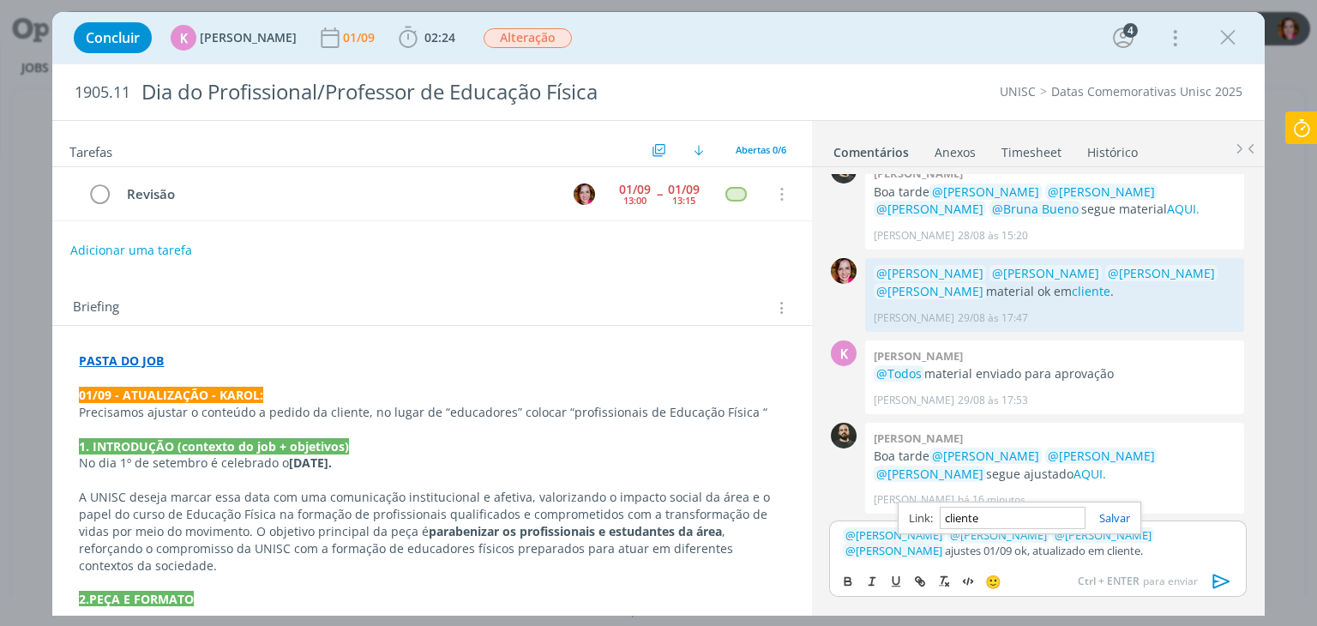
paste input "https://sobeae.sharepoint.com/sites/SOBEAE/Documentos%20Compartilhados/Forms/Al…"
type input "https://sobeae.sharepoint.com/sites/SOBEAE/Documentos%20Compartilhados/Forms/Al…"
click at [1224, 581] on icon "dialog" at bounding box center [1222, 582] width 26 height 26
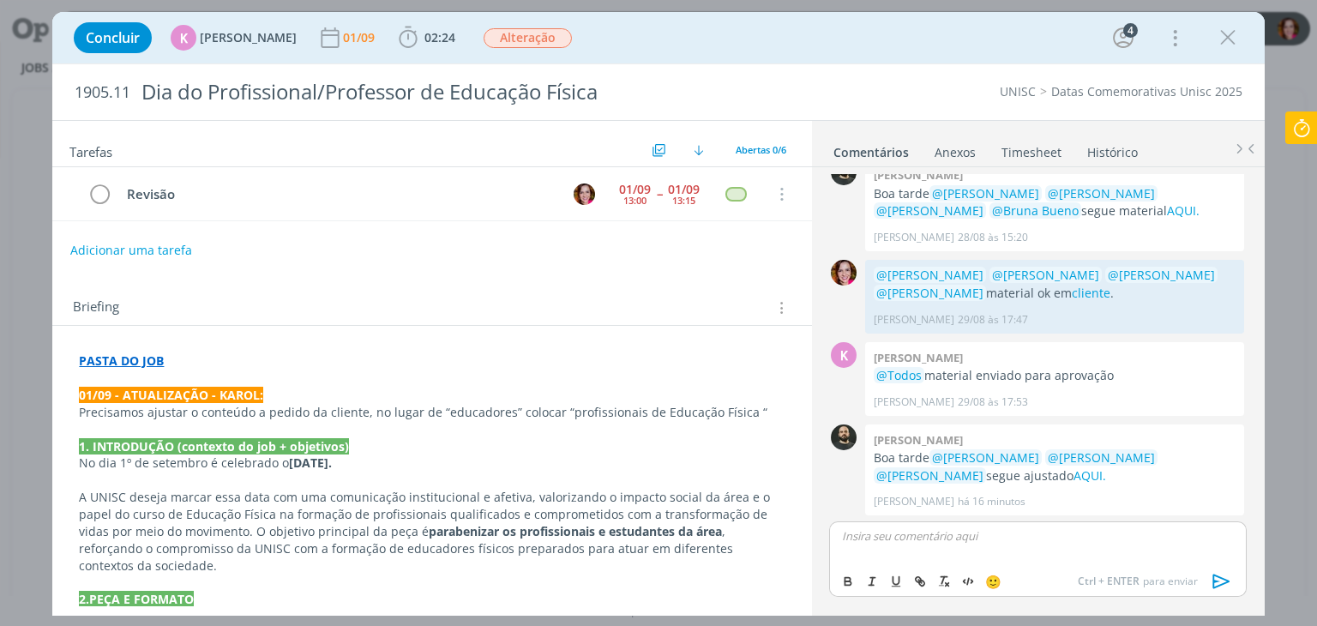
scroll to position [264, 0]
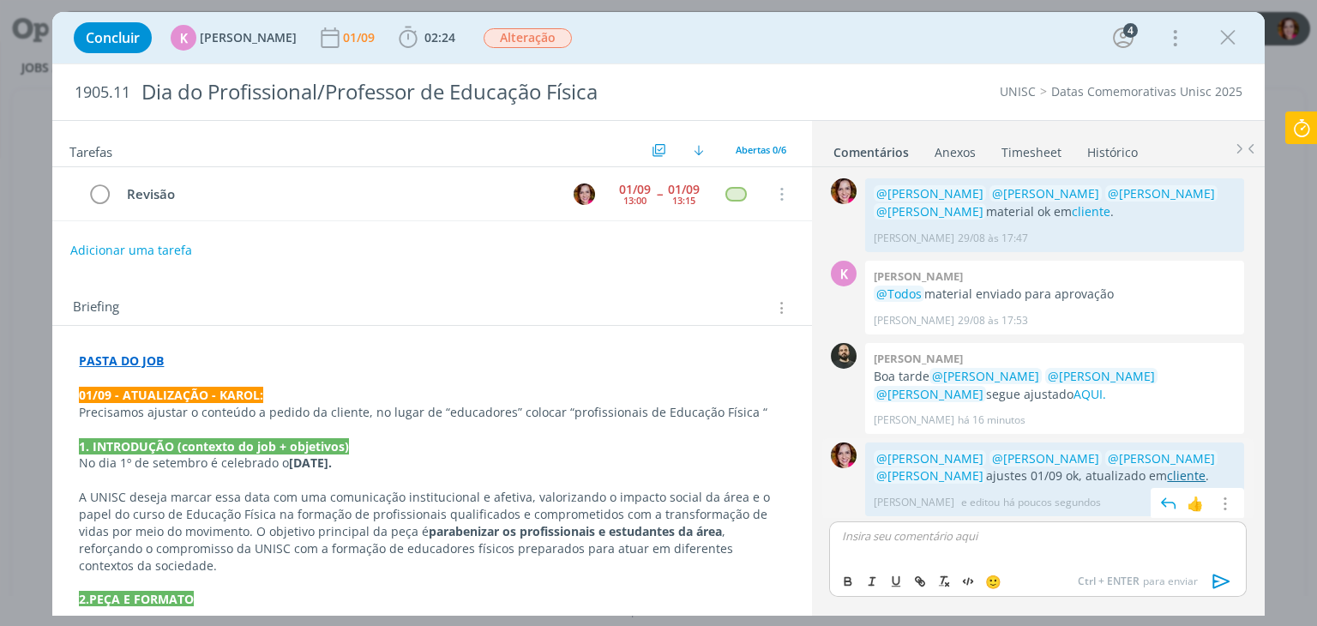
click at [1188, 471] on link "cliente" at bounding box center [1186, 475] width 39 height 16
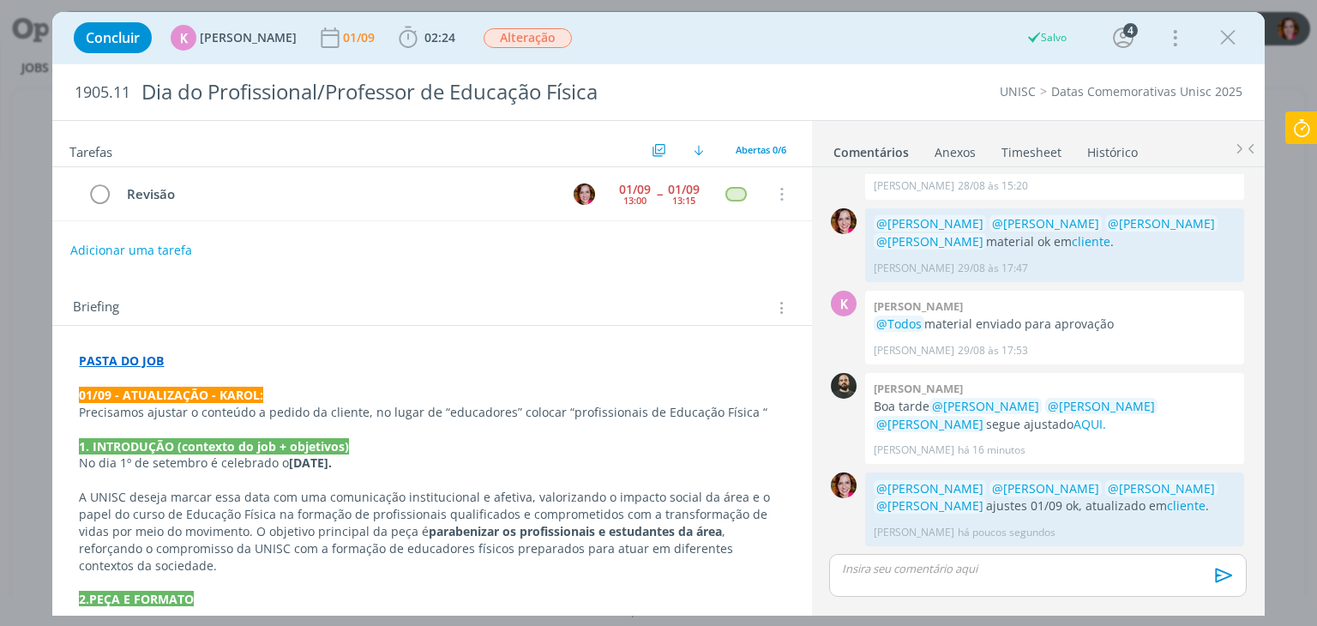
scroll to position [232, 0]
click at [106, 196] on icon "dialog" at bounding box center [99, 195] width 24 height 26
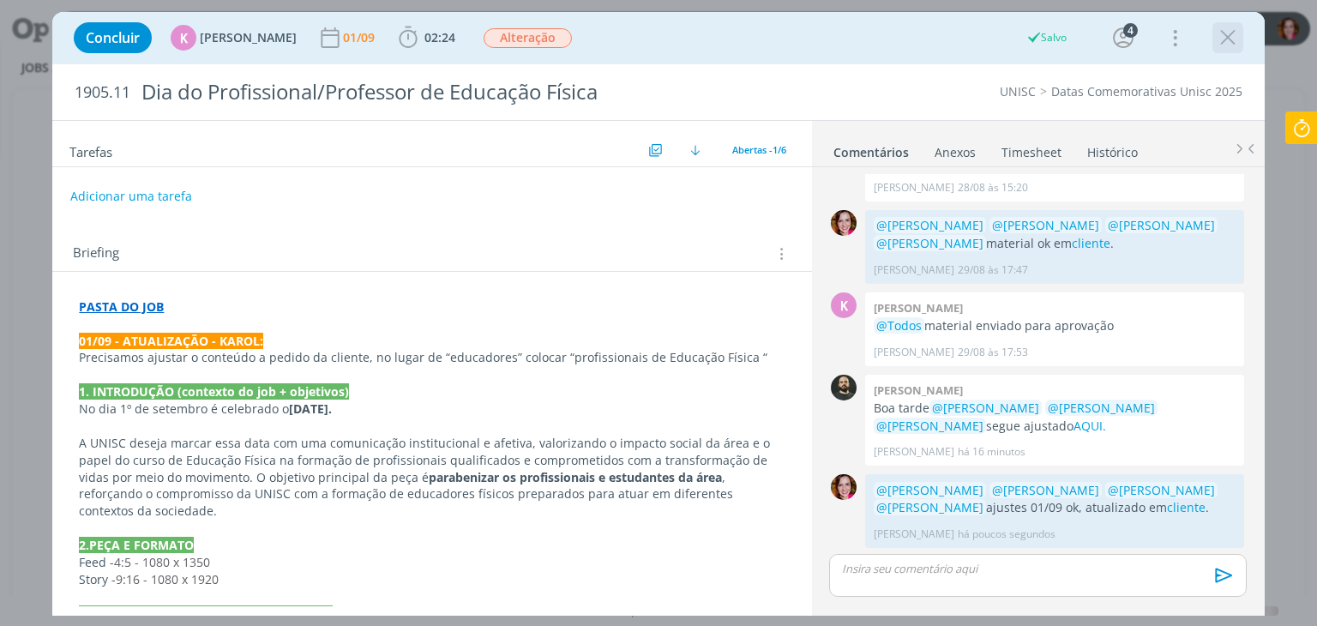
click at [1213, 41] on div "dialog" at bounding box center [1227, 37] width 31 height 31
click at [1221, 45] on icon "dialog" at bounding box center [1228, 38] width 26 height 26
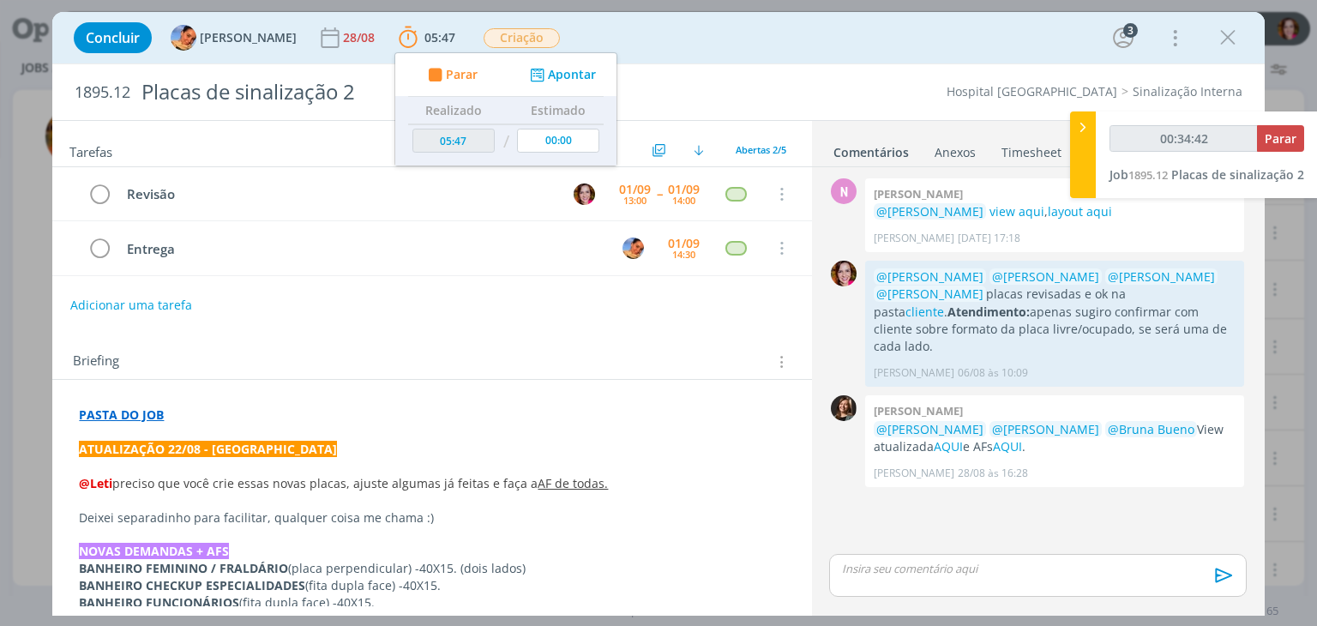
type input "00:34:43"
type input "00:41:52"
click at [857, 570] on p "dialog" at bounding box center [1037, 568] width 389 height 15
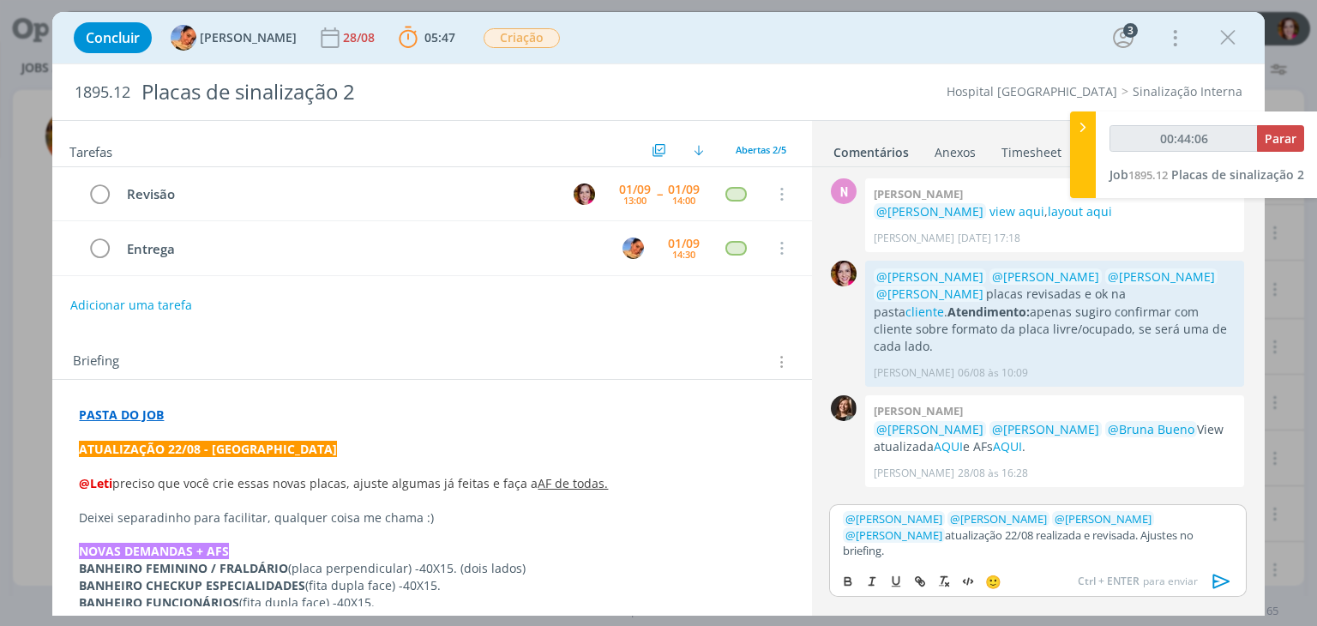
click at [206, 409] on p "PASTA DO JOB" at bounding box center [432, 414] width 706 height 17
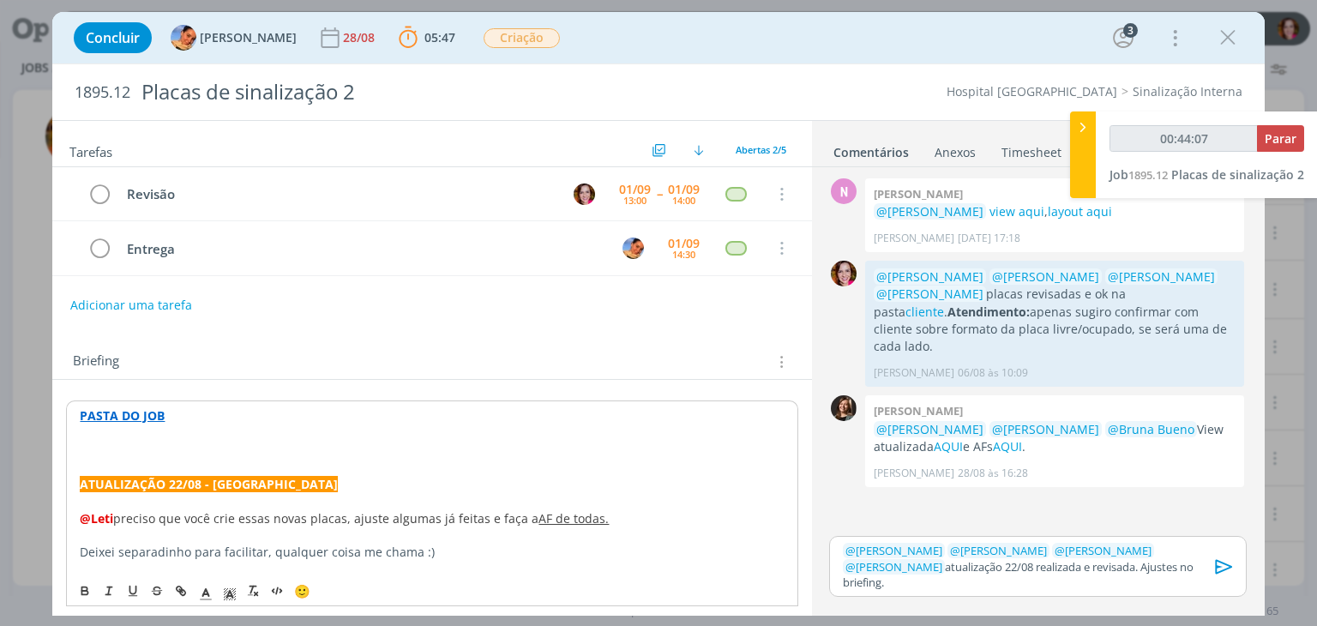
type input "00:44:09"
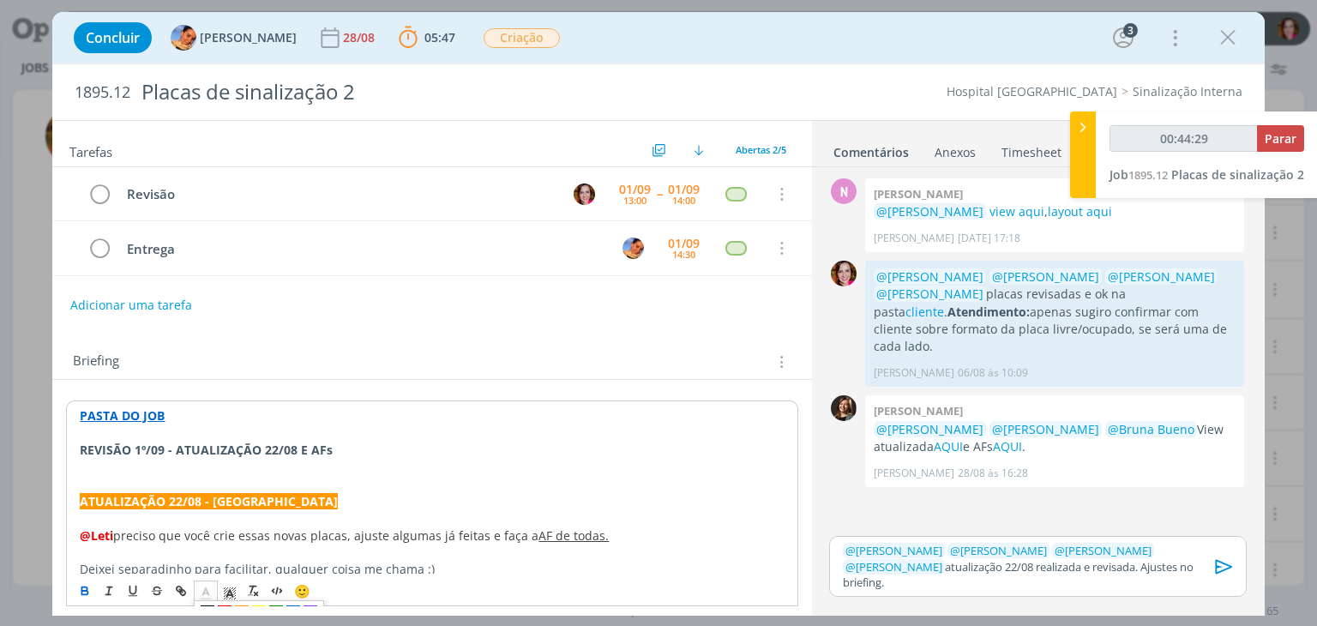
click at [206, 591] on icon "dialog" at bounding box center [205, 593] width 15 height 15
click at [206, 591] on polyline "dialog" at bounding box center [206, 591] width 6 height 7
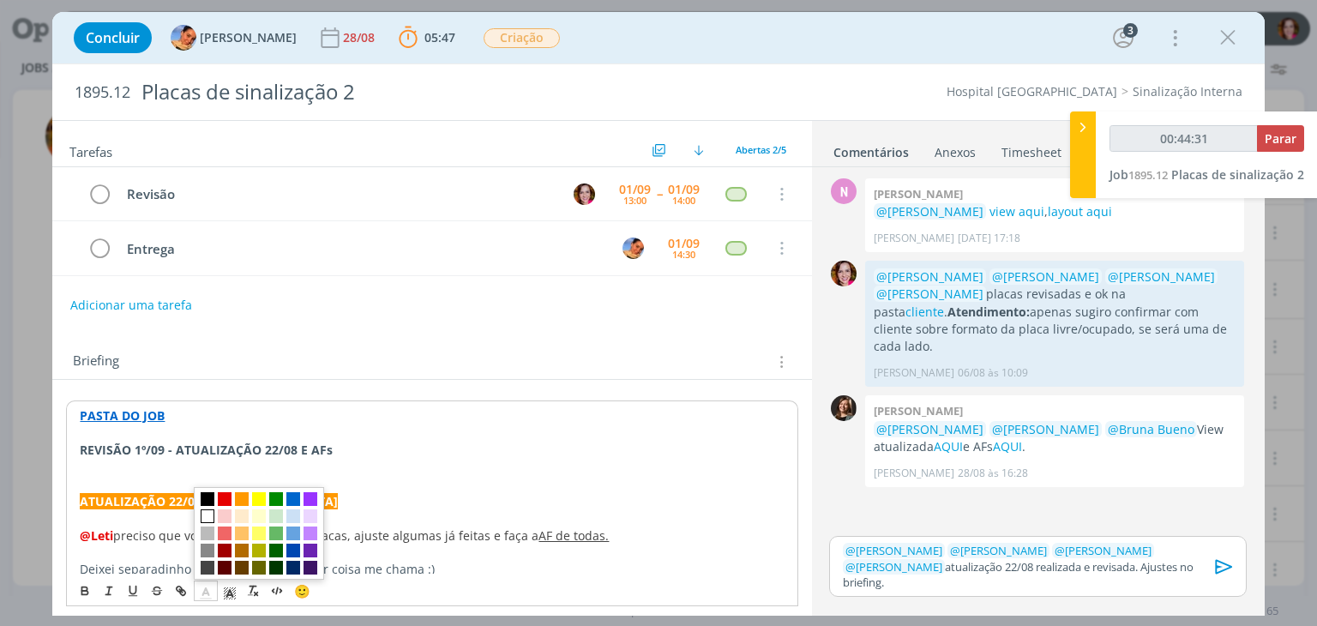
click at [204, 514] on span "dialog" at bounding box center [208, 516] width 14 height 14
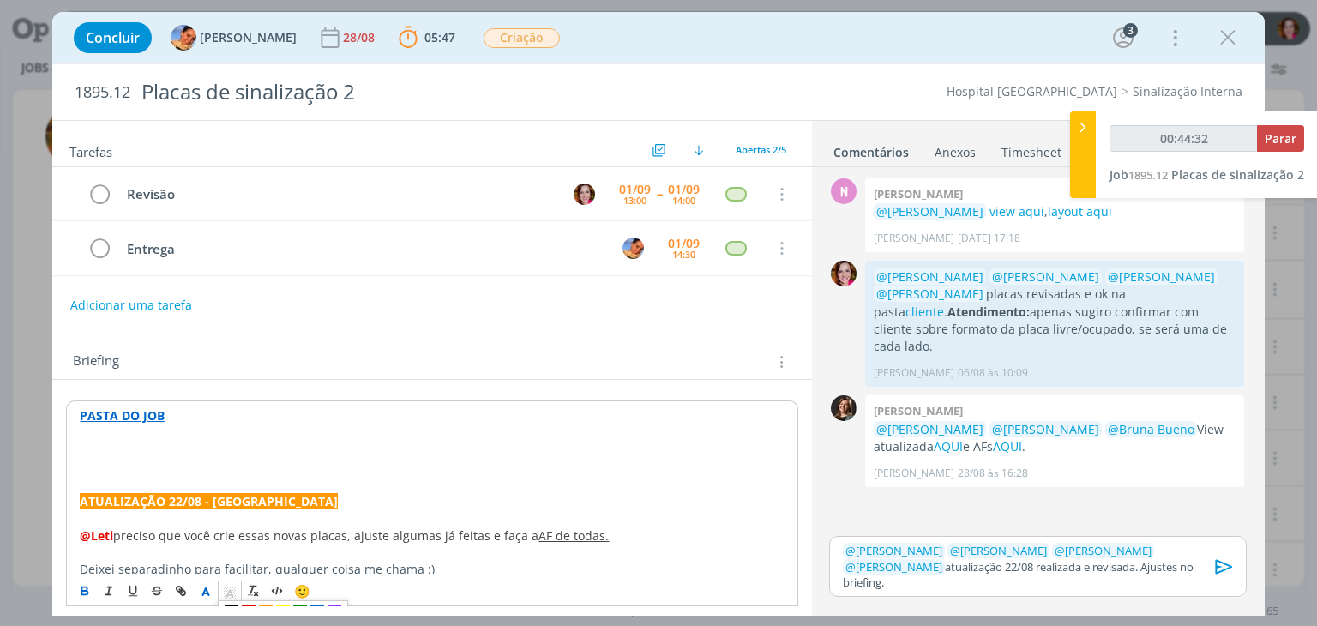
click at [229, 595] on line "dialog" at bounding box center [230, 595] width 4 height 0
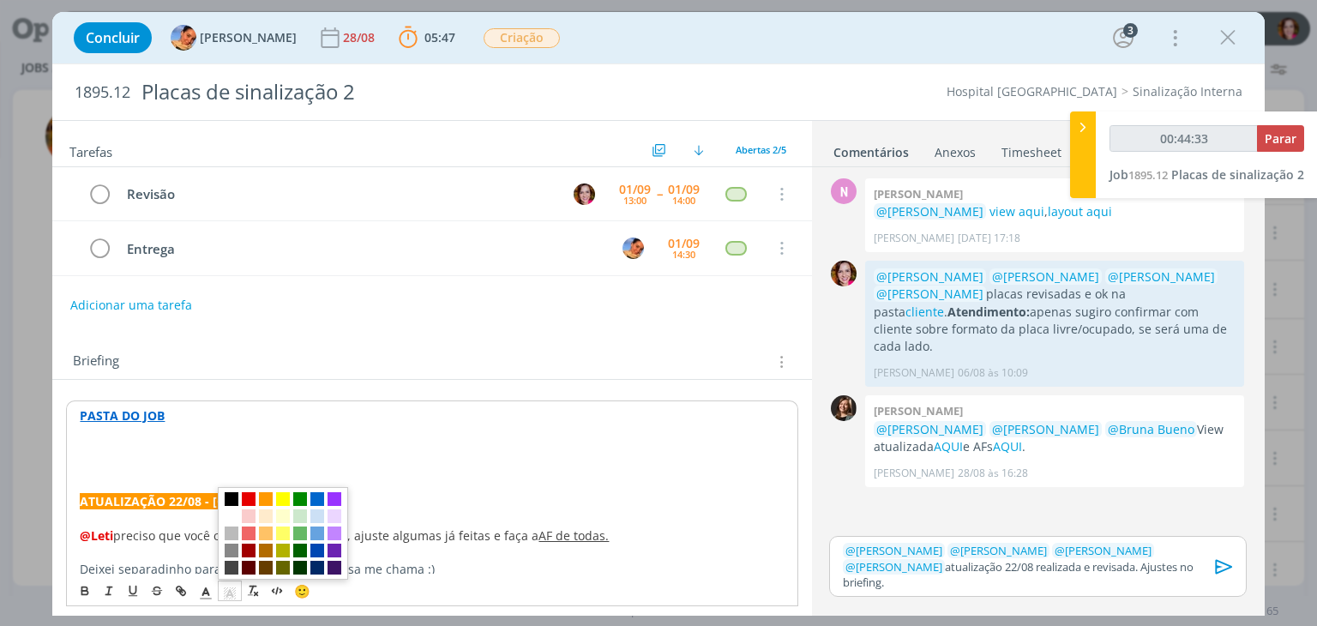
click at [232, 501] on span "dialog" at bounding box center [232, 499] width 14 height 14
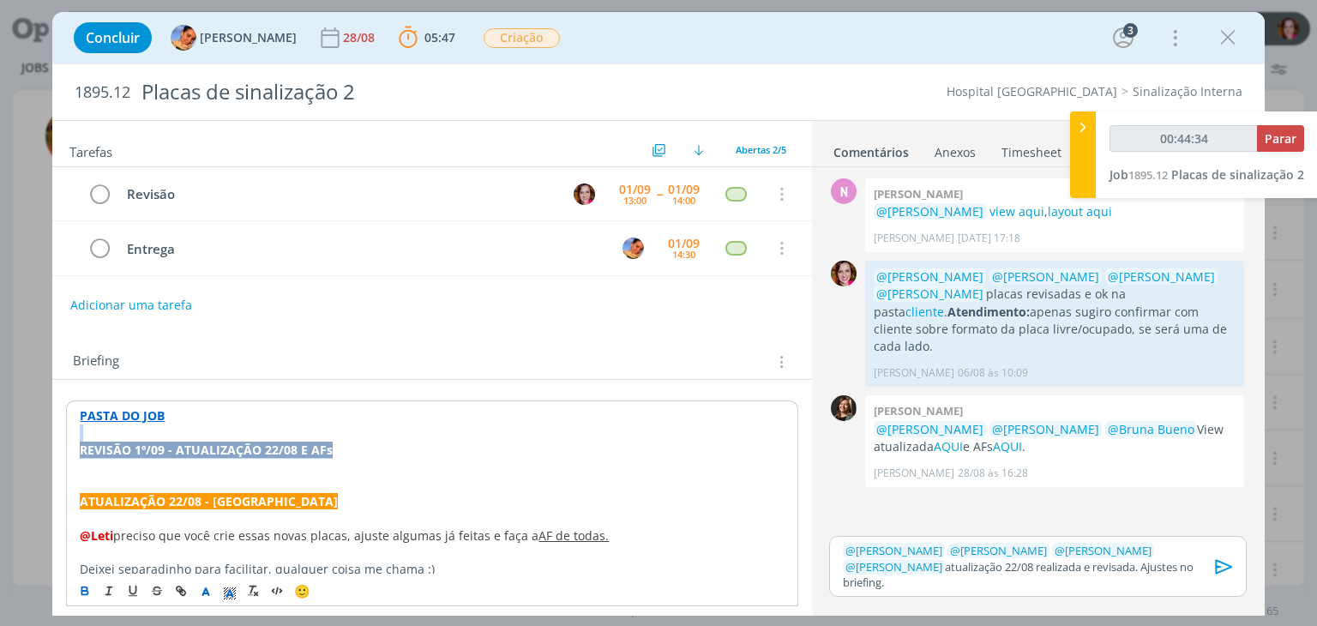
click at [388, 451] on p "REVISÃO 1º/09 - ATUALIZAÇÃO 22/08 E AFs" at bounding box center [432, 450] width 704 height 17
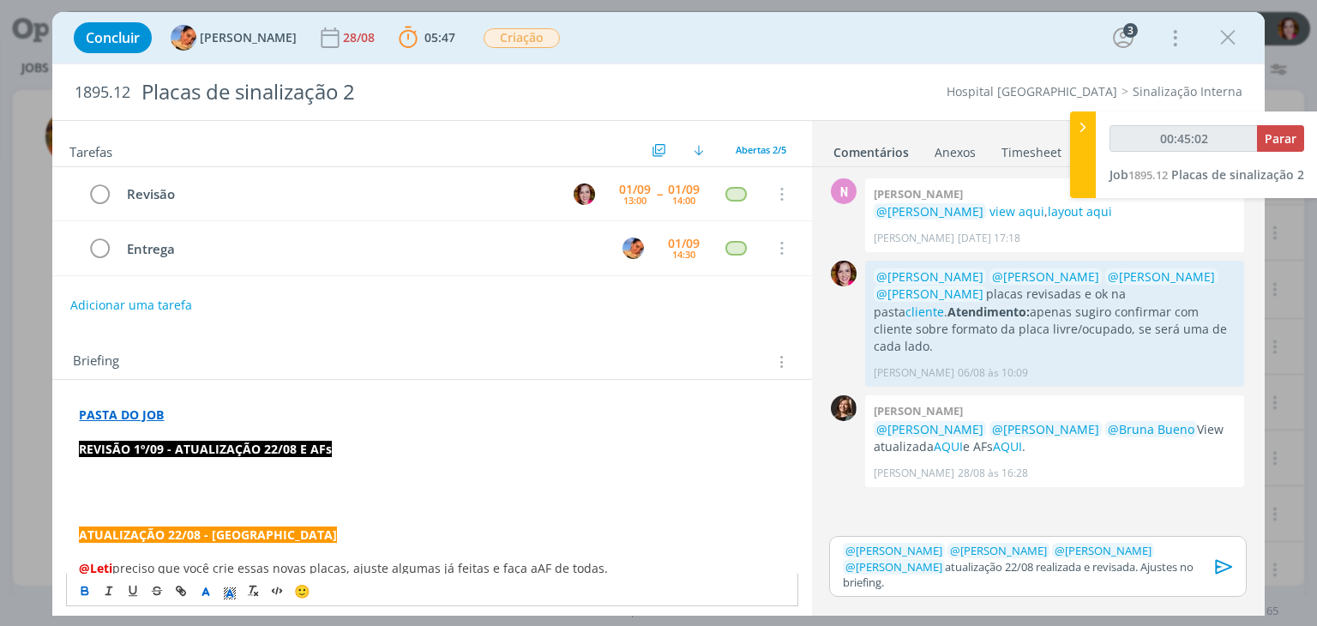
click at [106, 477] on p "﻿" at bounding box center [432, 483] width 706 height 17
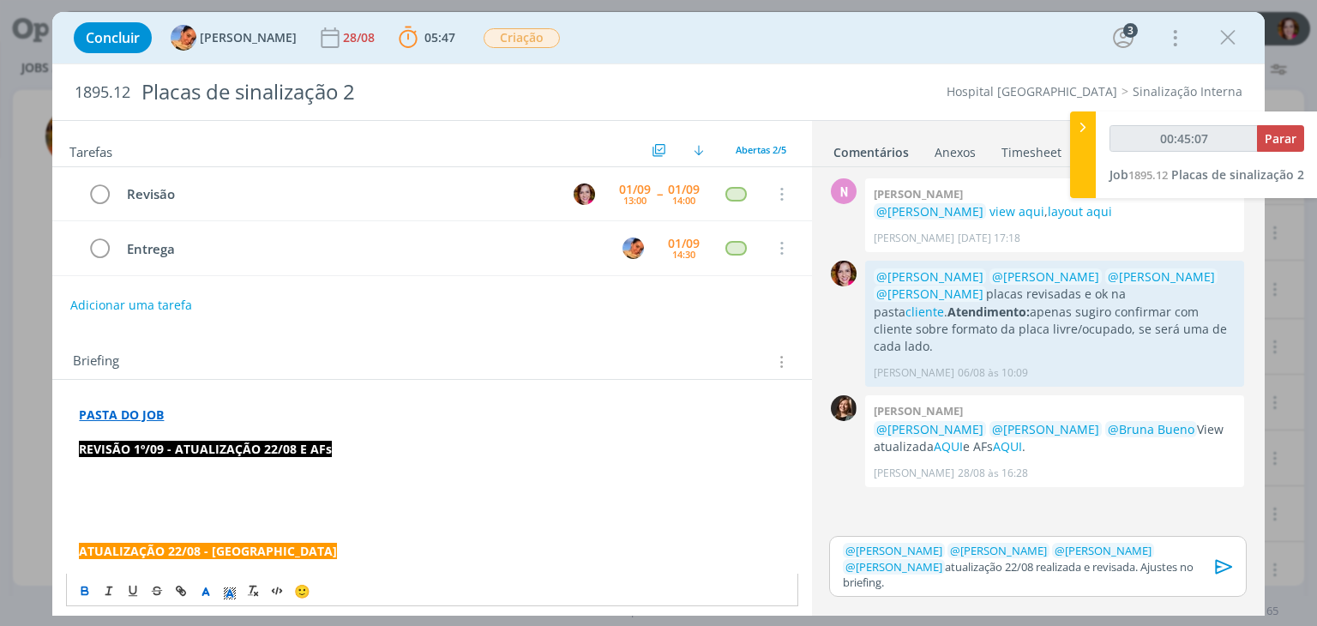
click at [351, 442] on p "REVISÃO 1º/09 - ATUALIZAÇÃO 22/08 E AFs" at bounding box center [432, 449] width 706 height 17
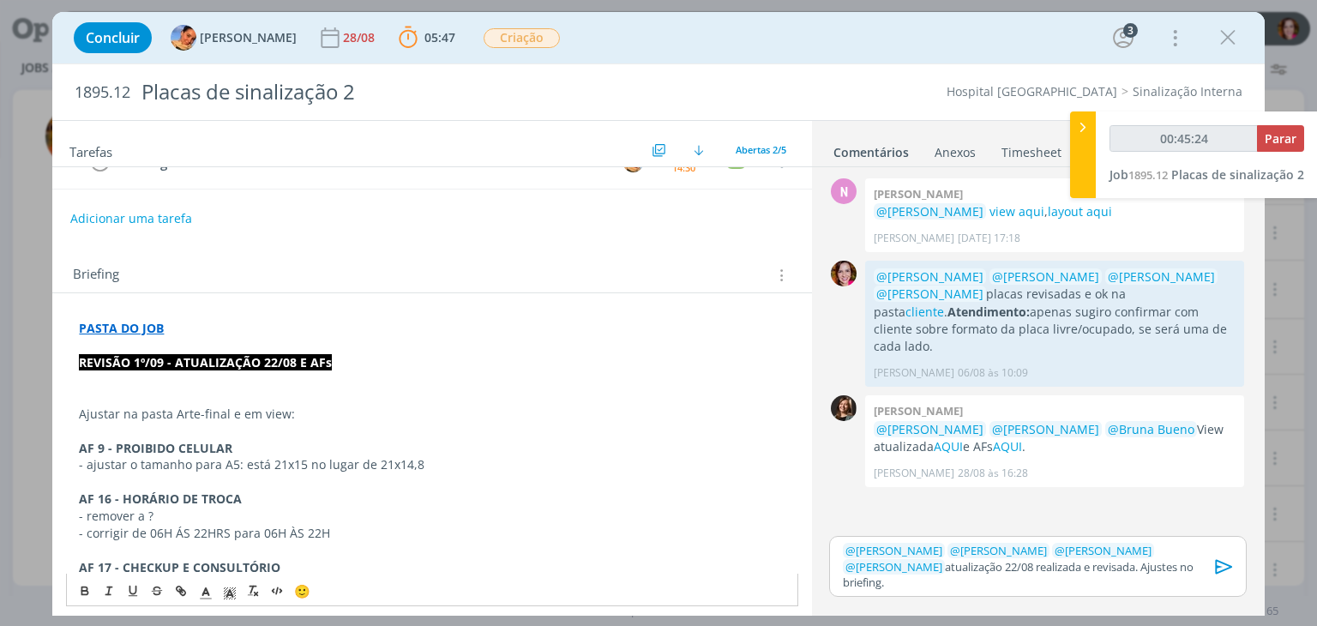
scroll to position [93, 0]
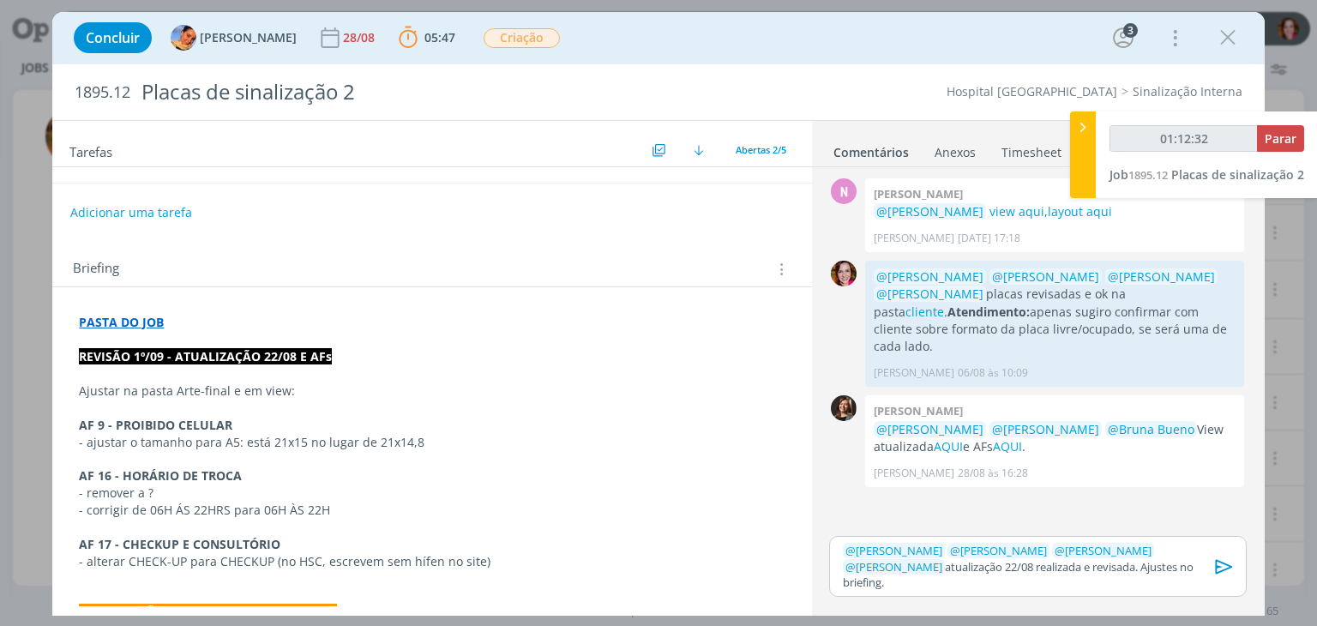
type input "01:13:32"
